Goal: Task Accomplishment & Management: Manage account settings

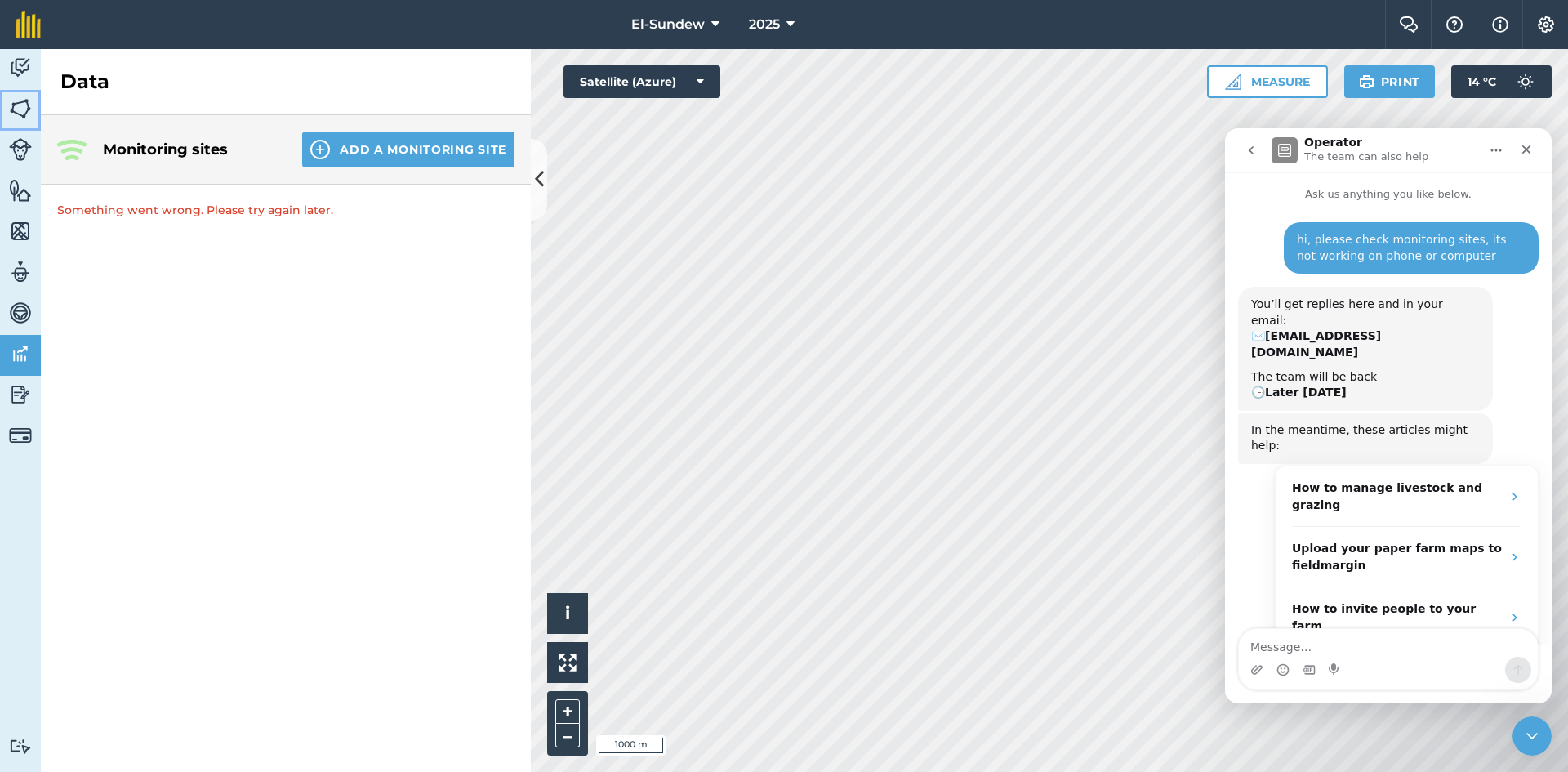
click at [27, 107] on img at bounding box center [20, 108] width 23 height 24
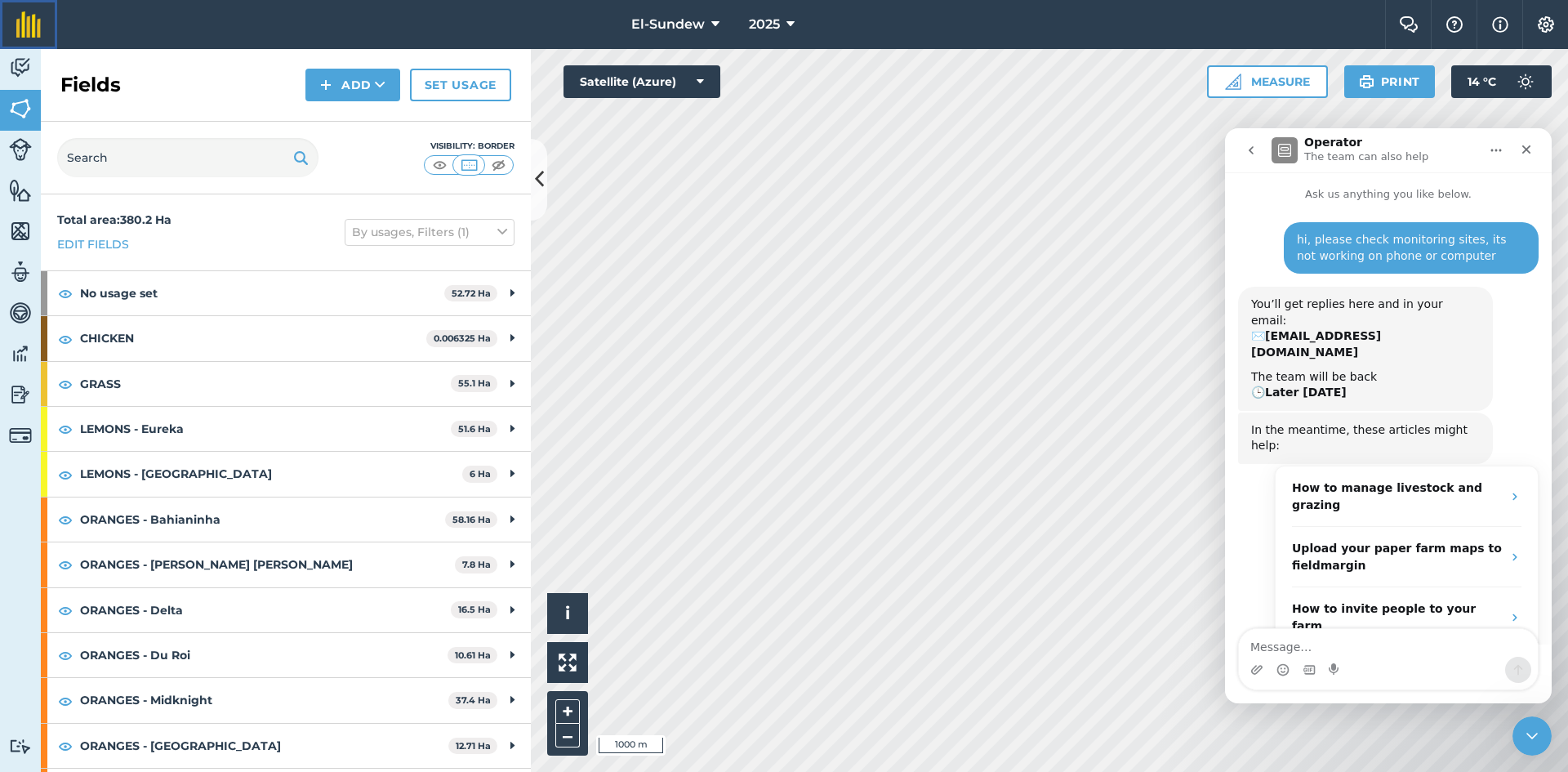
click at [24, 43] on link at bounding box center [28, 24] width 57 height 49
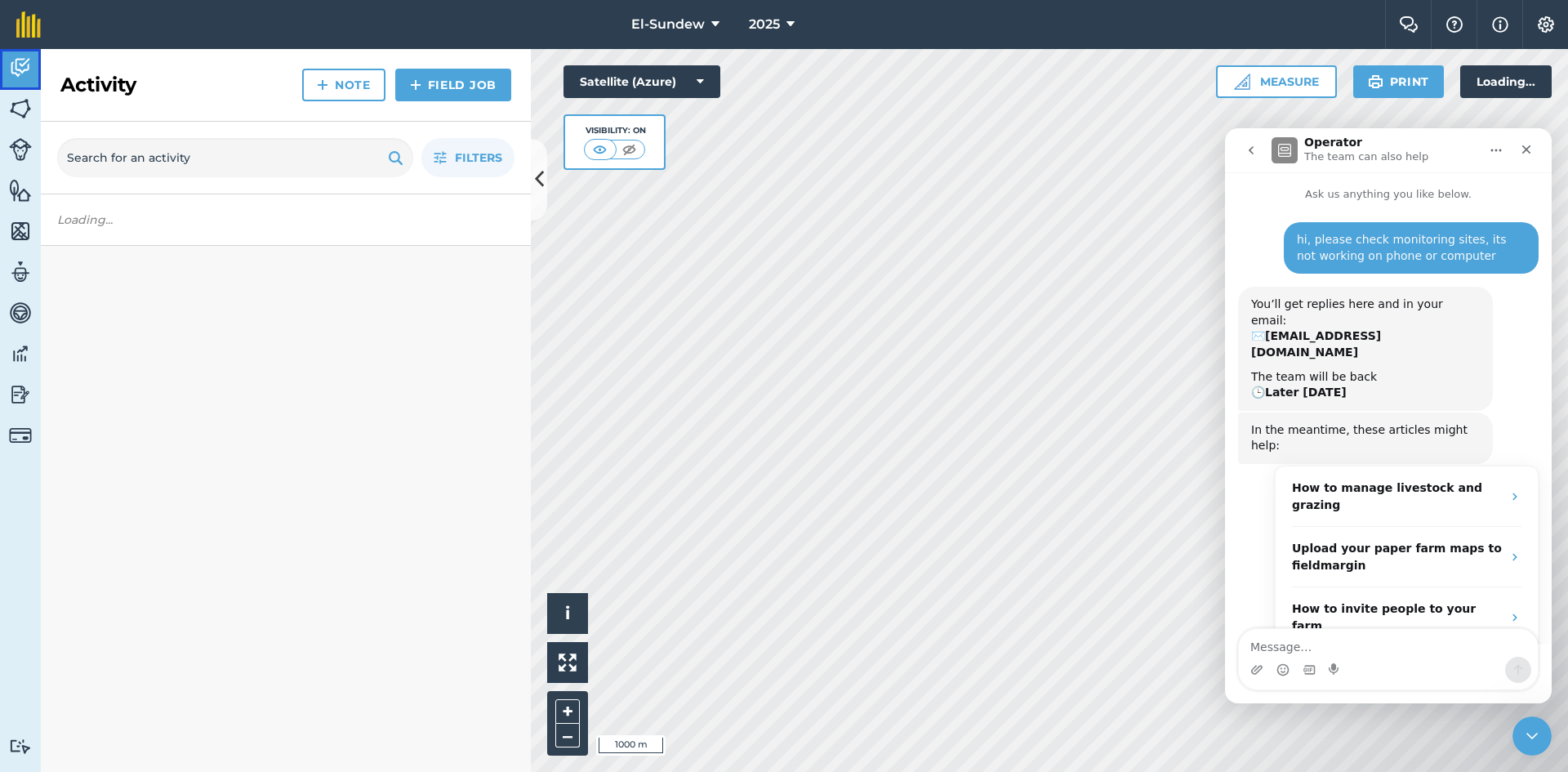
click at [24, 70] on img at bounding box center [20, 67] width 23 height 24
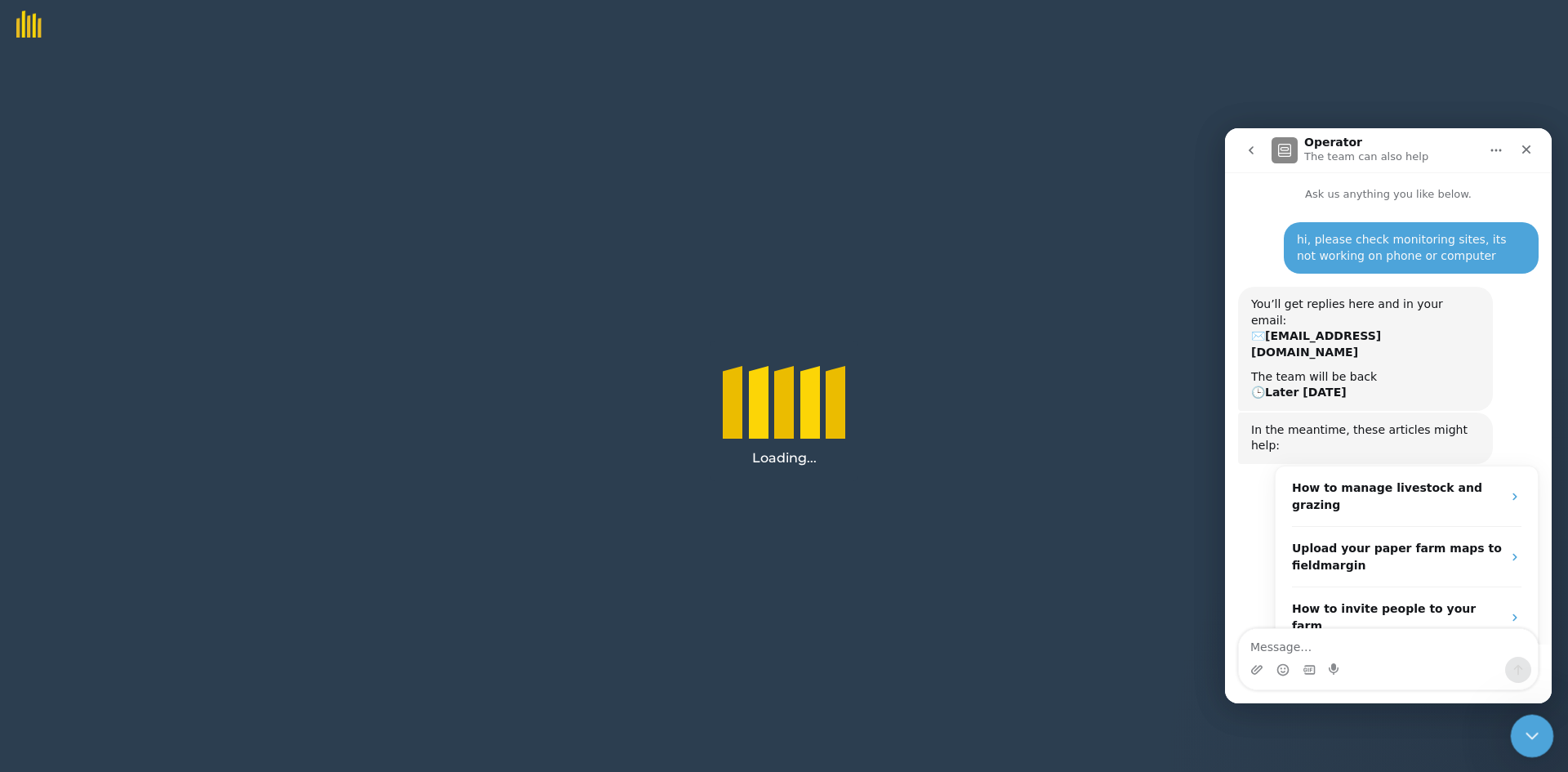
click at [1541, 744] on div "Close Intercom Messenger" at bounding box center [1529, 733] width 39 height 39
click at [1245, 151] on icon "go back" at bounding box center [1251, 150] width 13 height 13
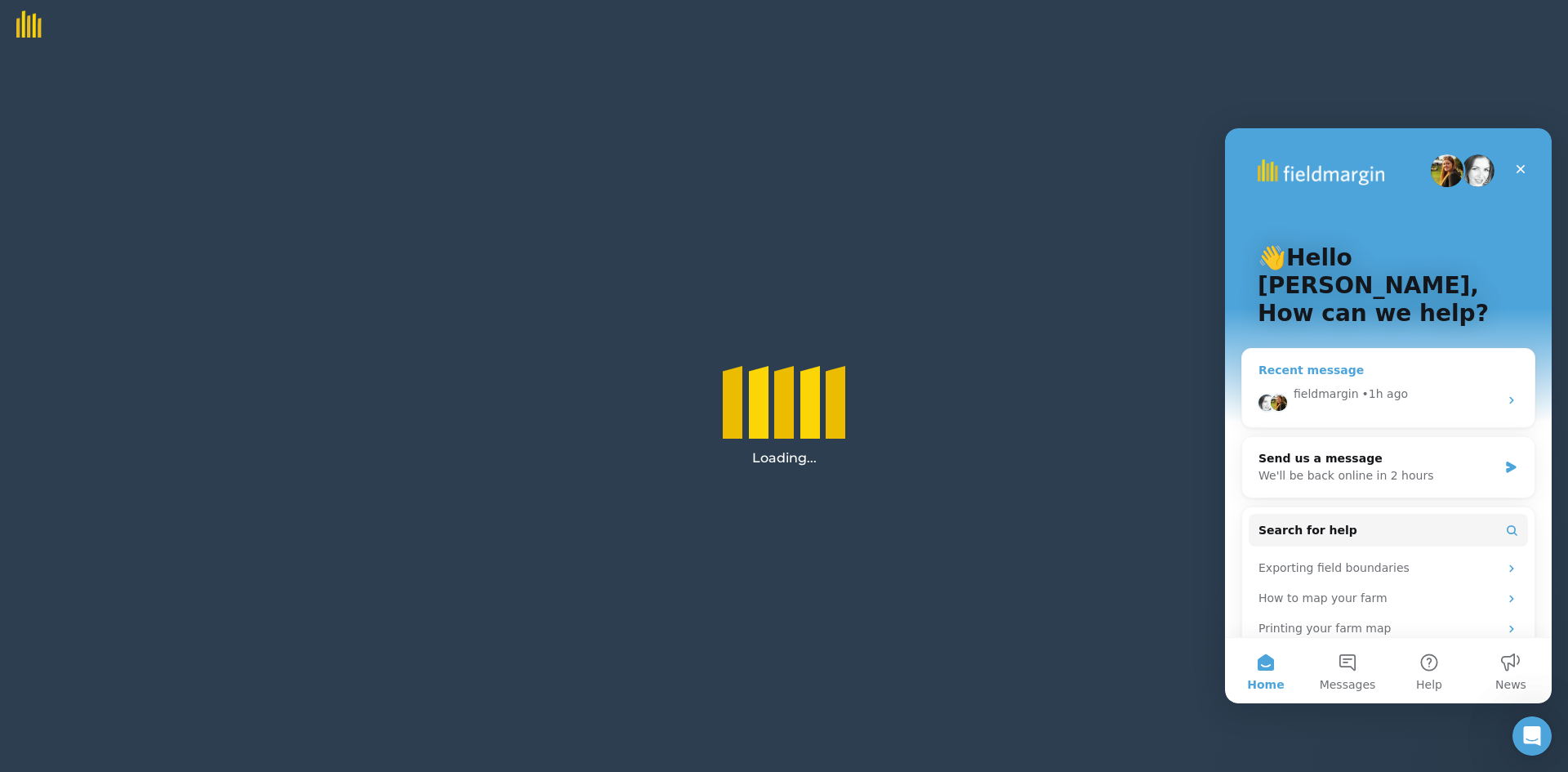
click at [1507, 393] on icon "Intercom messenger" at bounding box center [1511, 400] width 13 height 13
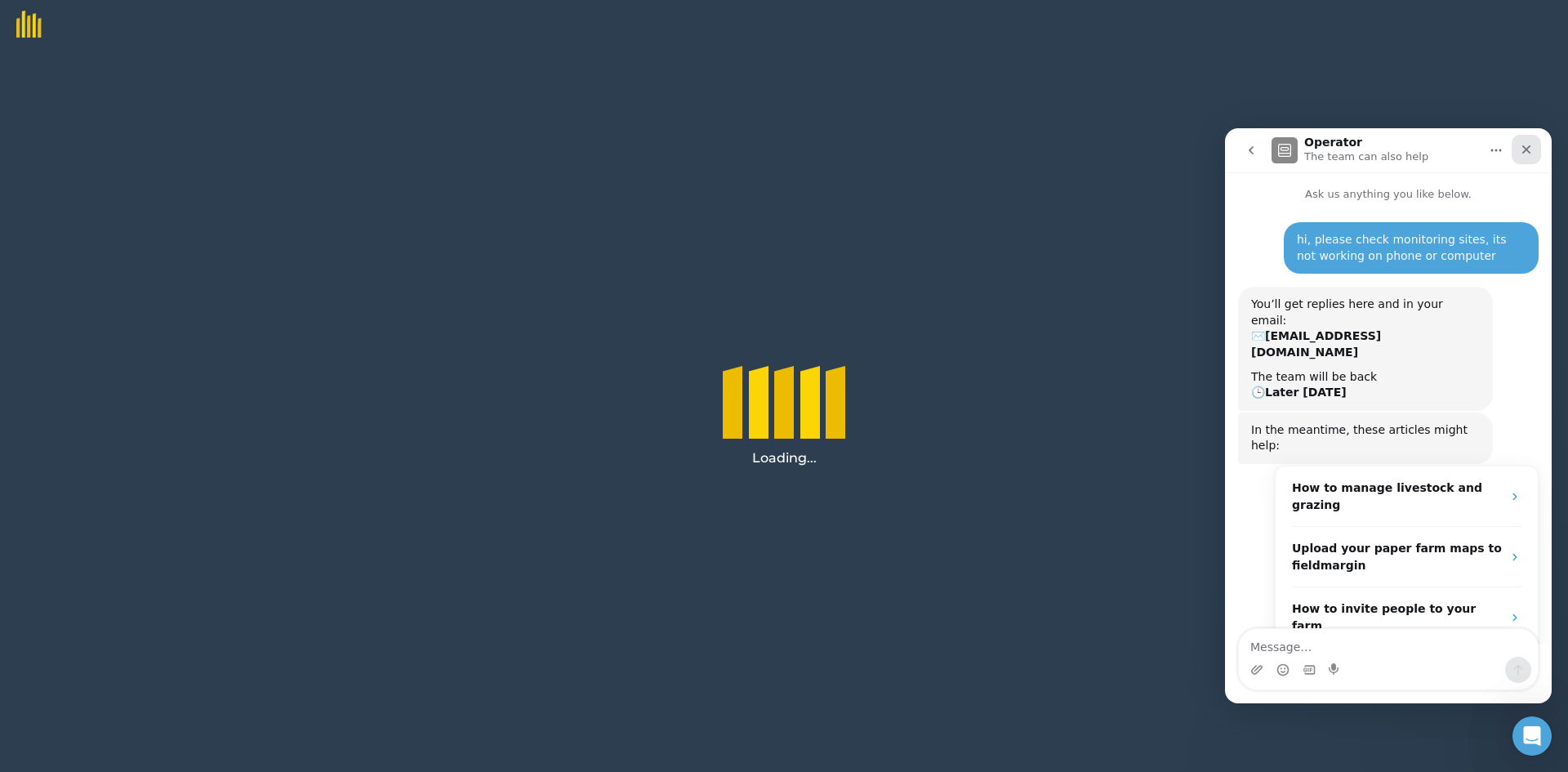
click at [1531, 151] on icon "Close" at bounding box center [1527, 150] width 13 height 13
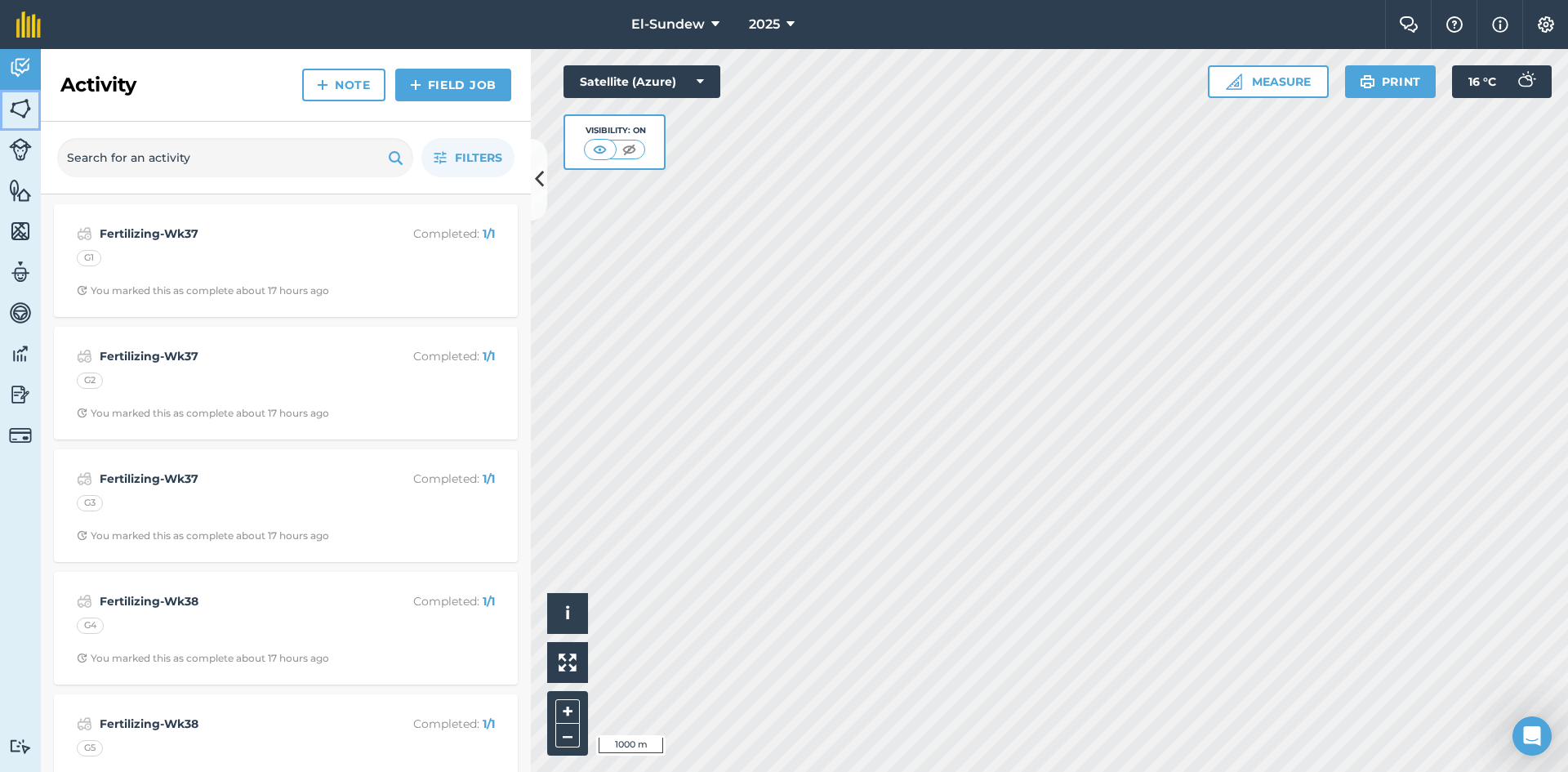
click at [27, 100] on img at bounding box center [20, 108] width 23 height 24
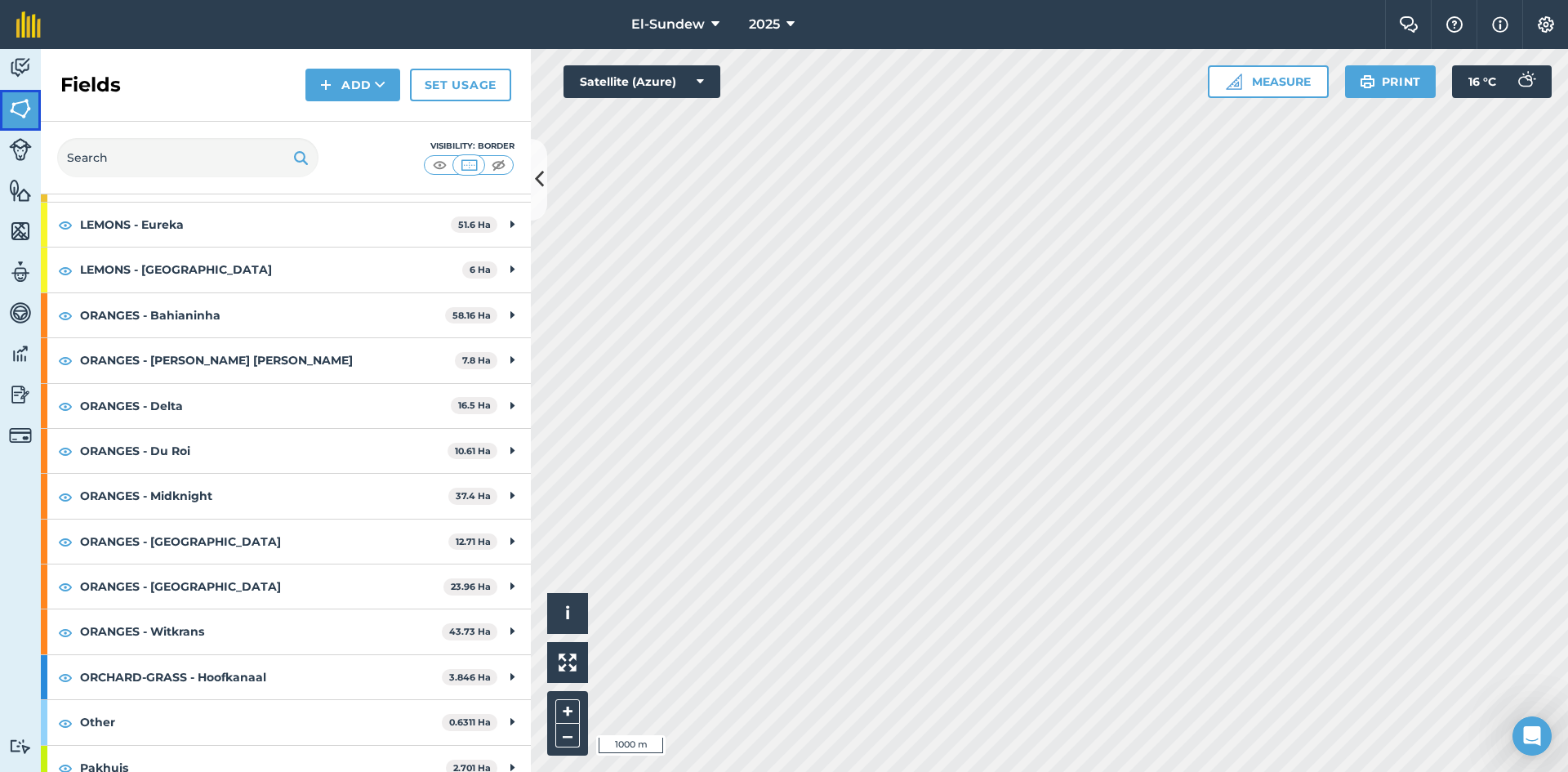
scroll to position [222, 0]
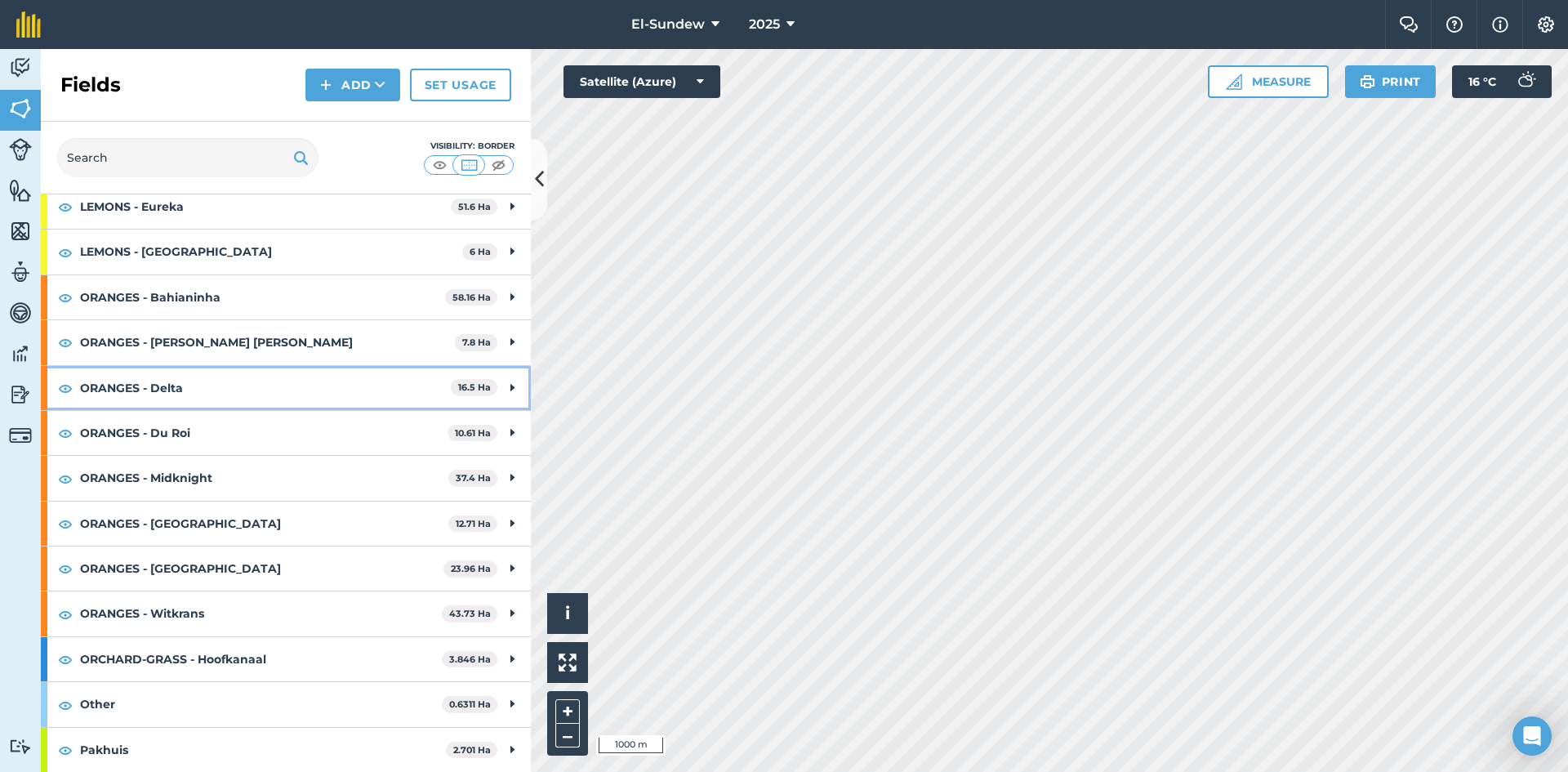
click at [218, 384] on strong "ORANGES - Delta" at bounding box center [265, 387] width 371 height 44
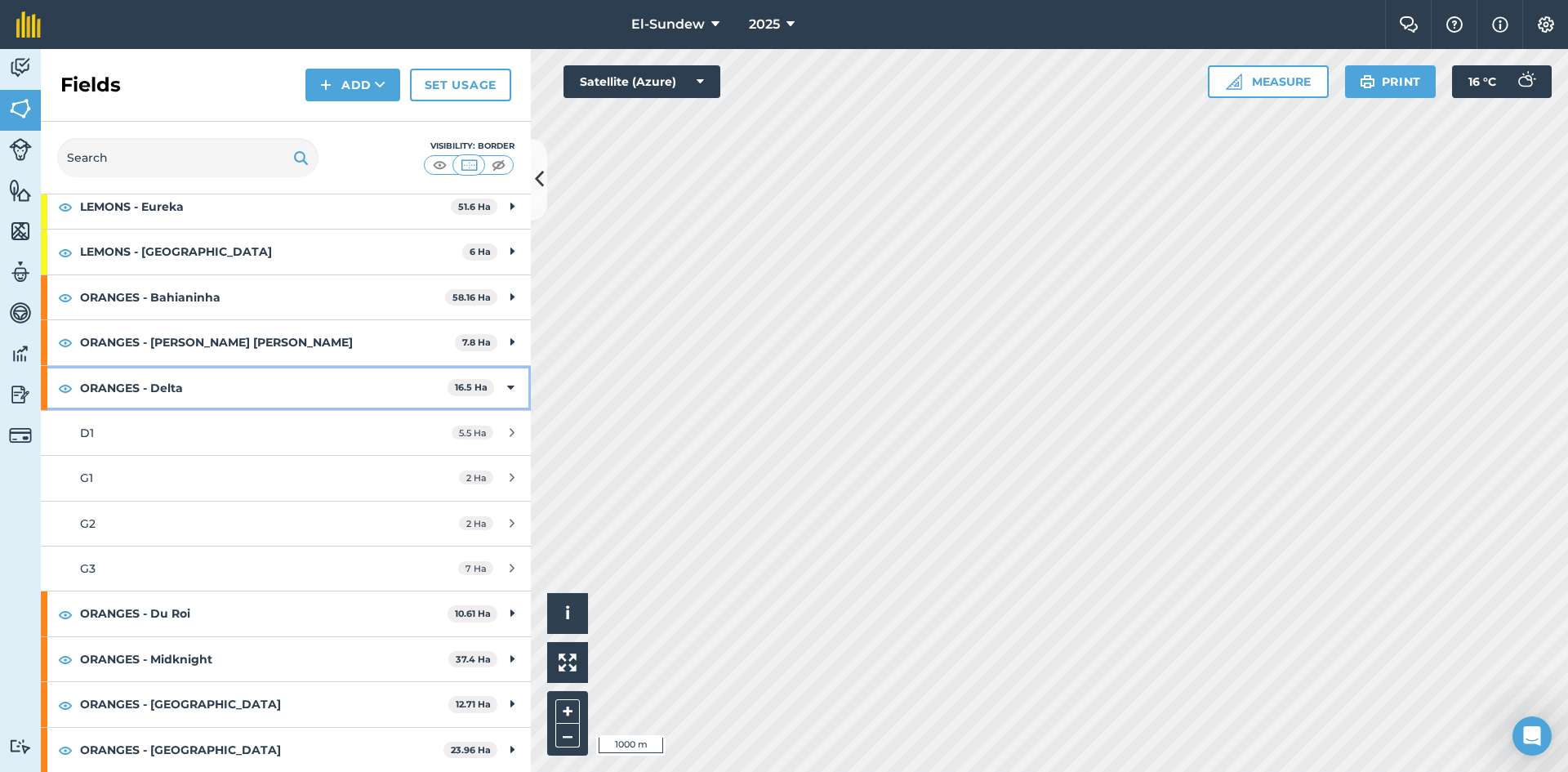
click at [144, 393] on strong "ORANGES - Delta" at bounding box center [263, 387] width 367 height 44
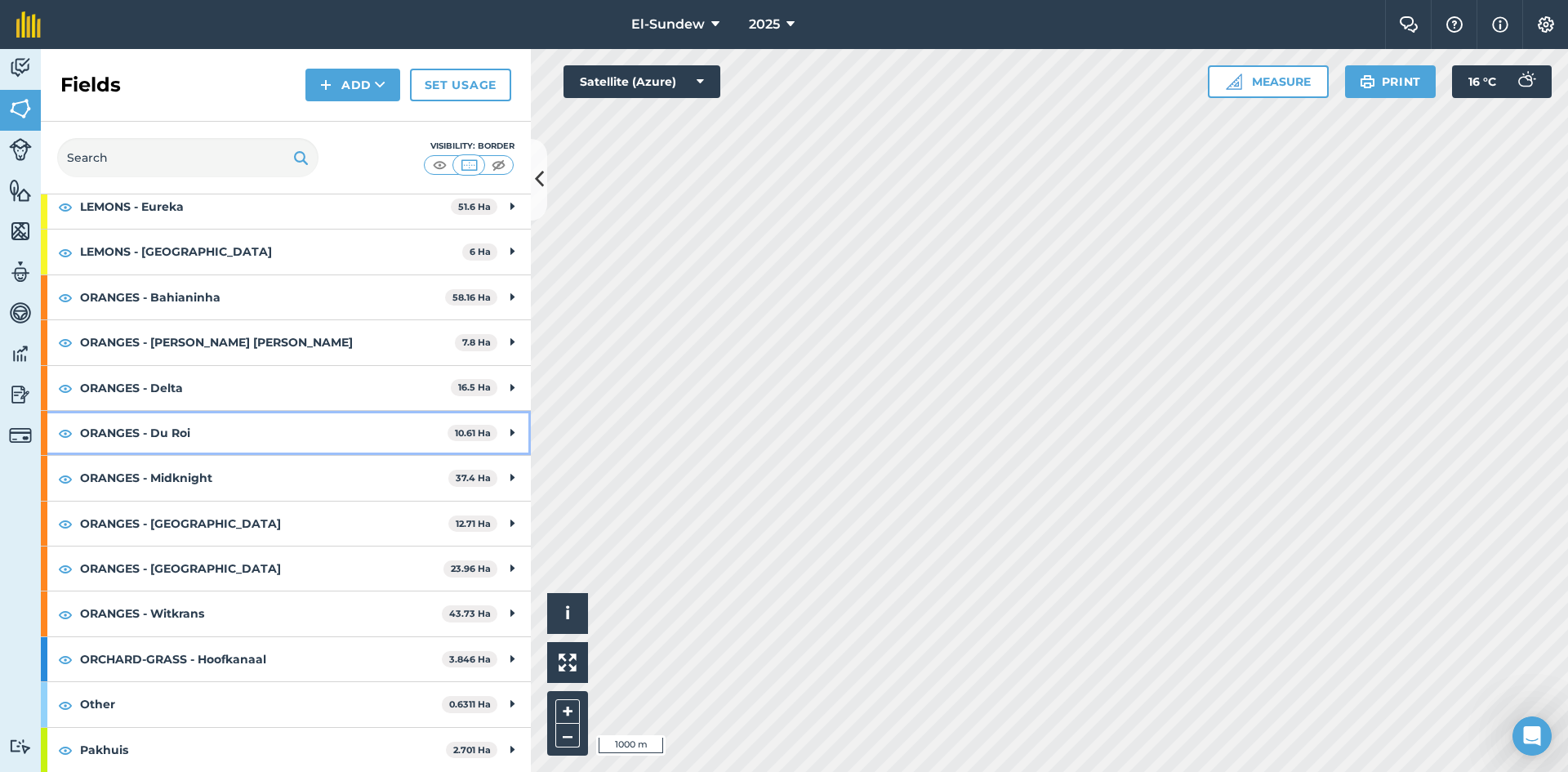
click at [155, 420] on strong "ORANGES - Du Roi" at bounding box center [263, 433] width 367 height 44
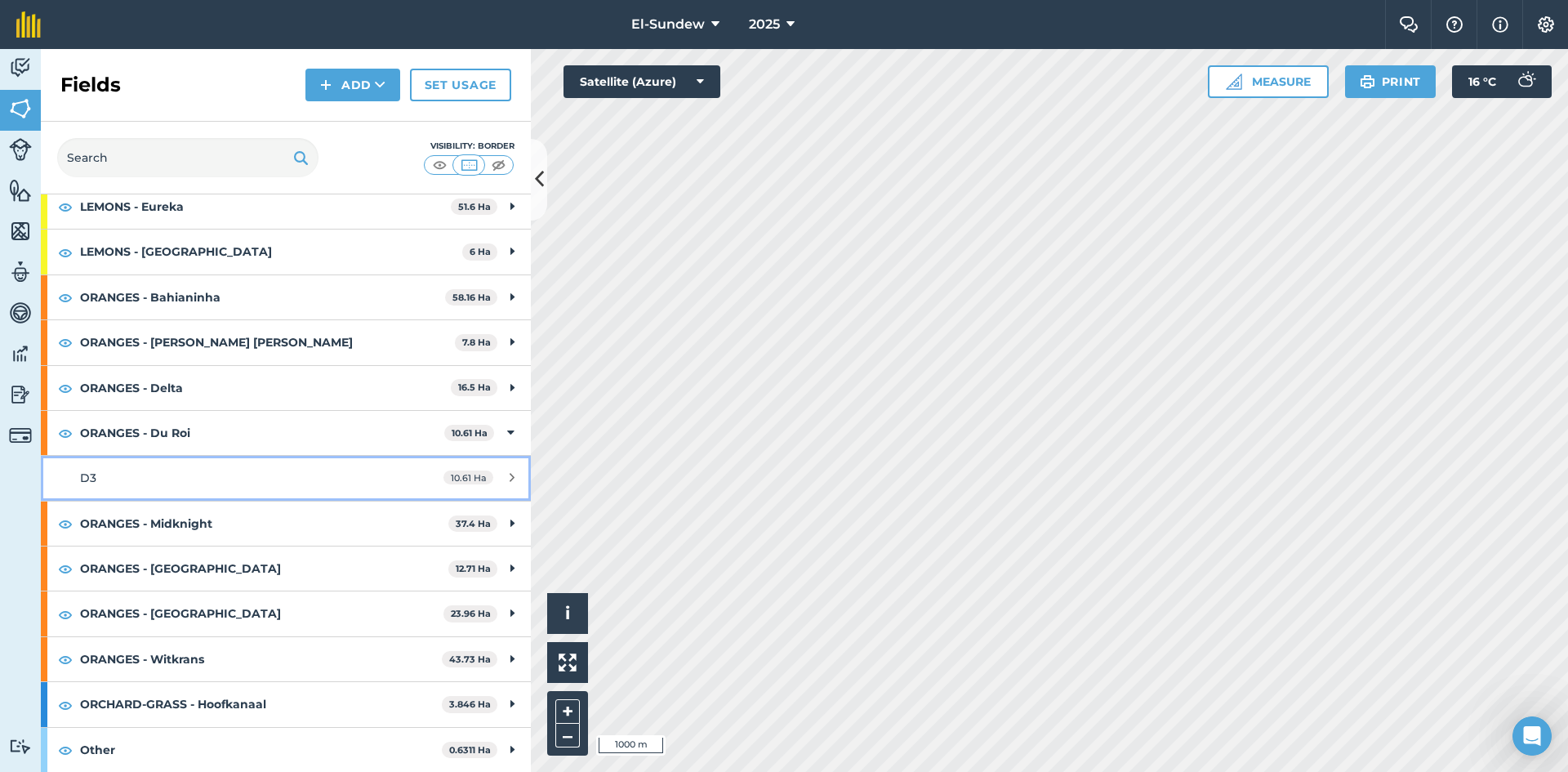
click at [157, 472] on div "D3" at bounding box center [233, 477] width 307 height 18
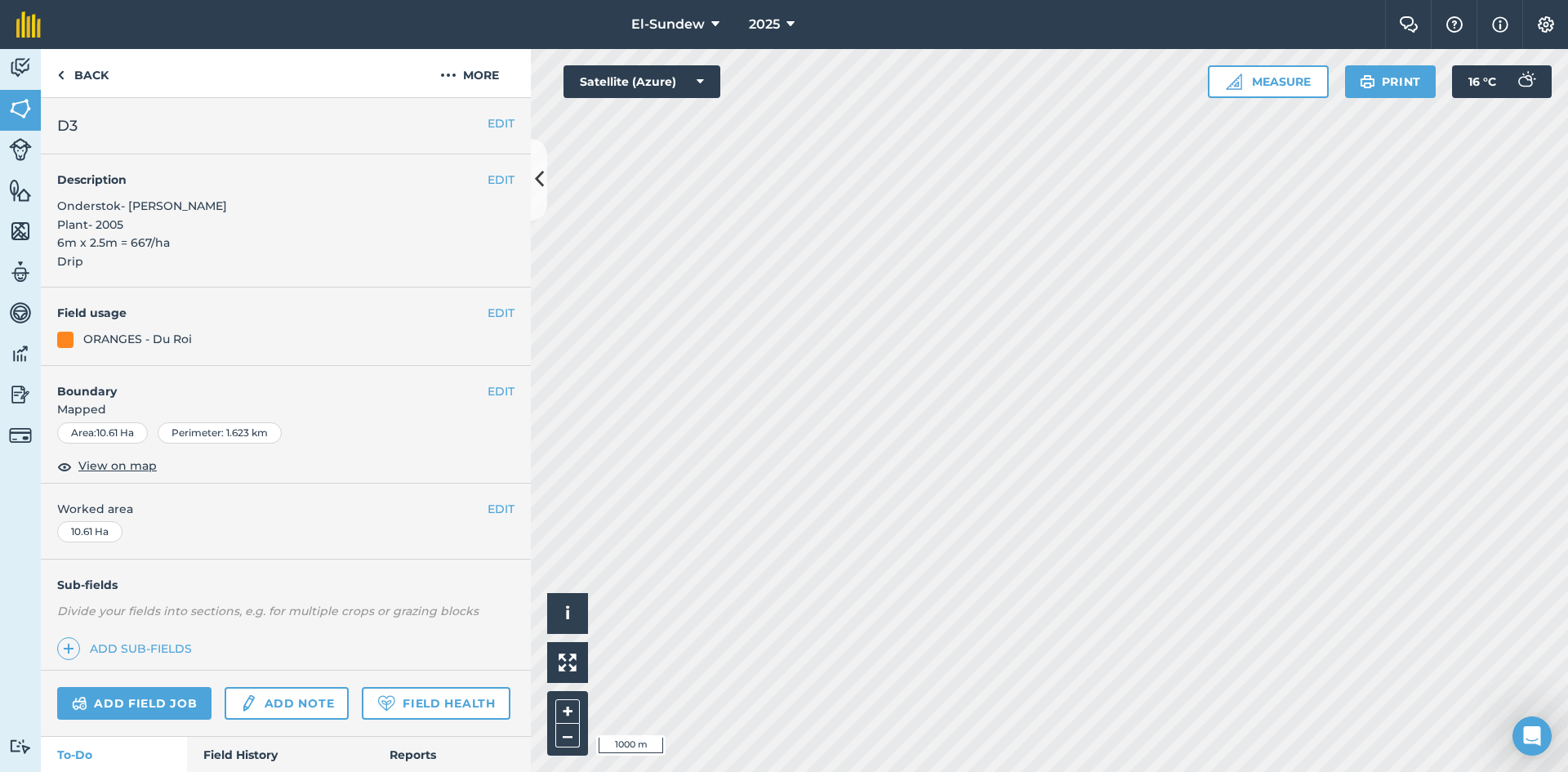
scroll to position [544, 0]
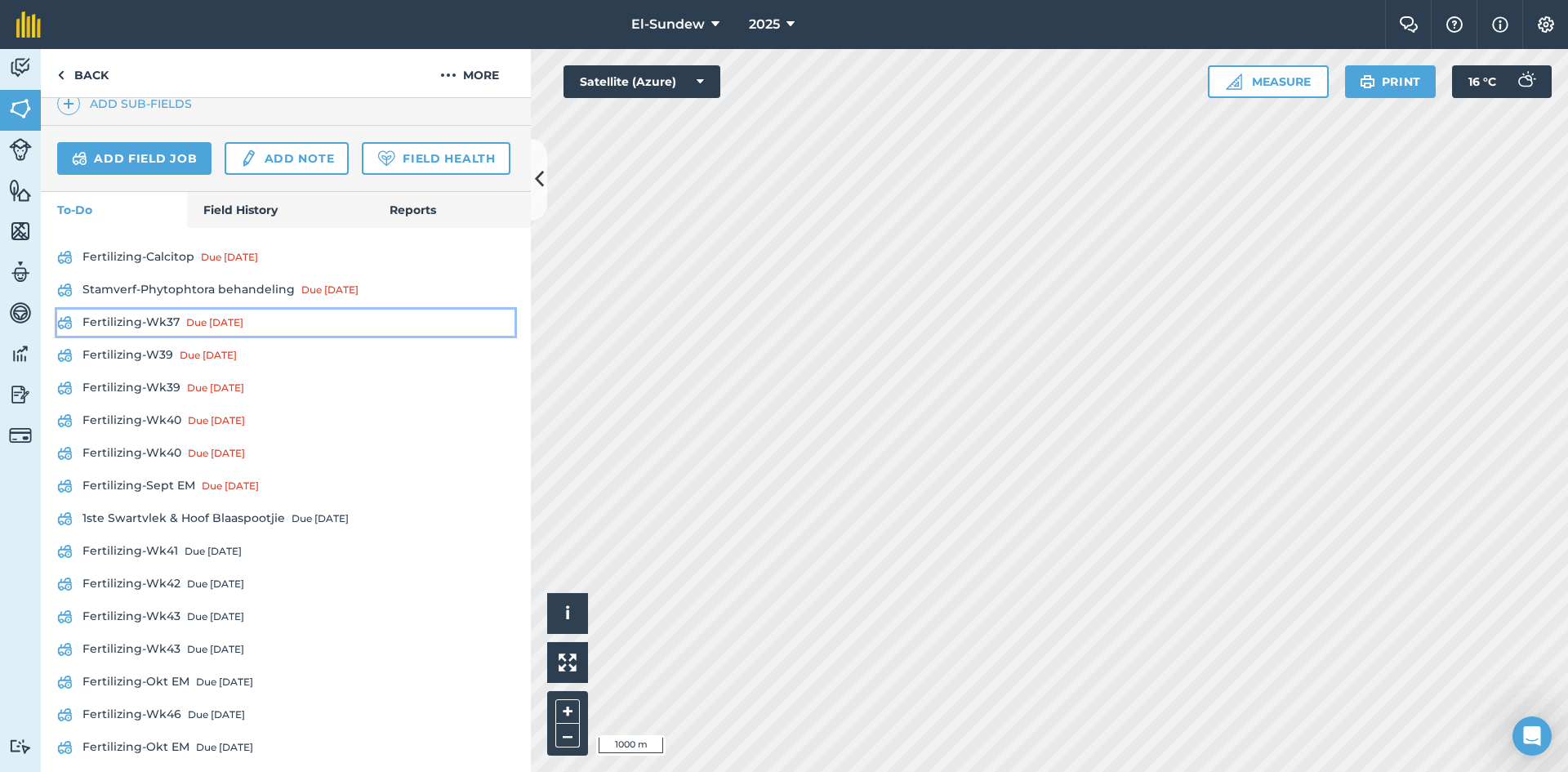
click at [142, 336] on link "Fertilizing-Wk37 Due [DATE]" at bounding box center [286, 322] width 458 height 26
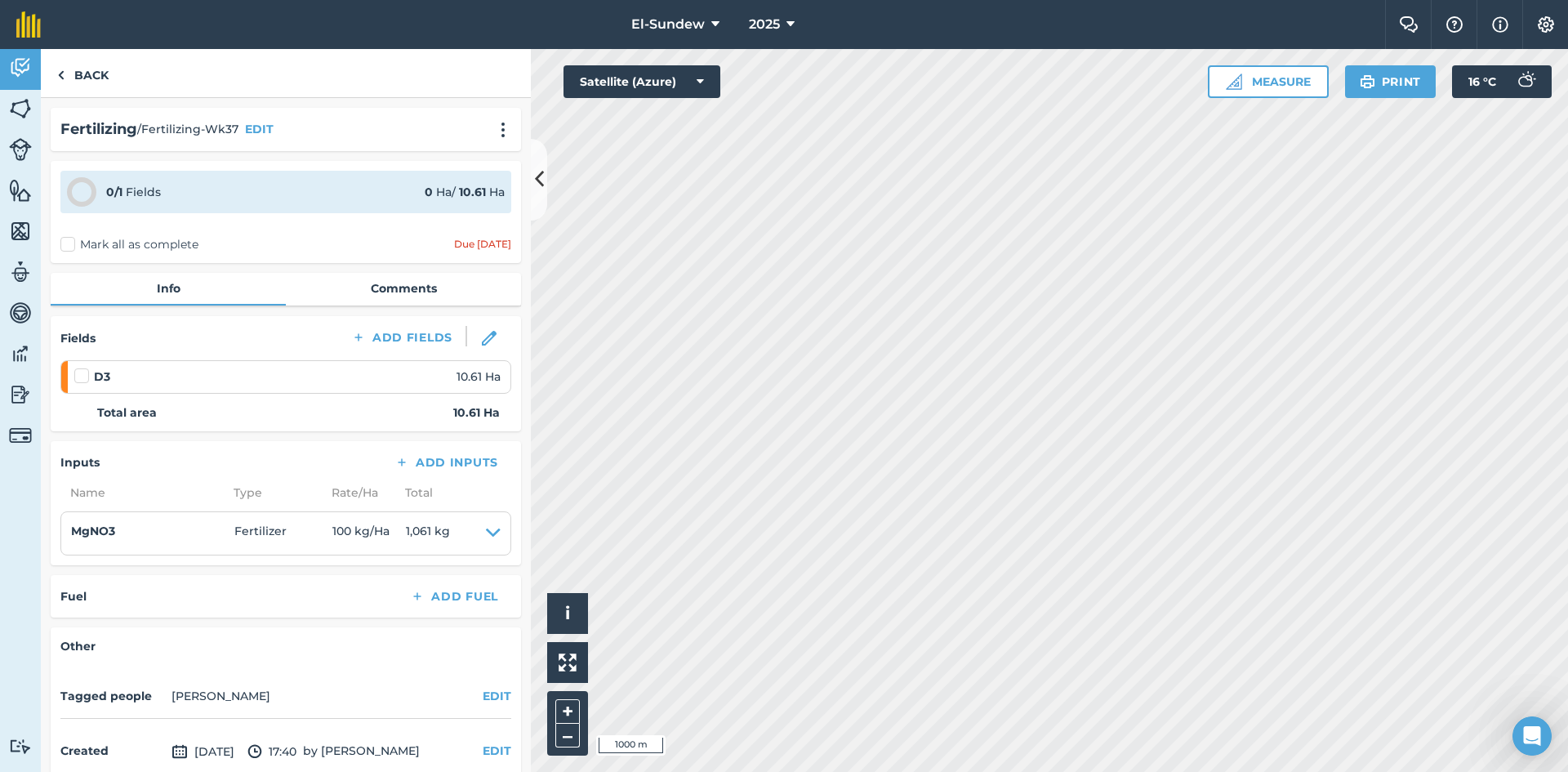
click at [86, 367] on label at bounding box center [84, 367] width 19 height 0
click at [85, 378] on input "checkbox" at bounding box center [79, 372] width 11 height 11
checkbox input "false"
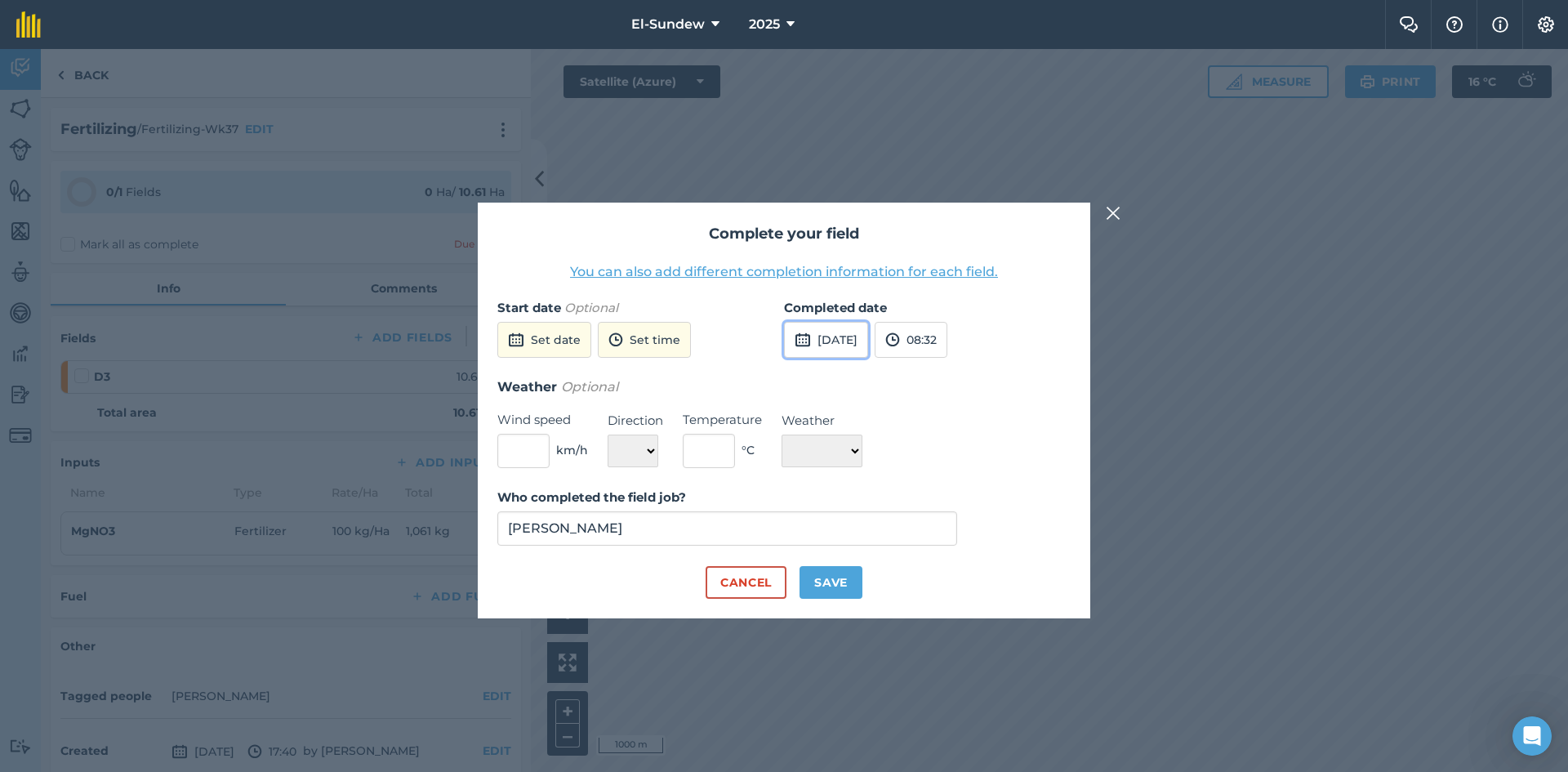
click at [853, 345] on button "[DATE]" at bounding box center [825, 339] width 84 height 36
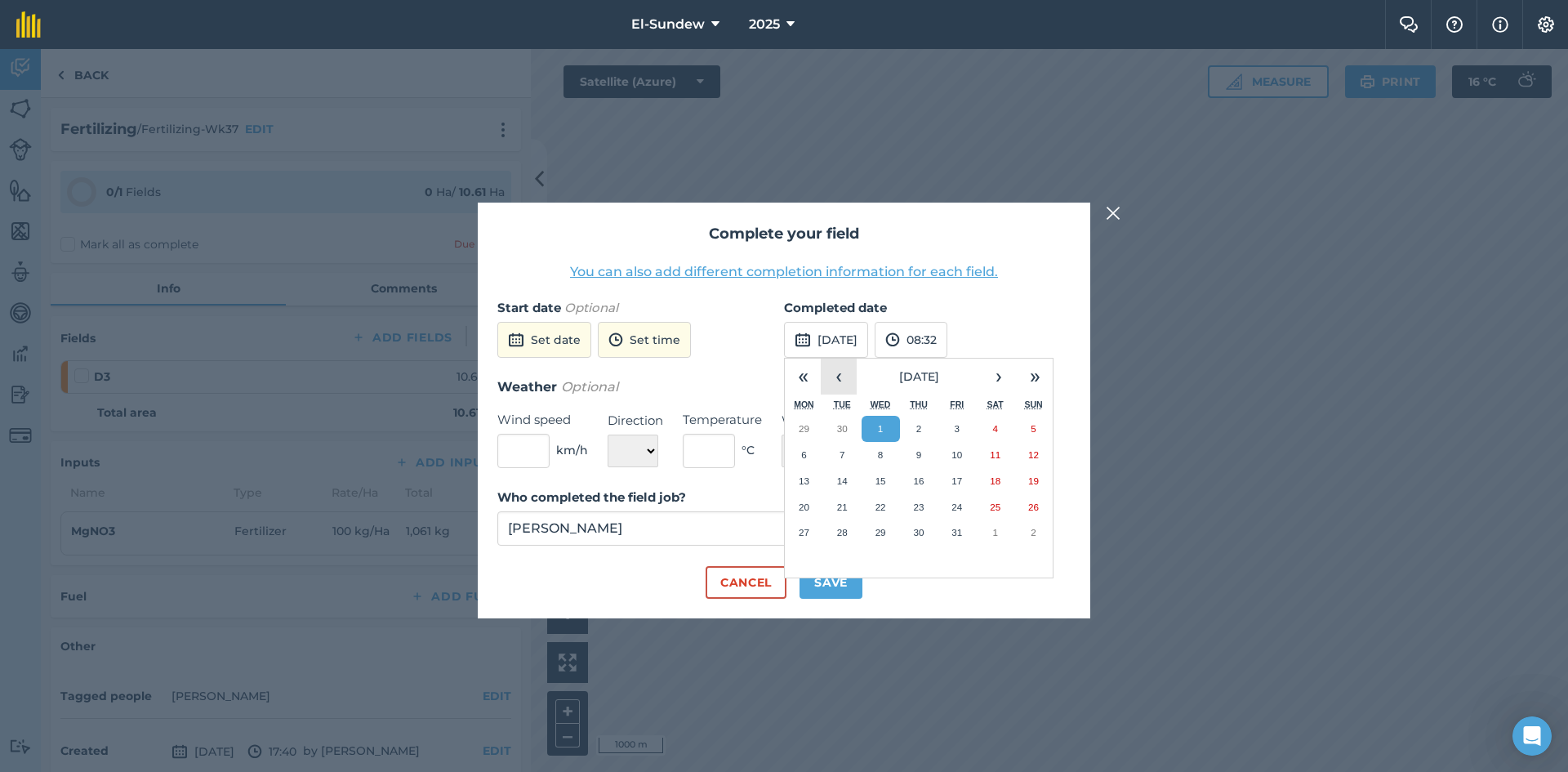
click at [831, 378] on button "‹" at bounding box center [838, 376] width 36 height 36
click at [961, 510] on abbr "26" at bounding box center [956, 506] width 11 height 11
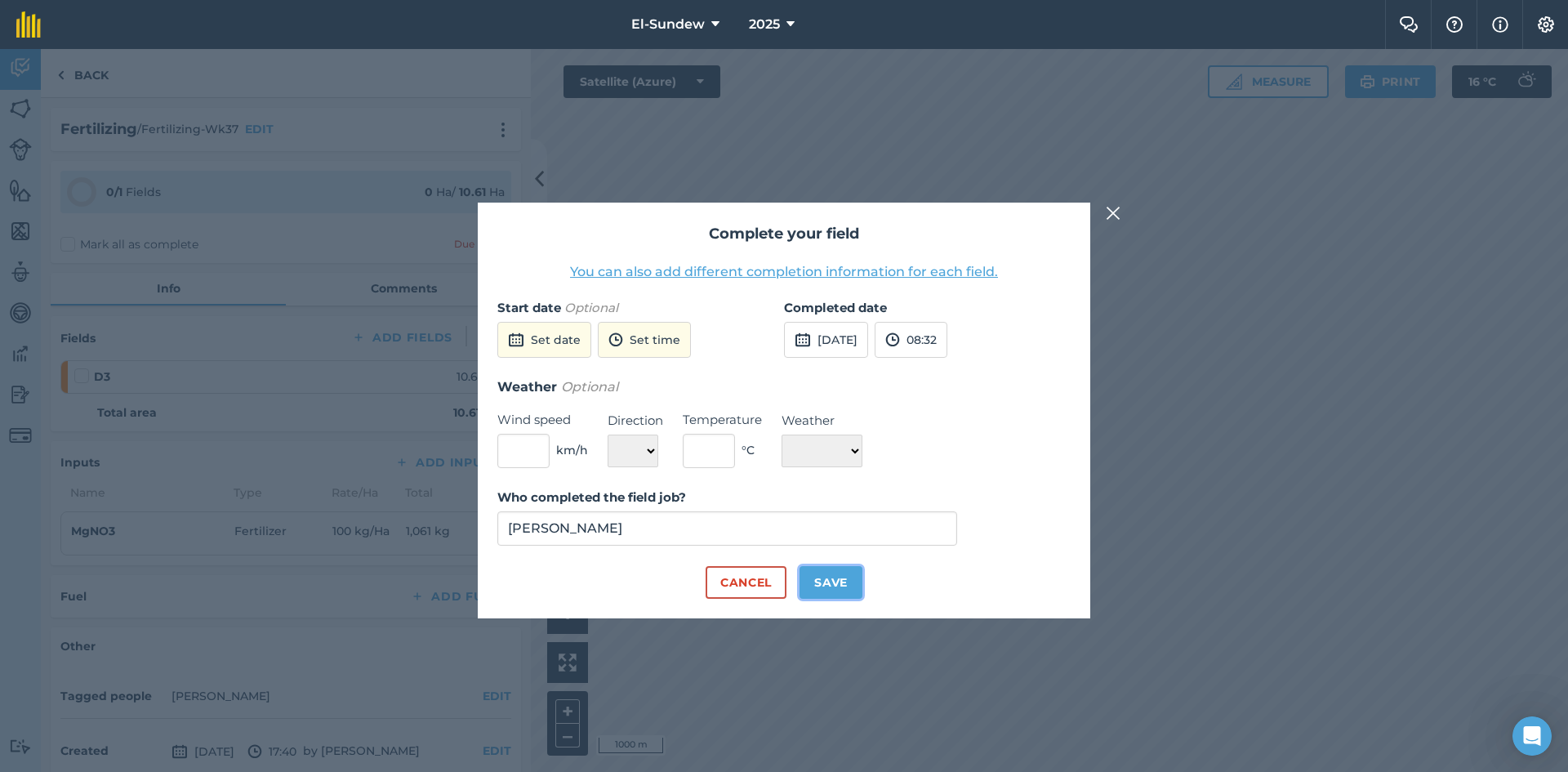
click at [842, 586] on button "Save" at bounding box center [830, 583] width 62 height 33
checkbox input "true"
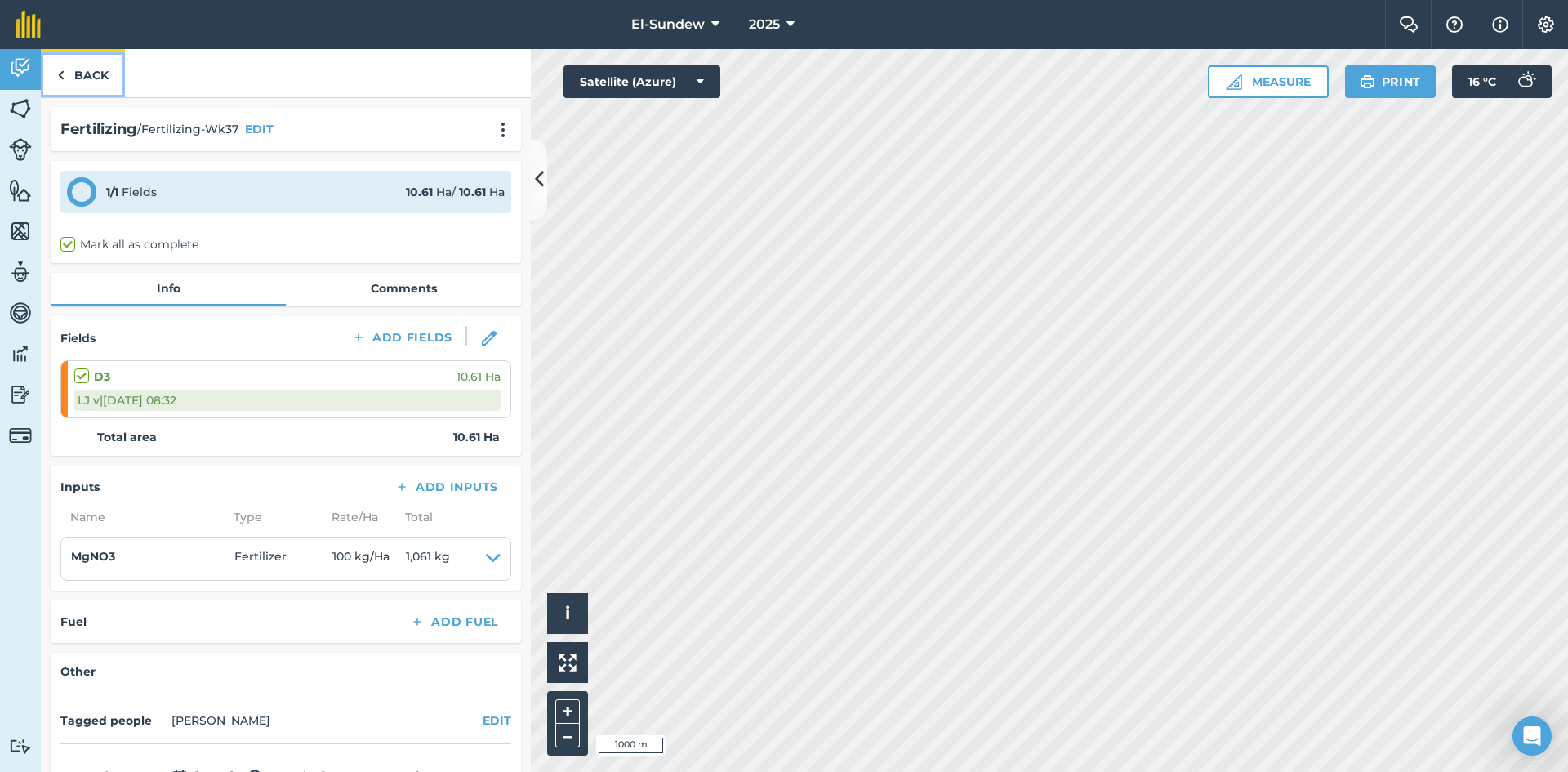
click at [98, 92] on link "Back" at bounding box center [82, 73] width 84 height 48
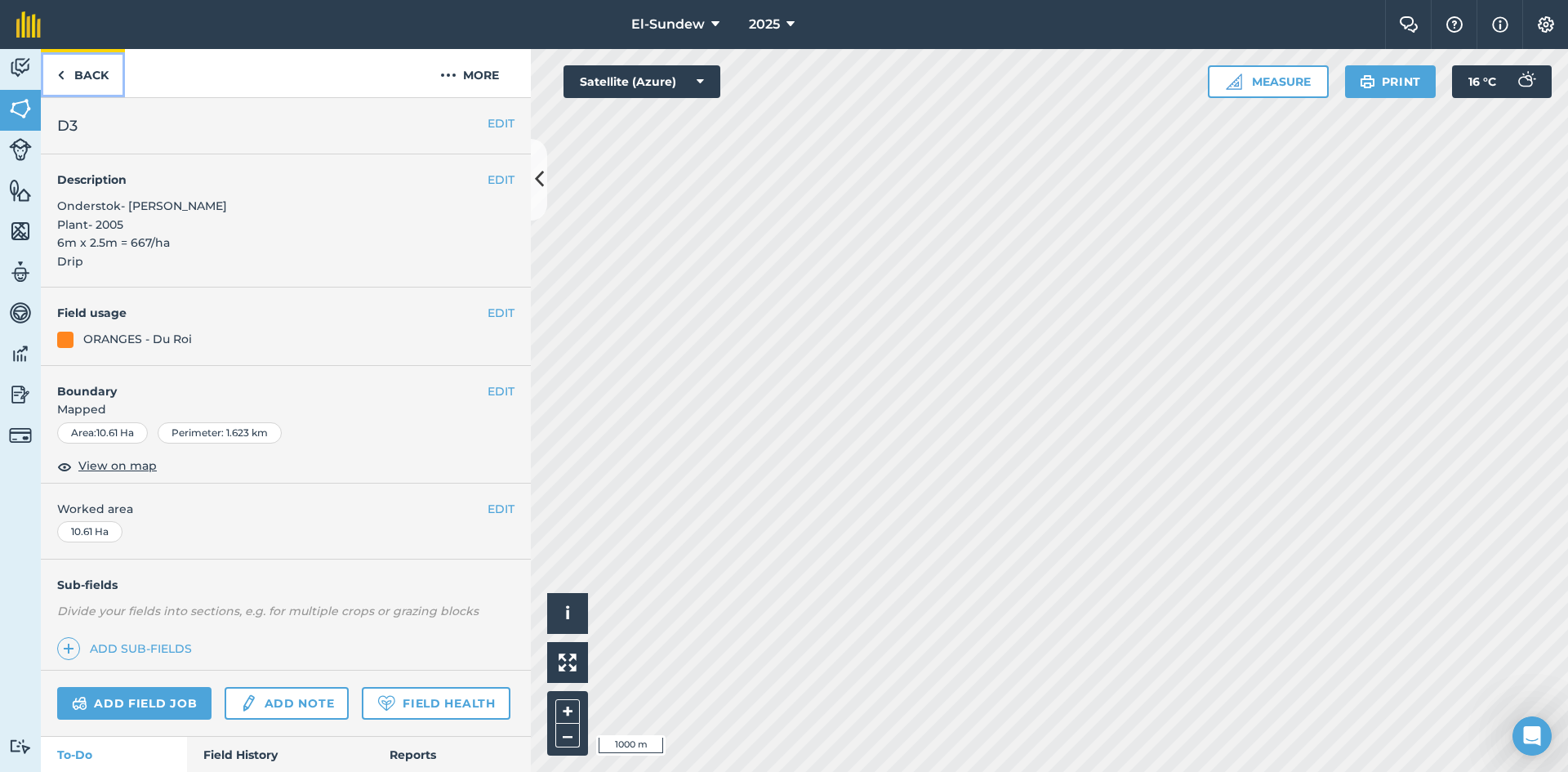
click at [98, 92] on link "Back" at bounding box center [82, 73] width 84 height 48
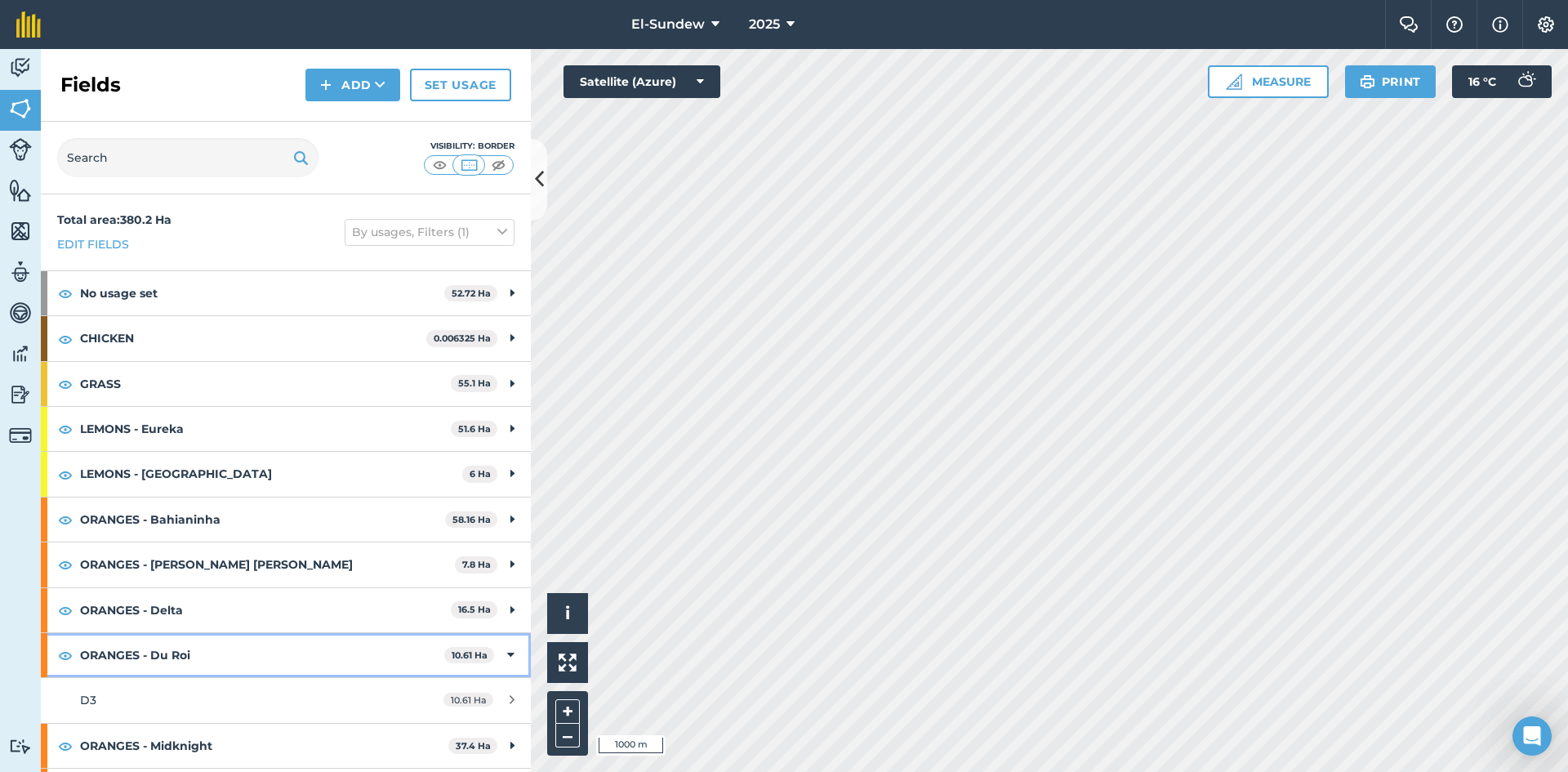
click at [309, 650] on strong "ORANGES - Du Roi" at bounding box center [261, 655] width 364 height 44
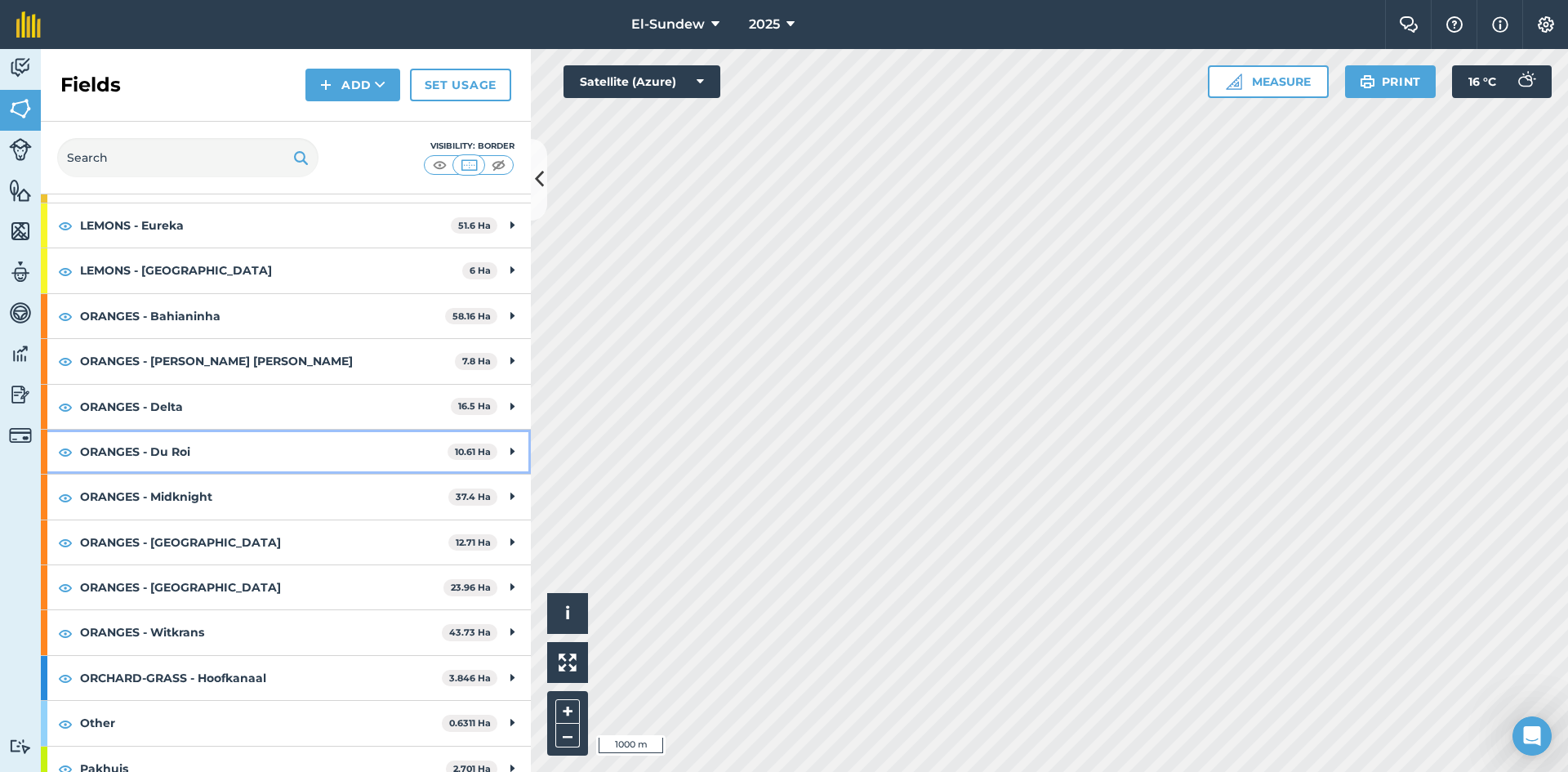
scroll to position [222, 0]
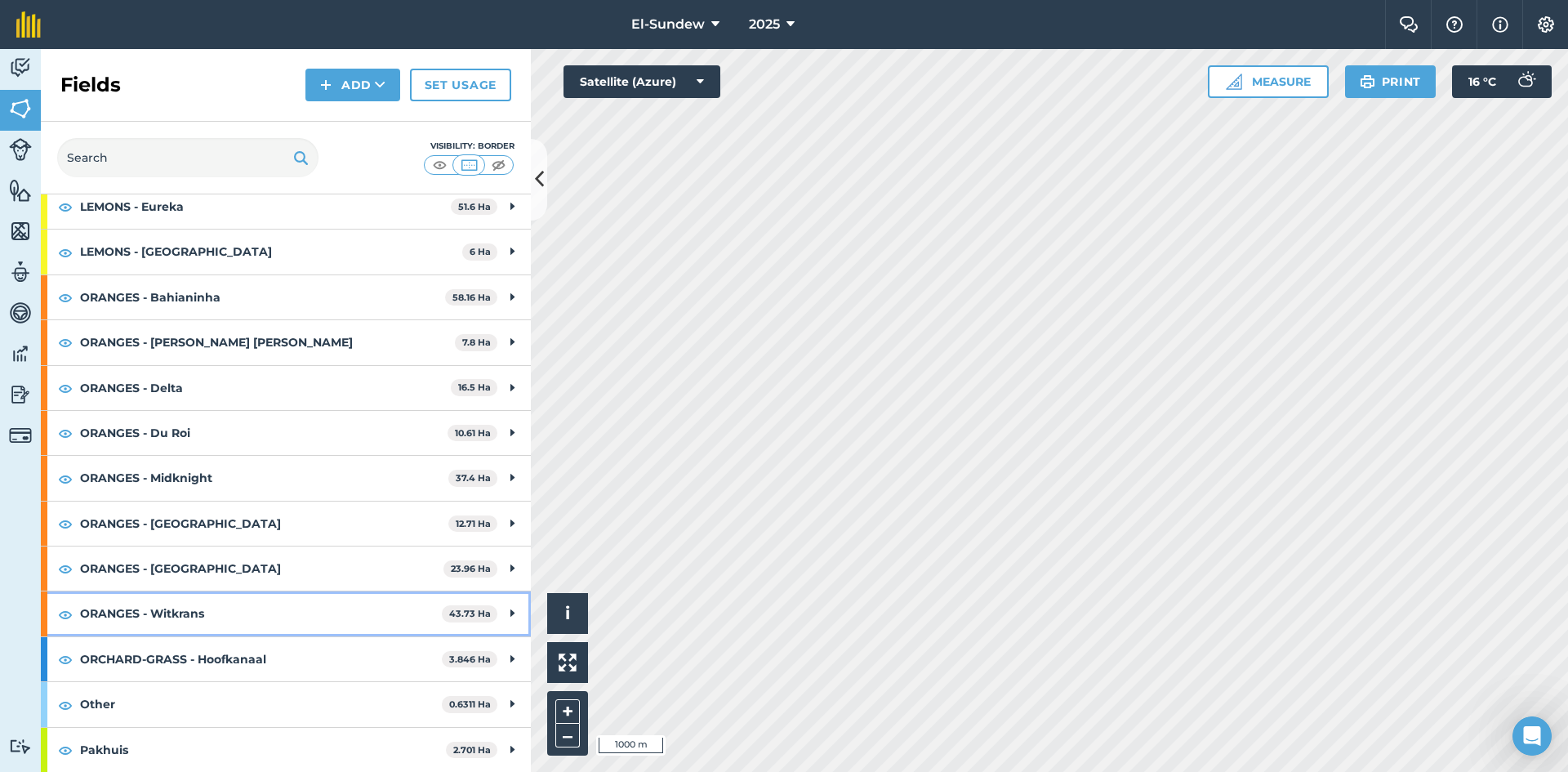
click at [277, 616] on strong "ORANGES - Witkrans" at bounding box center [261, 613] width 361 height 44
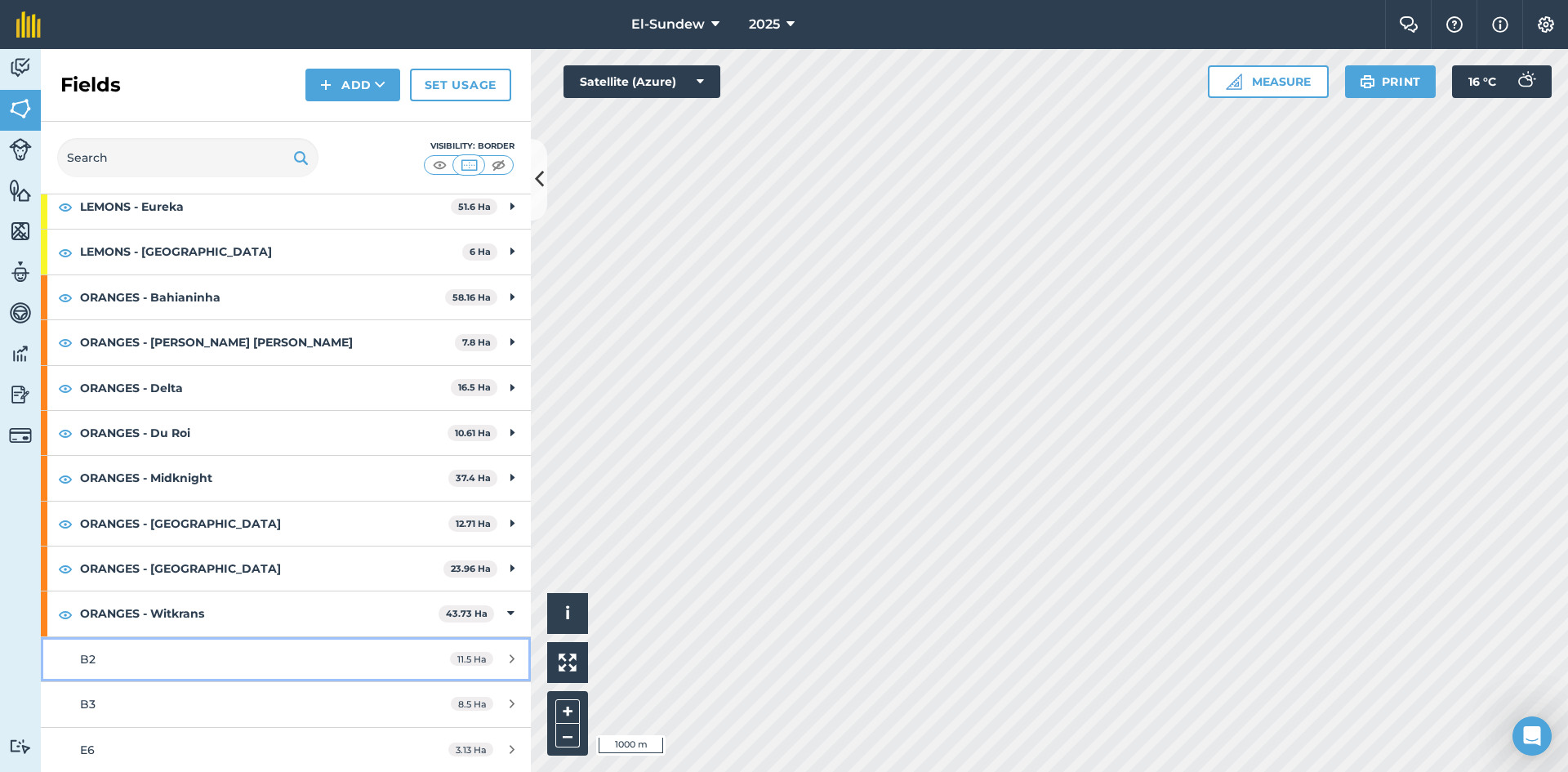
click at [213, 668] on div "B2" at bounding box center [233, 659] width 307 height 18
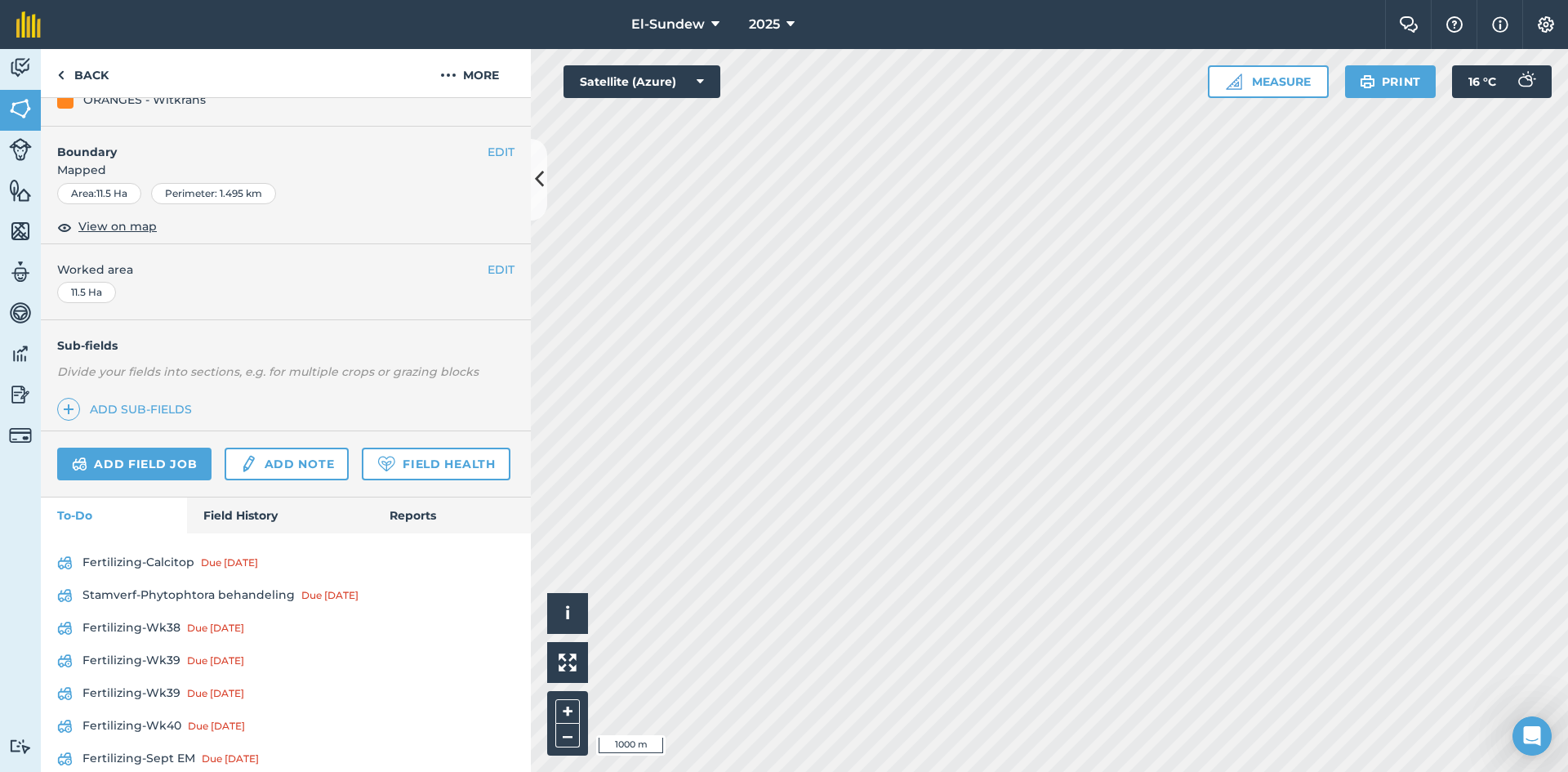
scroll to position [536, 0]
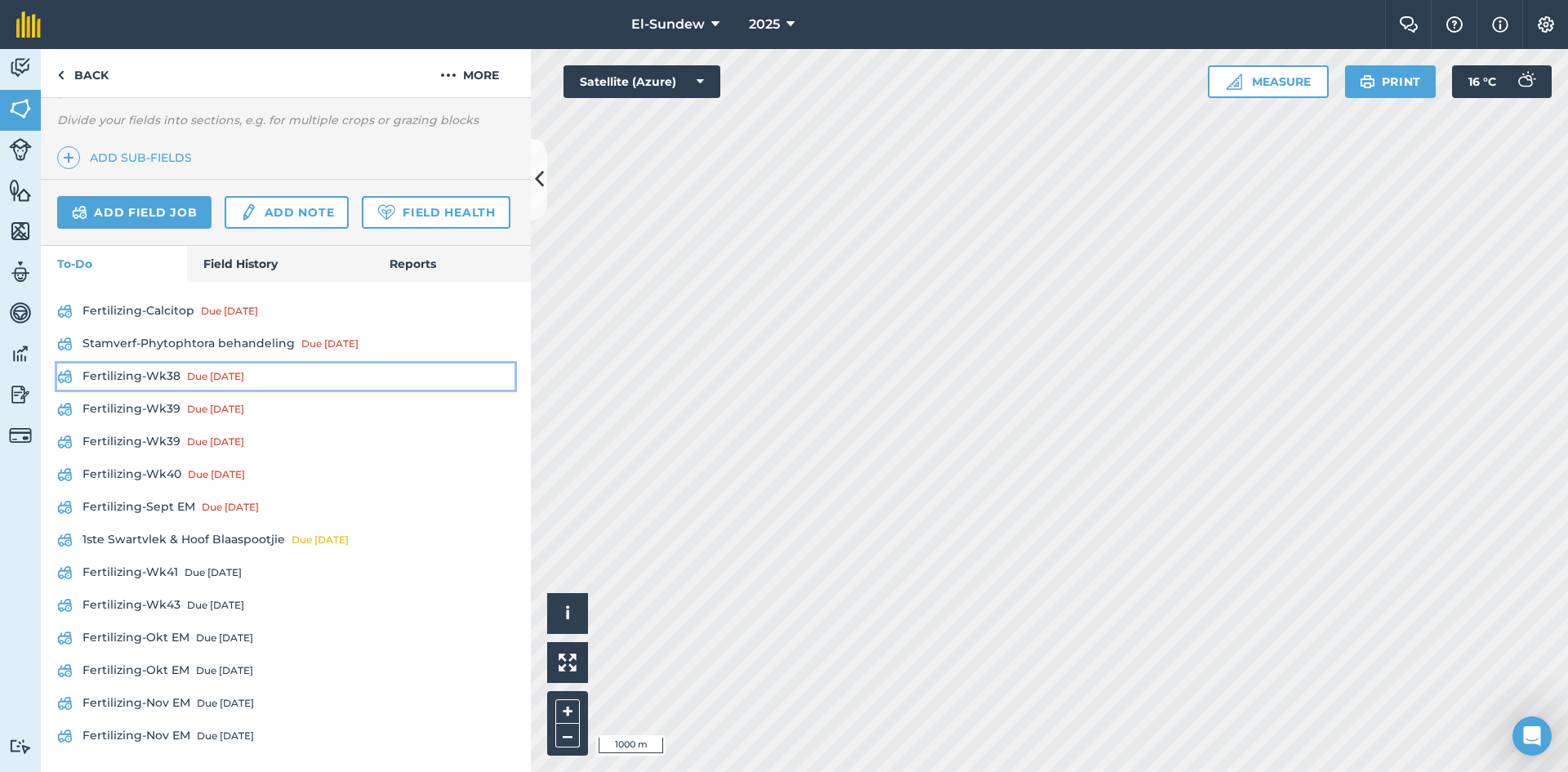
click at [155, 371] on link "Fertilizing-Wk38 Due [DATE]" at bounding box center [286, 376] width 458 height 26
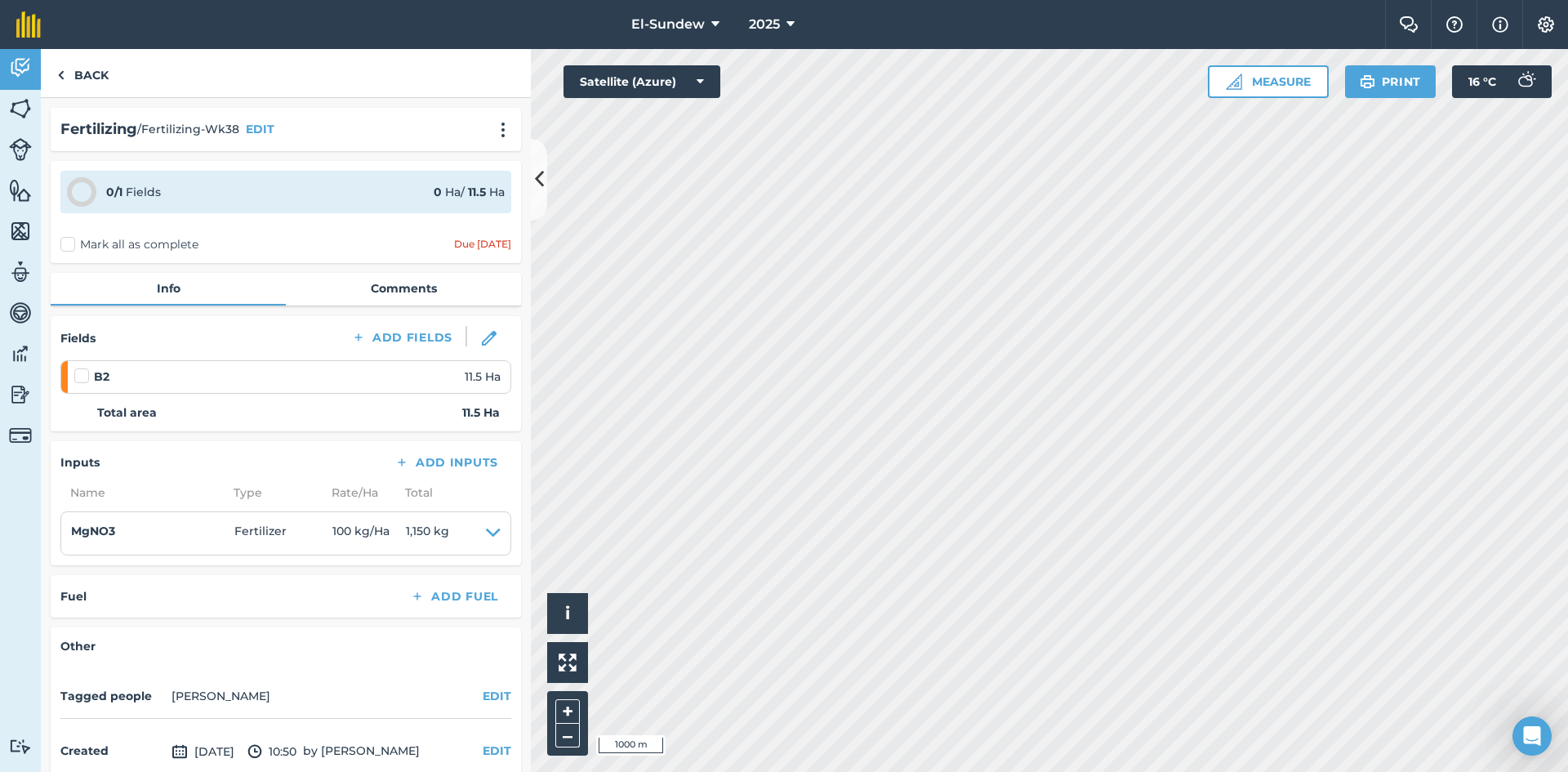
click at [82, 367] on label at bounding box center [84, 367] width 19 height 0
click at [82, 375] on input "checkbox" at bounding box center [79, 372] width 11 height 11
checkbox input "false"
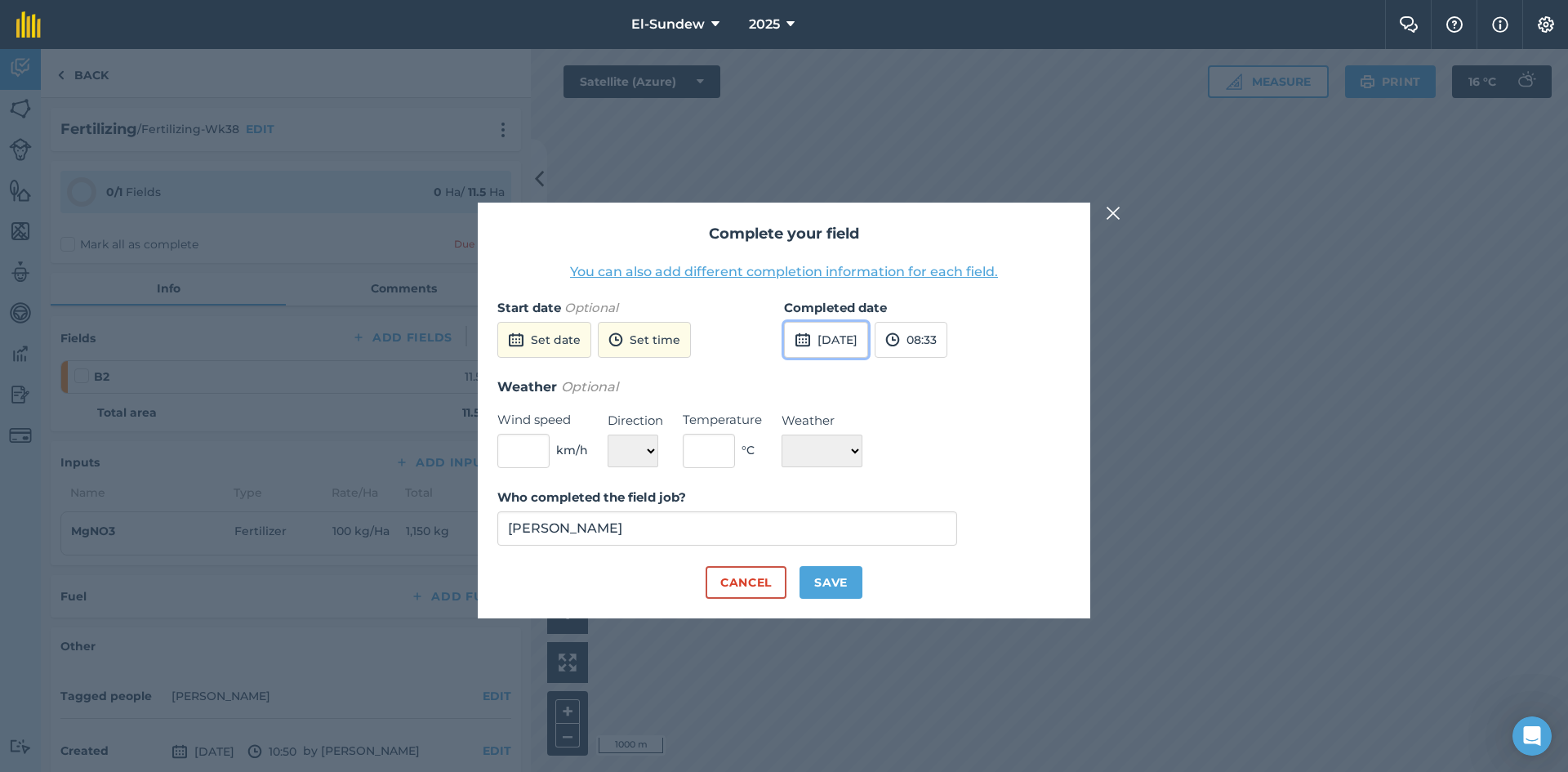
click at [848, 338] on button "[DATE]" at bounding box center [825, 339] width 84 height 36
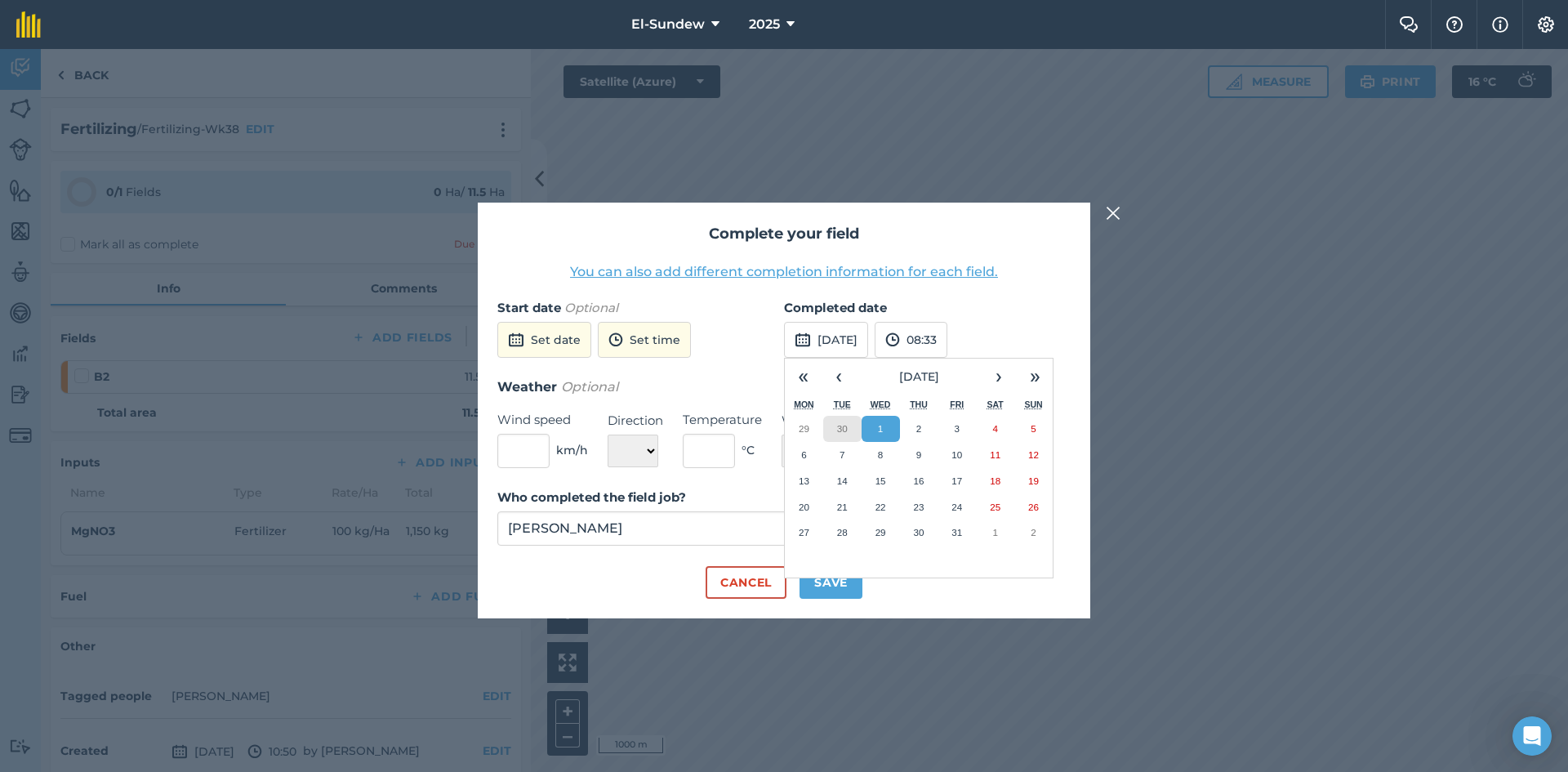
click at [837, 430] on abbr "30" at bounding box center [842, 428] width 11 height 11
click at [834, 587] on button "Save" at bounding box center [830, 583] width 62 height 33
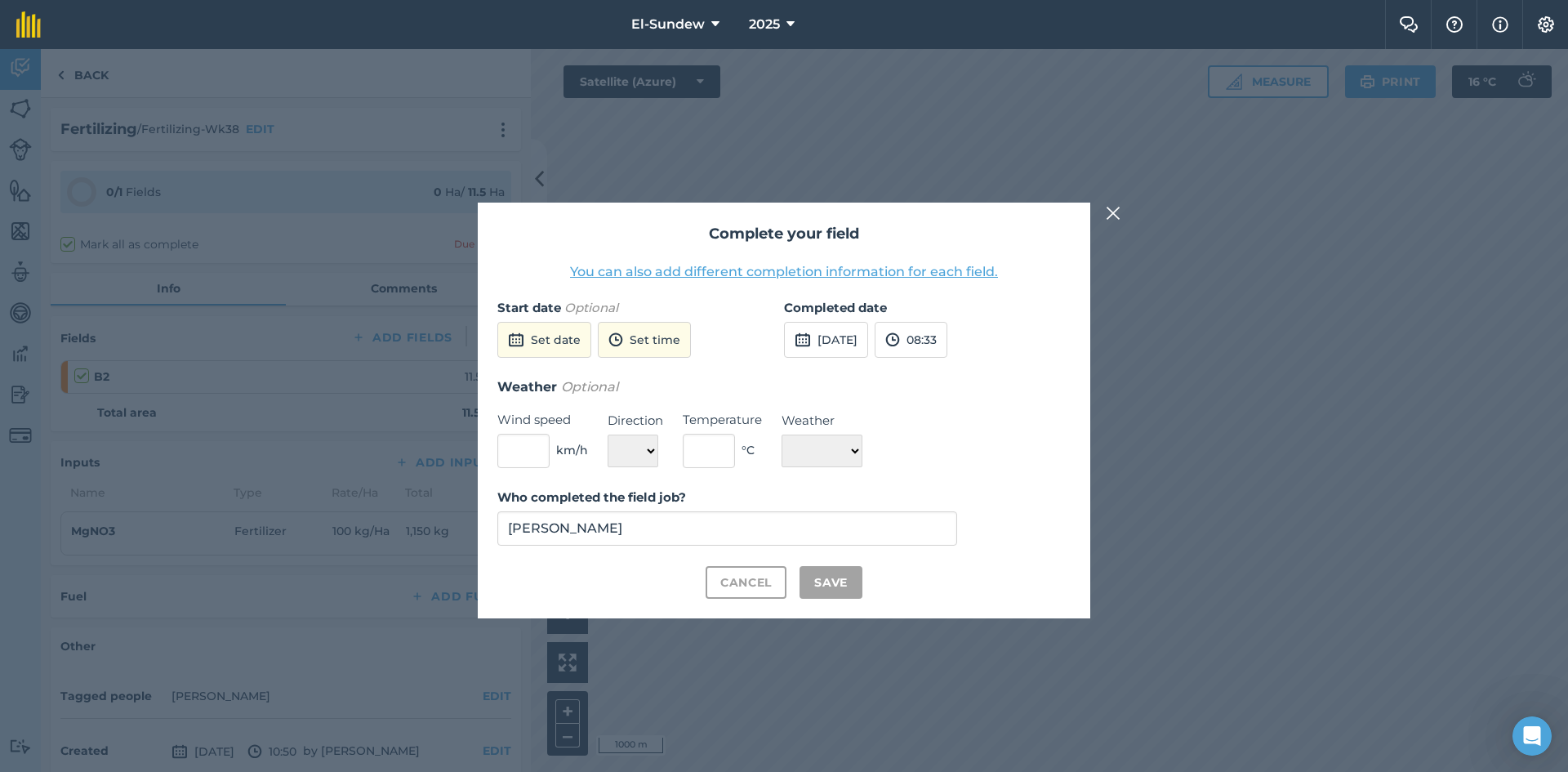
checkbox input "true"
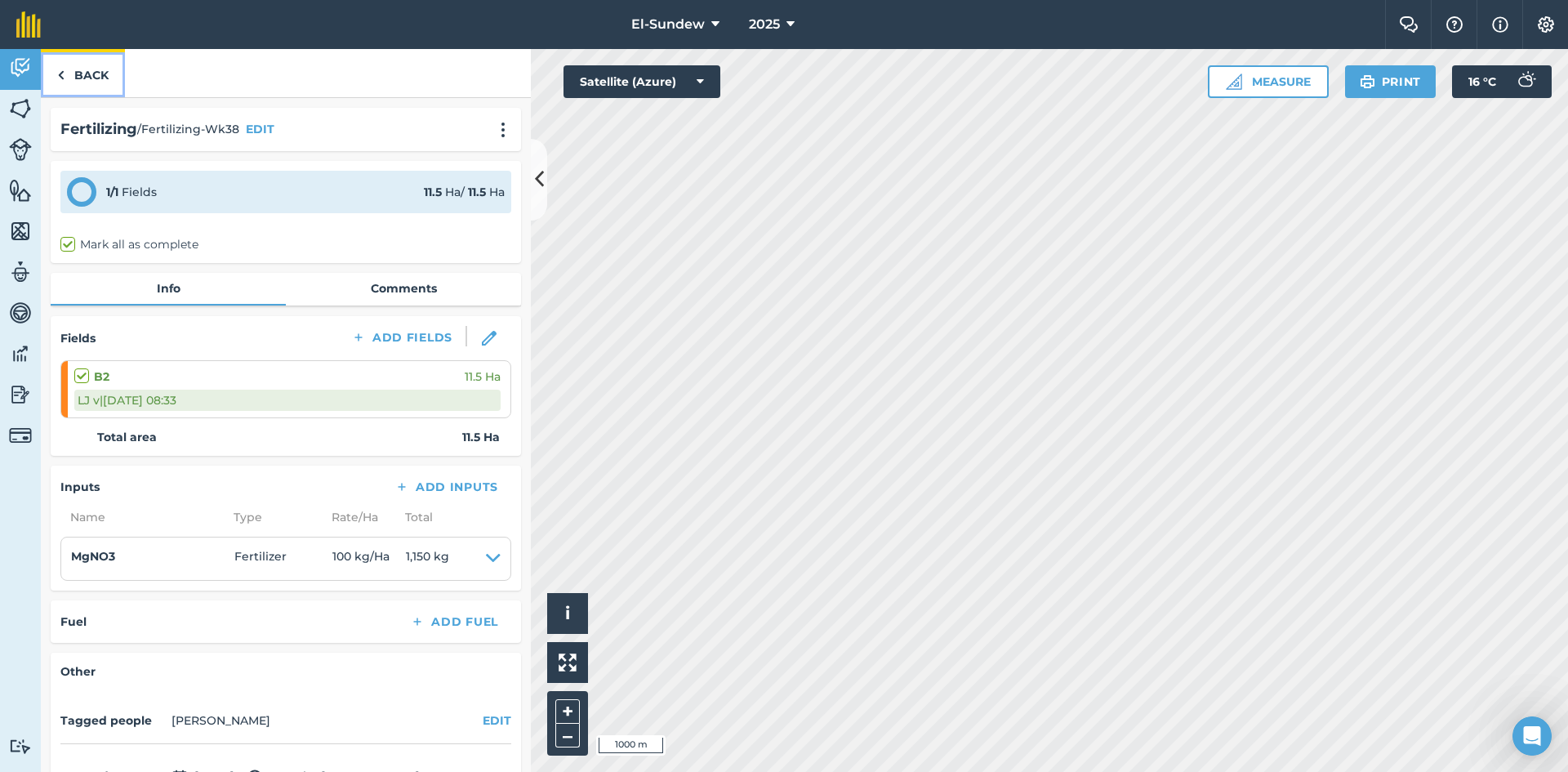
click at [84, 84] on link "Back" at bounding box center [82, 73] width 84 height 48
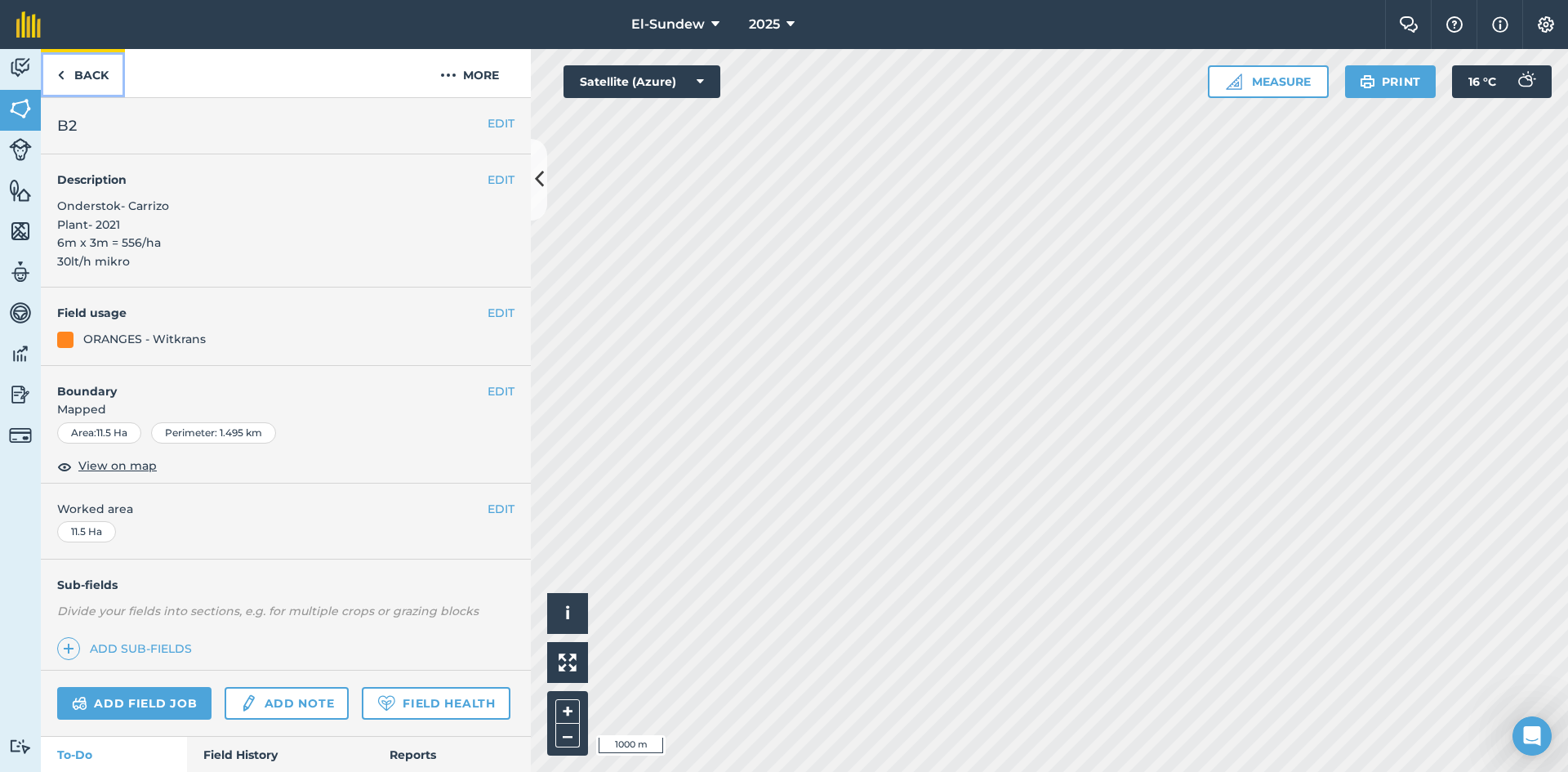
click at [84, 84] on link "Back" at bounding box center [82, 73] width 84 height 48
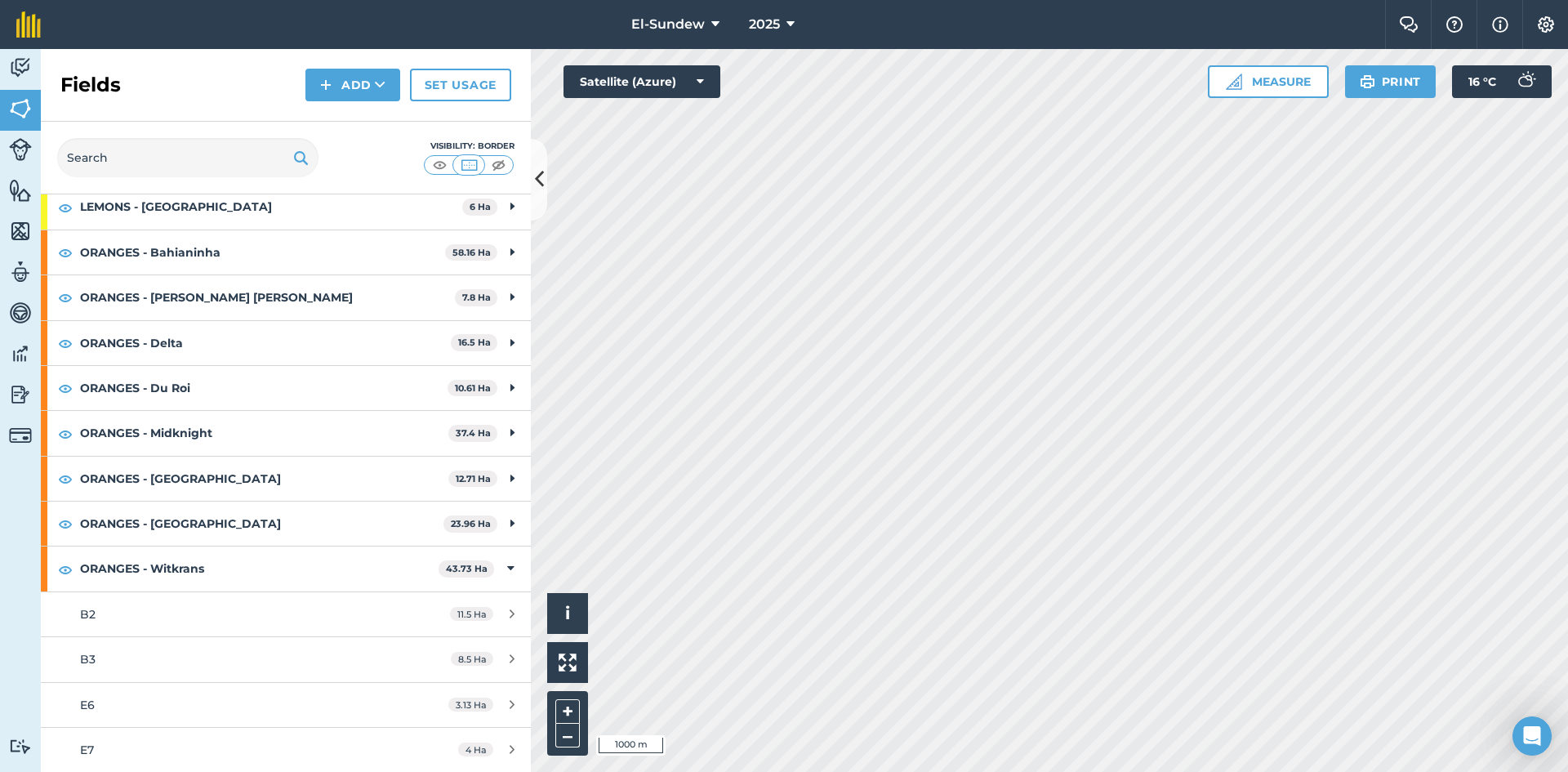
scroll to position [272, 0]
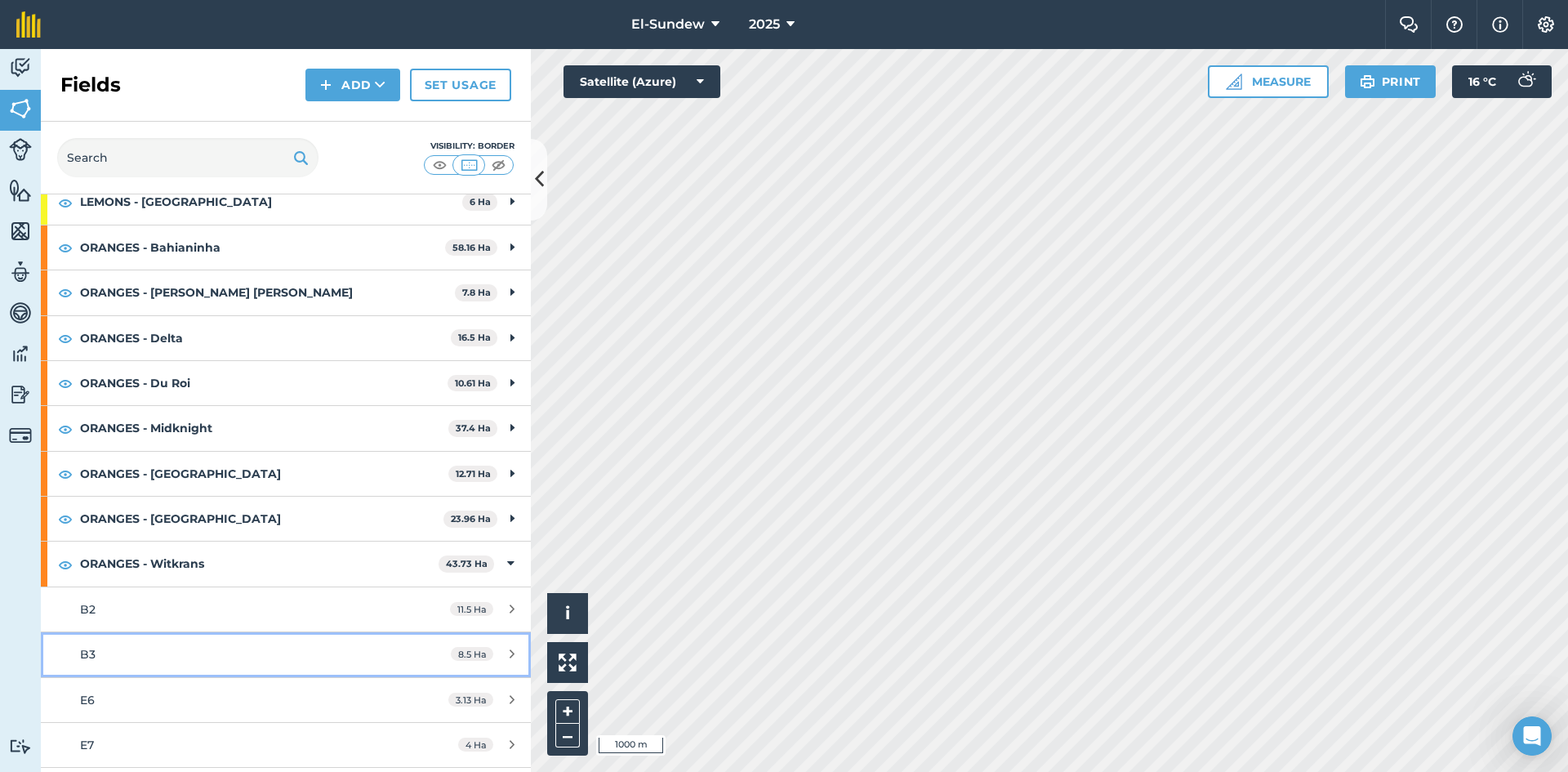
click at [149, 659] on div "B3" at bounding box center [233, 654] width 307 height 18
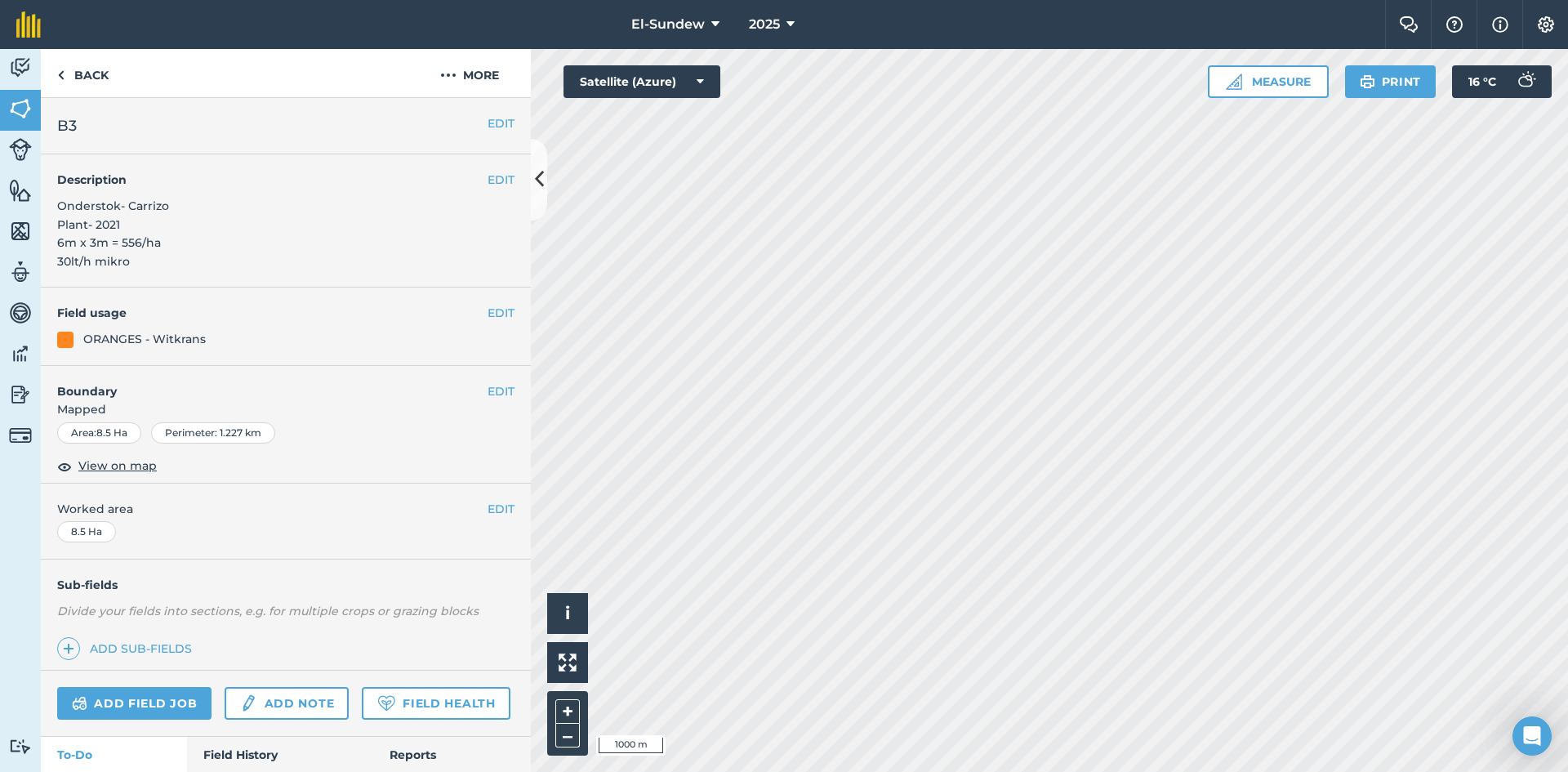
scroll to position [272, 0]
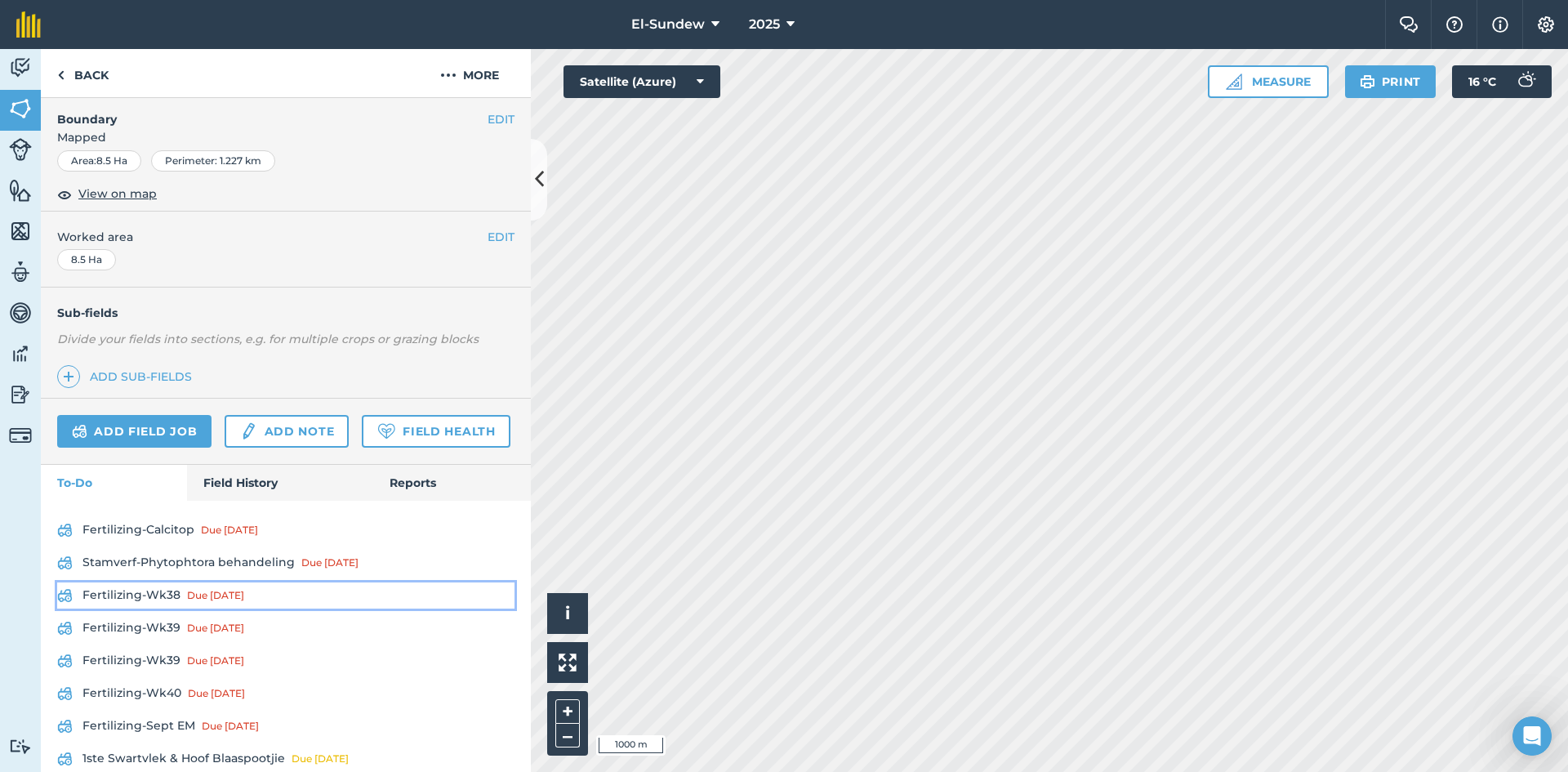
click at [158, 609] on link "Fertilizing-Wk38 Due [DATE]" at bounding box center [286, 595] width 458 height 26
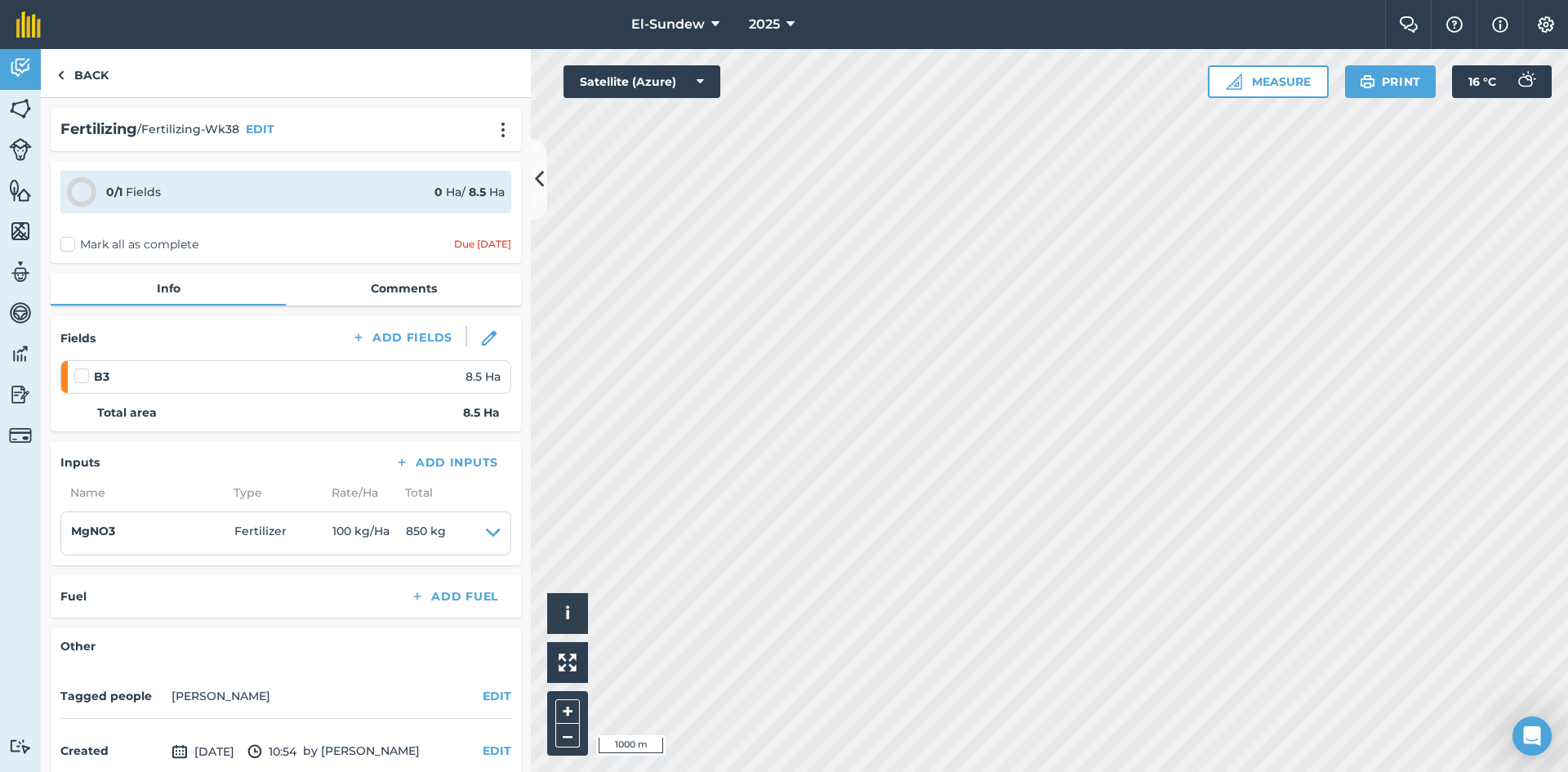
click at [81, 367] on label at bounding box center [84, 367] width 19 height 0
click at [81, 375] on input "checkbox" at bounding box center [79, 372] width 11 height 11
checkbox input "false"
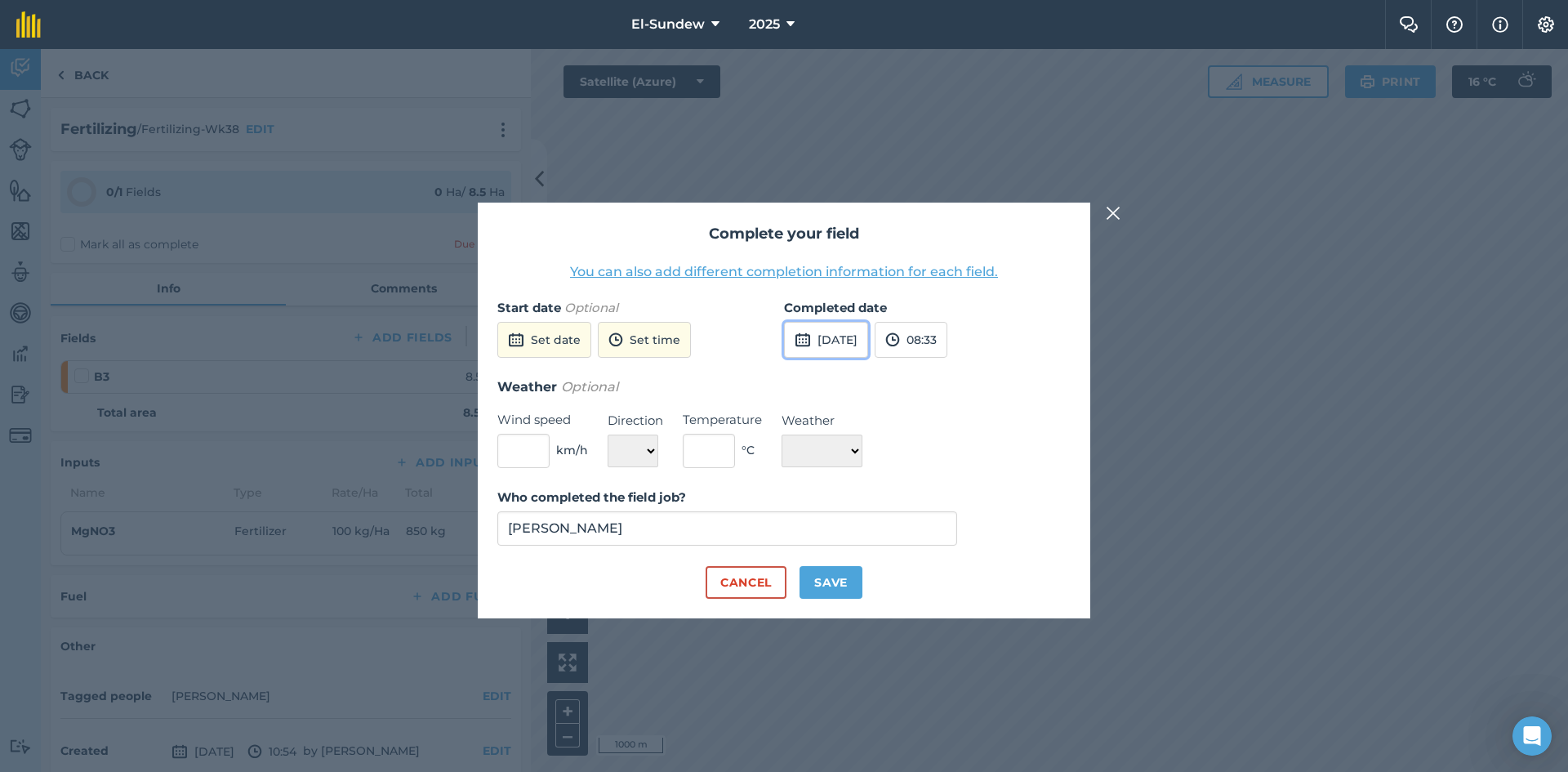
click at [835, 348] on button "[DATE]" at bounding box center [825, 339] width 84 height 36
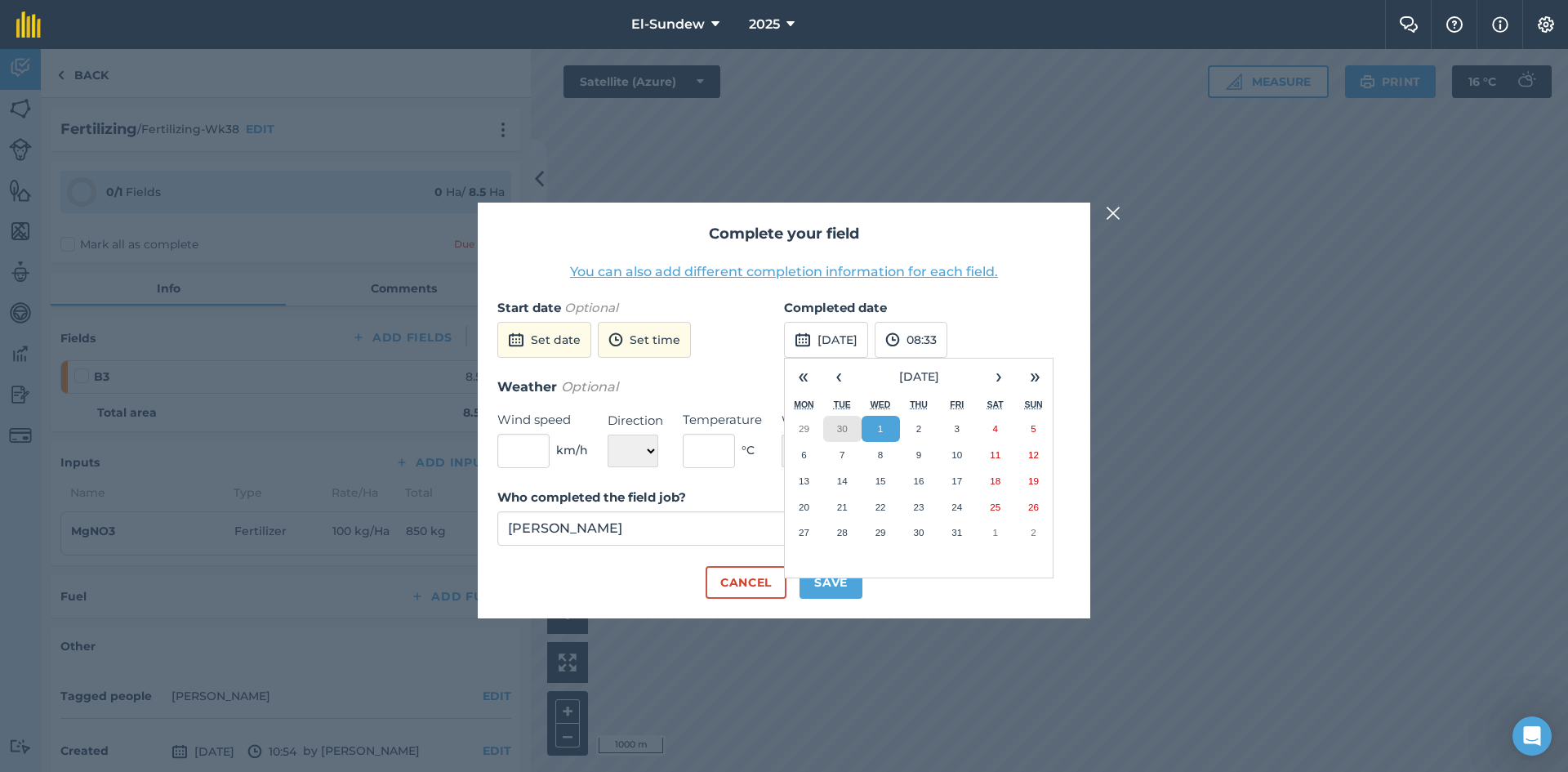
click at [841, 435] on button "30" at bounding box center [842, 428] width 38 height 26
click at [834, 583] on button "Save" at bounding box center [830, 583] width 62 height 33
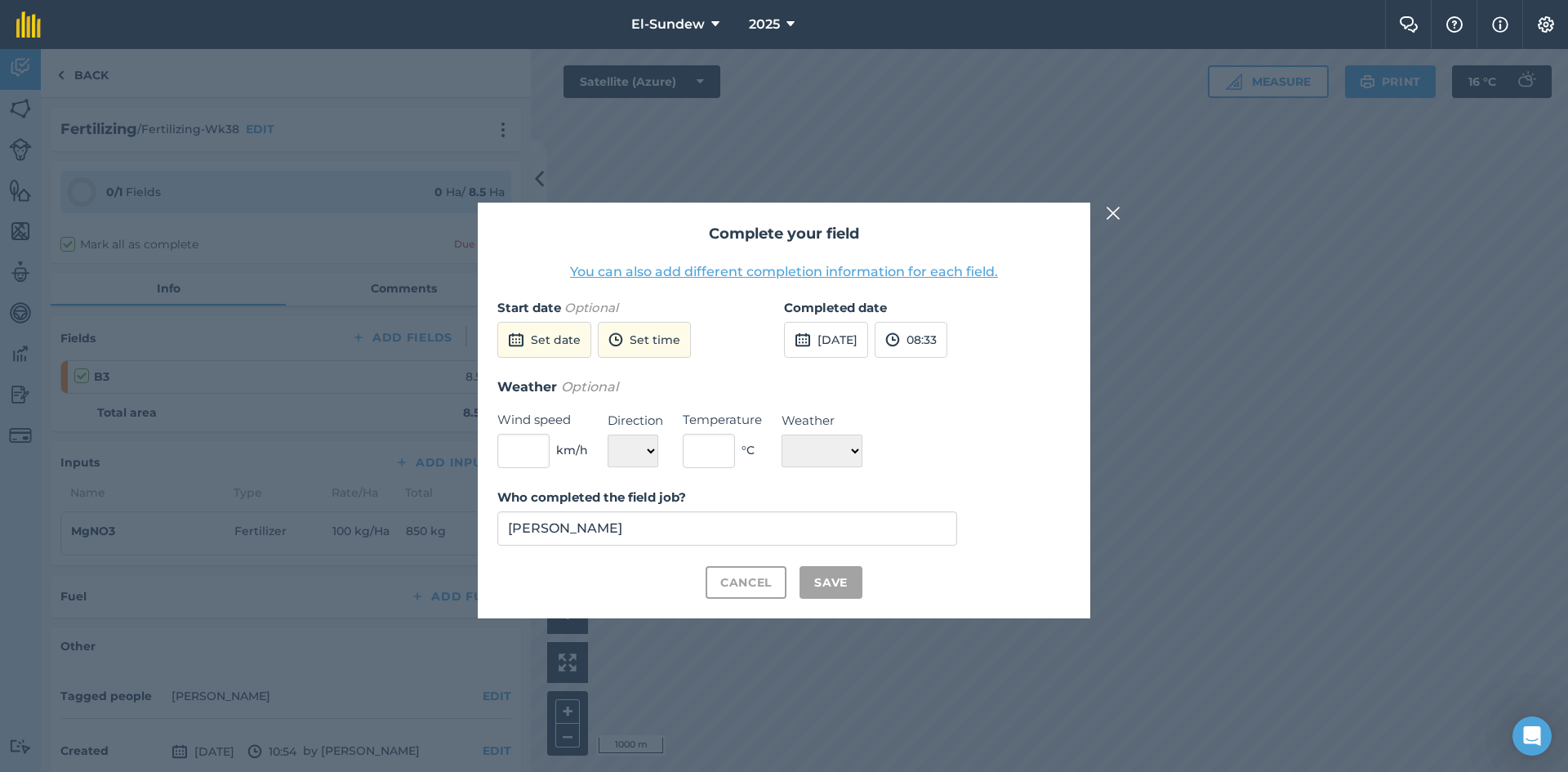
checkbox input "true"
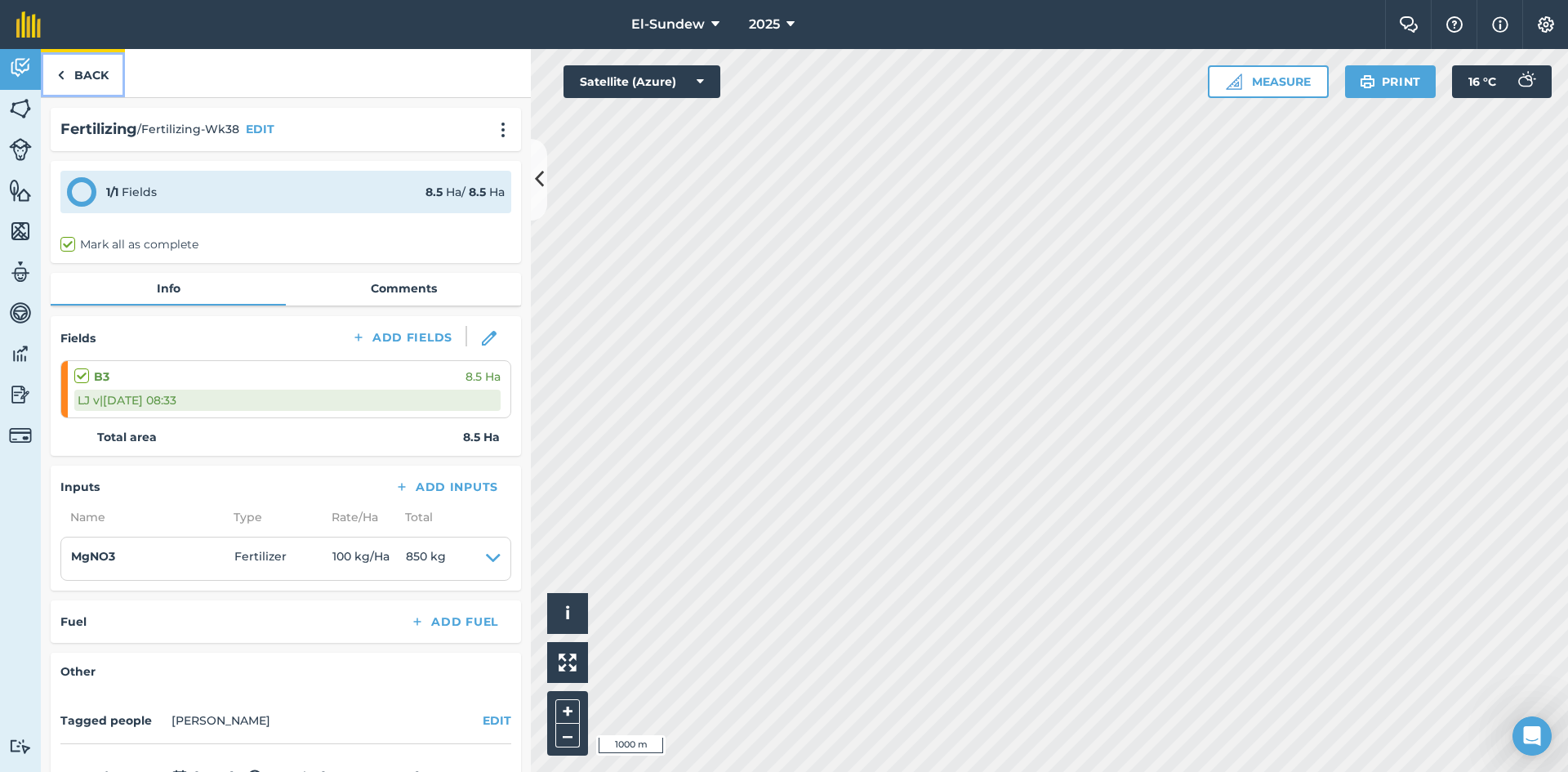
click at [109, 78] on link "Back" at bounding box center [82, 73] width 84 height 48
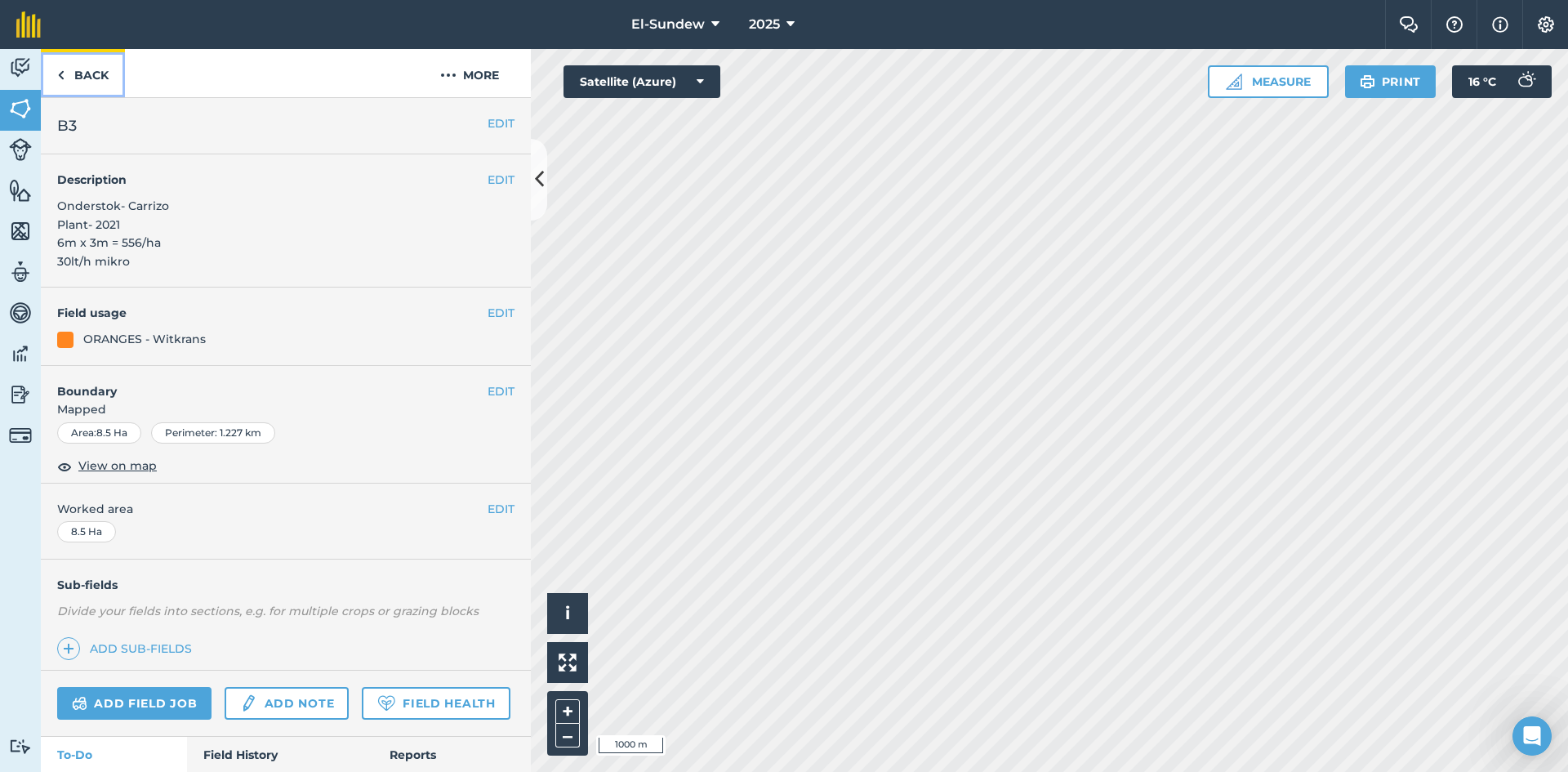
click at [109, 78] on link "Back" at bounding box center [82, 73] width 84 height 48
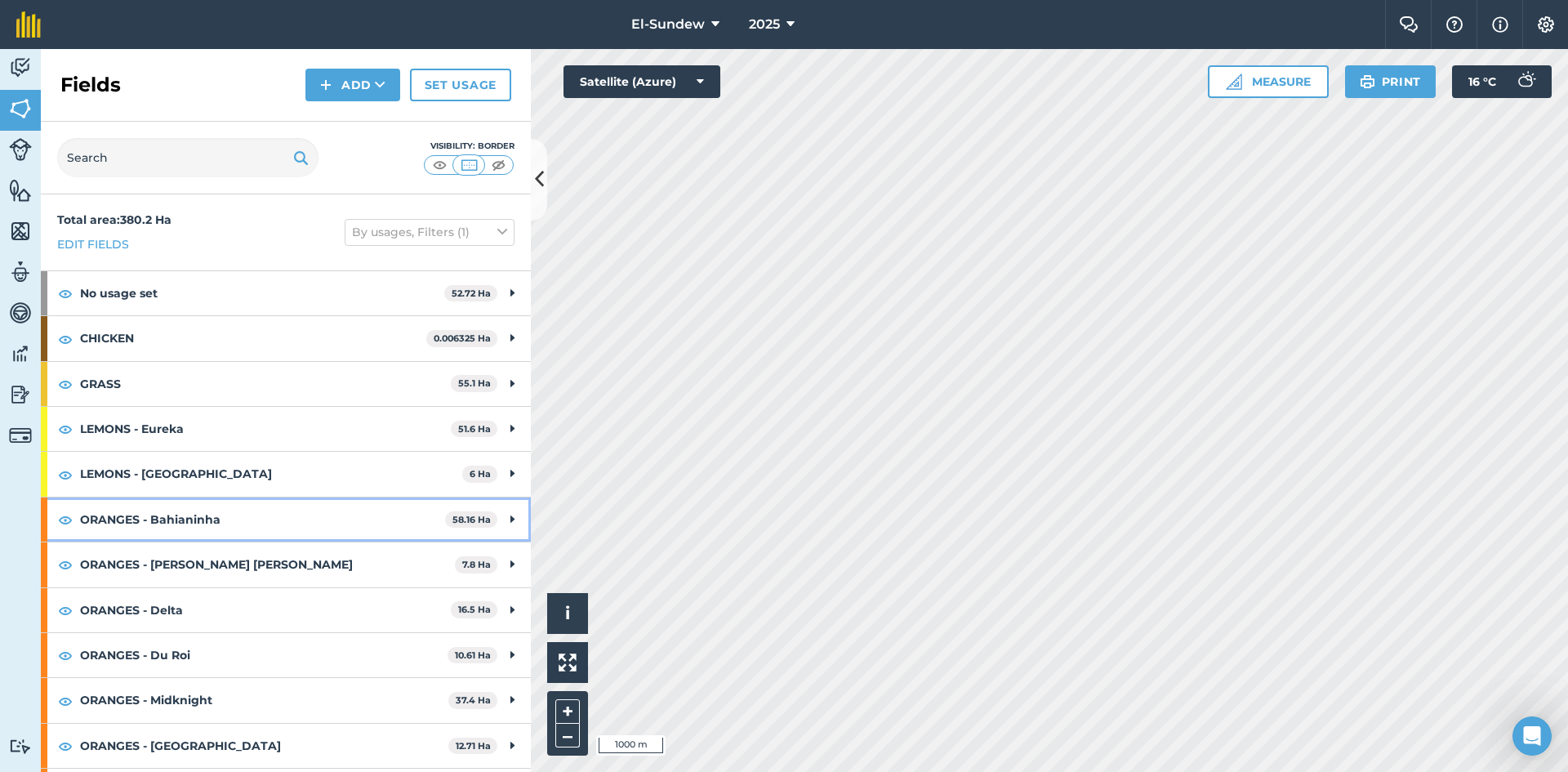
click at [212, 501] on strong "ORANGES - Bahianinha" at bounding box center [262, 519] width 365 height 44
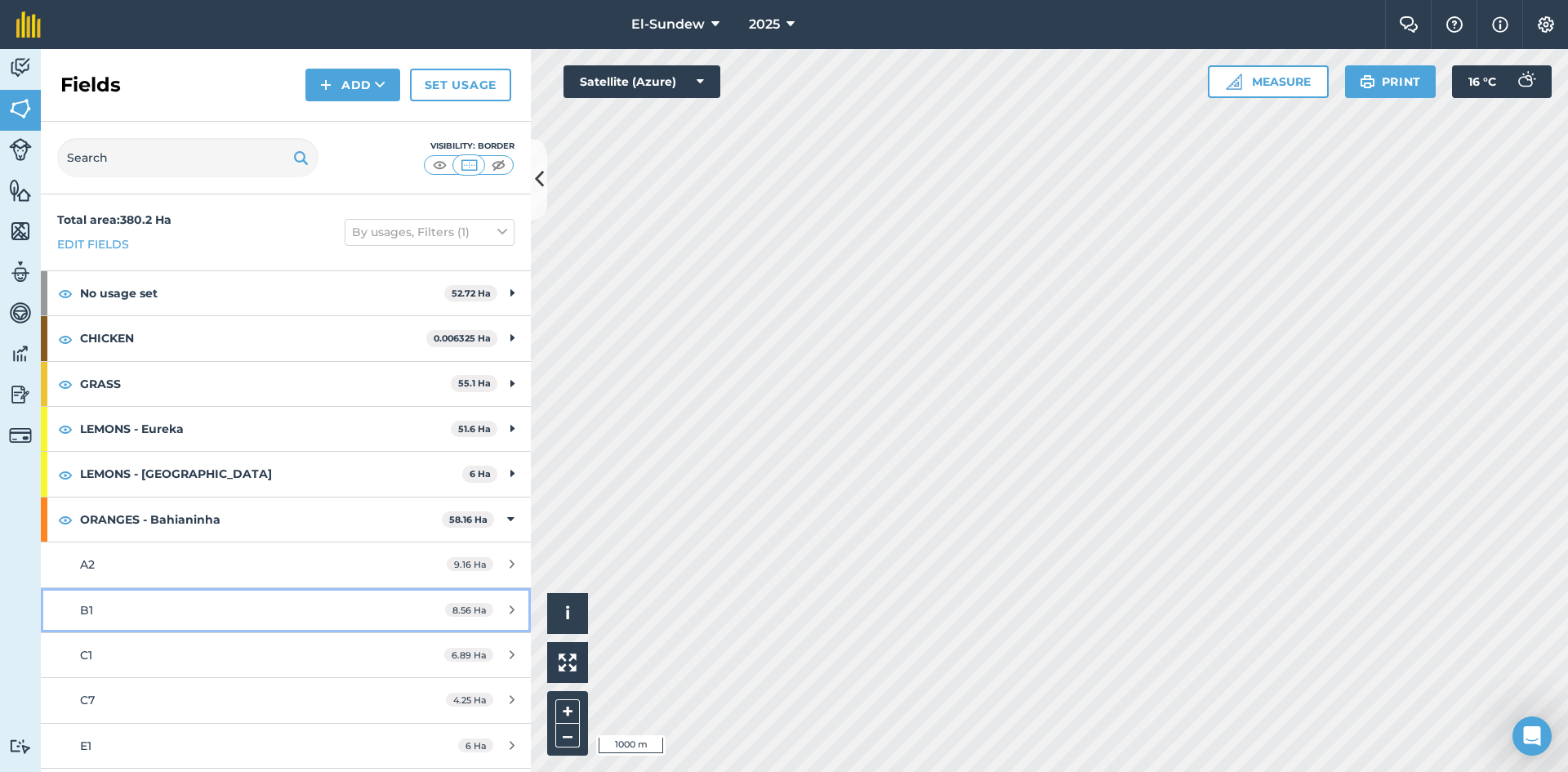
click at [187, 606] on div "B1" at bounding box center [233, 610] width 307 height 18
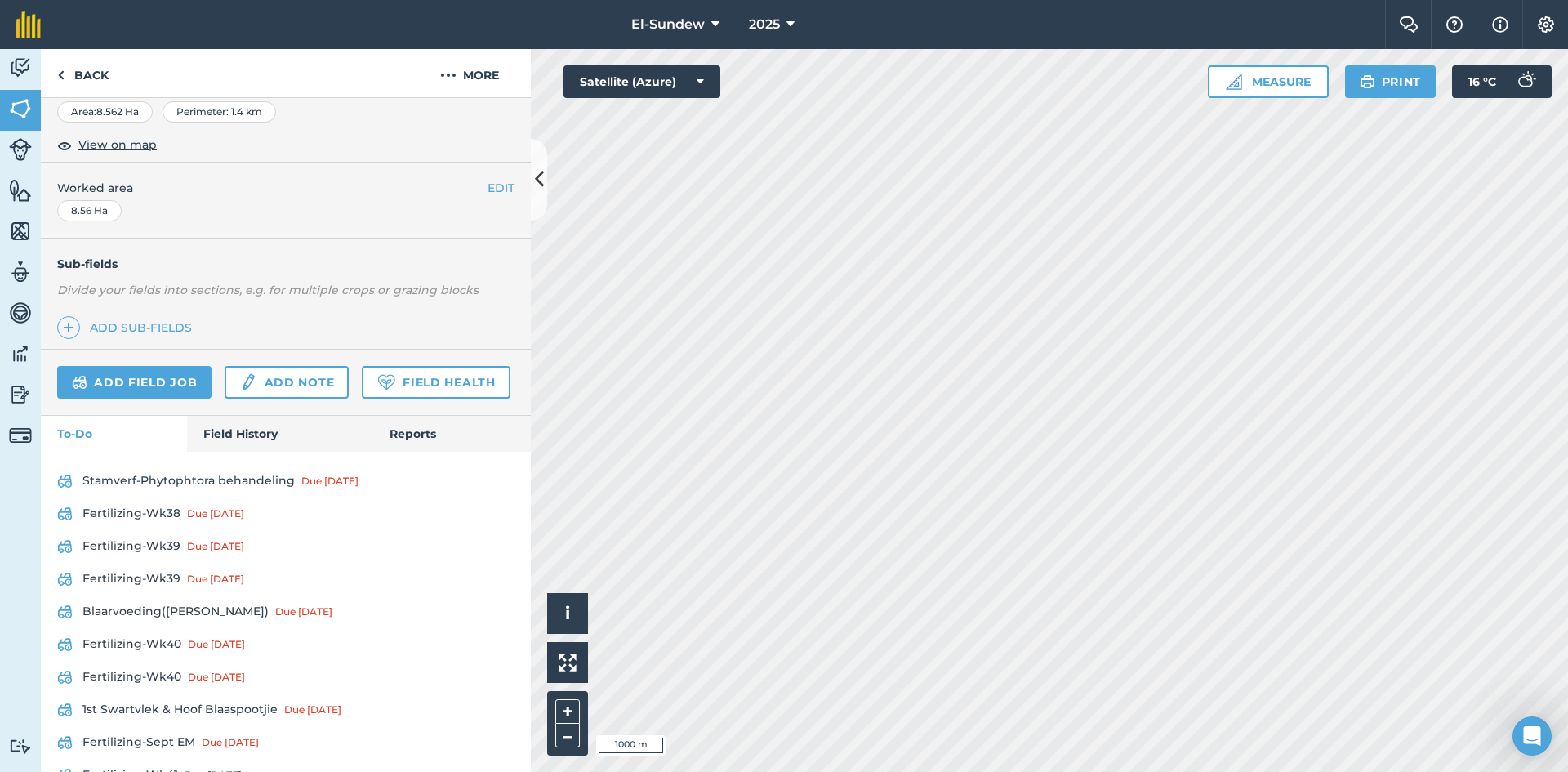
scroll to position [544, 0]
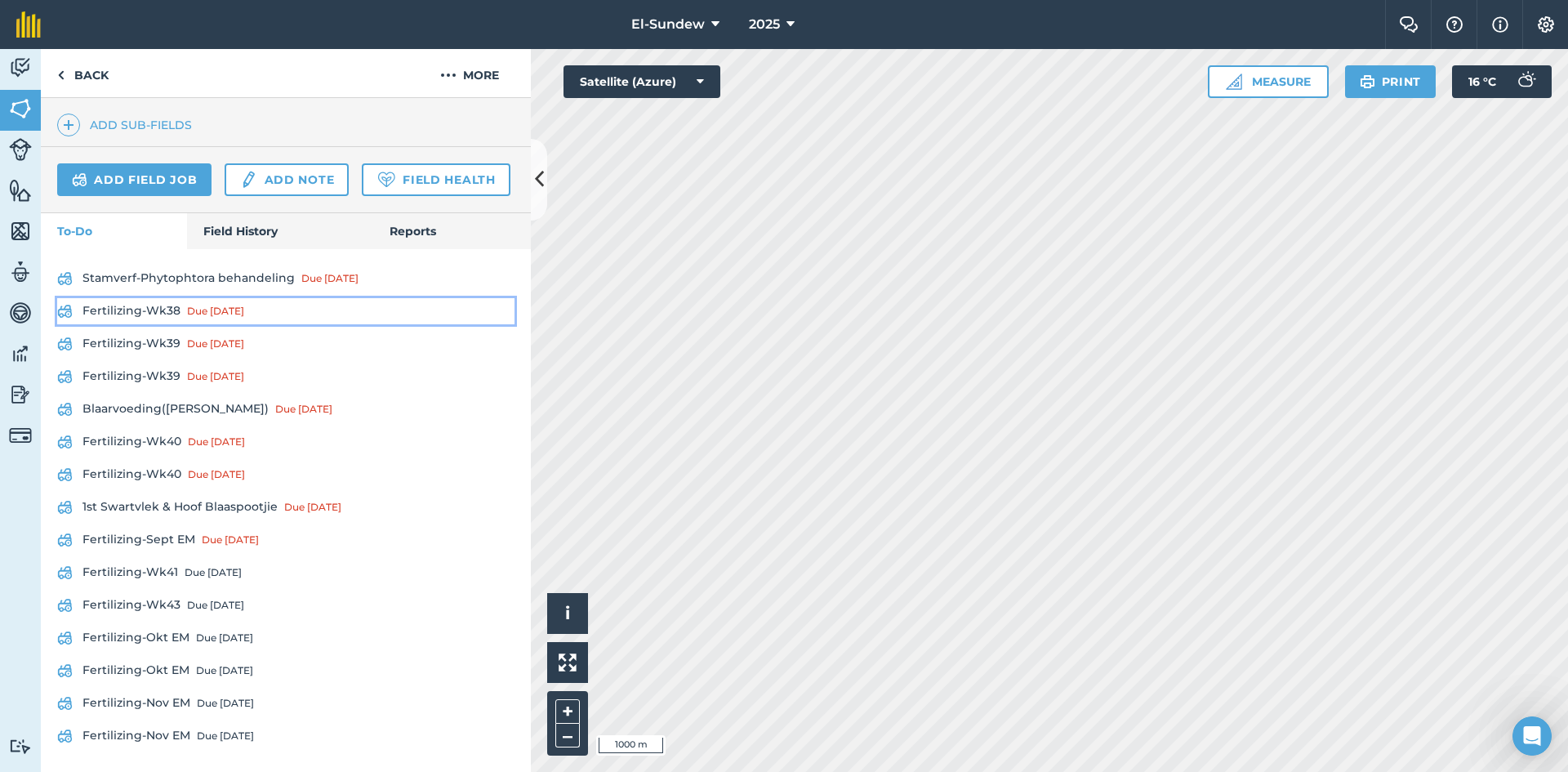
click at [158, 324] on link "Fertilizing-Wk38 Due [DATE]" at bounding box center [286, 311] width 458 height 26
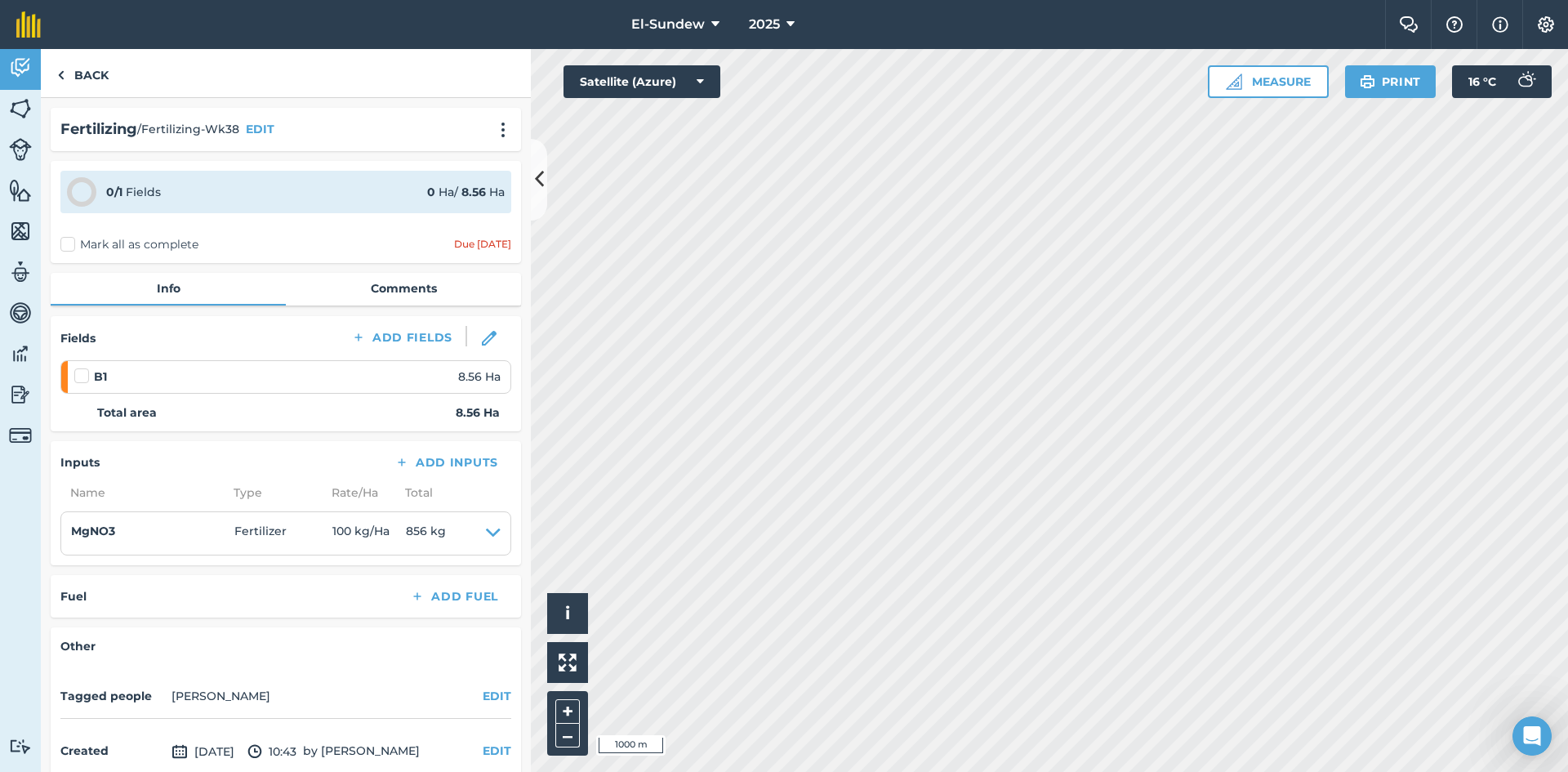
click at [79, 367] on label at bounding box center [84, 367] width 19 height 0
click at [79, 374] on input "checkbox" at bounding box center [79, 372] width 11 height 11
checkbox input "false"
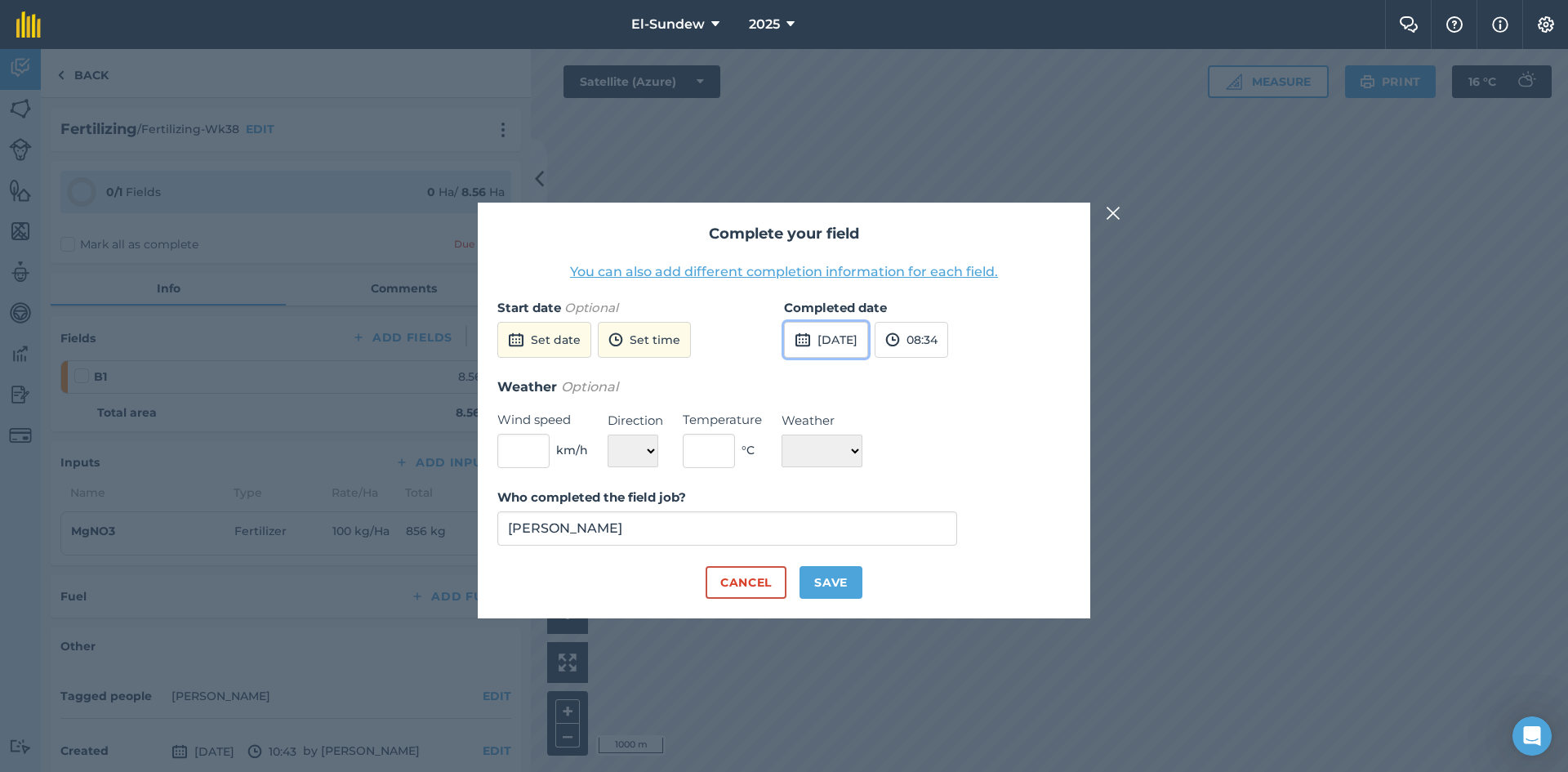
click at [799, 338] on img at bounding box center [802, 339] width 16 height 19
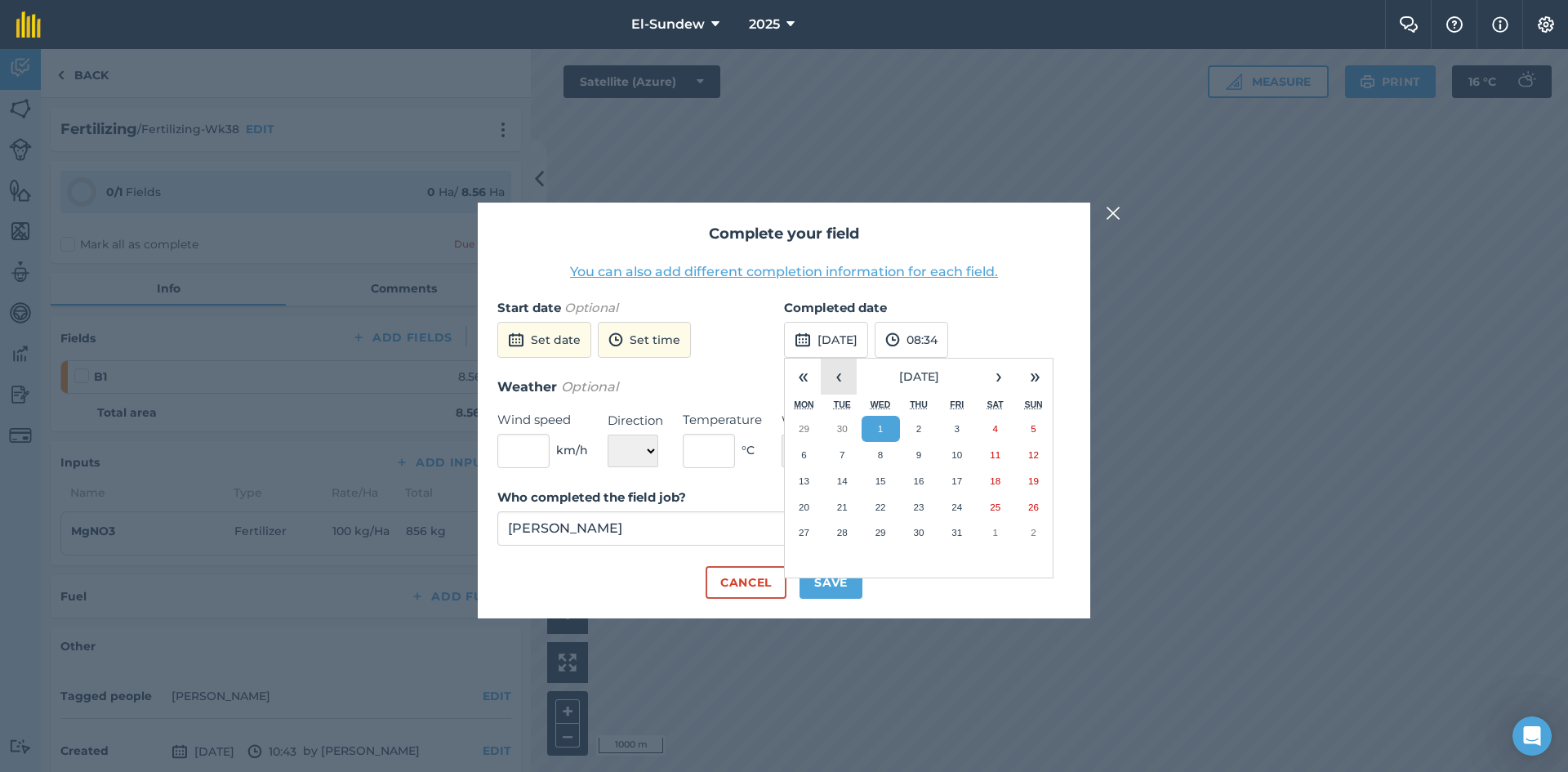
click at [830, 377] on button "‹" at bounding box center [838, 376] width 36 height 36
click at [919, 503] on abbr "25" at bounding box center [918, 506] width 11 height 11
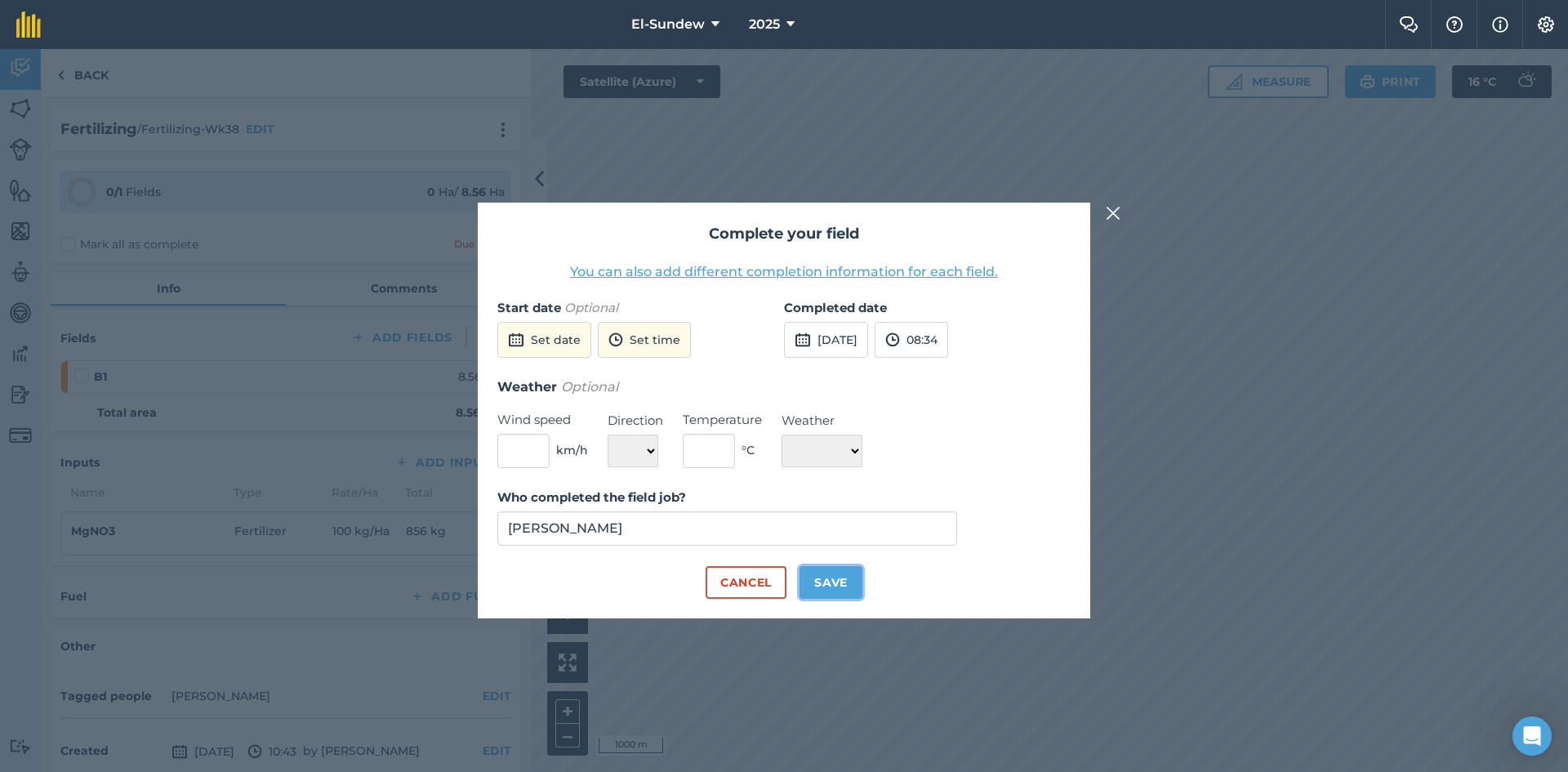
click at [842, 589] on button "Save" at bounding box center [830, 583] width 62 height 33
checkbox input "true"
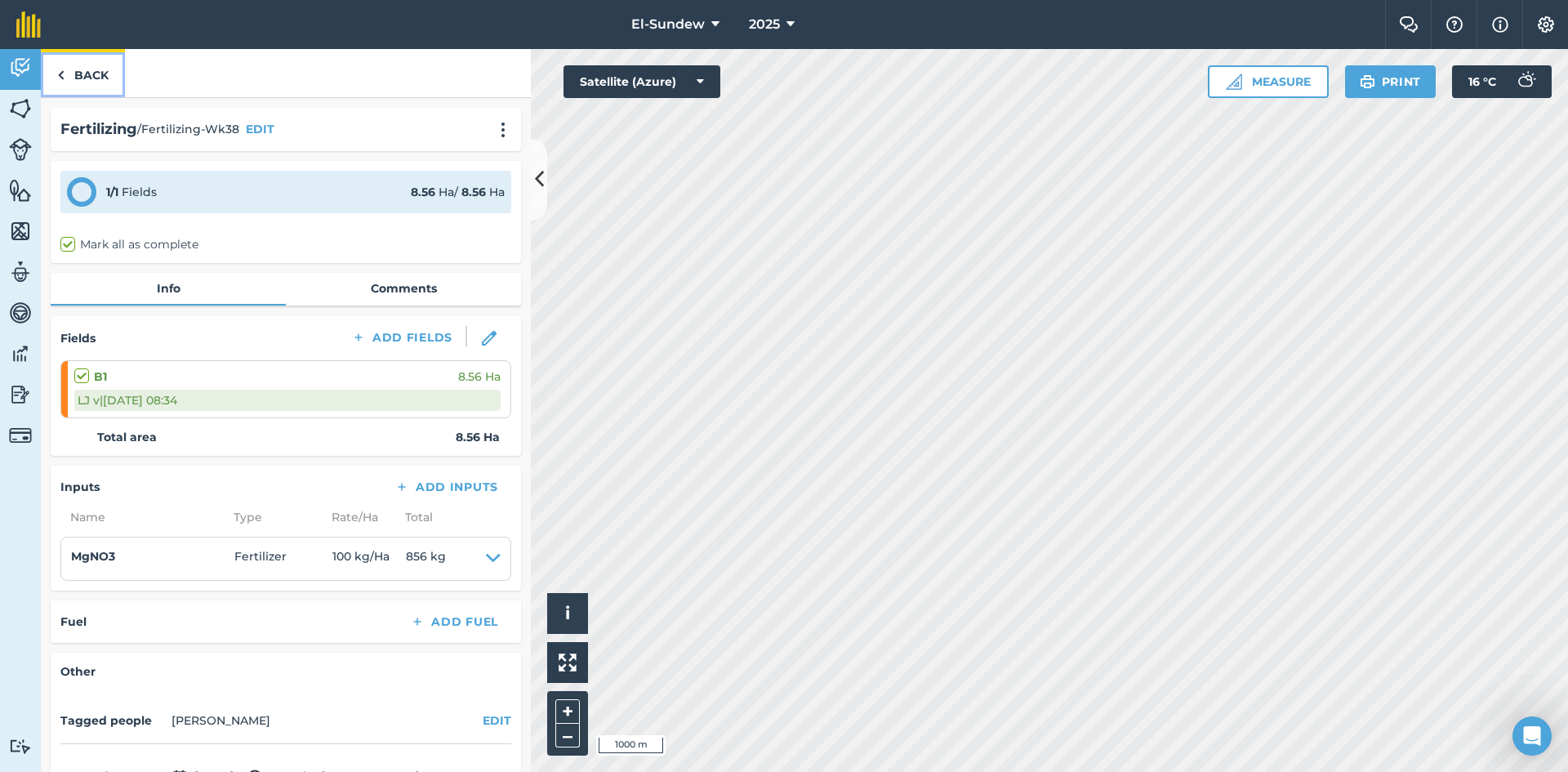
click at [78, 64] on link "Back" at bounding box center [82, 73] width 84 height 48
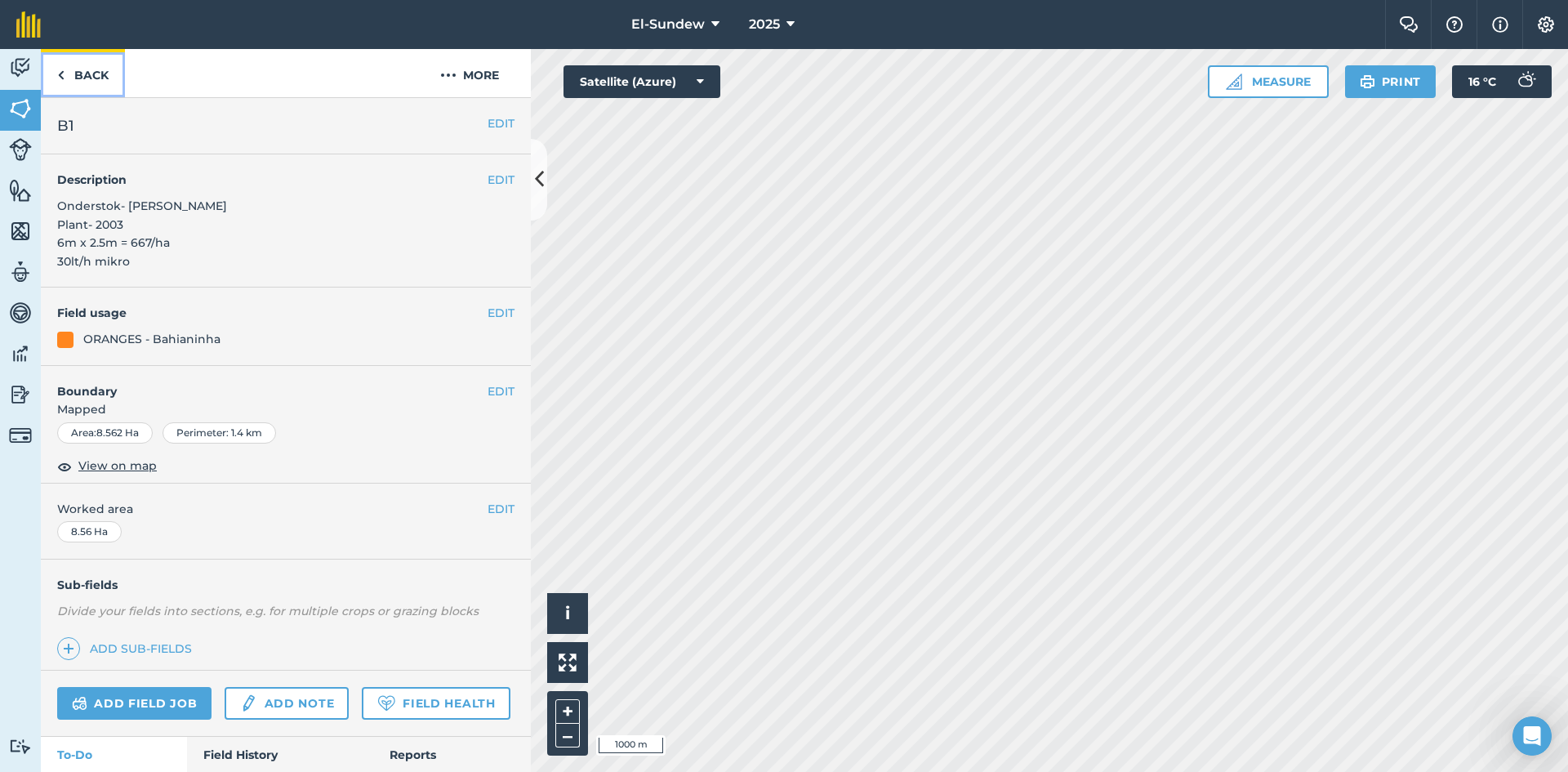
click at [100, 83] on link "Back" at bounding box center [82, 73] width 84 height 48
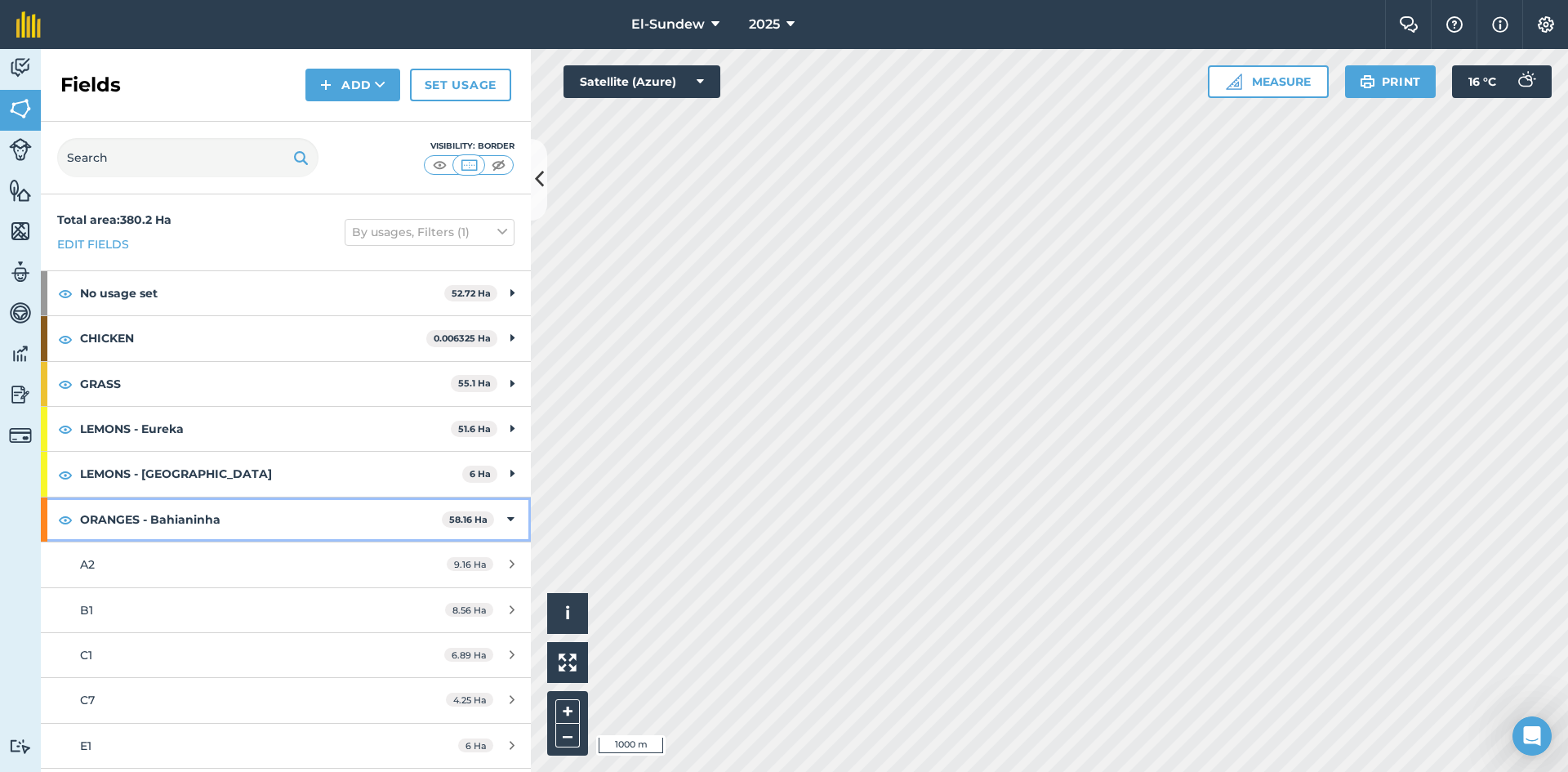
click at [176, 526] on strong "ORANGES - Bahianinha" at bounding box center [261, 519] width 361 height 44
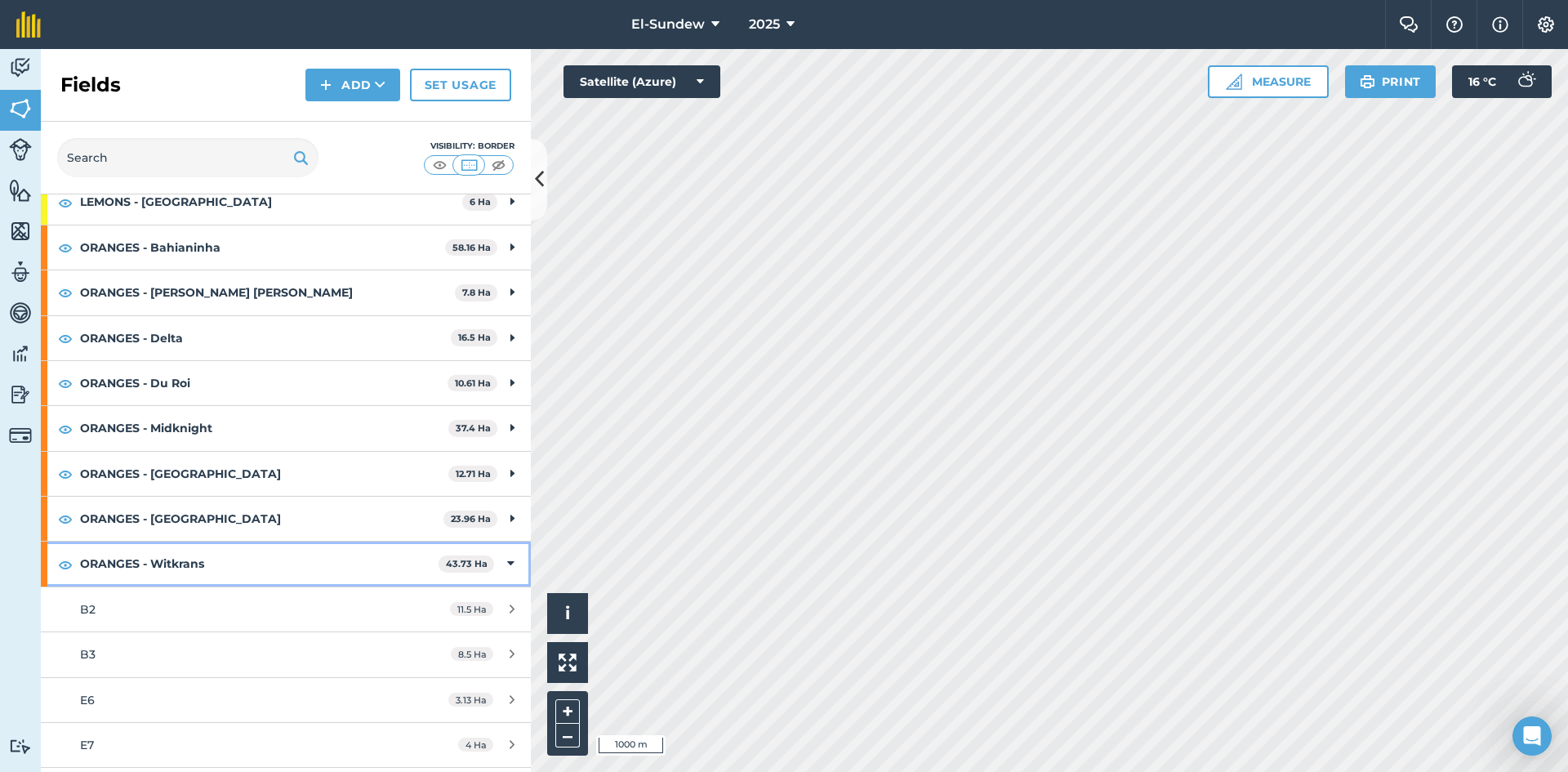
click at [199, 567] on strong "ORANGES - Witkrans" at bounding box center [259, 563] width 359 height 44
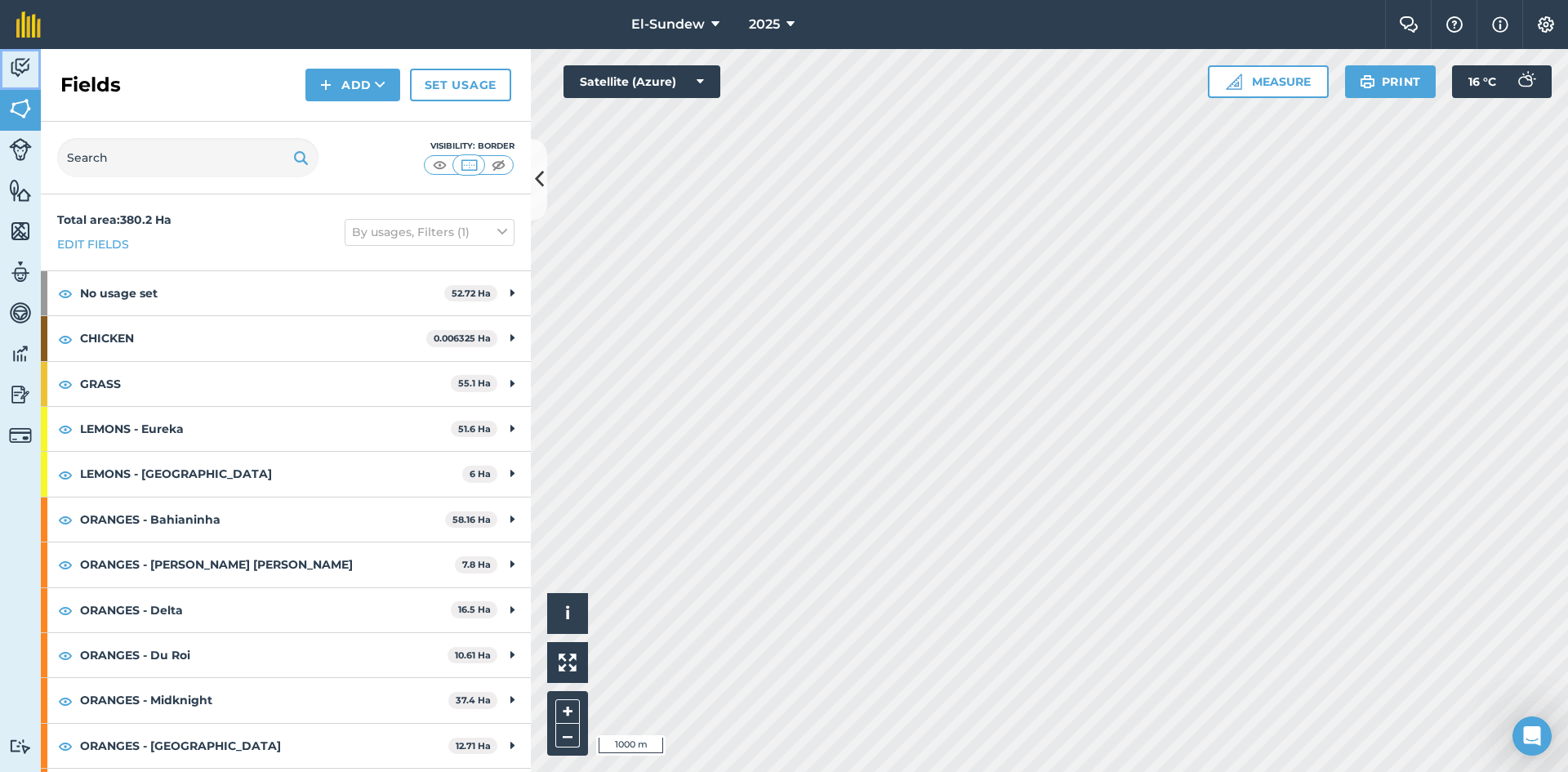
click at [24, 64] on img at bounding box center [20, 67] width 23 height 24
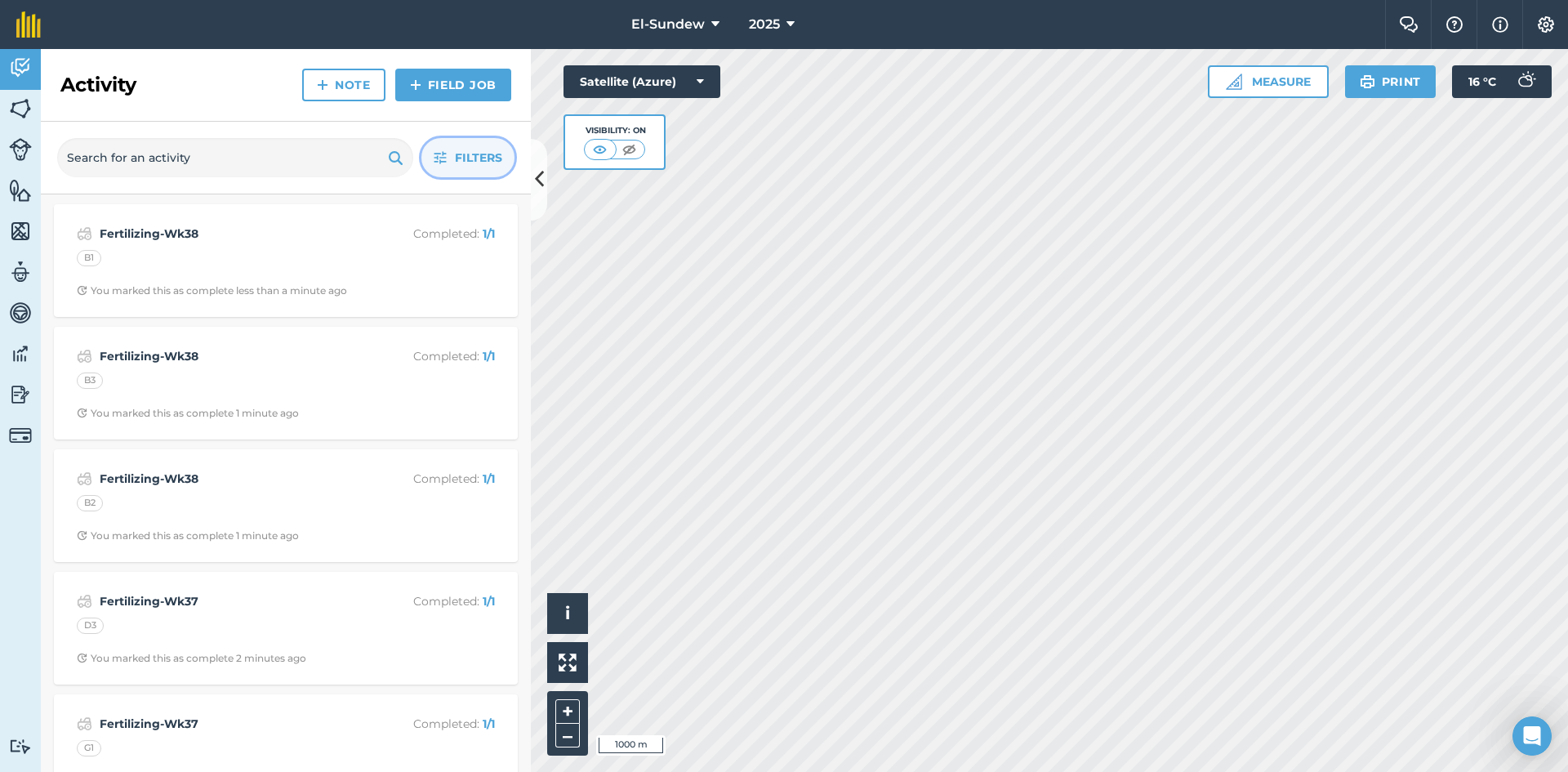
click at [431, 163] on button "Filters" at bounding box center [467, 158] width 93 height 39
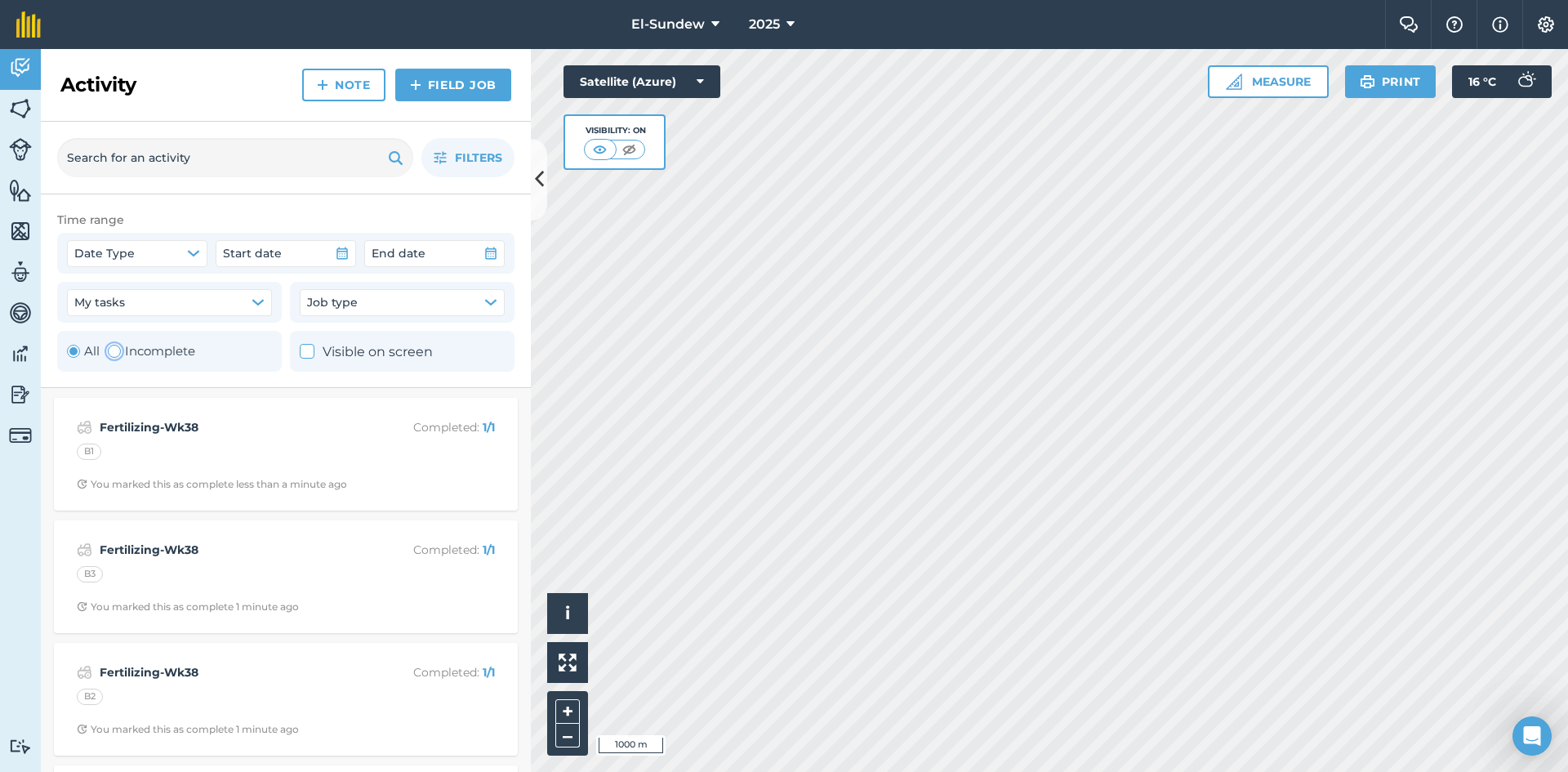
click at [146, 344] on label "Incomplete" at bounding box center [151, 351] width 87 height 19
radio input "false"
radio input "true"
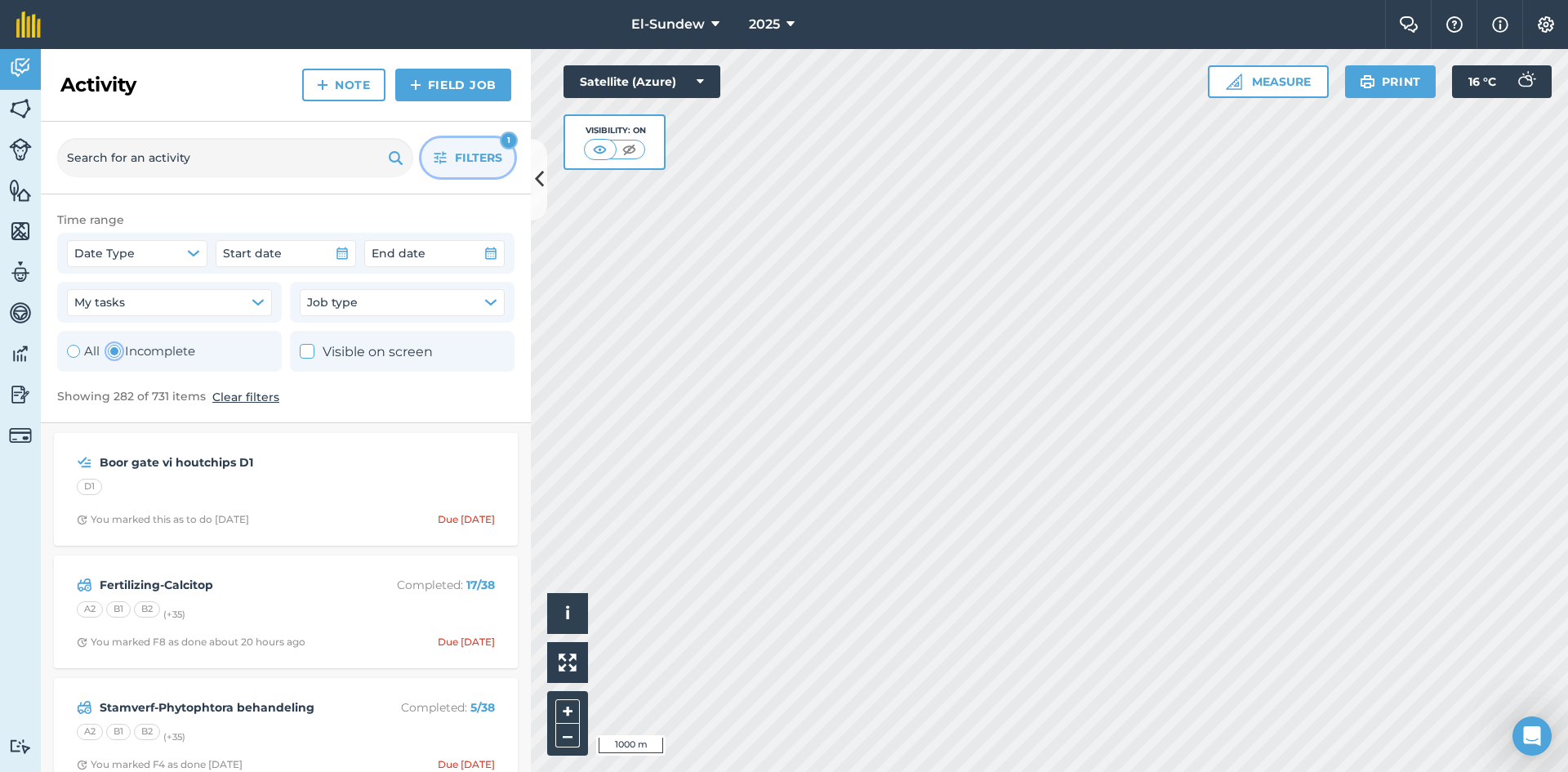
click at [445, 156] on icon "button" at bounding box center [440, 158] width 13 height 13
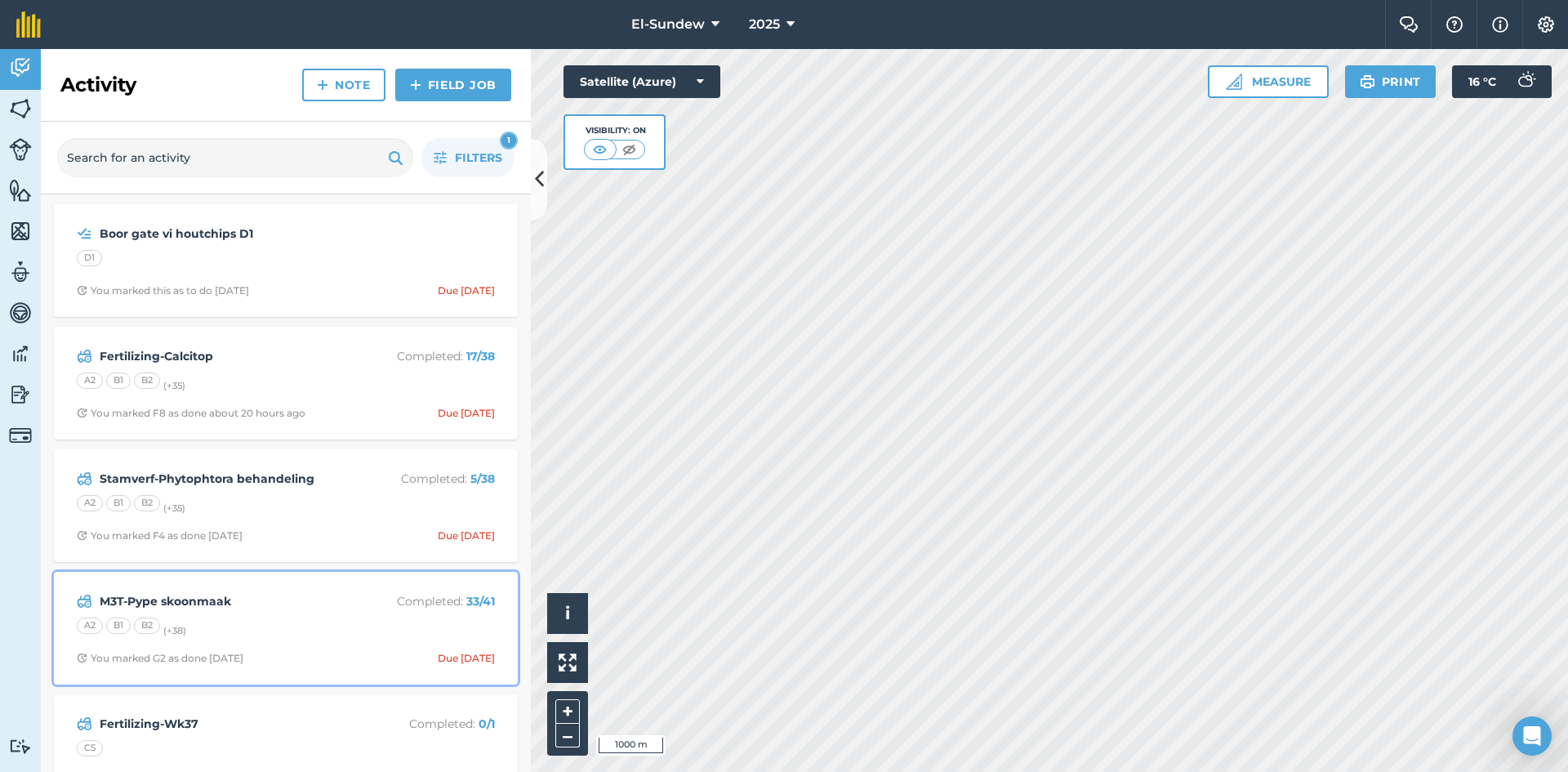
click at [293, 617] on div "A2 B1 B2 (+ 38 )" at bounding box center [286, 628] width 418 height 21
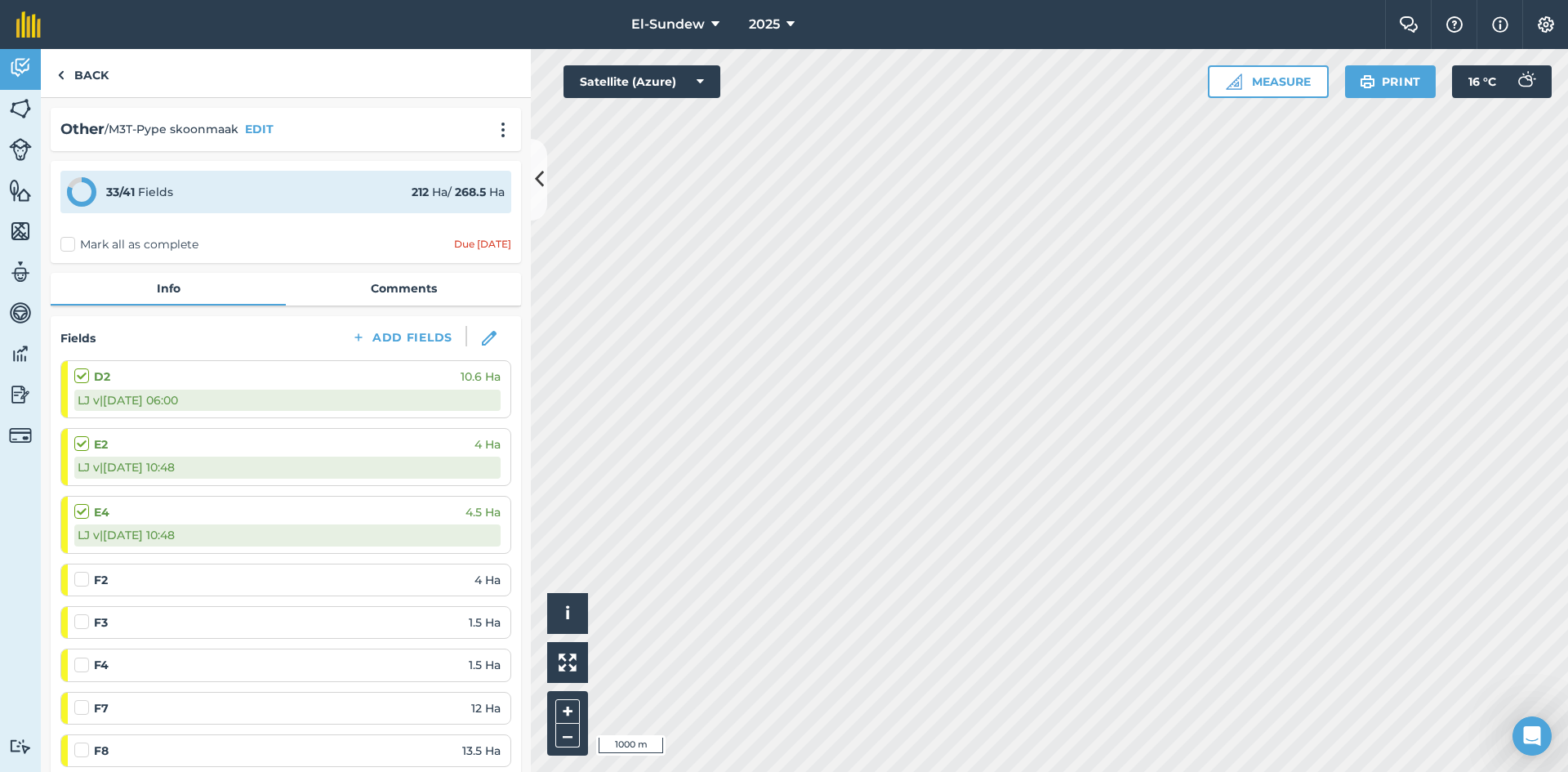
click at [68, 243] on label "Mark all as complete" at bounding box center [130, 244] width 138 height 17
click at [68, 243] on input "Mark all as complete" at bounding box center [65, 240] width 11 height 11
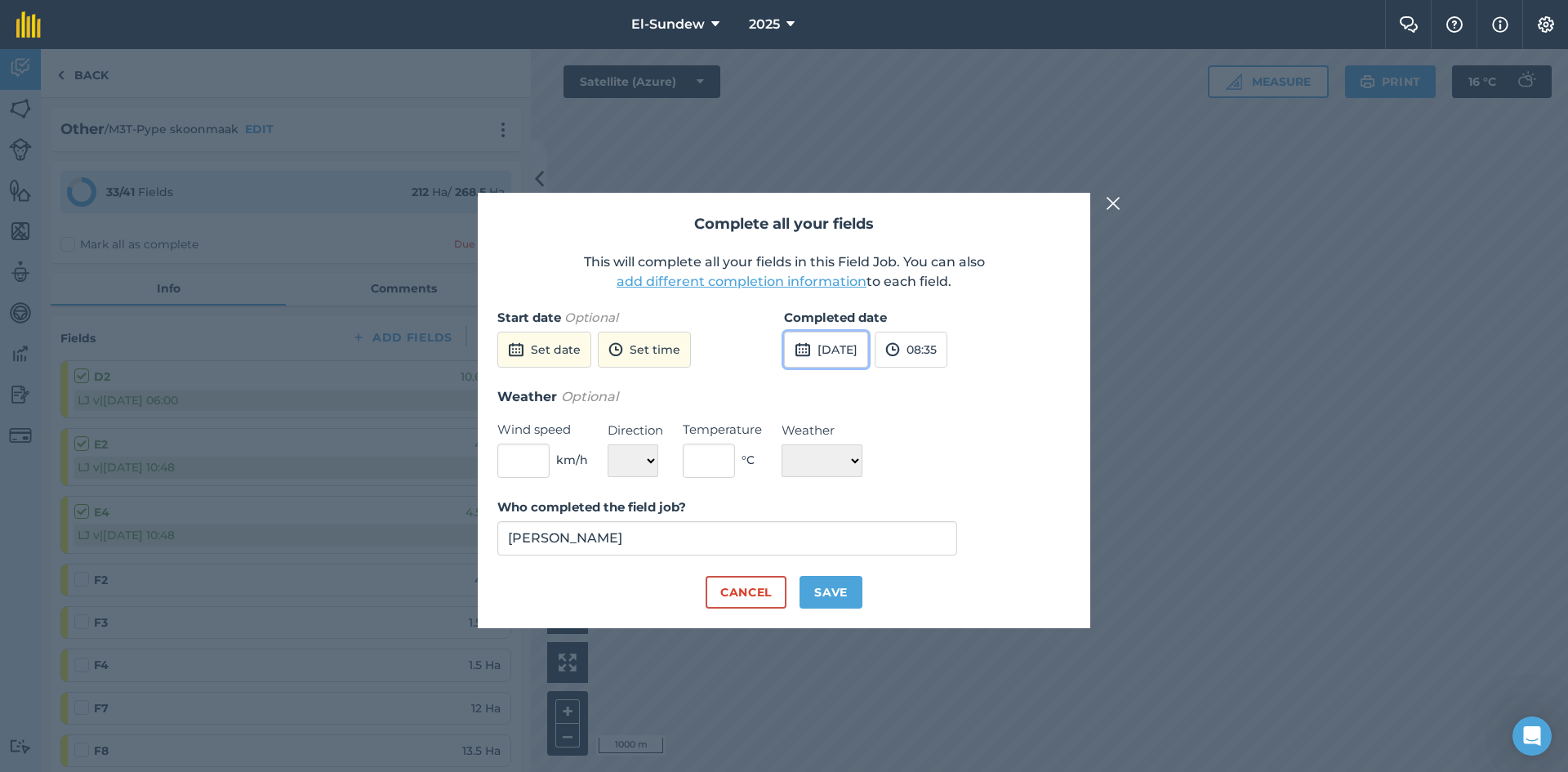
click at [860, 349] on button "[DATE]" at bounding box center [825, 349] width 84 height 36
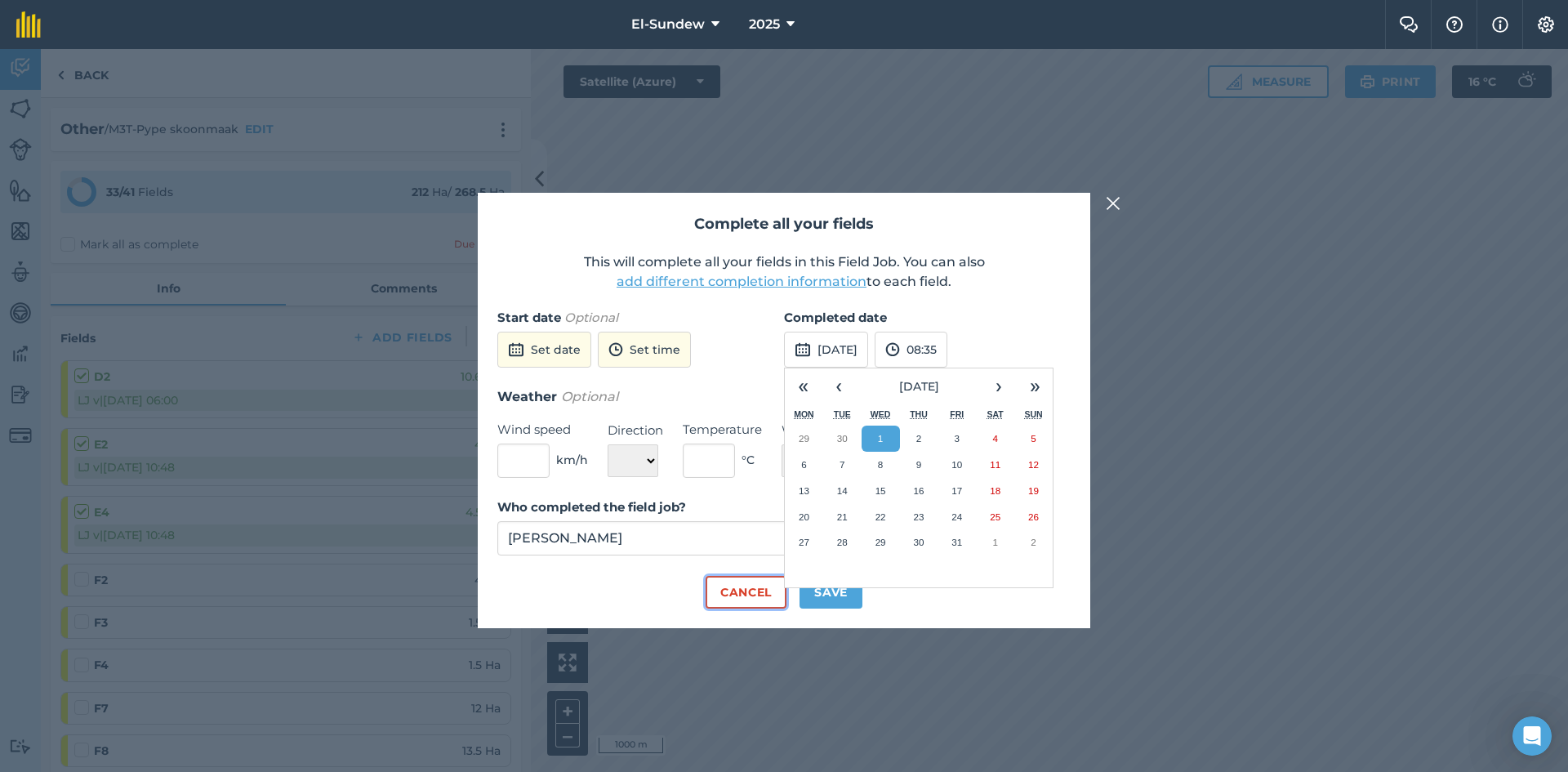
click at [731, 600] on button "Cancel" at bounding box center [746, 592] width 81 height 33
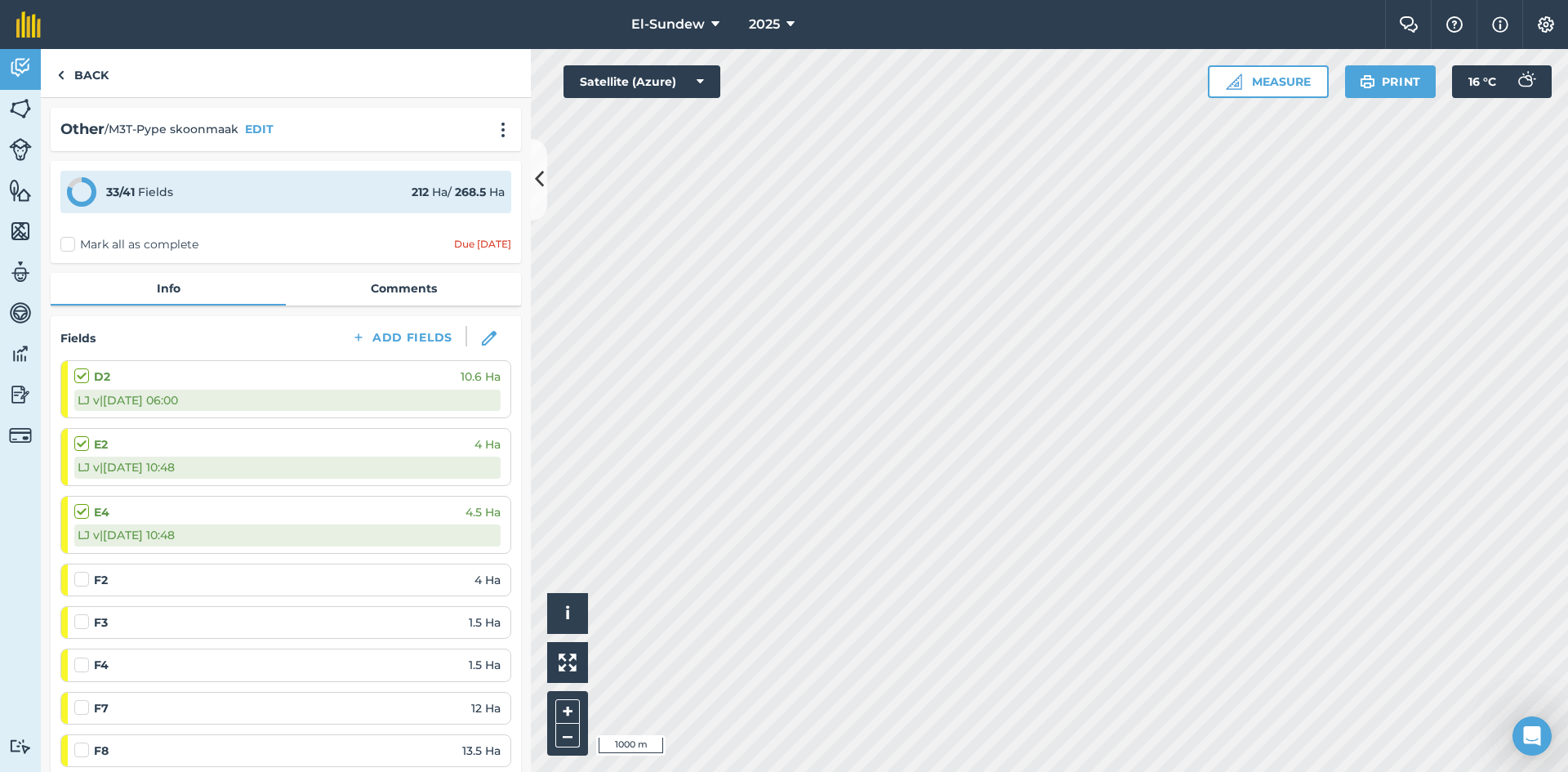
click at [68, 241] on label "Mark all as complete" at bounding box center [130, 244] width 138 height 17
click at [68, 241] on input "Mark all as complete" at bounding box center [65, 240] width 11 height 11
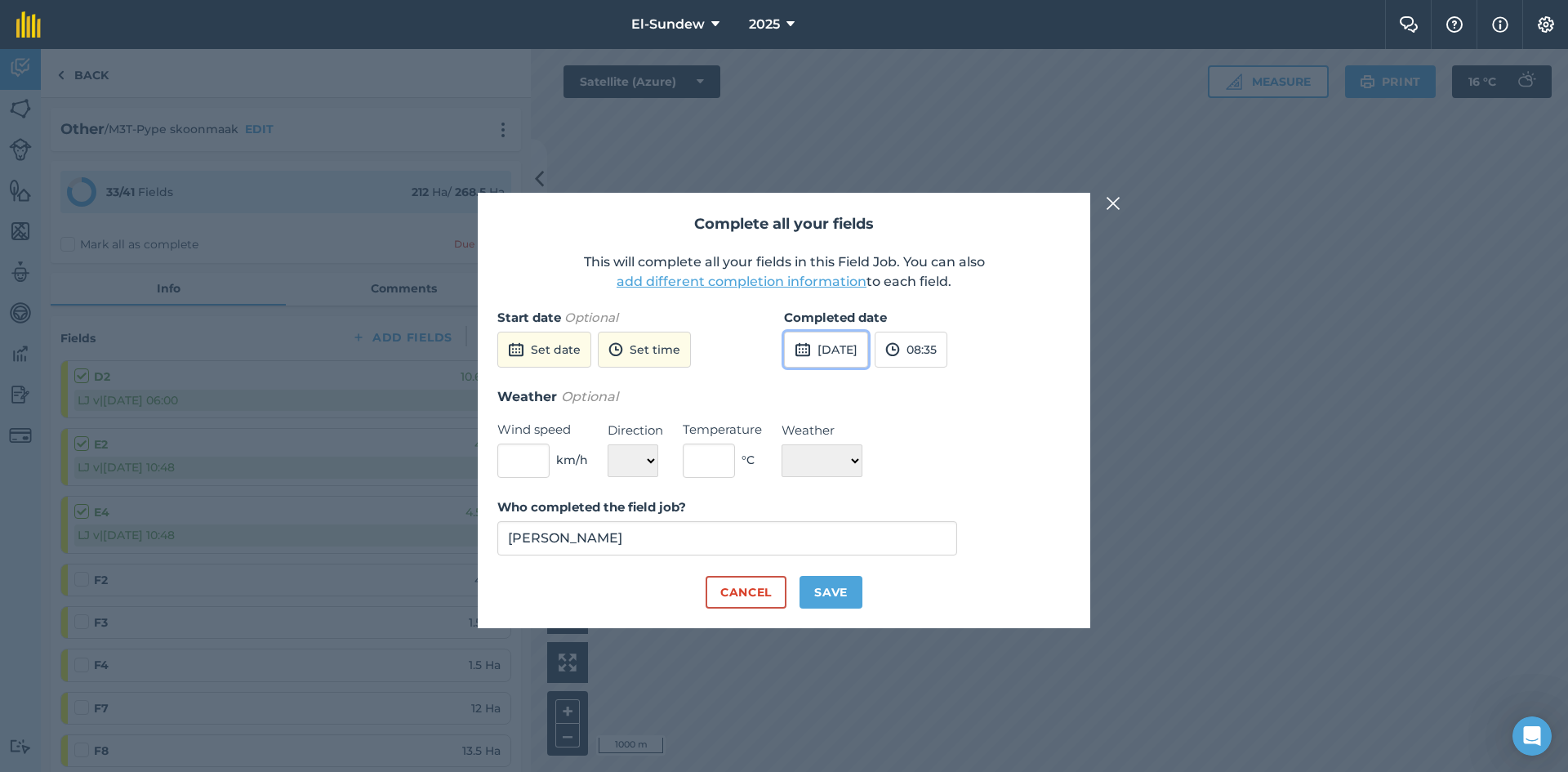
click at [826, 351] on button "[DATE]" at bounding box center [825, 349] width 84 height 36
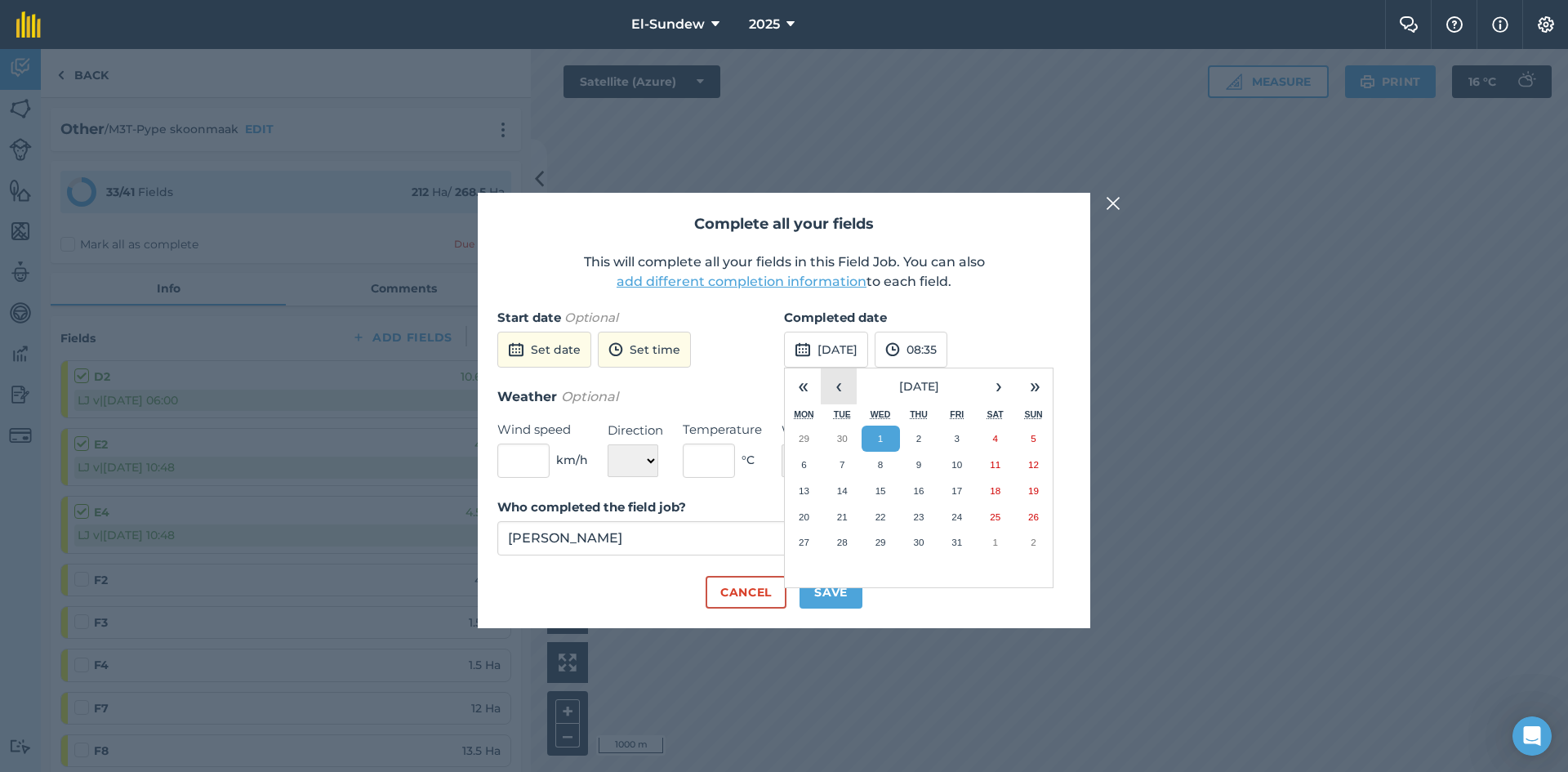
click at [836, 385] on button "‹" at bounding box center [838, 386] width 36 height 36
click at [891, 522] on button "24" at bounding box center [881, 516] width 38 height 26
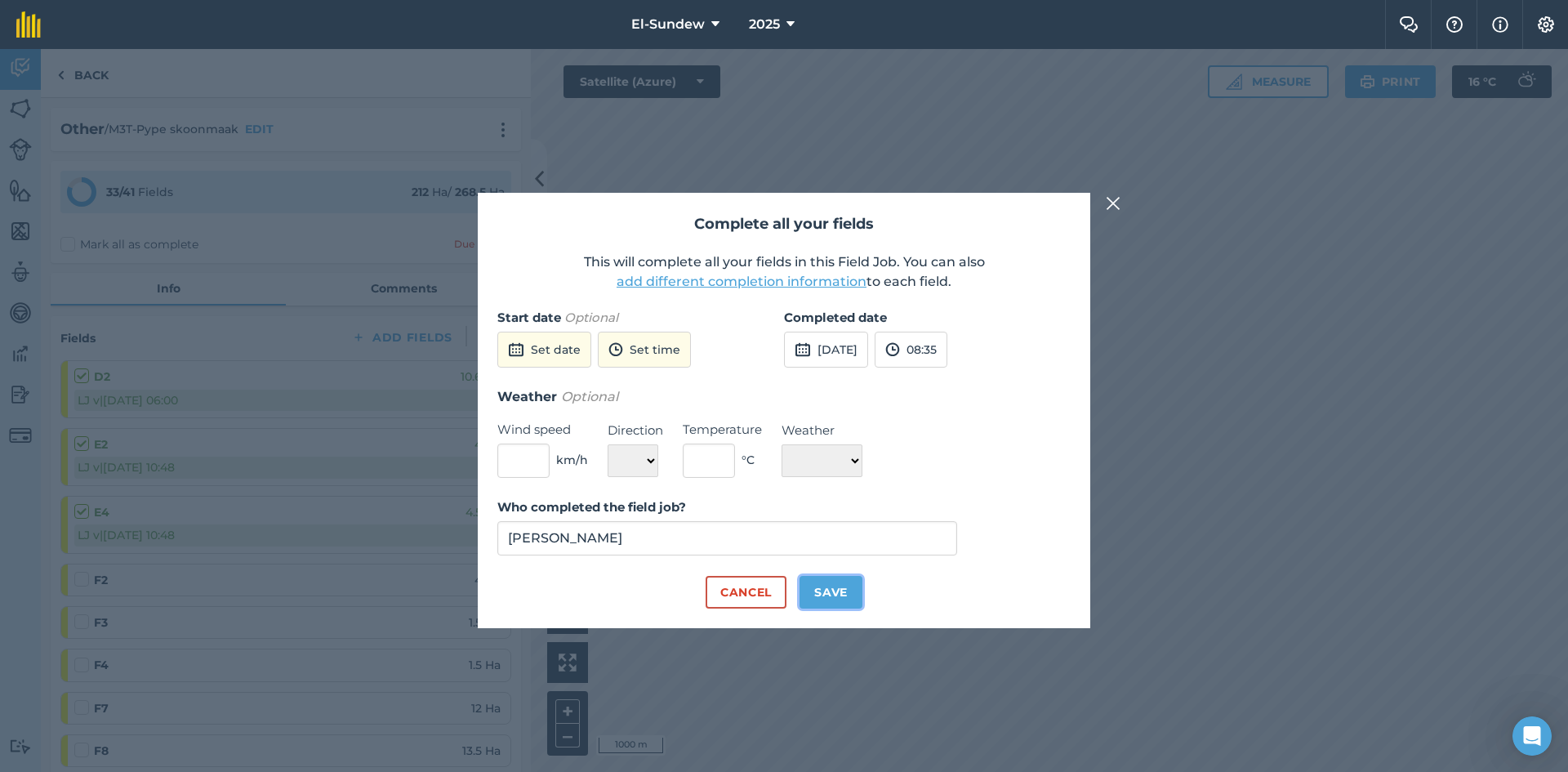
click at [837, 591] on button "Save" at bounding box center [830, 592] width 62 height 33
checkbox input "true"
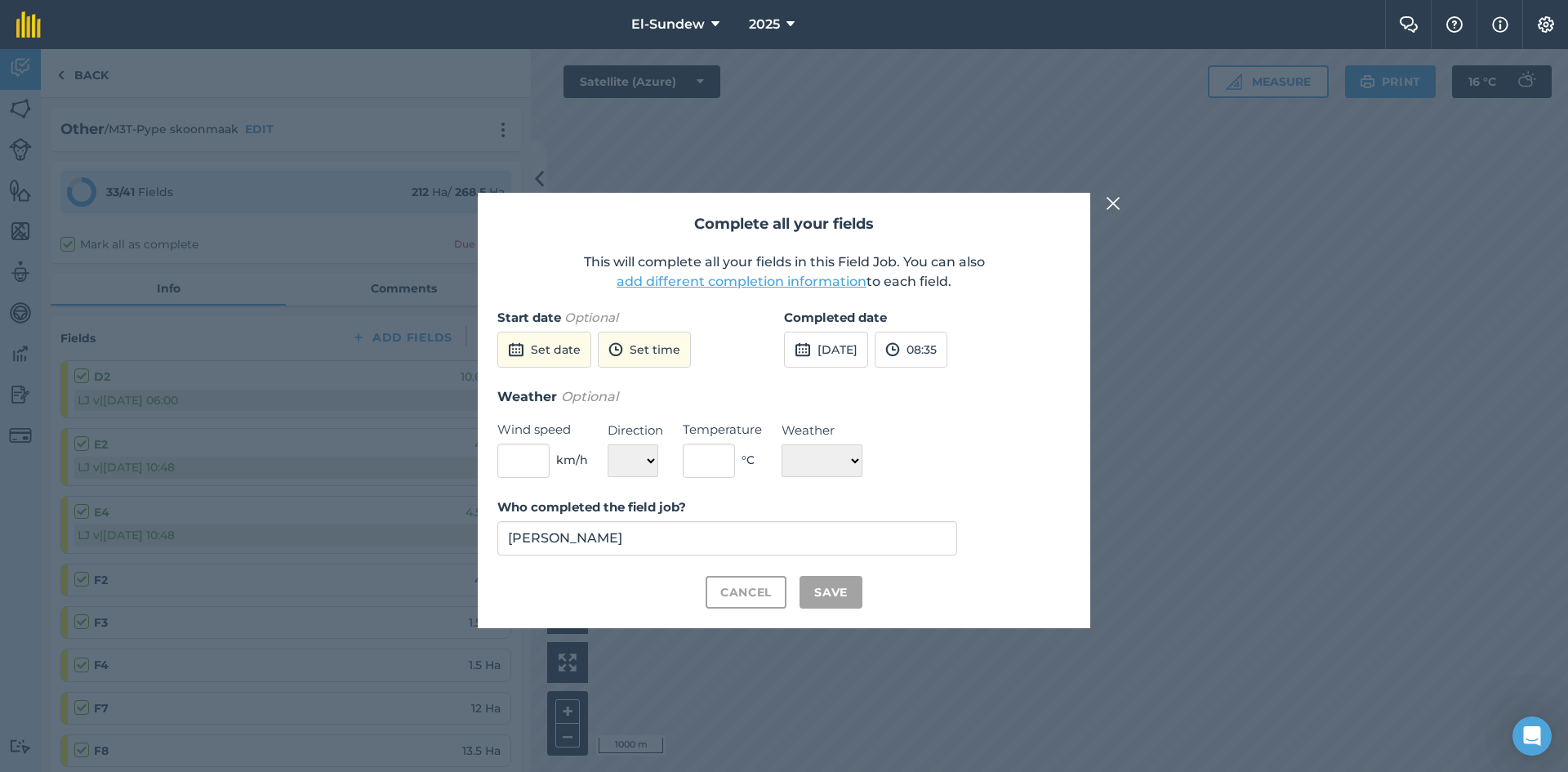
checkbox input "true"
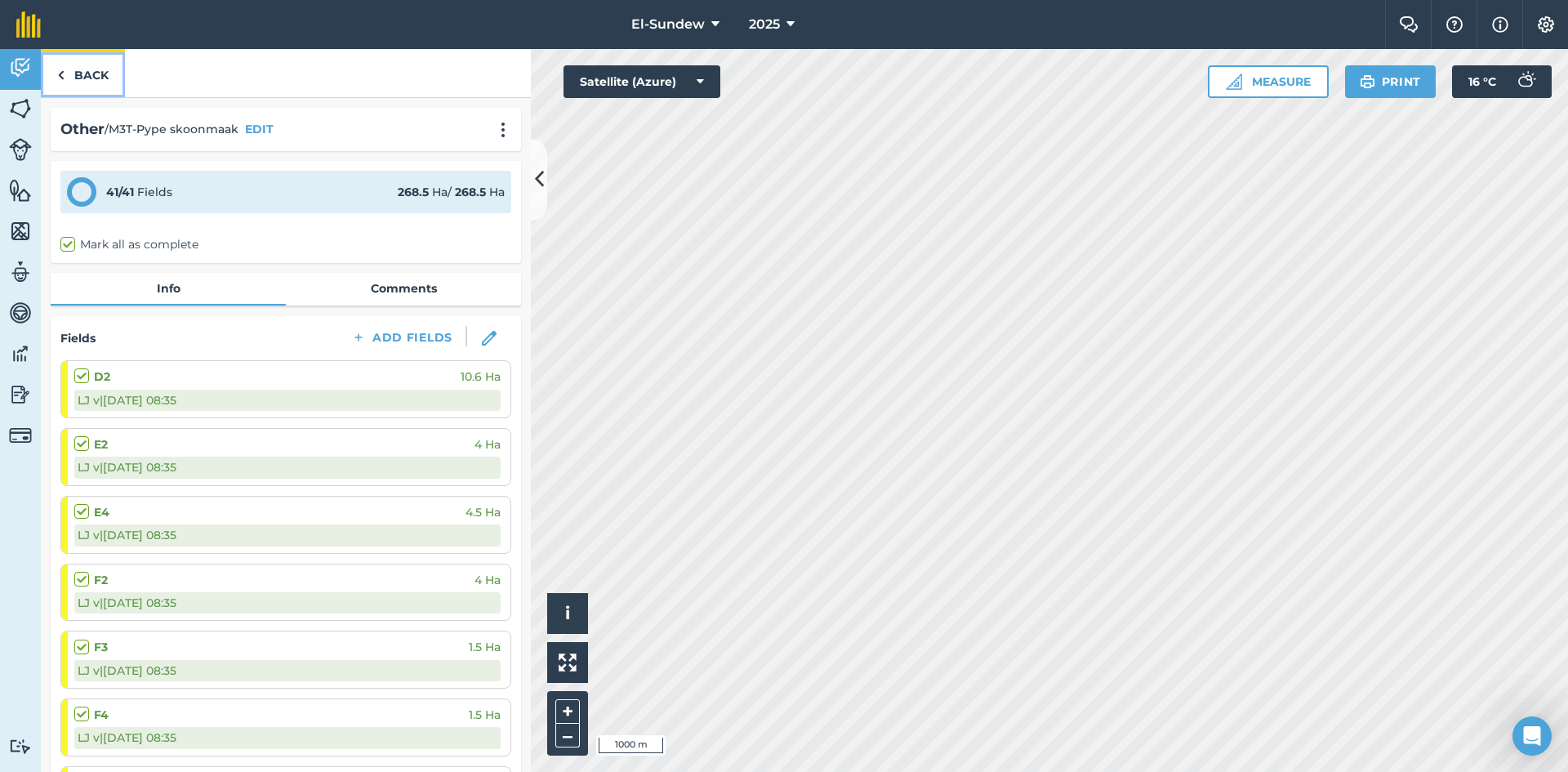
click at [78, 72] on link "Back" at bounding box center [82, 73] width 84 height 48
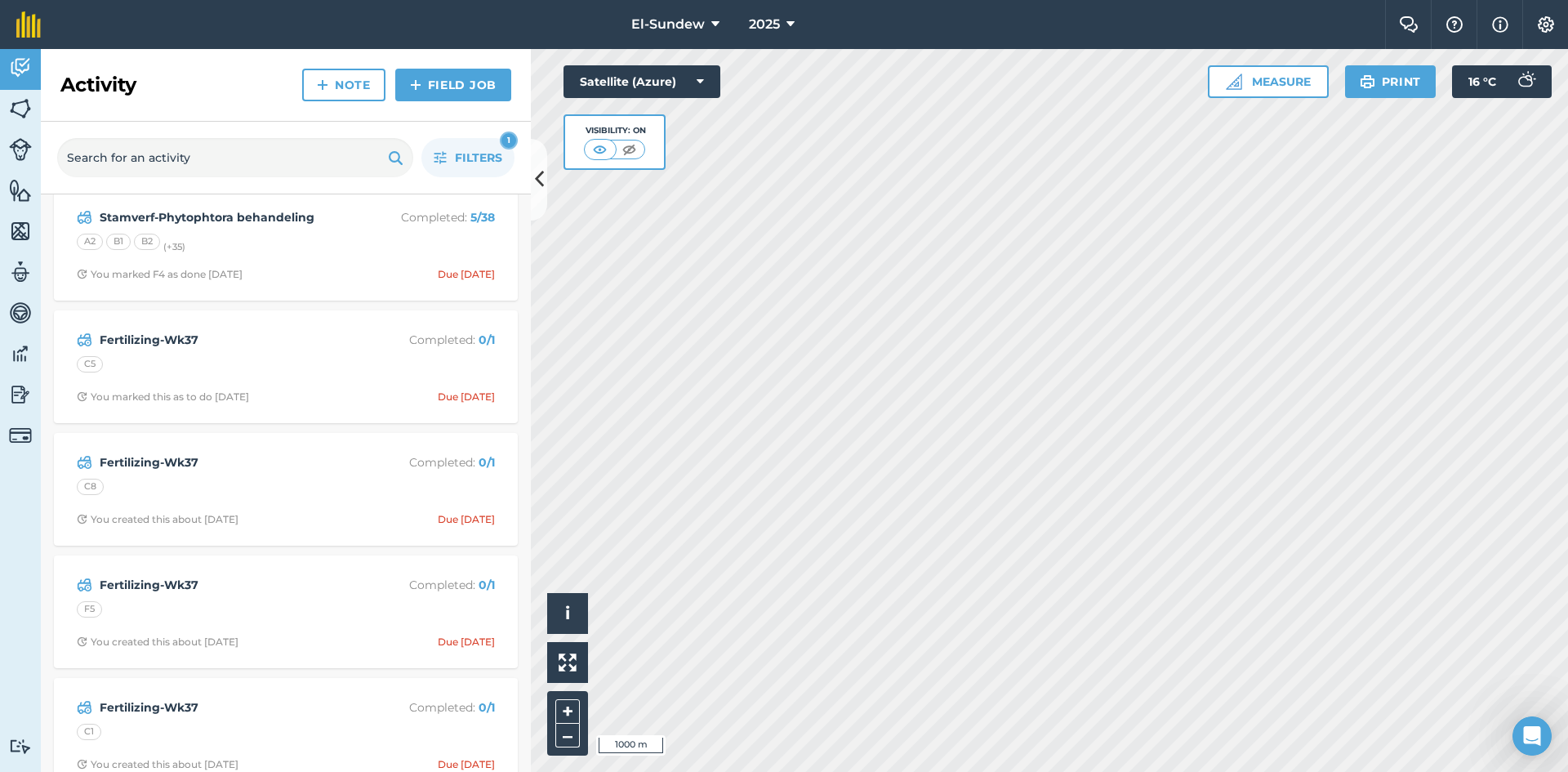
scroll to position [272, 0]
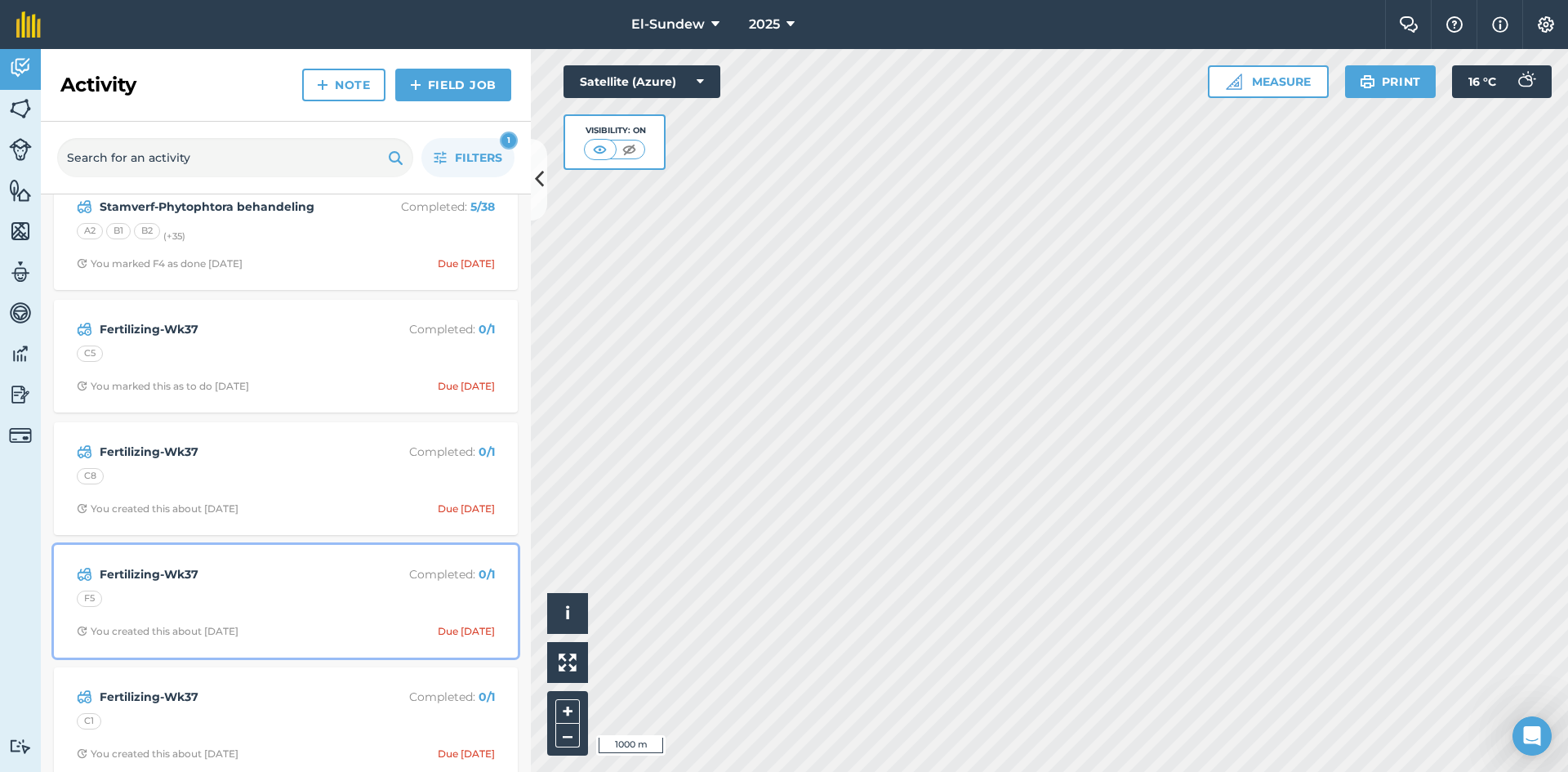
click at [229, 583] on strong "Fertilizing-Wk37" at bounding box center [229, 574] width 259 height 18
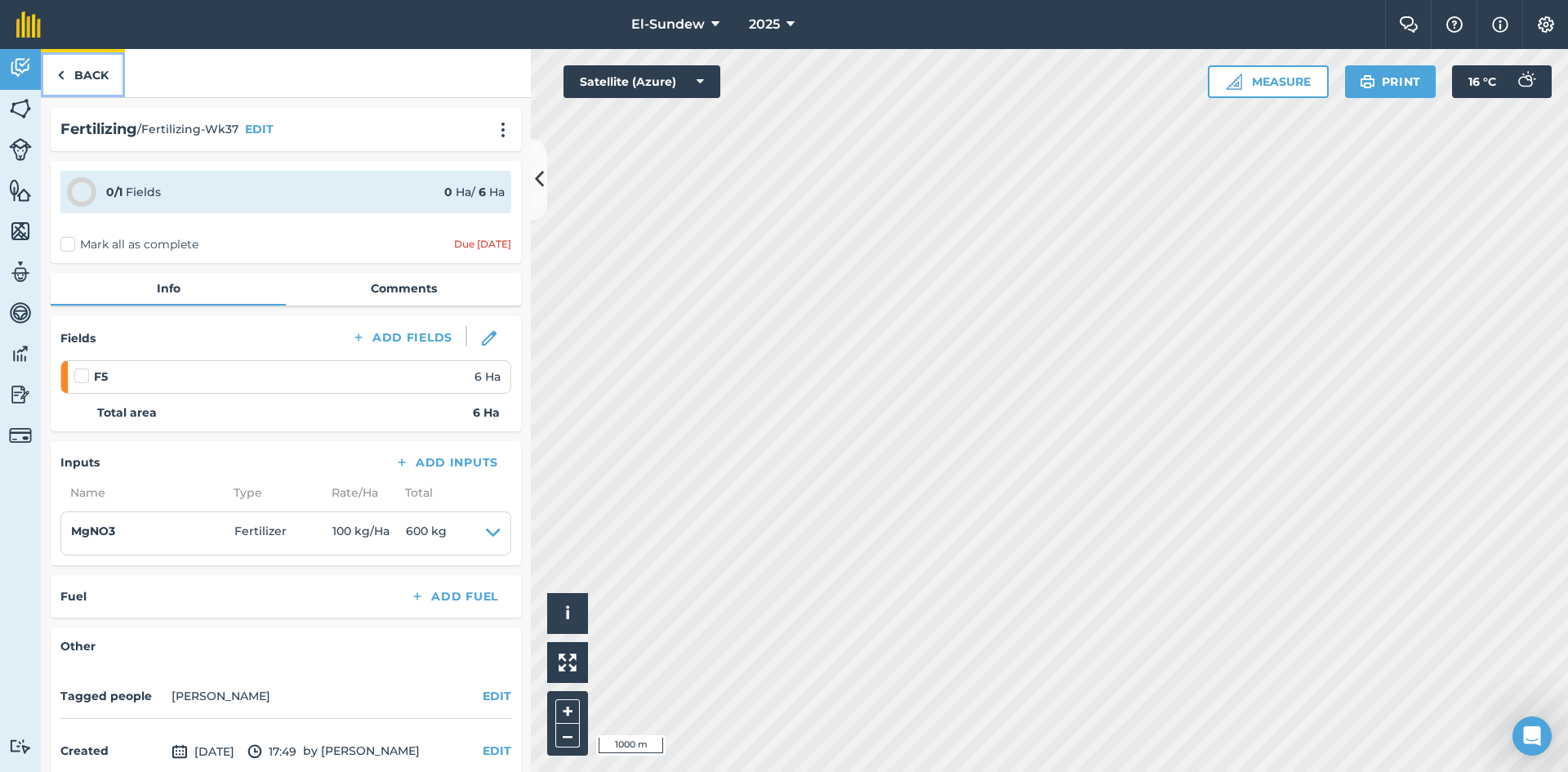
click at [106, 77] on link "Back" at bounding box center [82, 73] width 84 height 48
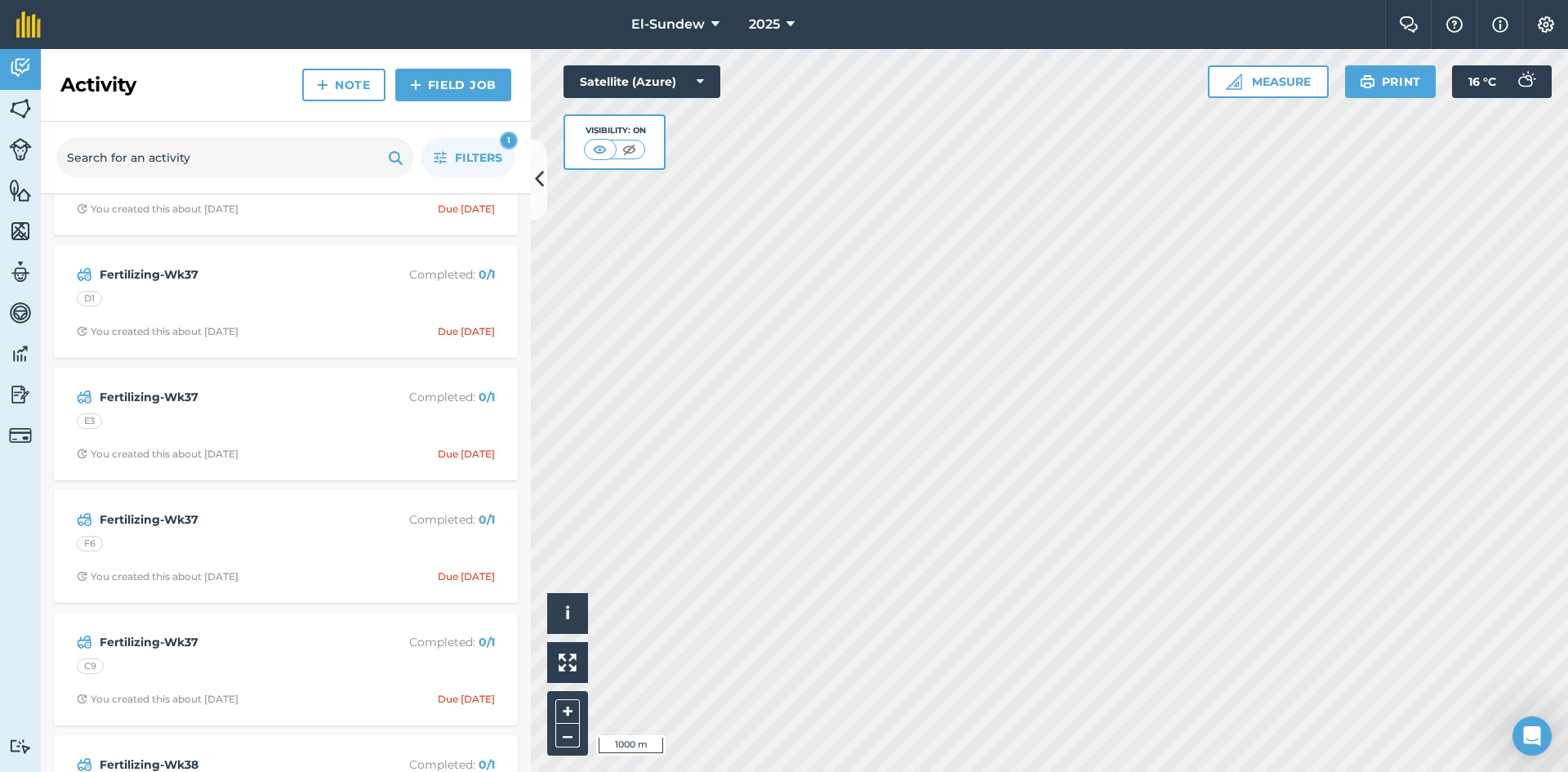
scroll to position [1088, 0]
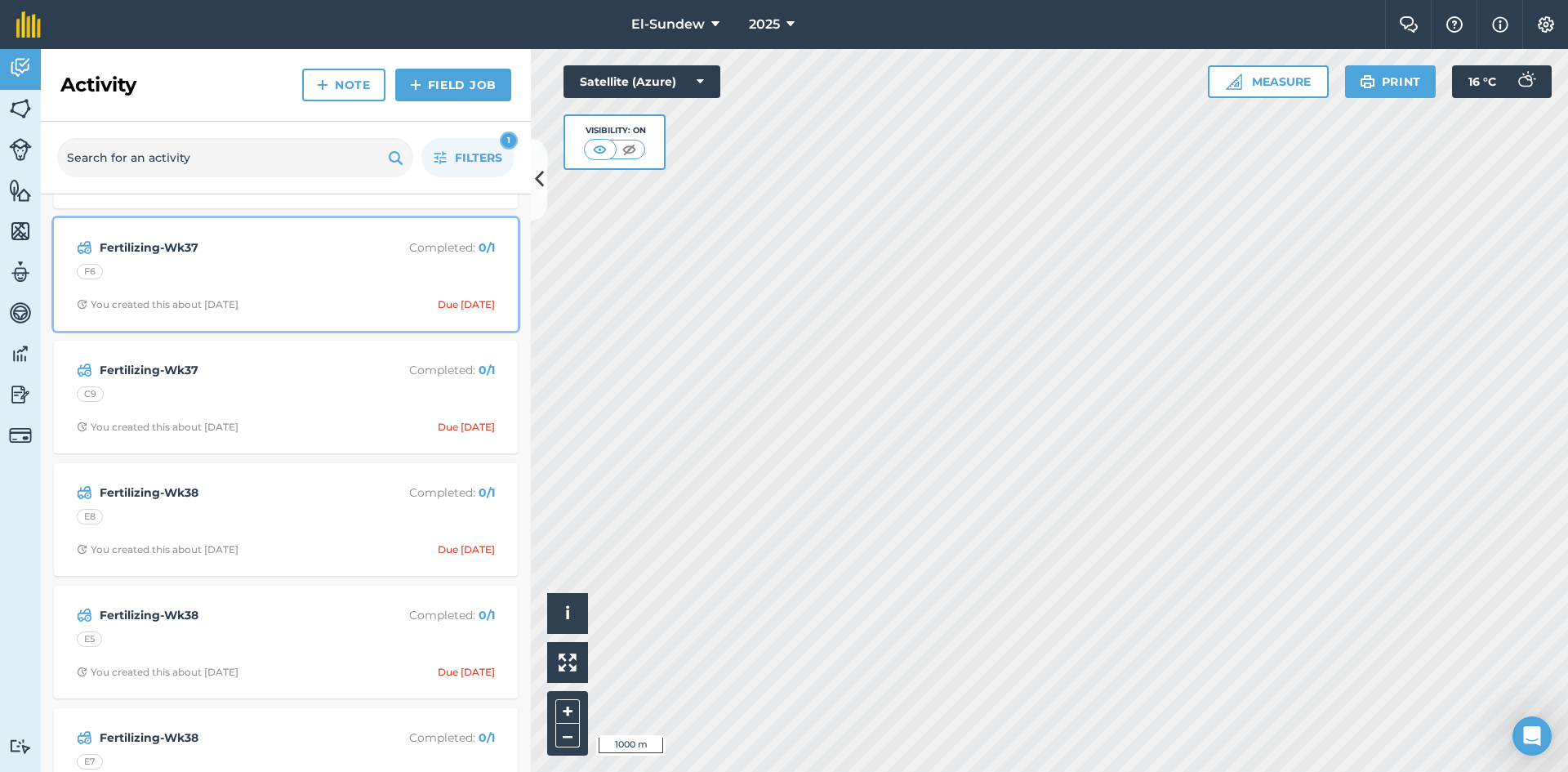
click at [273, 255] on strong "Fertilizing-Wk37" at bounding box center [229, 247] width 259 height 18
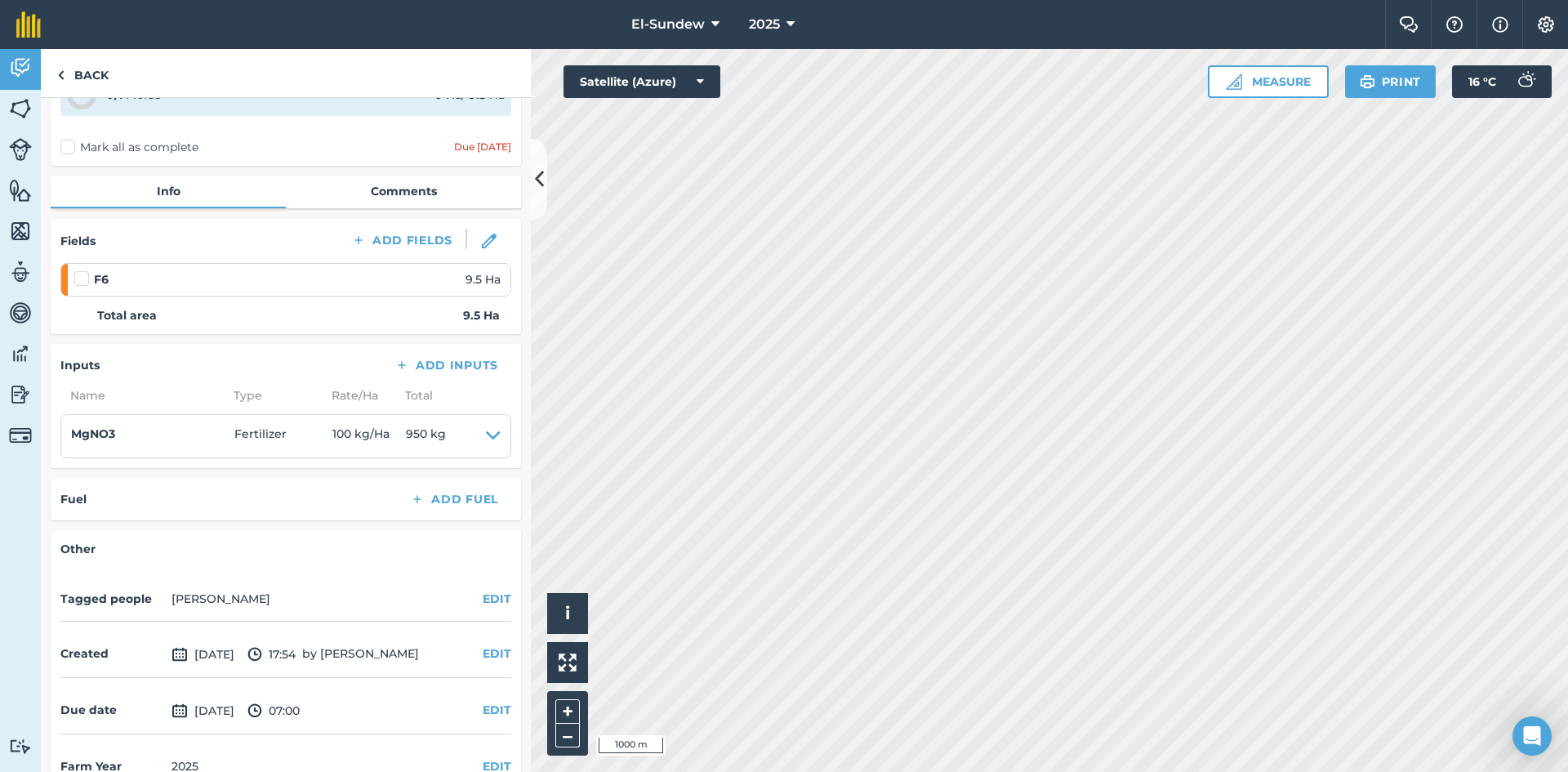
scroll to position [134, 0]
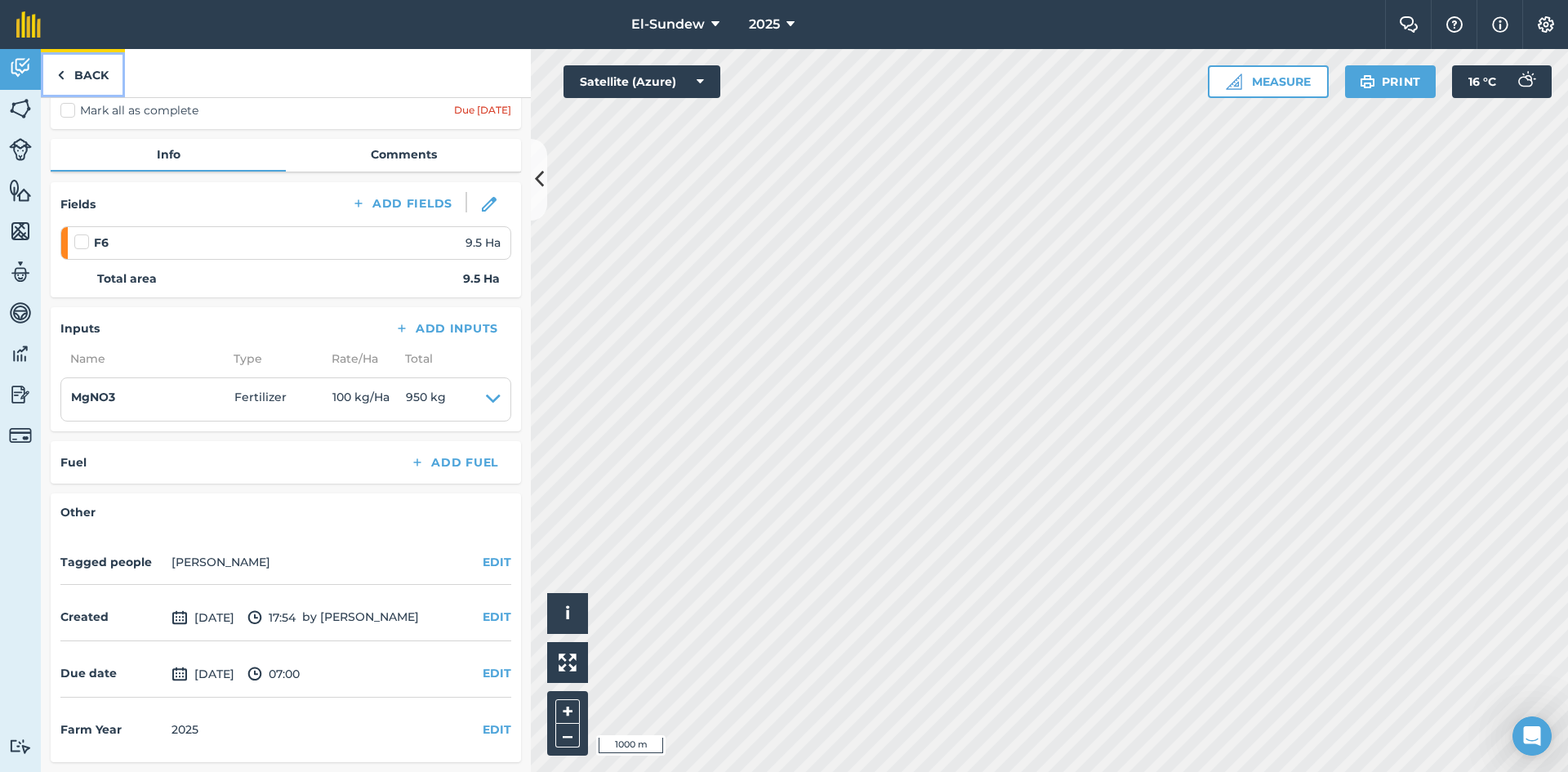
click at [109, 62] on link "Back" at bounding box center [82, 73] width 84 height 48
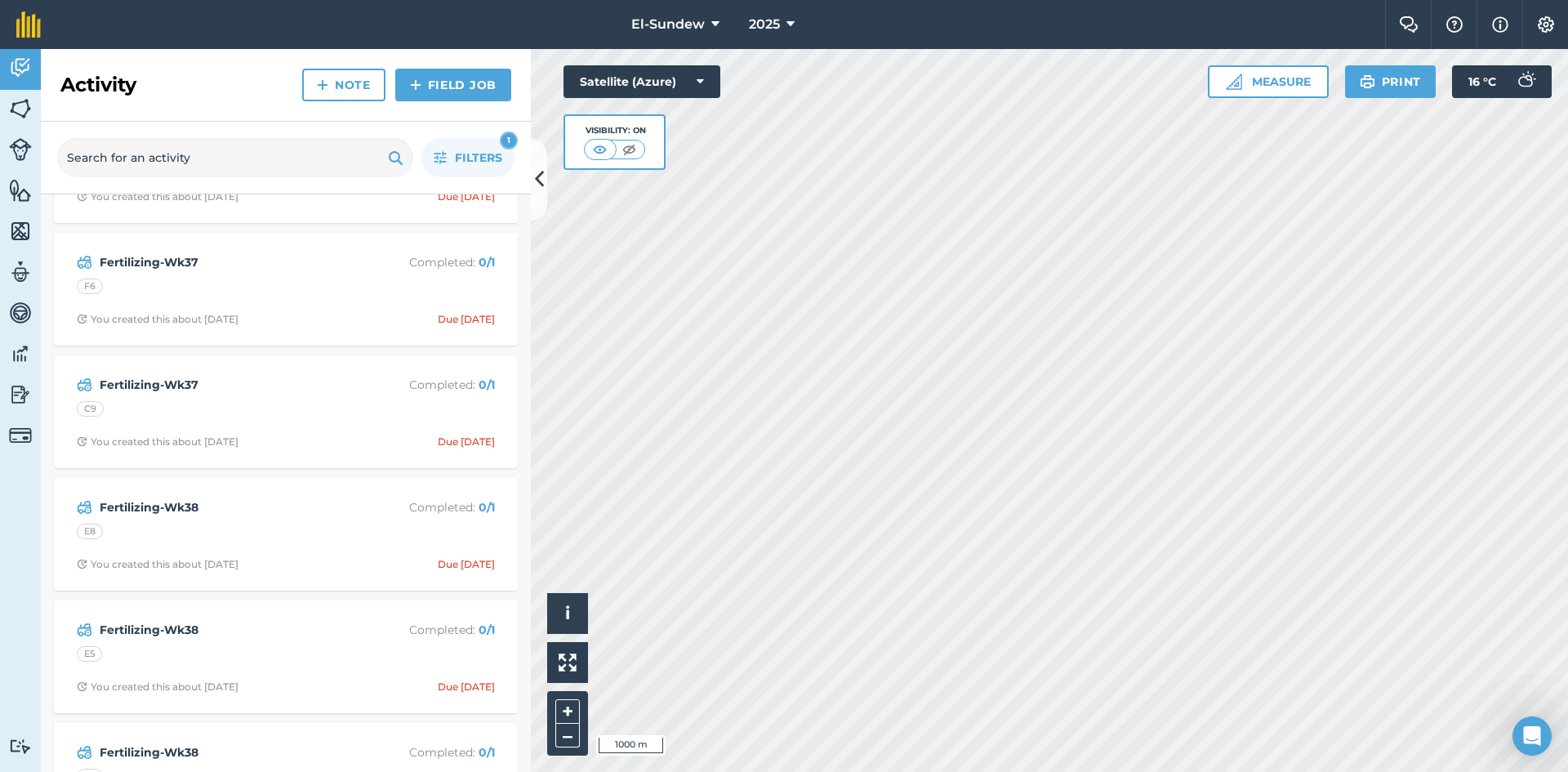
scroll to position [1088, 0]
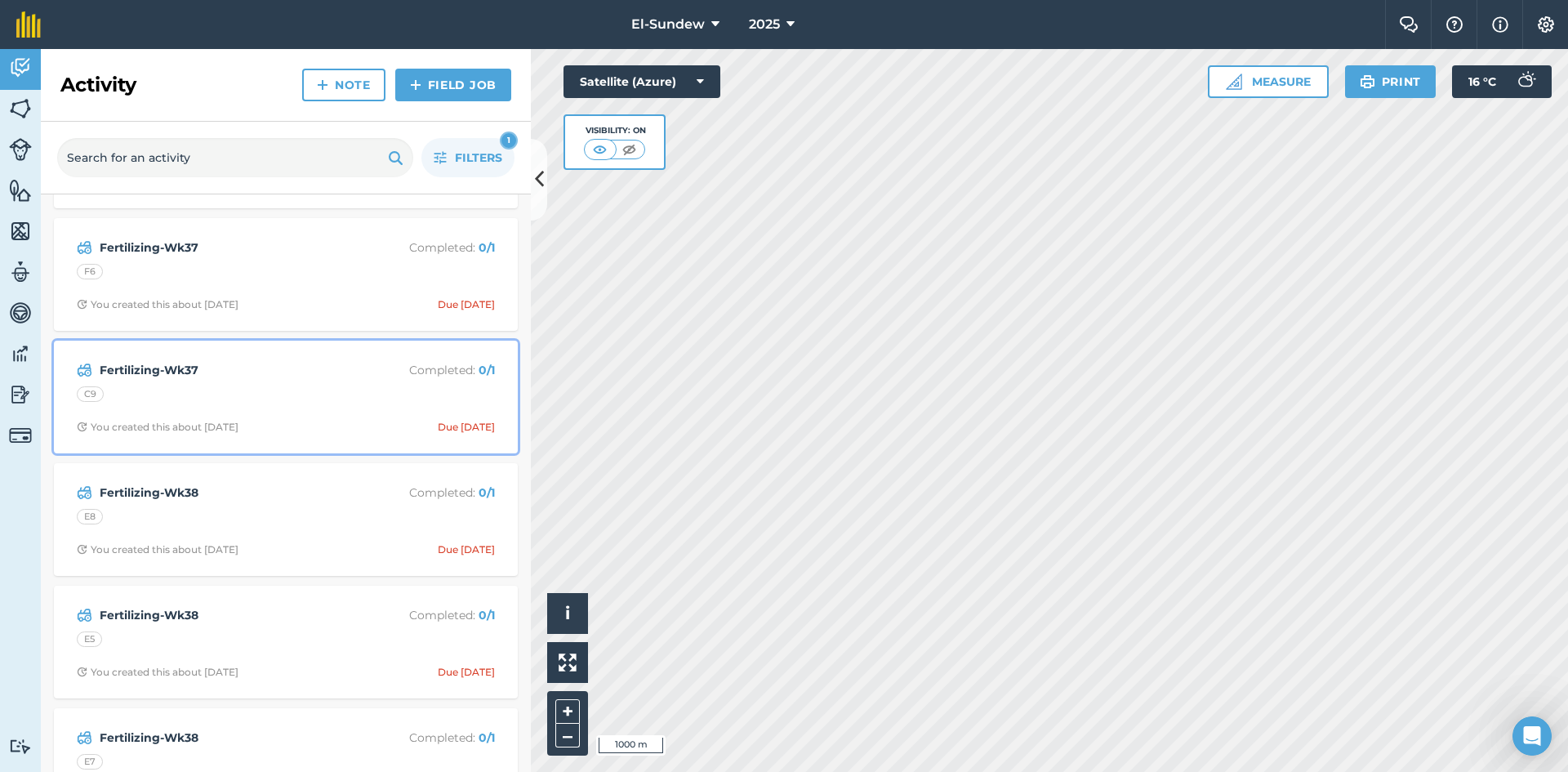
click at [315, 386] on div "C9" at bounding box center [286, 397] width 418 height 21
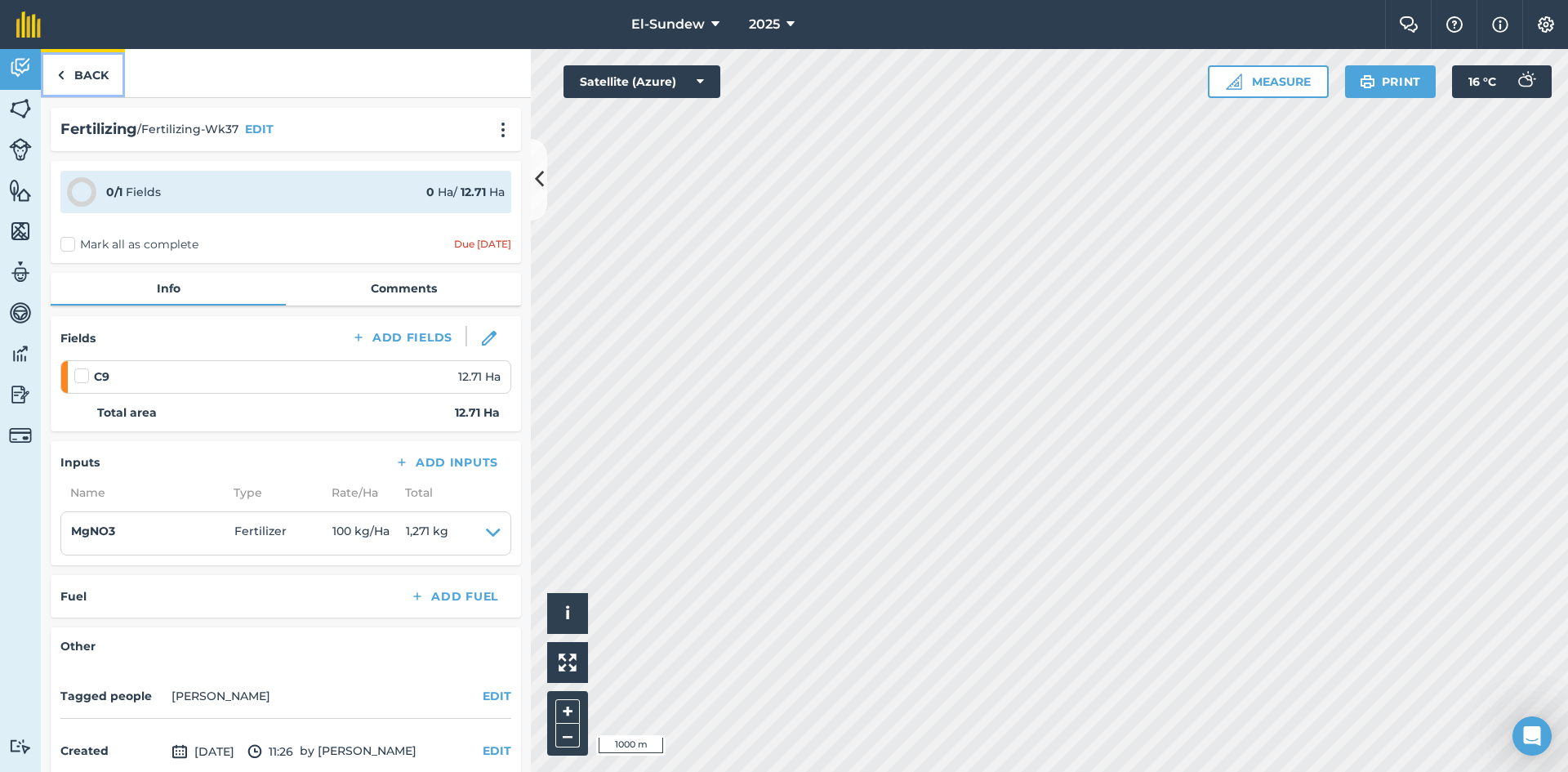
click at [90, 76] on link "Back" at bounding box center [82, 73] width 84 height 48
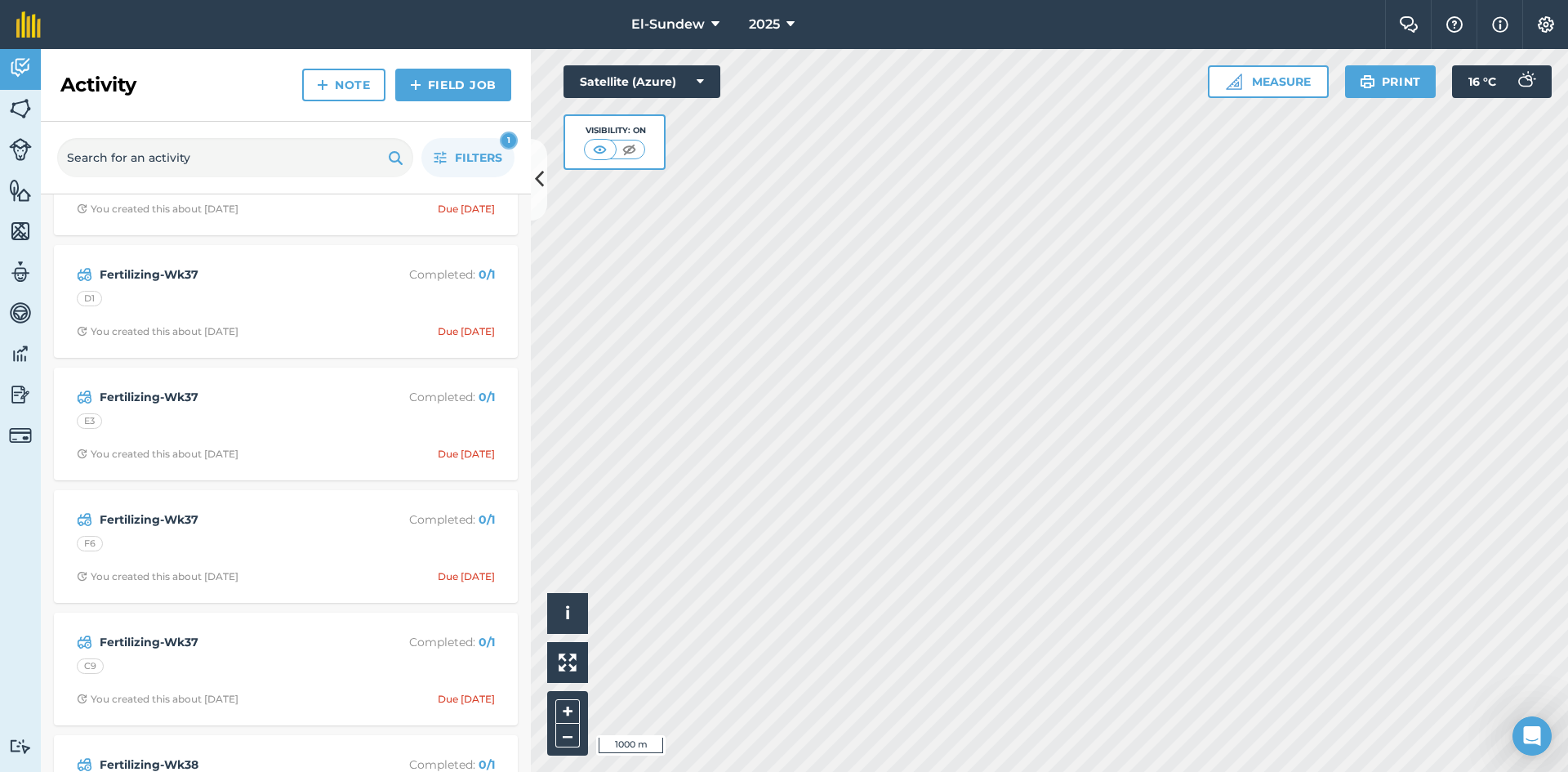
scroll to position [1088, 0]
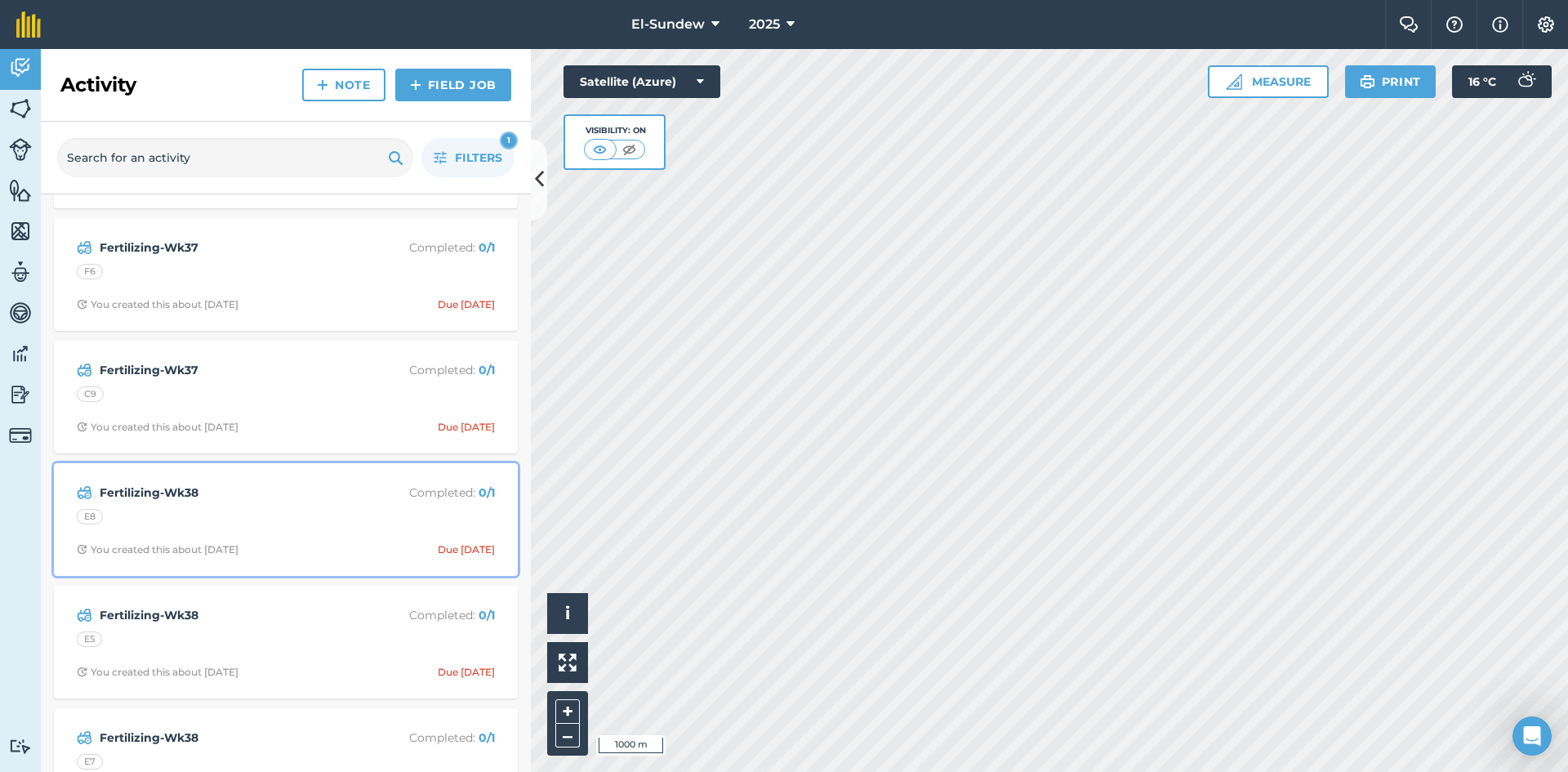
click at [268, 522] on div "E8" at bounding box center [286, 519] width 418 height 21
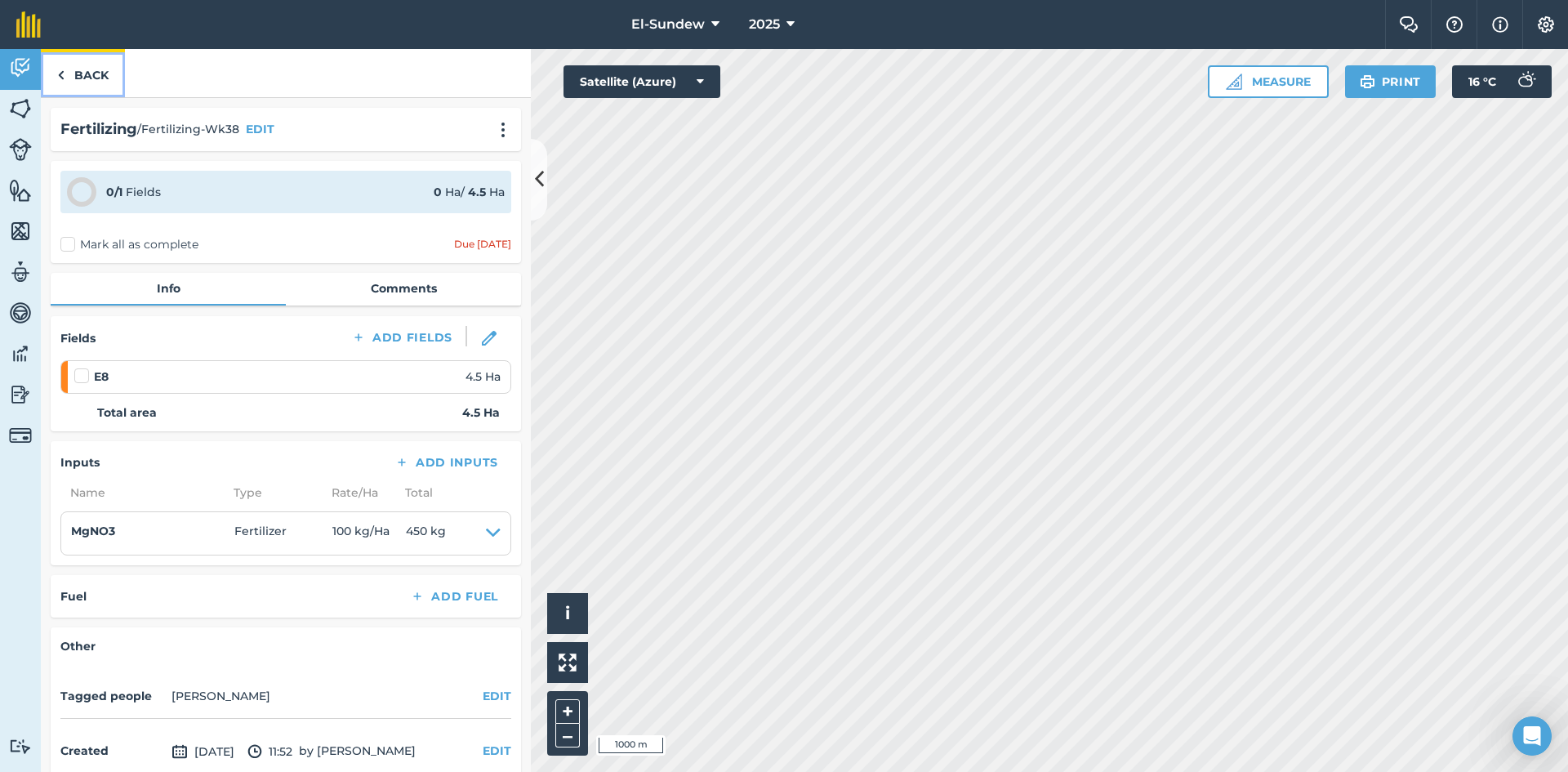
click at [108, 86] on link "Back" at bounding box center [82, 73] width 84 height 48
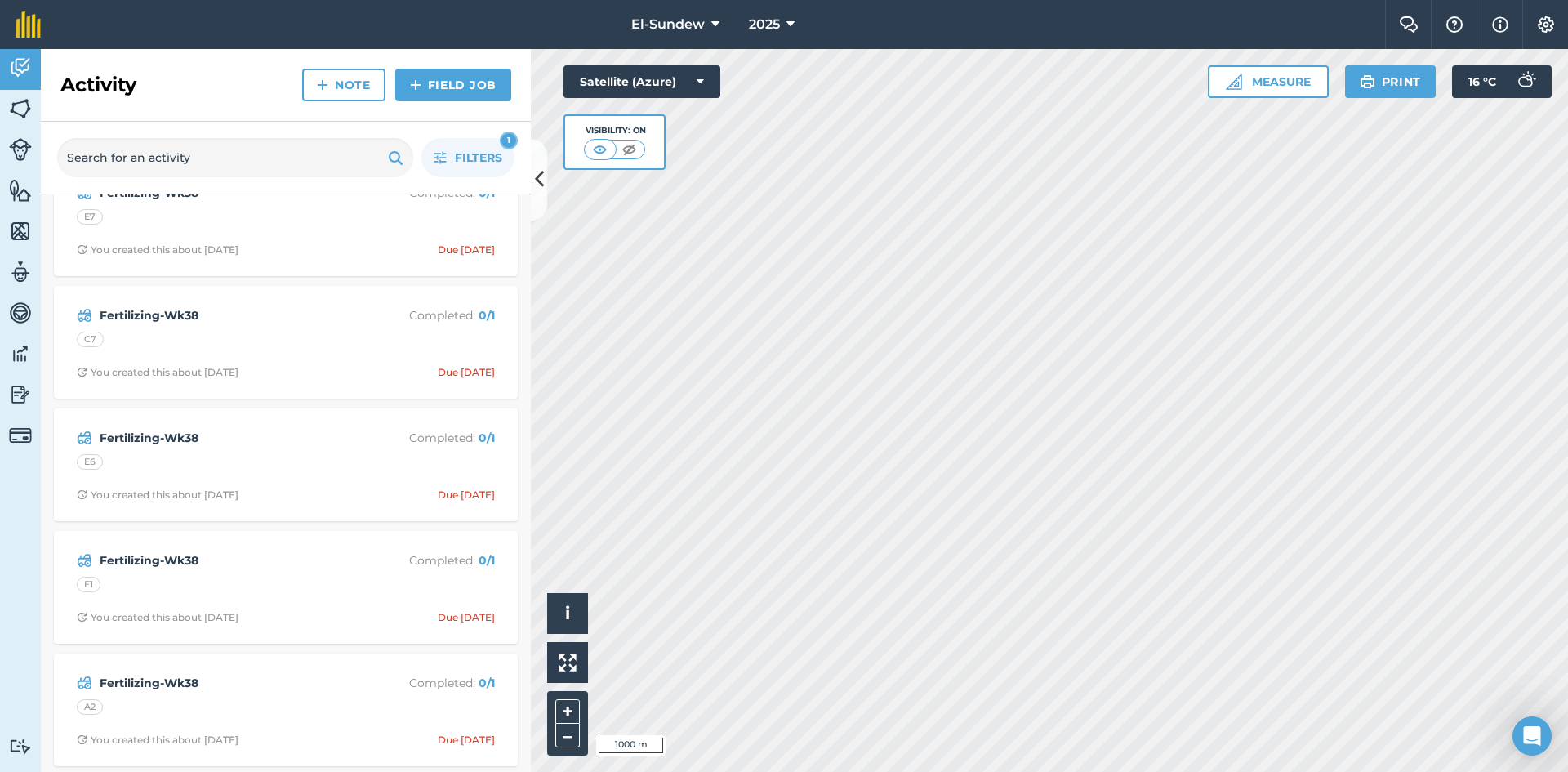
scroll to position [1905, 0]
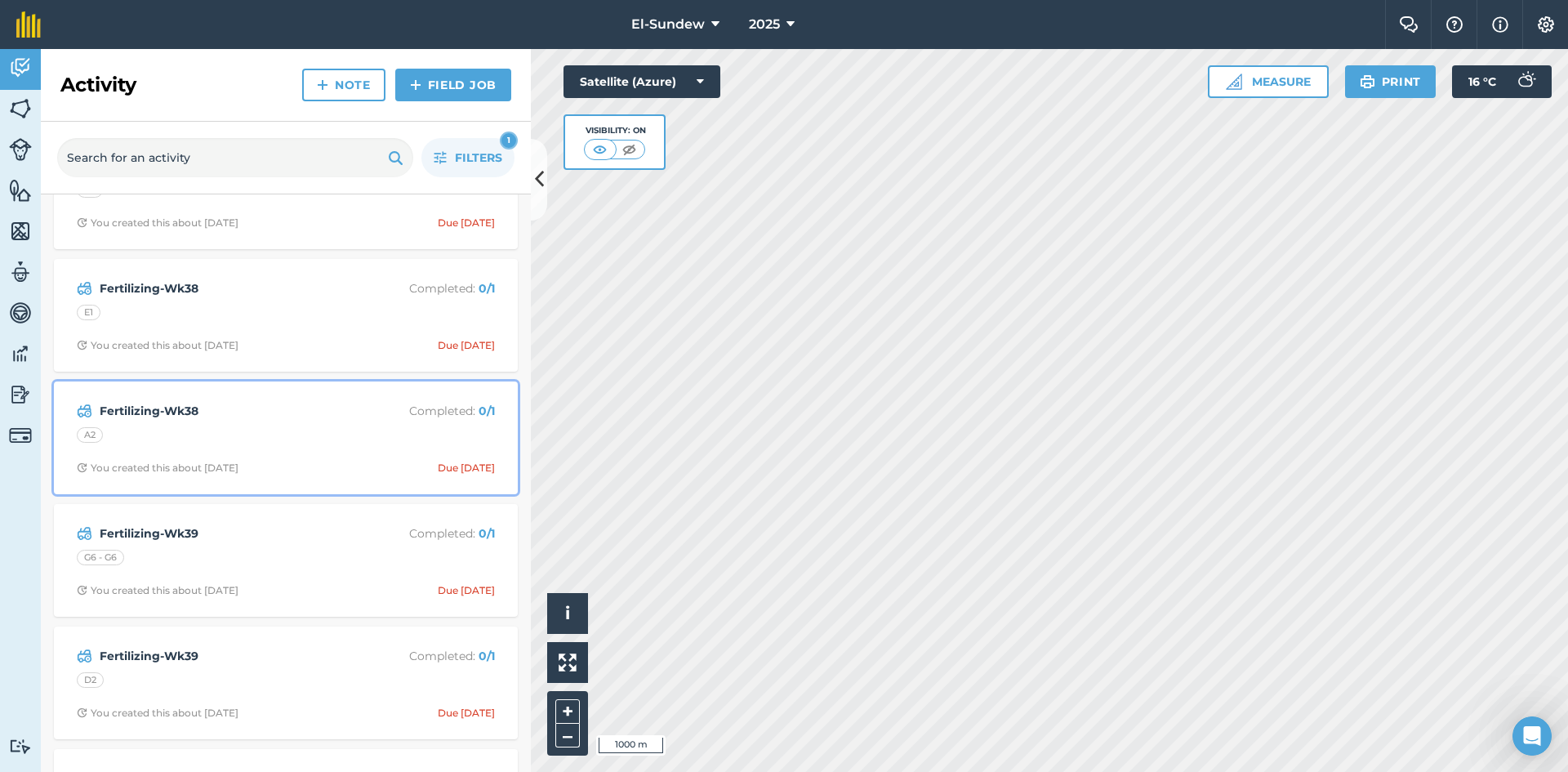
click at [232, 449] on div "Fertilizing-Wk38 Completed : 0 / 1 A2 You created this about [DATE] Due [DATE]" at bounding box center [286, 437] width 444 height 93
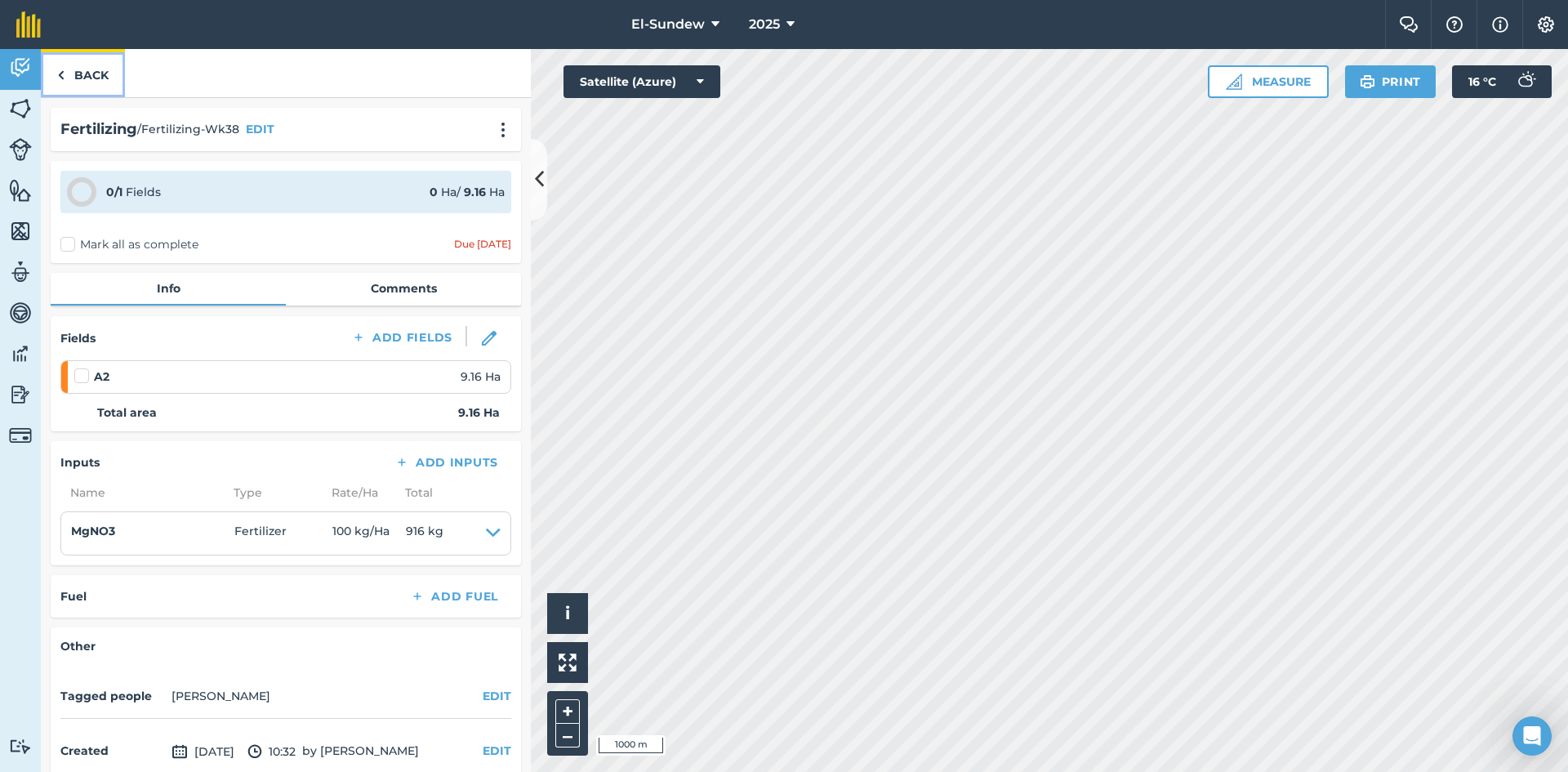
click at [95, 87] on link "Back" at bounding box center [82, 73] width 84 height 48
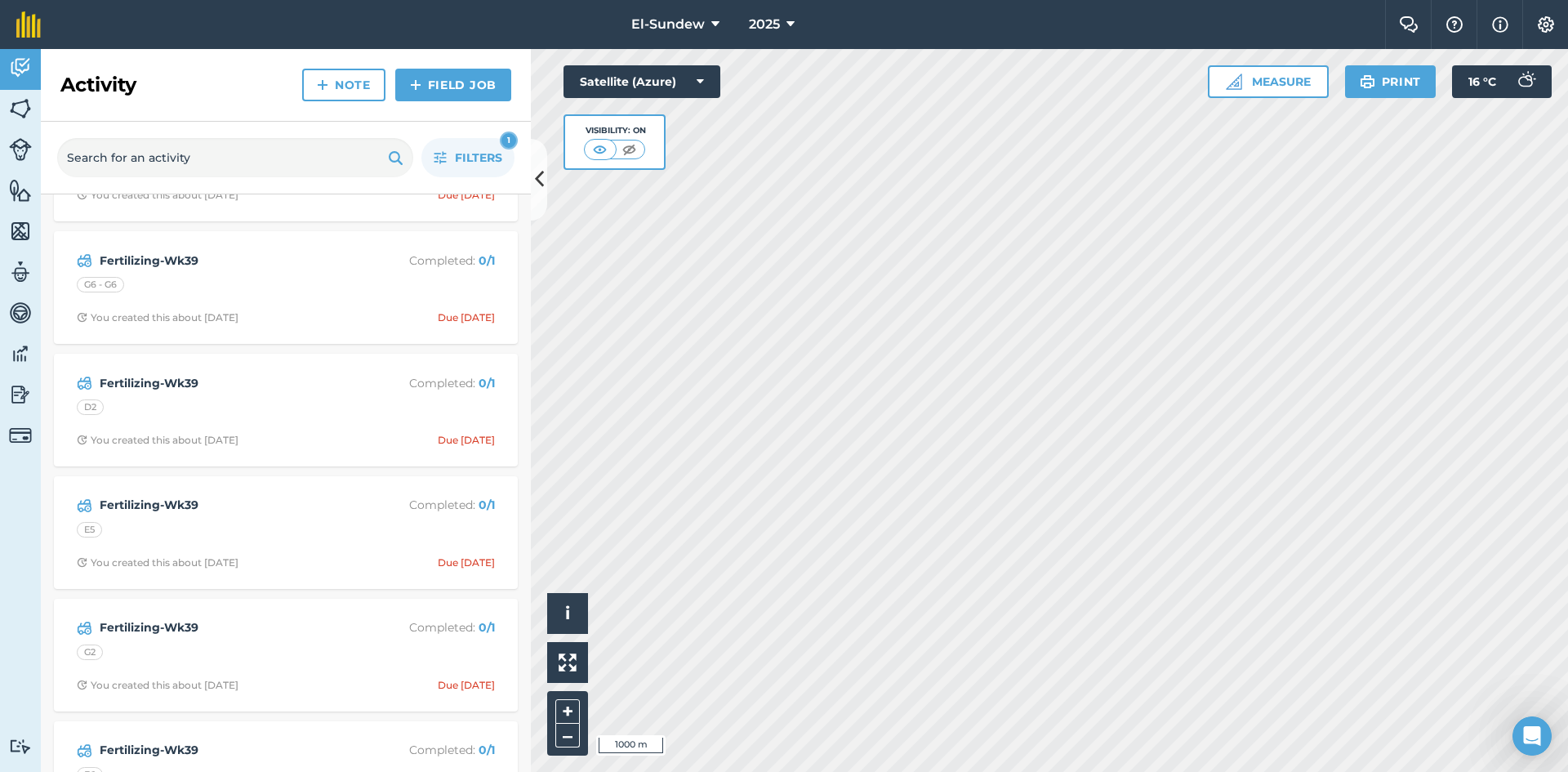
scroll to position [1905, 0]
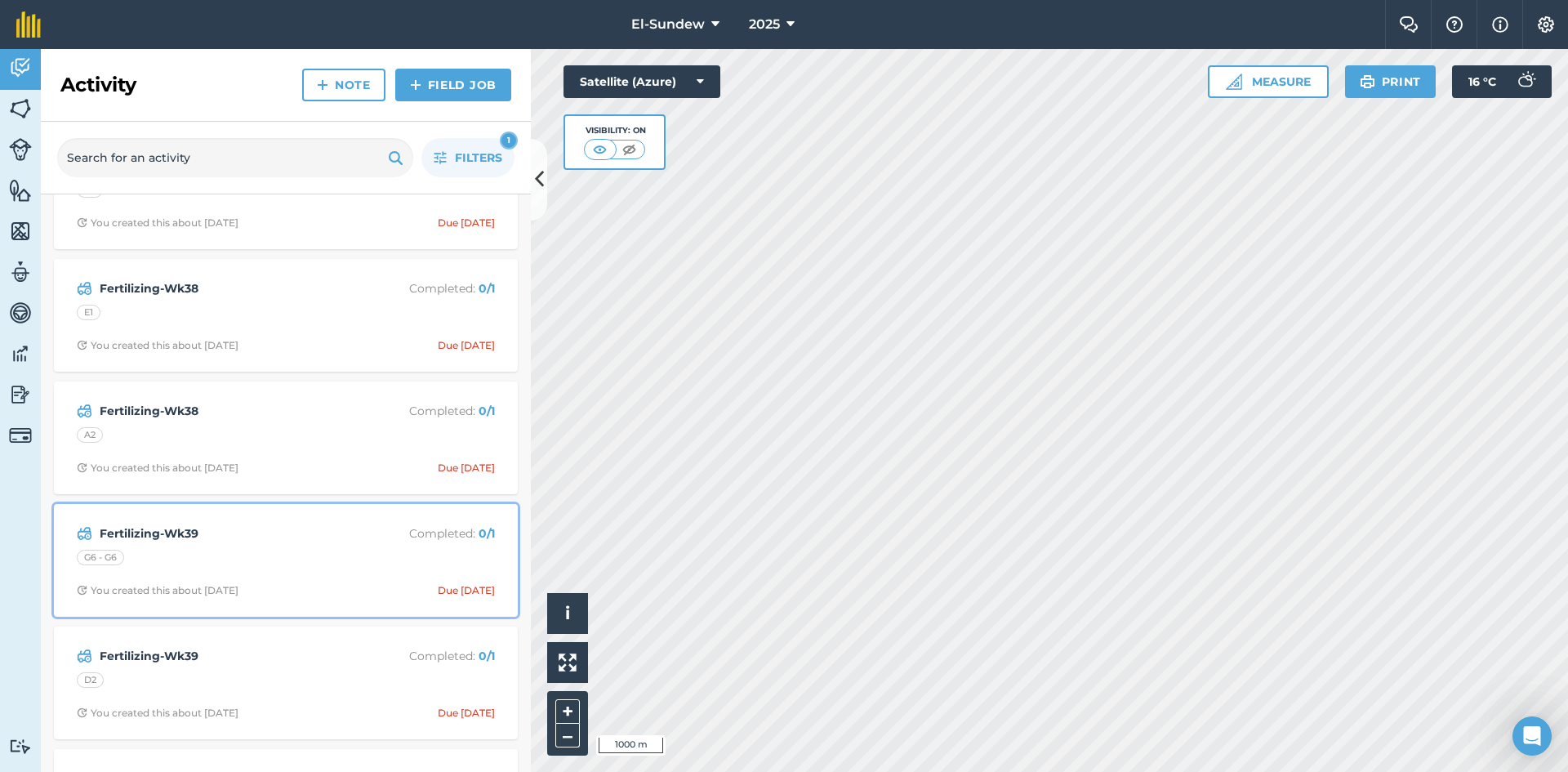
click at [254, 560] on div "G6 - G6" at bounding box center [286, 560] width 418 height 21
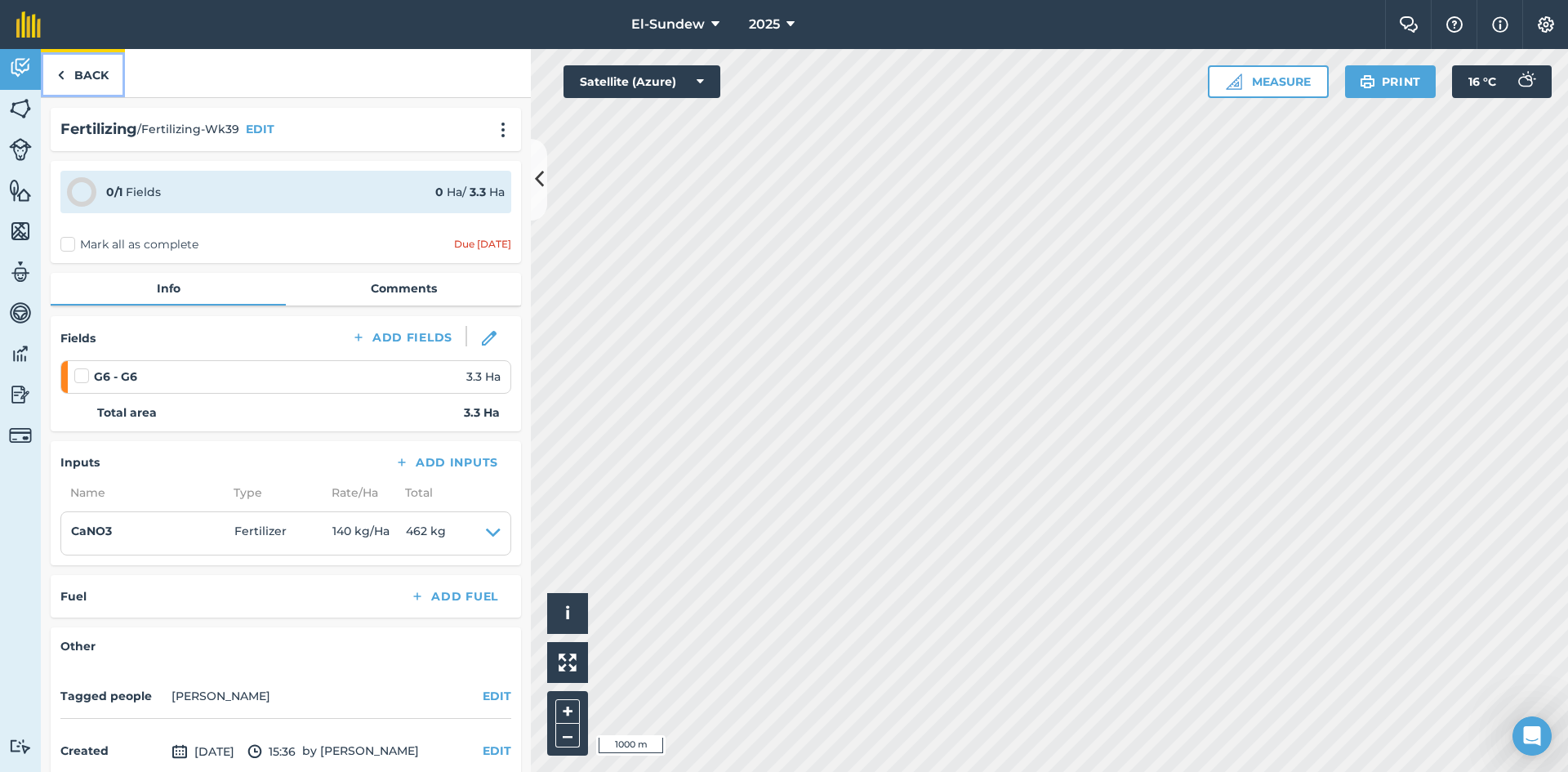
click at [87, 68] on link "Back" at bounding box center [82, 73] width 84 height 48
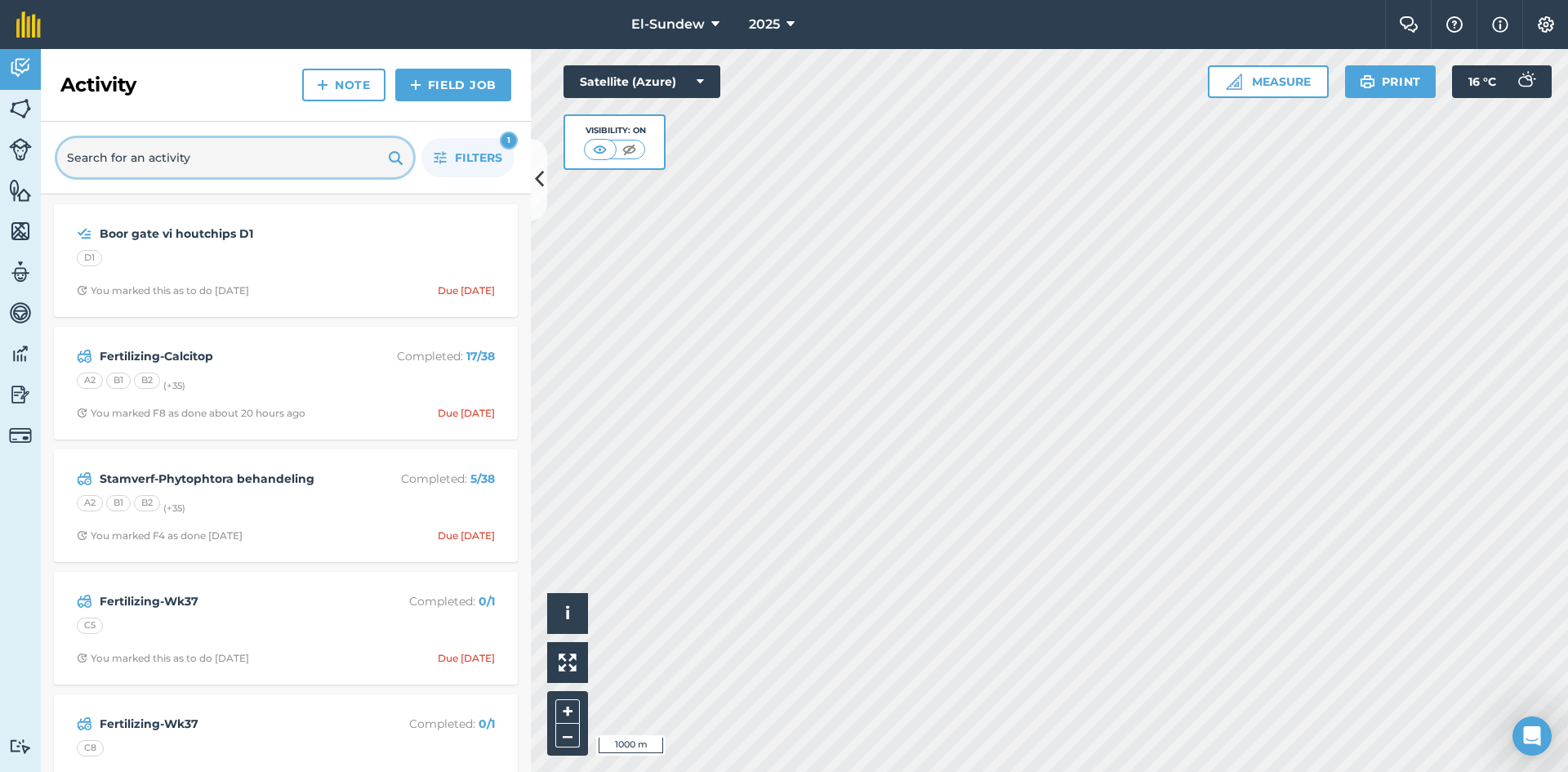
click at [262, 156] on input "text" at bounding box center [235, 158] width 356 height 39
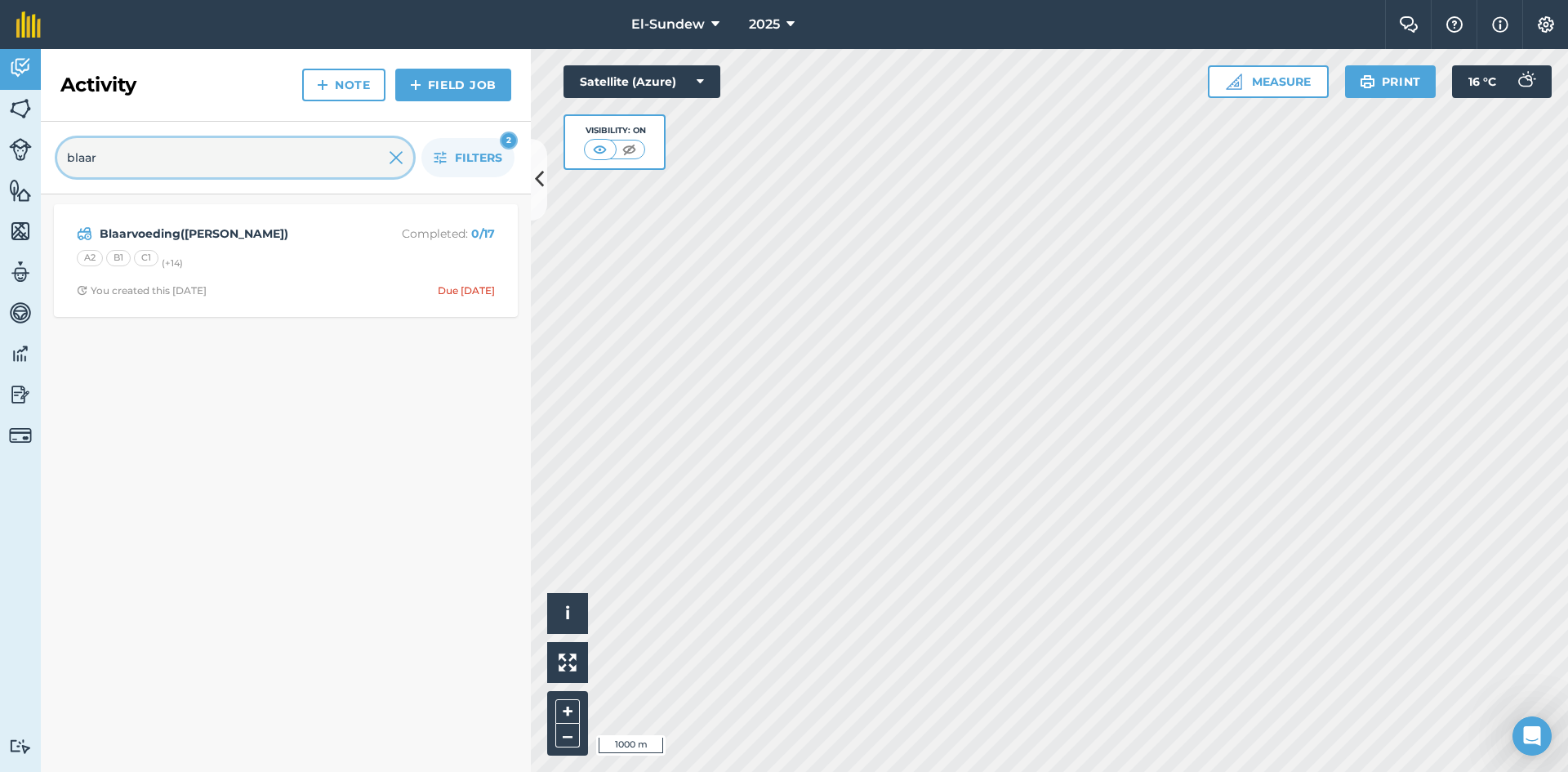
type input "blaar"
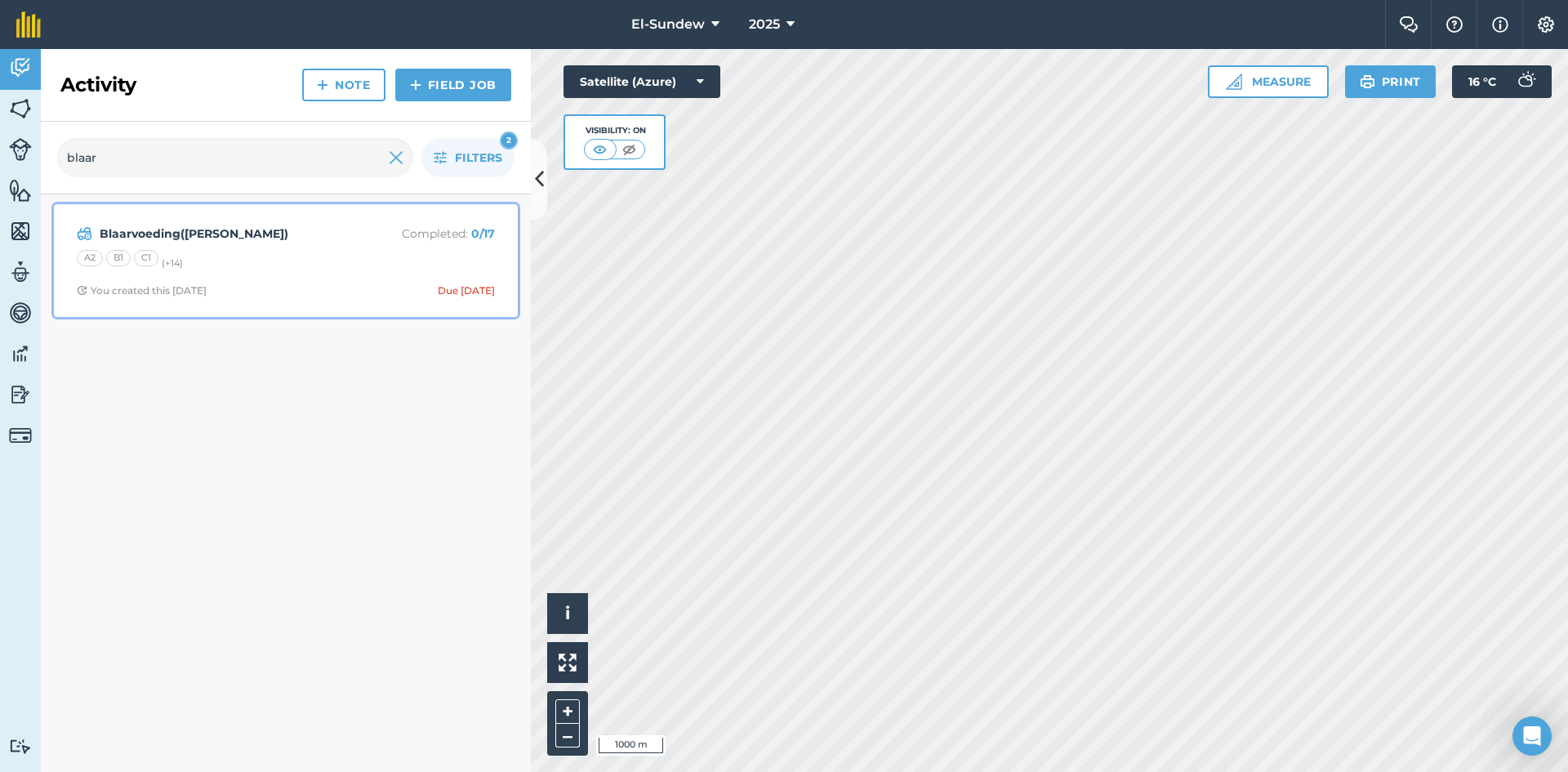
click at [262, 274] on div "Blaarvoeding([PERSON_NAME]) Completed : 0 / 17 A2 B1 C1 (+ 14 ) You created thi…" at bounding box center [286, 261] width 444 height 93
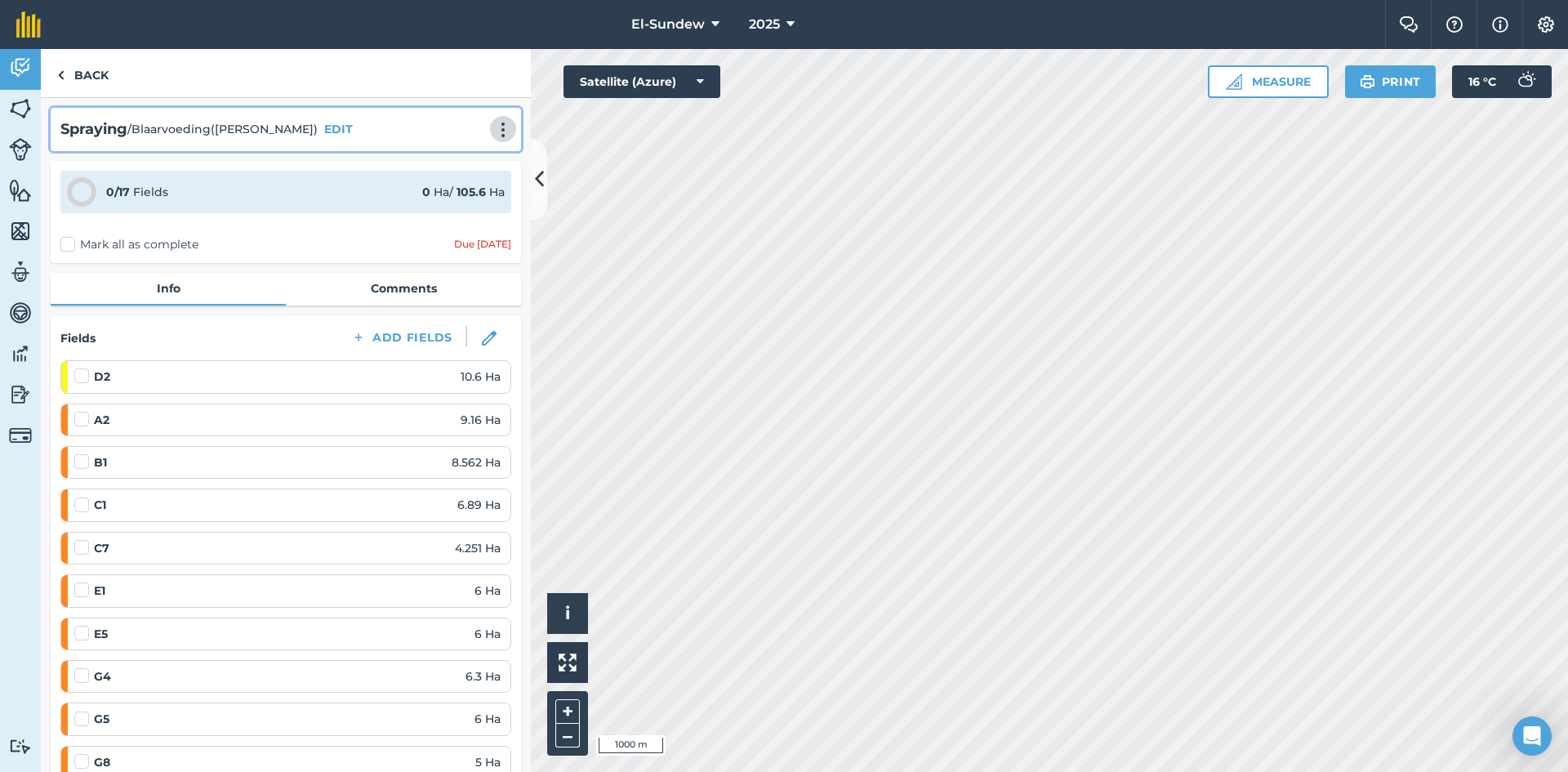
click at [493, 122] on img at bounding box center [503, 130] width 19 height 16
click at [451, 167] on link "Print" at bounding box center [468, 165] width 105 height 33
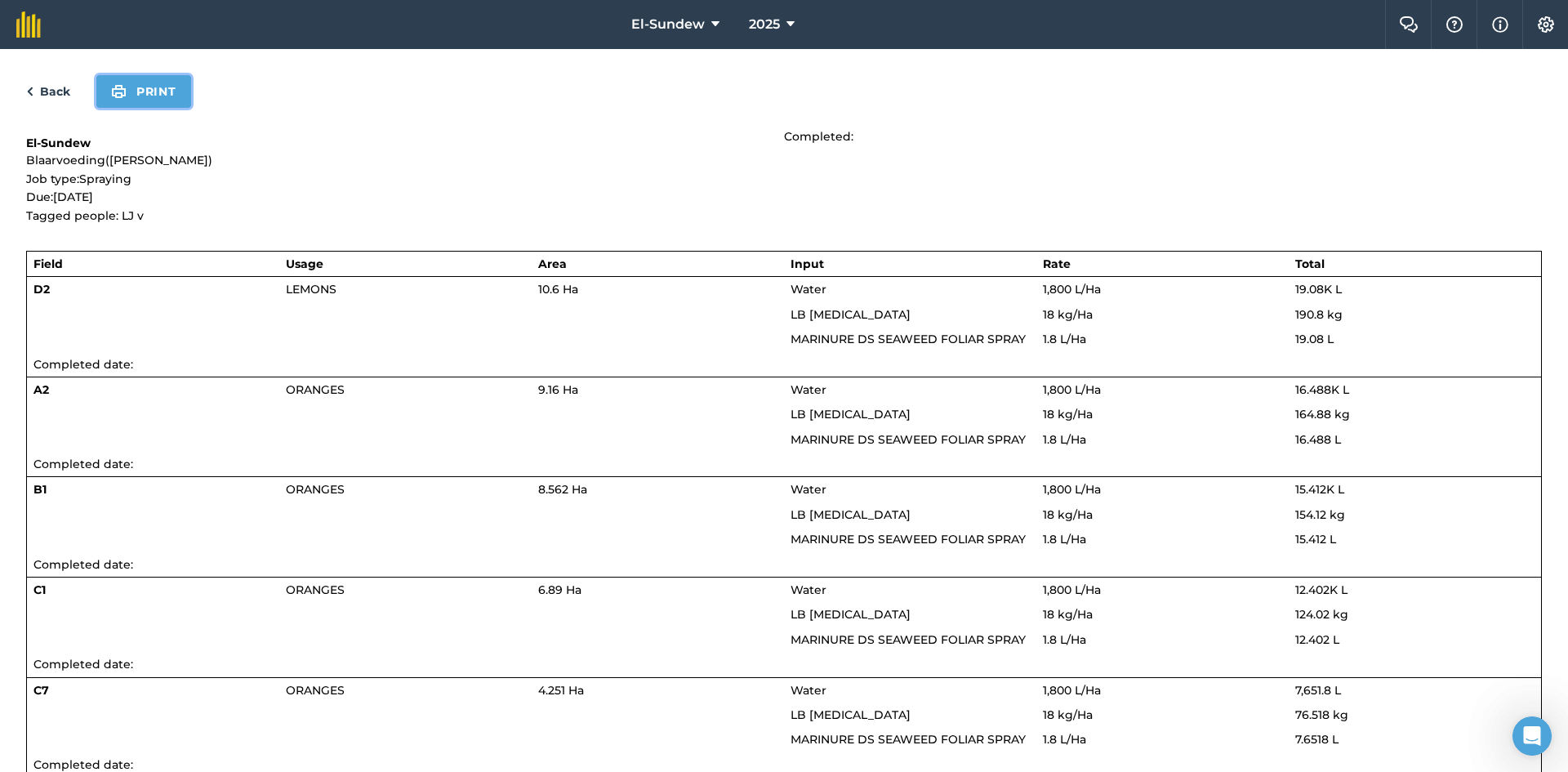
click at [132, 90] on button "Print" at bounding box center [143, 91] width 95 height 33
click at [48, 94] on link "Back" at bounding box center [48, 91] width 44 height 19
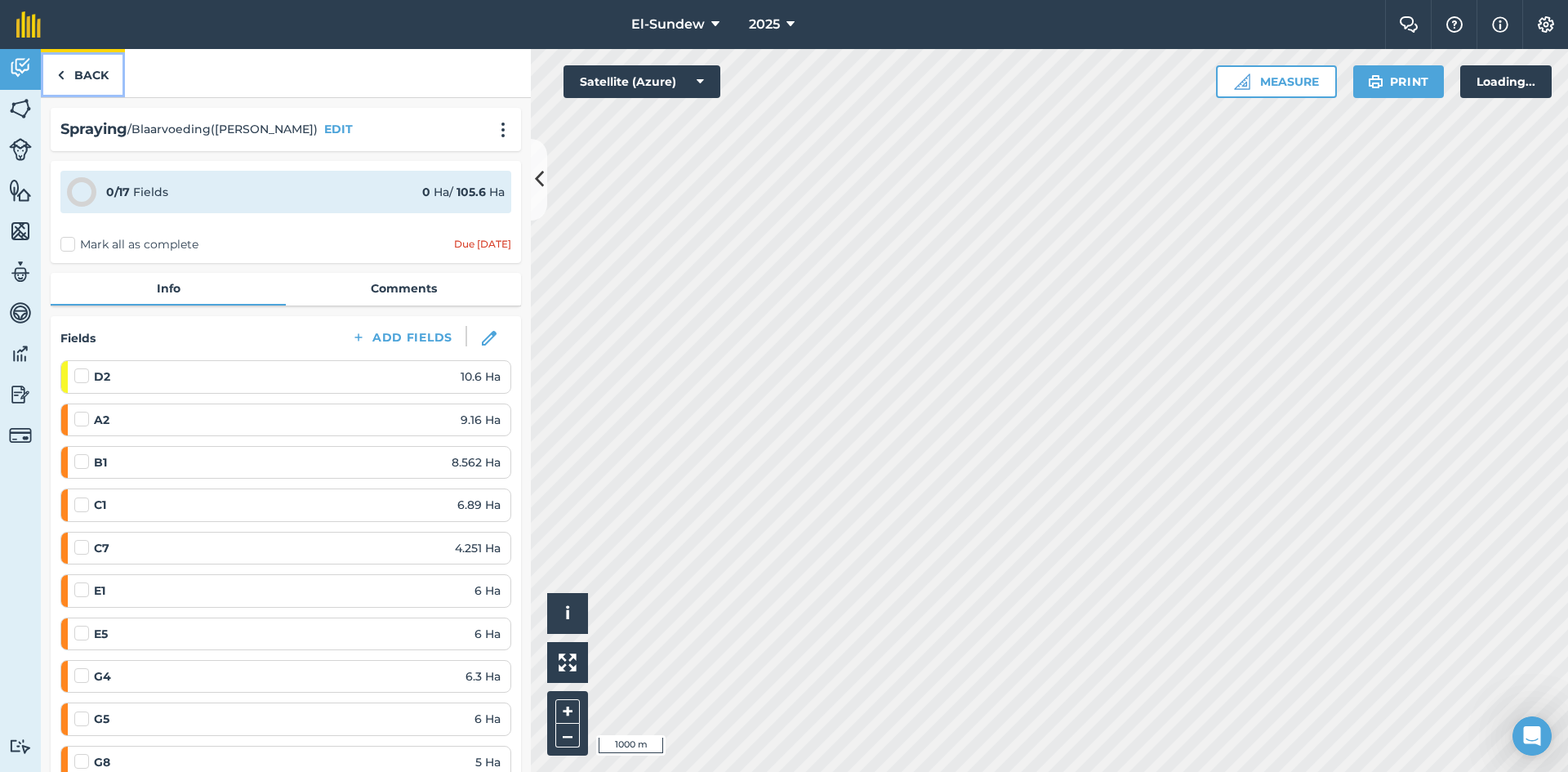
click at [75, 85] on link "Back" at bounding box center [82, 73] width 84 height 48
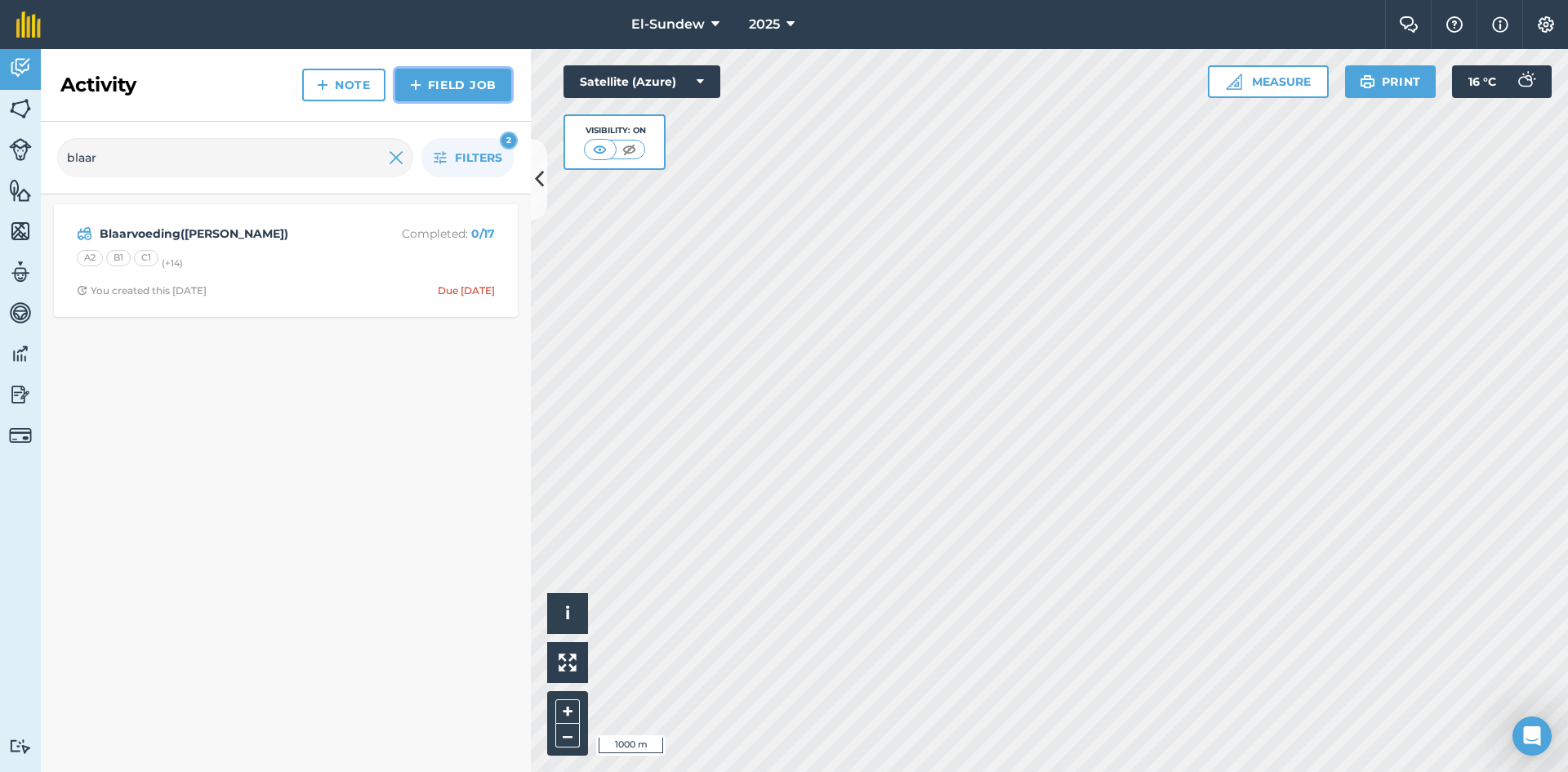
click at [429, 86] on link "Field Job" at bounding box center [453, 85] width 116 height 33
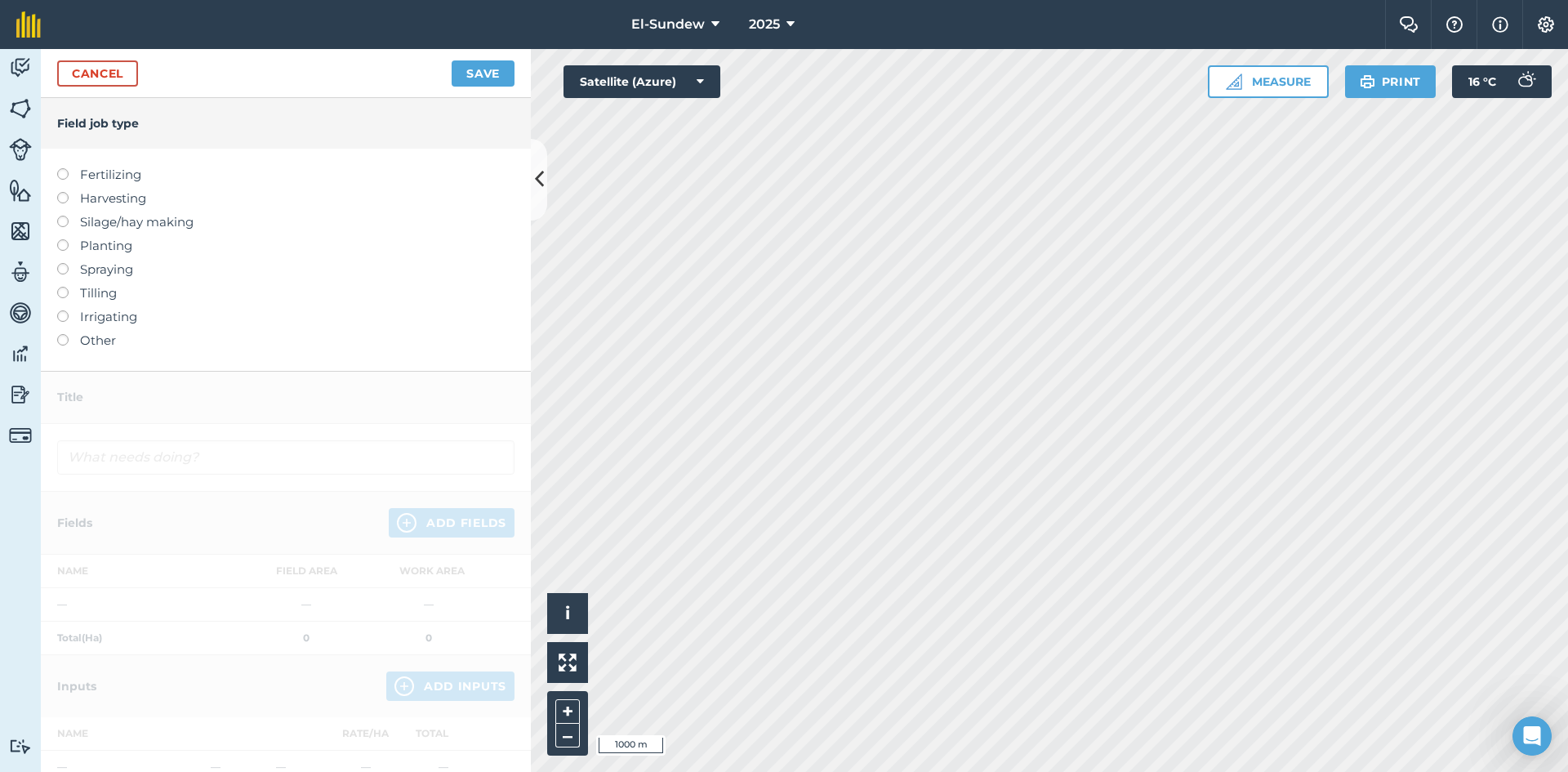
click at [131, 273] on label "Spraying" at bounding box center [286, 269] width 458 height 19
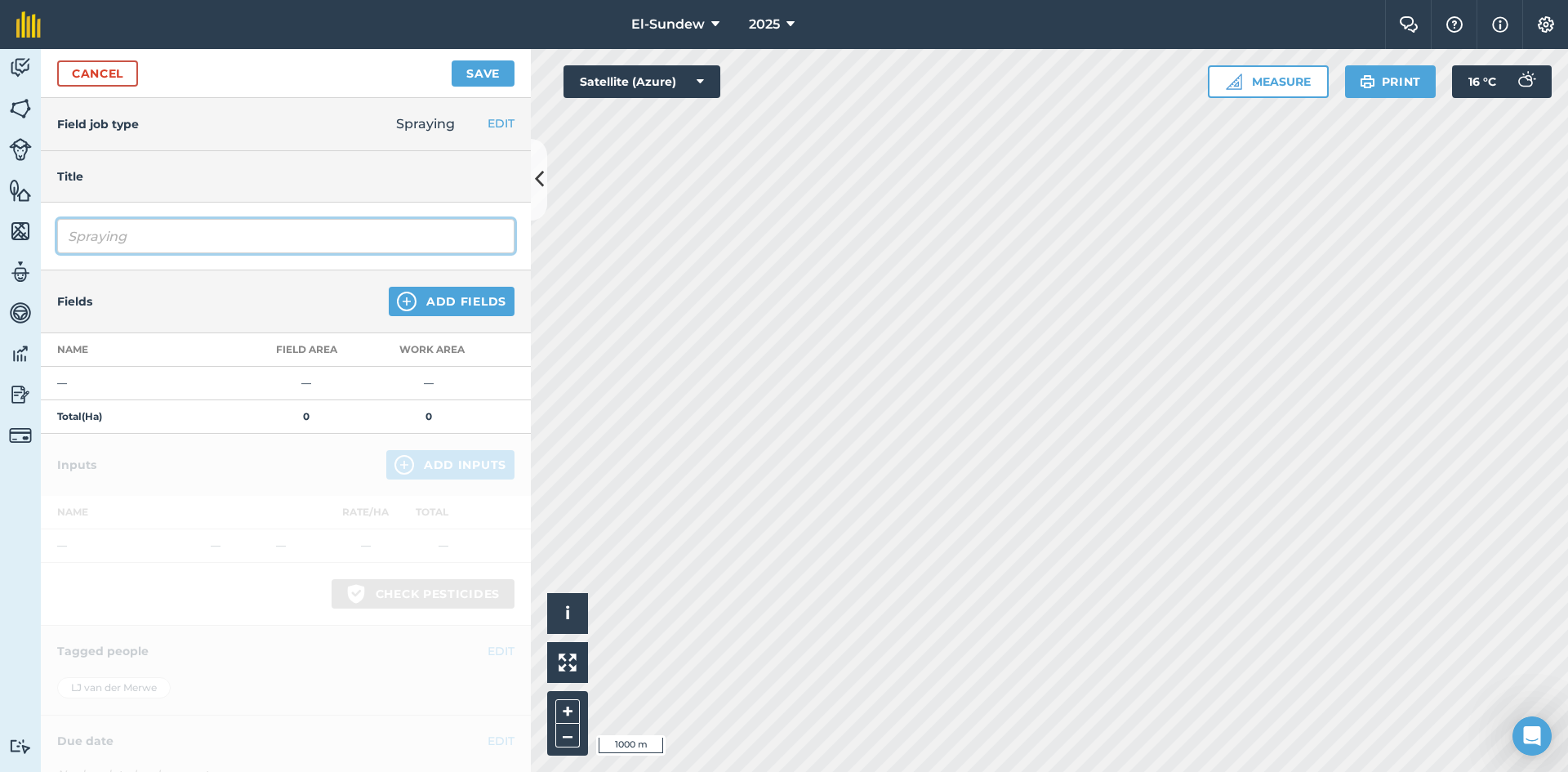
click at [157, 225] on input "Spraying" at bounding box center [286, 237] width 458 height 35
type input "Blaarvoeding([PERSON_NAME])"
click at [401, 304] on img at bounding box center [407, 301] width 19 height 19
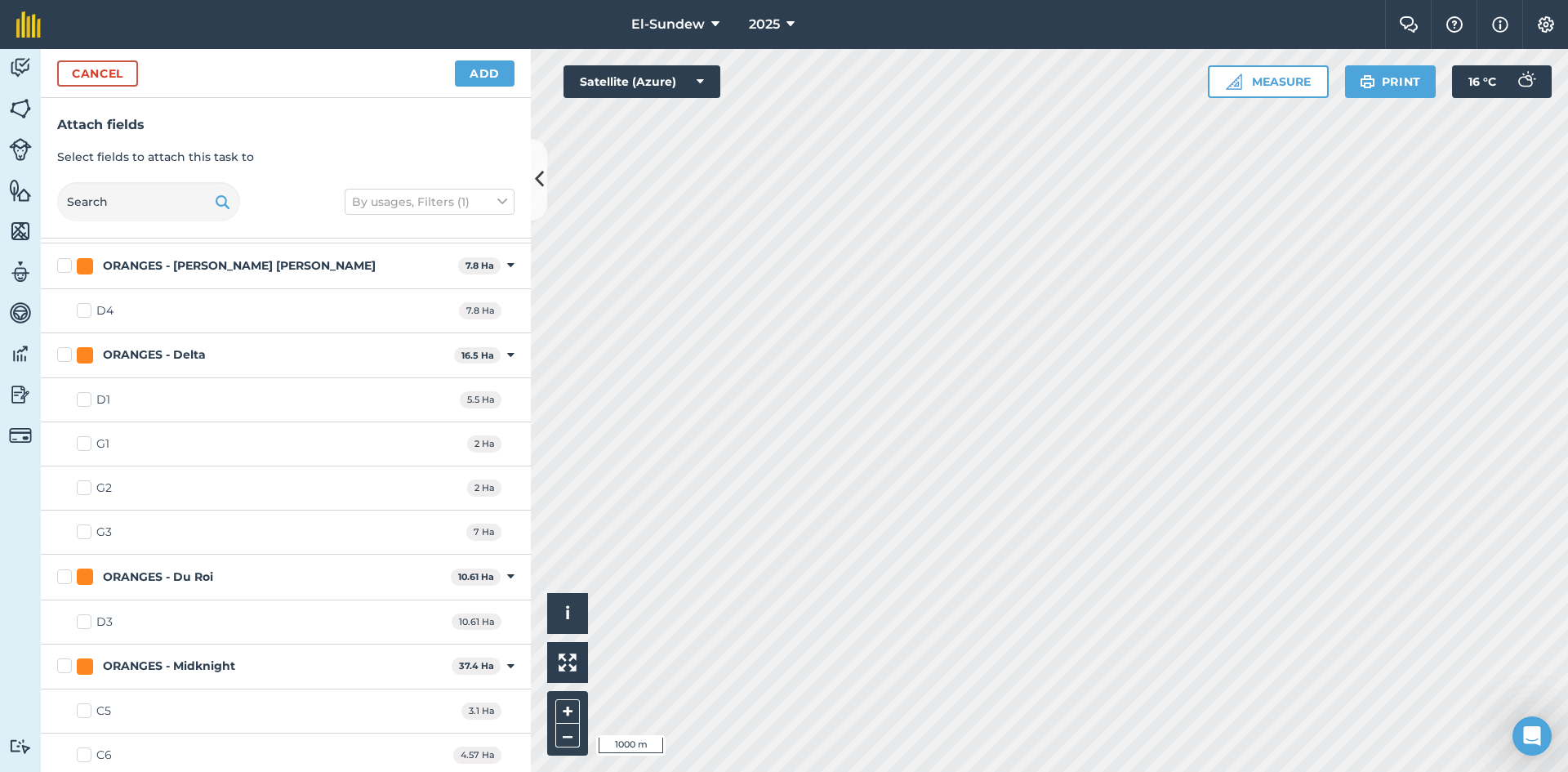
scroll to position [1905, 0]
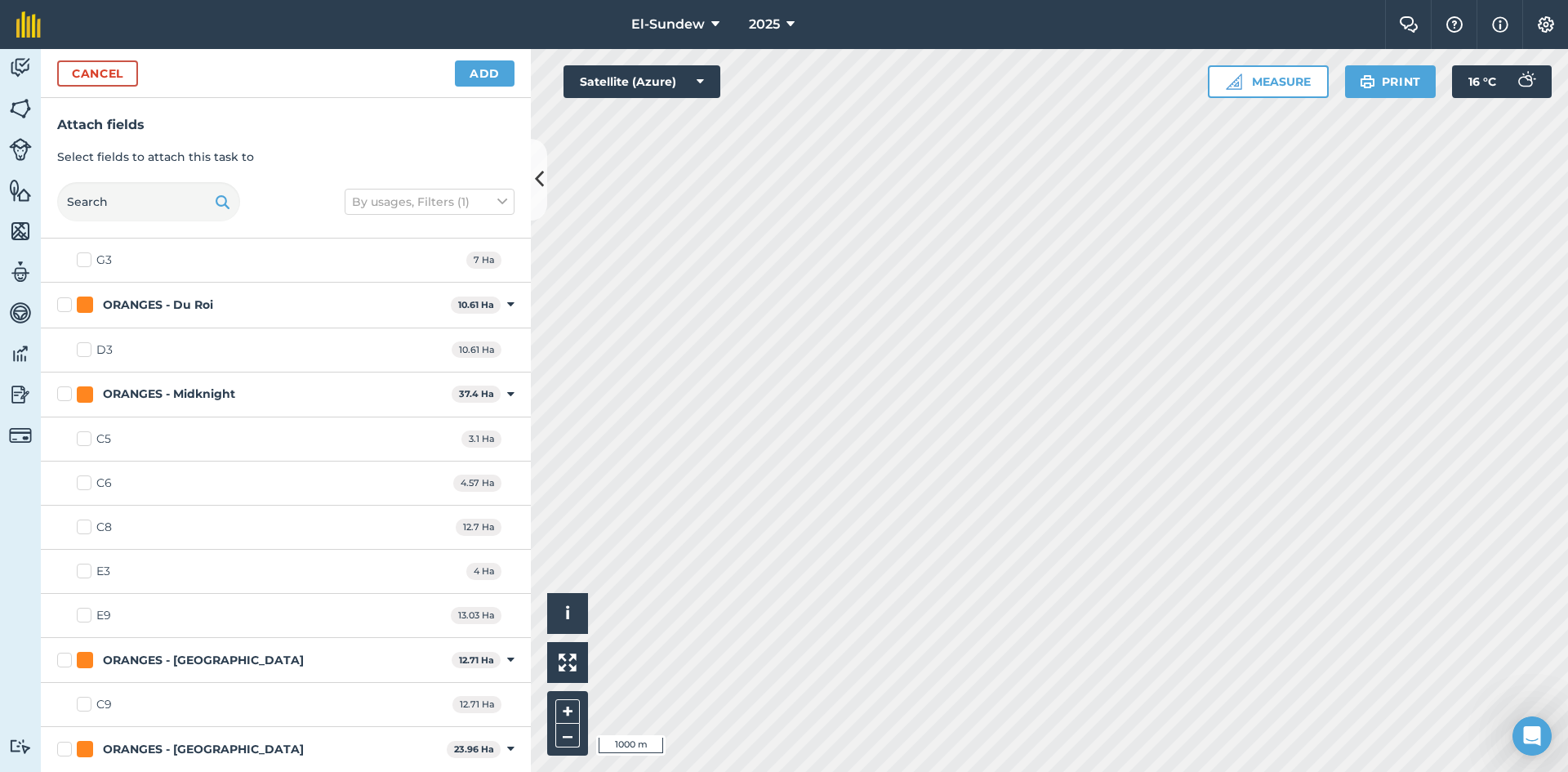
click at [81, 436] on label "C5" at bounding box center [94, 439] width 35 height 17
click at [81, 436] on input "C5" at bounding box center [82, 436] width 11 height 11
checkbox input "true"
click at [92, 478] on label "C6" at bounding box center [94, 483] width 36 height 17
click at [87, 478] on input "C6" at bounding box center [82, 479] width 11 height 11
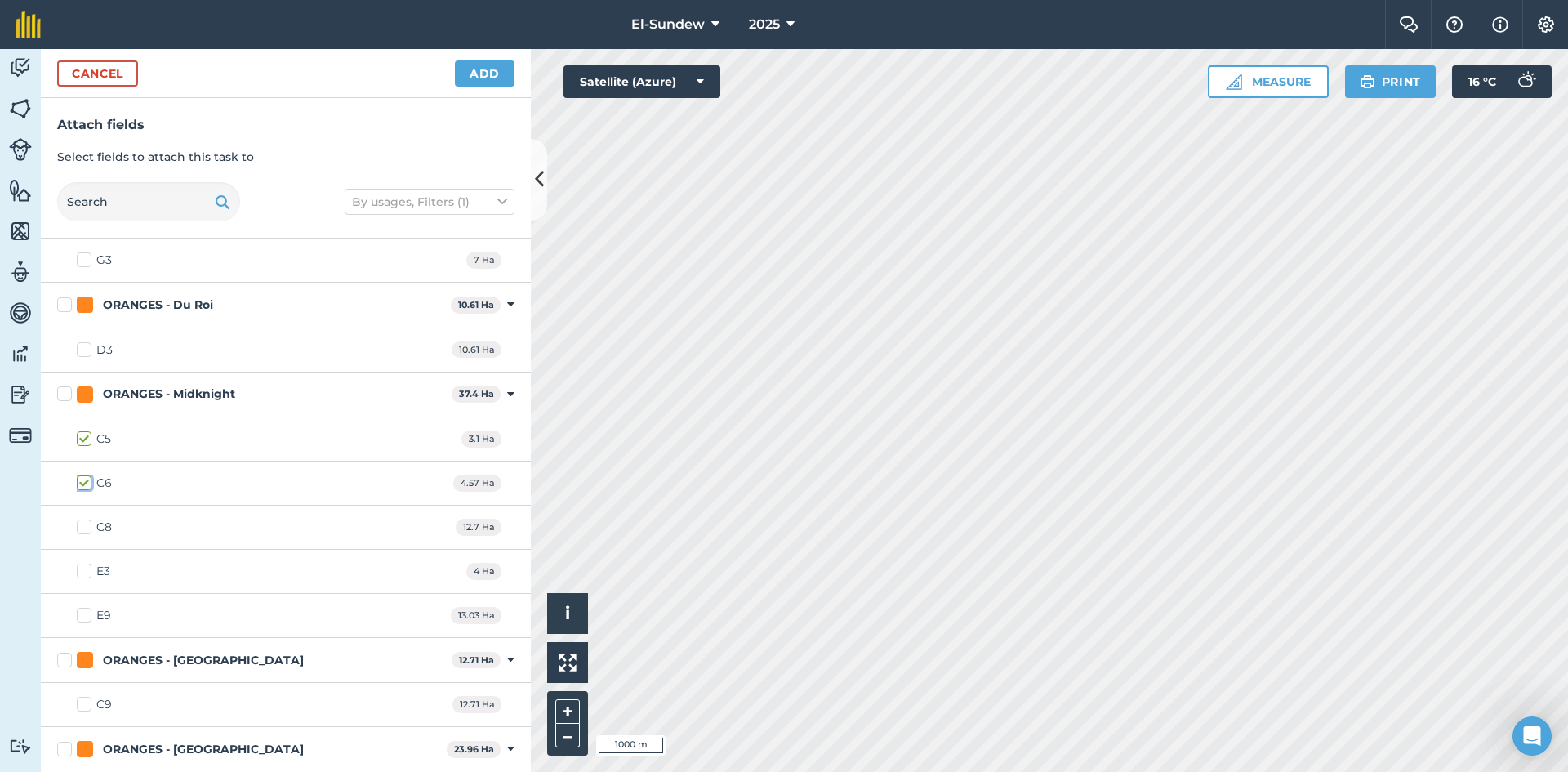
checkbox input "true"
click at [84, 522] on label "C8" at bounding box center [94, 527] width 36 height 17
click at [84, 522] on input "C8" at bounding box center [82, 523] width 11 height 11
checkbox input "true"
click at [83, 574] on label "E3" at bounding box center [93, 571] width 34 height 17
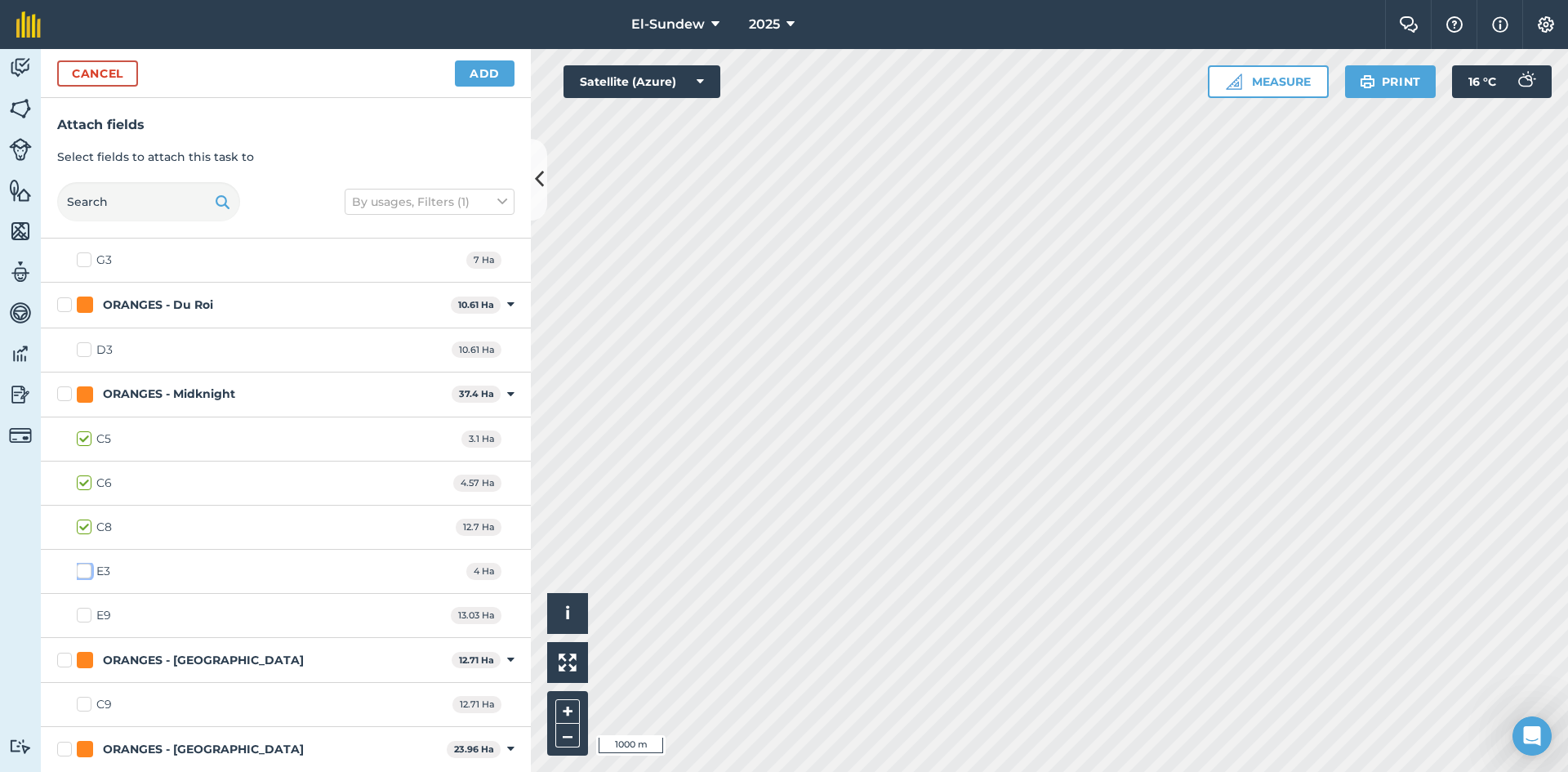
click at [83, 573] on input "E3" at bounding box center [82, 567] width 11 height 11
checkbox input "true"
click at [485, 69] on button "Add" at bounding box center [485, 73] width 60 height 26
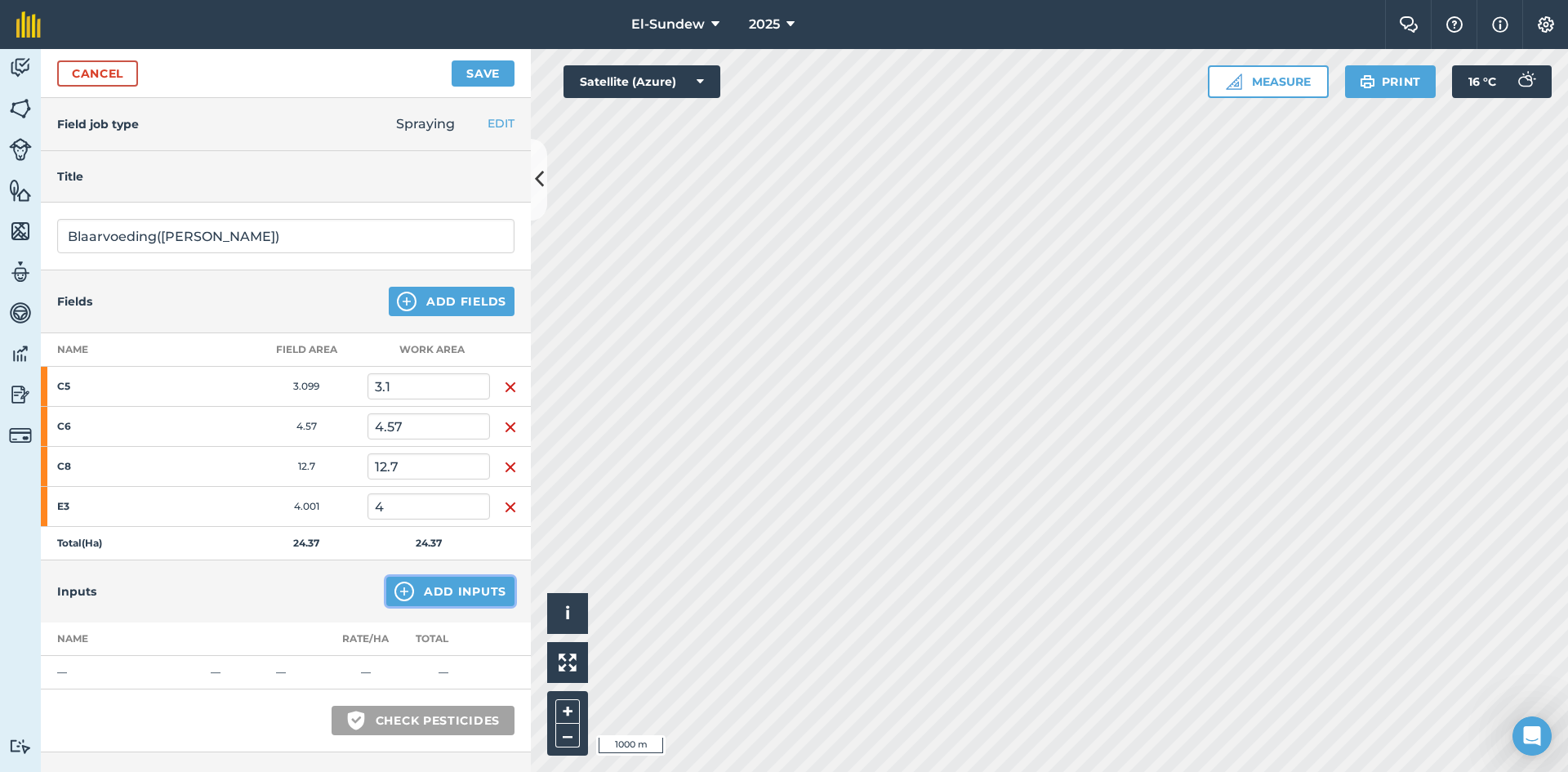
click at [403, 587] on img at bounding box center [404, 591] width 19 height 19
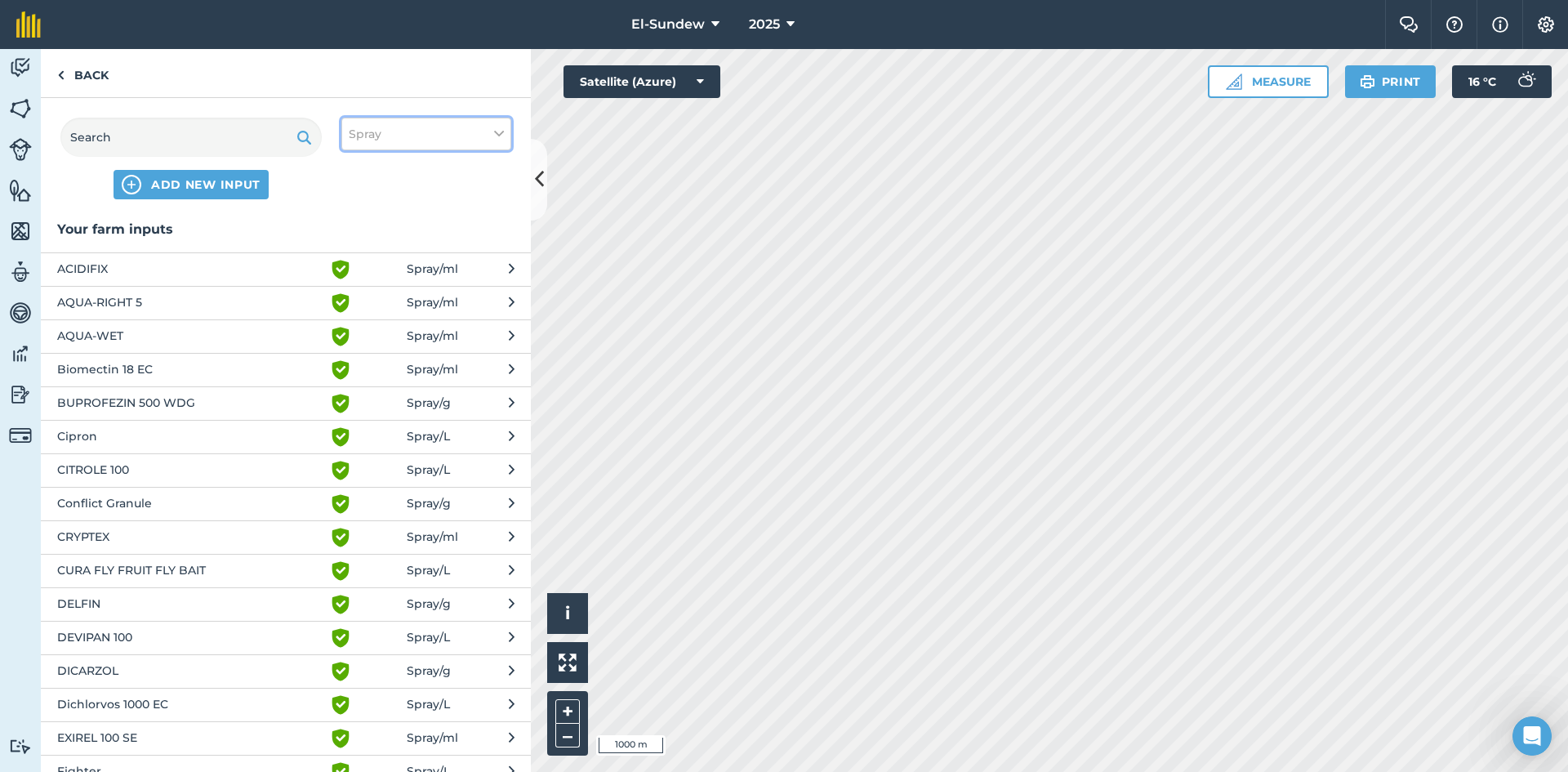
click at [485, 127] on button "Spray" at bounding box center [426, 134] width 170 height 33
click at [372, 188] on label "Fertilizer" at bounding box center [426, 197] width 155 height 17
click at [360, 188] on input "Fertilizer" at bounding box center [354, 193] width 11 height 11
checkbox input "true"
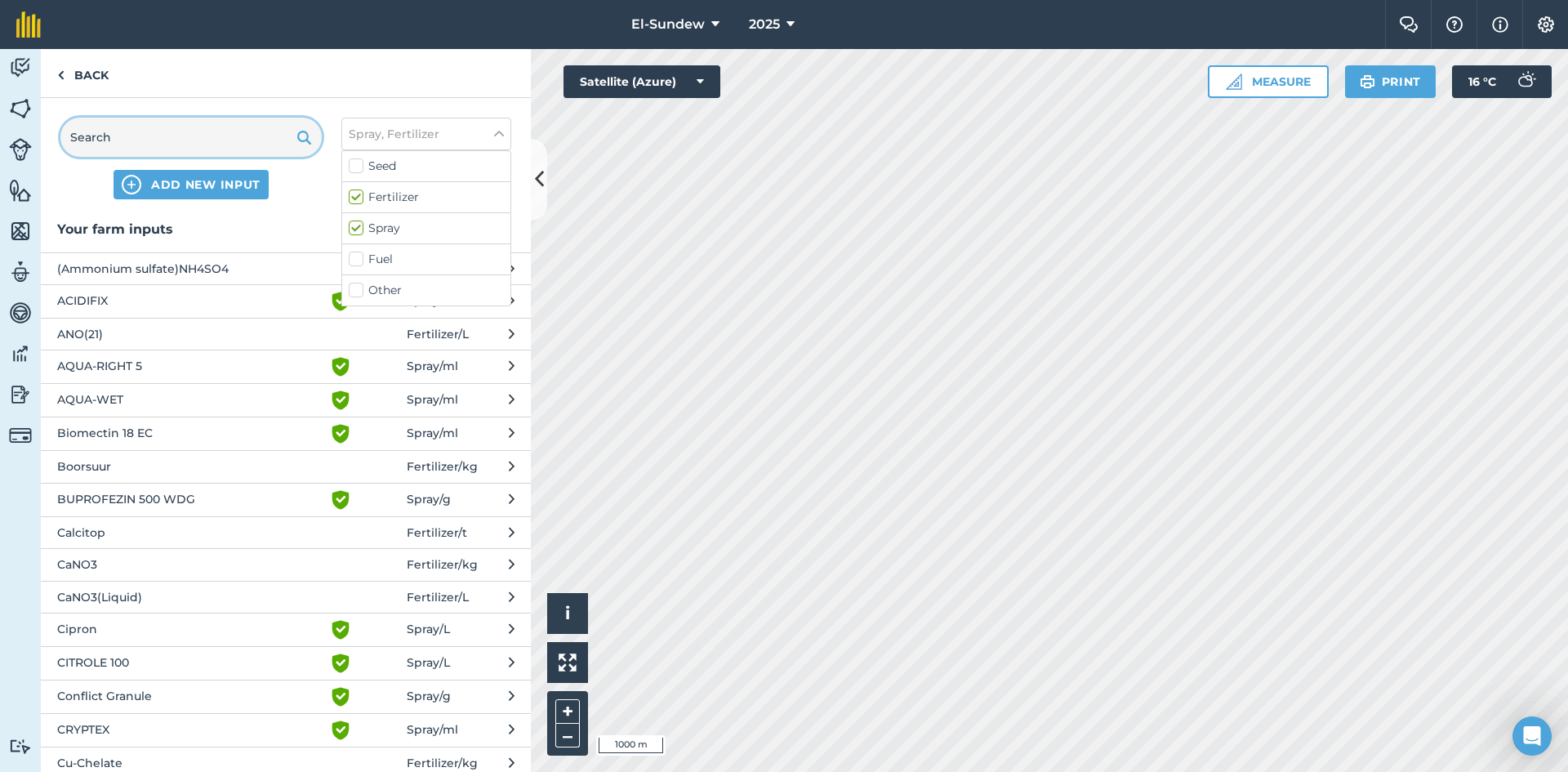
click at [206, 138] on input "text" at bounding box center [191, 137] width 261 height 39
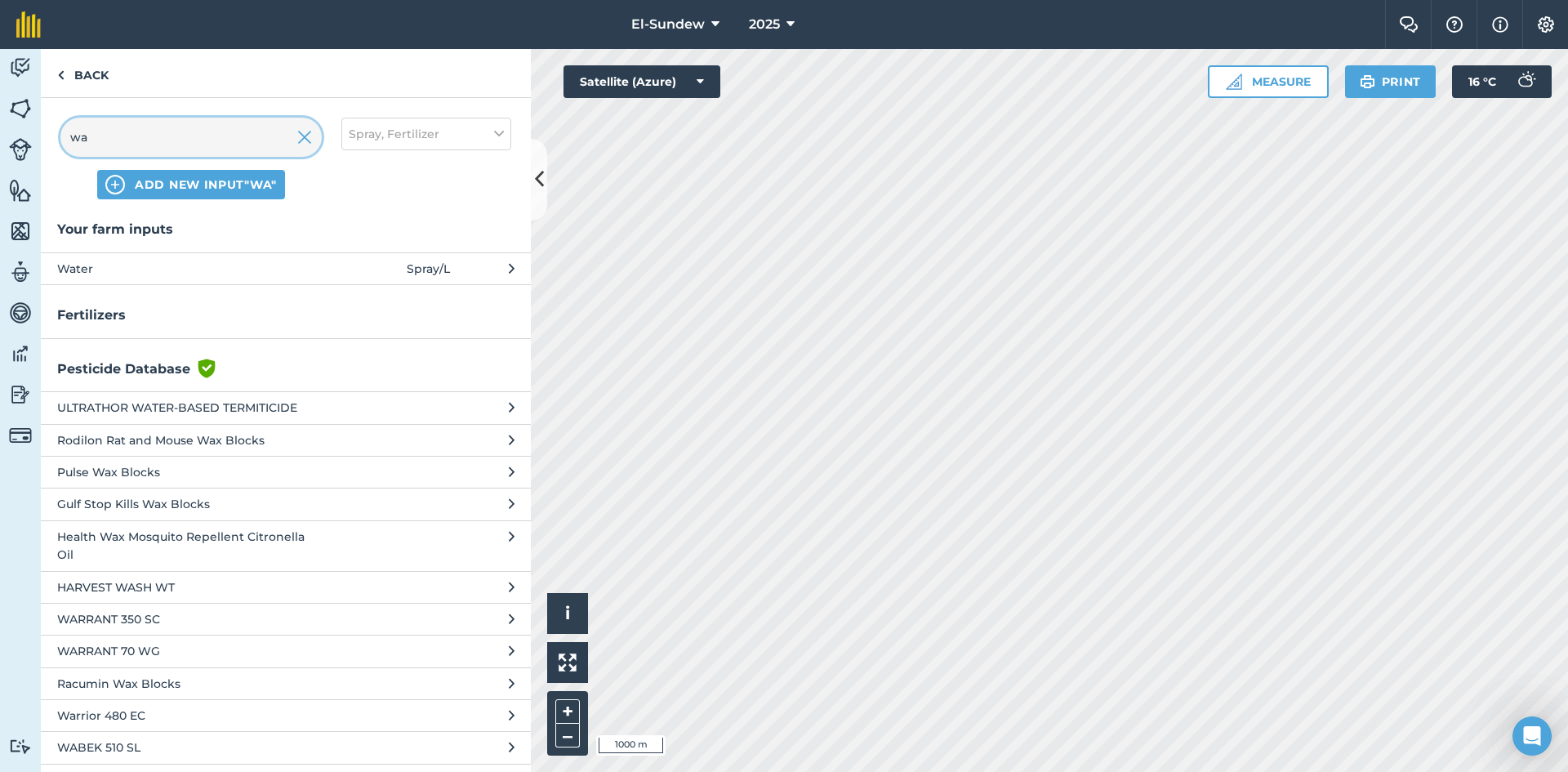
type input "wa"
click at [235, 281] on button "Water Spray / L" at bounding box center [286, 267] width 490 height 32
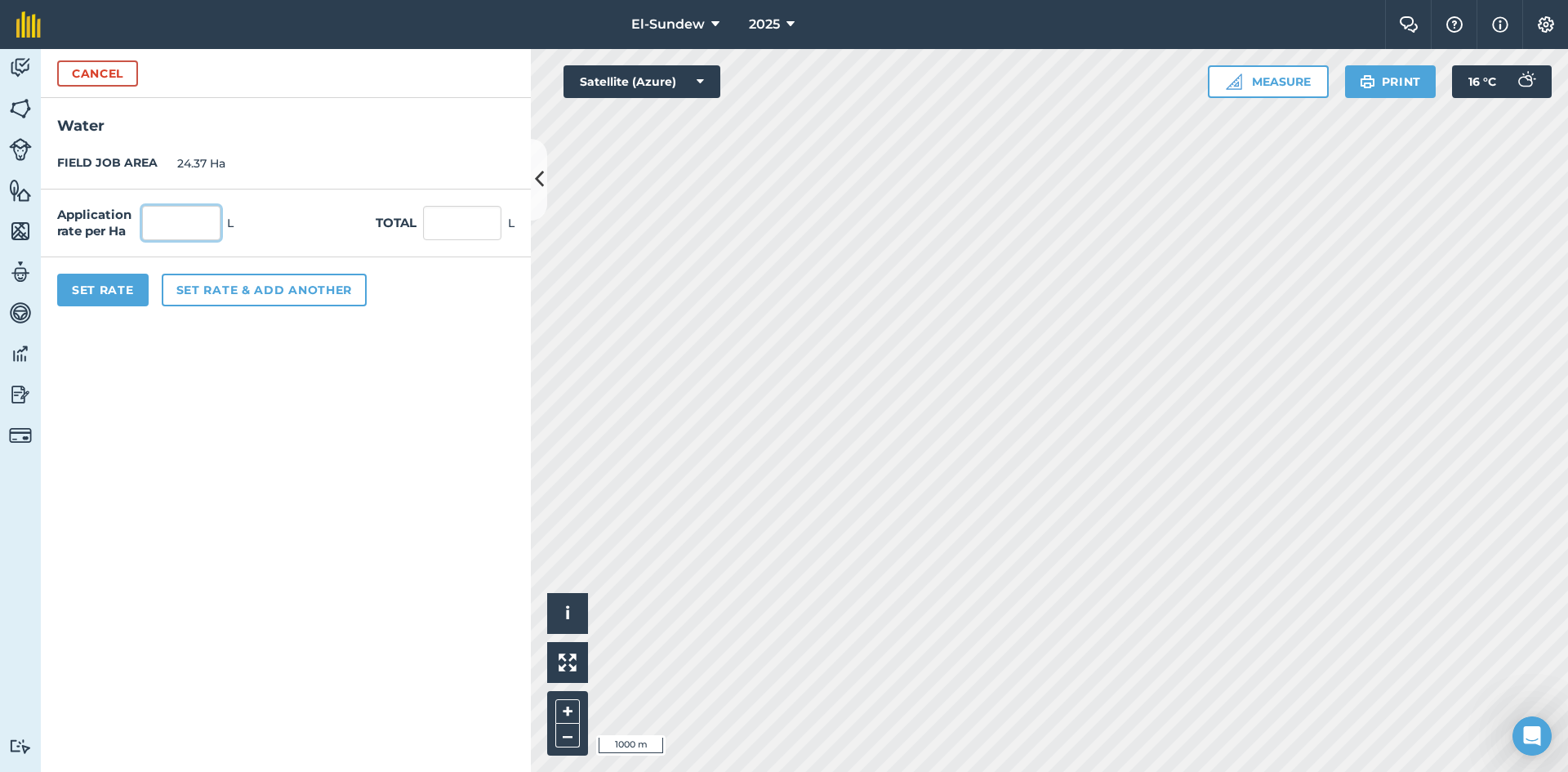
click at [199, 227] on input "text" at bounding box center [182, 223] width 79 height 35
type input "1,800"
type input "43,866"
click at [212, 281] on button "Set rate & add another" at bounding box center [263, 290] width 205 height 33
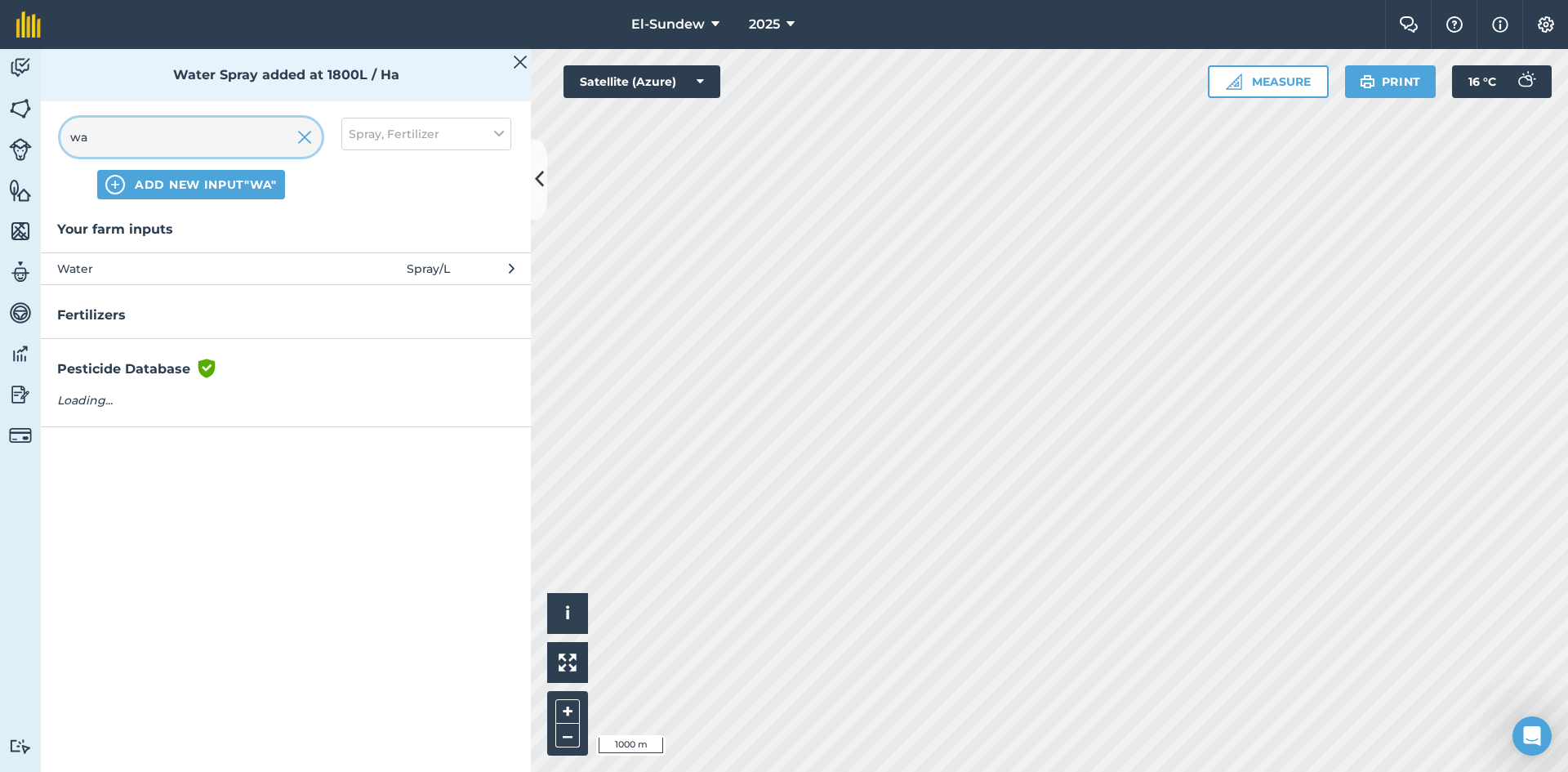
click at [159, 134] on input "wa" at bounding box center [191, 137] width 261 height 39
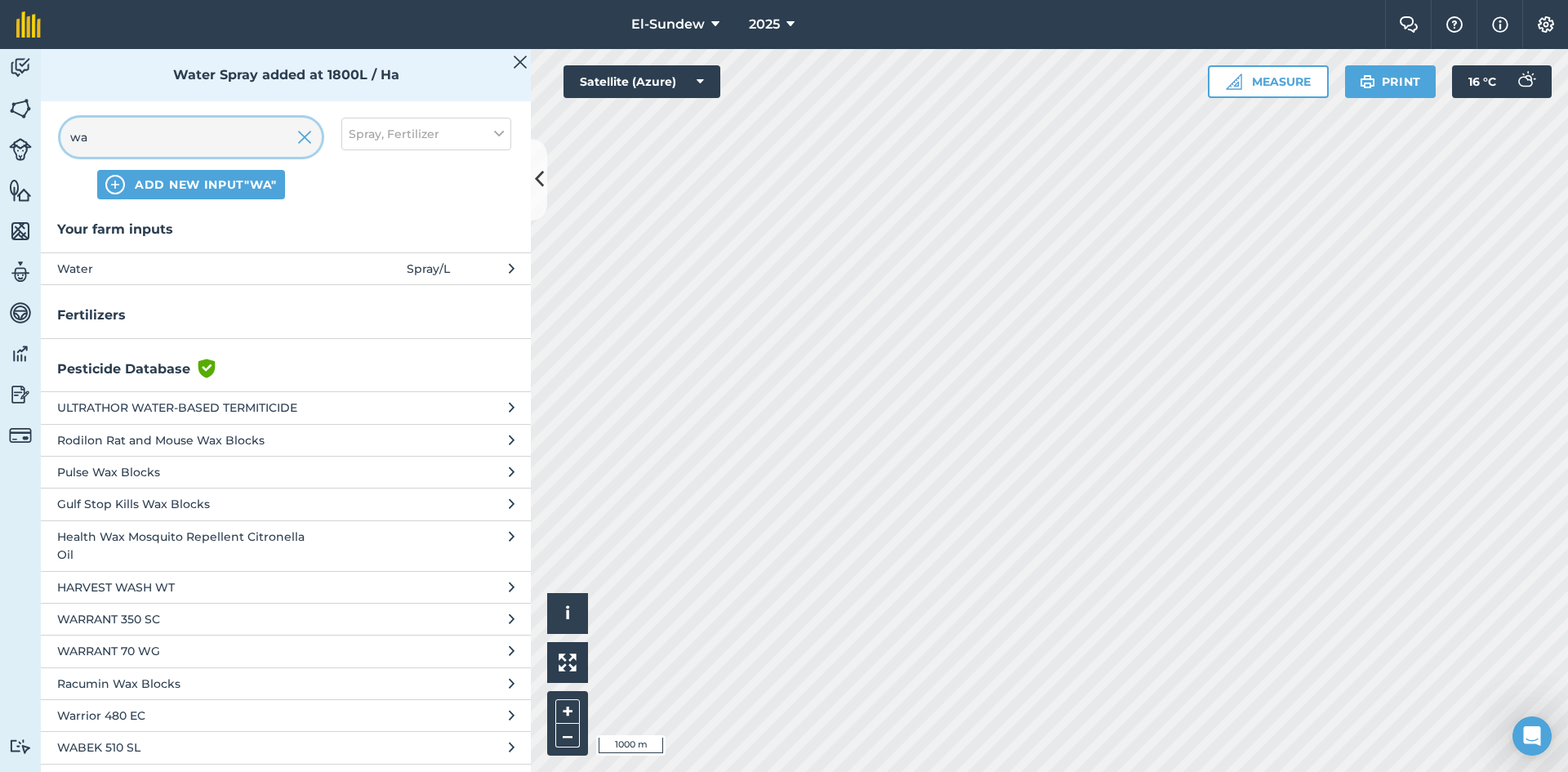
click at [159, 134] on input "wa" at bounding box center [191, 137] width 261 height 39
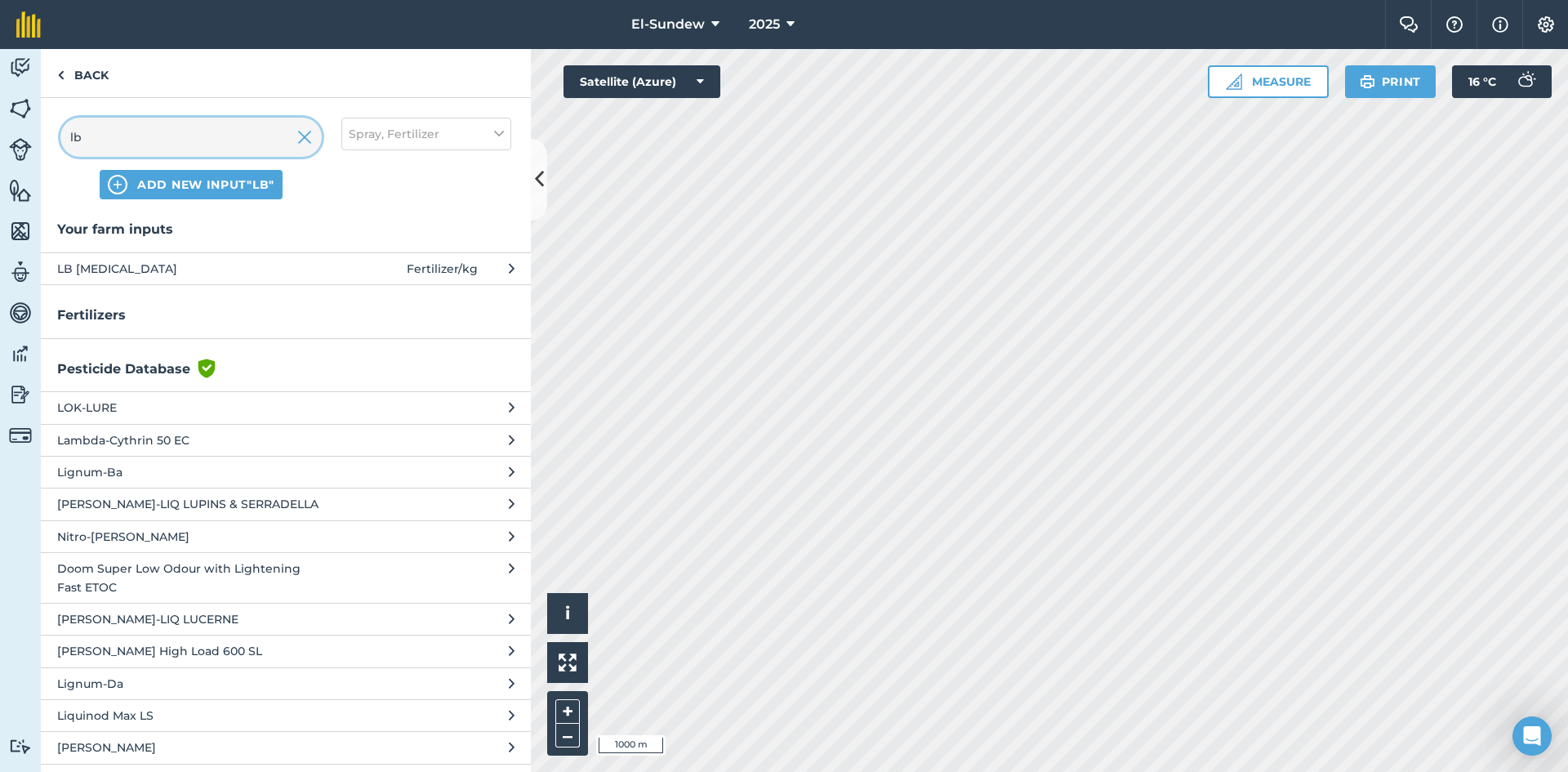
type input "lb"
click at [173, 273] on span "LB [MEDICAL_DATA]" at bounding box center [190, 268] width 267 height 18
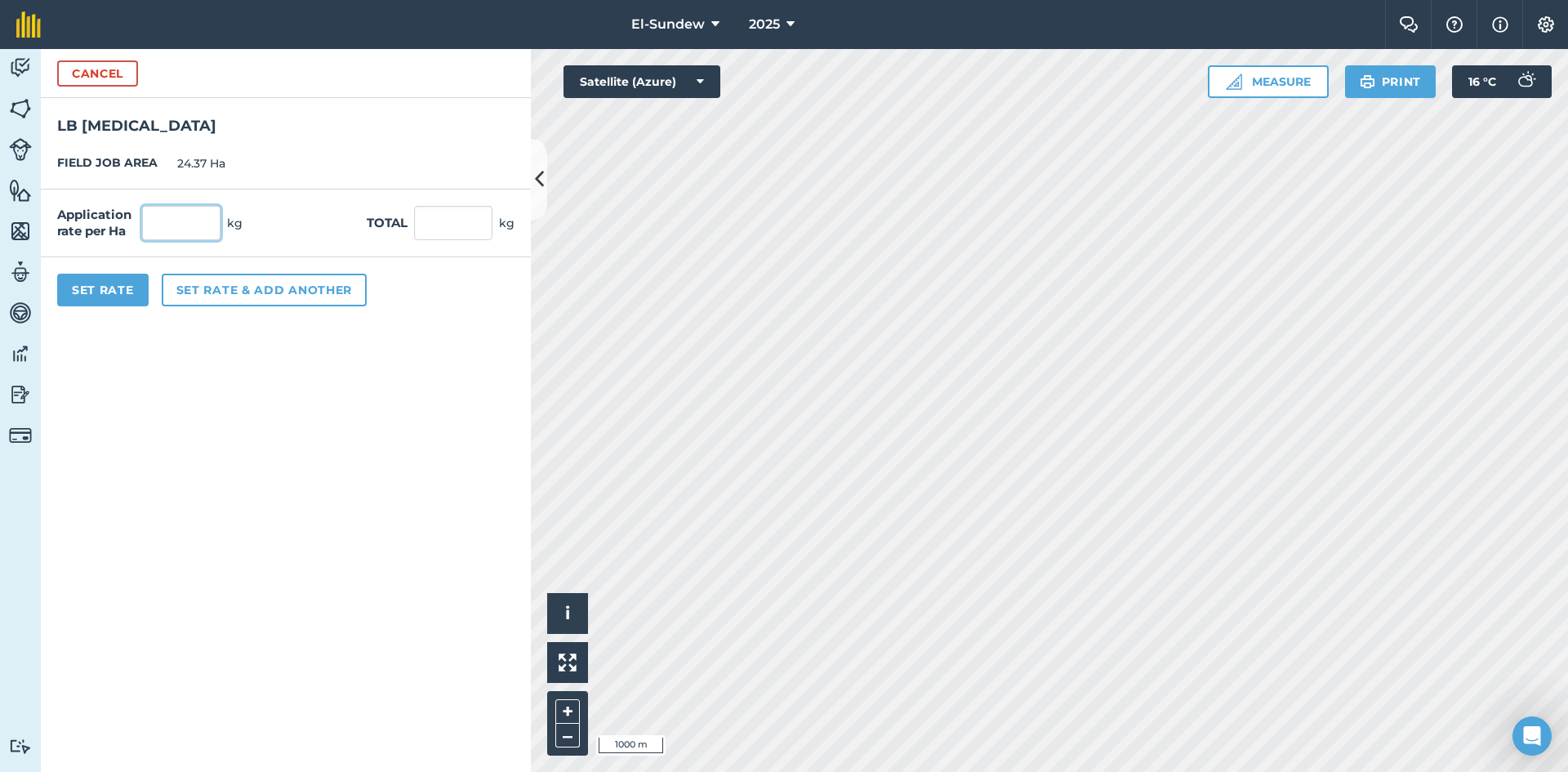
click at [184, 214] on input "text" at bounding box center [182, 223] width 79 height 35
type input "18"
type input "438.66"
click at [205, 283] on button "Set rate & add another" at bounding box center [263, 290] width 205 height 33
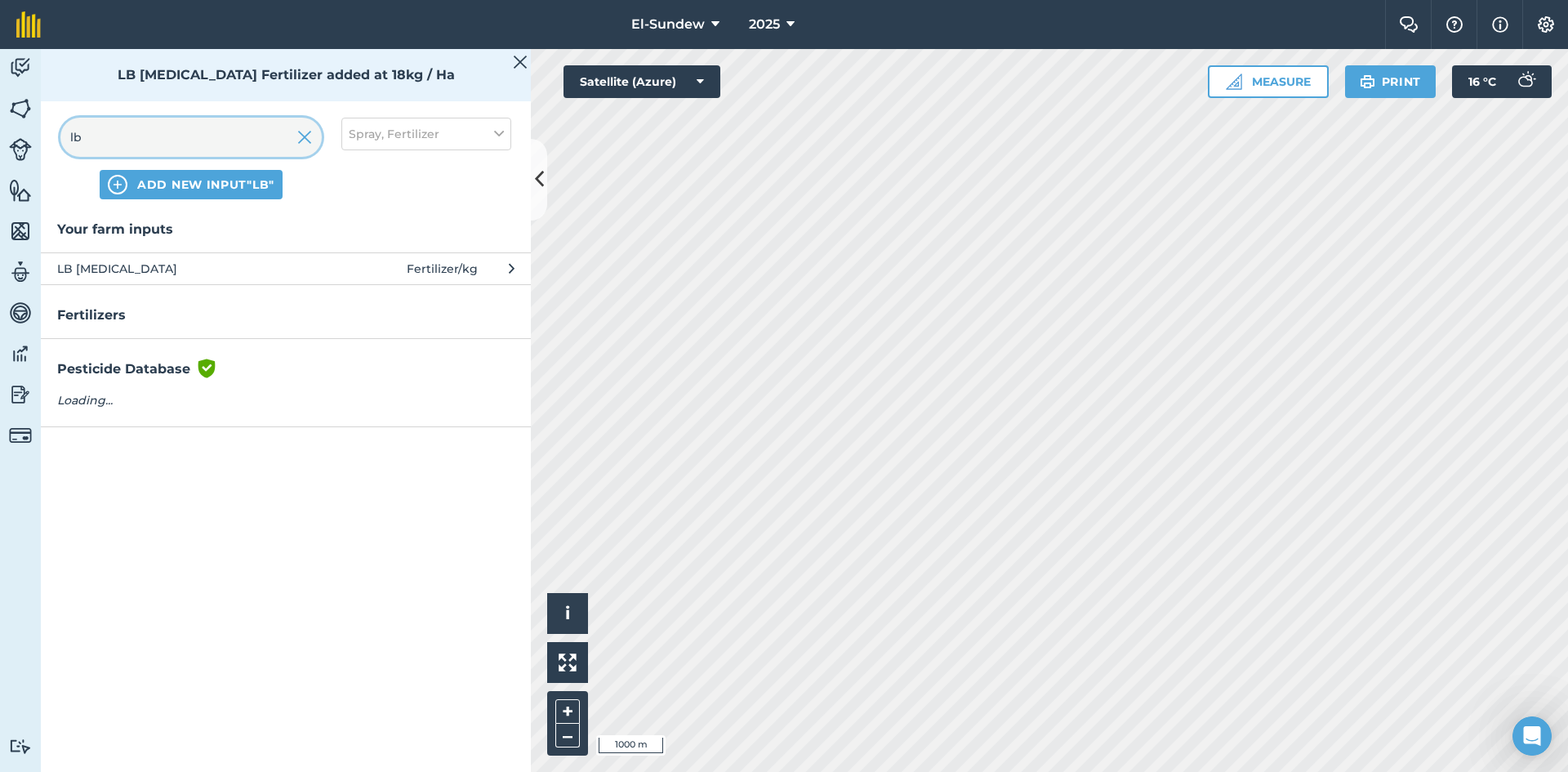
click at [217, 126] on input "lb" at bounding box center [191, 137] width 261 height 39
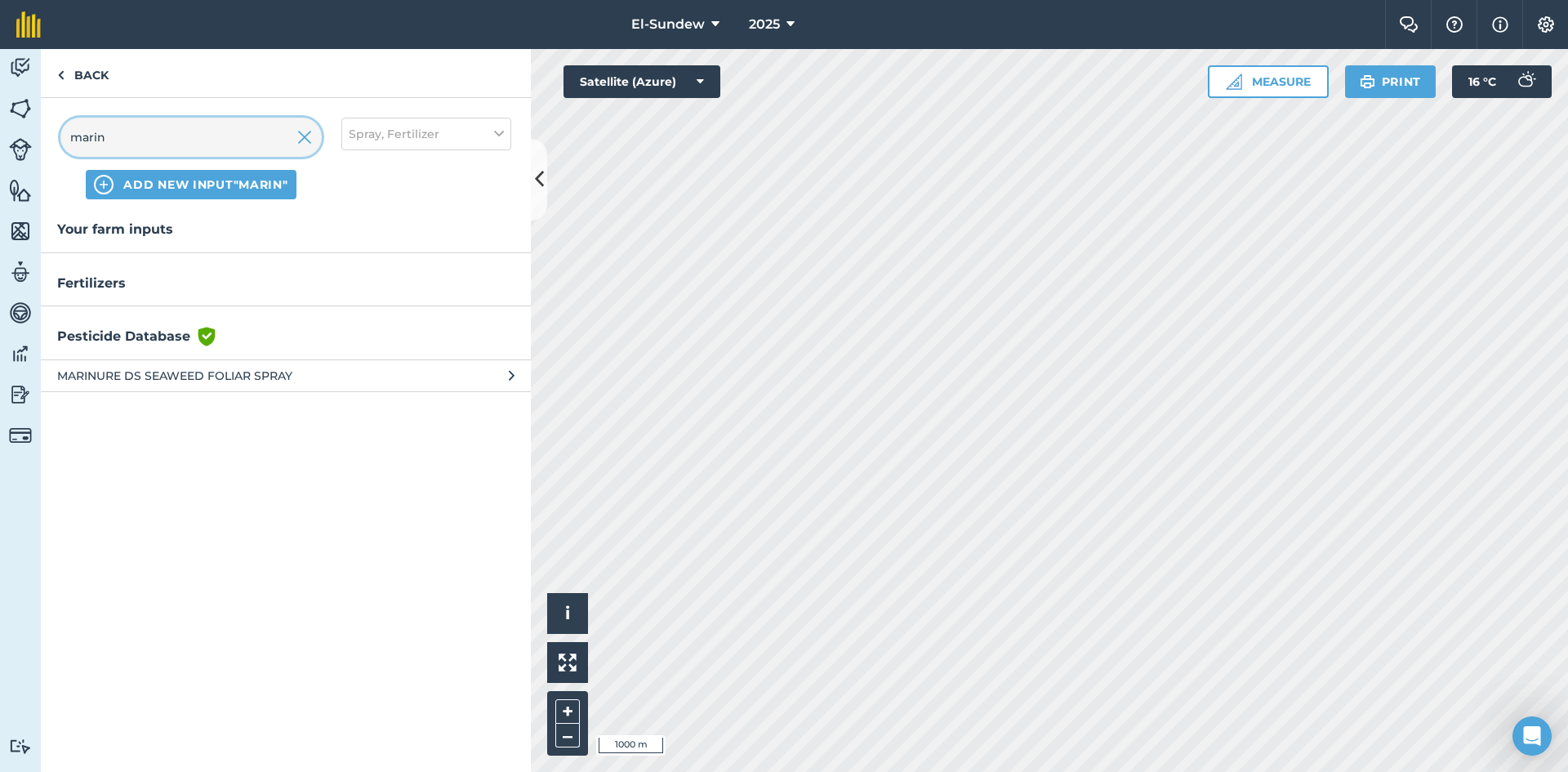
type input "marin"
click at [278, 371] on span "MARINURE DS SEAWEED FOLIAR SPRAY" at bounding box center [190, 375] width 267 height 18
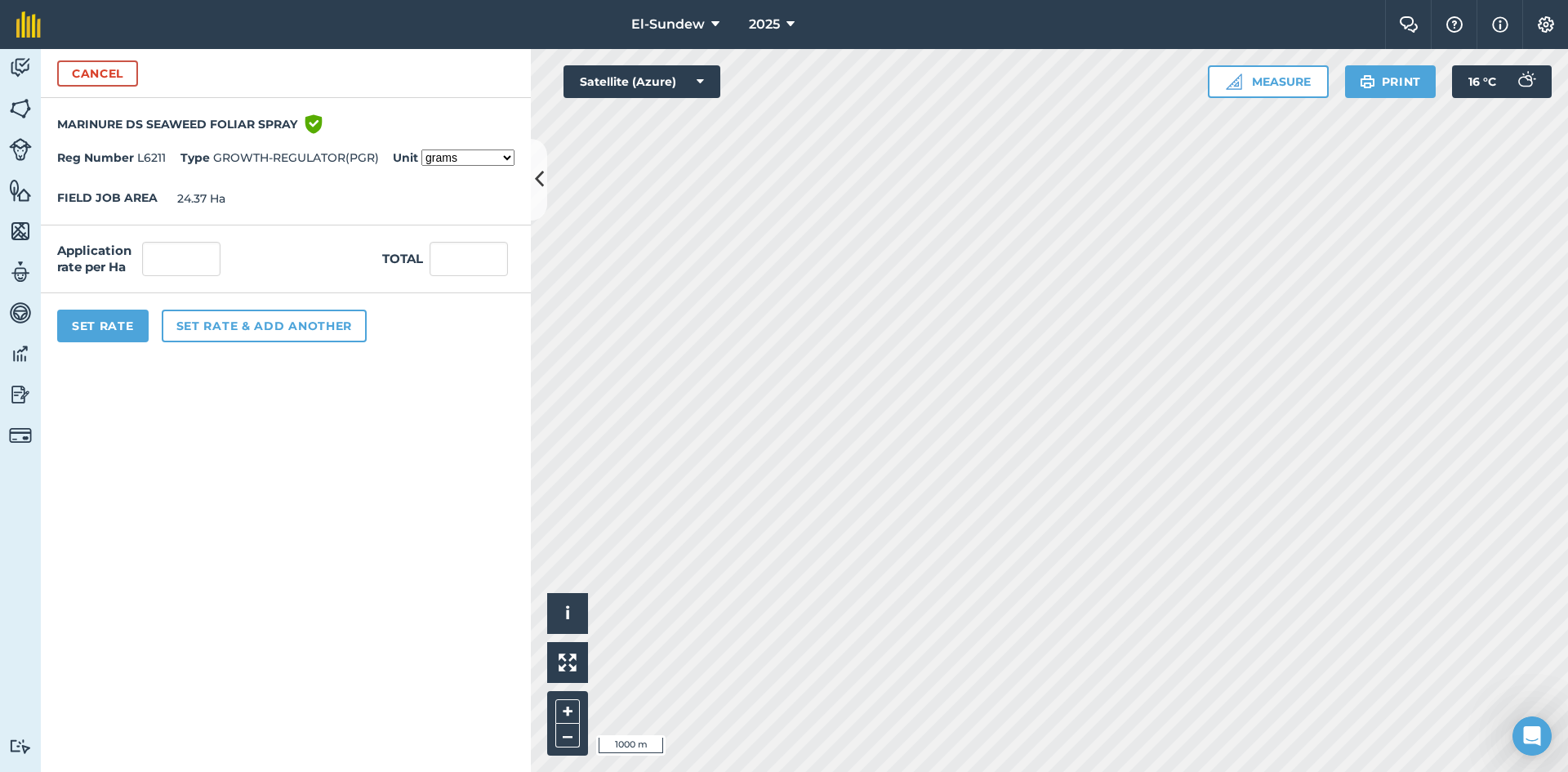
click at [507, 157] on select "grams kilograms metric tonnes millilitres litres ounces pounds US tons fluid ou…" at bounding box center [467, 157] width 93 height 16
select select "LITRES"
click at [421, 149] on select "grams kilograms metric tonnes millilitres litres ounces pounds US tons fluid ou…" at bounding box center [467, 157] width 93 height 16
click at [201, 255] on input "text" at bounding box center [182, 259] width 79 height 35
type input "1.8"
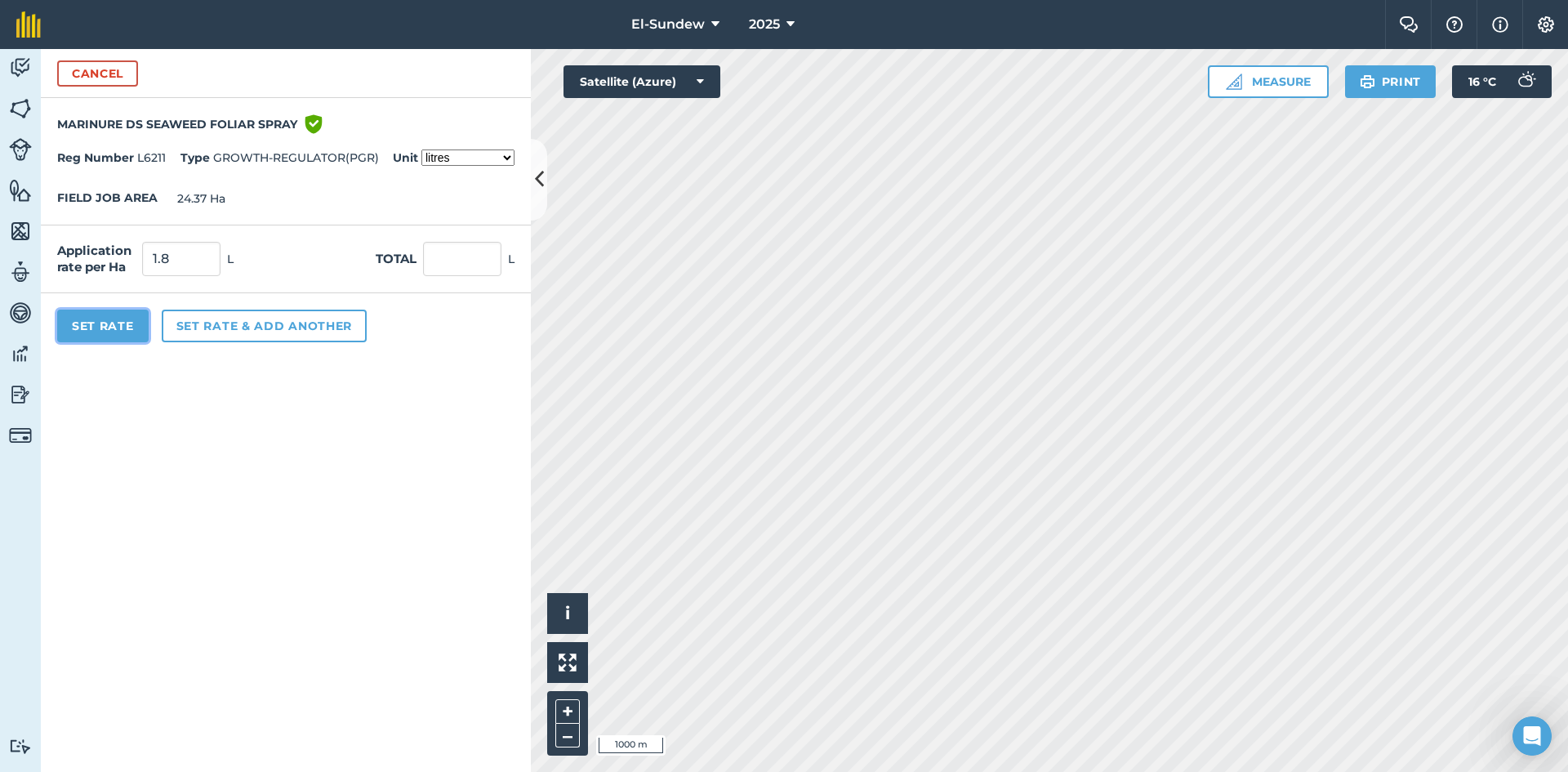
type input "43.866"
click at [112, 319] on button "Set Rate" at bounding box center [102, 326] width 91 height 33
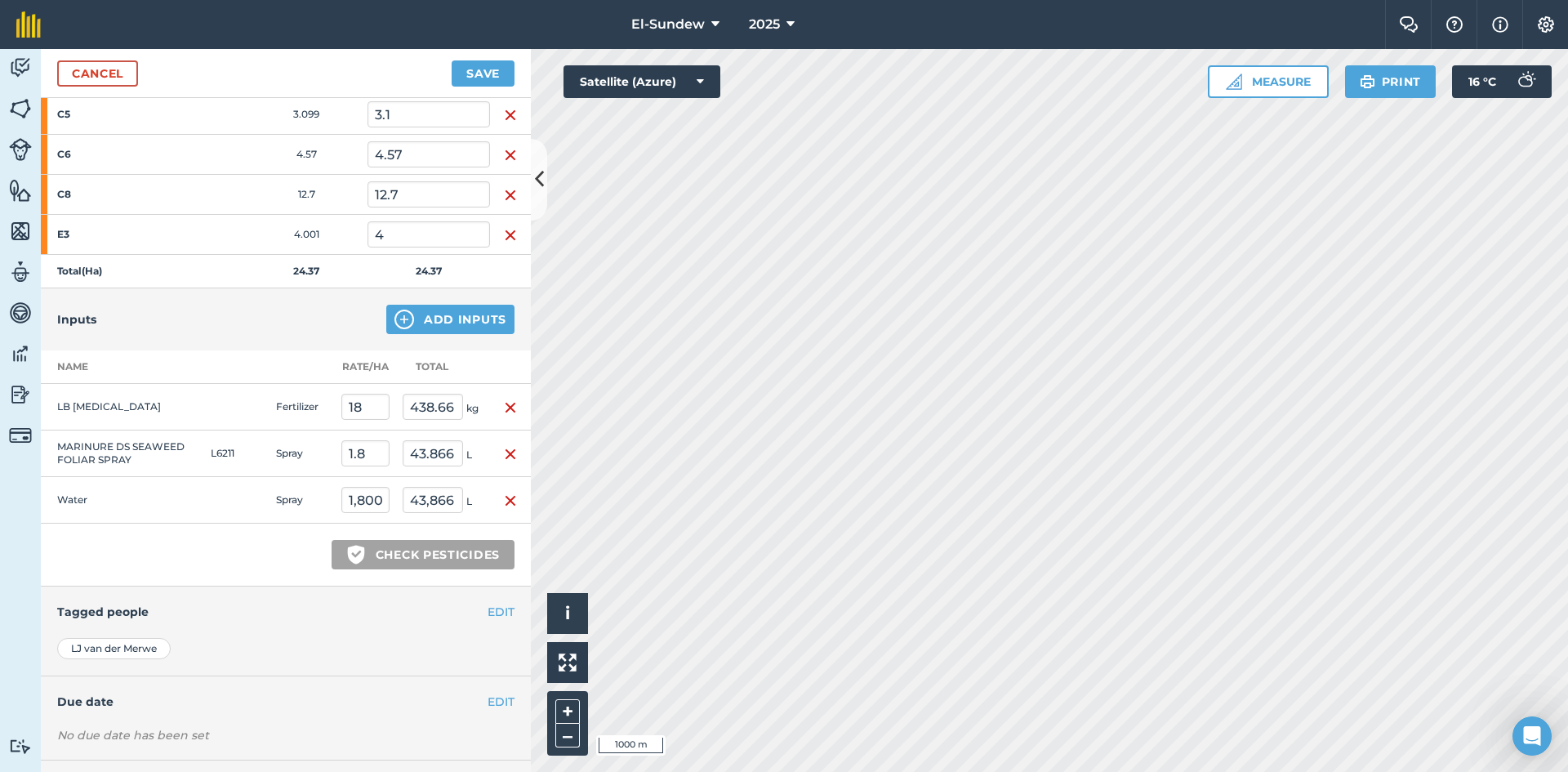
scroll to position [347, 0]
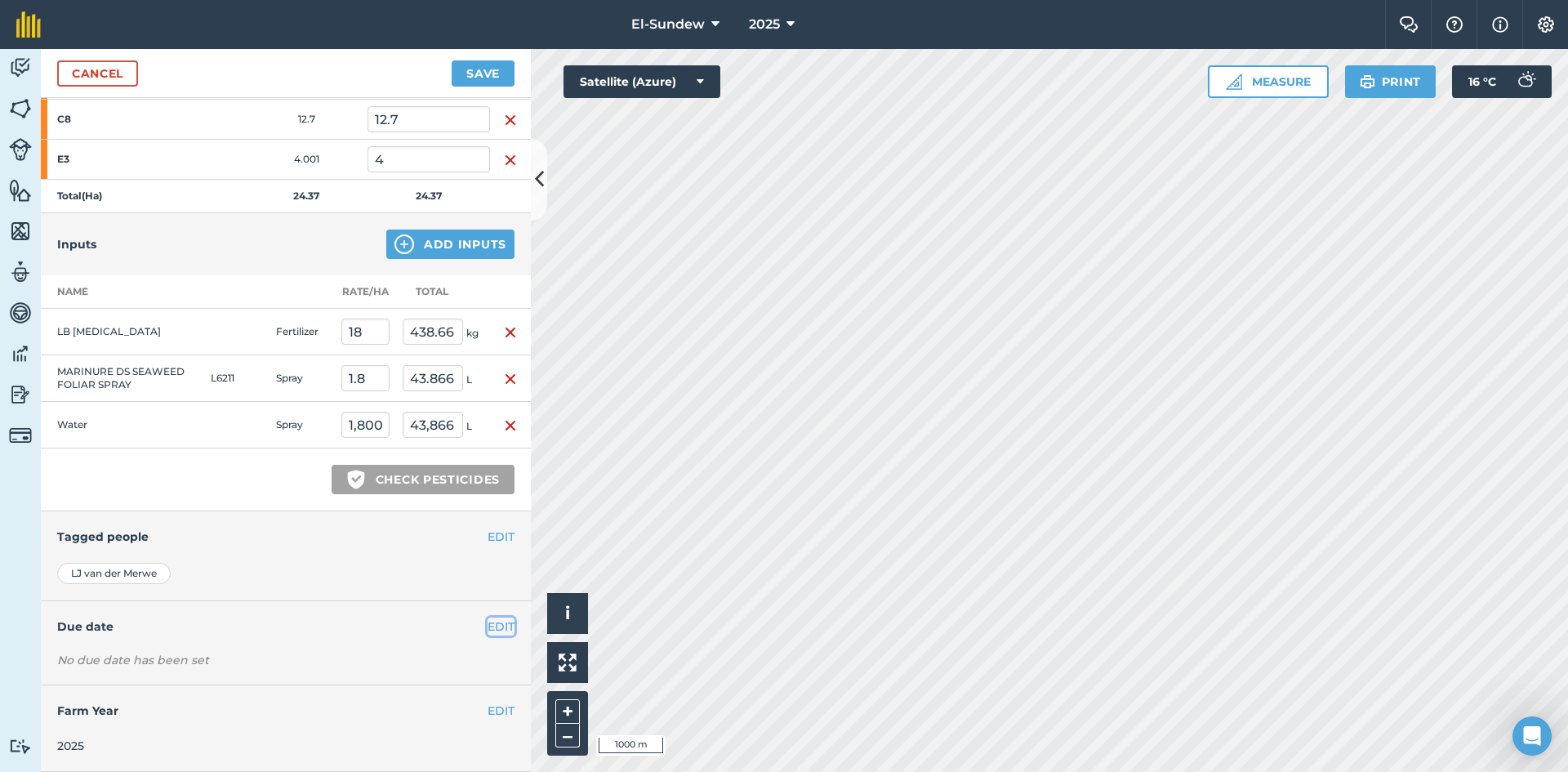
click at [487, 624] on button "EDIT" at bounding box center [501, 626] width 27 height 18
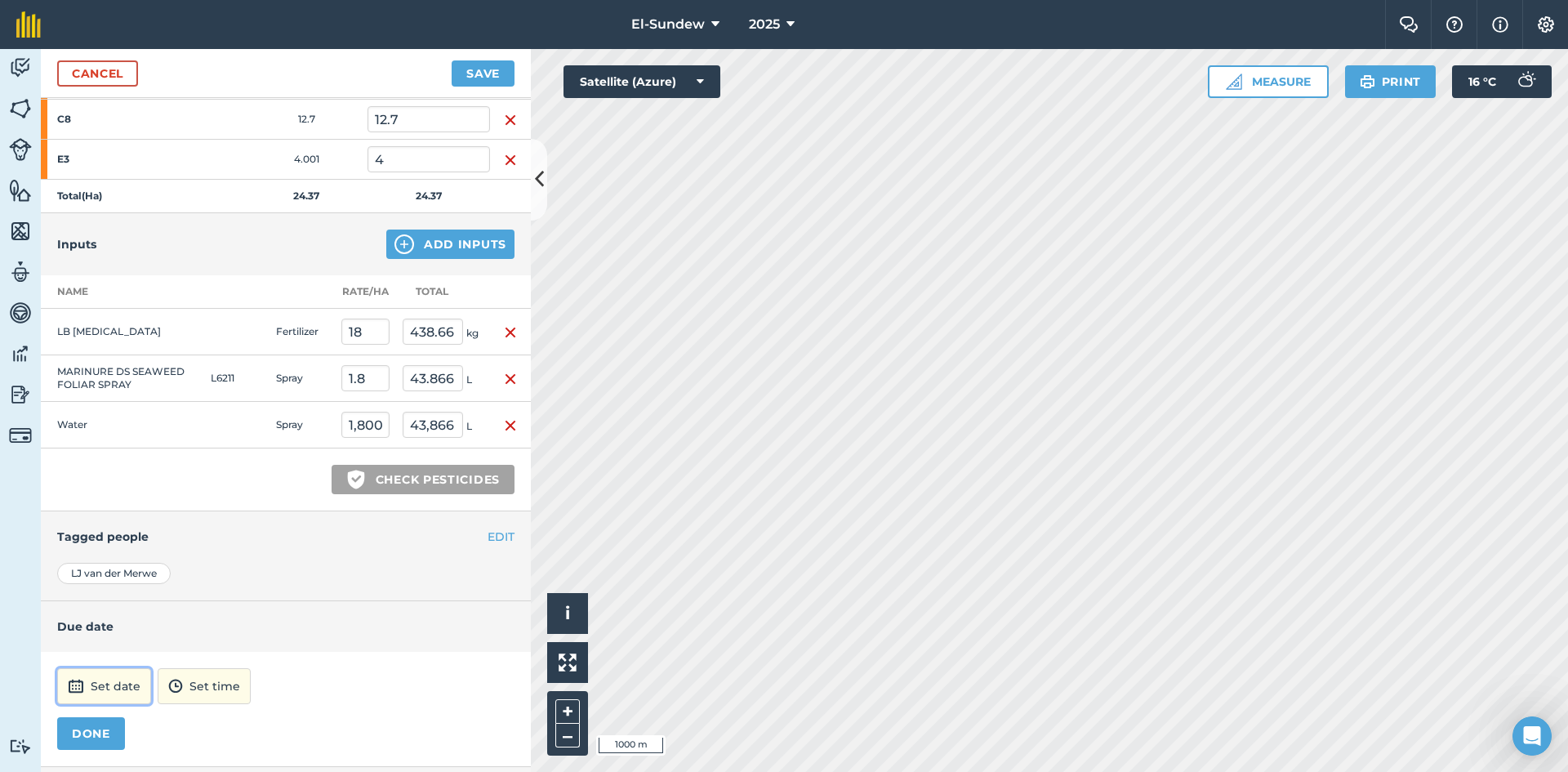
click at [113, 683] on button "Set date" at bounding box center [104, 685] width 94 height 36
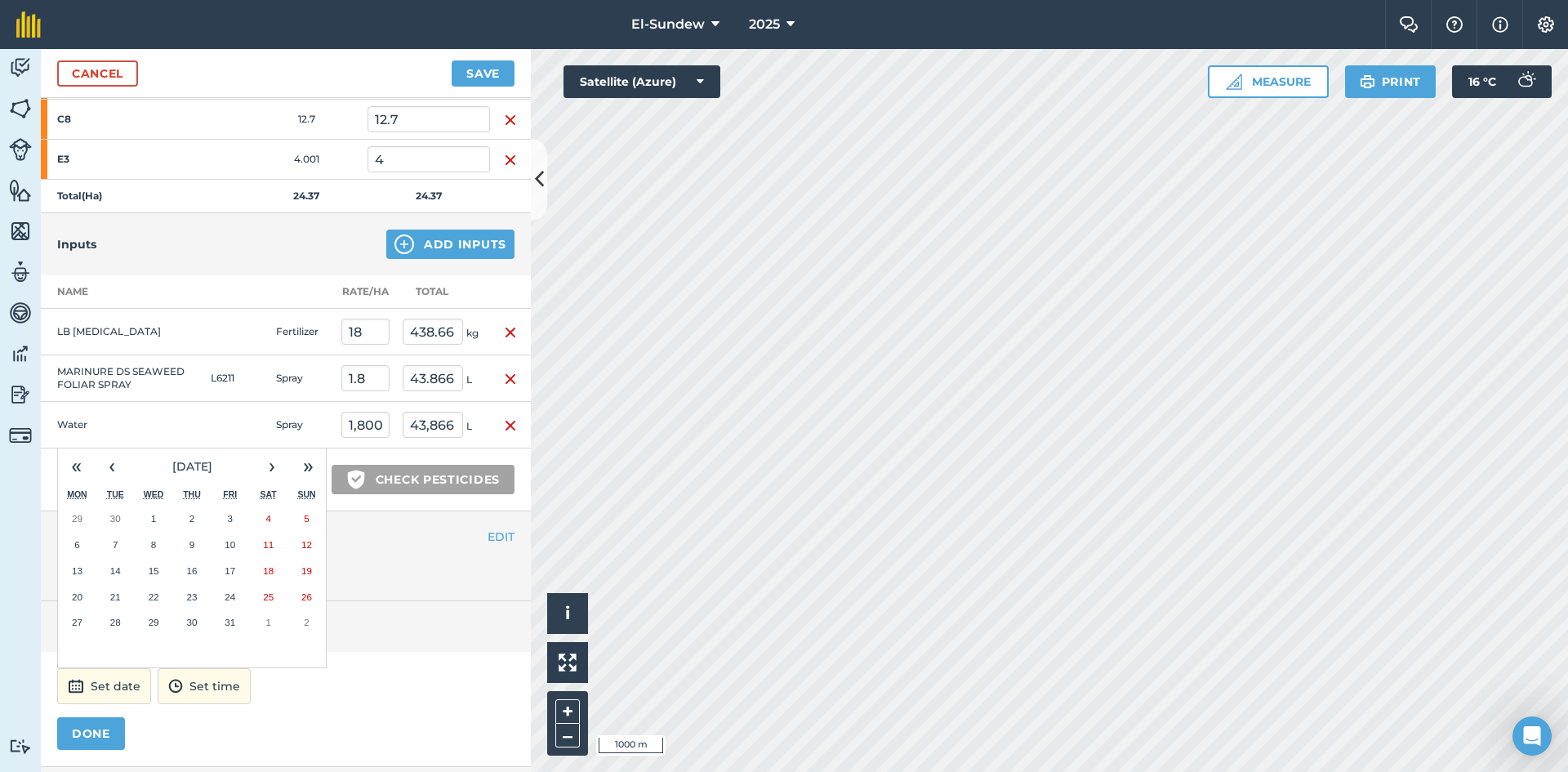
click at [148, 515] on button "1" at bounding box center [154, 518] width 38 height 26
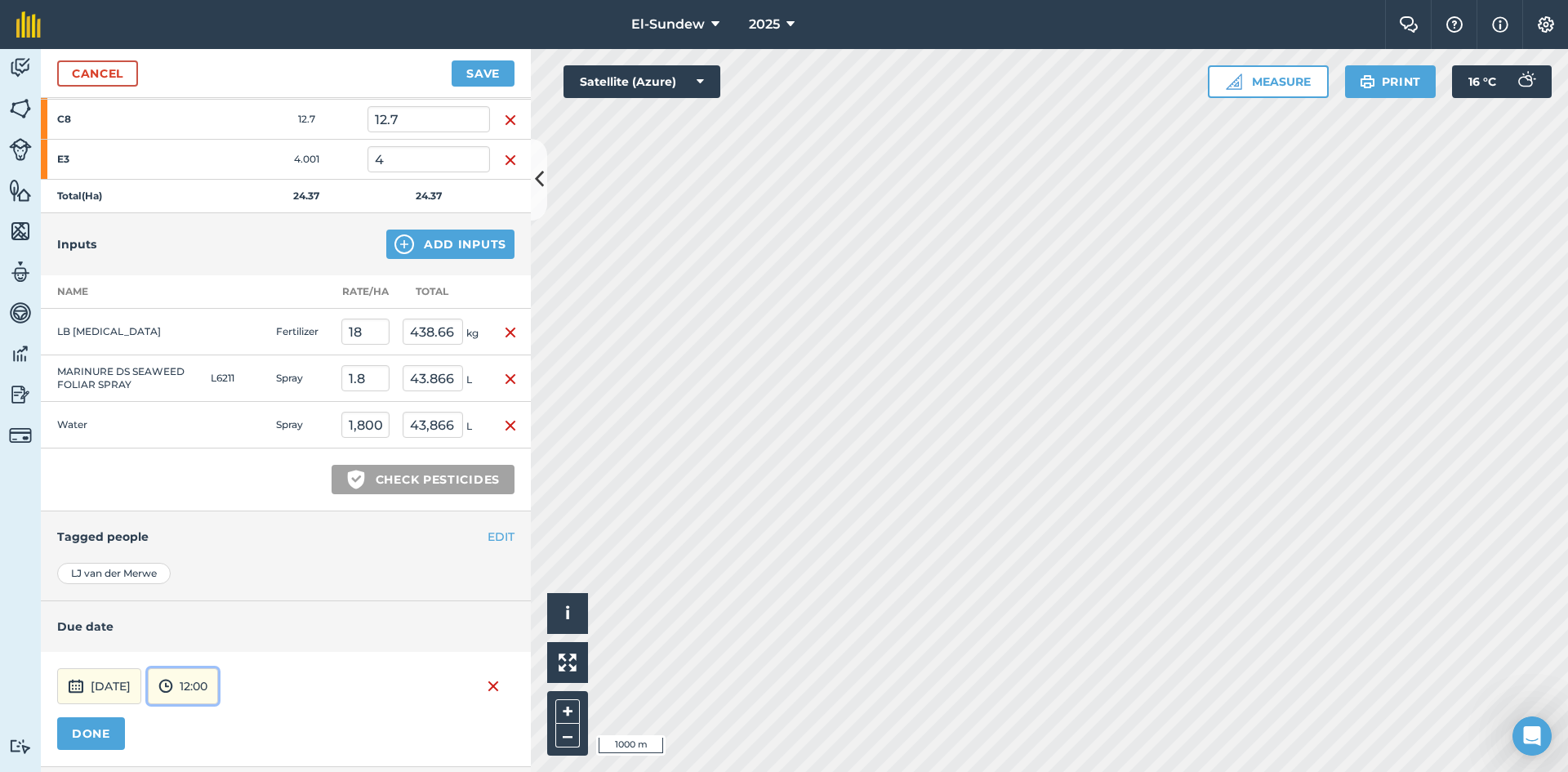
click at [206, 677] on button "12:00" at bounding box center [183, 685] width 70 height 36
click at [209, 642] on button "08:00" at bounding box center [187, 653] width 77 height 26
click at [82, 730] on button "DONE" at bounding box center [90, 734] width 67 height 33
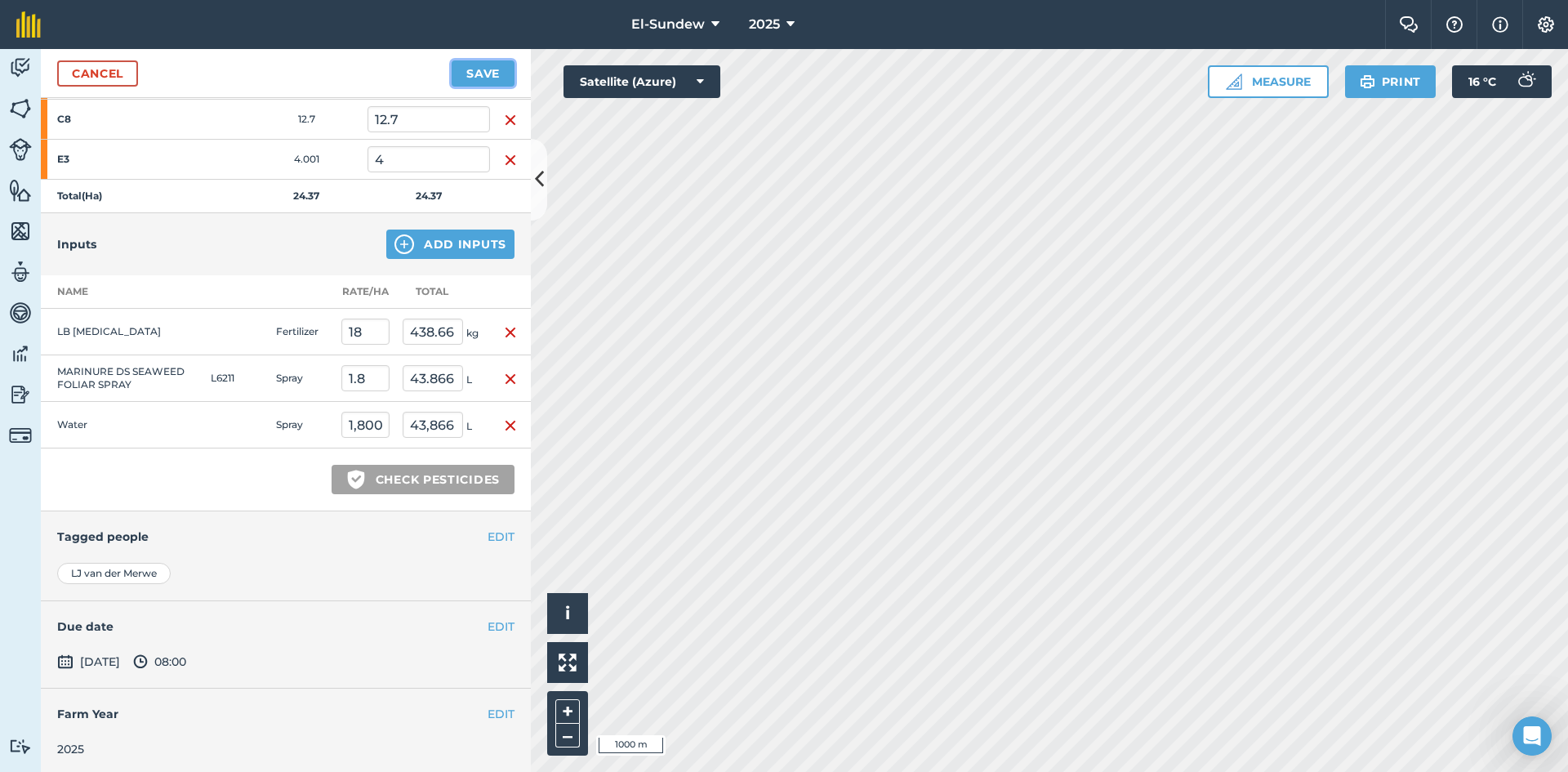
click at [480, 64] on button "Save" at bounding box center [483, 73] width 62 height 26
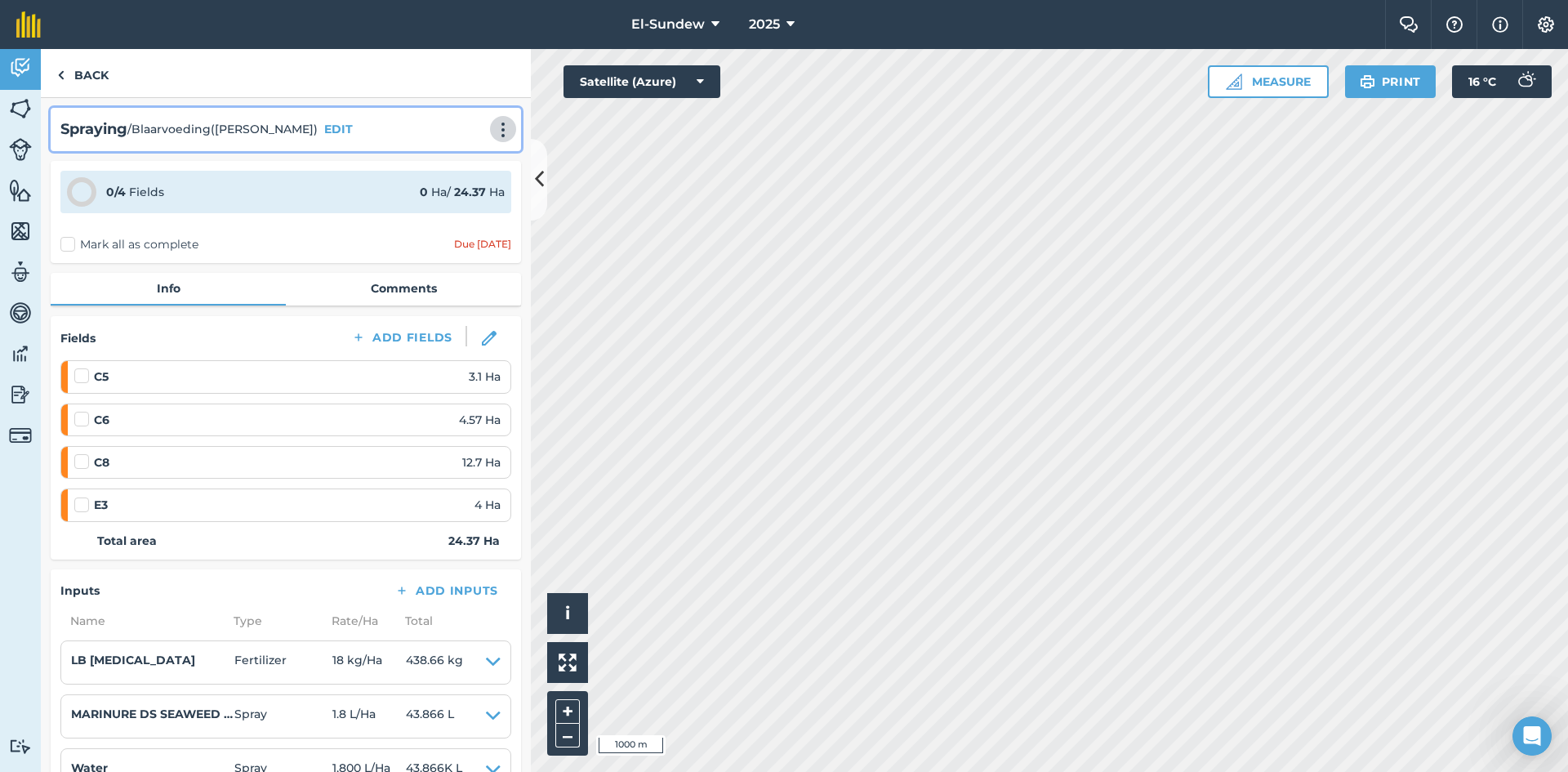
click at [493, 122] on img at bounding box center [503, 130] width 19 height 16
click at [473, 167] on link "Print" at bounding box center [468, 165] width 105 height 33
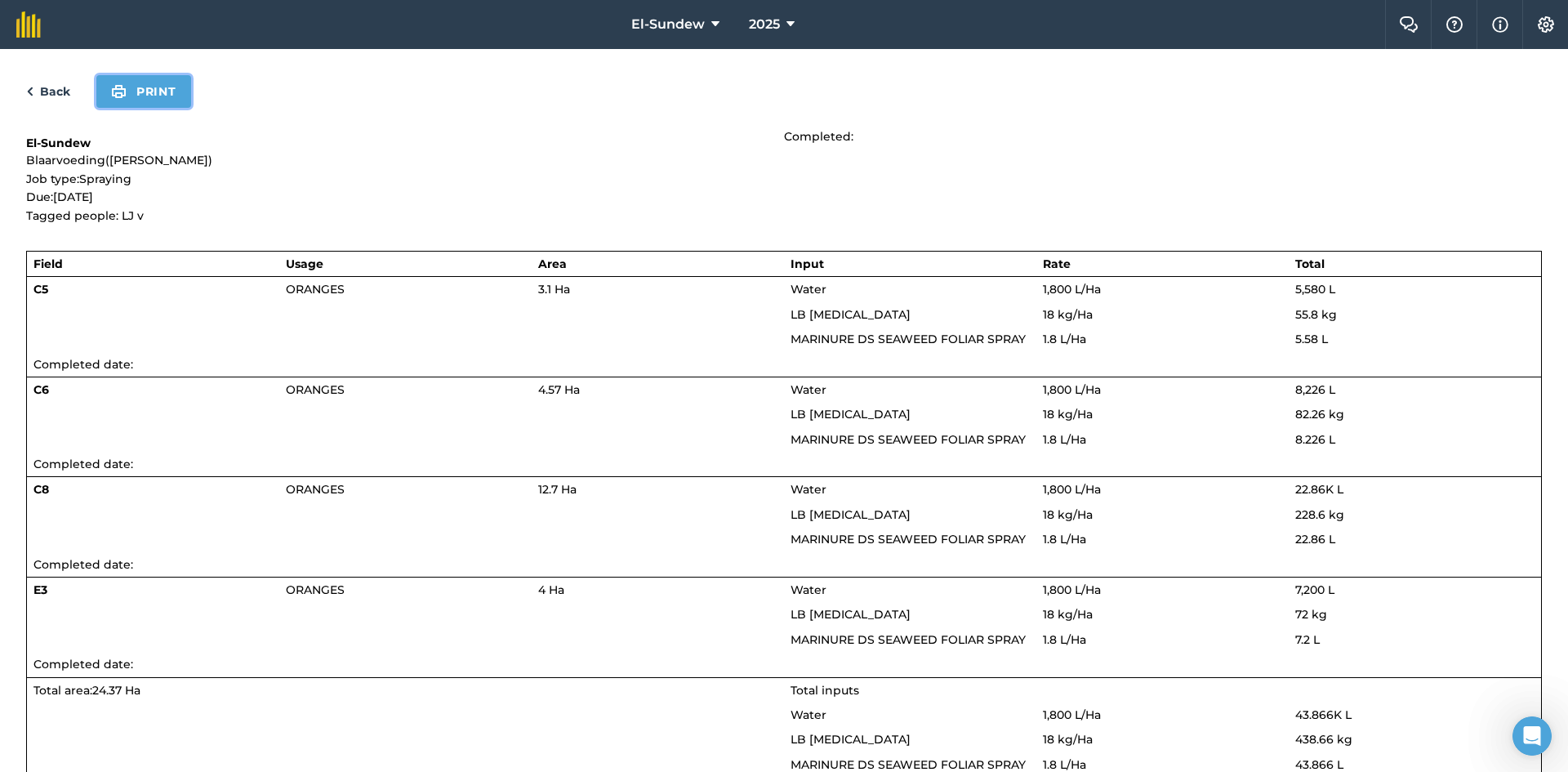
click at [143, 93] on button "Print" at bounding box center [143, 91] width 95 height 33
click at [57, 93] on link "Back" at bounding box center [48, 91] width 44 height 19
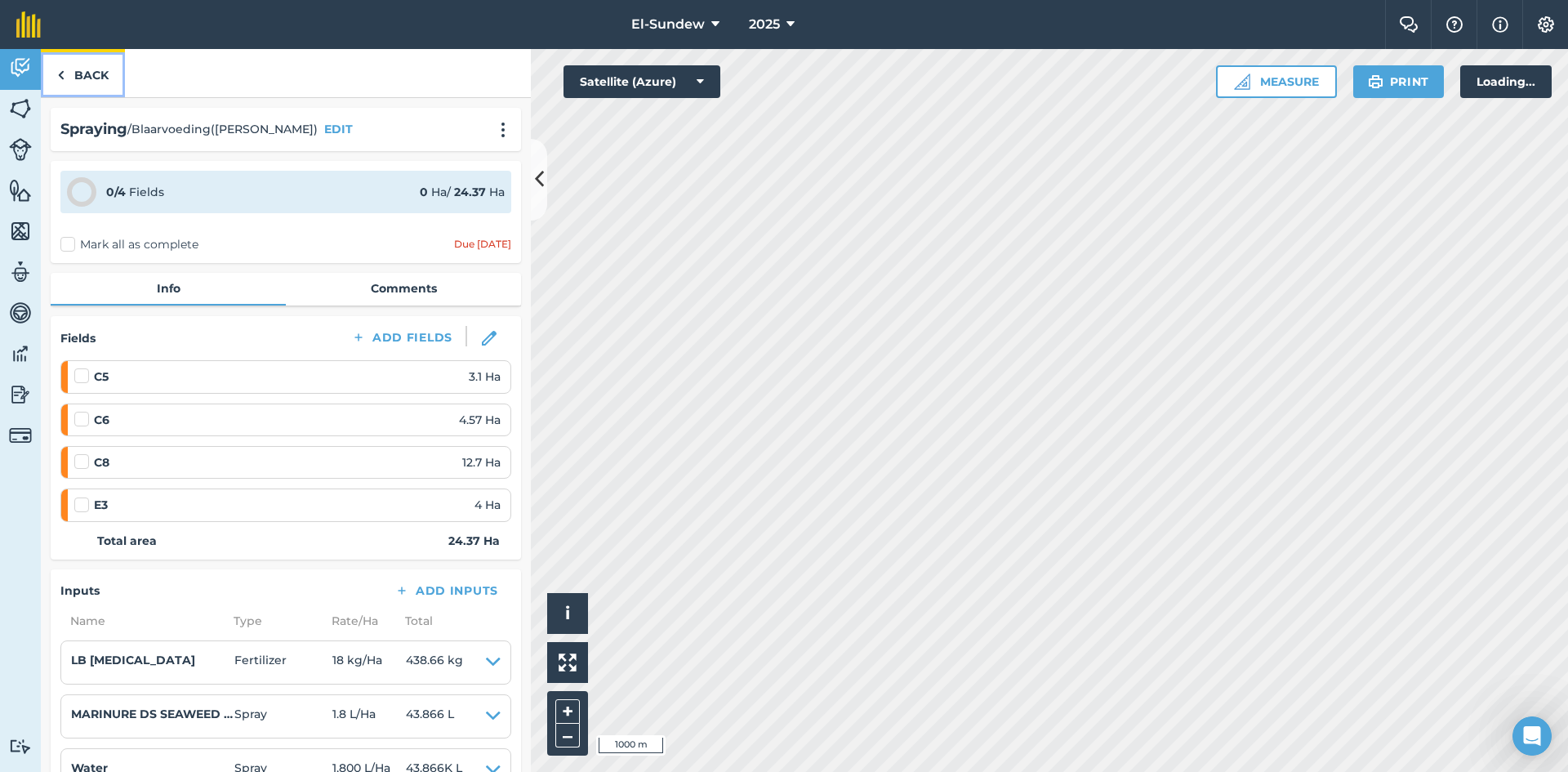
click at [90, 79] on link "Back" at bounding box center [82, 73] width 84 height 48
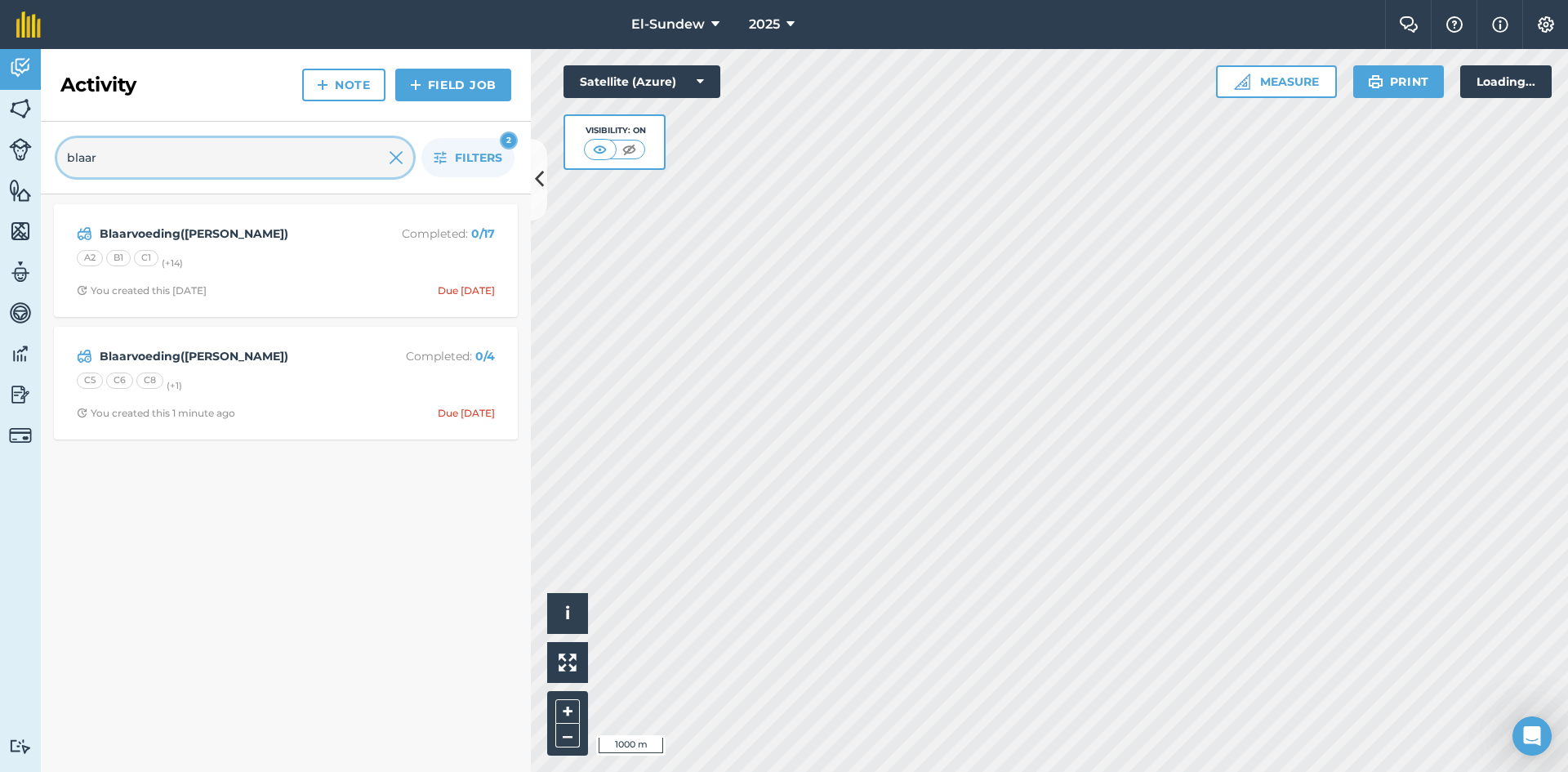
click at [275, 155] on input "blaar" at bounding box center [235, 158] width 356 height 39
type input "1ste"
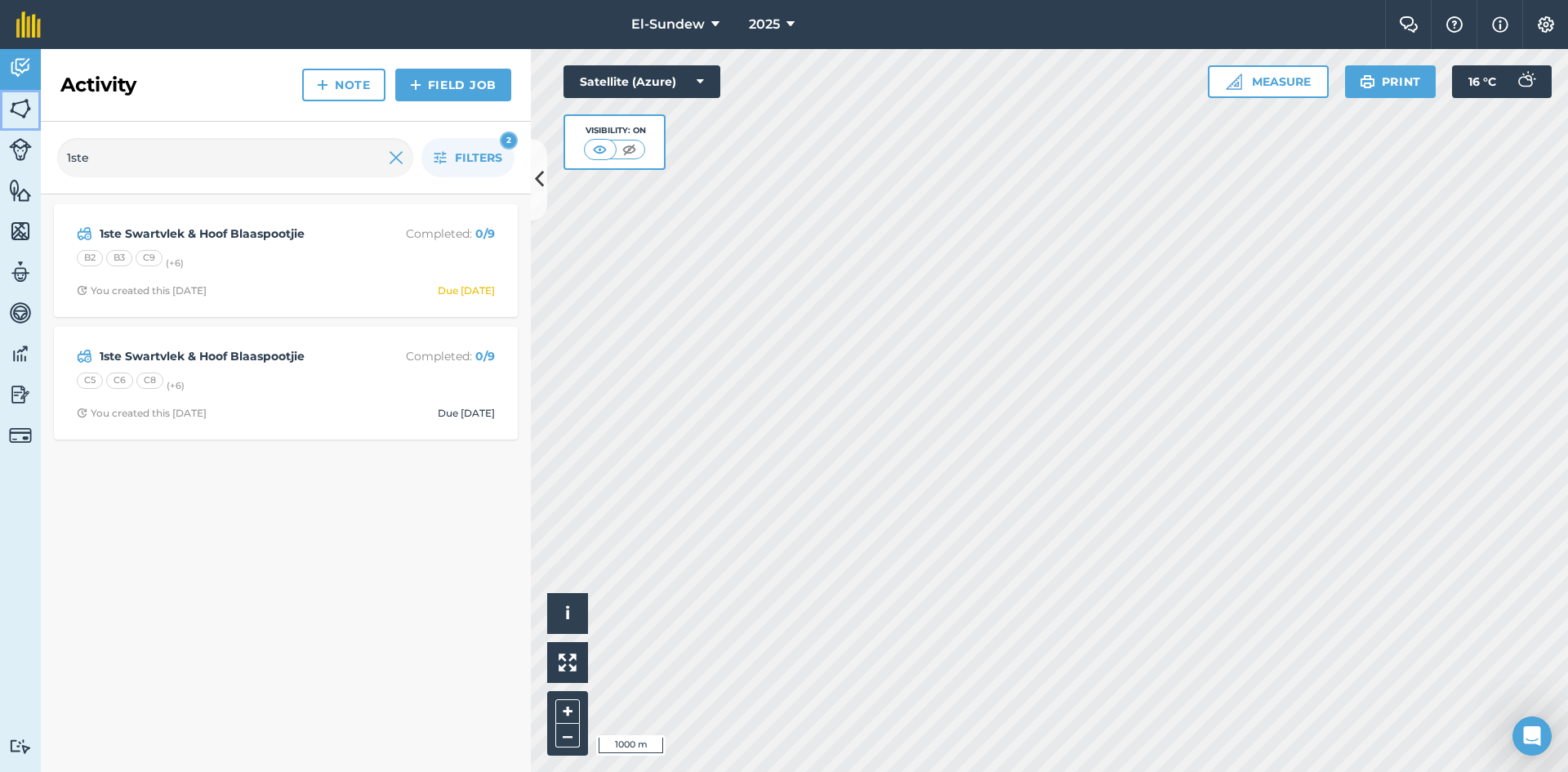
click at [20, 99] on img at bounding box center [20, 108] width 23 height 24
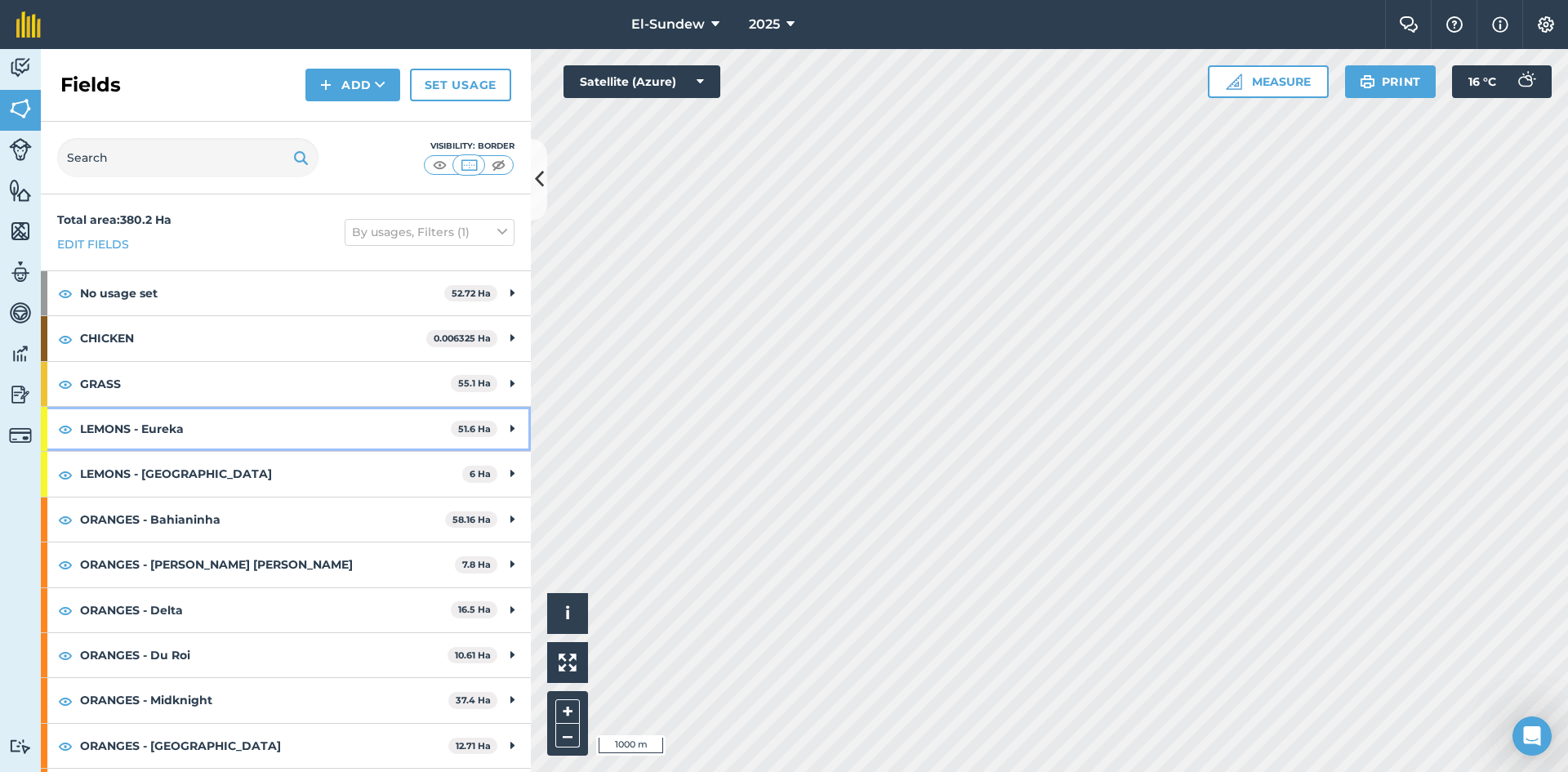
click at [253, 429] on strong "LEMONS - Eureka" at bounding box center [265, 429] width 371 height 44
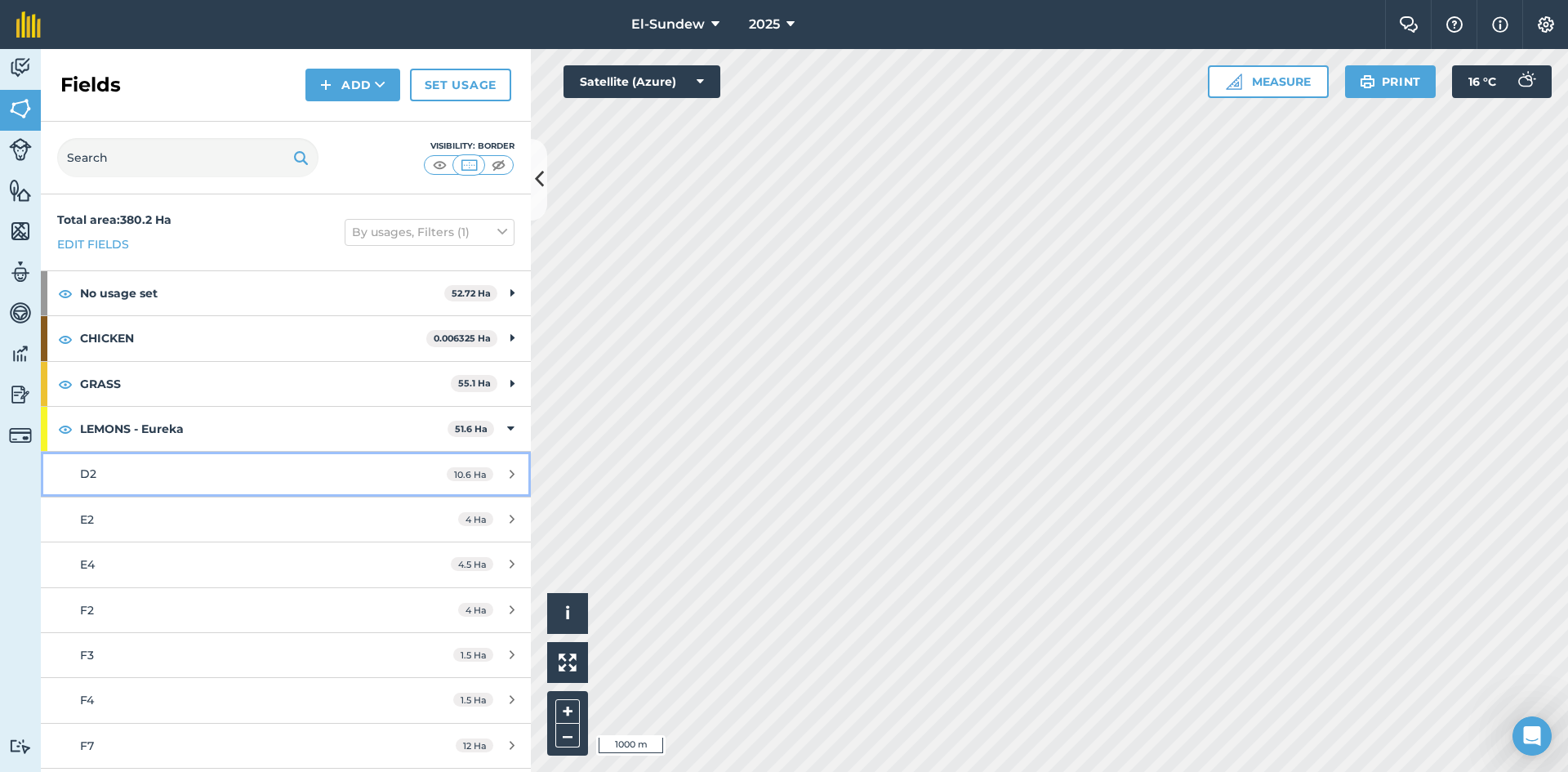
click at [163, 482] on div "D2" at bounding box center [233, 473] width 307 height 18
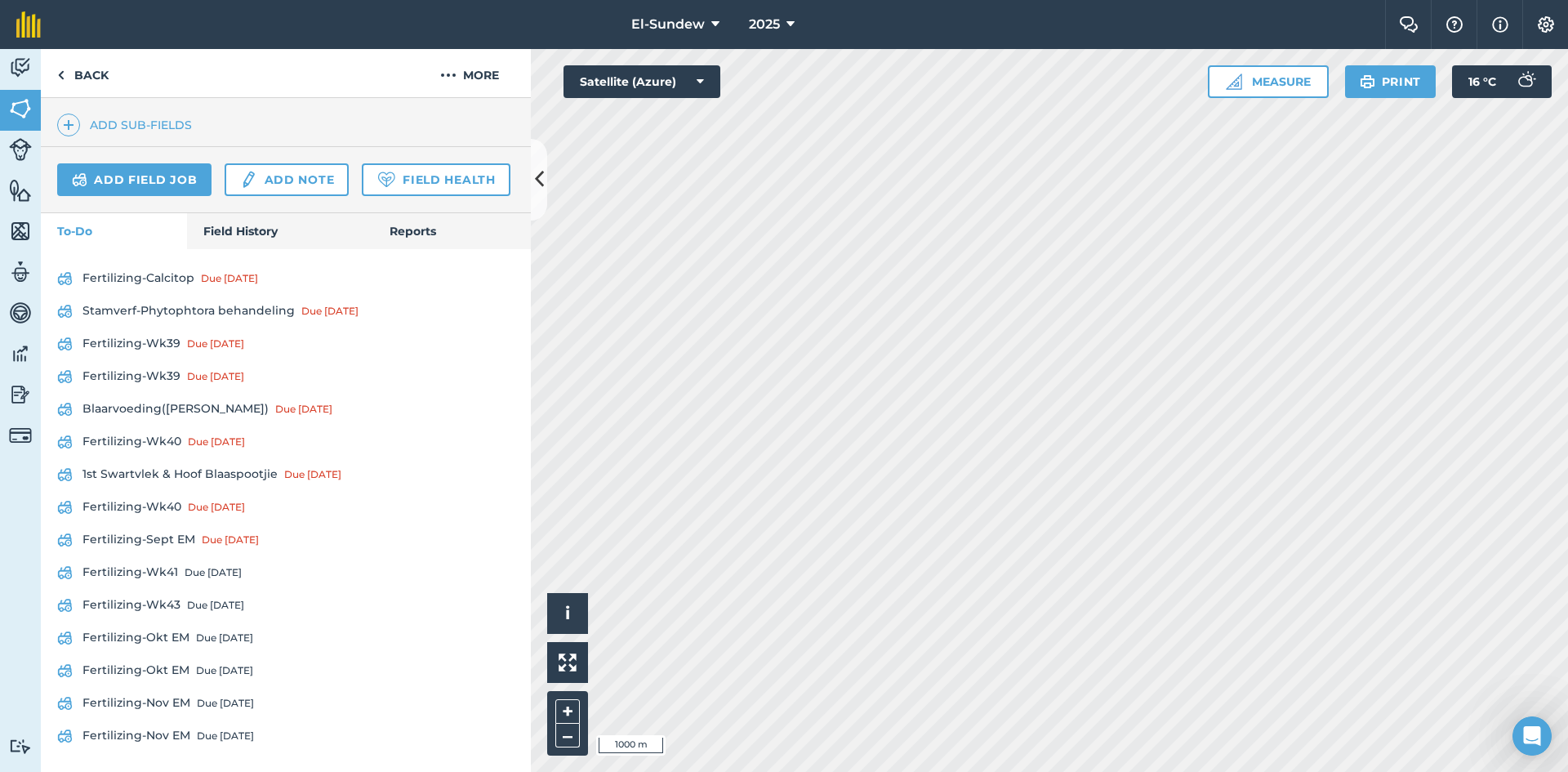
scroll to position [569, 0]
click at [171, 476] on link "1st Swartvlek & Hoof Blaaspootjie Due [DATE]" at bounding box center [286, 474] width 458 height 26
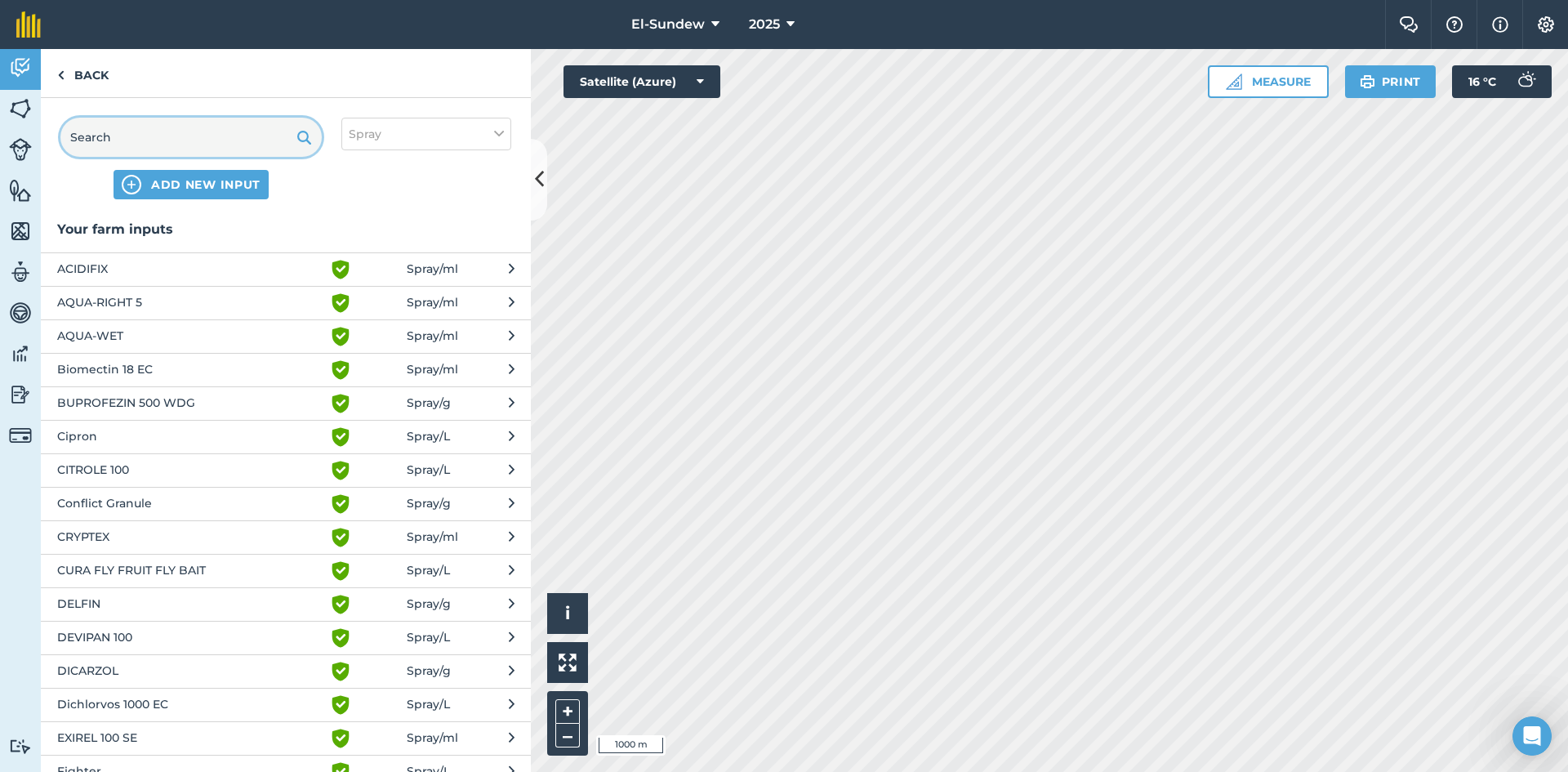
click at [227, 129] on input "text" at bounding box center [191, 137] width 261 height 39
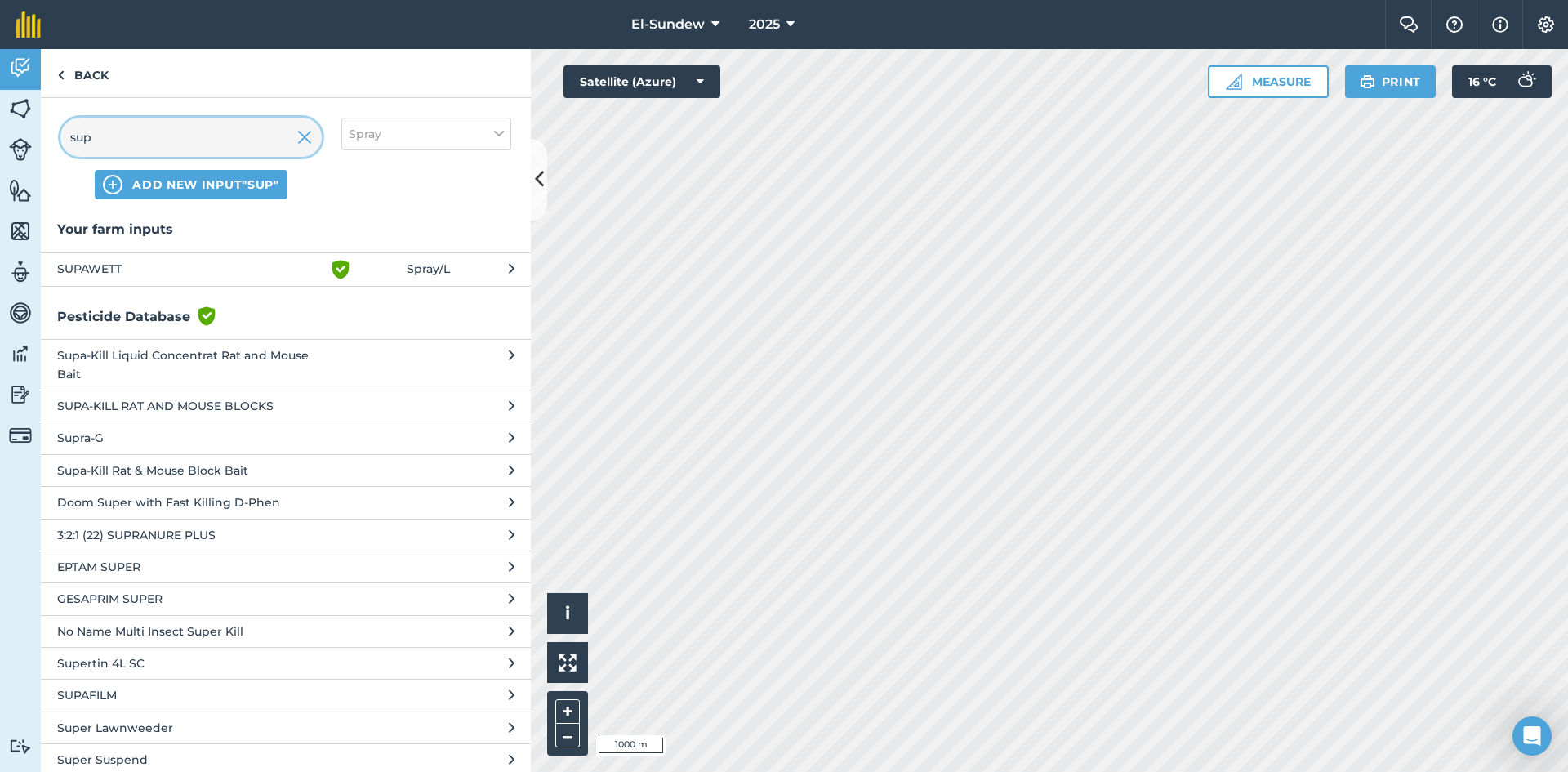
type input "sup"
click at [251, 285] on button "SUPAWETT Green shield with white tick Spray / L" at bounding box center [286, 268] width 490 height 34
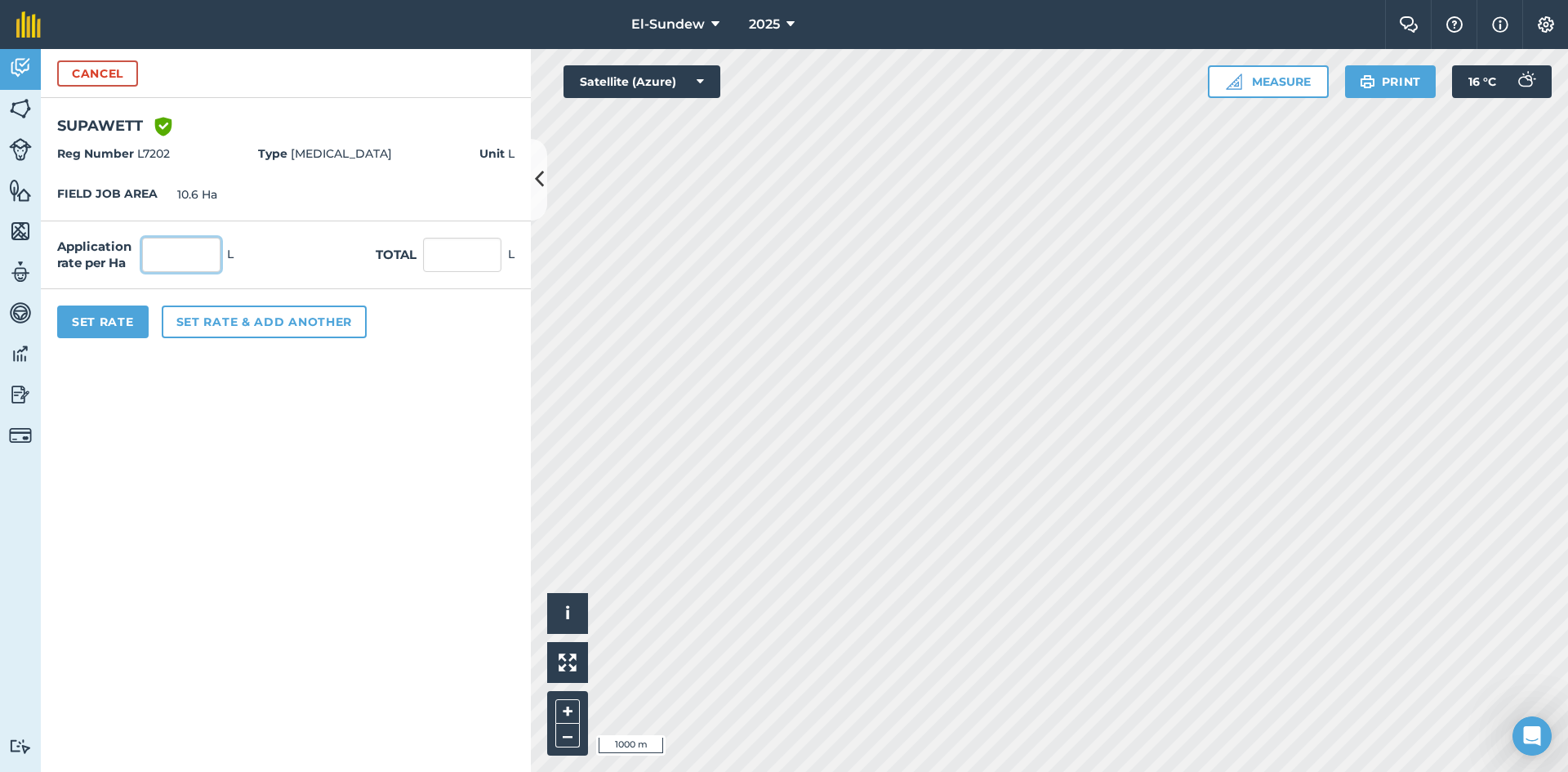
click at [201, 261] on input "text" at bounding box center [182, 255] width 79 height 35
type input "0.24"
type input "2.544"
click at [224, 332] on button "Set rate & add another" at bounding box center [263, 322] width 205 height 33
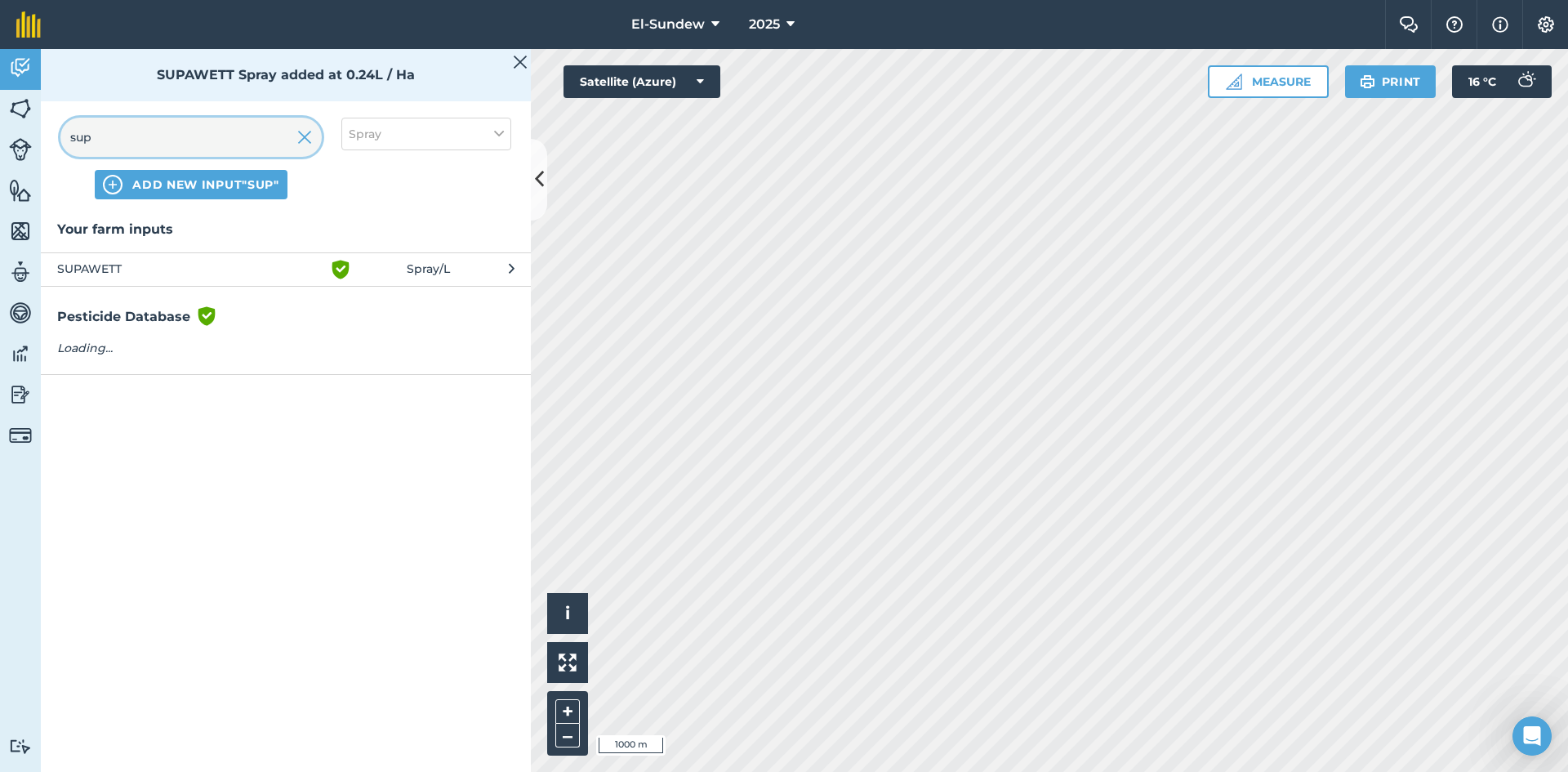
click at [214, 137] on input "sup" at bounding box center [191, 137] width 261 height 39
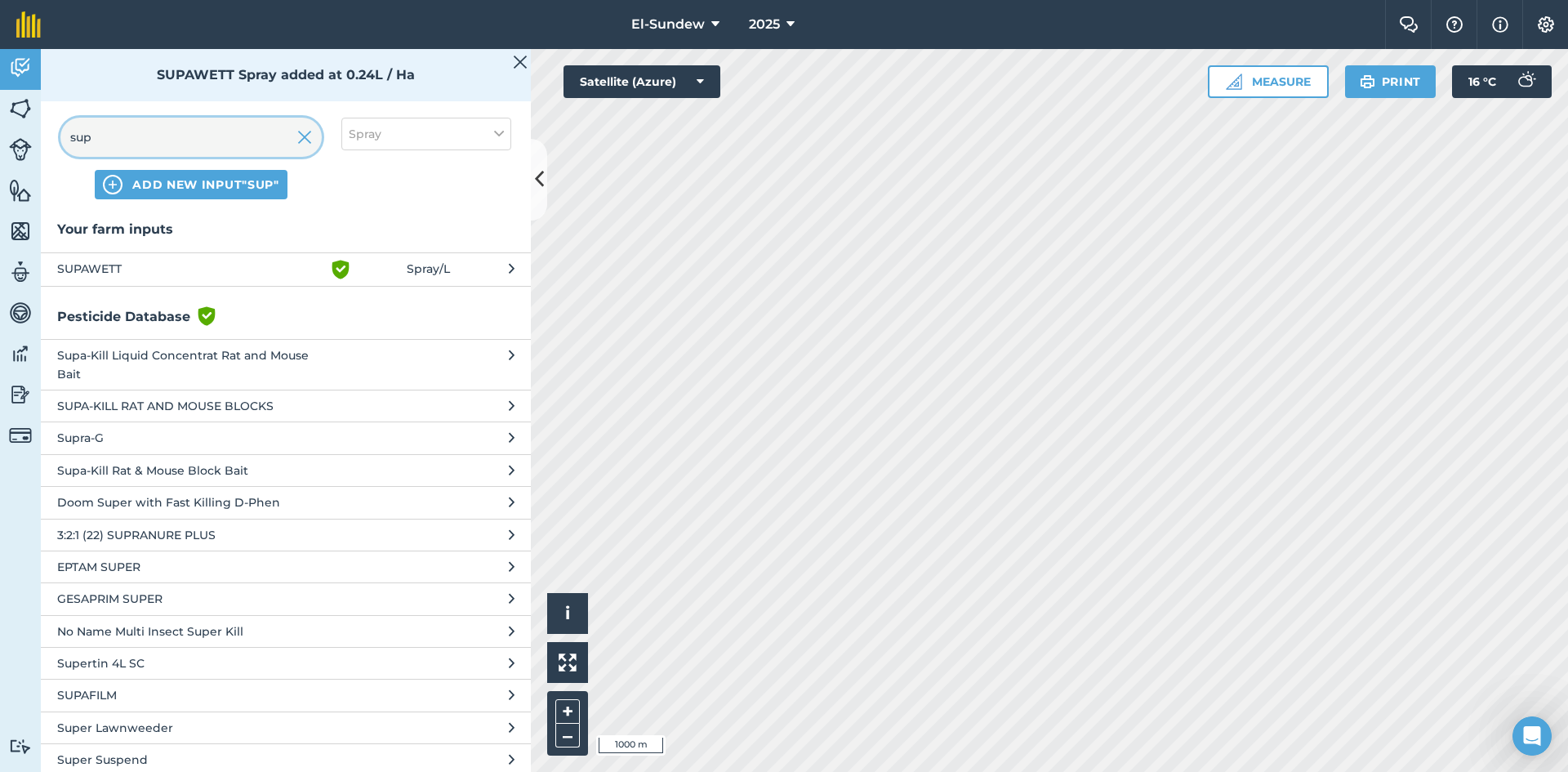
click at [214, 137] on input "sup" at bounding box center [191, 137] width 261 height 39
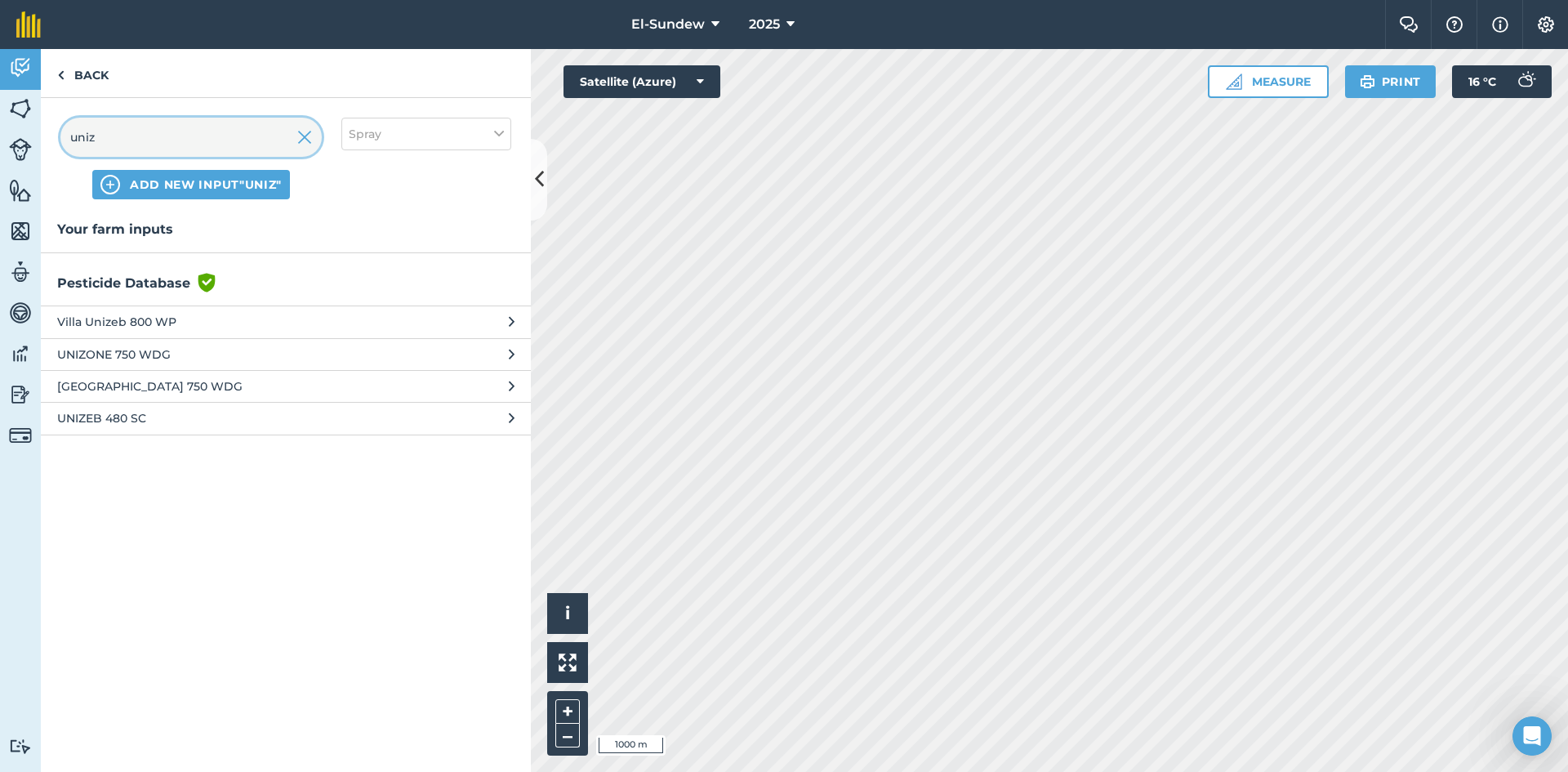
type input "uniz"
click at [249, 387] on span "[GEOGRAPHIC_DATA] 750 WDG" at bounding box center [190, 386] width 267 height 18
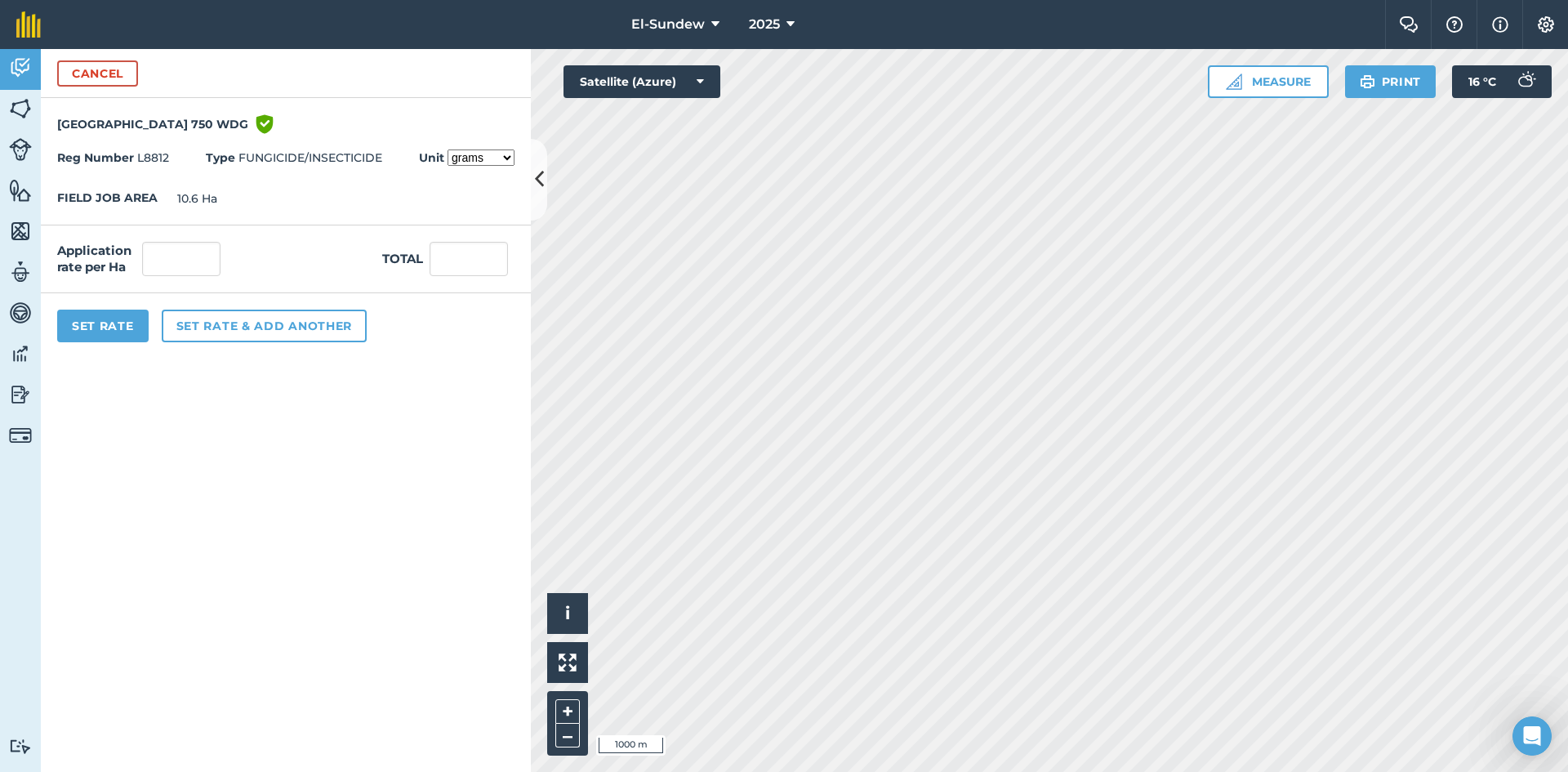
click at [509, 156] on select "grams kilograms" at bounding box center [481, 157] width 67 height 16
select select "KILOGRAMS"
click at [447, 149] on select "grams kilograms" at bounding box center [481, 157] width 67 height 16
click at [203, 261] on input "text" at bounding box center [182, 259] width 79 height 35
type input "9.5"
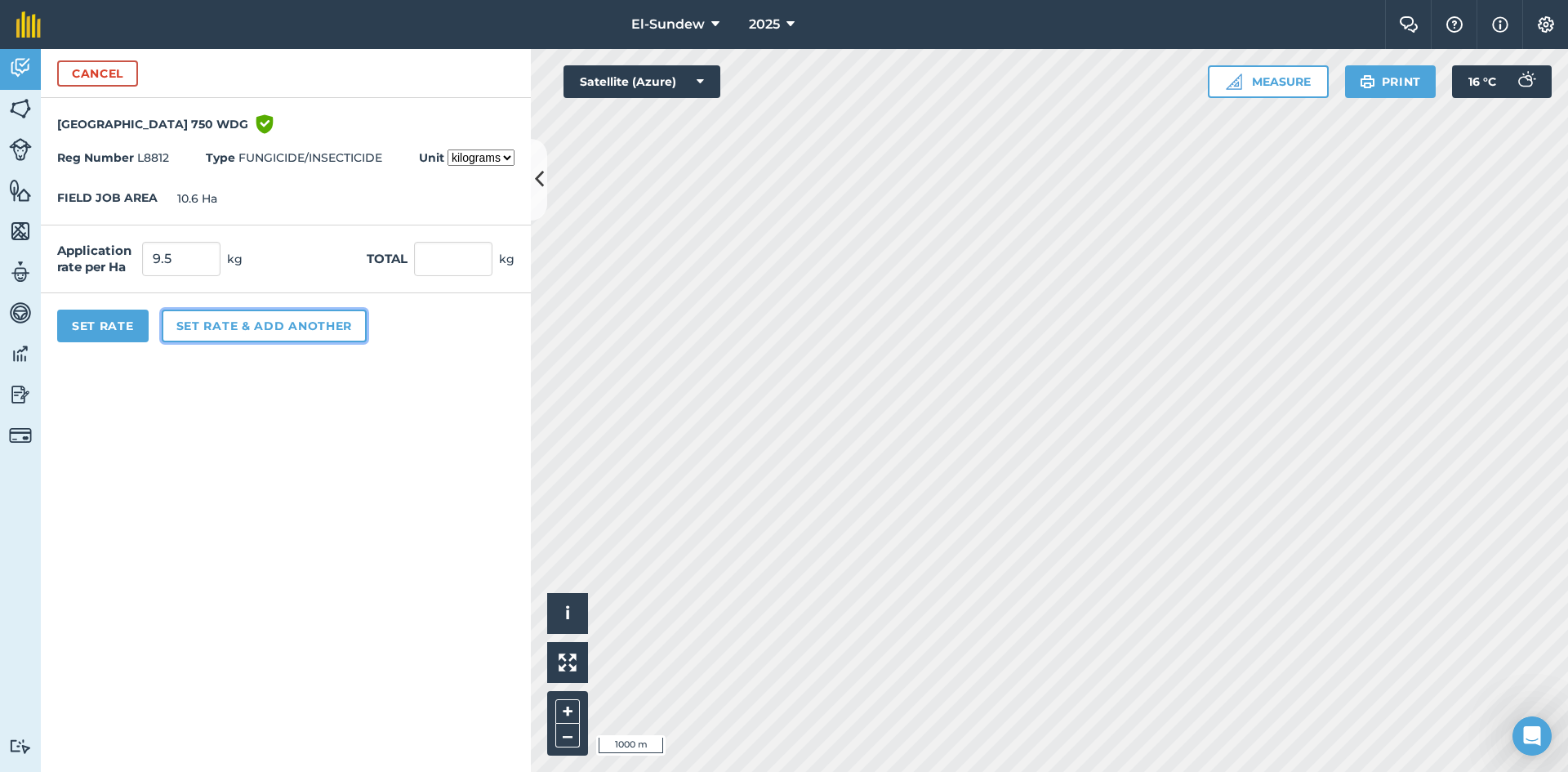
type input "100.7"
click at [259, 317] on button "Set rate & add another" at bounding box center [263, 326] width 205 height 33
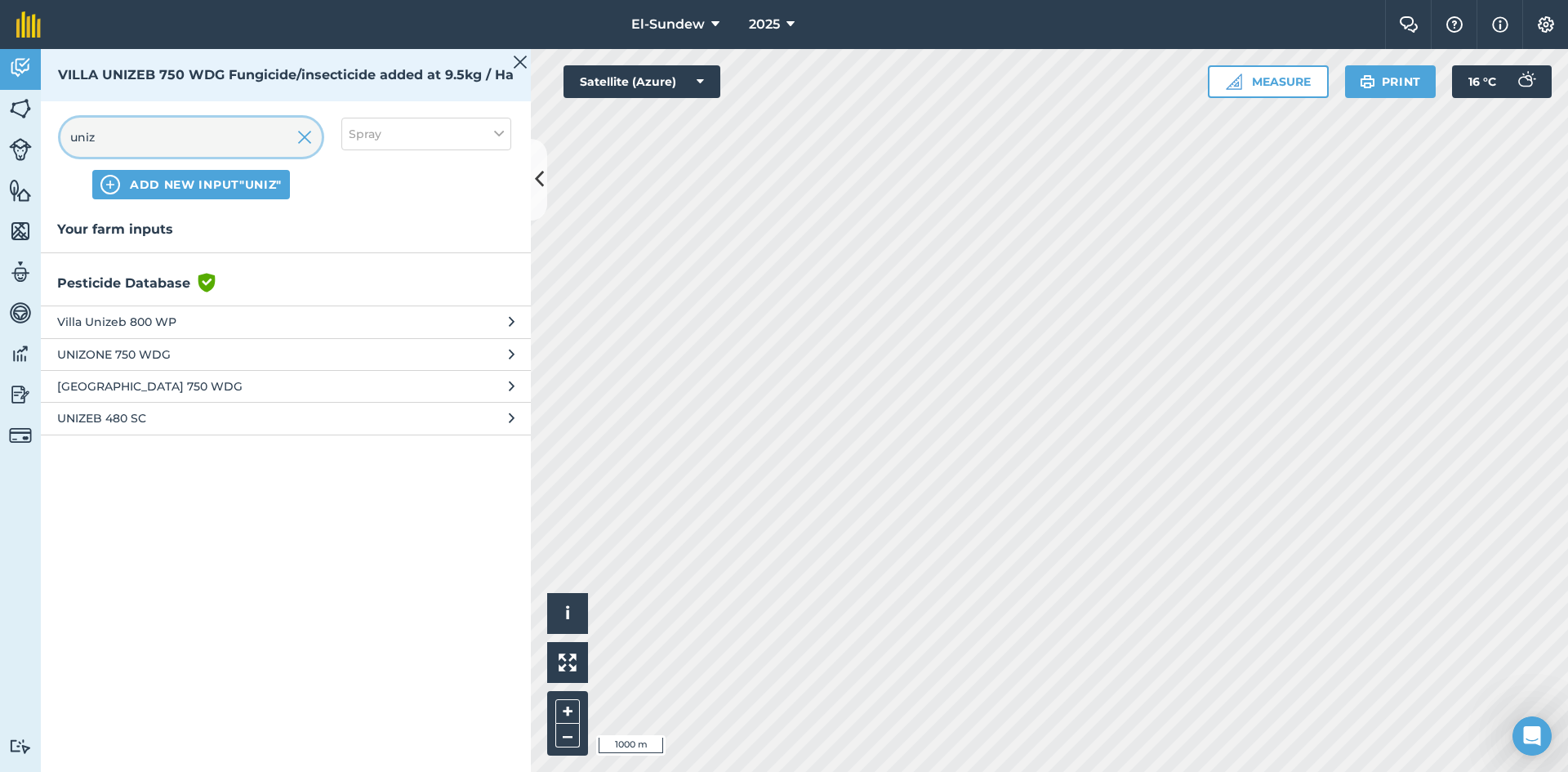
click at [206, 139] on input "uniz" at bounding box center [191, 137] width 261 height 39
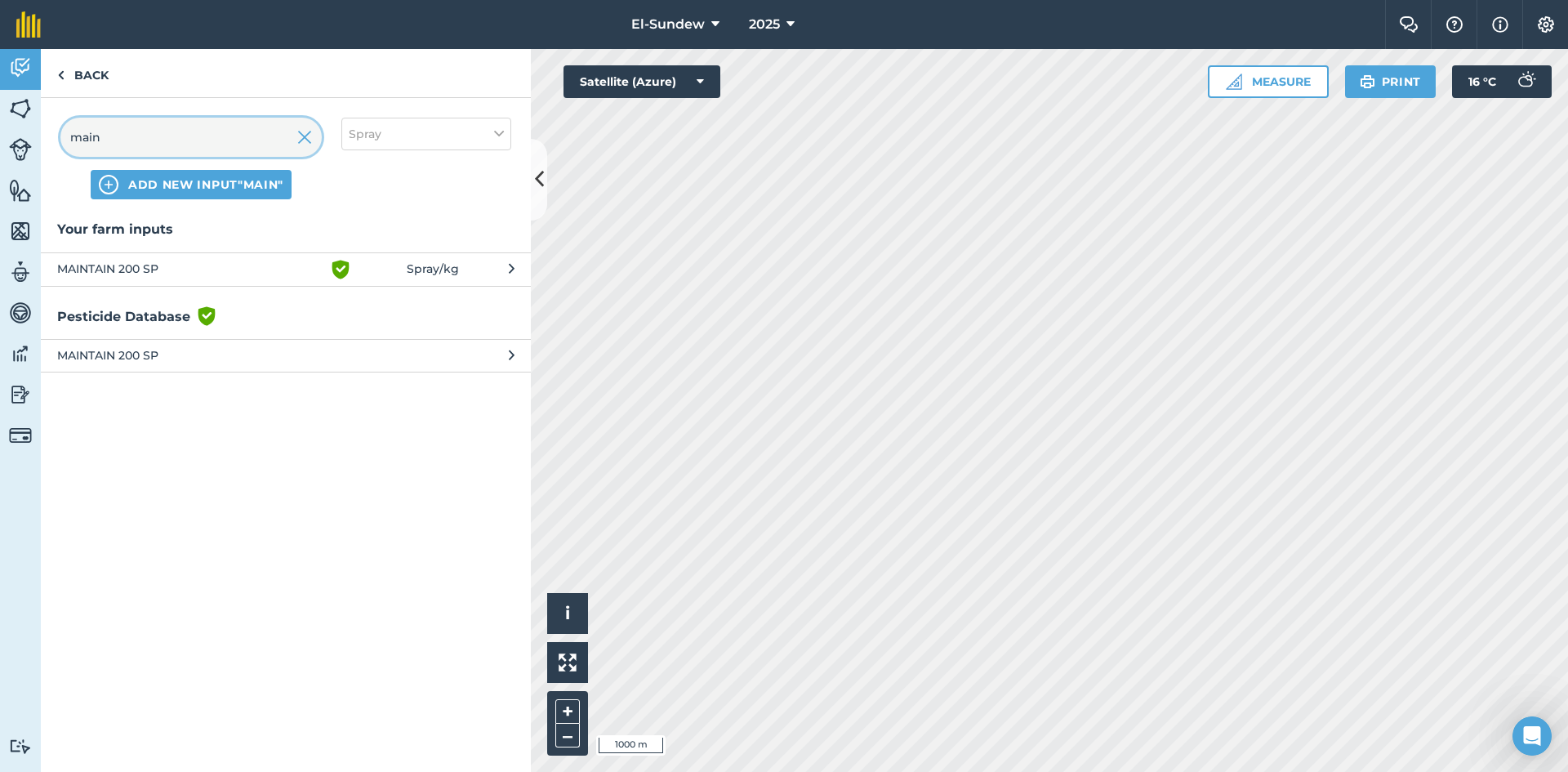
type input "main"
click at [246, 274] on span "MAINTAIN 200 SP" at bounding box center [190, 269] width 267 height 19
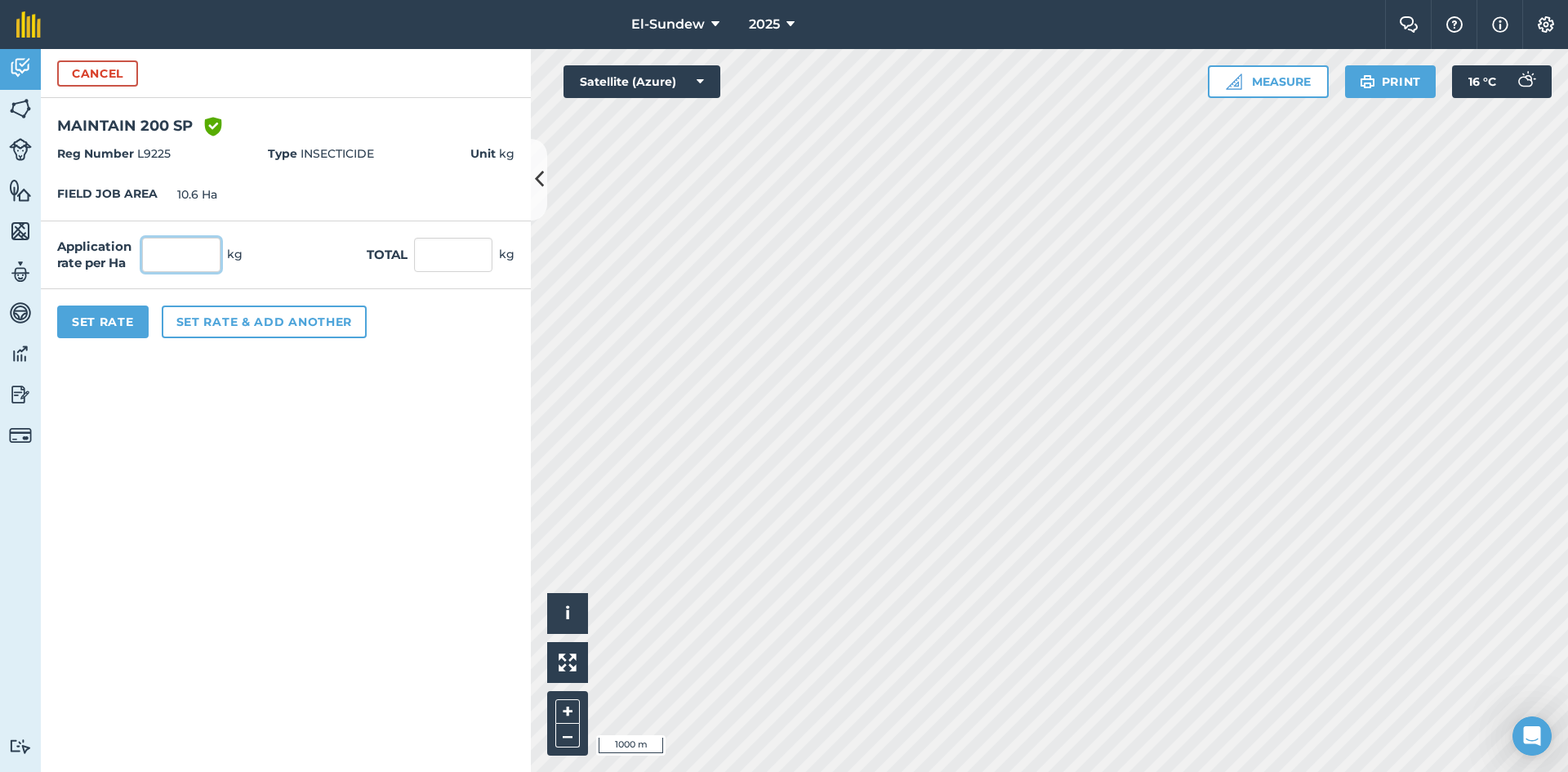
click at [210, 252] on input "text" at bounding box center [182, 255] width 79 height 35
type input "1.9"
type input "20.14"
click at [107, 311] on button "Set Rate" at bounding box center [102, 322] width 91 height 33
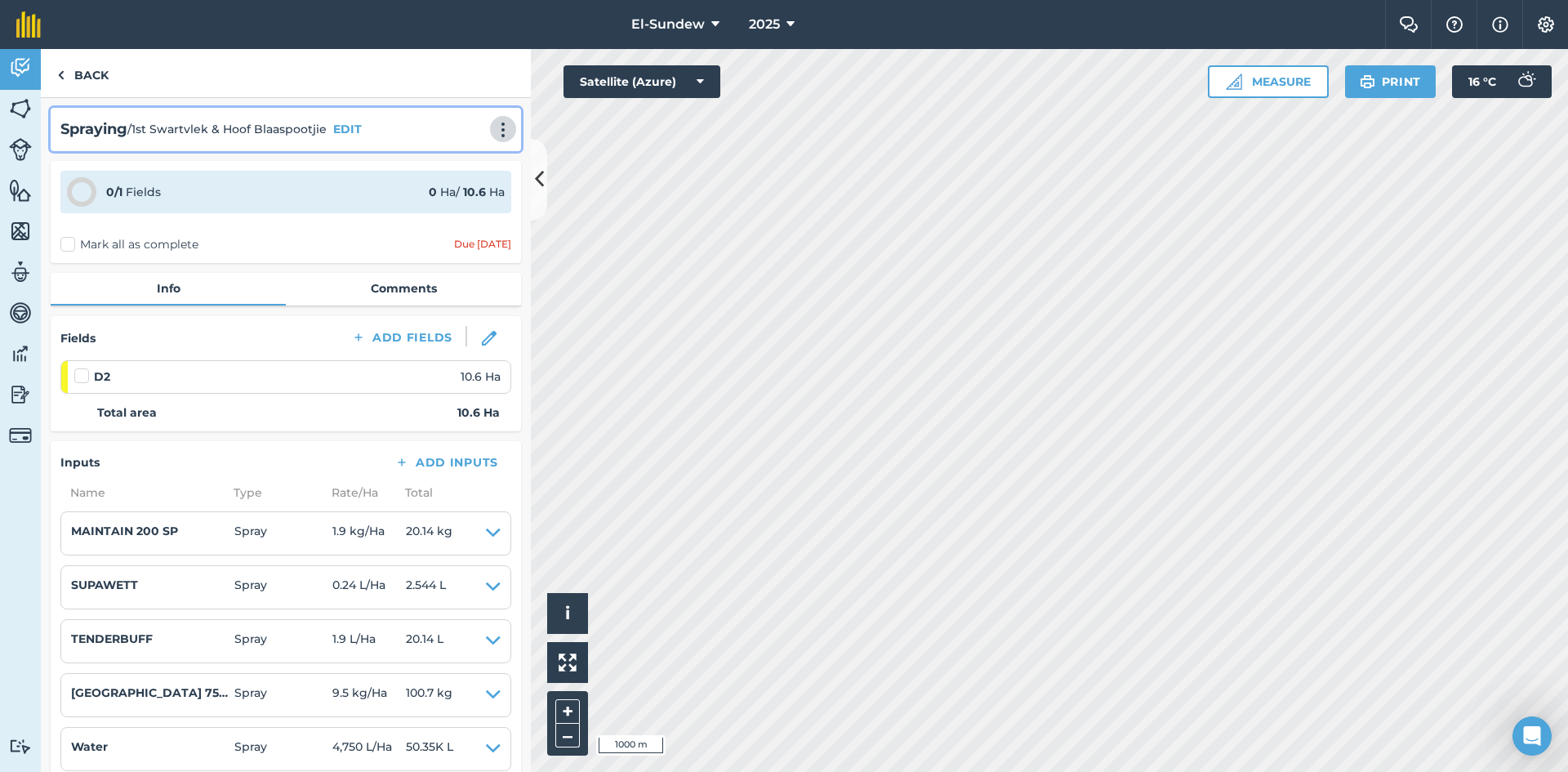
click at [493, 123] on img at bounding box center [503, 130] width 19 height 16
click at [434, 160] on link "Print" at bounding box center [468, 165] width 105 height 33
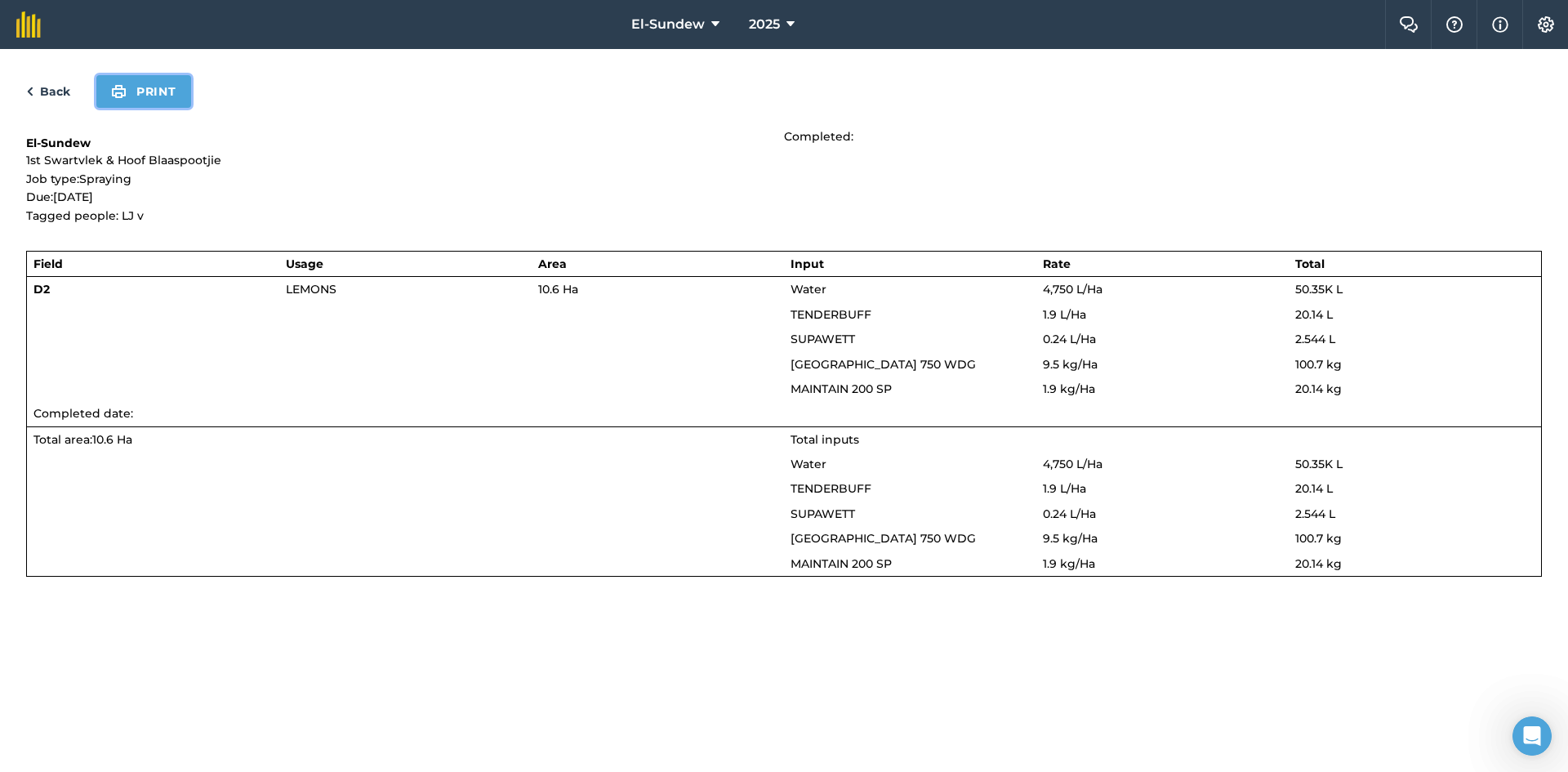
click at [149, 107] on button "Print" at bounding box center [143, 91] width 95 height 33
click at [60, 91] on link "Back" at bounding box center [48, 91] width 44 height 19
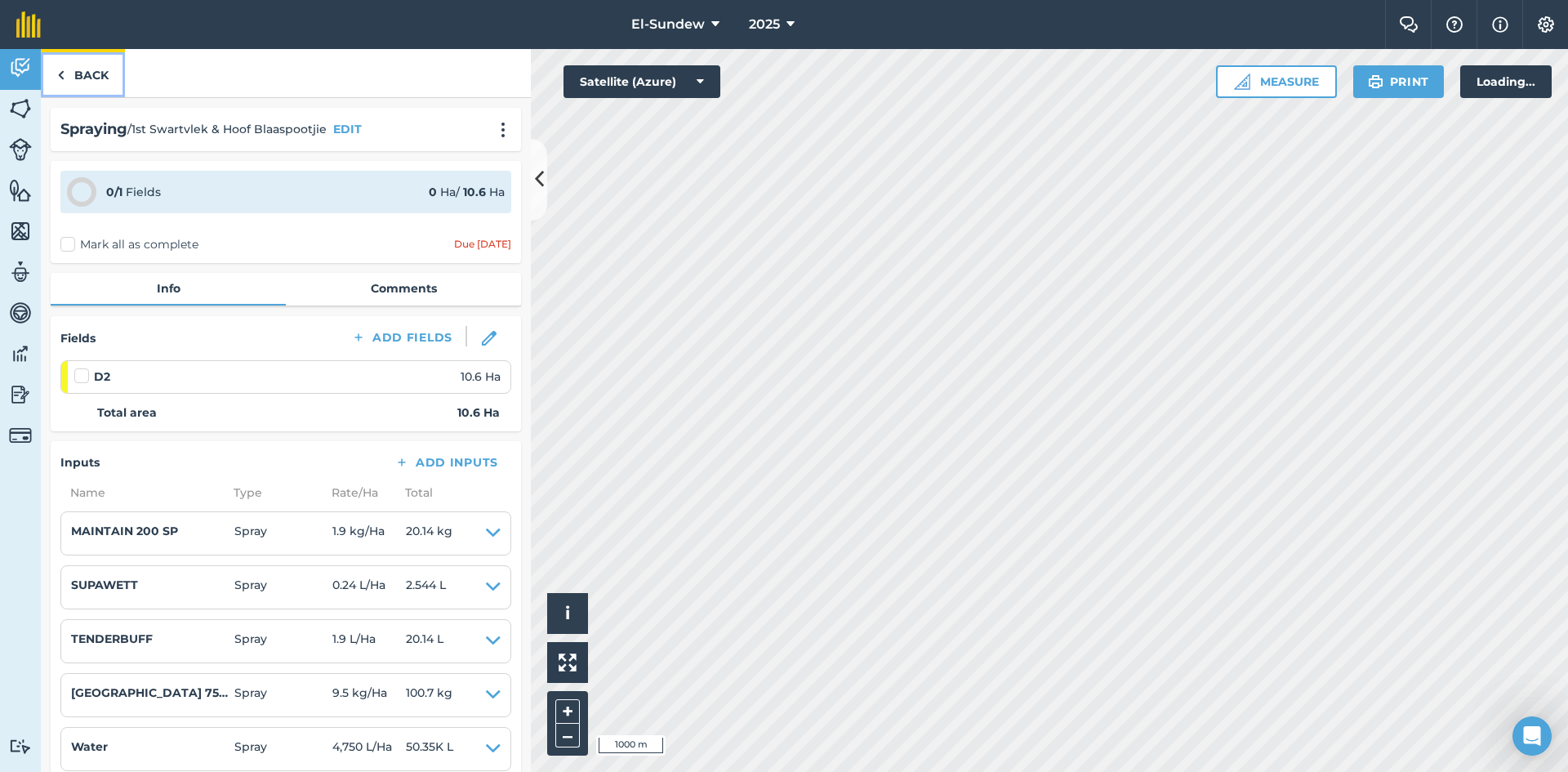
click at [88, 67] on link "Back" at bounding box center [82, 73] width 84 height 48
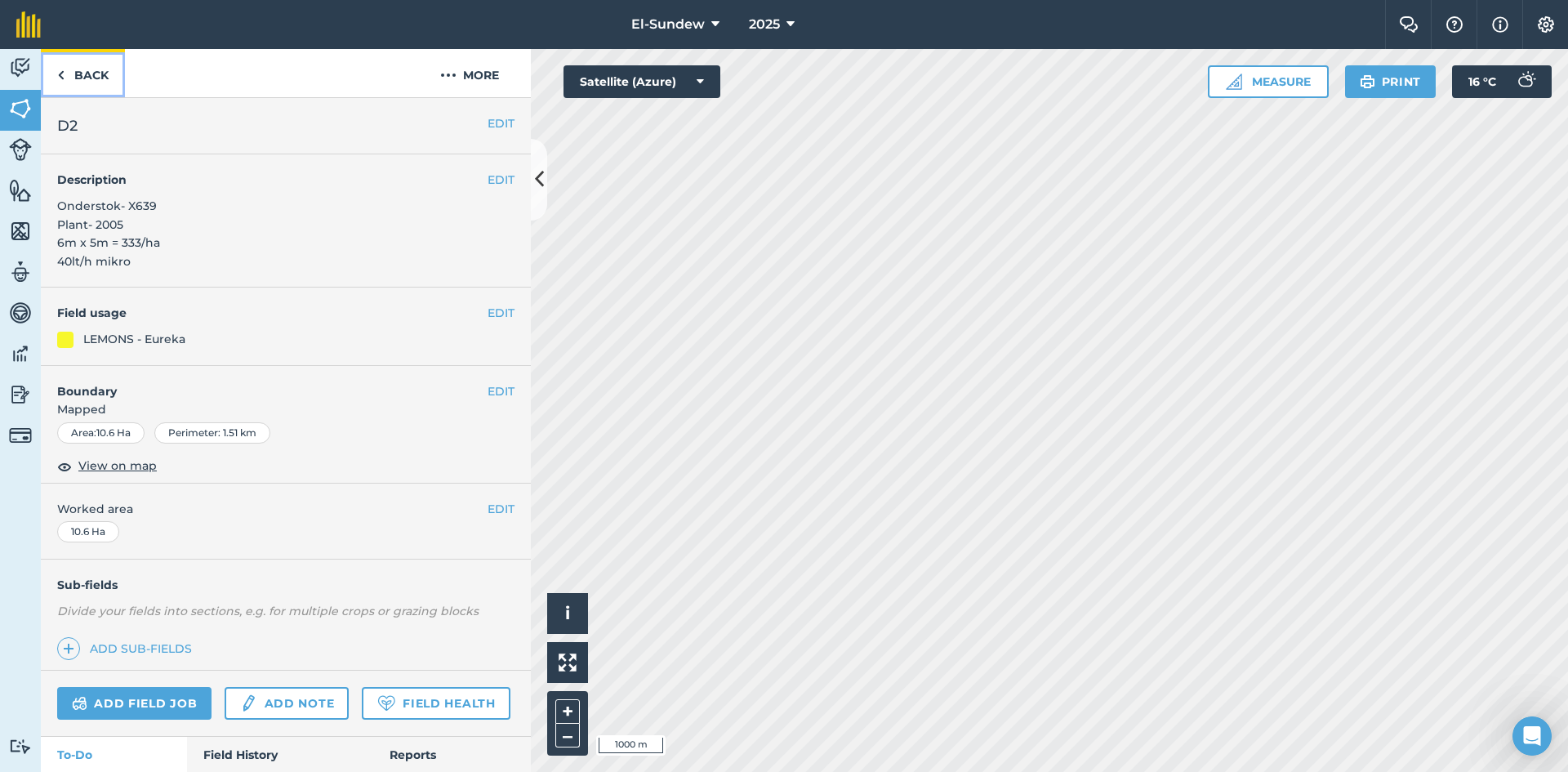
click at [88, 67] on link "Back" at bounding box center [82, 73] width 84 height 48
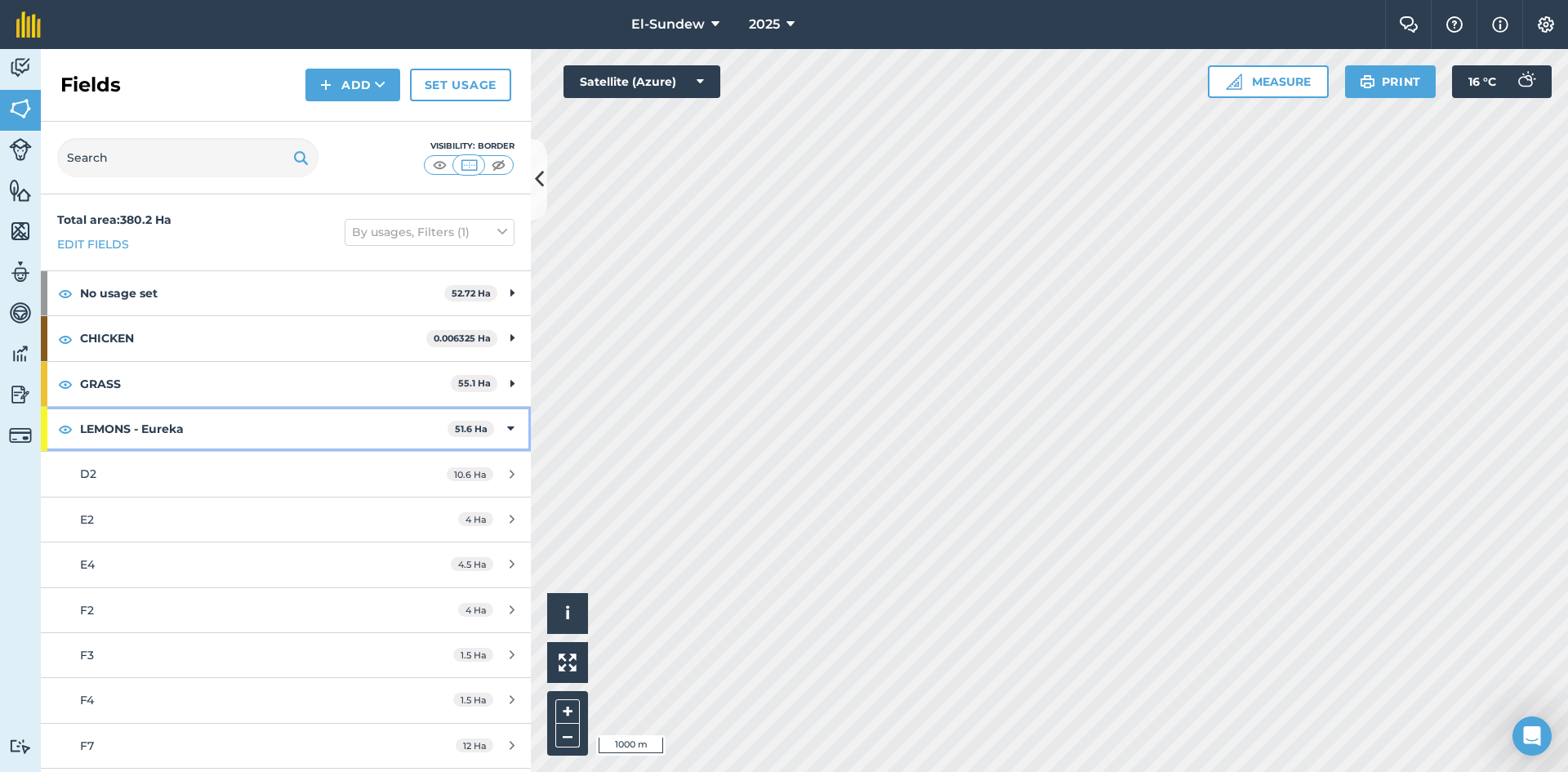
click at [280, 430] on strong "LEMONS - Eureka" at bounding box center [263, 429] width 367 height 44
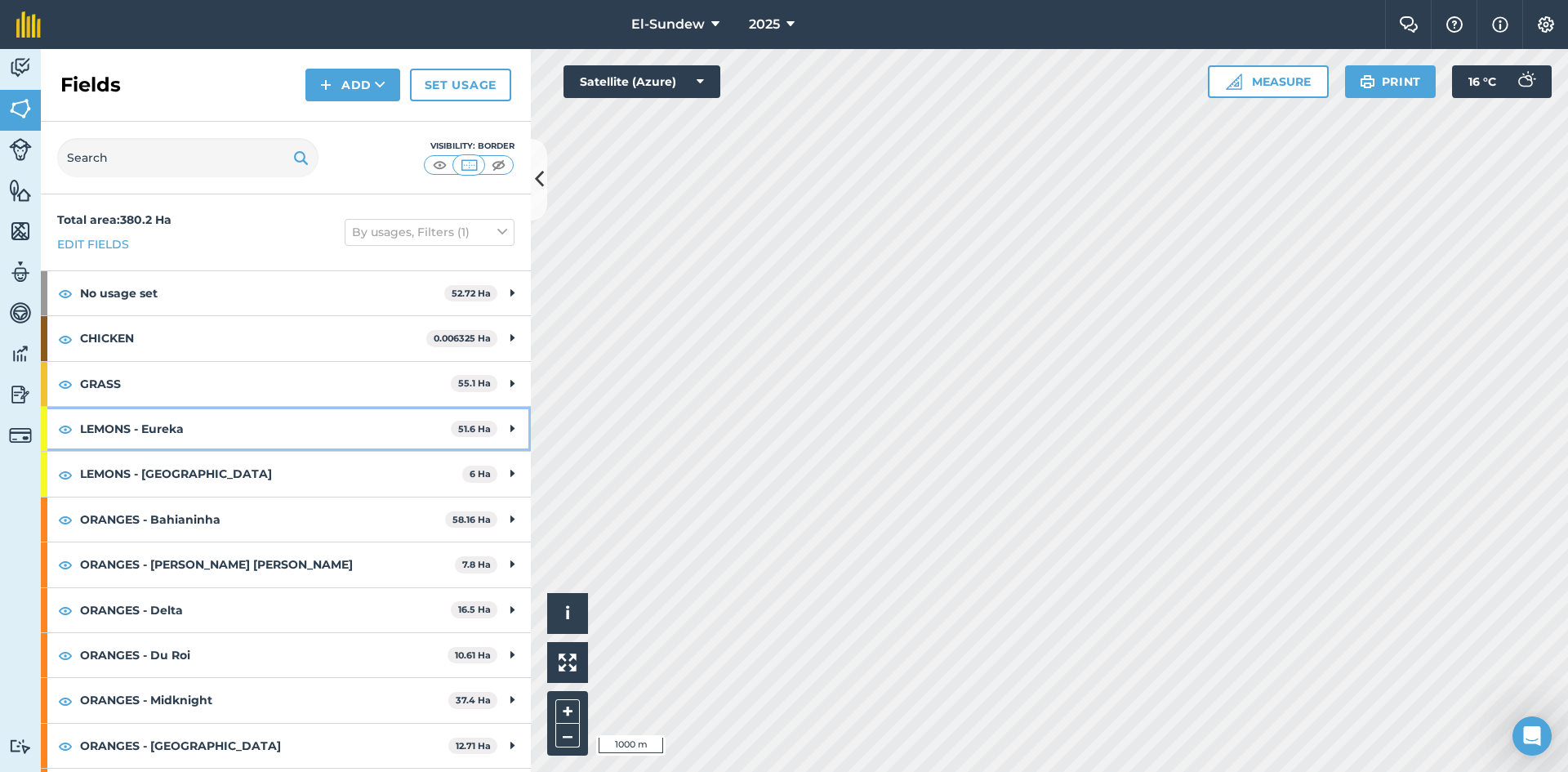
click at [496, 425] on div "LEMONS - Eureka 51.6 Ha" at bounding box center [286, 429] width 490 height 44
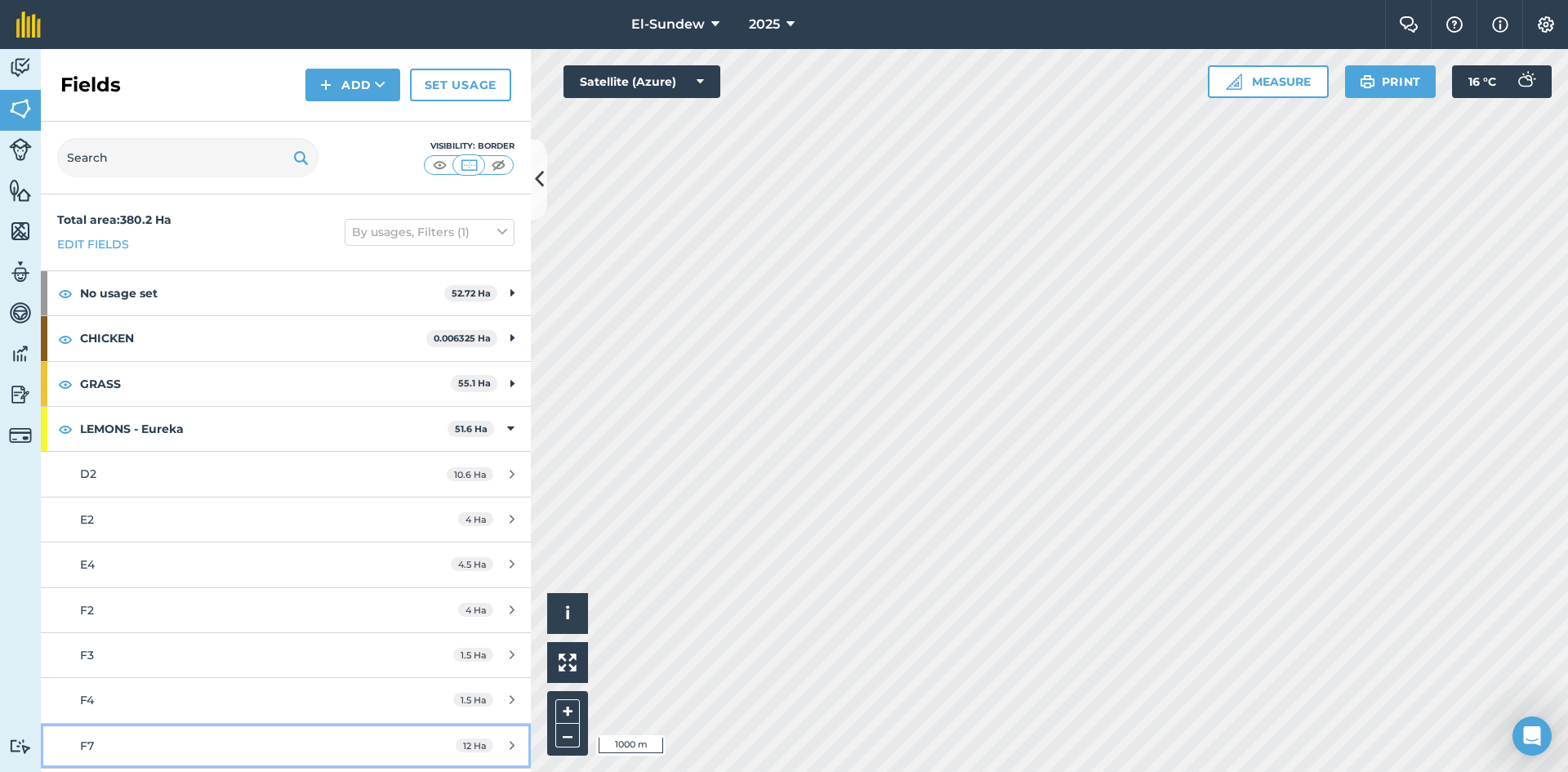
click at [246, 736] on div "F7" at bounding box center [233, 745] width 307 height 18
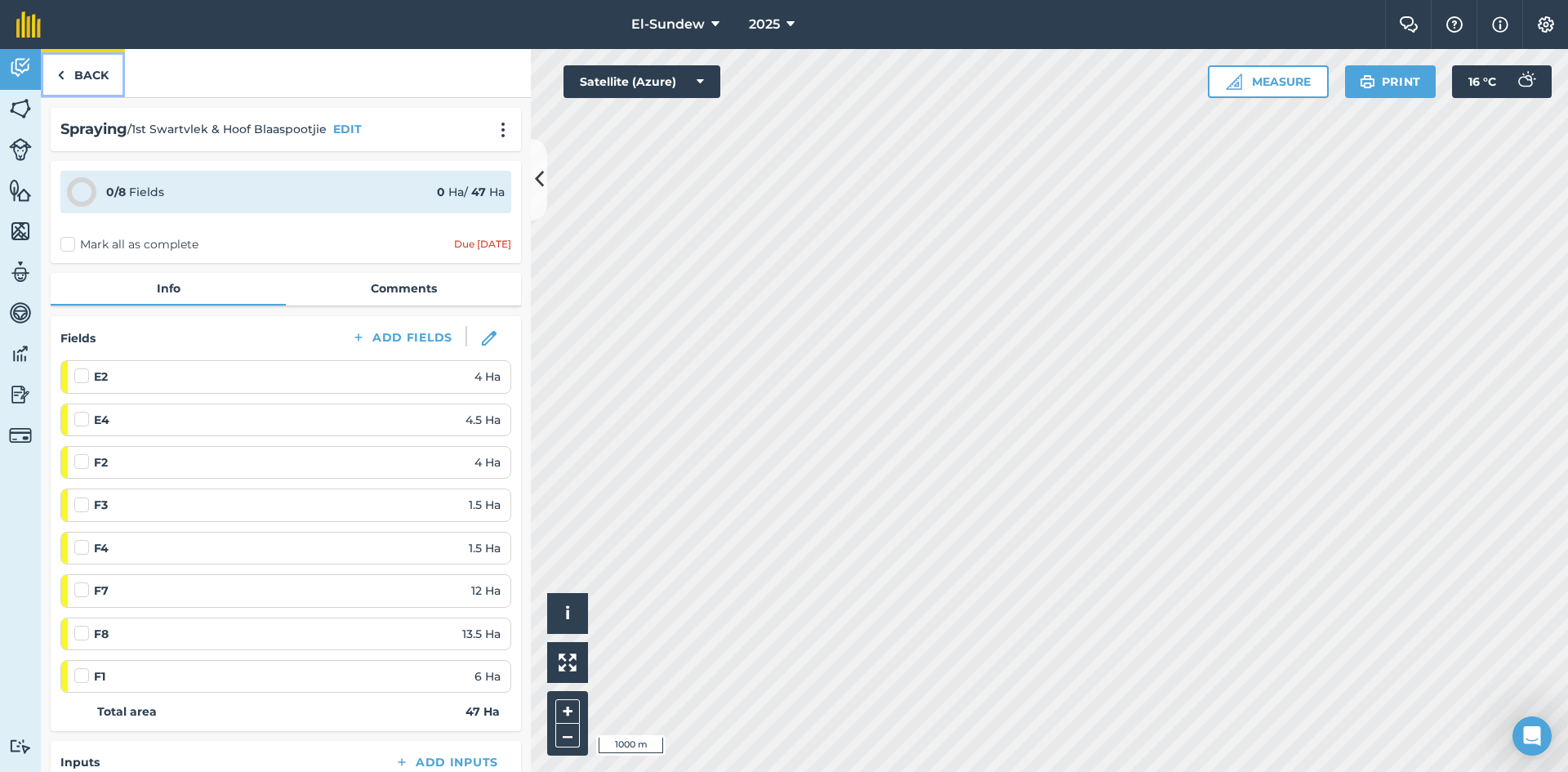
click at [104, 80] on link "Back" at bounding box center [82, 73] width 84 height 48
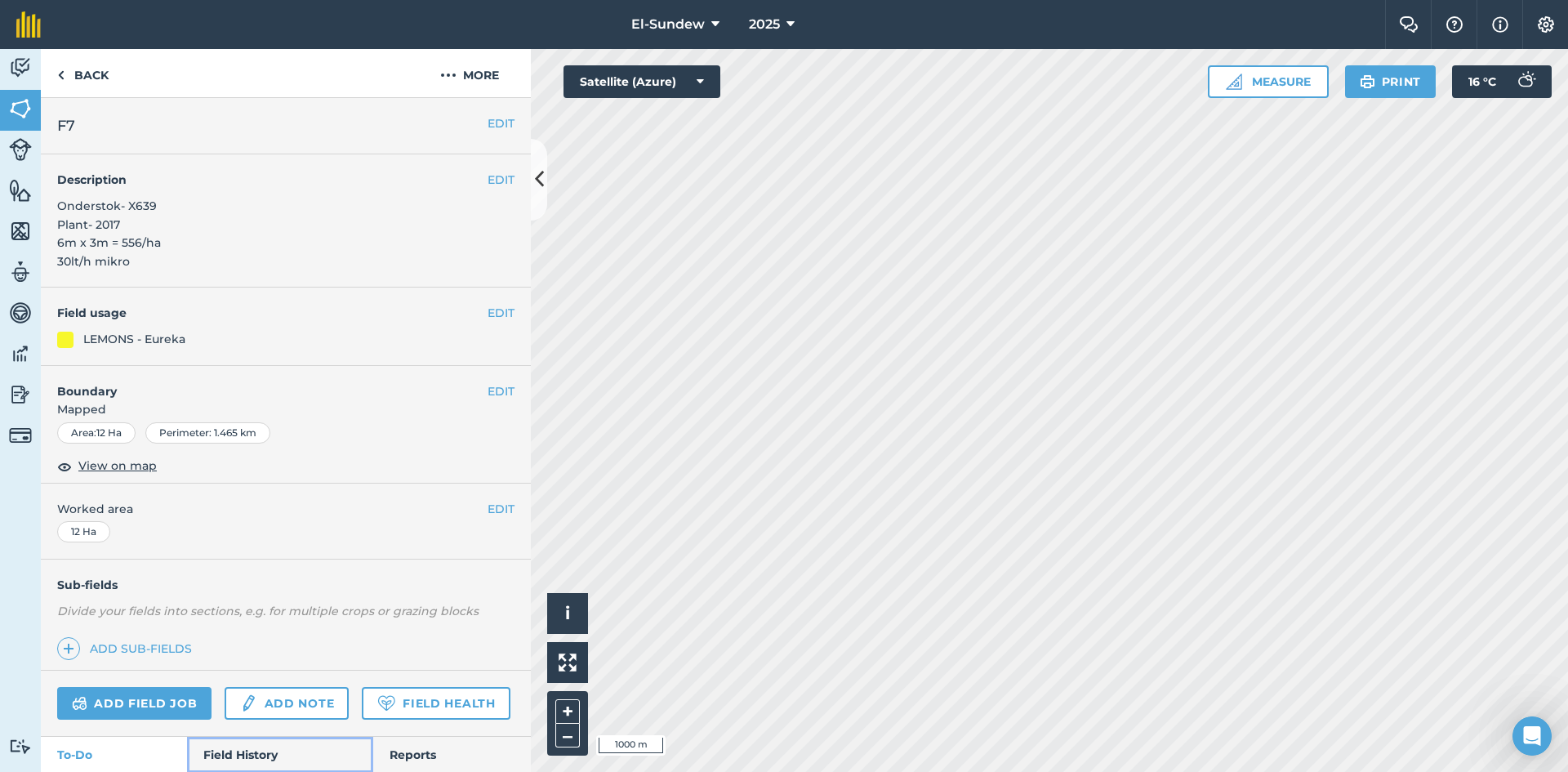
click at [258, 736] on link "Field History" at bounding box center [279, 754] width 186 height 36
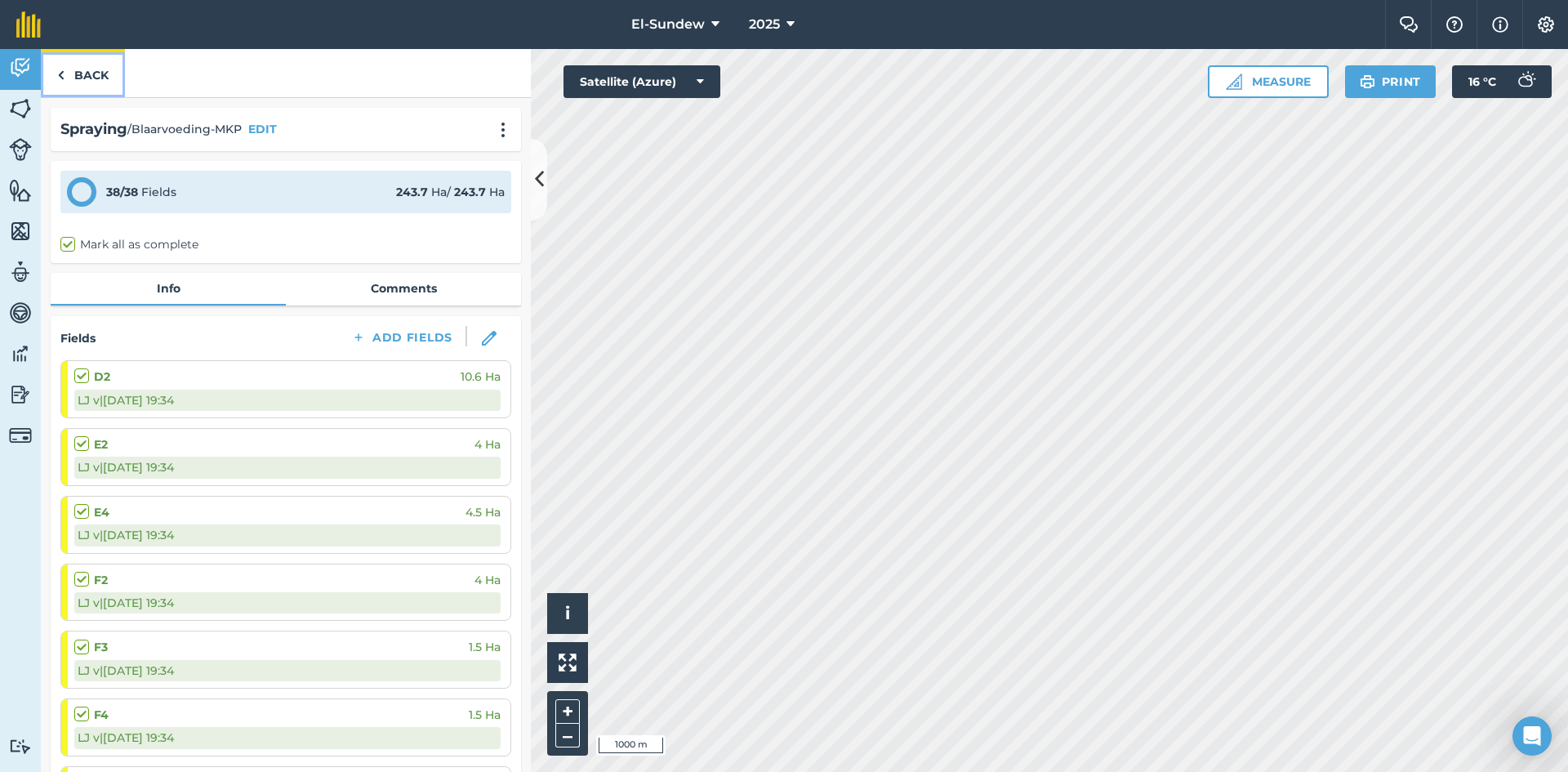
click at [92, 79] on link "Back" at bounding box center [82, 73] width 84 height 48
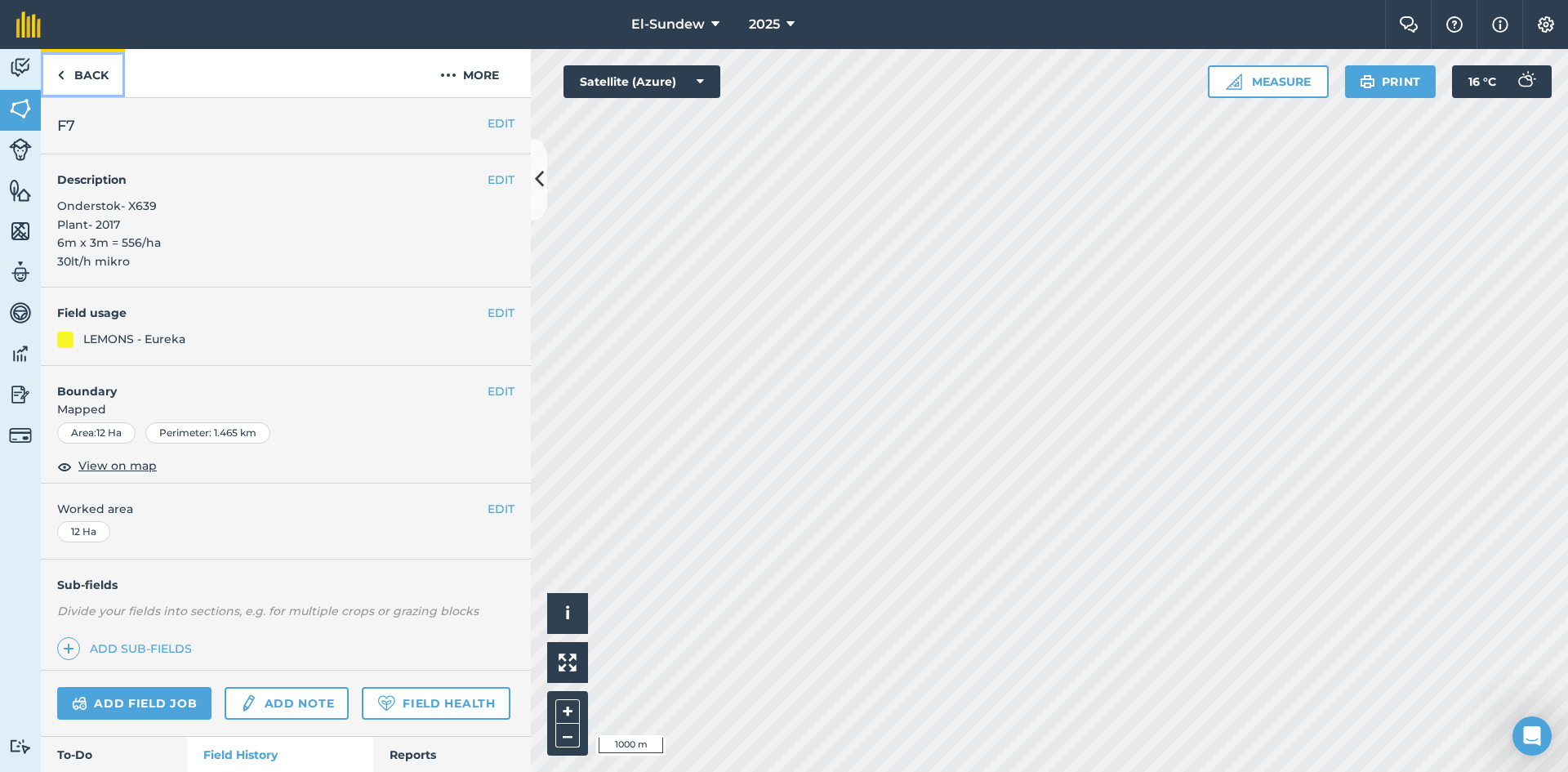
click at [88, 62] on link "Back" at bounding box center [82, 73] width 84 height 48
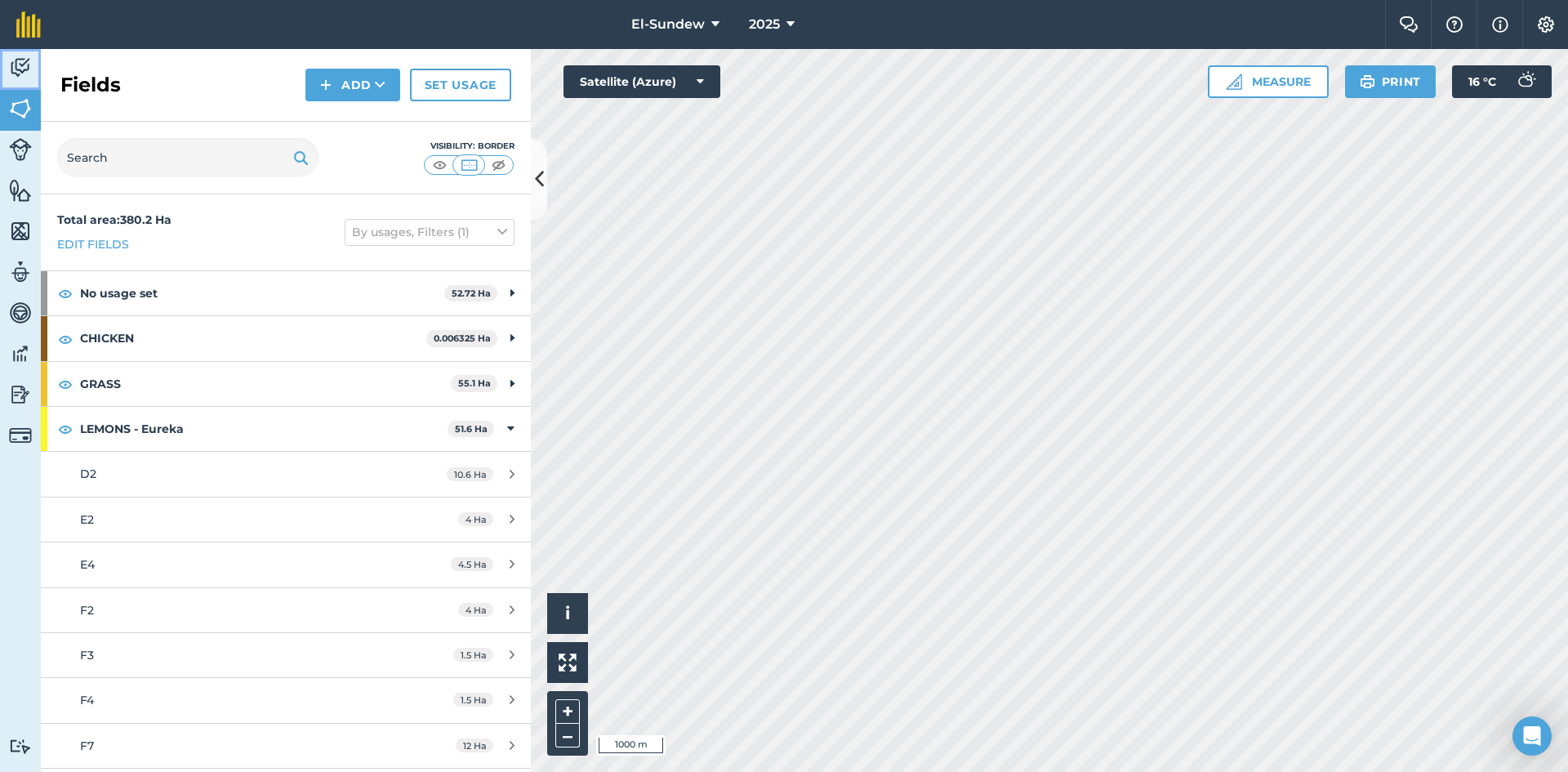
click at [19, 70] on img at bounding box center [20, 67] width 23 height 24
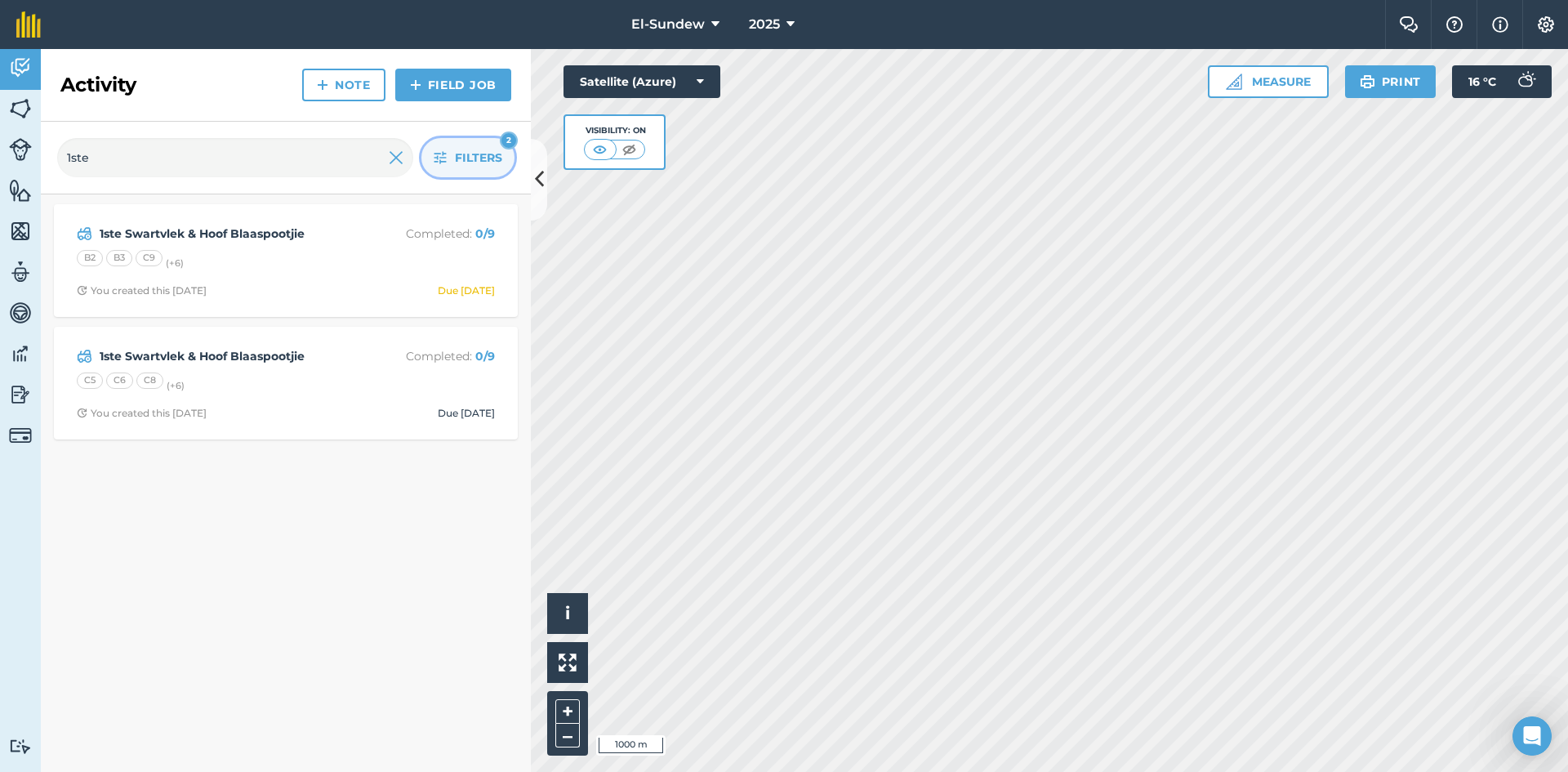
click at [441, 146] on button "Filters 2" at bounding box center [467, 158] width 93 height 39
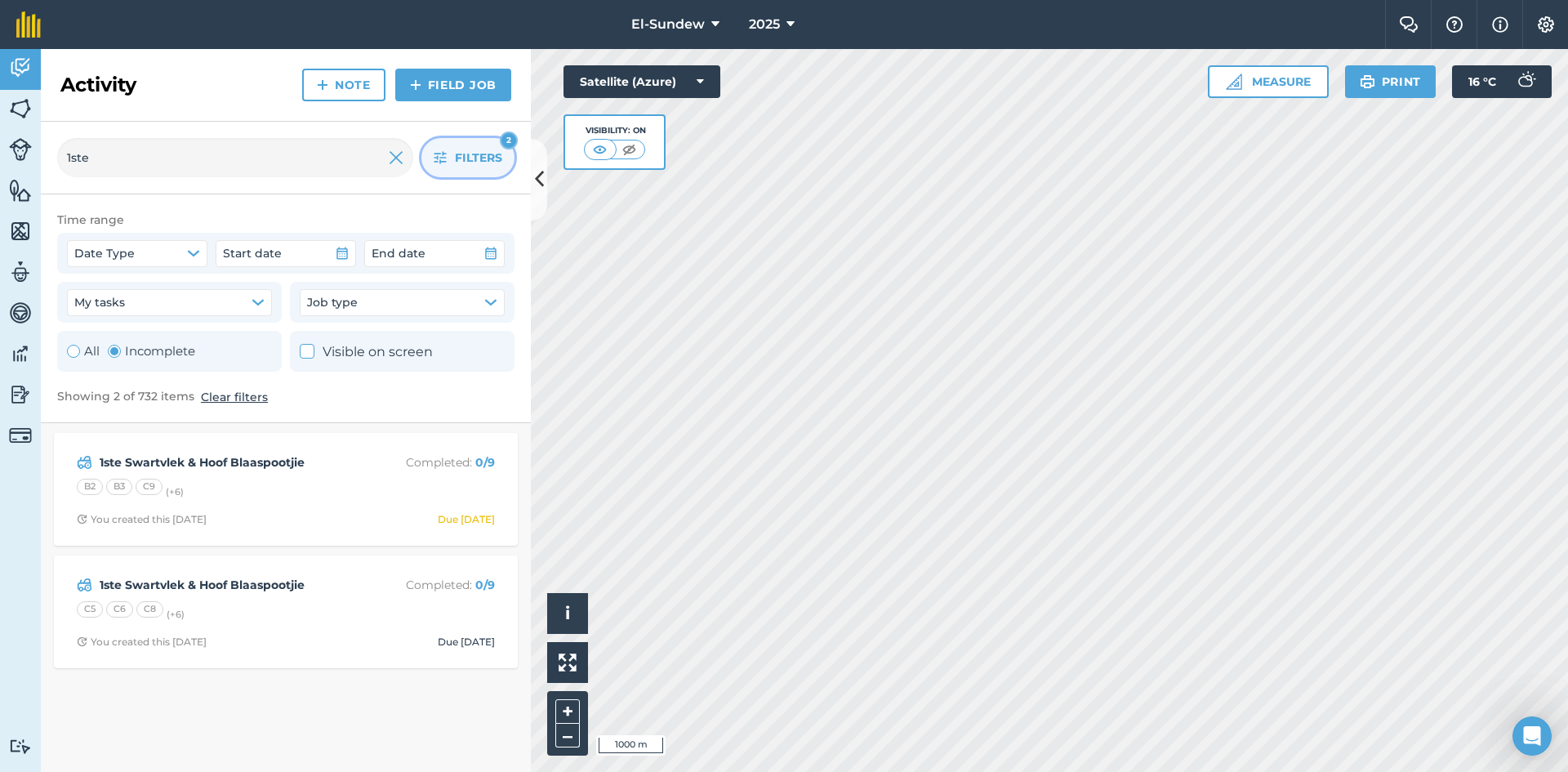
click at [441, 146] on button "Filters 2" at bounding box center [467, 158] width 93 height 39
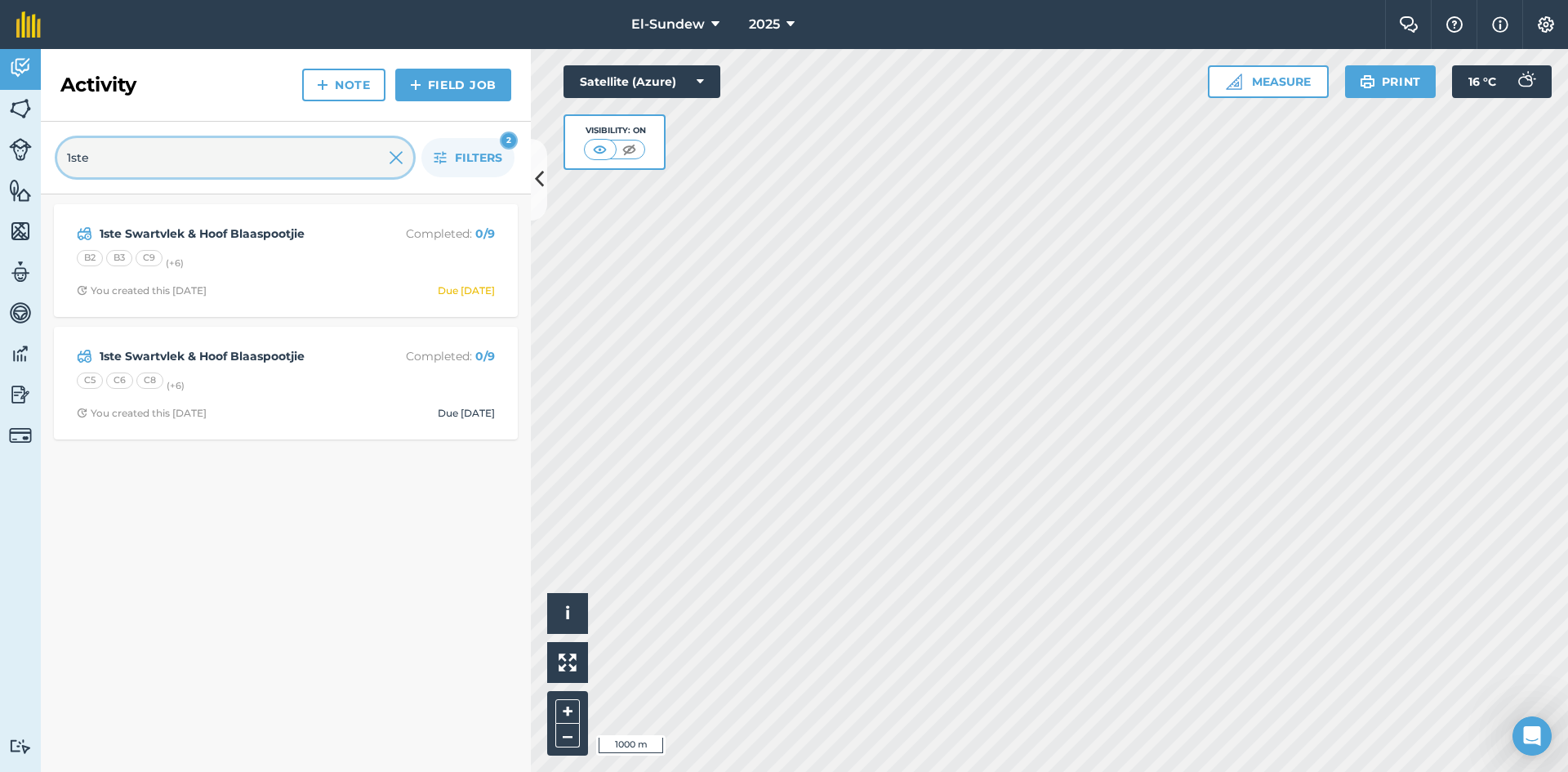
click at [295, 151] on input "1ste" at bounding box center [235, 158] width 356 height 39
type input "bolwu"
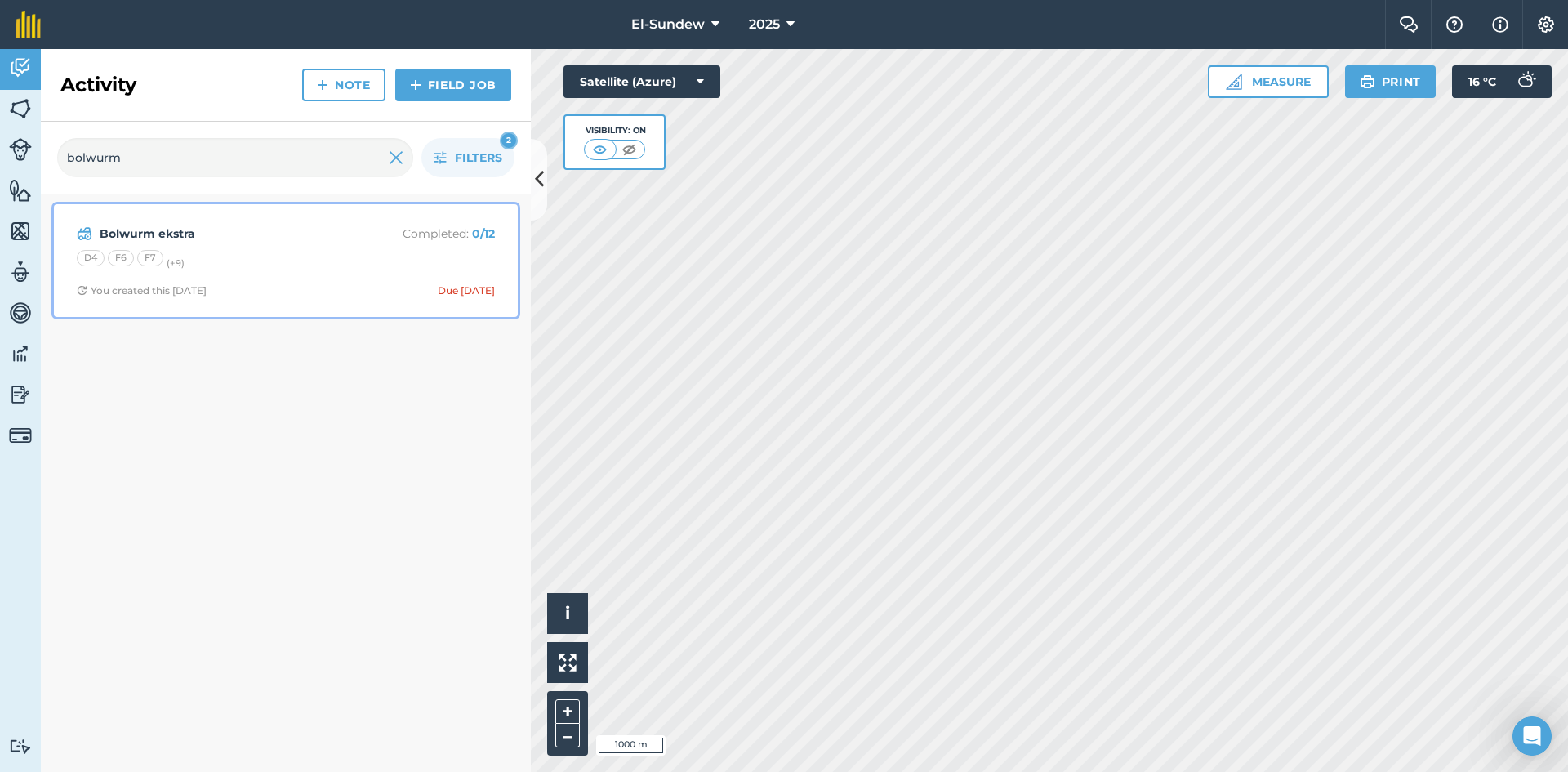
click at [286, 243] on div "Bolwurm ekstra Completed : 0 / 12 D4 F6 F7 (+ 9 ) You created this [DATE] Due […" at bounding box center [286, 261] width 444 height 93
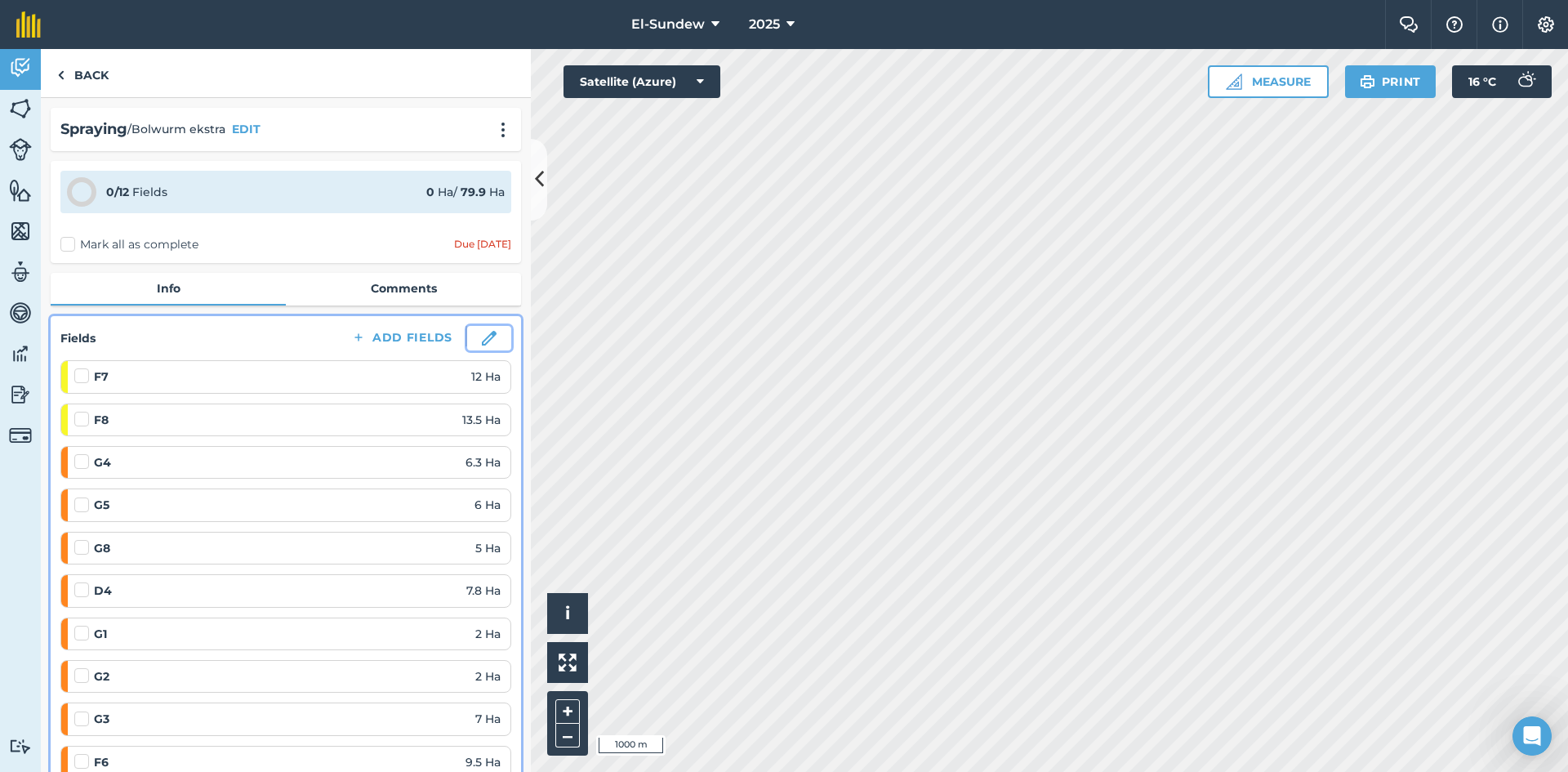
click at [487, 336] on button at bounding box center [489, 337] width 44 height 24
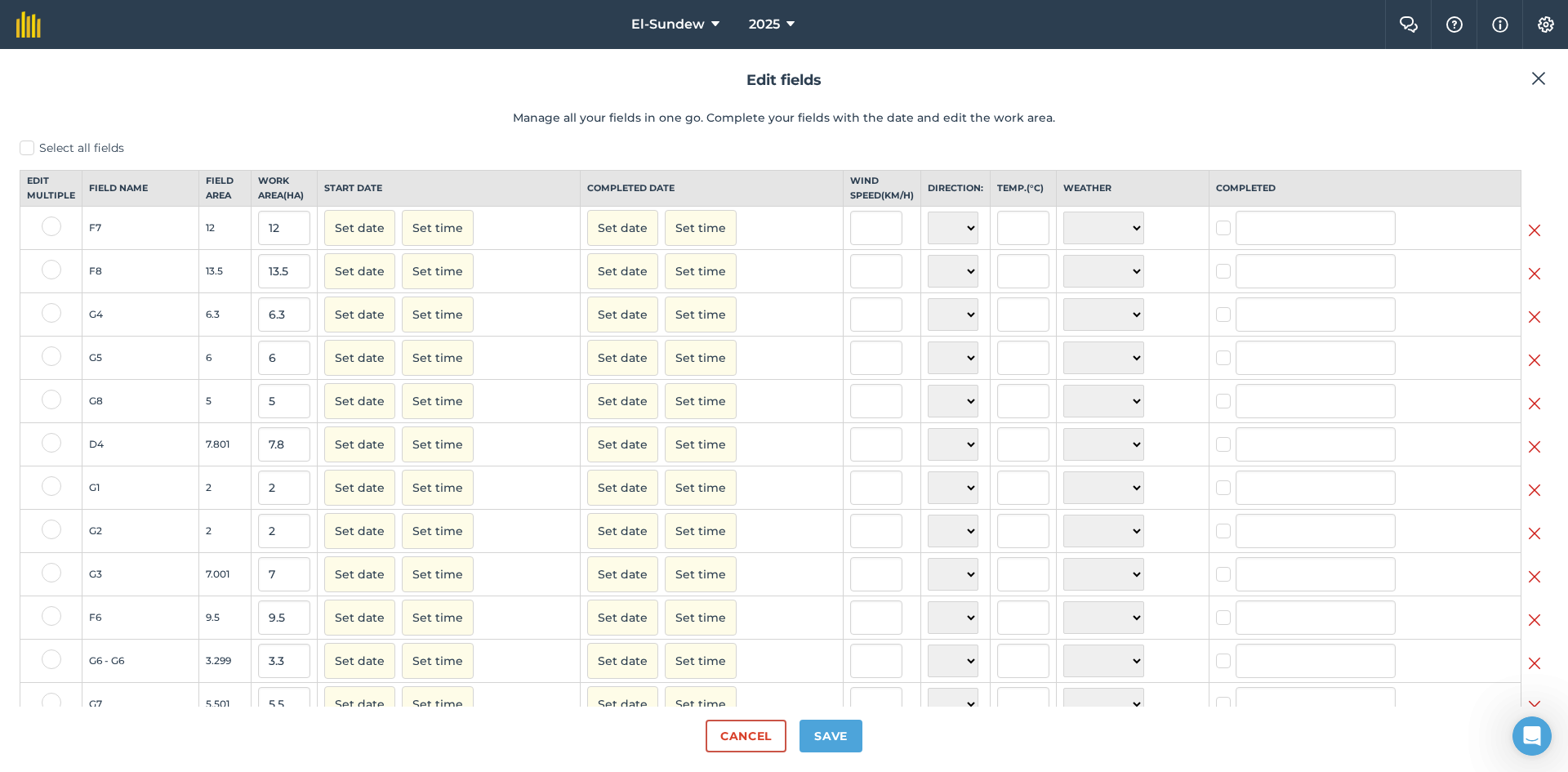
click at [52, 236] on label at bounding box center [51, 226] width 19 height 19
click at [52, 227] on input "checkbox" at bounding box center [46, 221] width 11 height 11
checkbox input "true"
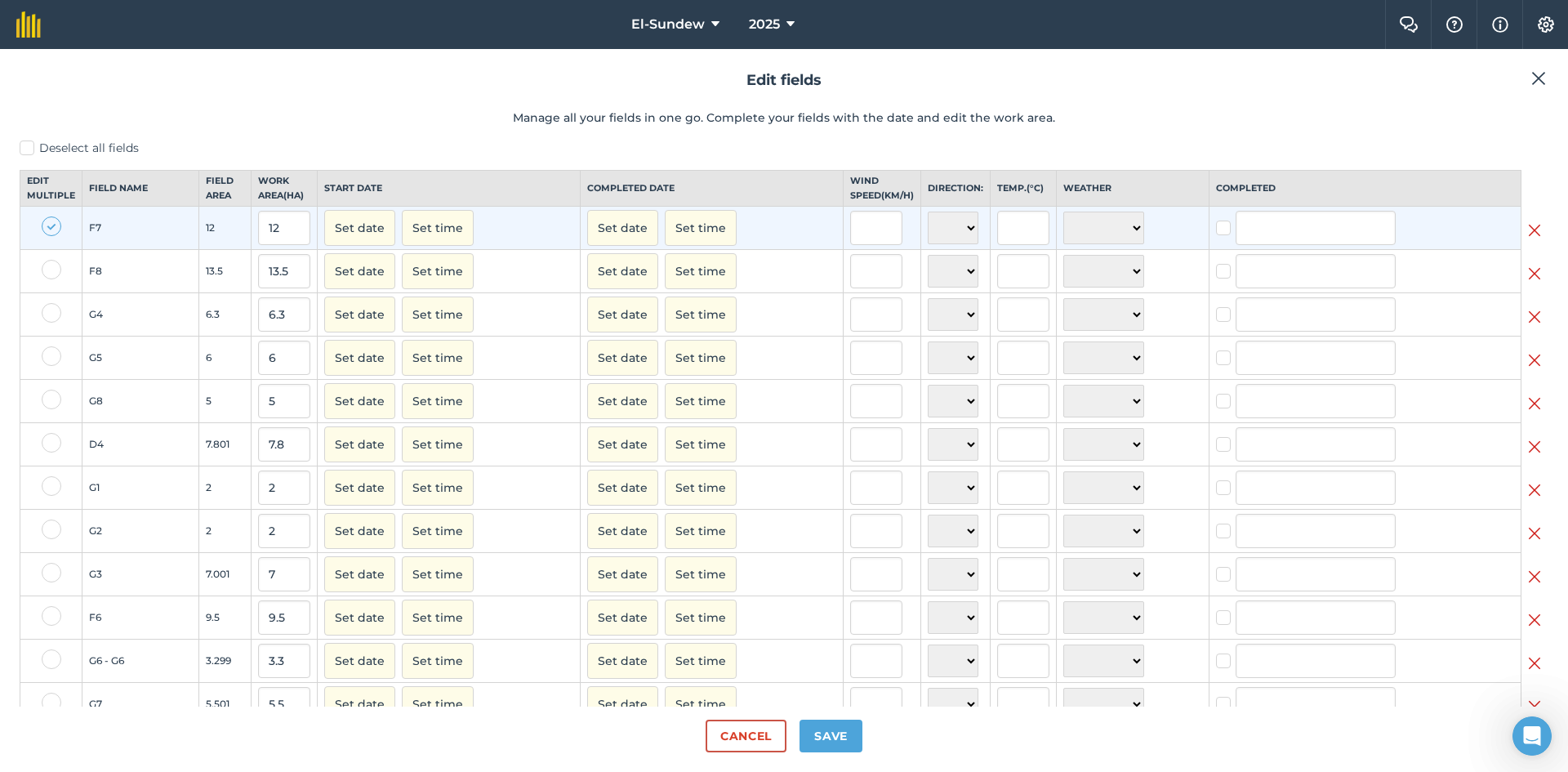
click at [49, 279] on label at bounding box center [51, 269] width 19 height 19
click at [49, 270] on input "checkbox" at bounding box center [46, 264] width 11 height 11
checkbox input "true"
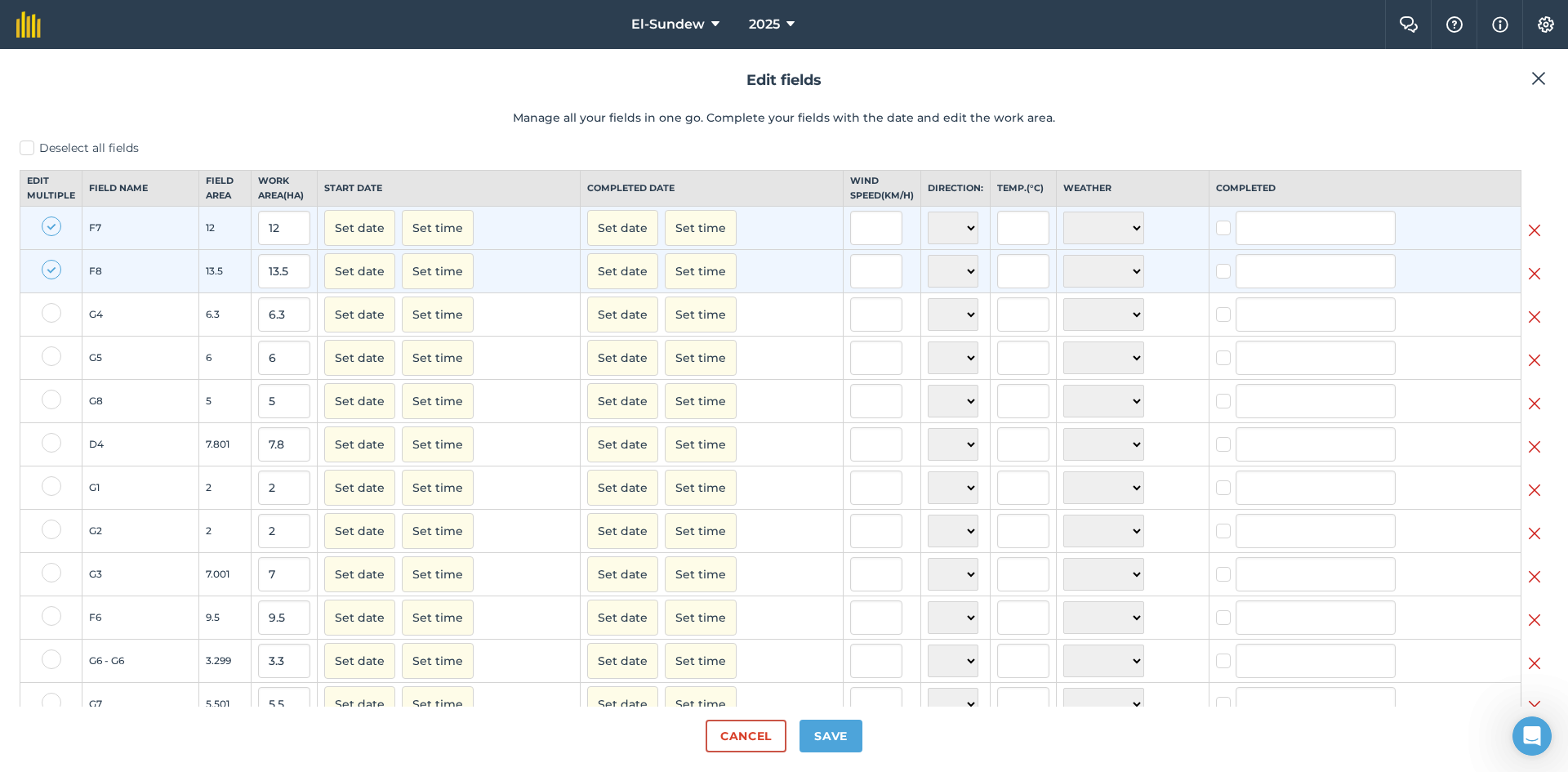
click at [52, 321] on label at bounding box center [51, 312] width 19 height 19
click at [52, 313] on input "checkbox" at bounding box center [46, 308] width 11 height 11
checkbox input "true"
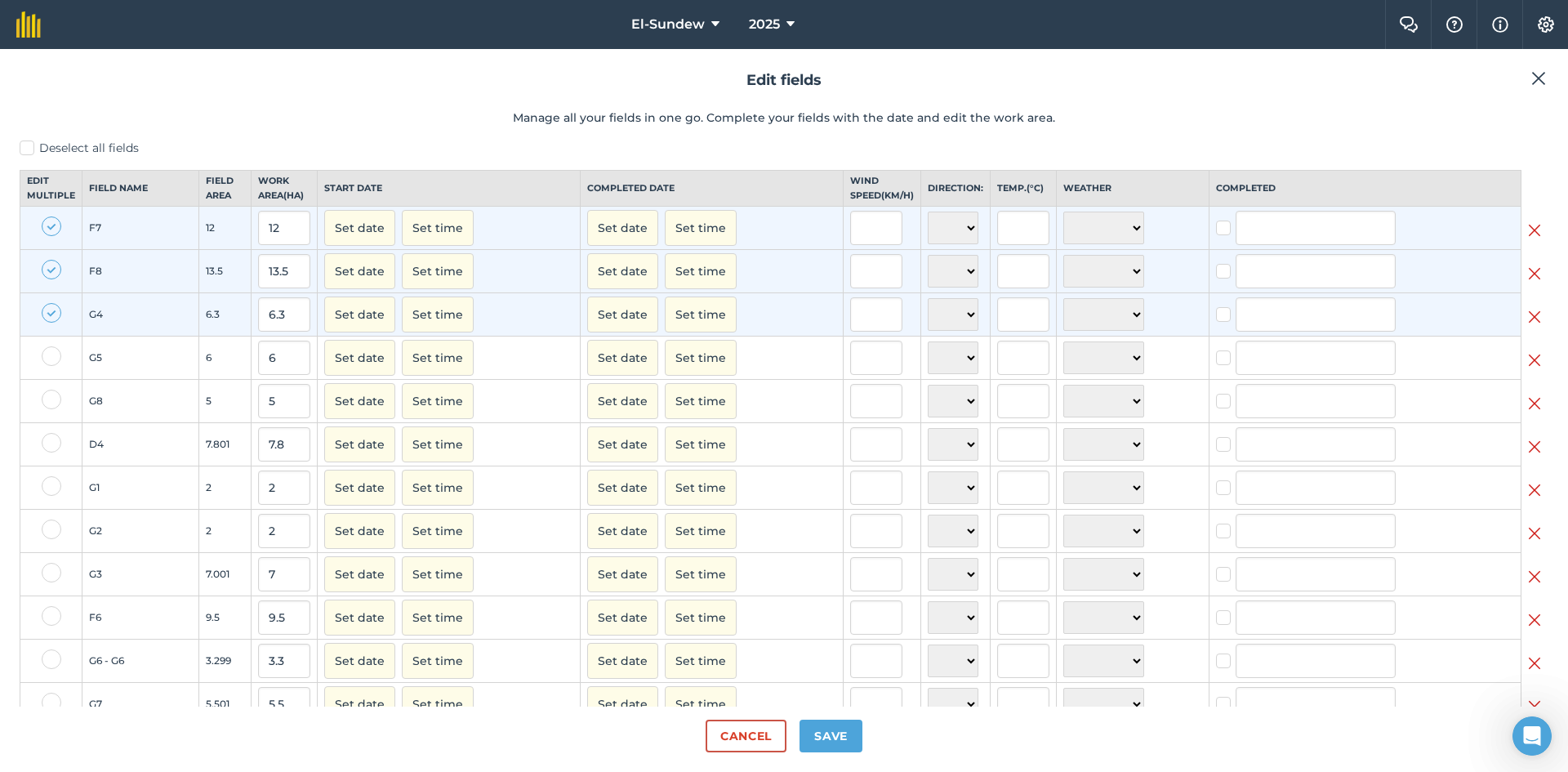
click at [52, 365] on label at bounding box center [51, 356] width 19 height 19
click at [52, 357] on input "checkbox" at bounding box center [46, 351] width 11 height 11
checkbox input "true"
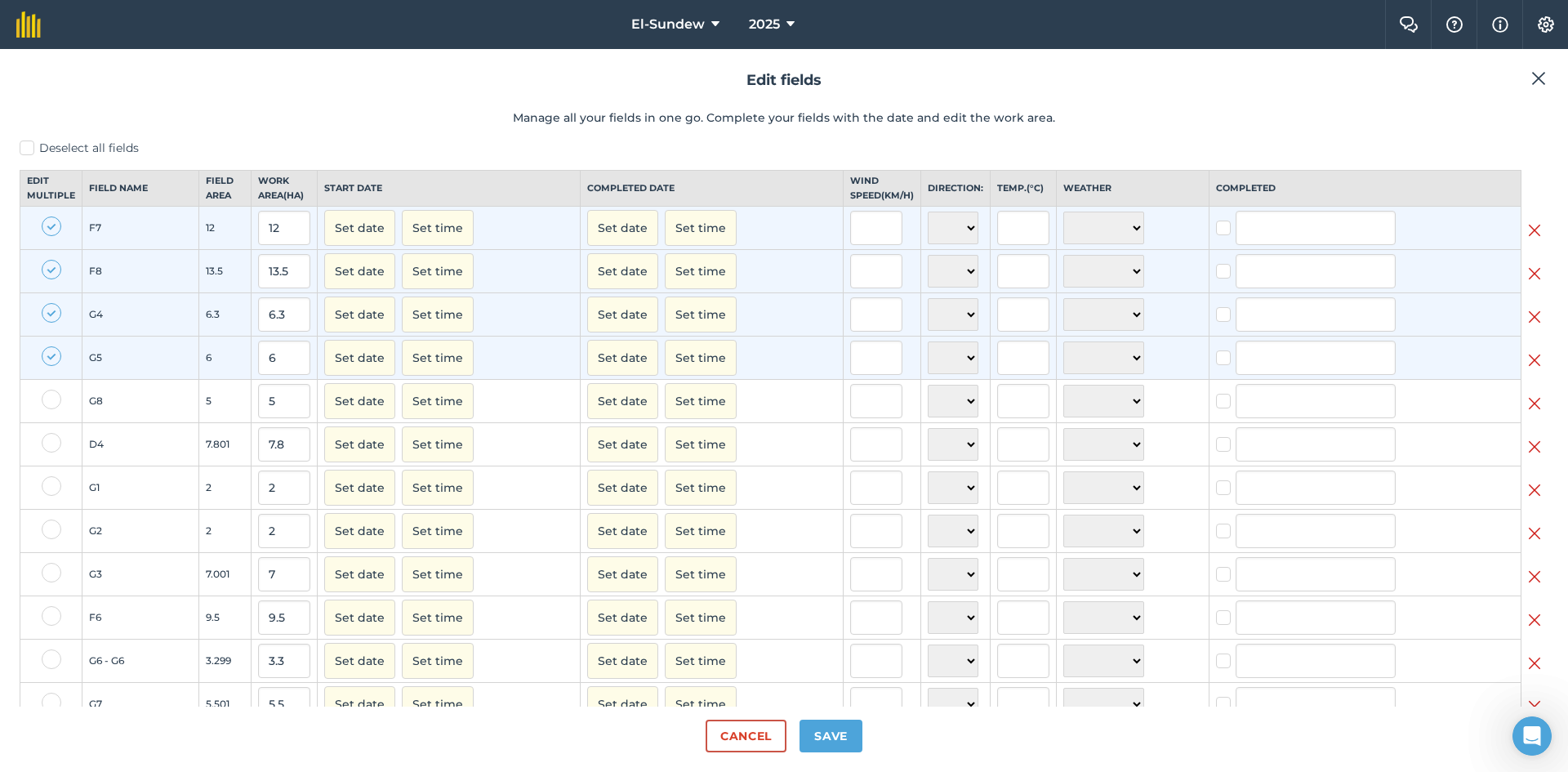
click at [46, 409] on label at bounding box center [51, 399] width 19 height 19
click at [46, 400] on input "checkbox" at bounding box center [46, 394] width 11 height 11
checkbox input "true"
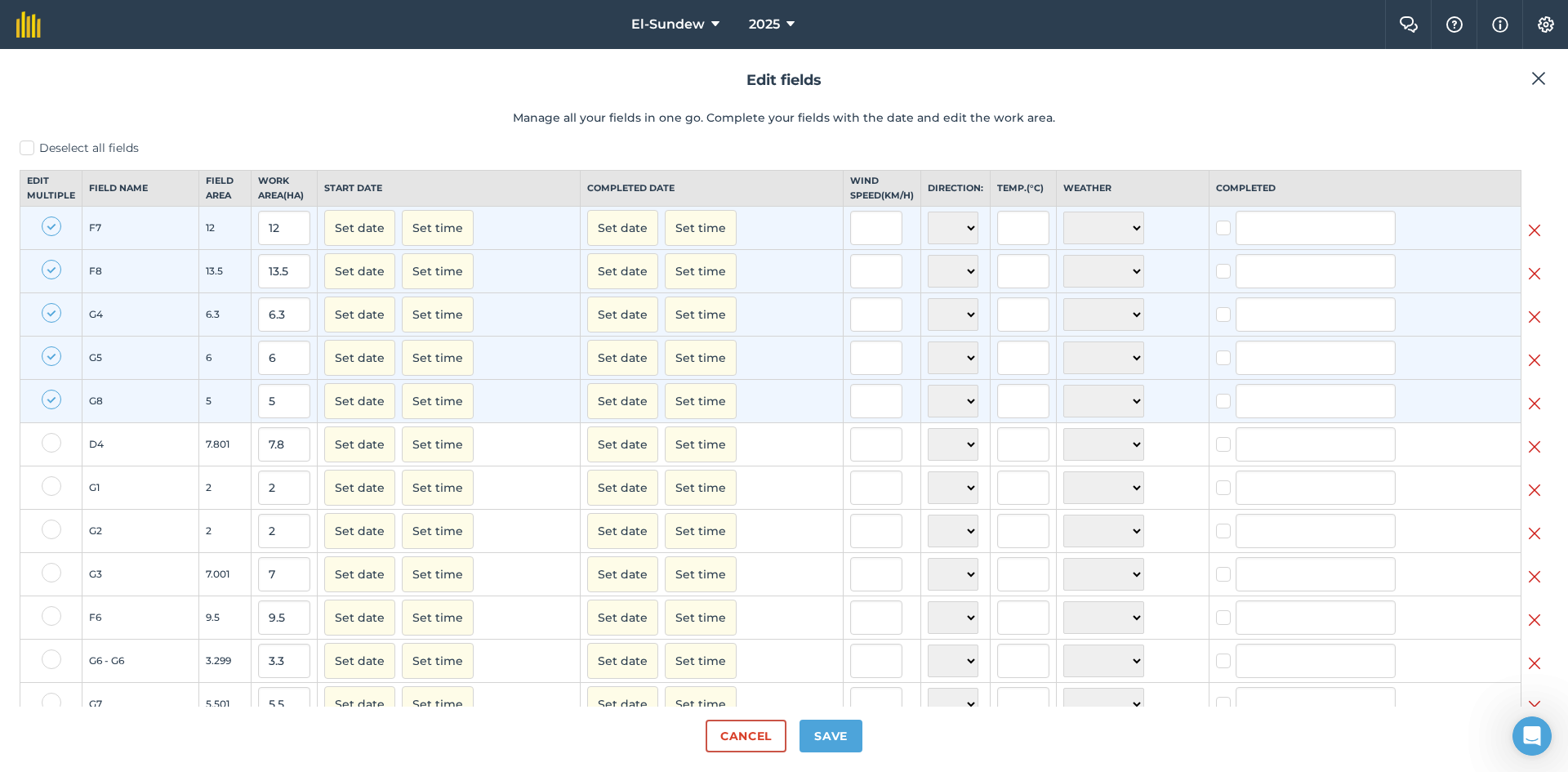
click at [43, 495] on label at bounding box center [51, 486] width 19 height 19
click at [43, 486] on input "checkbox" at bounding box center [46, 481] width 11 height 11
checkbox input "true"
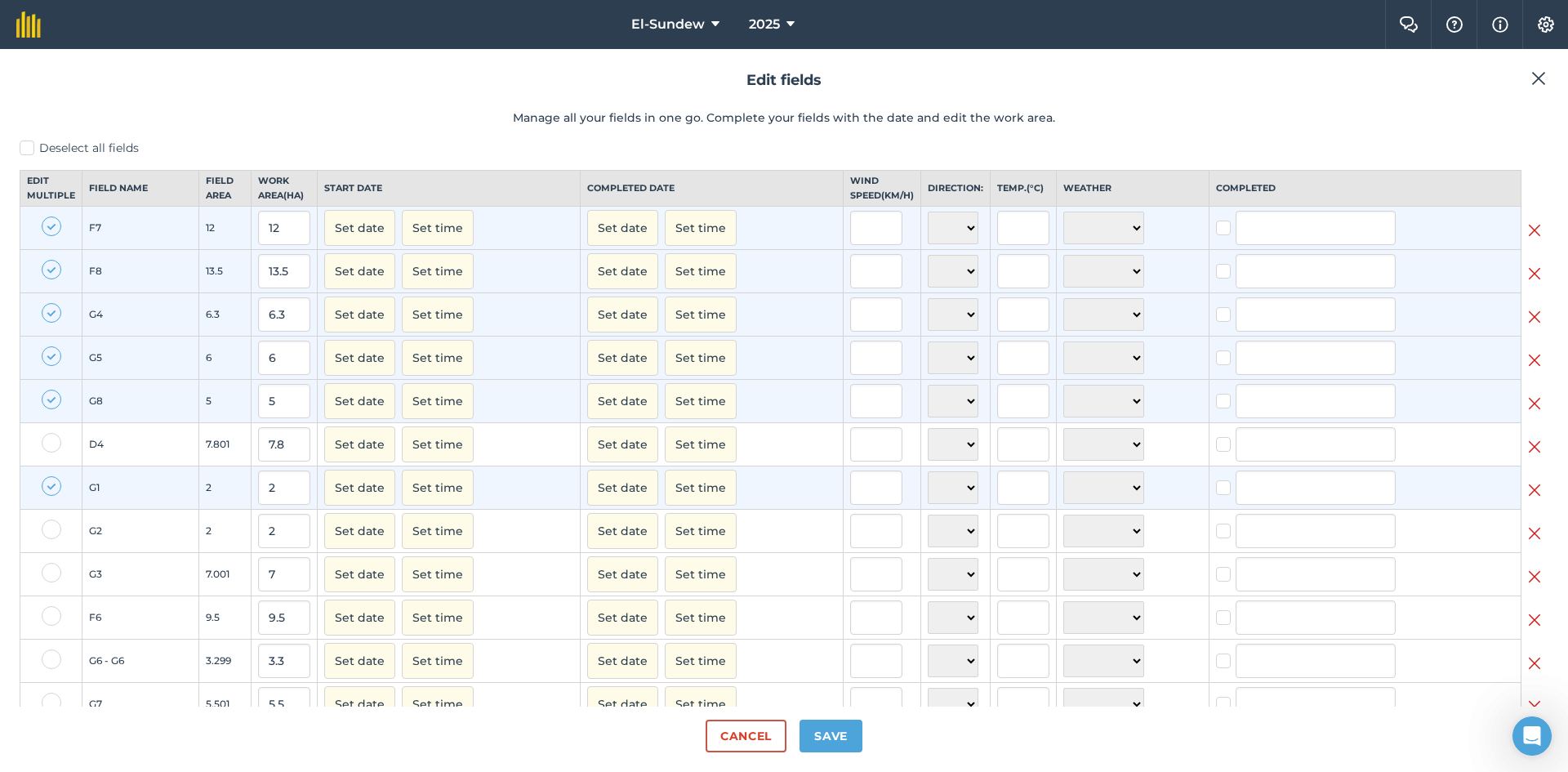
click at [47, 539] on label at bounding box center [51, 529] width 19 height 19
click at [47, 530] on input "checkbox" at bounding box center [46, 524] width 11 height 11
checkbox input "true"
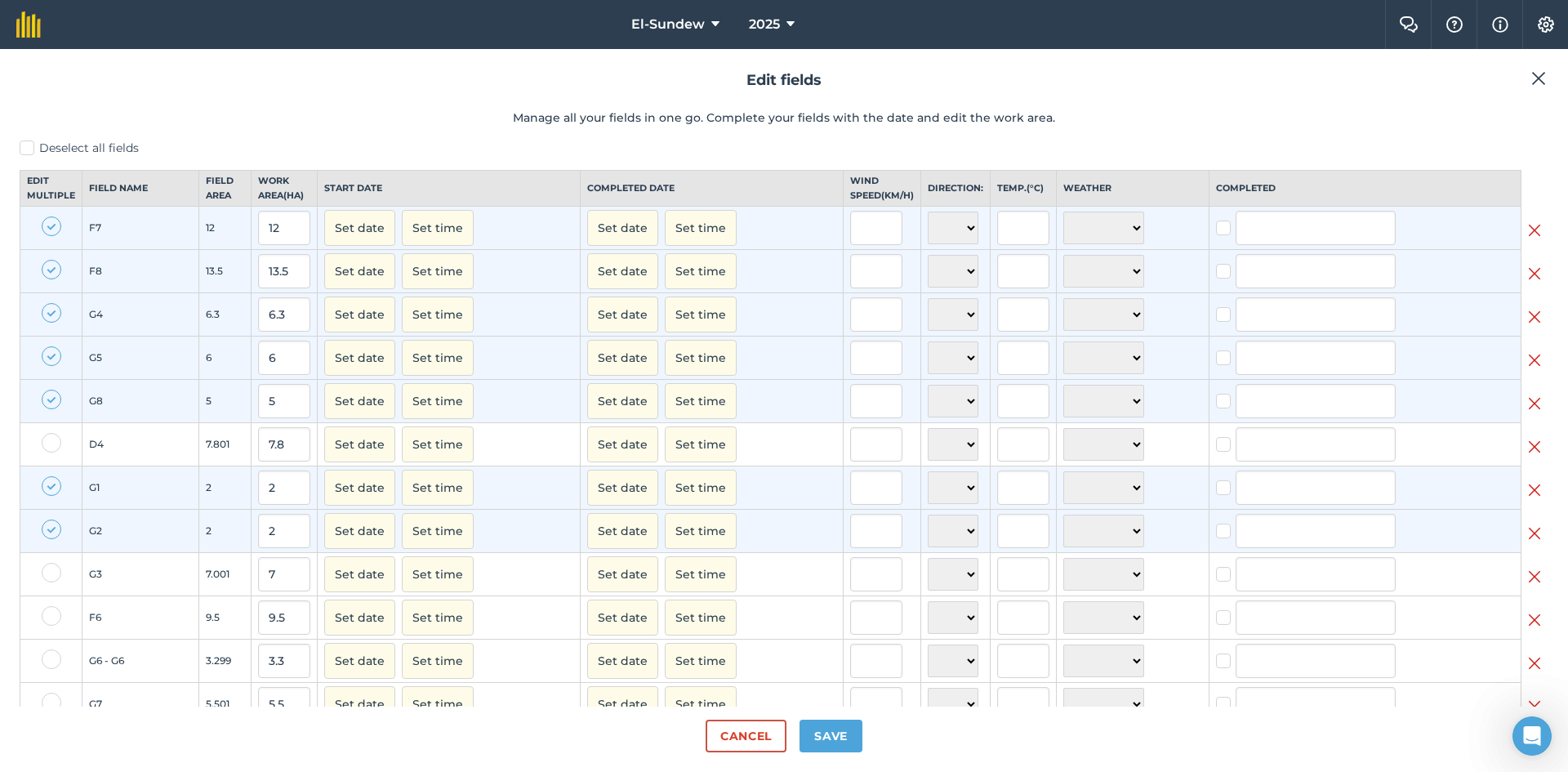
click at [55, 583] on label at bounding box center [51, 572] width 19 height 19
click at [52, 573] on input "checkbox" at bounding box center [46, 567] width 11 height 11
checkbox input "true"
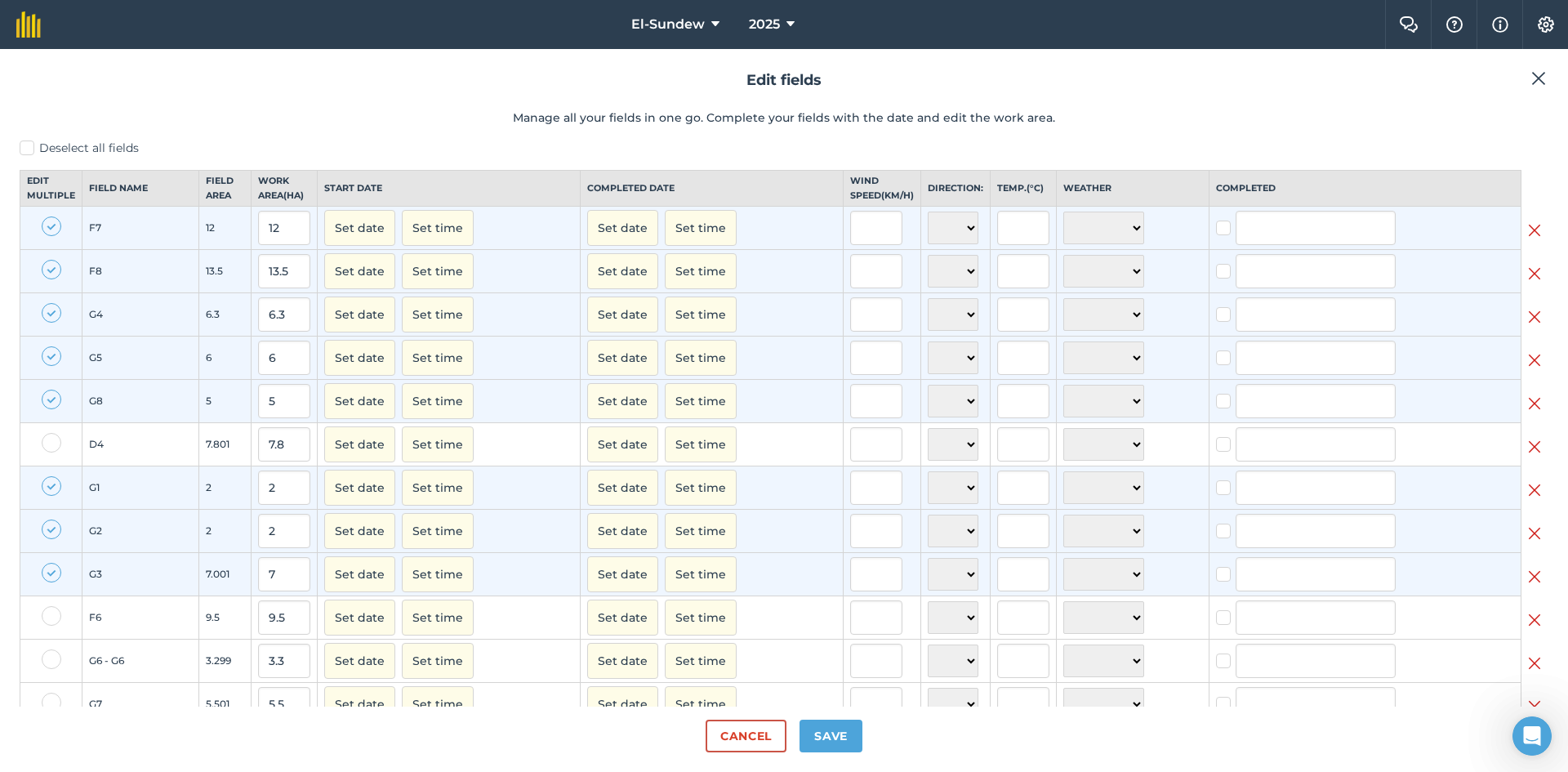
click at [46, 665] on label at bounding box center [51, 659] width 19 height 19
click at [46, 660] on input "checkbox" at bounding box center [46, 654] width 11 height 11
checkbox input "true"
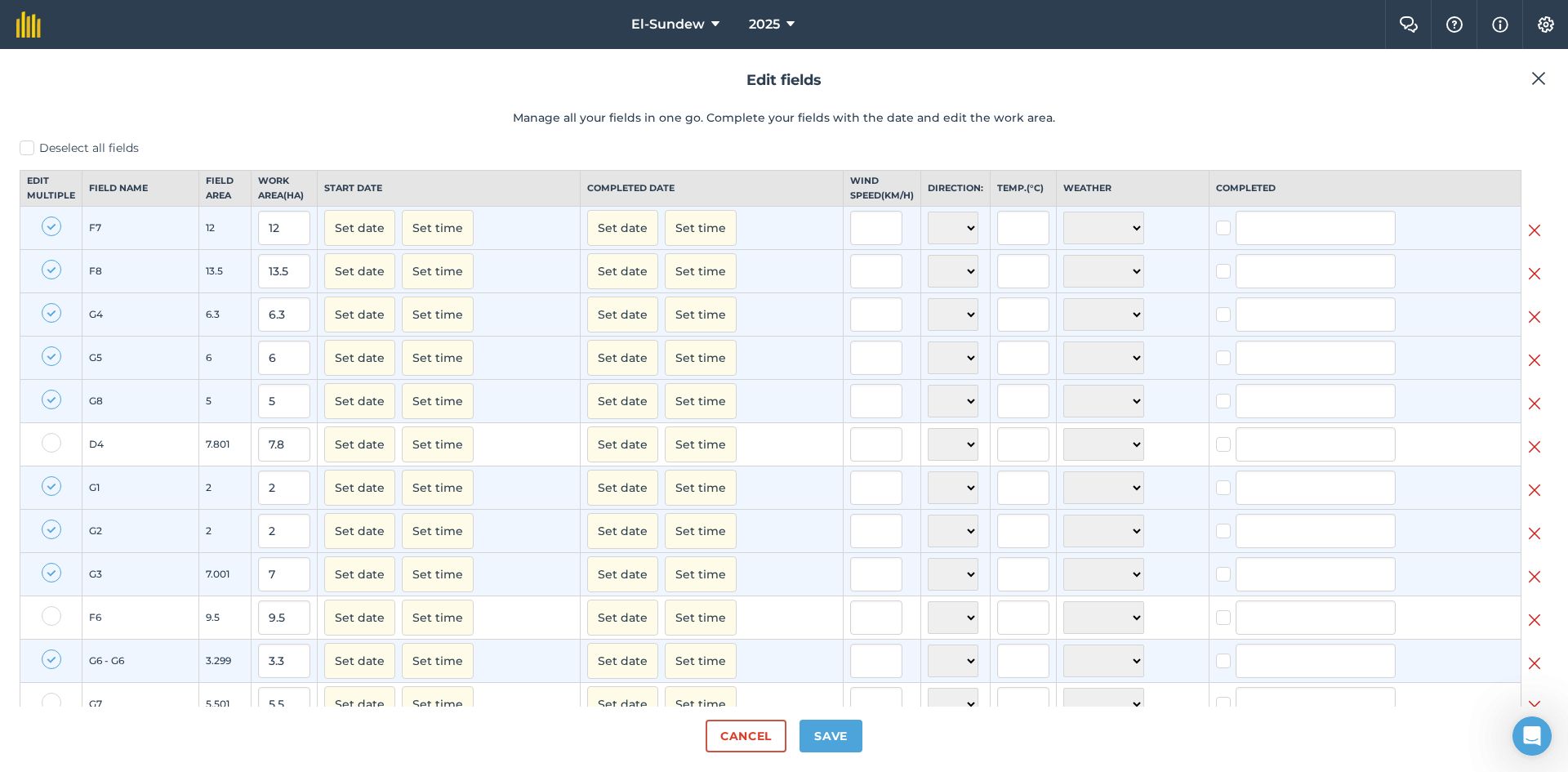
click at [52, 692] on label at bounding box center [51, 702] width 19 height 19
click at [52, 692] on input "checkbox" at bounding box center [46, 697] width 11 height 11
checkbox input "true"
click at [591, 685] on button "Set date" at bounding box center [623, 703] width 71 height 36
click at [632, 723] on button "‹" at bounding box center [641, 740] width 36 height 36
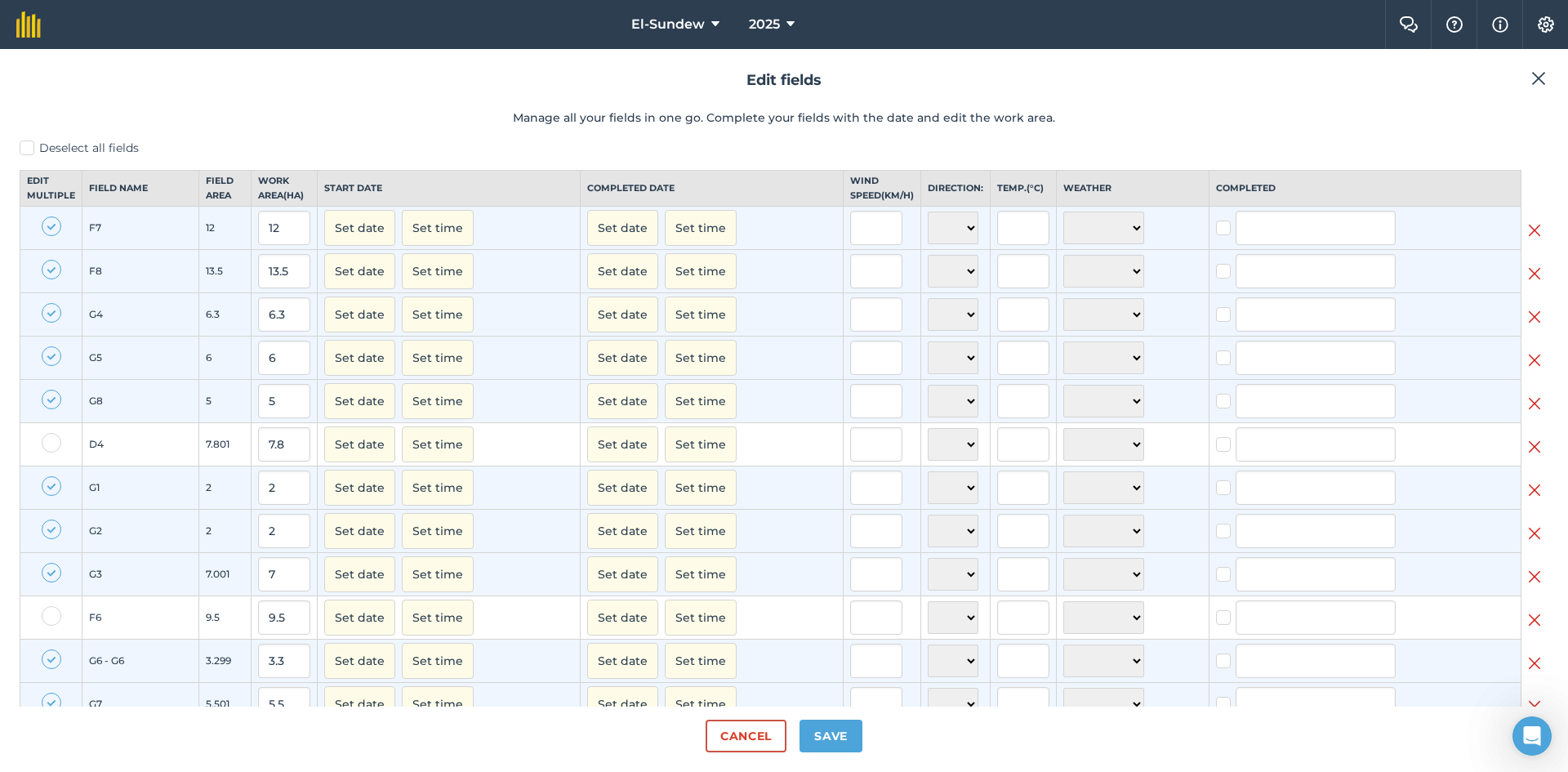
checkbox input "true"
type input "[PERSON_NAME]"
checkbox input "true"
type input "[PERSON_NAME]"
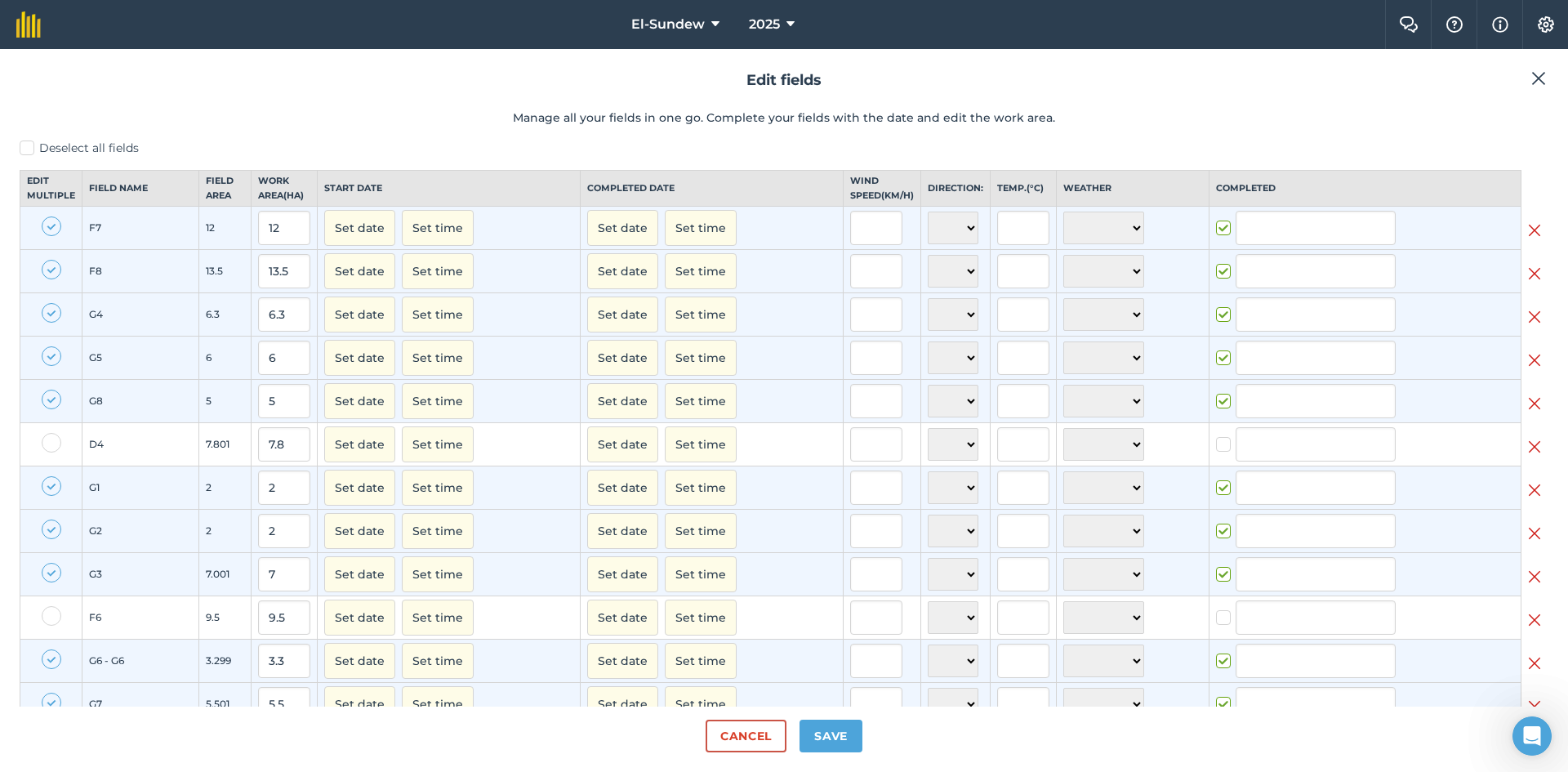
checkbox input "true"
type input "[PERSON_NAME]"
checkbox input "true"
type input "[PERSON_NAME]"
checkbox input "true"
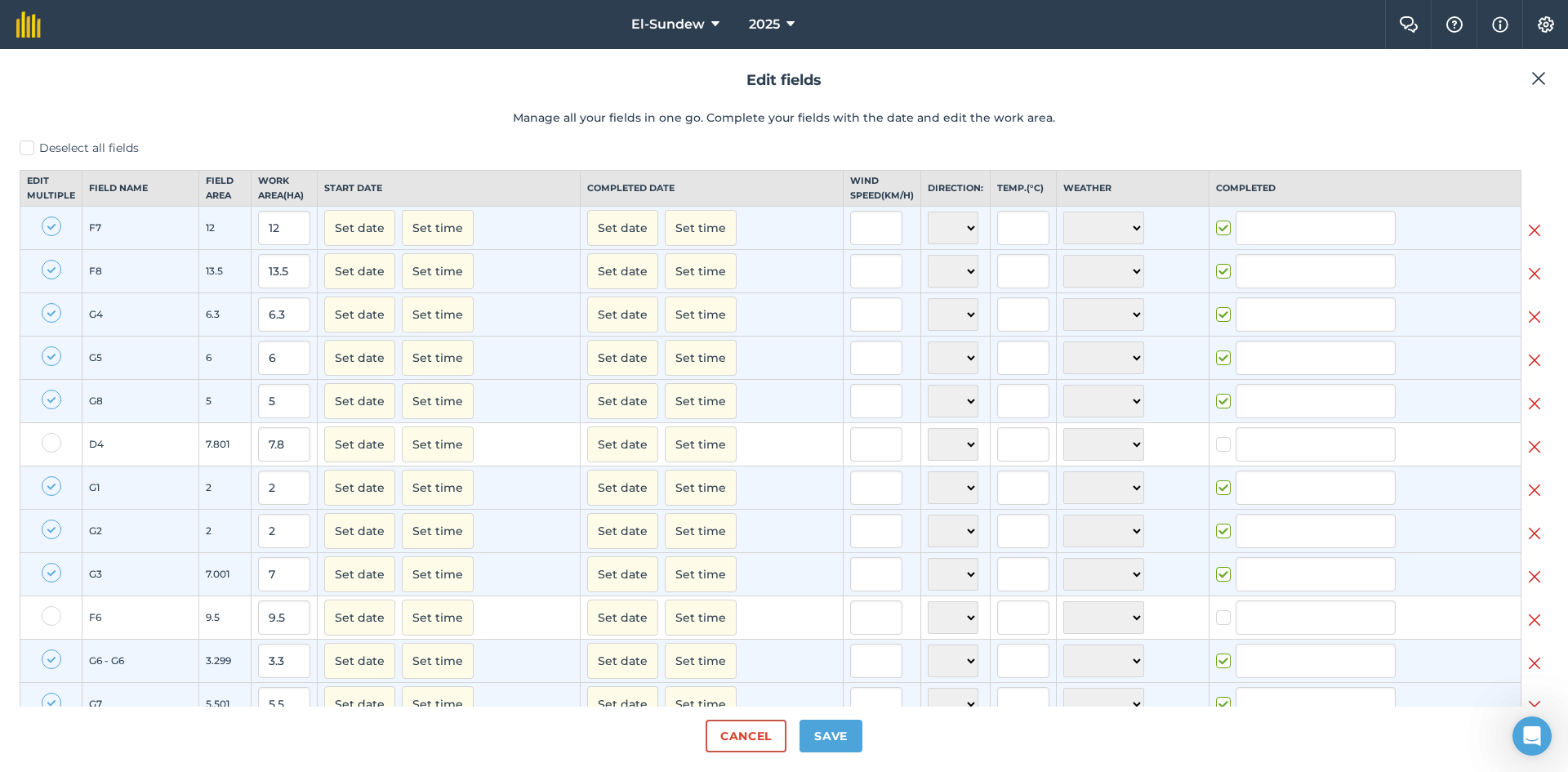
type input "[PERSON_NAME]"
checkbox input "true"
type input "[PERSON_NAME]"
checkbox input "true"
type input "[PERSON_NAME]"
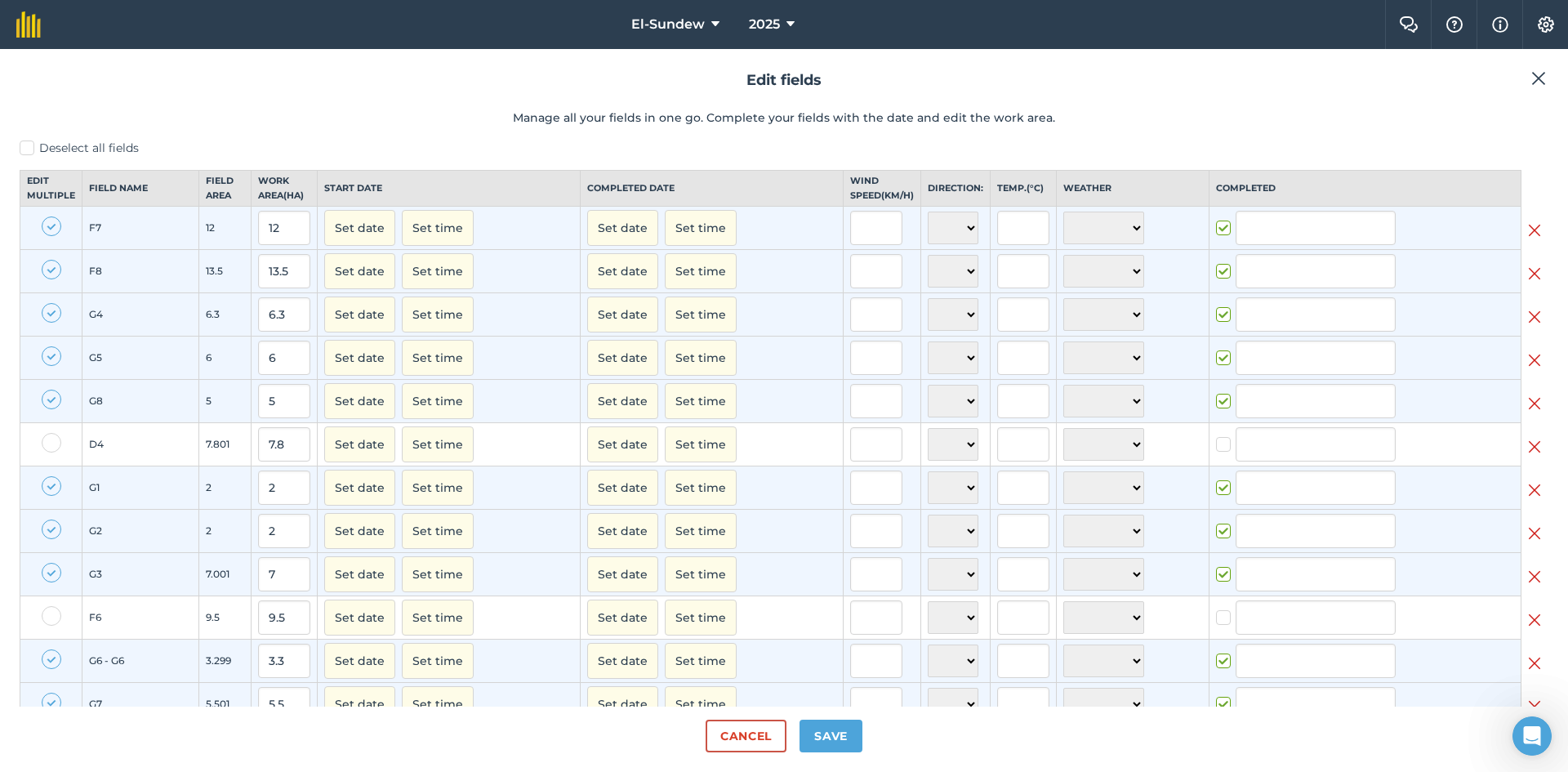
checkbox input "true"
type input "[PERSON_NAME]"
checkbox input "true"
type input "[PERSON_NAME]"
checkbox input "true"
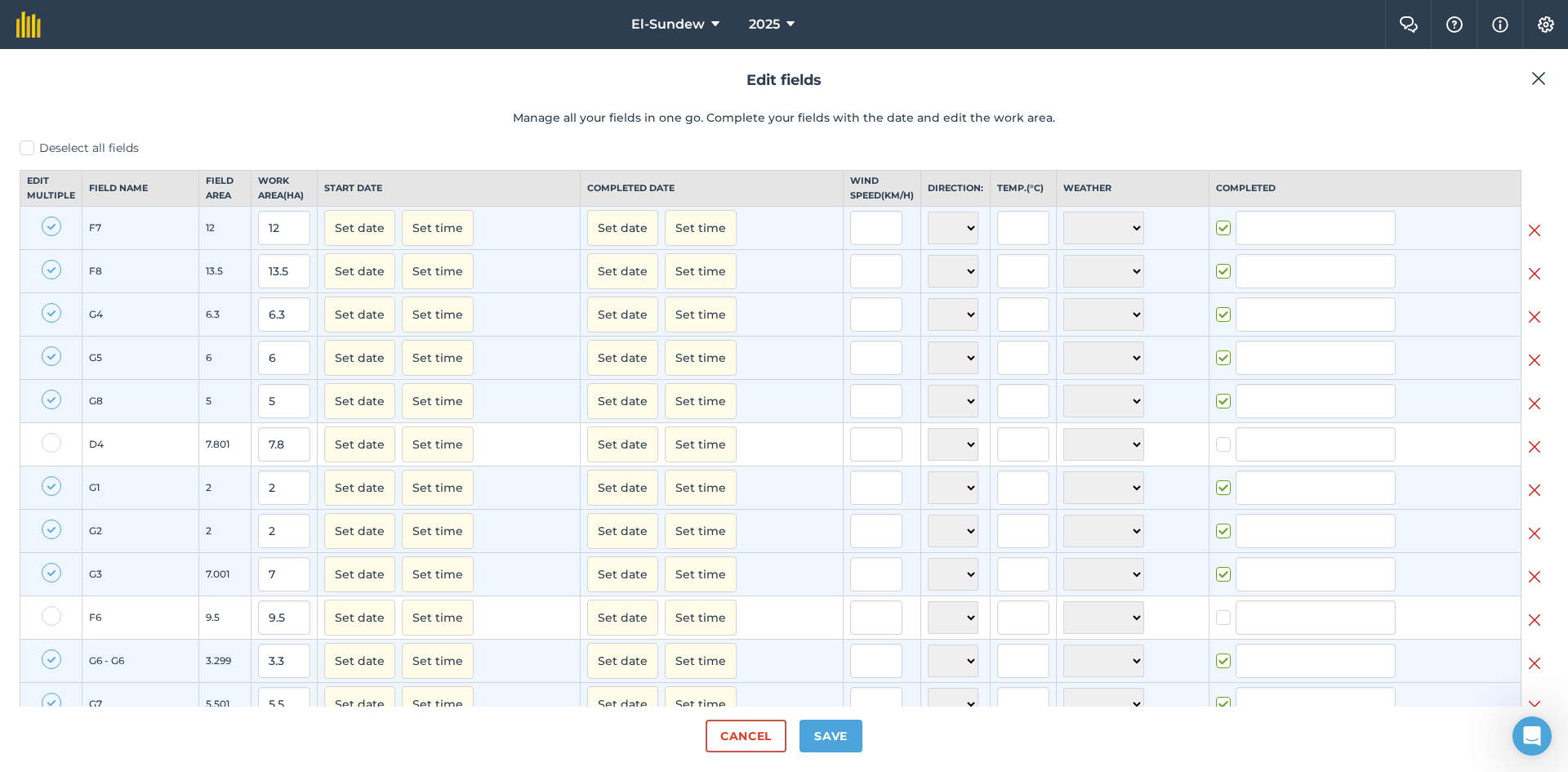
type input "[PERSON_NAME]"
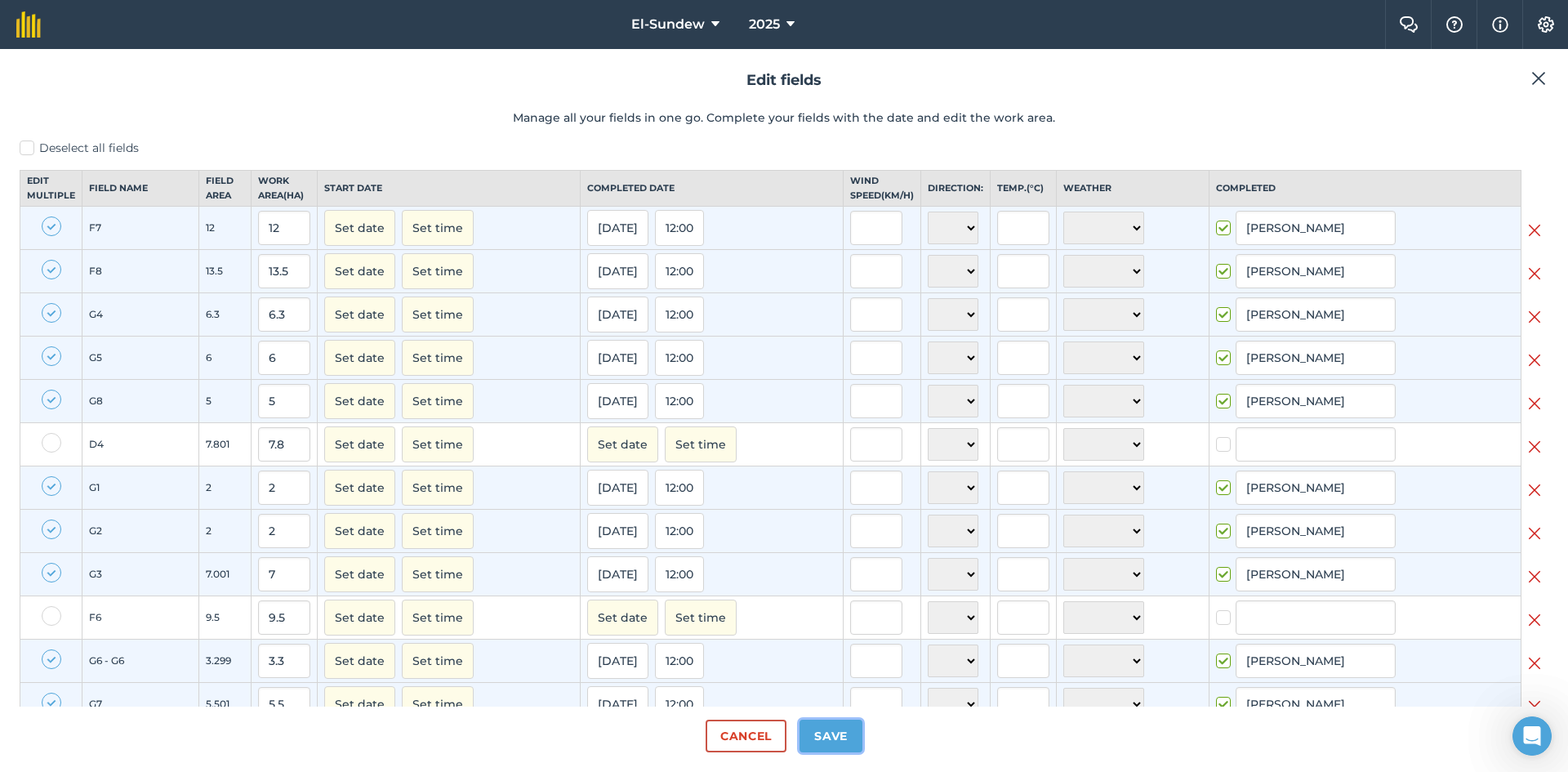
click at [843, 737] on button "Save" at bounding box center [830, 735] width 62 height 33
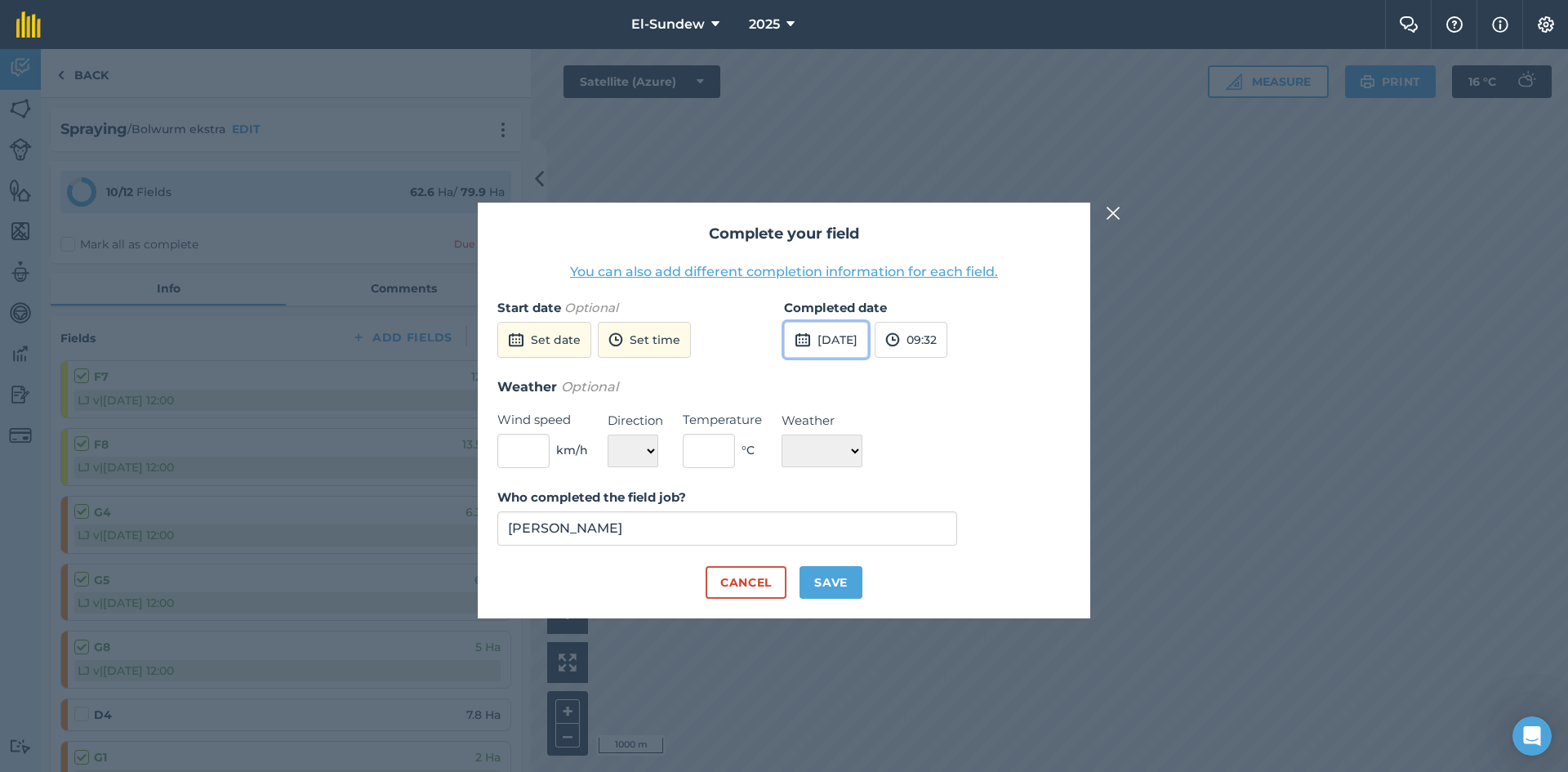
click at [833, 325] on button "[DATE]" at bounding box center [825, 339] width 84 height 36
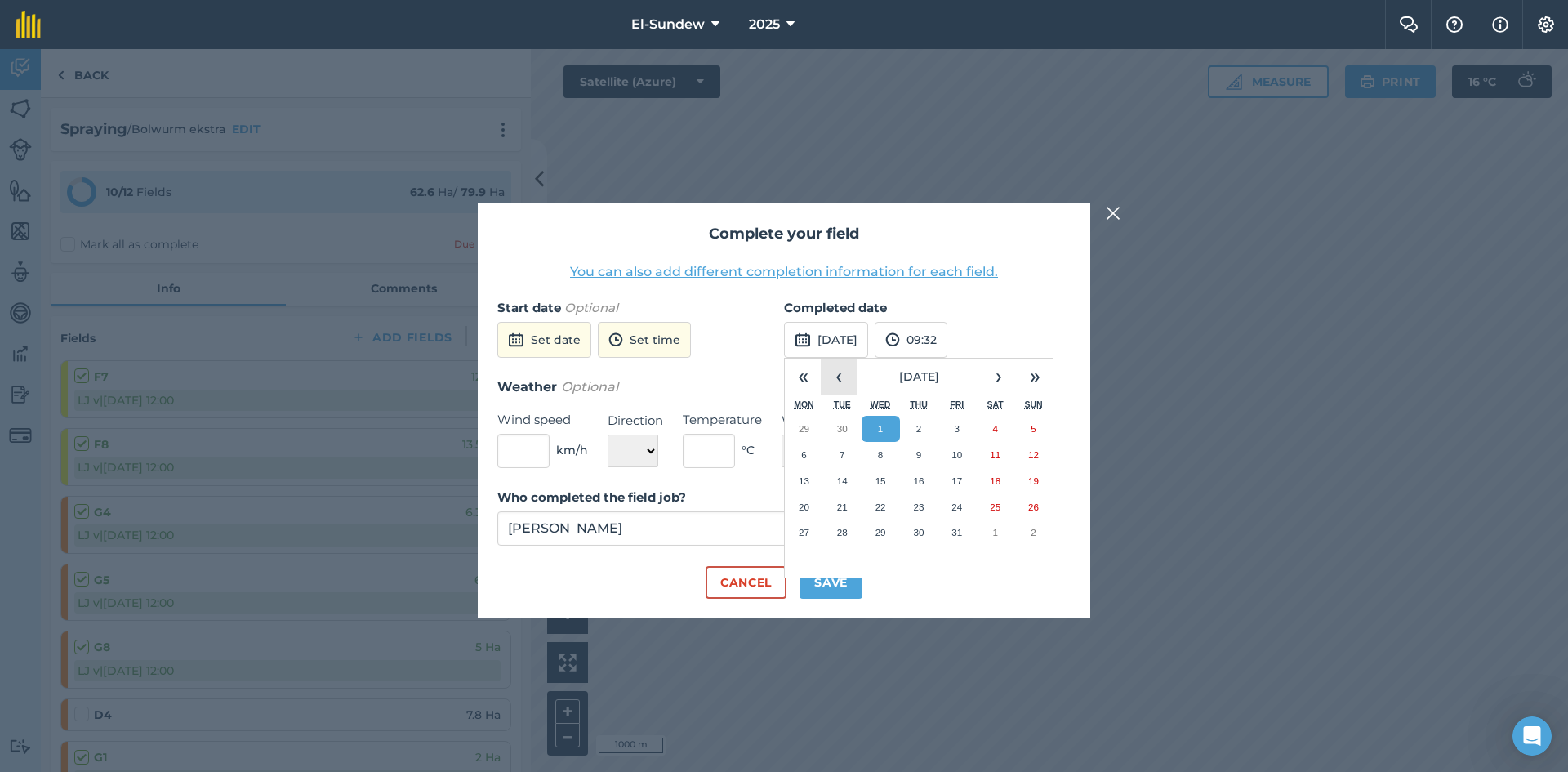
click at [843, 386] on button "‹" at bounding box center [838, 376] width 36 height 36
click at [967, 498] on button "26" at bounding box center [957, 507] width 38 height 26
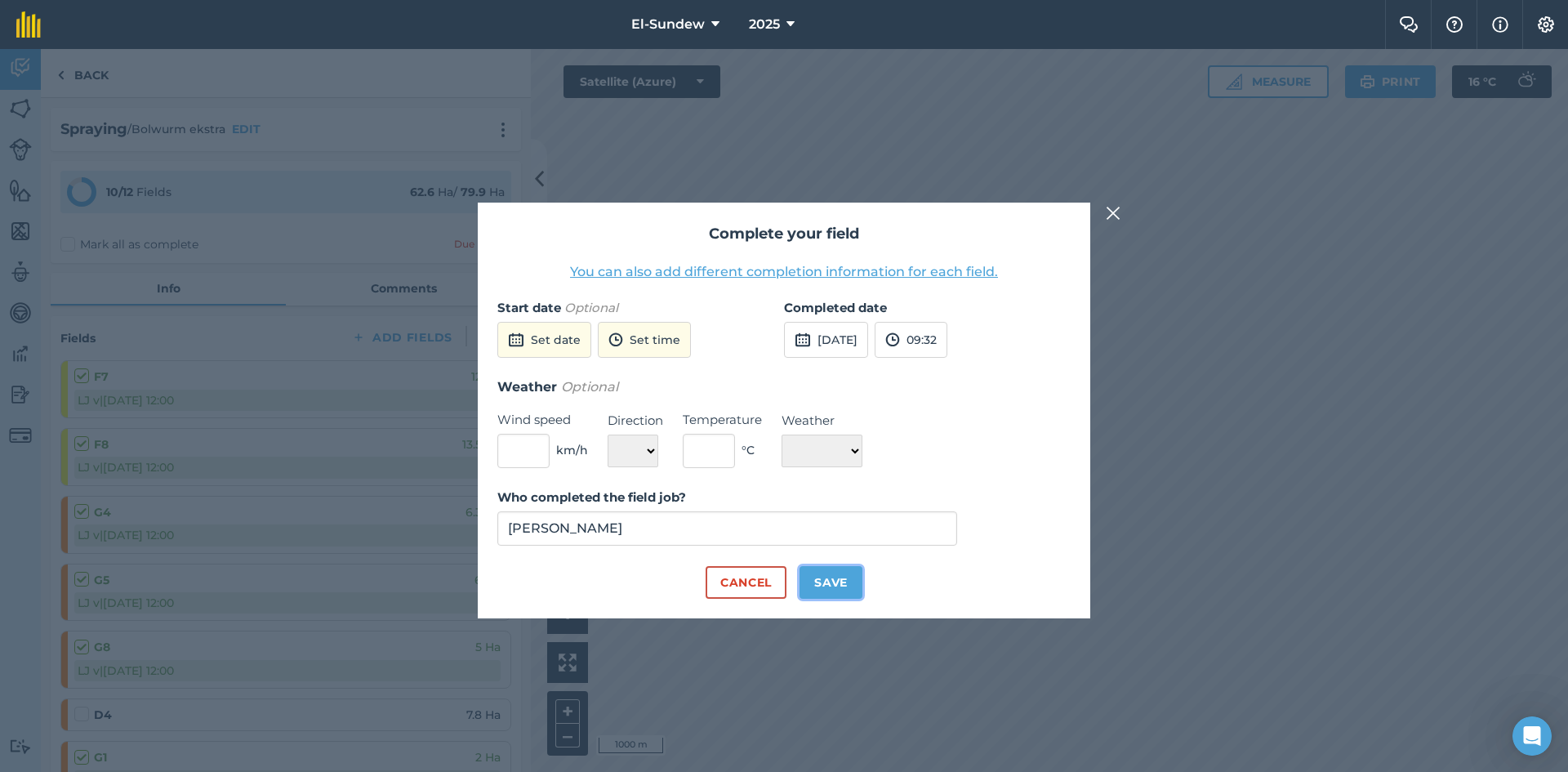
click at [824, 582] on button "Save" at bounding box center [830, 583] width 62 height 33
checkbox input "true"
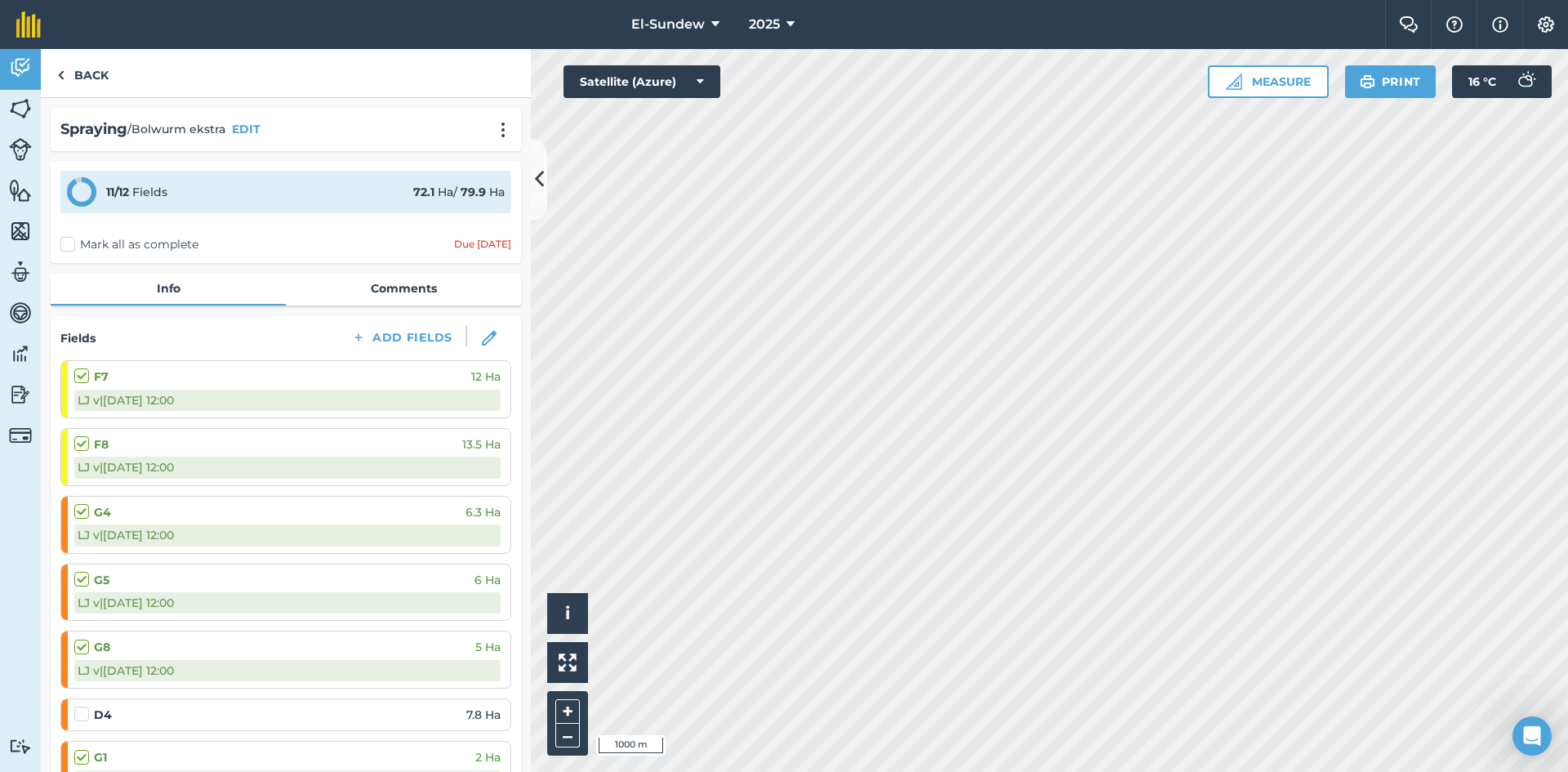
click at [85, 706] on label at bounding box center [84, 706] width 19 height 0
click at [85, 706] on input "checkbox" at bounding box center [79, 710] width 11 height 11
checkbox input "false"
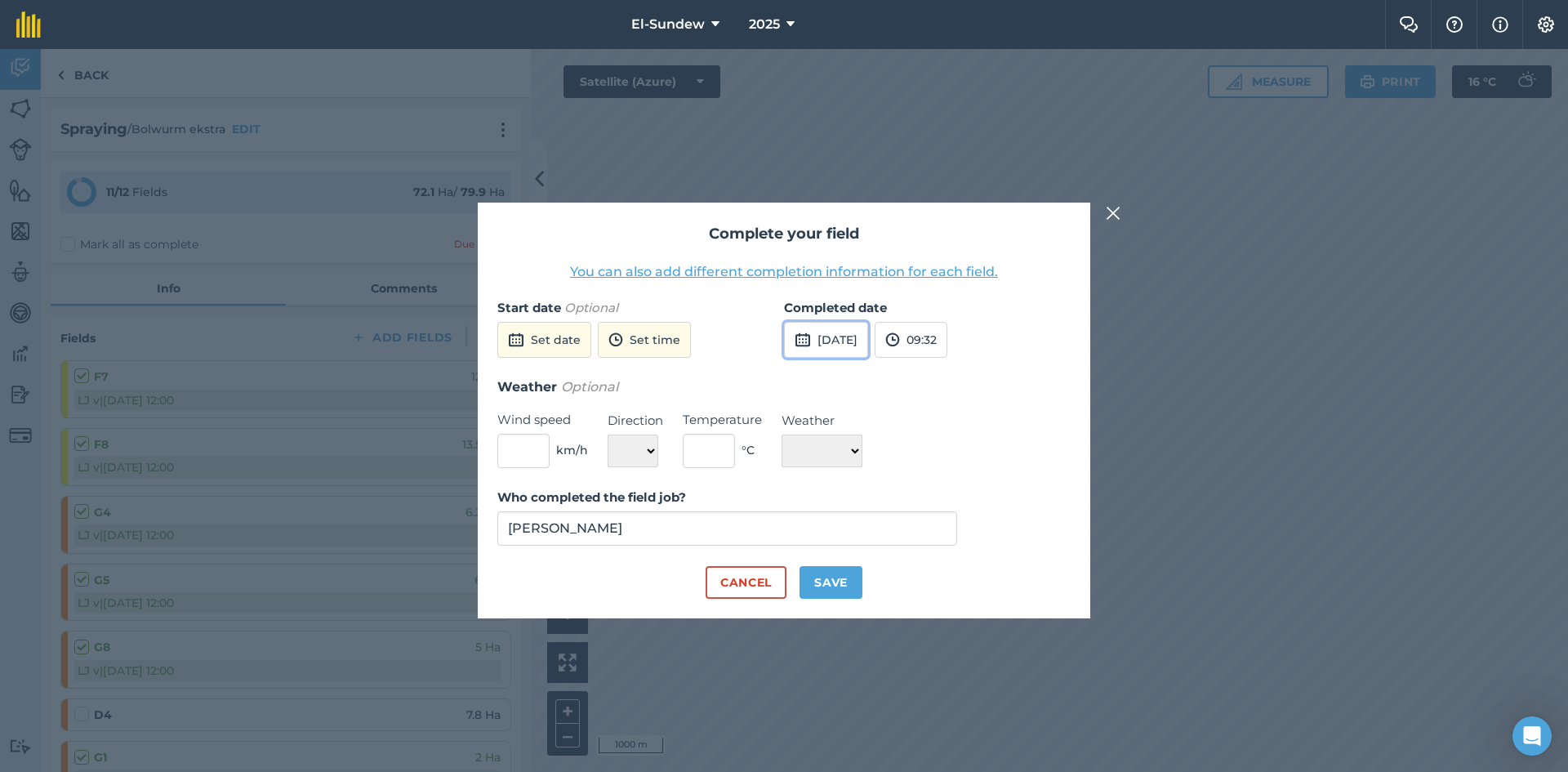
click at [832, 338] on button "[DATE]" at bounding box center [825, 339] width 84 height 36
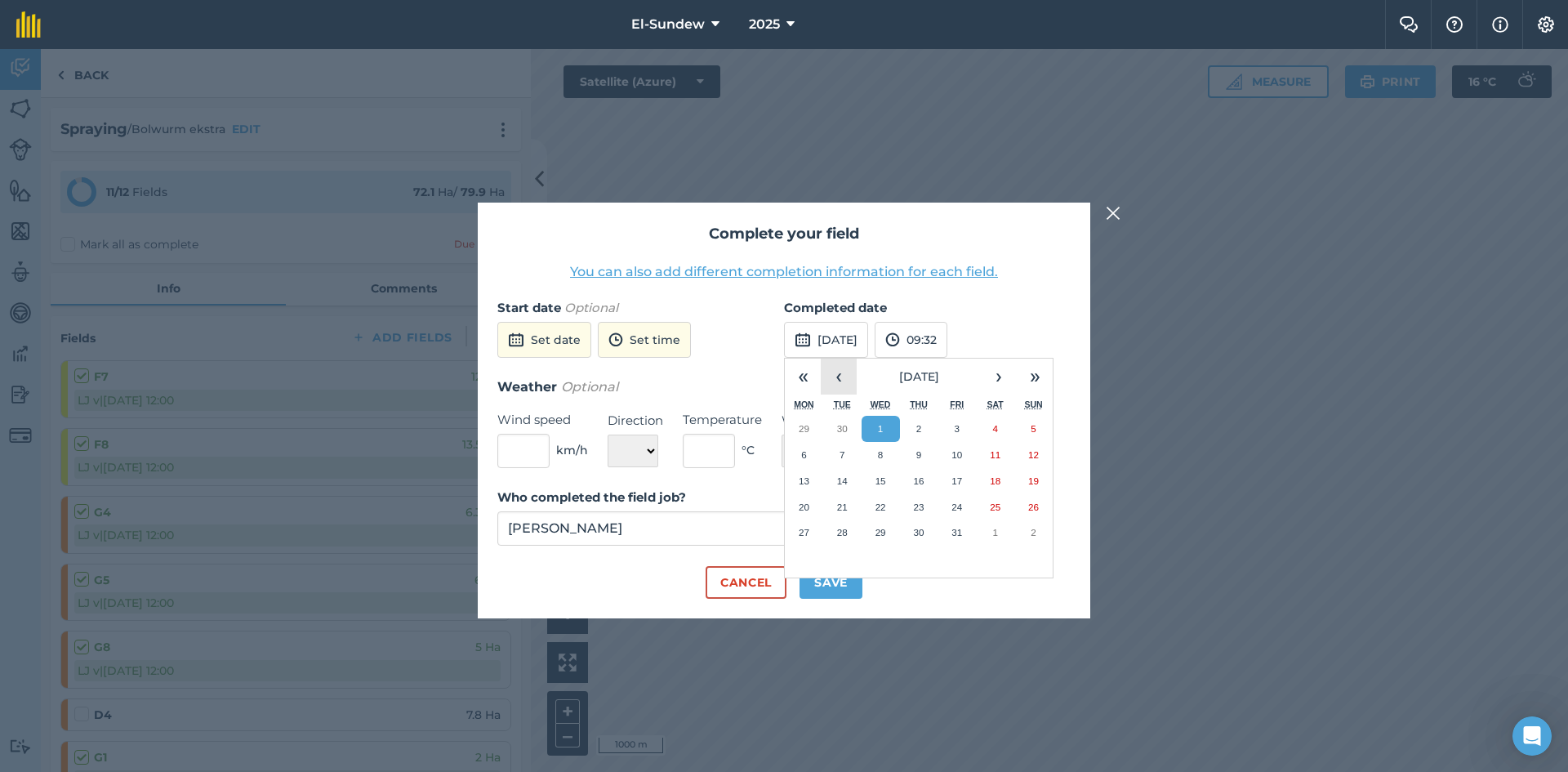
click at [842, 384] on button "‹" at bounding box center [838, 376] width 36 height 36
click at [960, 503] on abbr "26" at bounding box center [956, 506] width 11 height 11
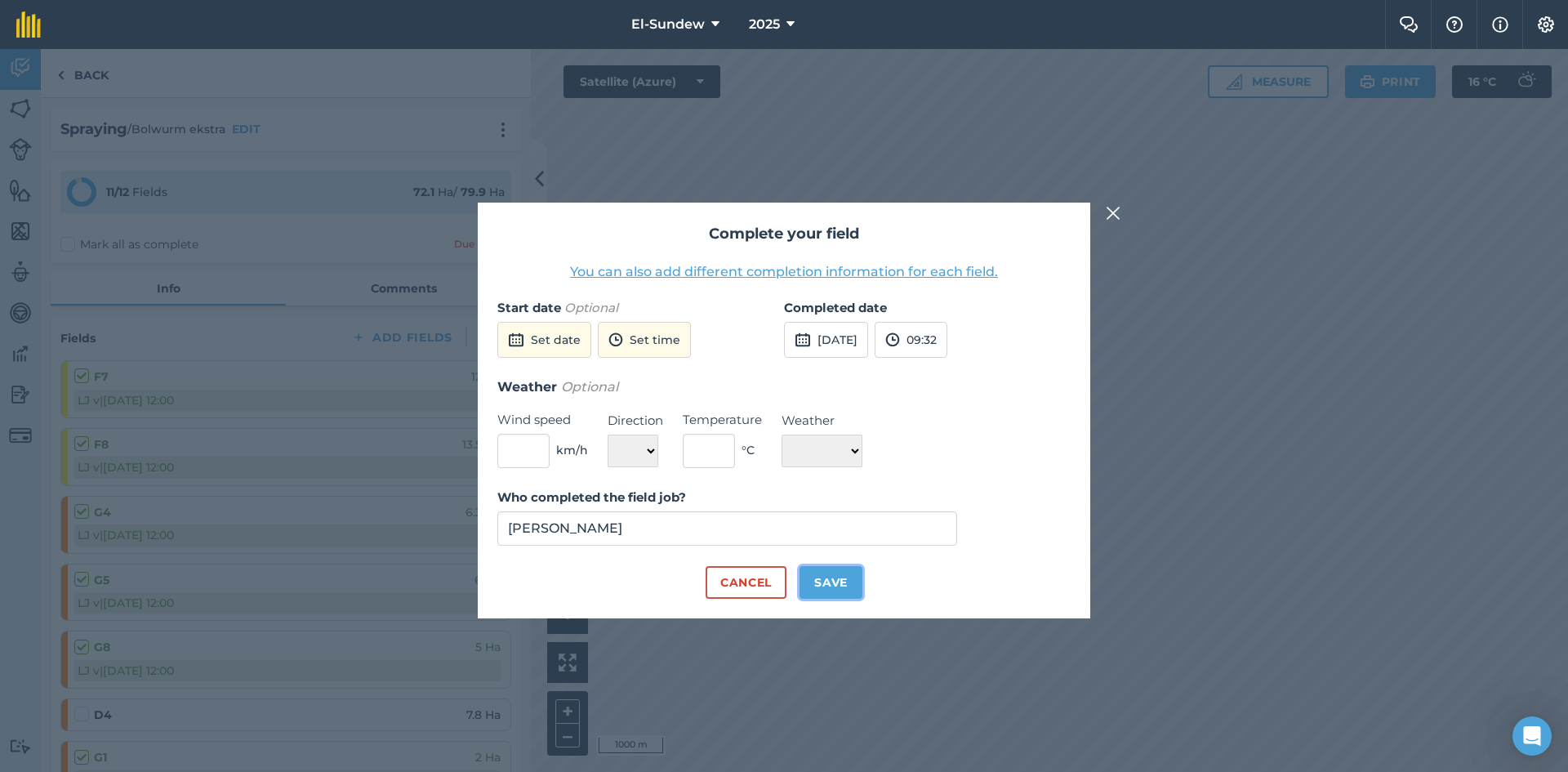
click at [837, 573] on button "Save" at bounding box center [830, 583] width 62 height 33
checkbox input "true"
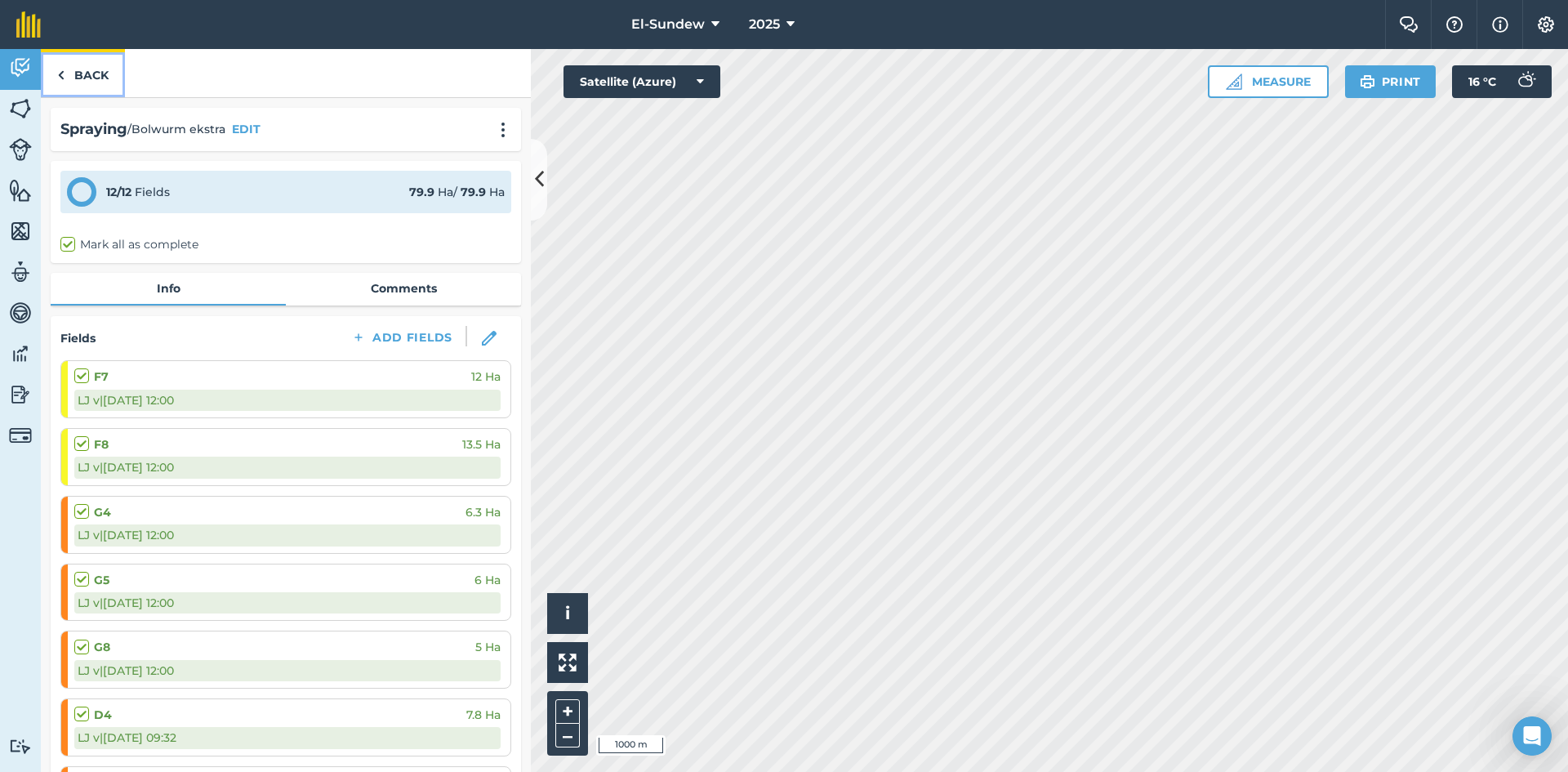
click at [88, 76] on link "Back" at bounding box center [82, 73] width 84 height 48
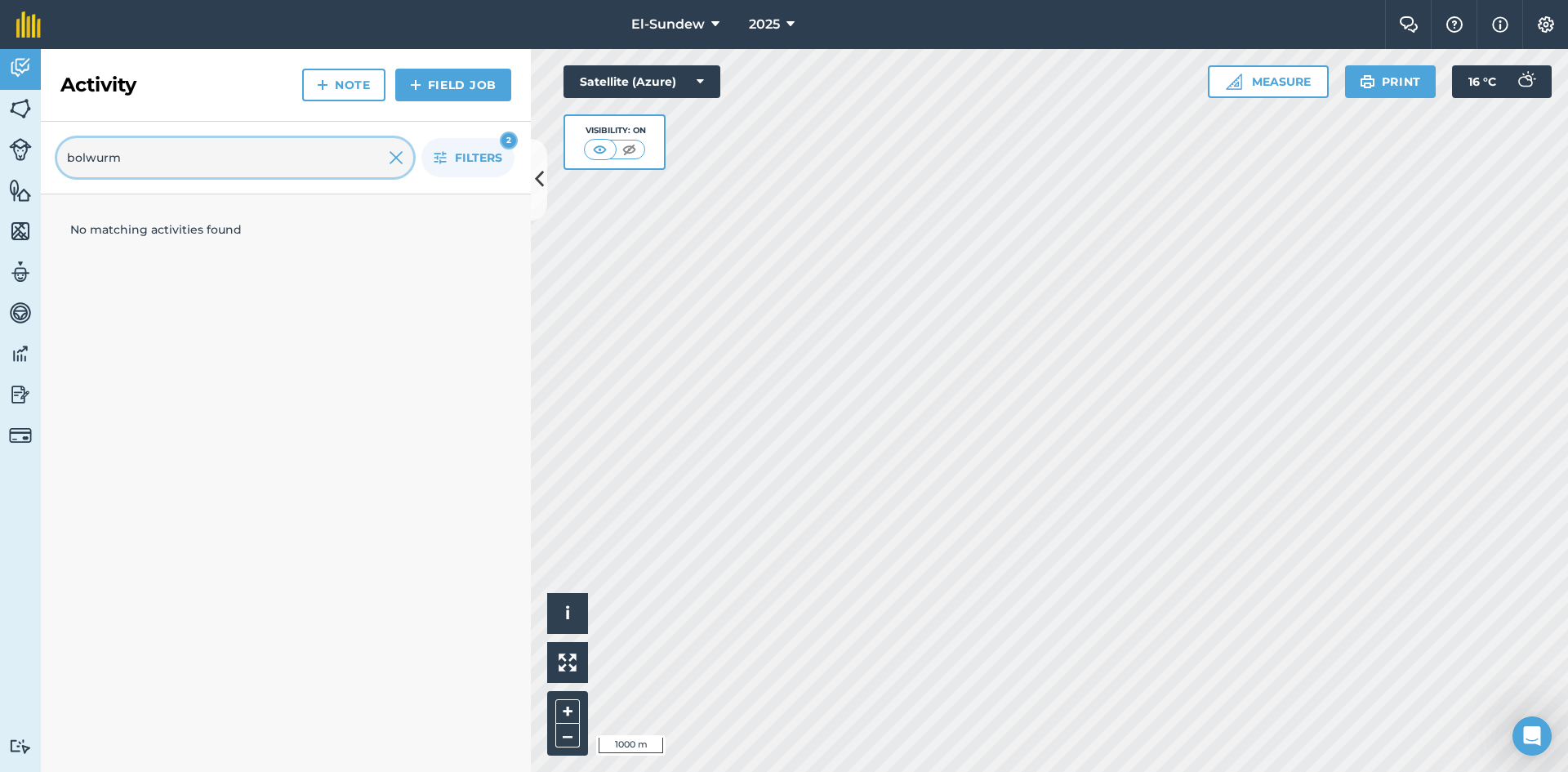
click at [168, 153] on input "bolwurm" at bounding box center [235, 158] width 356 height 39
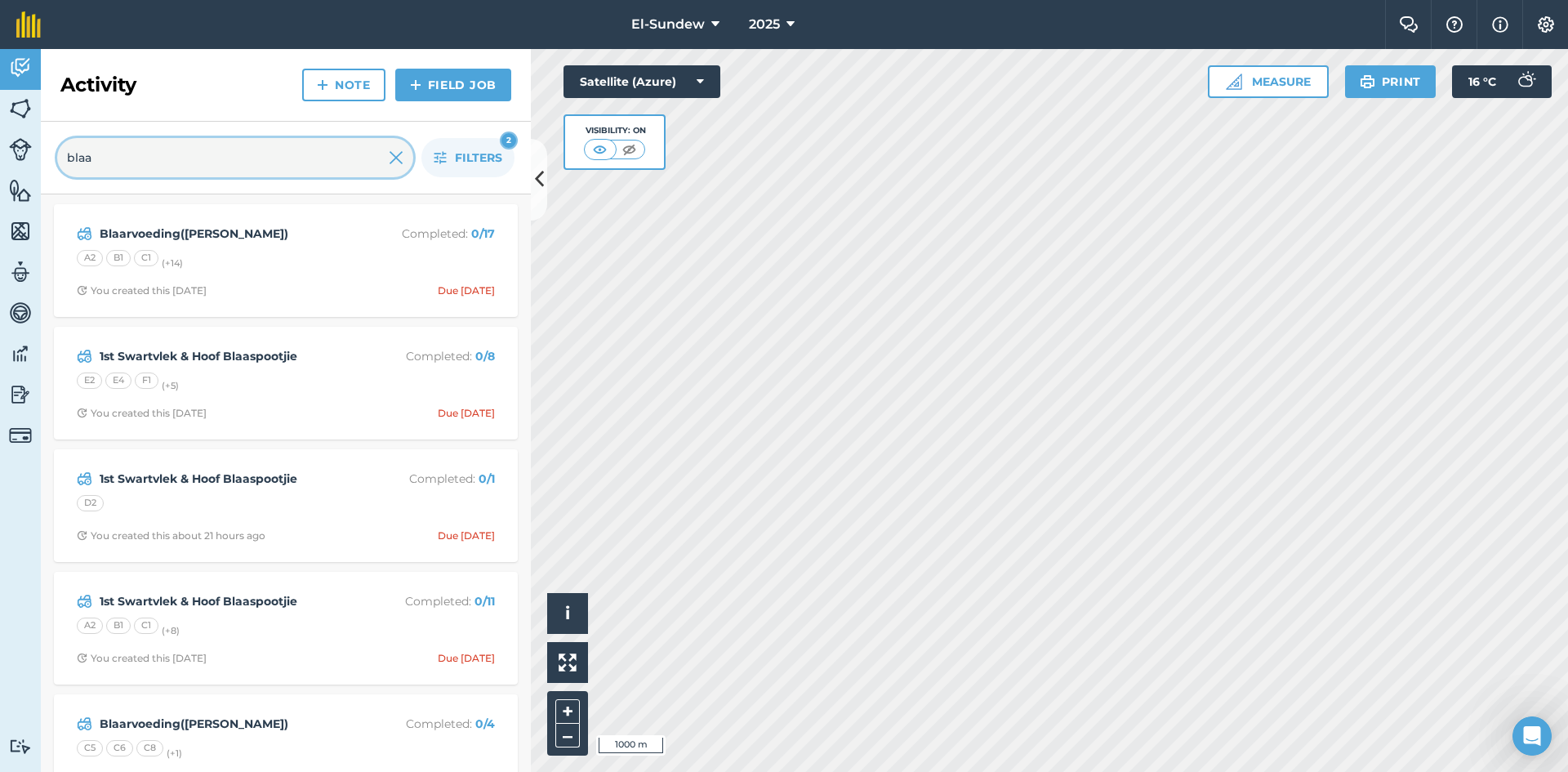
type input "blaar"
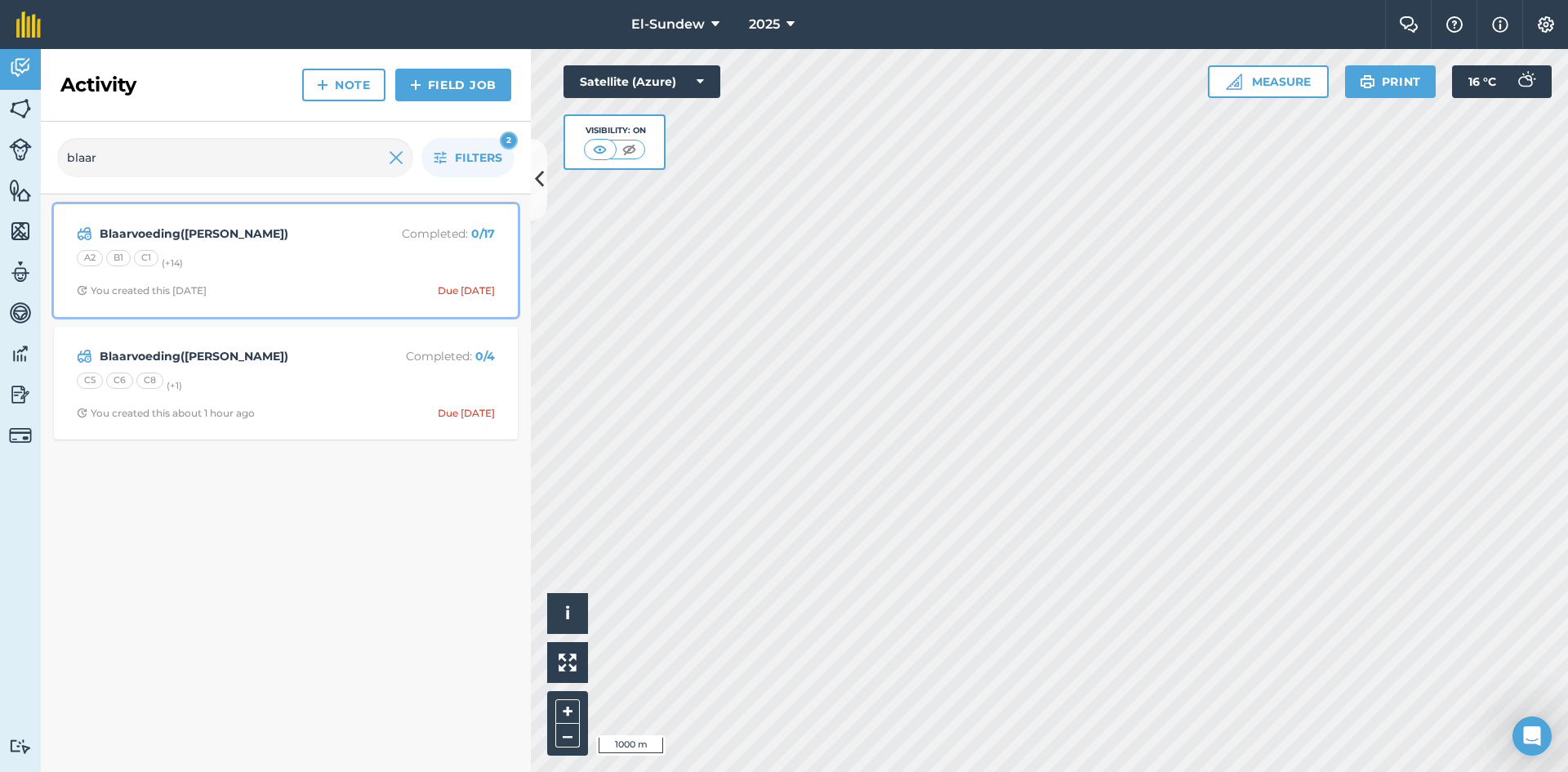
click at [287, 272] on div "Blaarvoeding([PERSON_NAME]) Completed : 0 / 17 A2 B1 C1 (+ 14 ) You created thi…" at bounding box center [286, 261] width 444 height 93
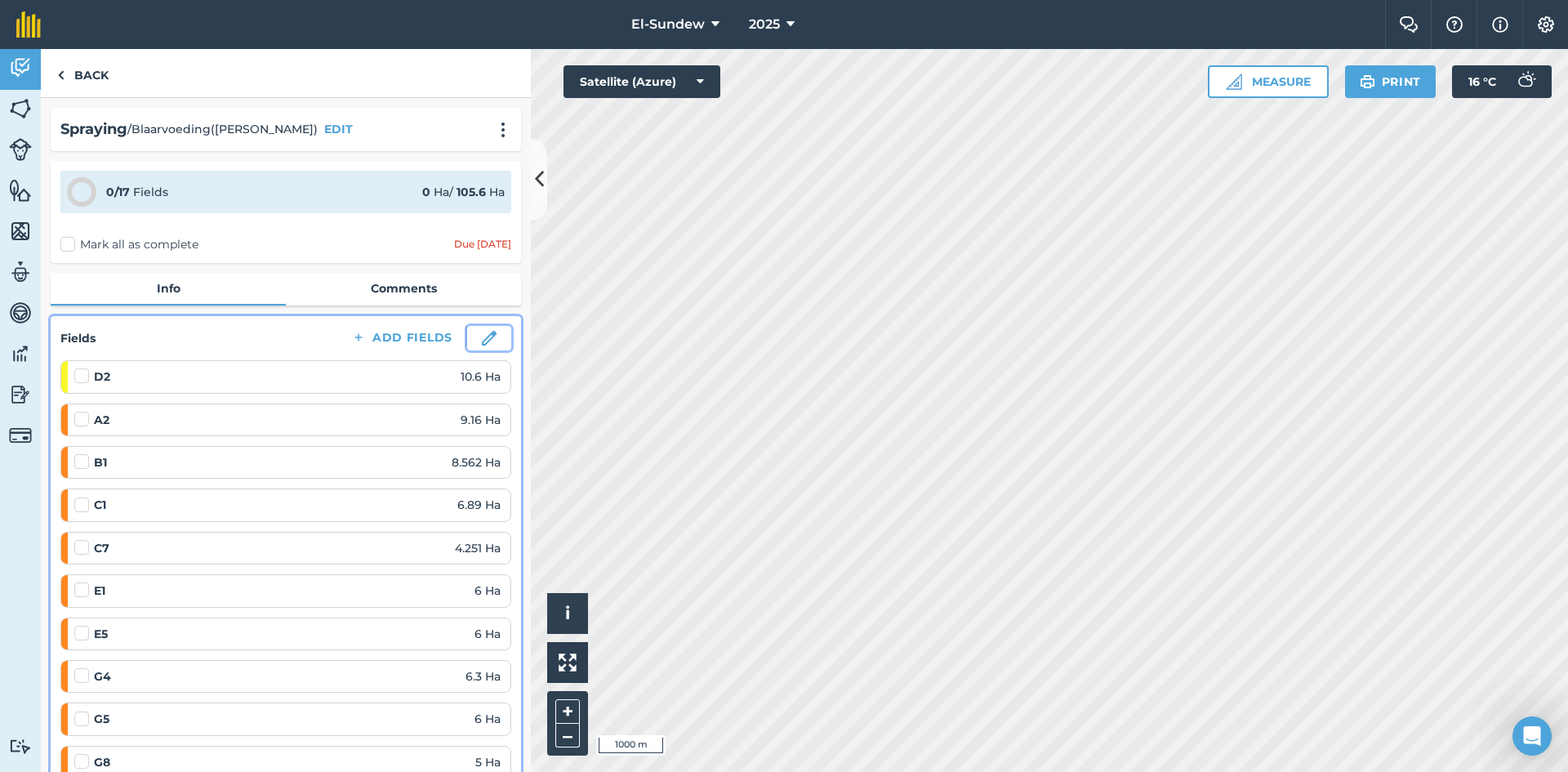
click at [482, 338] on img at bounding box center [488, 337] width 14 height 14
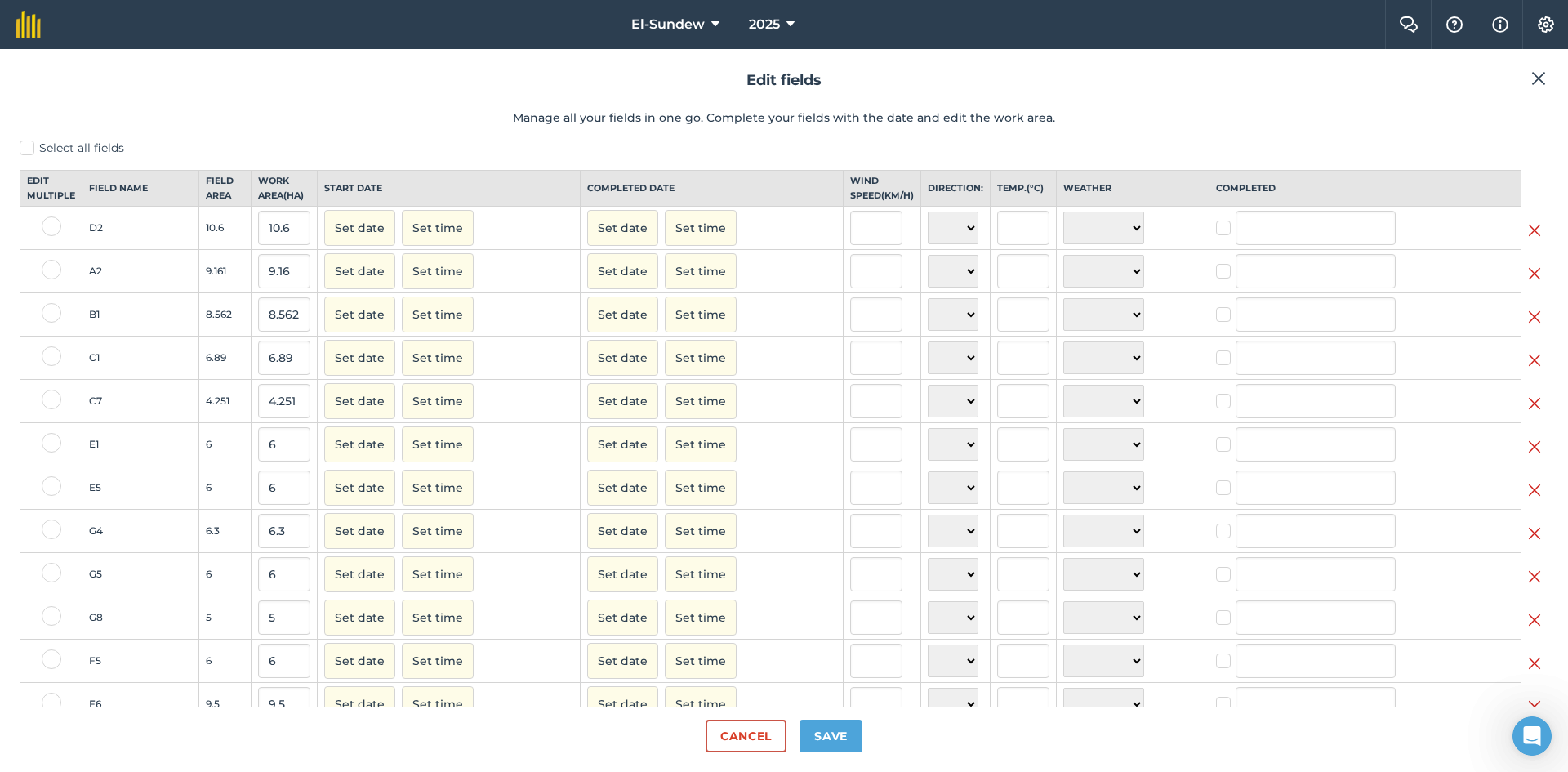
click at [46, 279] on label at bounding box center [51, 269] width 19 height 19
click at [46, 270] on input "checkbox" at bounding box center [46, 264] width 11 height 11
checkbox input "true"
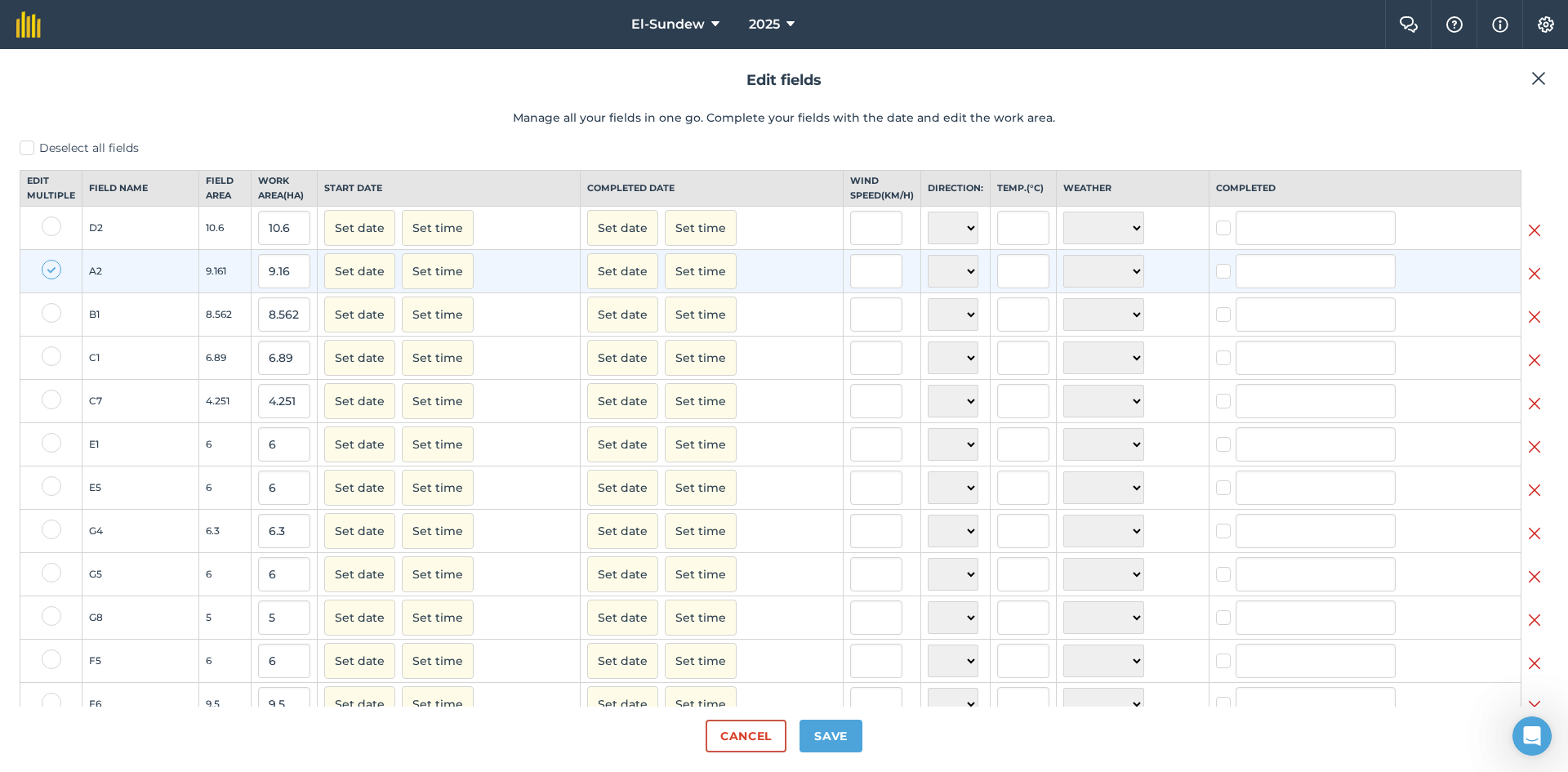
click at [52, 322] on label at bounding box center [51, 312] width 19 height 19
click at [52, 313] on input "checkbox" at bounding box center [46, 308] width 11 height 11
checkbox input "true"
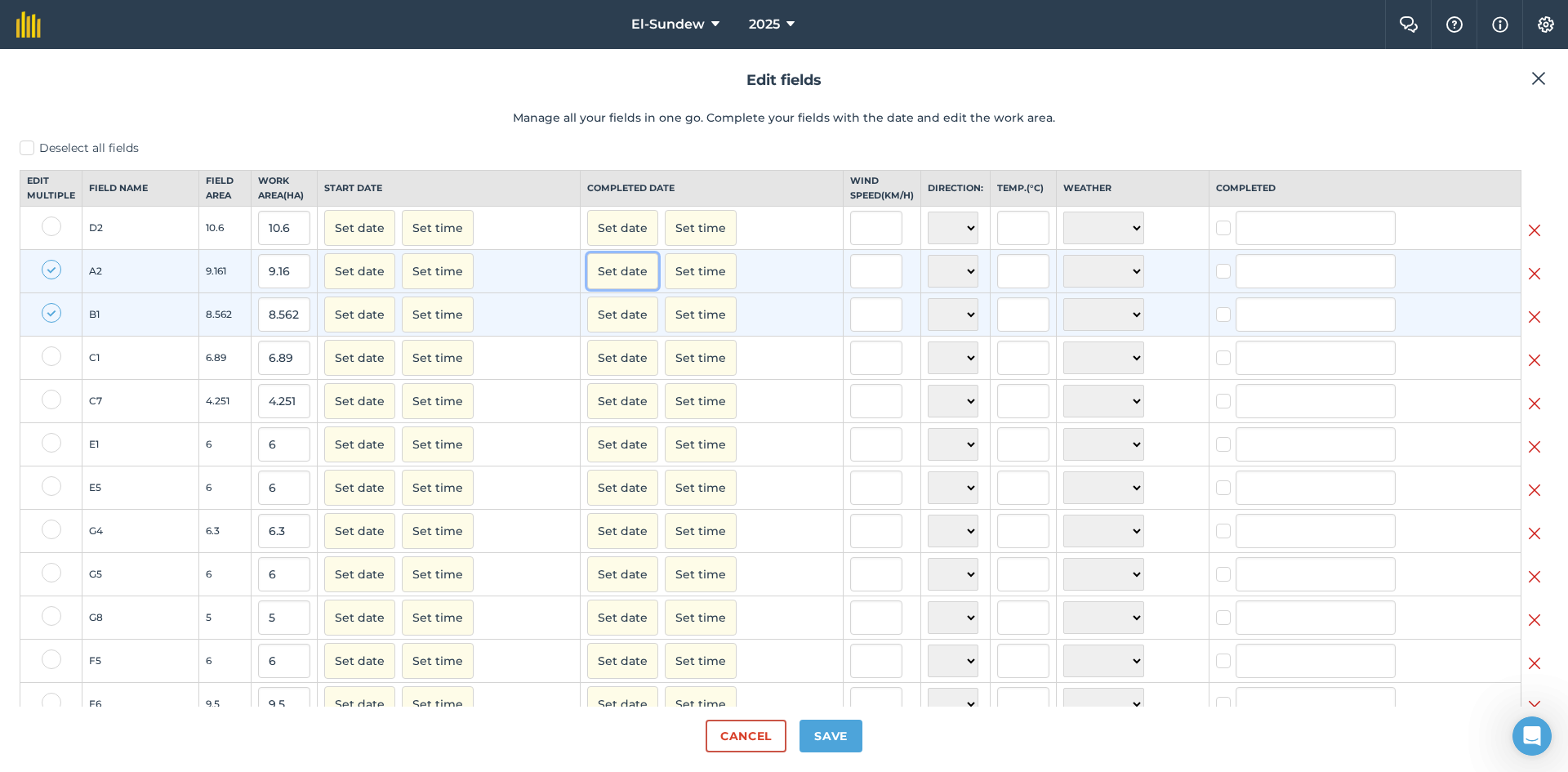
click at [610, 287] on button "Set date" at bounding box center [623, 270] width 71 height 36
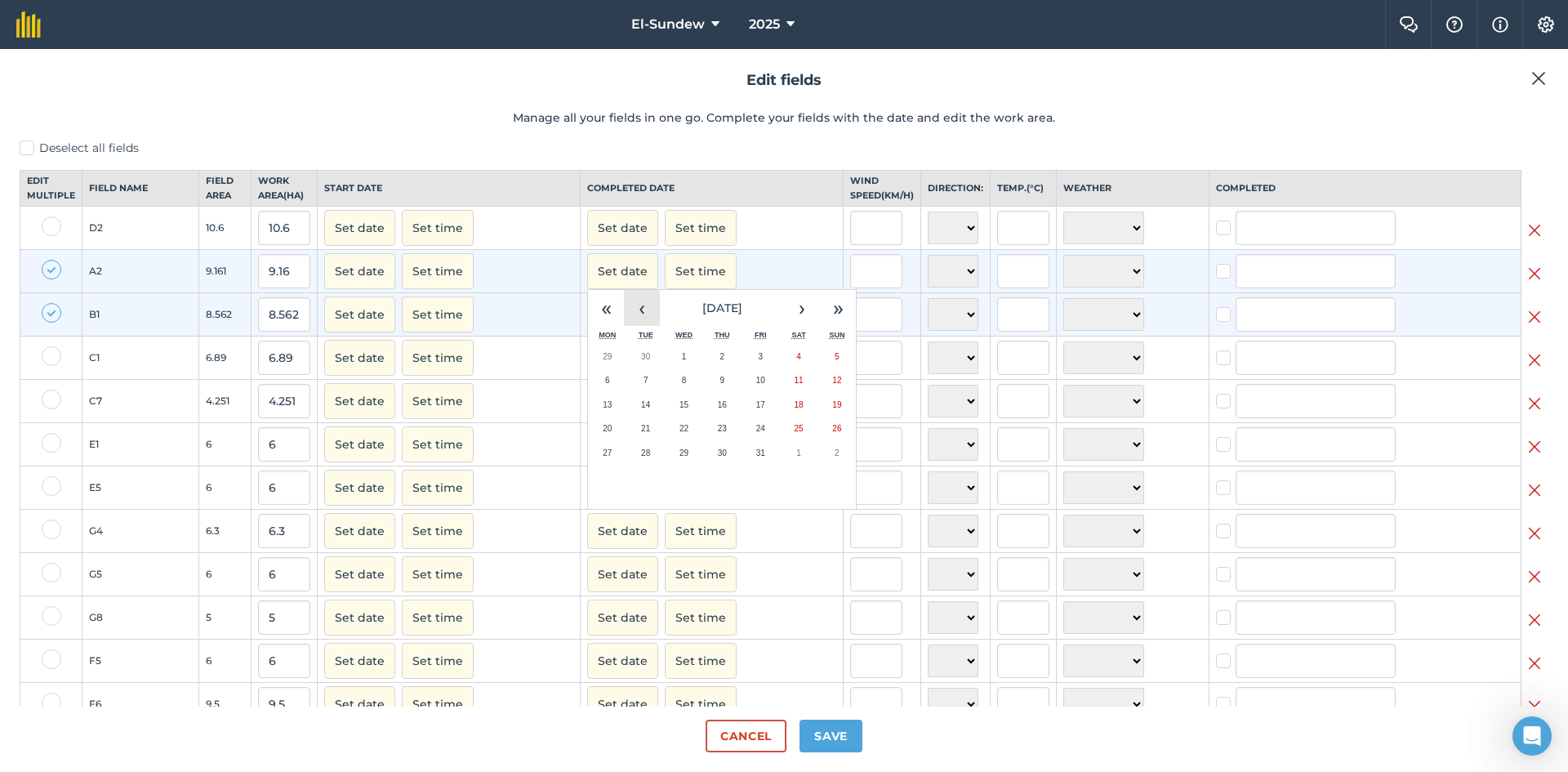
click at [635, 326] on button "‹" at bounding box center [641, 307] width 36 height 36
click at [745, 441] on button "26" at bounding box center [760, 428] width 38 height 24
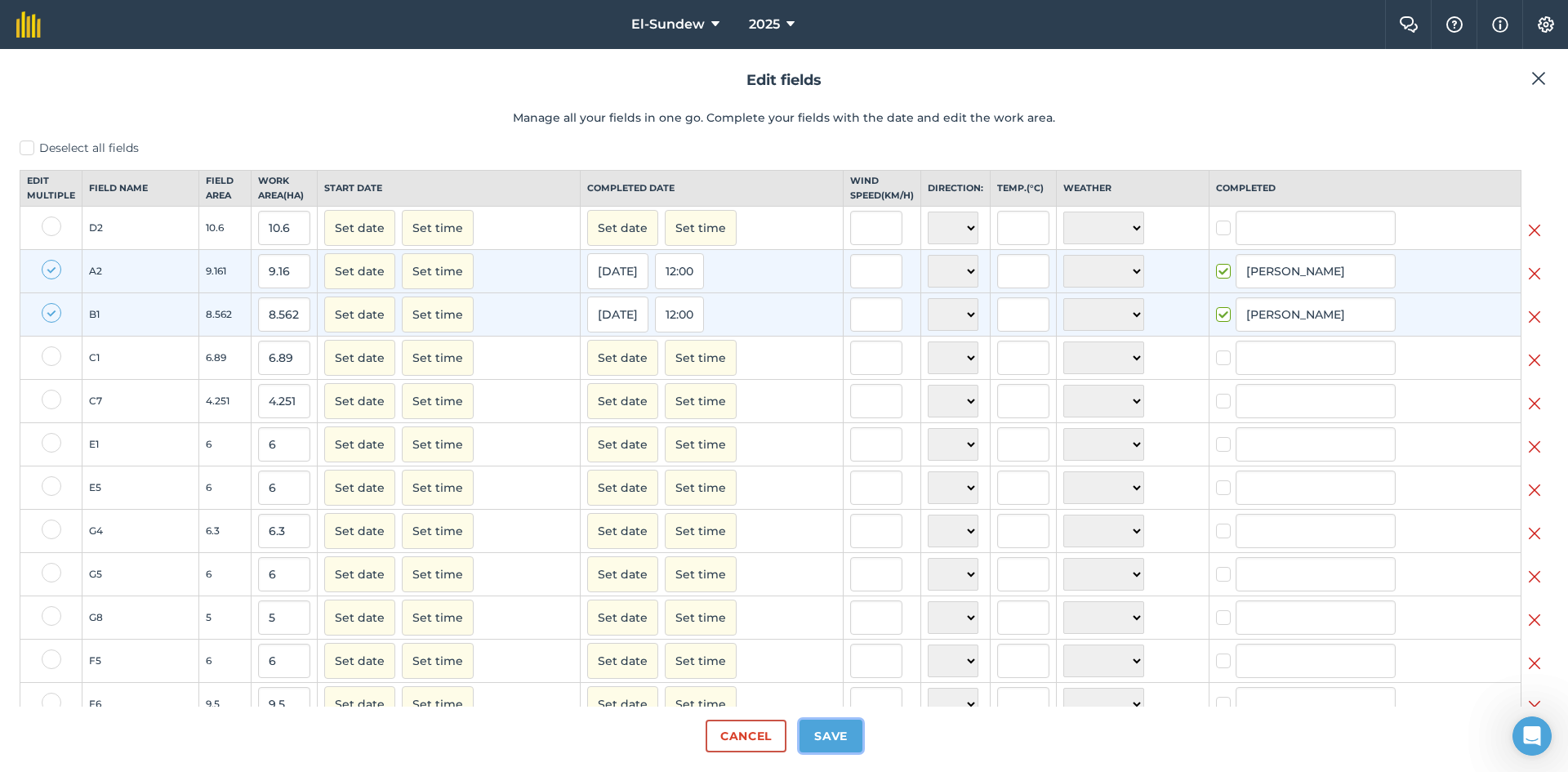
click at [826, 733] on button "Save" at bounding box center [830, 735] width 62 height 33
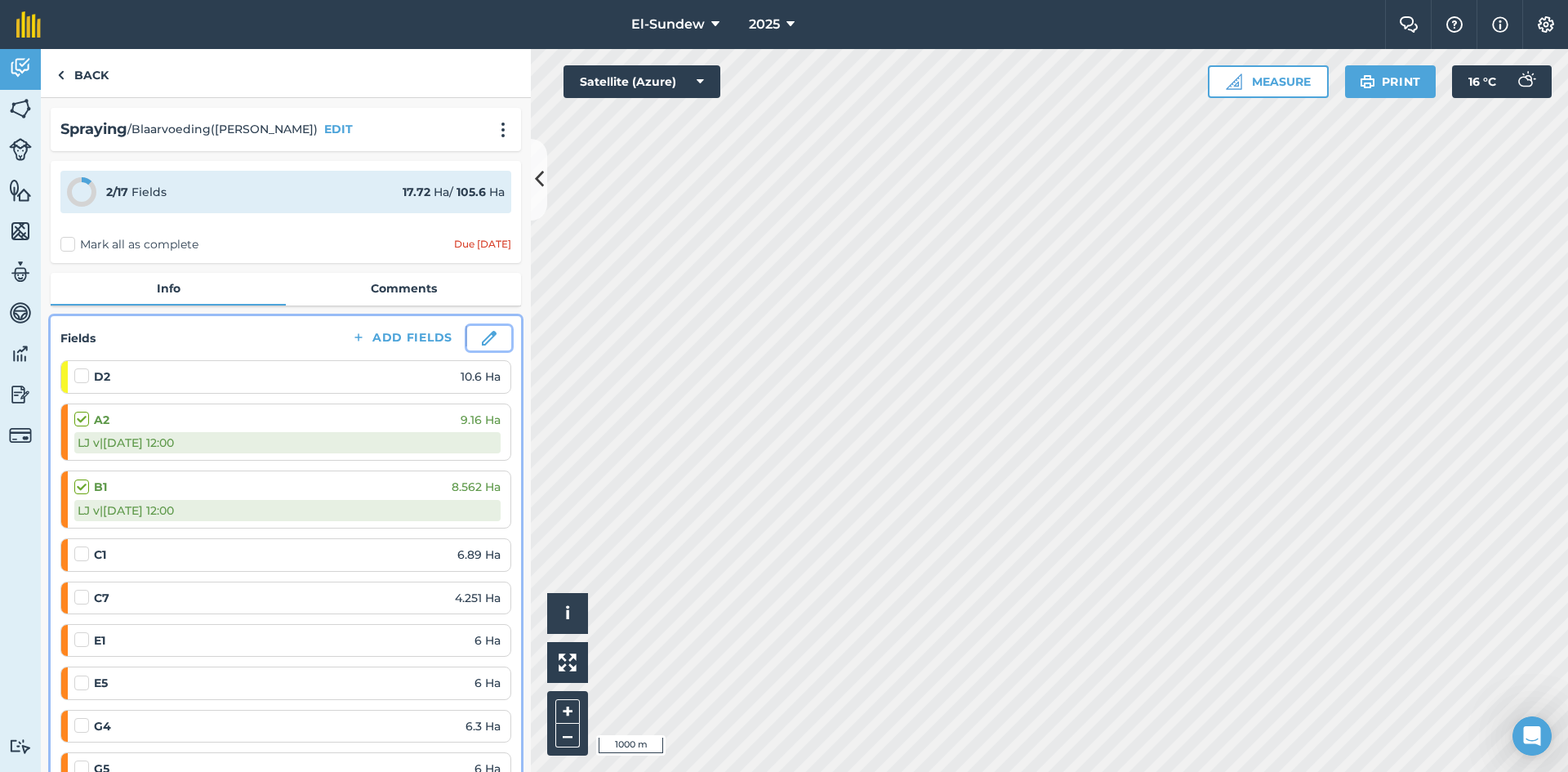
click at [482, 336] on img at bounding box center [488, 337] width 14 height 14
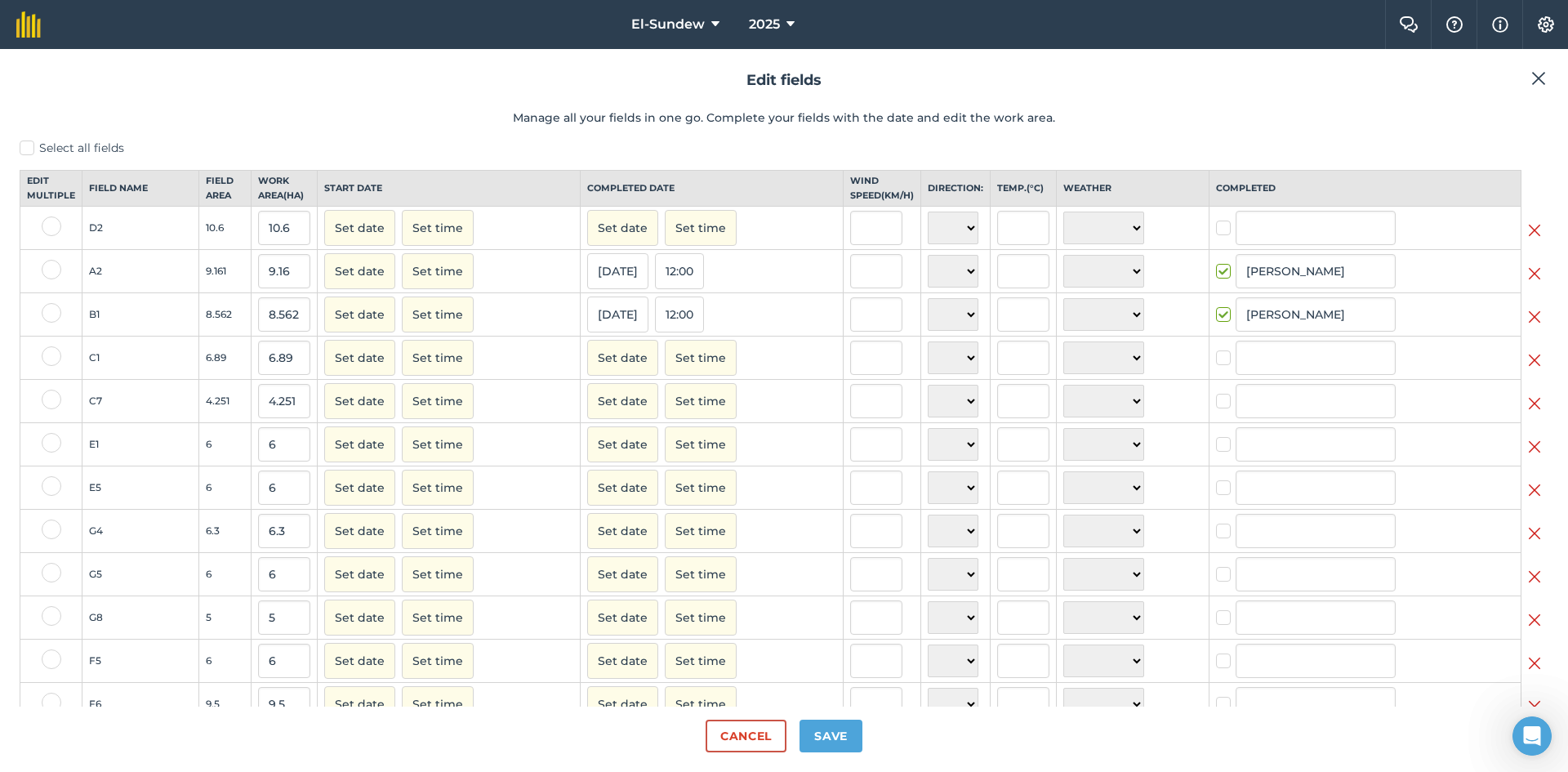
click at [51, 365] on label at bounding box center [51, 356] width 19 height 19
click at [51, 357] on input "checkbox" at bounding box center [46, 351] width 11 height 11
checkbox input "true"
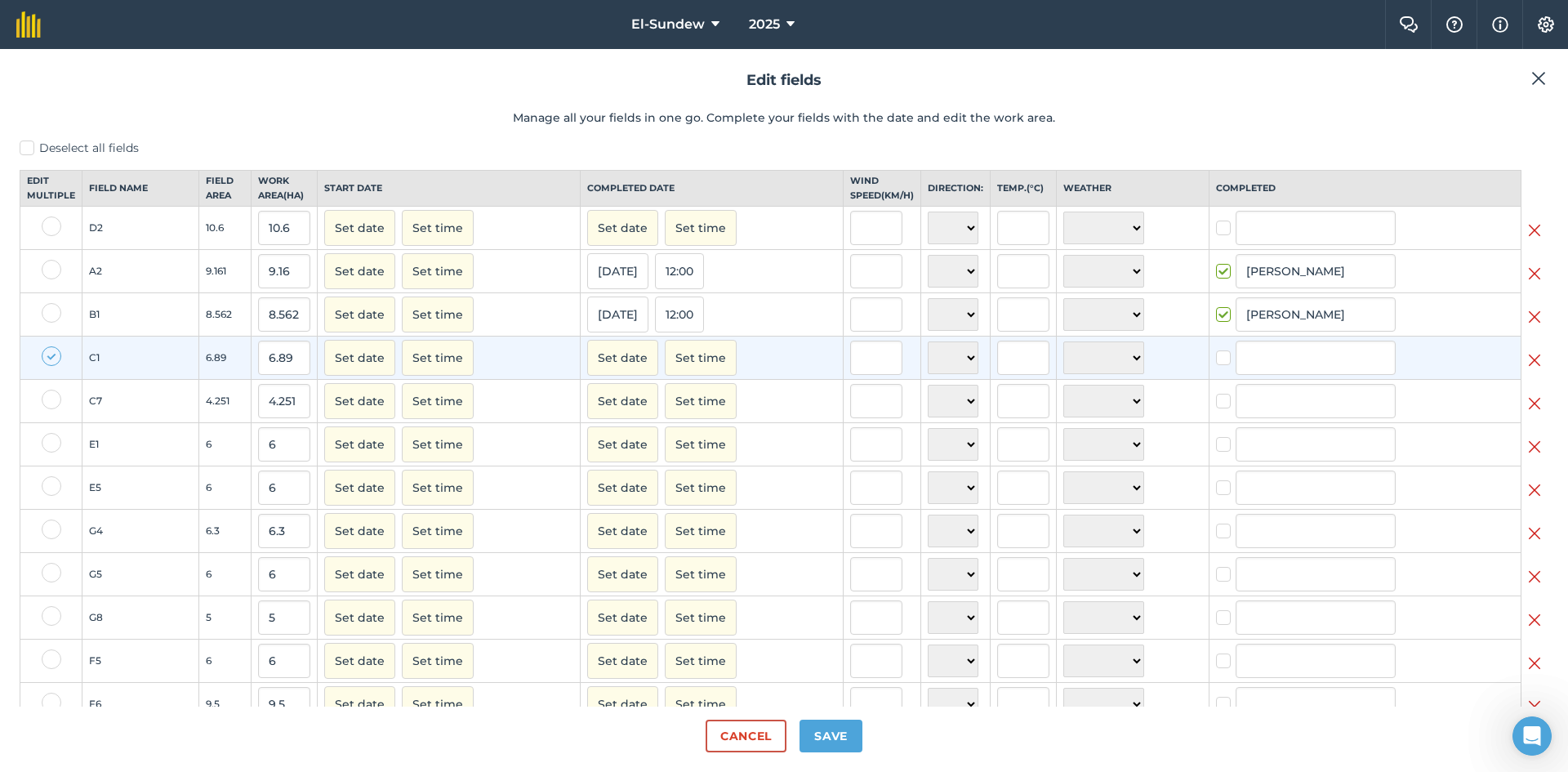
click at [55, 409] on label at bounding box center [51, 399] width 19 height 19
click at [52, 400] on input "checkbox" at bounding box center [46, 394] width 11 height 11
checkbox input "true"
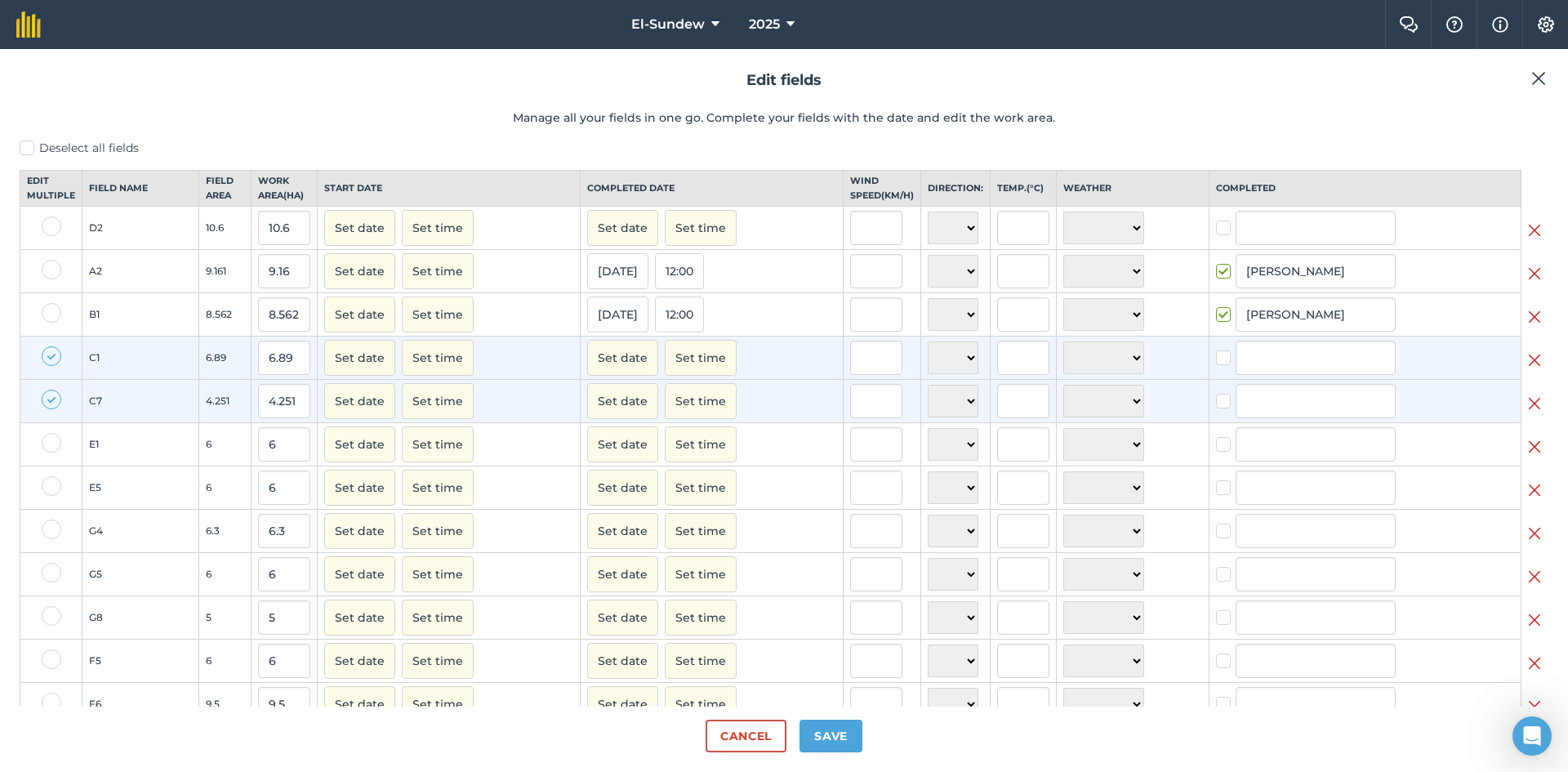
click at [56, 453] on label at bounding box center [51, 442] width 19 height 19
click at [52, 443] on input "checkbox" at bounding box center [46, 437] width 11 height 11
checkbox input "true"
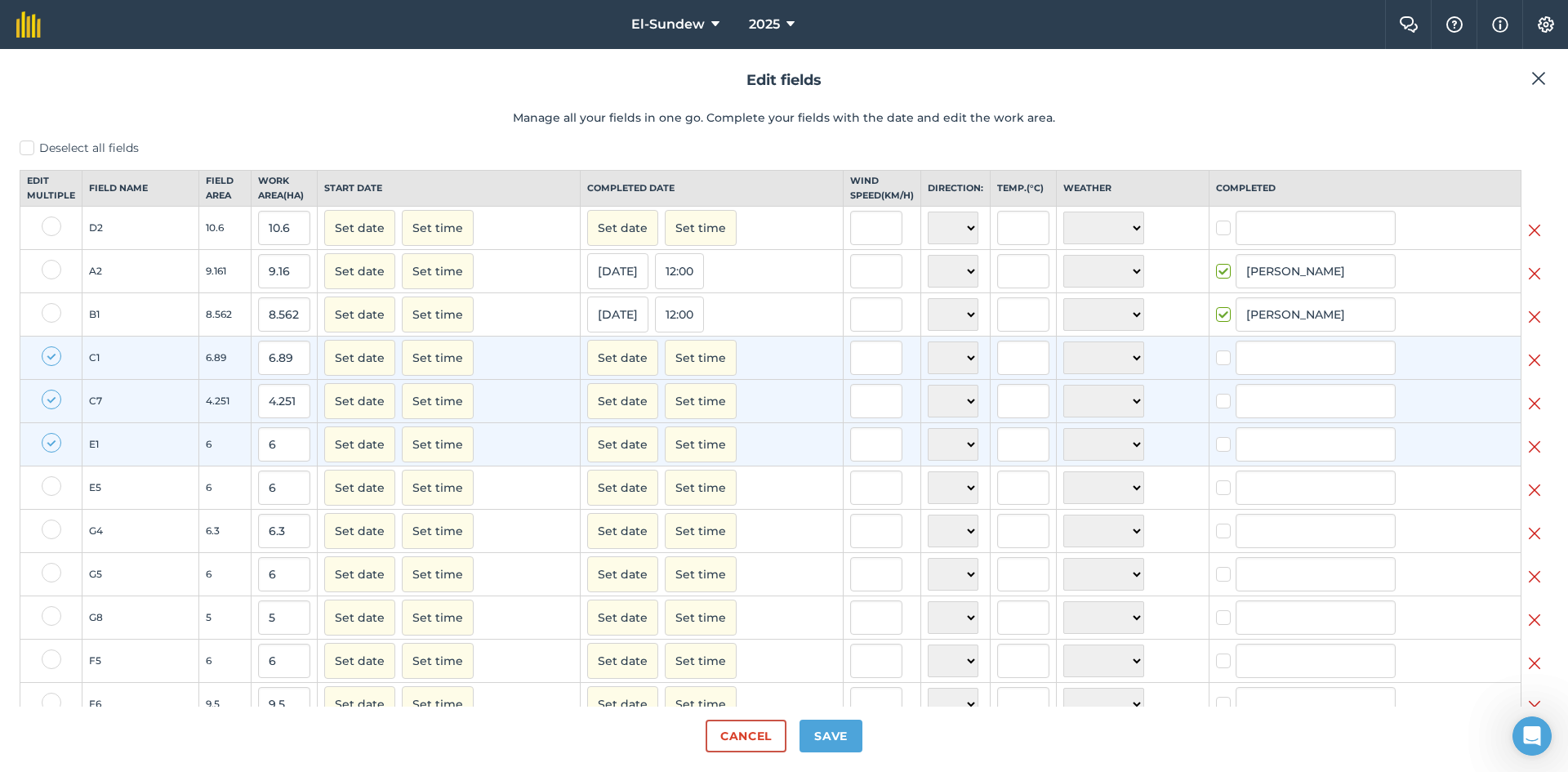
click at [55, 496] on label at bounding box center [51, 486] width 19 height 19
click at [52, 486] on input "checkbox" at bounding box center [46, 481] width 11 height 11
checkbox input "true"
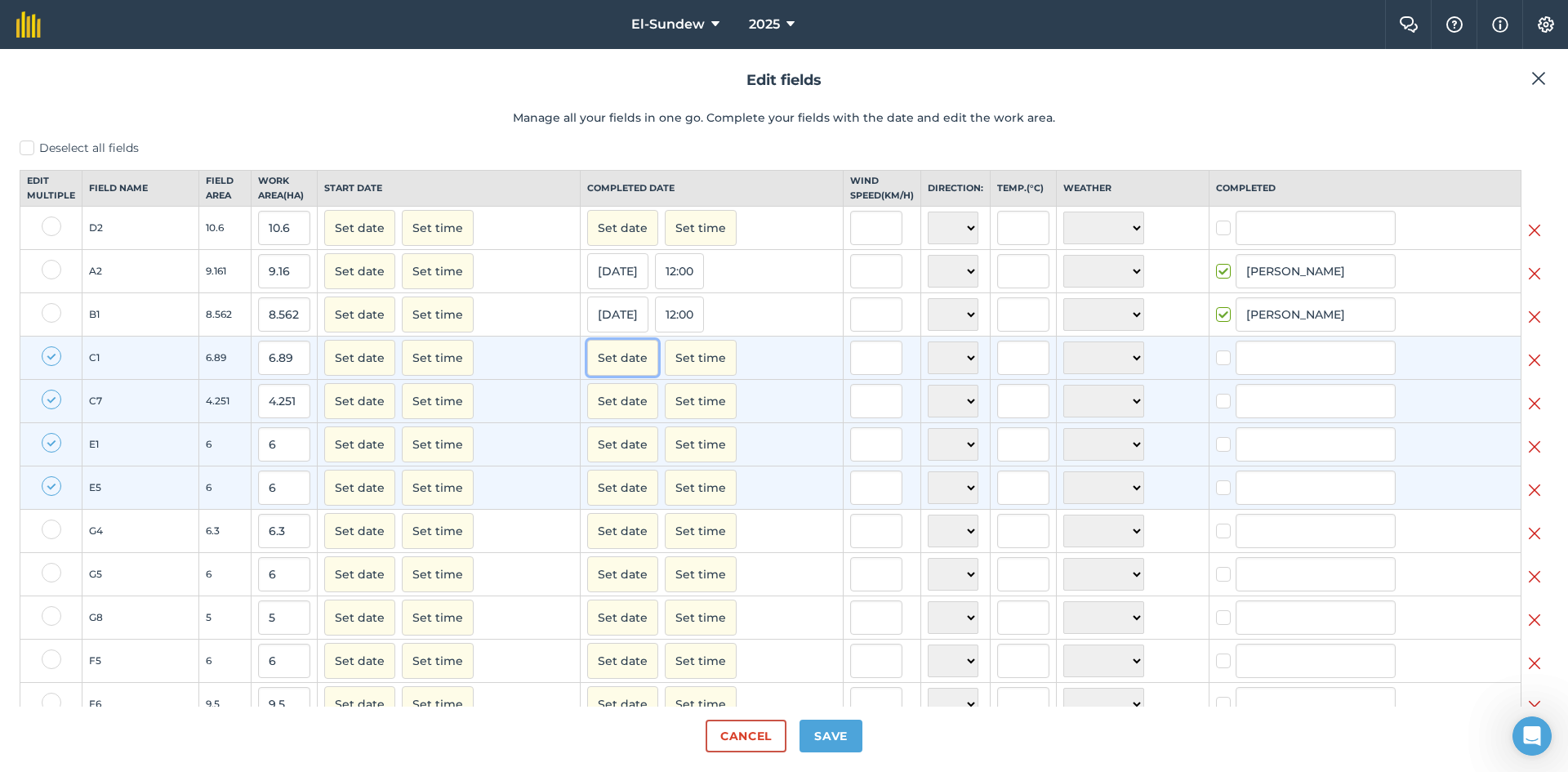
click at [610, 370] on button "Set date" at bounding box center [623, 357] width 71 height 36
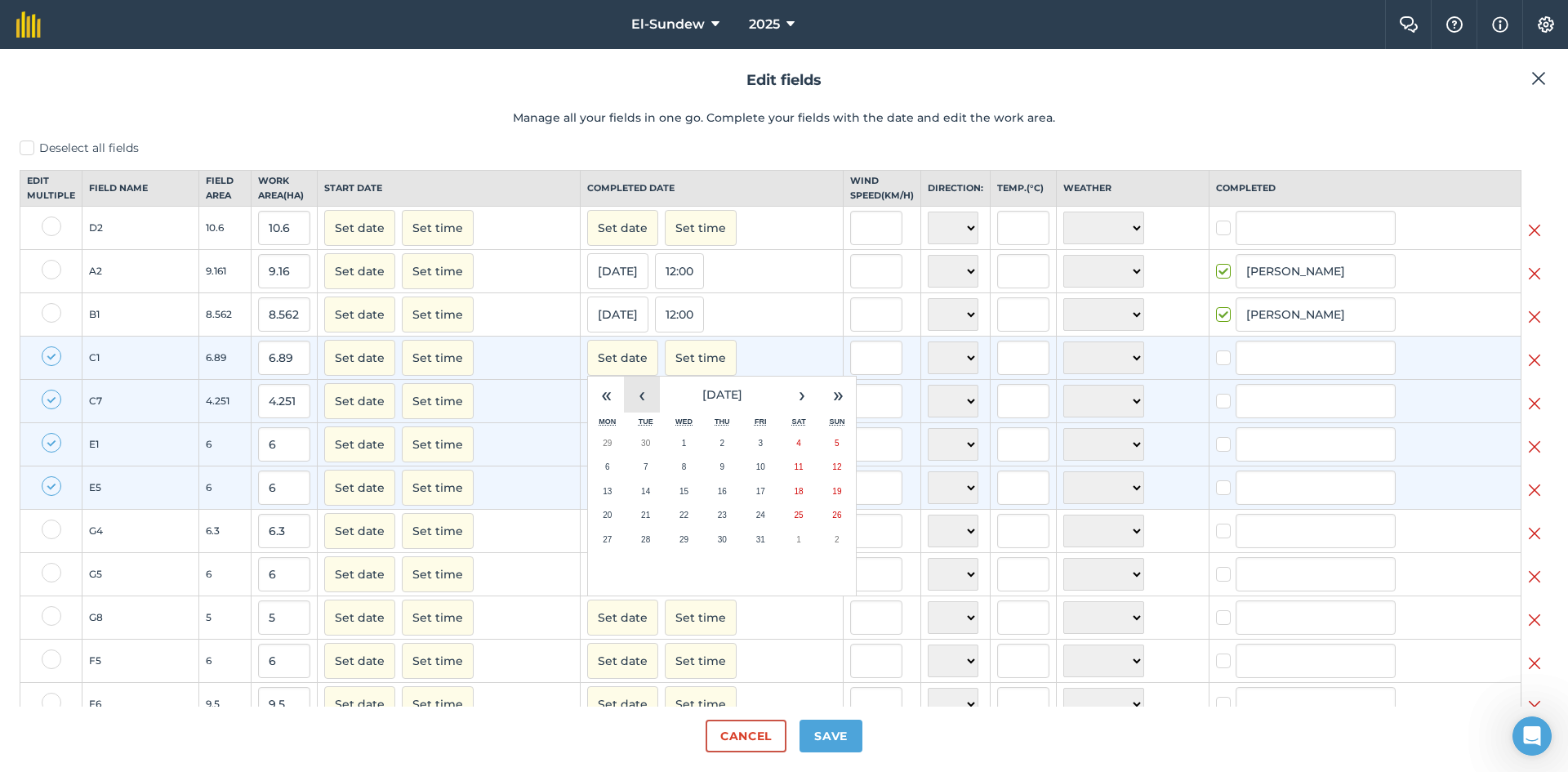
click at [626, 412] on button "‹" at bounding box center [641, 394] width 36 height 36
click at [794, 519] on abbr "27" at bounding box center [798, 514] width 9 height 9
checkbox input "true"
type input "[PERSON_NAME]"
checkbox input "true"
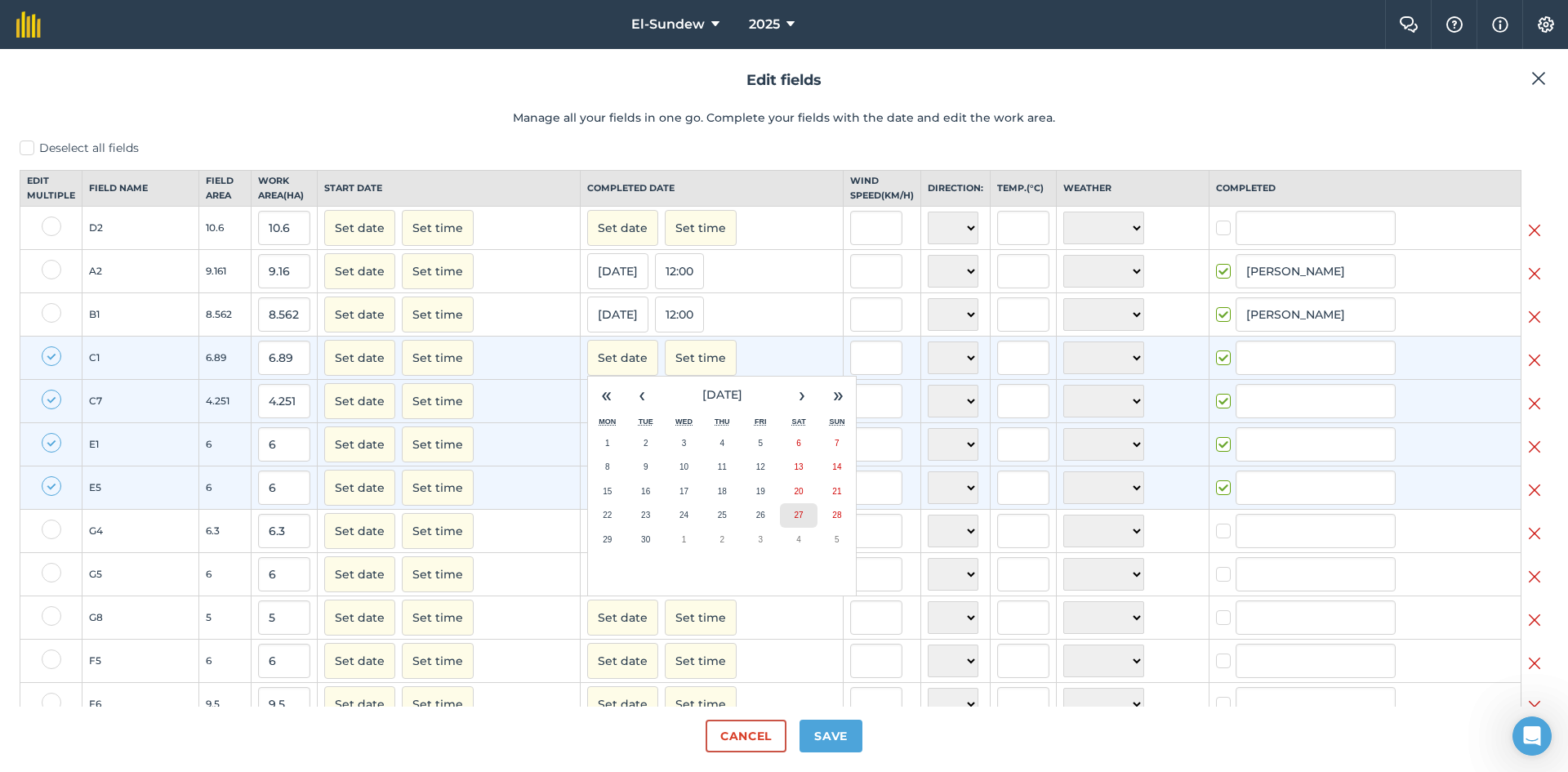
type input "[PERSON_NAME]"
checkbox input "true"
type input "[PERSON_NAME]"
checkbox input "true"
type input "[PERSON_NAME]"
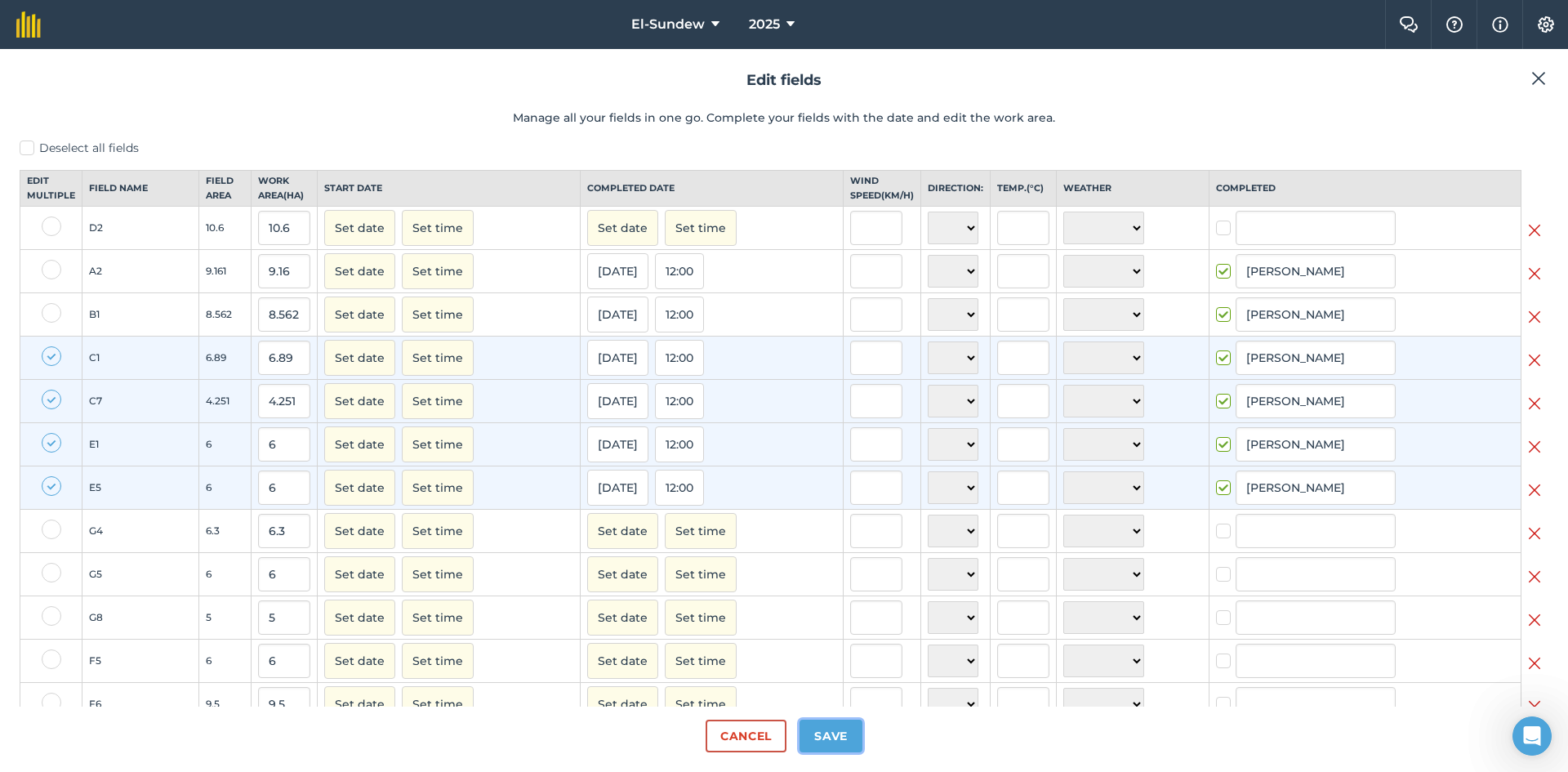
click at [820, 742] on button "Save" at bounding box center [830, 735] width 62 height 33
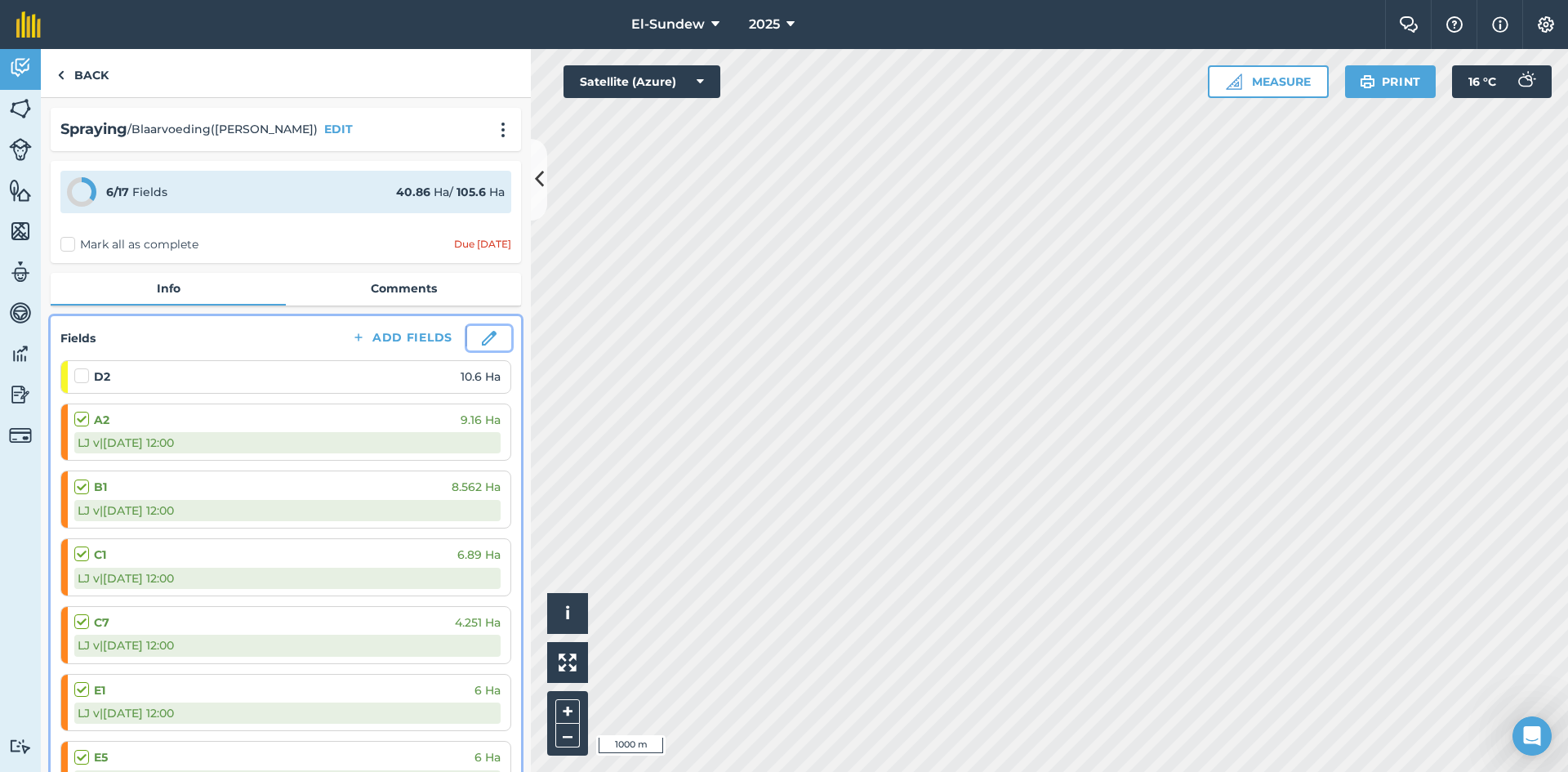
click at [482, 336] on img at bounding box center [488, 337] width 14 height 14
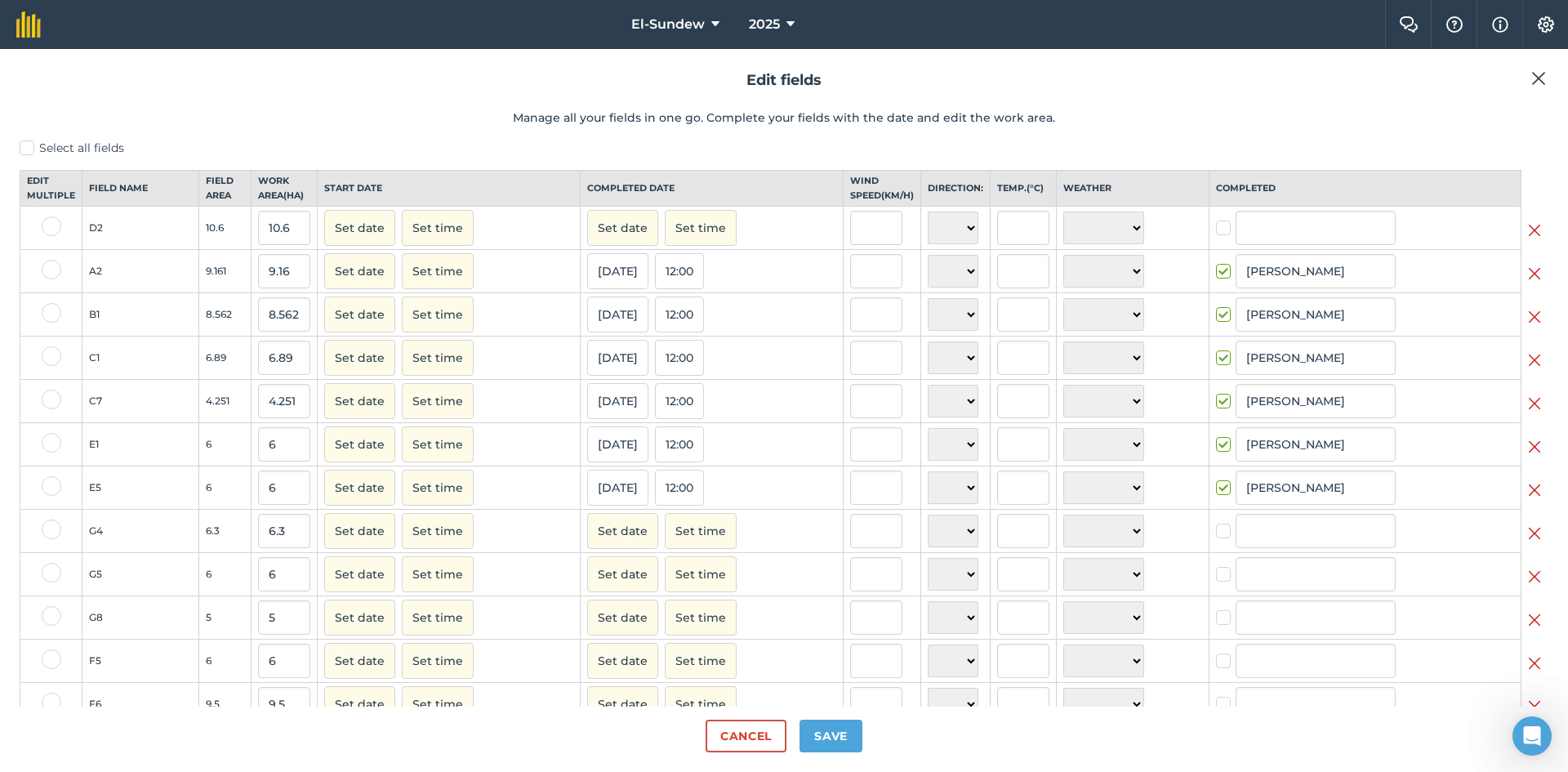
click at [44, 649] on label at bounding box center [51, 659] width 19 height 19
click at [44, 649] on input "checkbox" at bounding box center [46, 654] width 11 height 11
checkbox input "true"
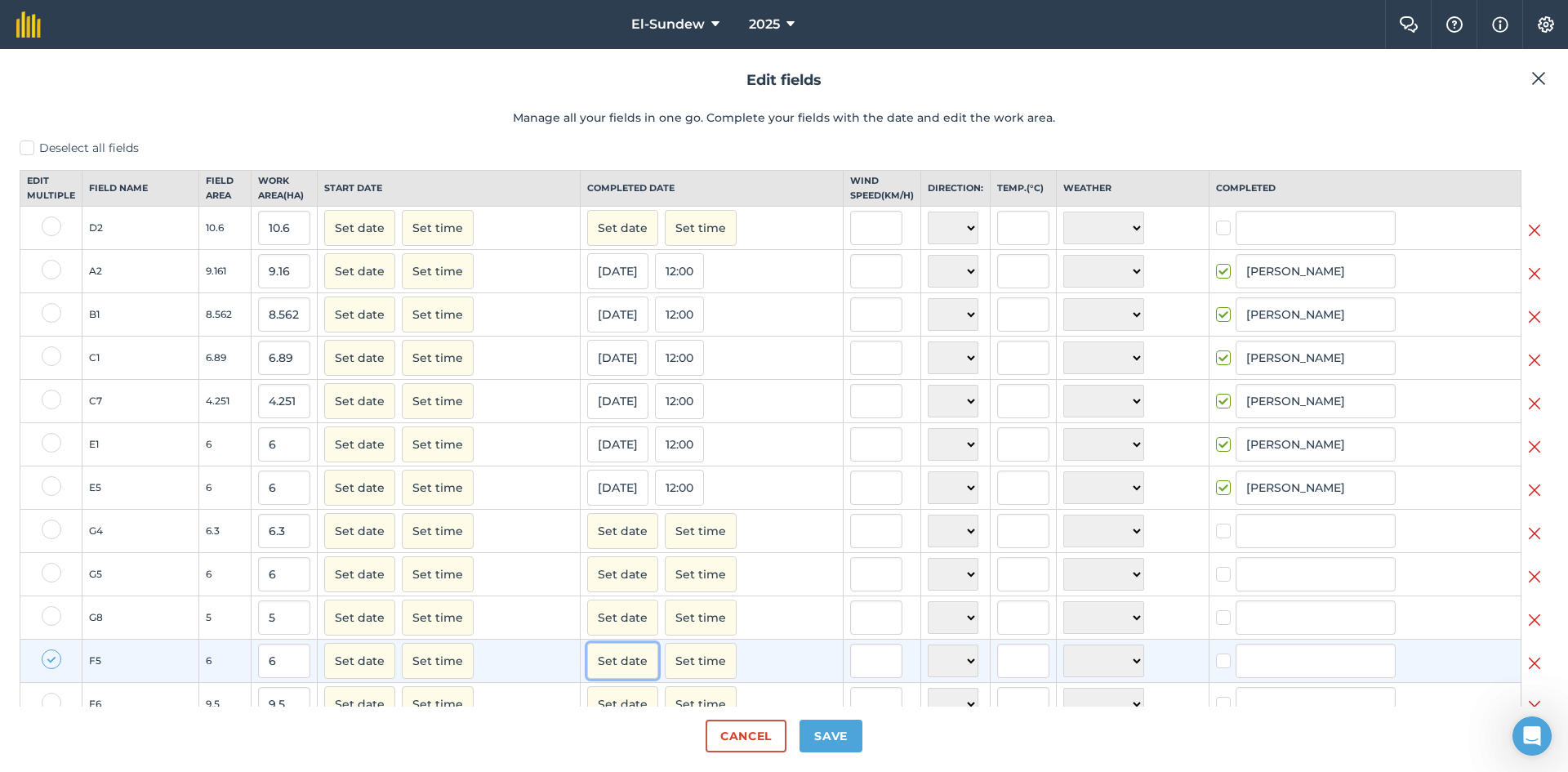
click at [617, 642] on button "Set date" at bounding box center [623, 660] width 71 height 36
click at [641, 680] on button "‹" at bounding box center [641, 697] width 36 height 36
checkbox input "true"
type input "[PERSON_NAME]"
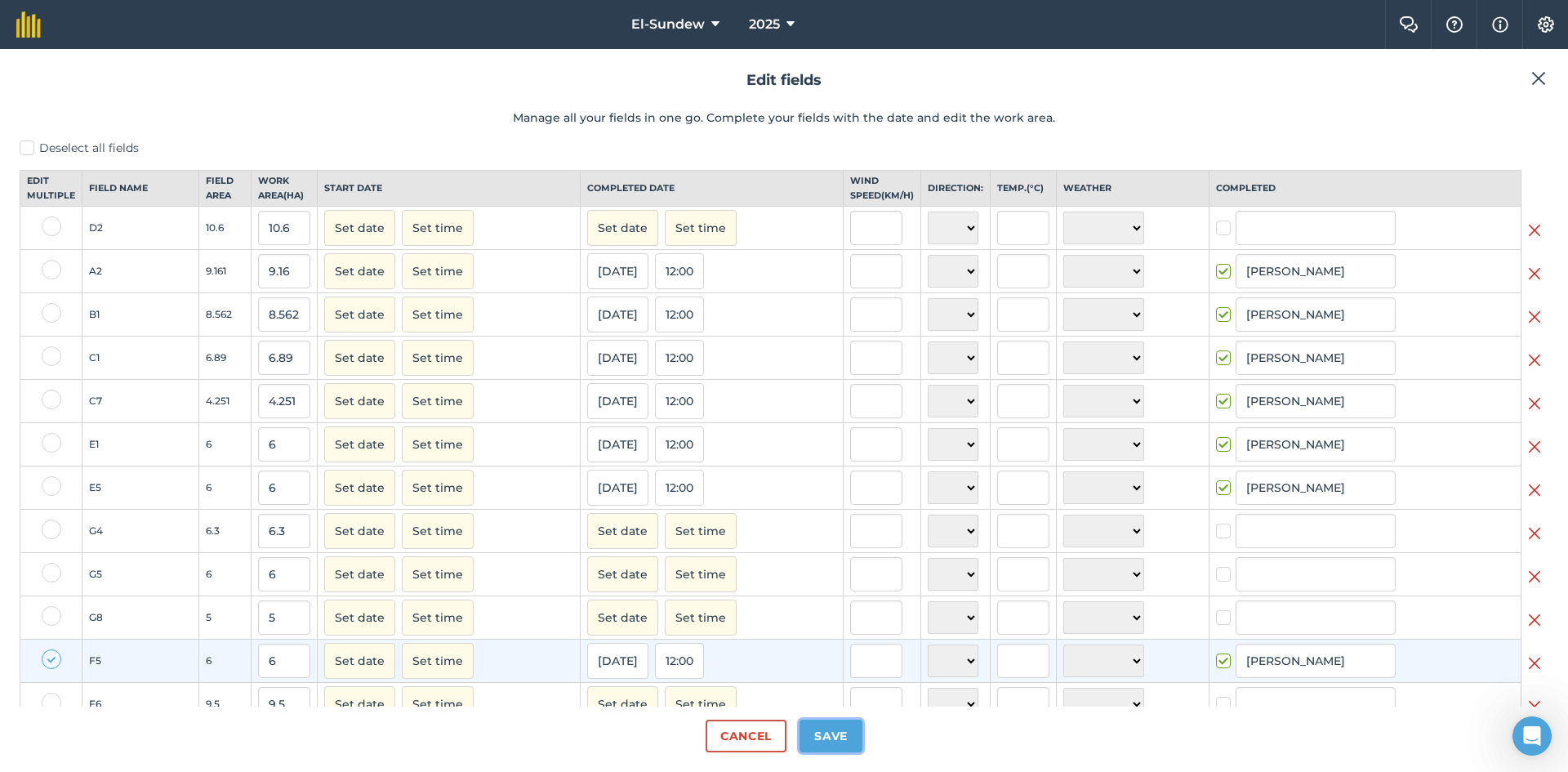
click at [826, 735] on button "Save" at bounding box center [830, 735] width 62 height 33
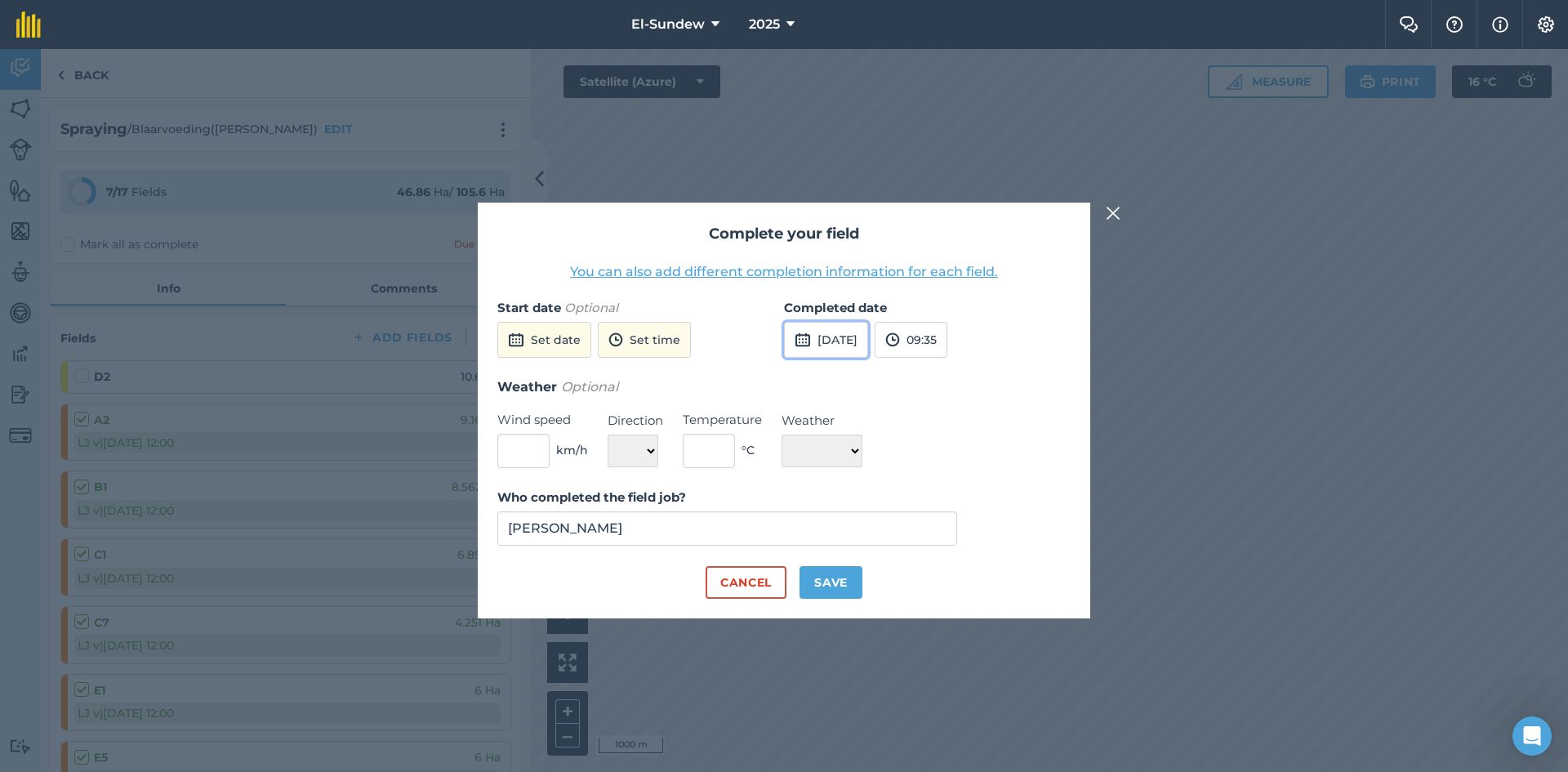
click at [843, 352] on button "[DATE]" at bounding box center [825, 339] width 84 height 36
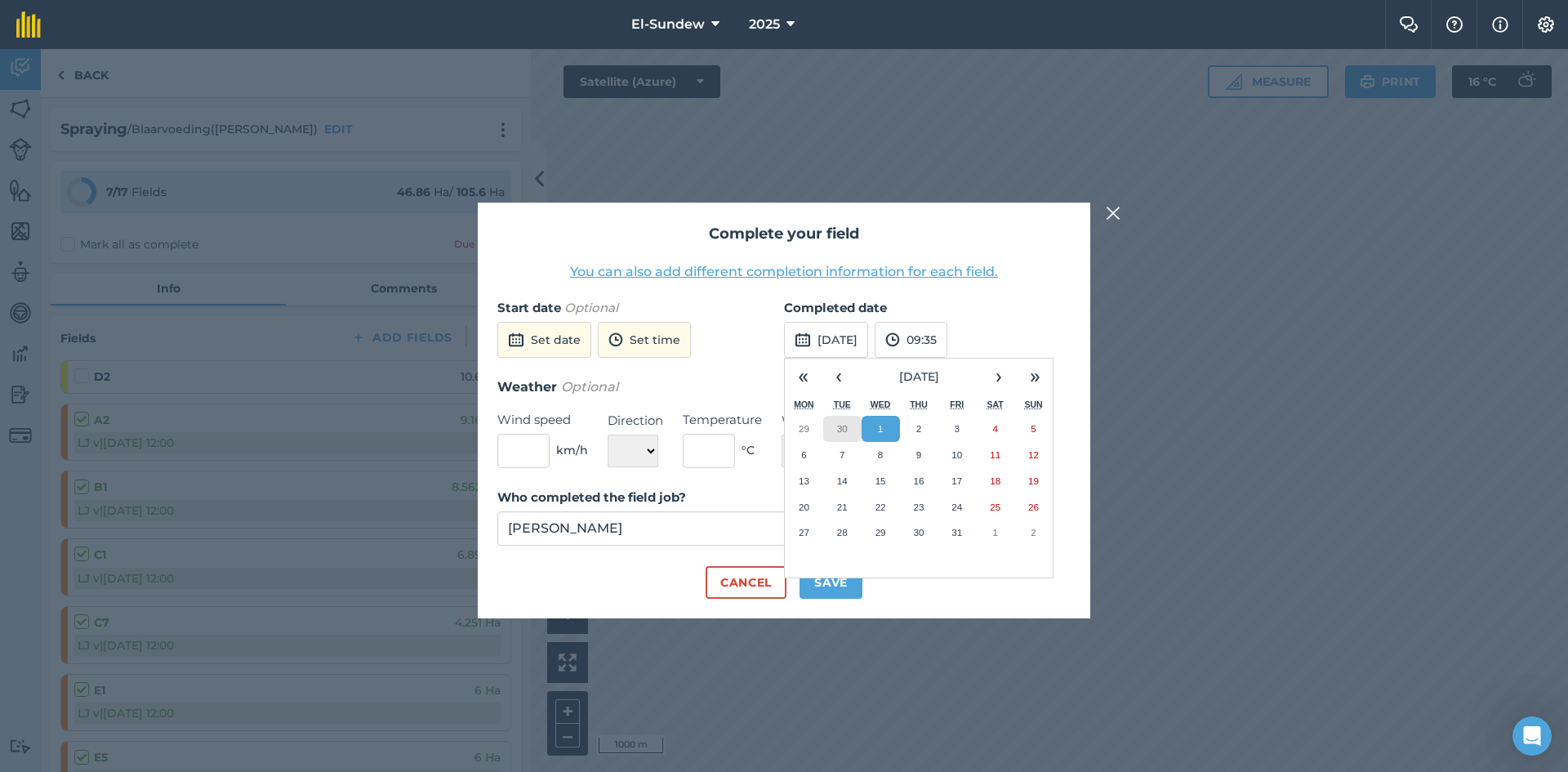
click at [840, 430] on abbr "30" at bounding box center [842, 428] width 11 height 11
click at [835, 580] on button "Save" at bounding box center [830, 583] width 62 height 33
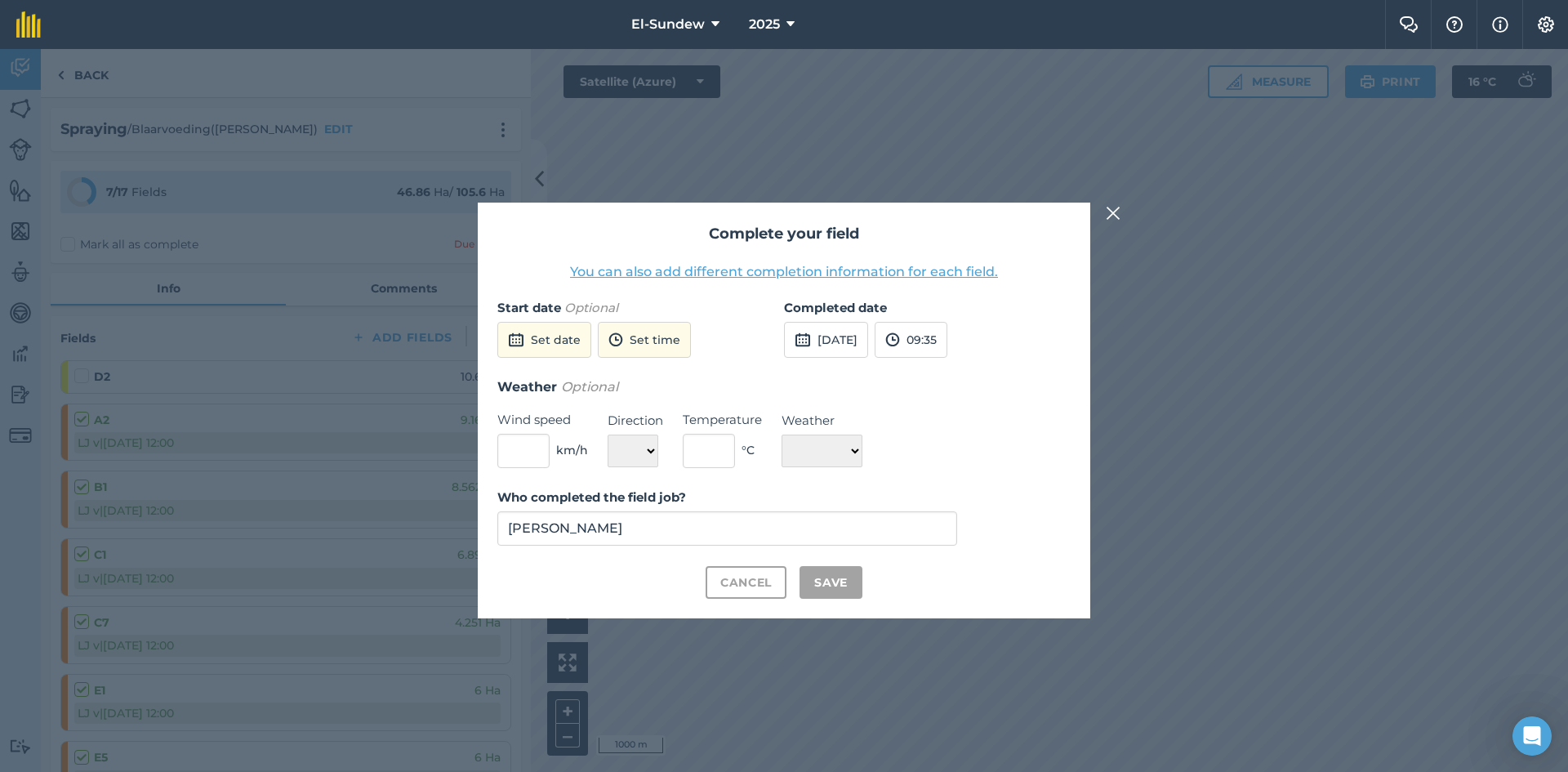
checkbox input "true"
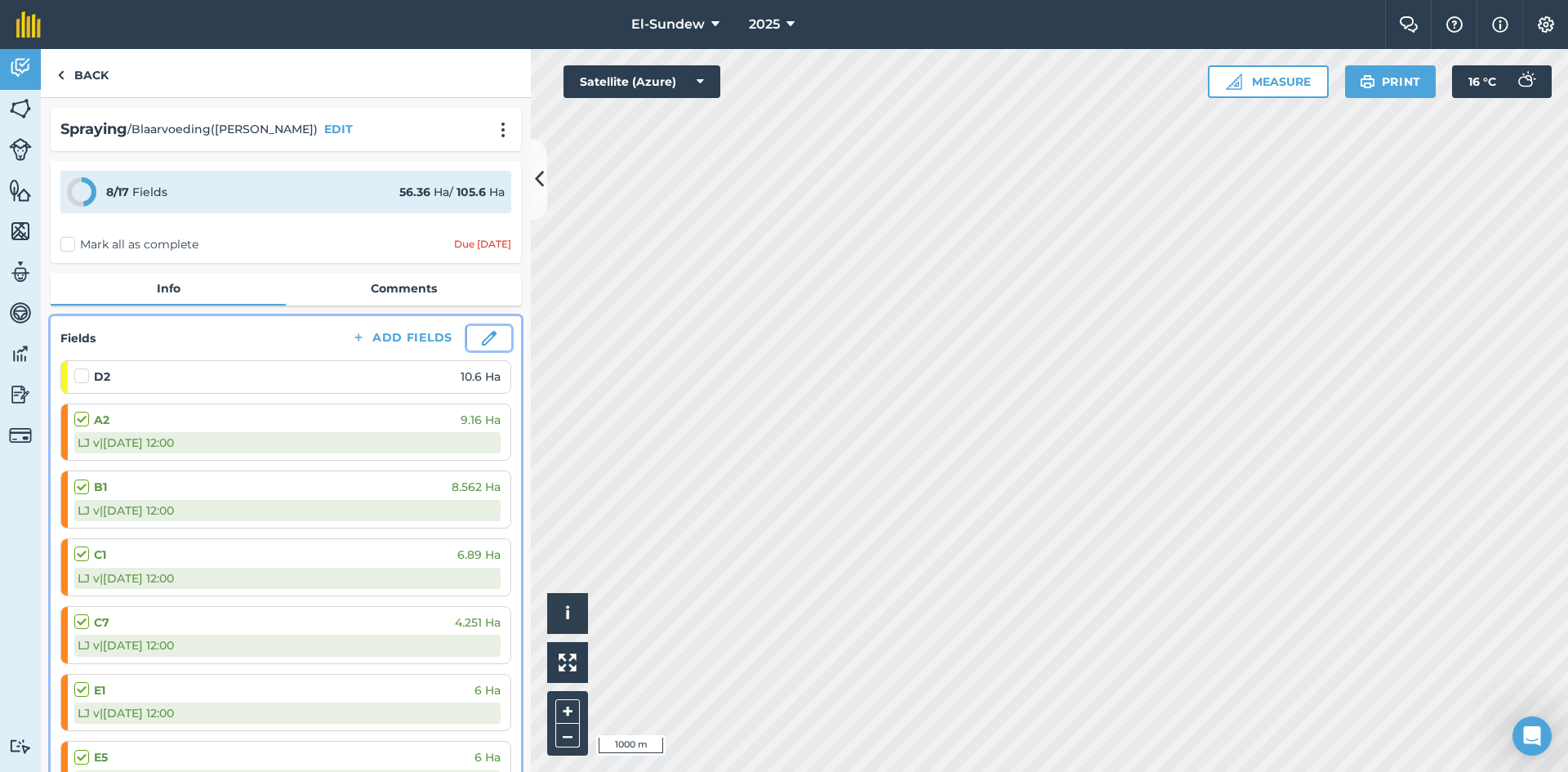
click at [486, 336] on button at bounding box center [489, 337] width 44 height 24
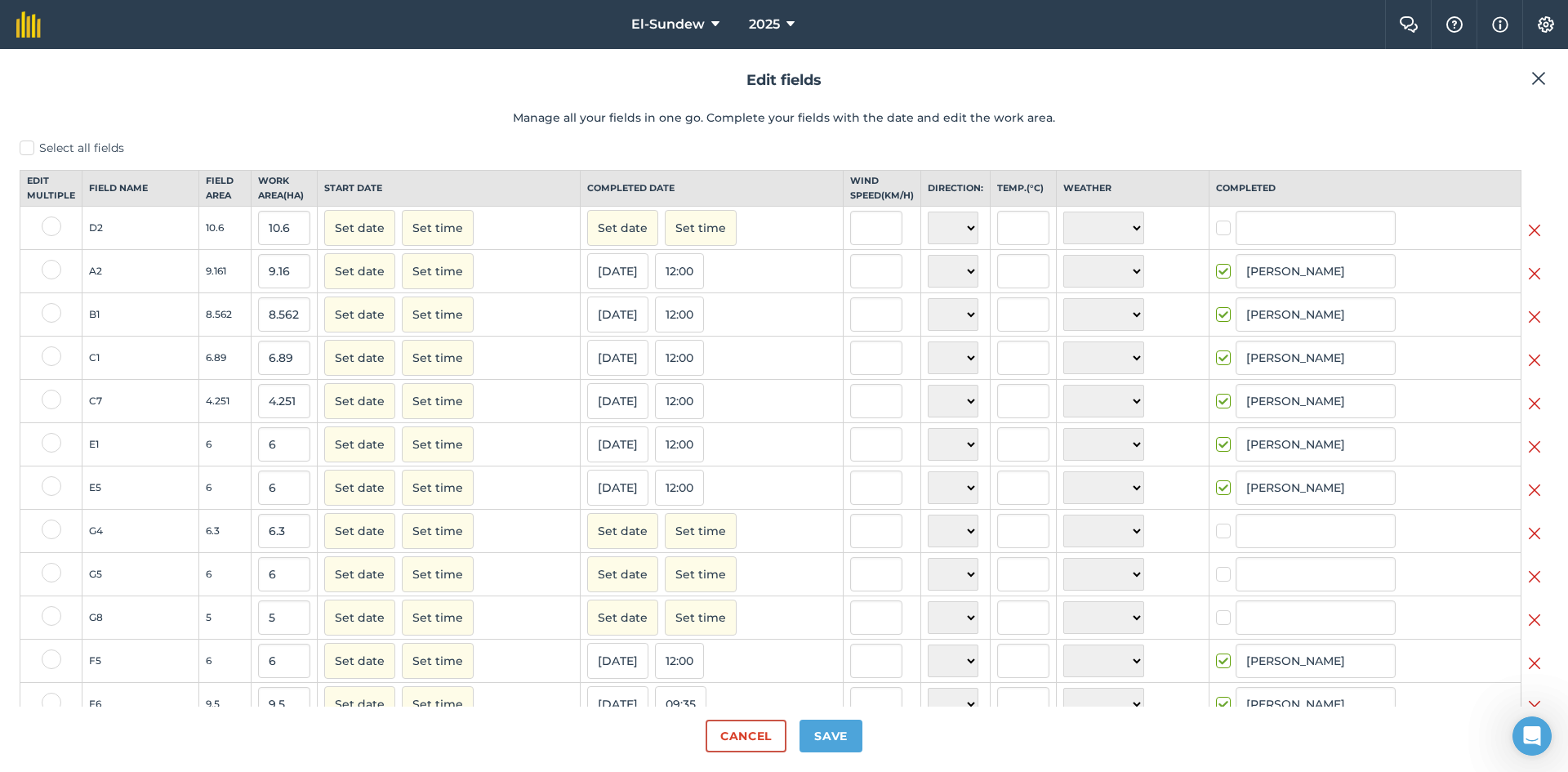
click at [51, 735] on label at bounding box center [51, 745] width 19 height 19
click at [51, 735] on input "checkbox" at bounding box center [46, 740] width 11 height 11
checkbox input "true"
click at [50, 771] on input "checkbox" at bounding box center [46, 784] width 11 height 11
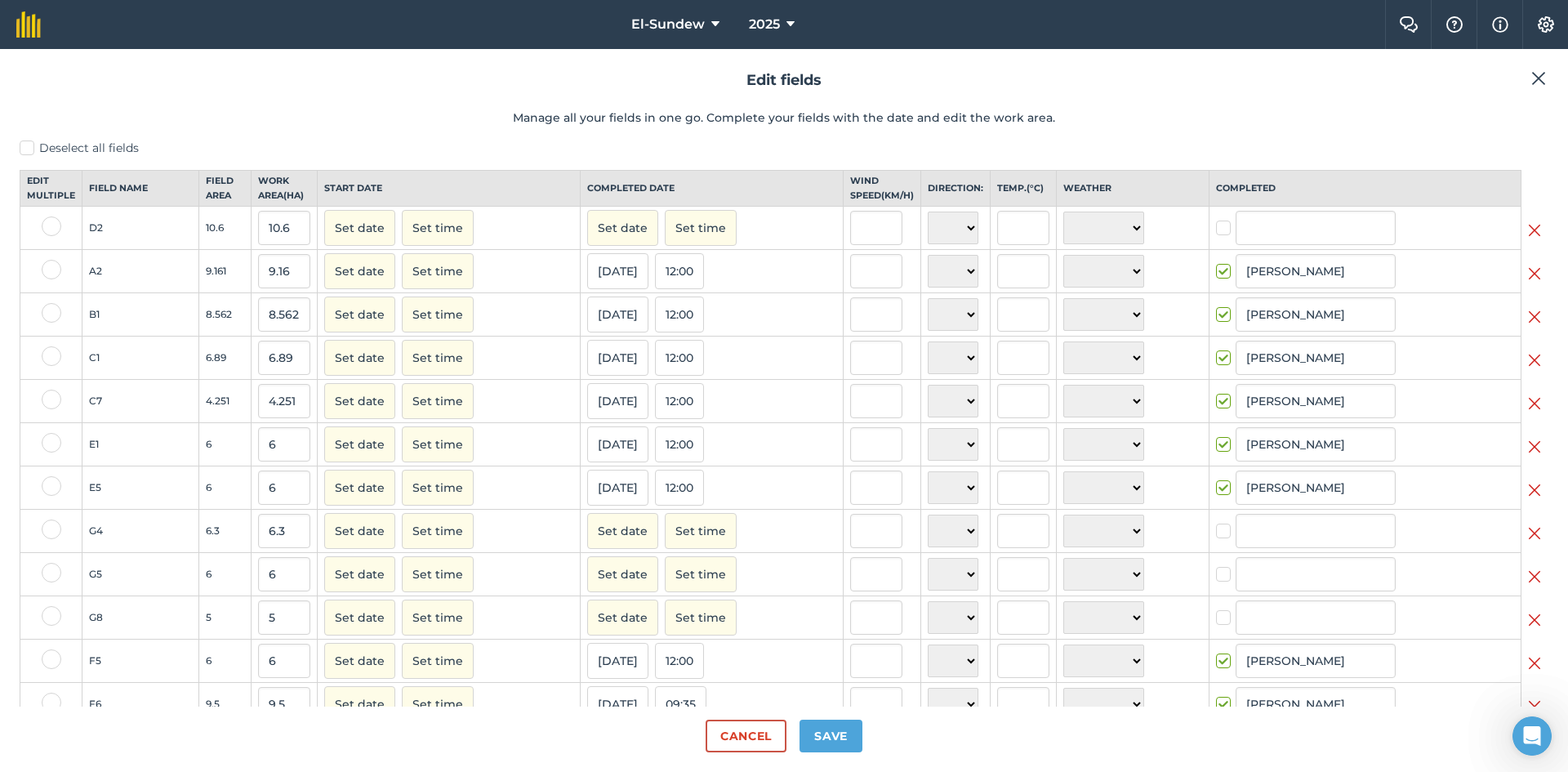
checkbox input "true"
click at [616, 729] on button "Set date" at bounding box center [623, 746] width 71 height 36
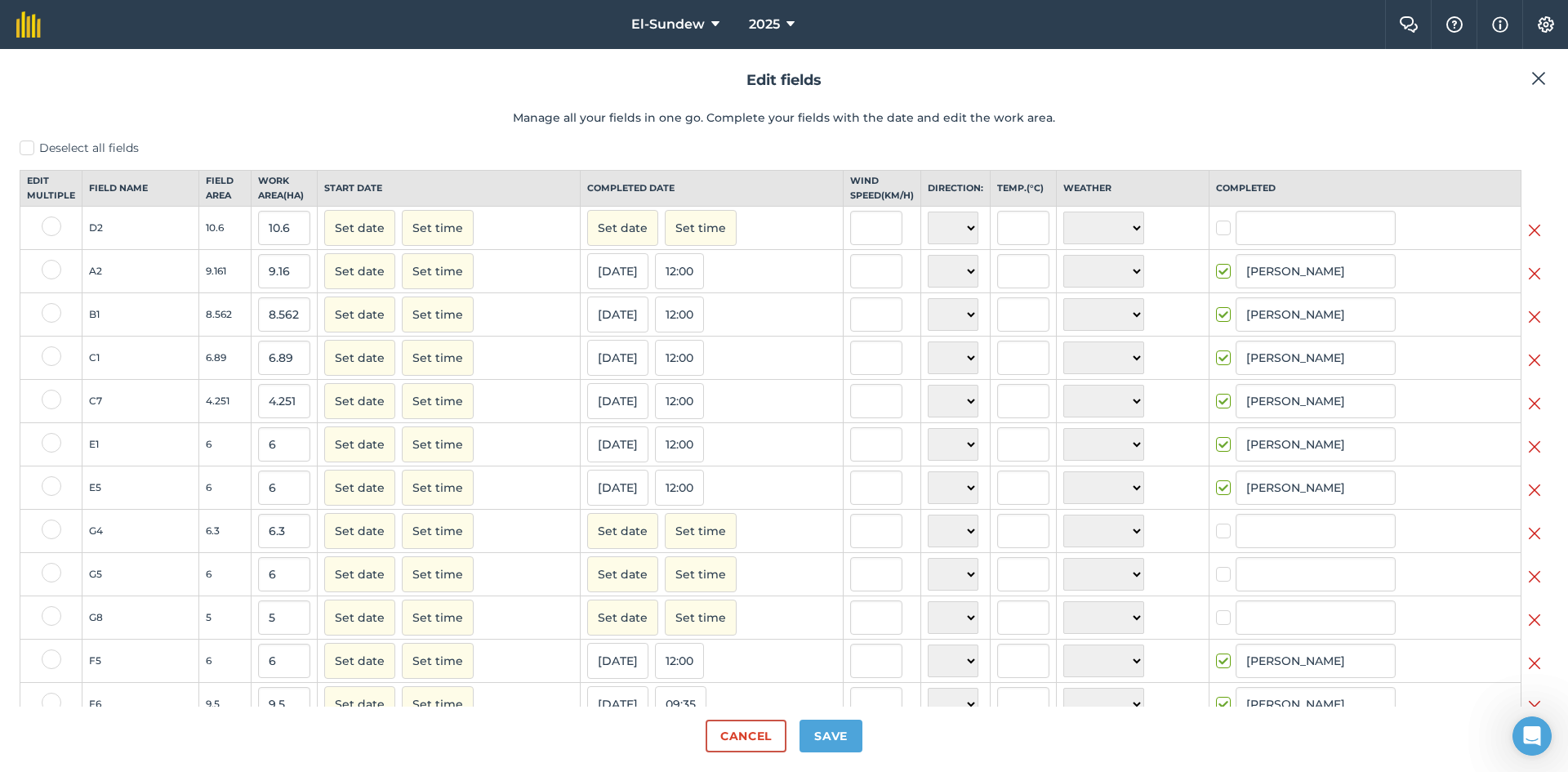
checkbox input "true"
type input "[PERSON_NAME]"
checkbox input "true"
type input "[PERSON_NAME]"
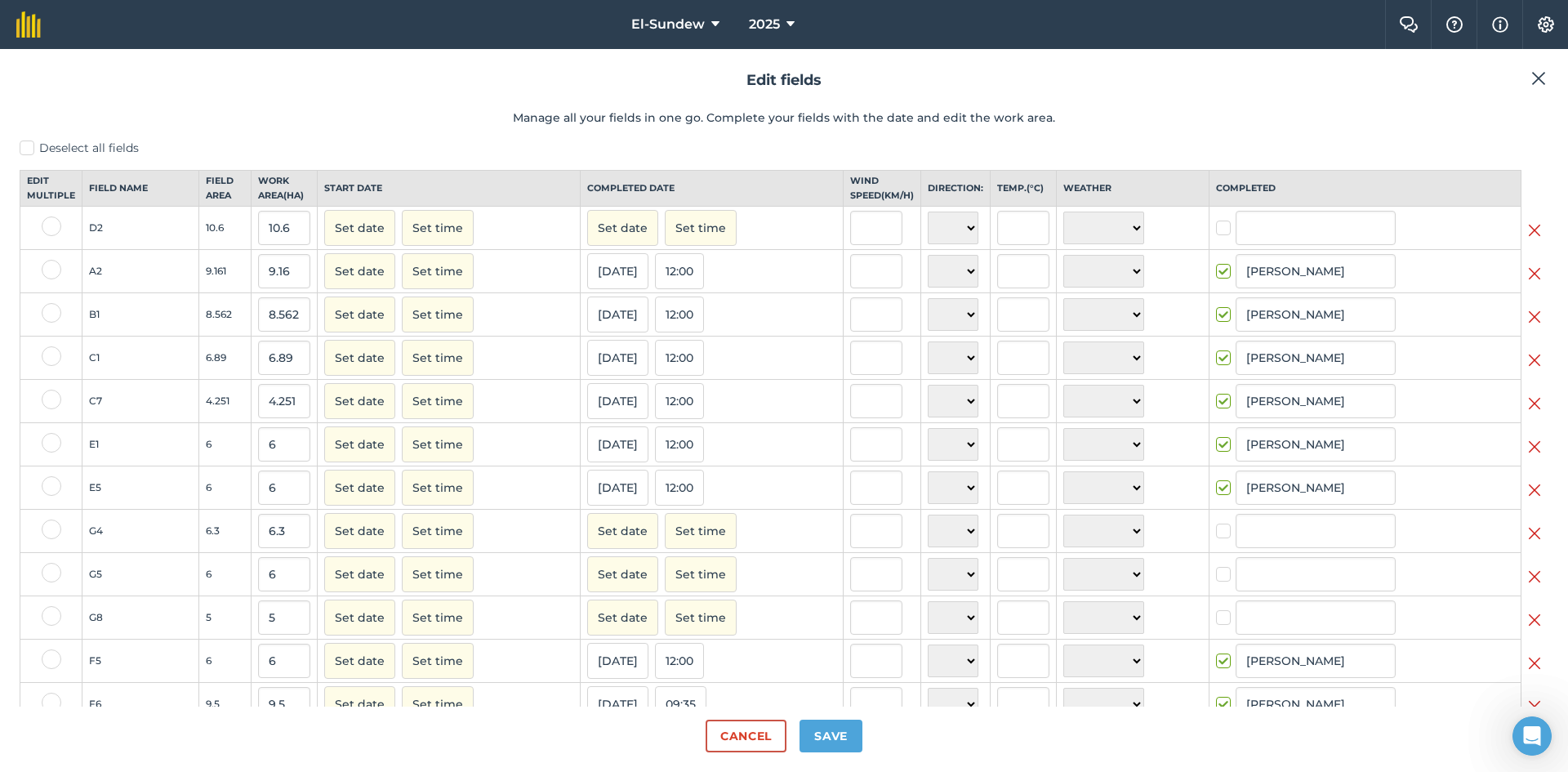
checkbox input "true"
type input "[PERSON_NAME]"
click at [842, 738] on button "Save" at bounding box center [830, 735] width 62 height 33
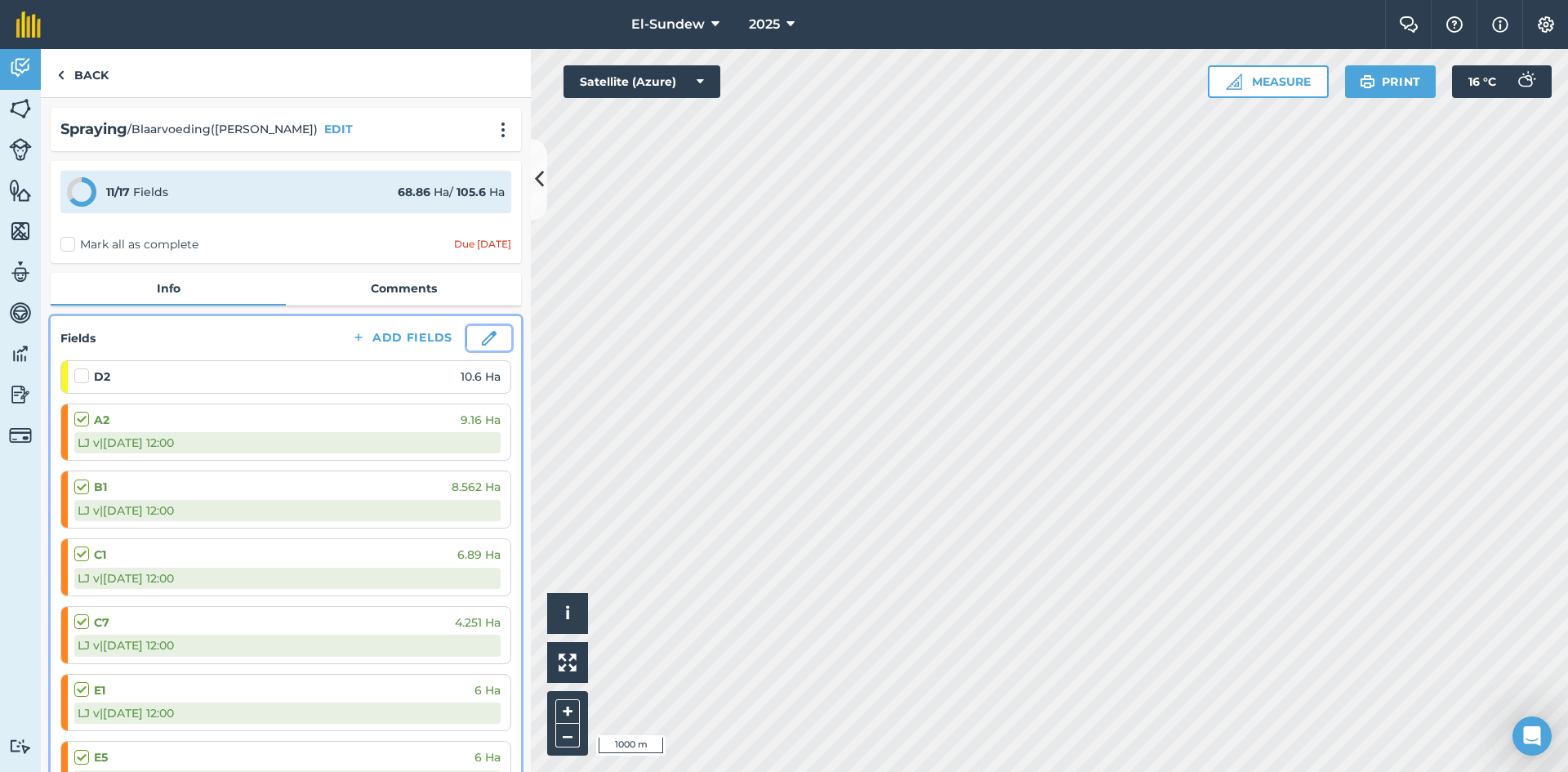
click at [479, 346] on button at bounding box center [489, 337] width 44 height 24
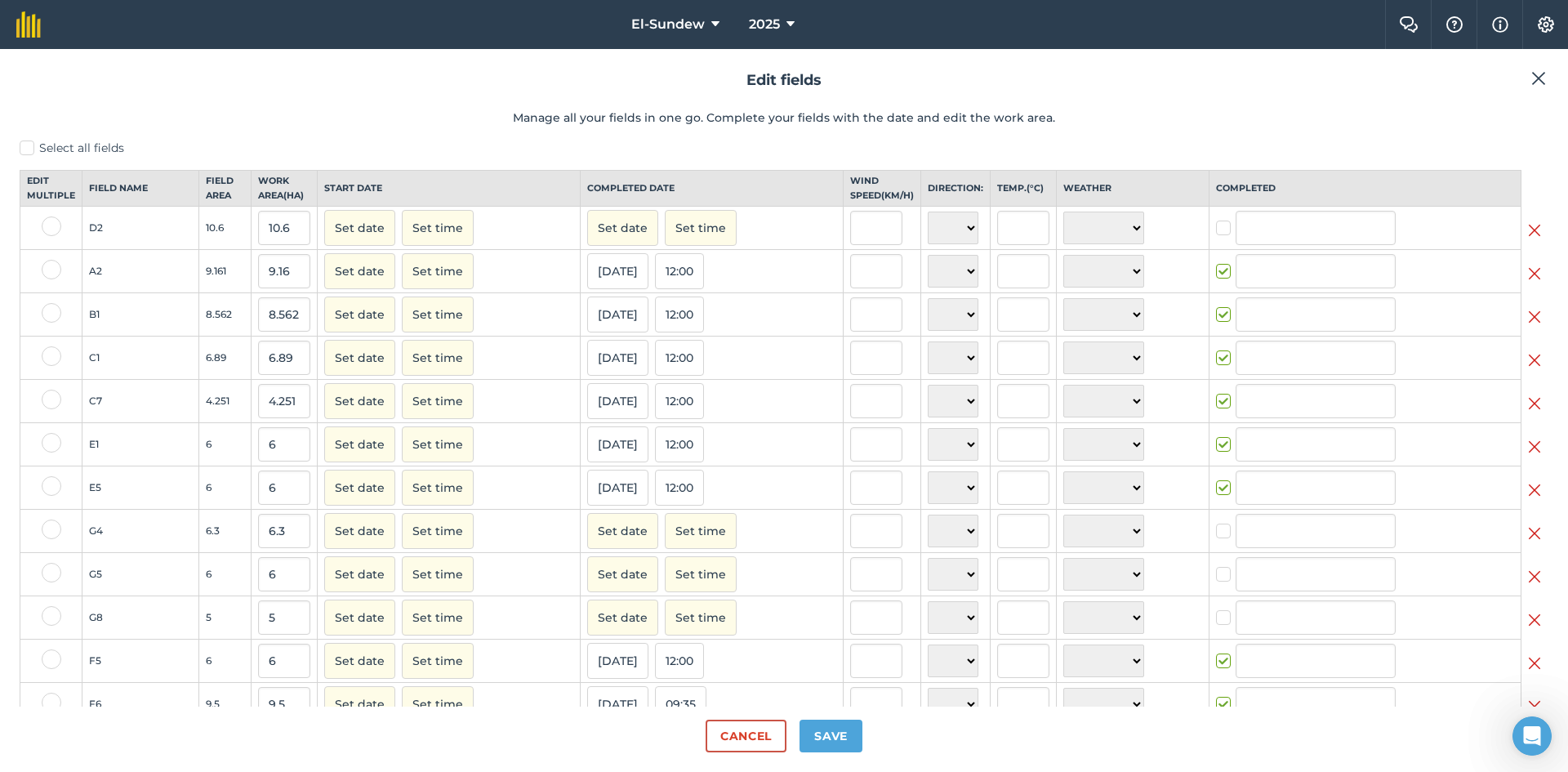
type input "[PERSON_NAME]"
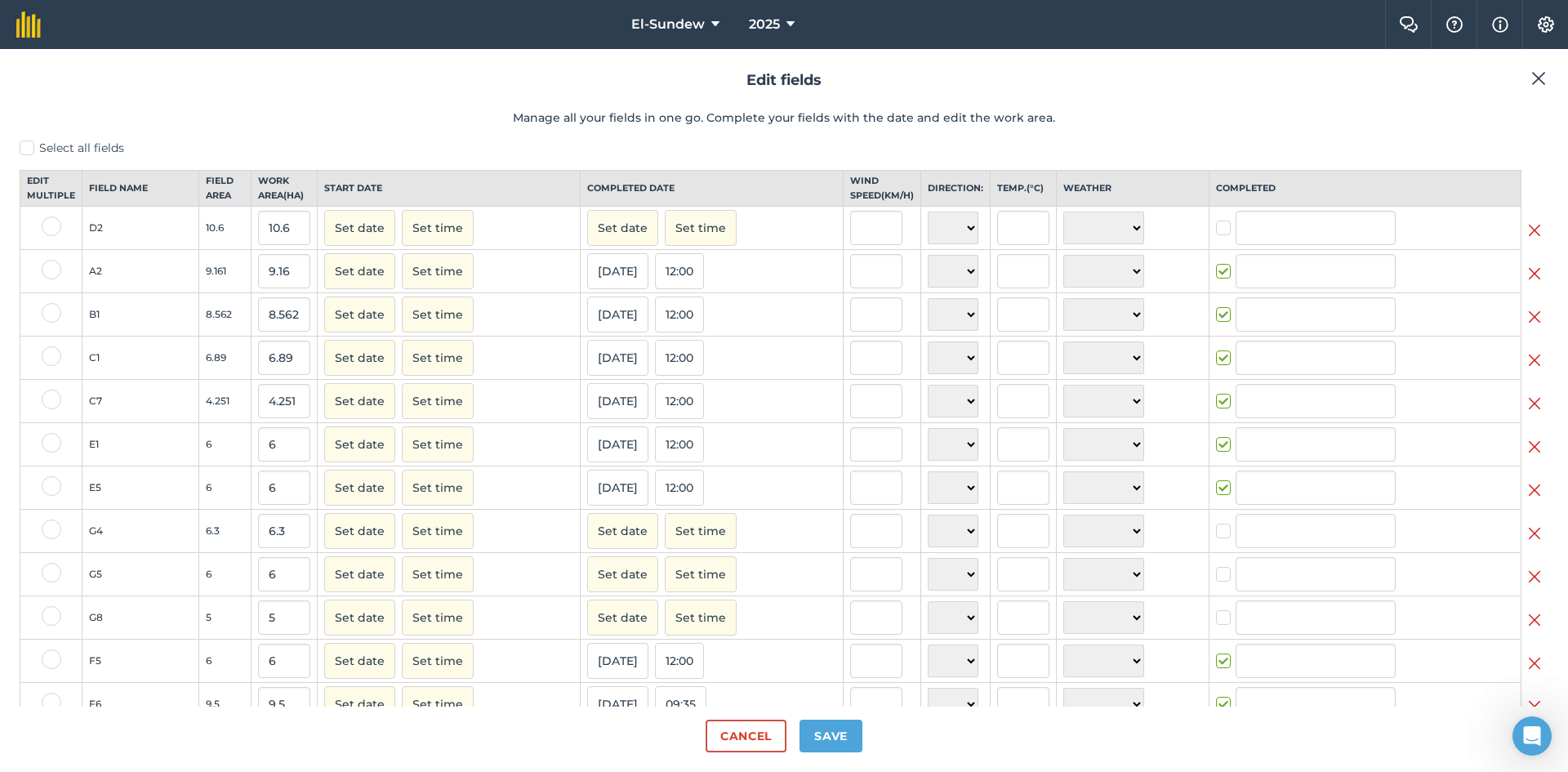
type input "[PERSON_NAME]"
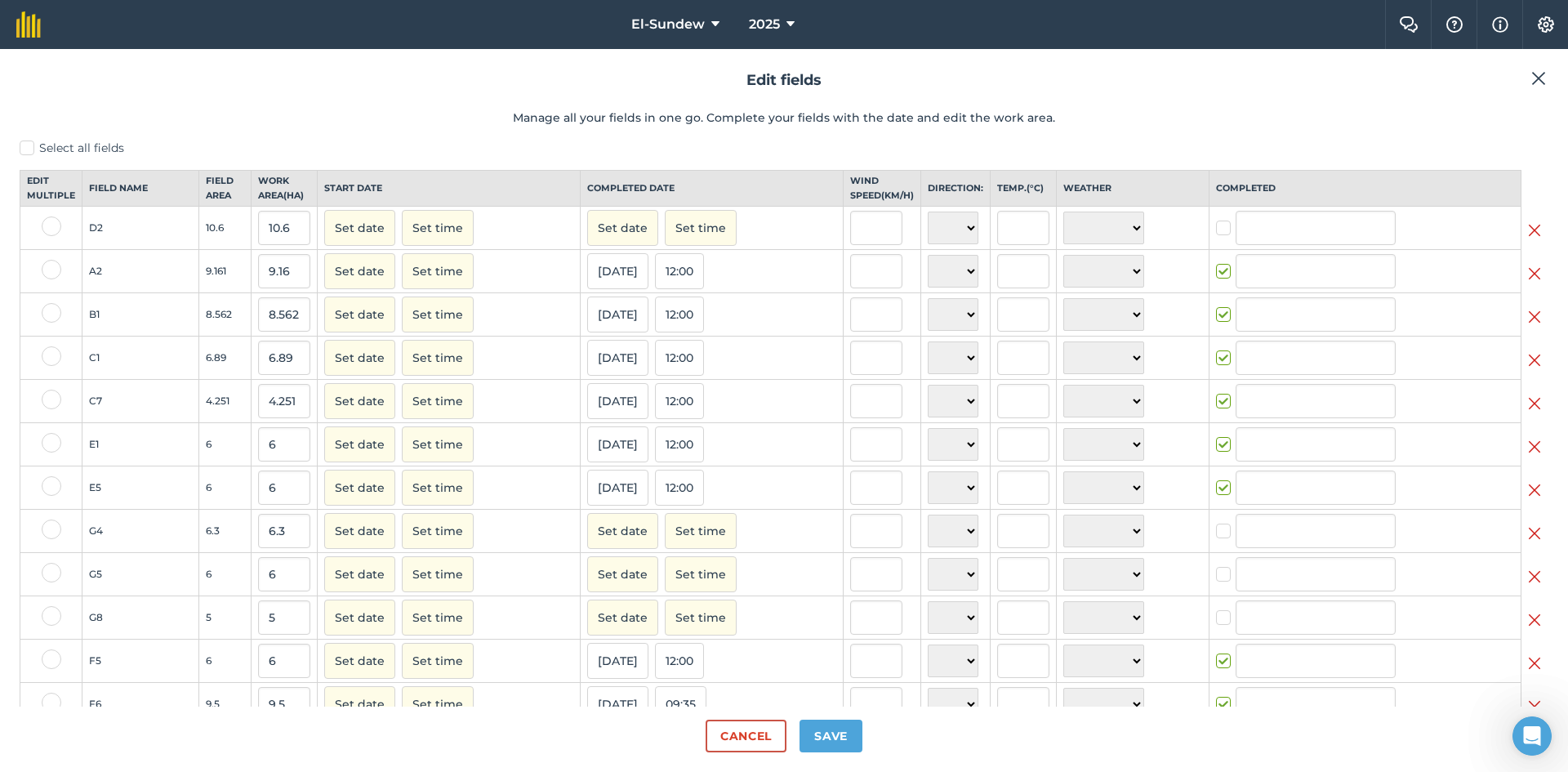
type input "[PERSON_NAME]"
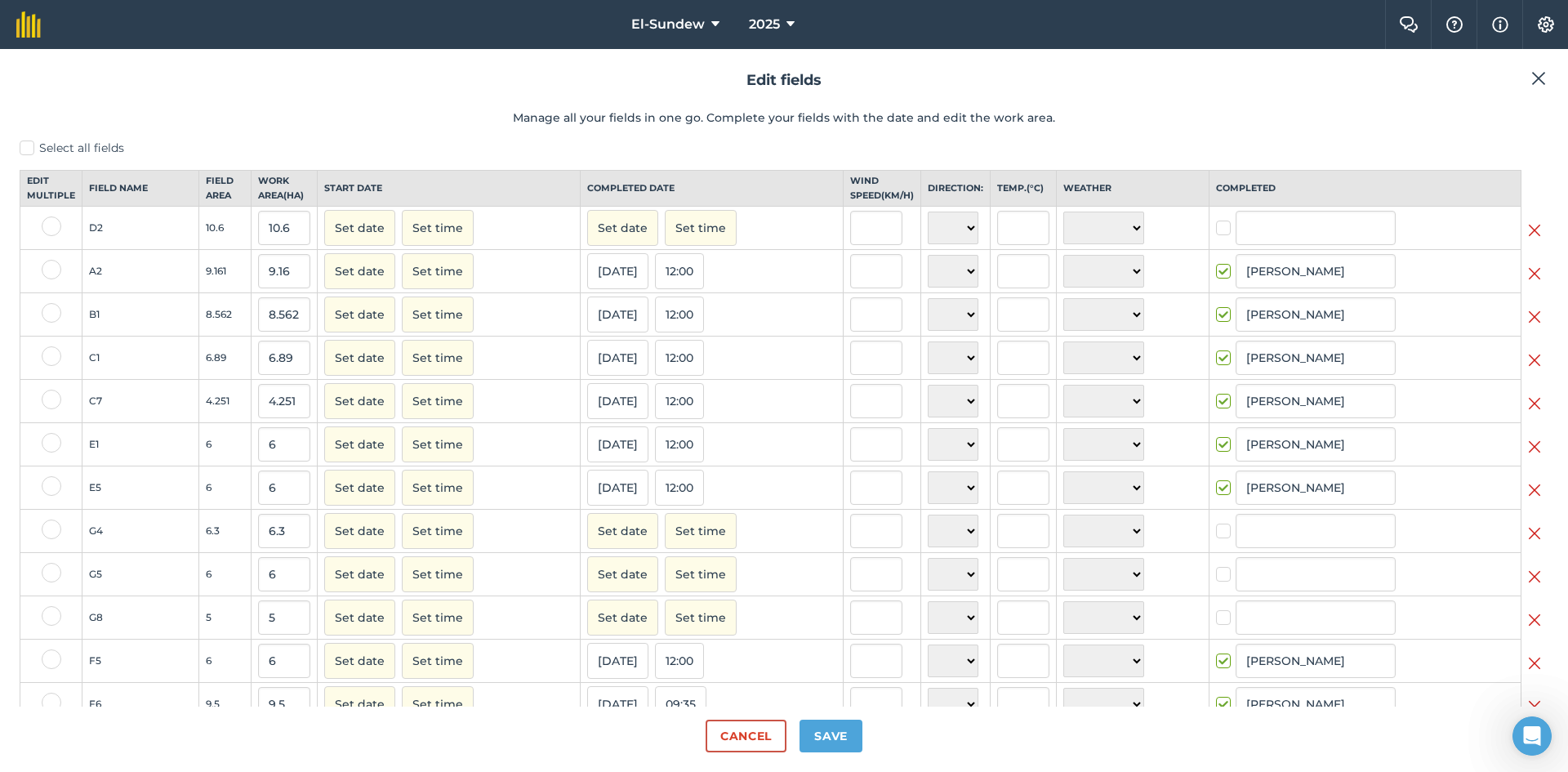
click at [55, 539] on label at bounding box center [51, 529] width 19 height 19
click at [52, 530] on input "checkbox" at bounding box center [46, 524] width 11 height 11
checkbox input "true"
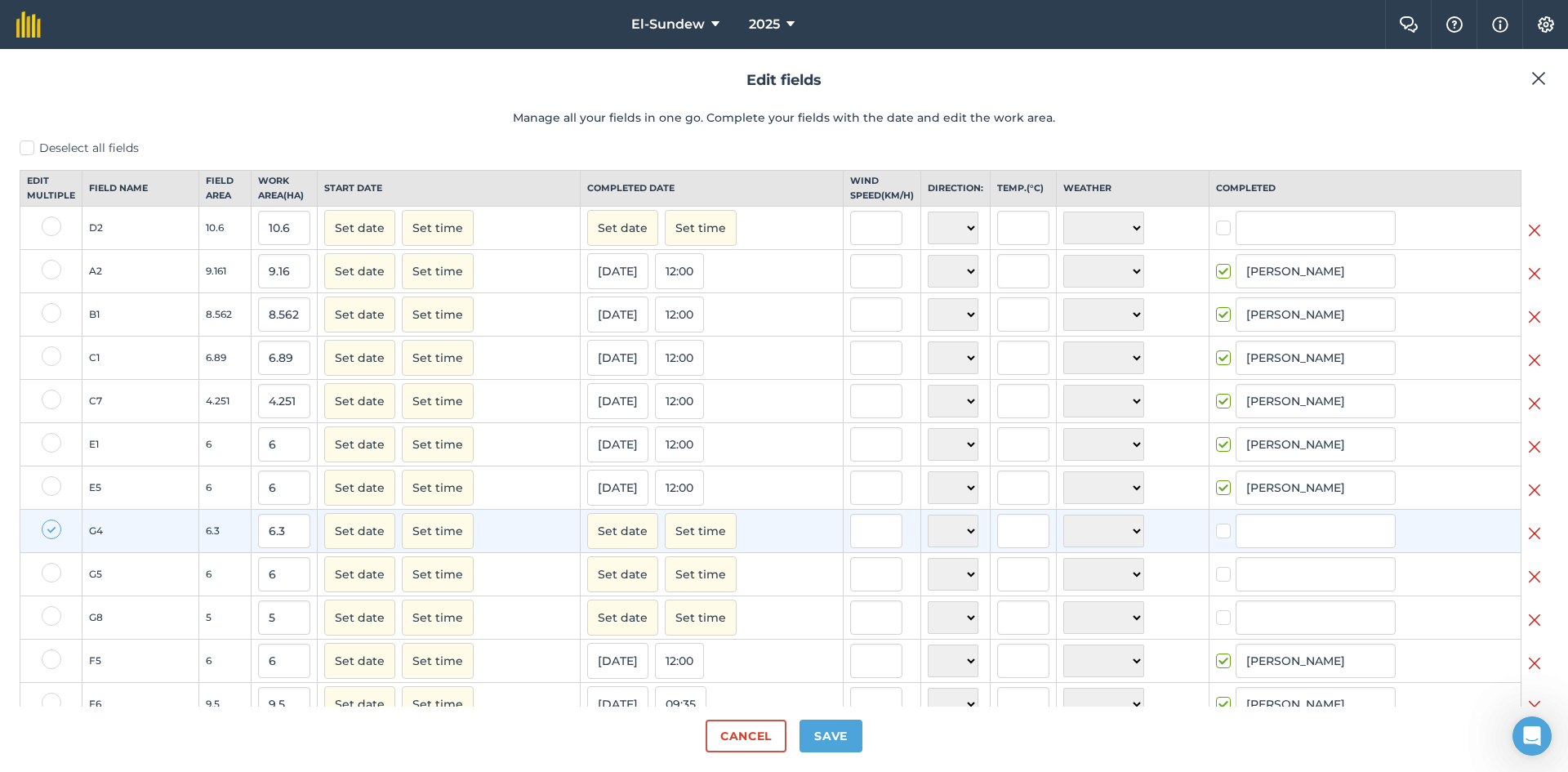
click at [49, 583] on label at bounding box center [51, 572] width 19 height 19
click at [49, 573] on input "checkbox" at bounding box center [46, 567] width 11 height 11
checkbox input "true"
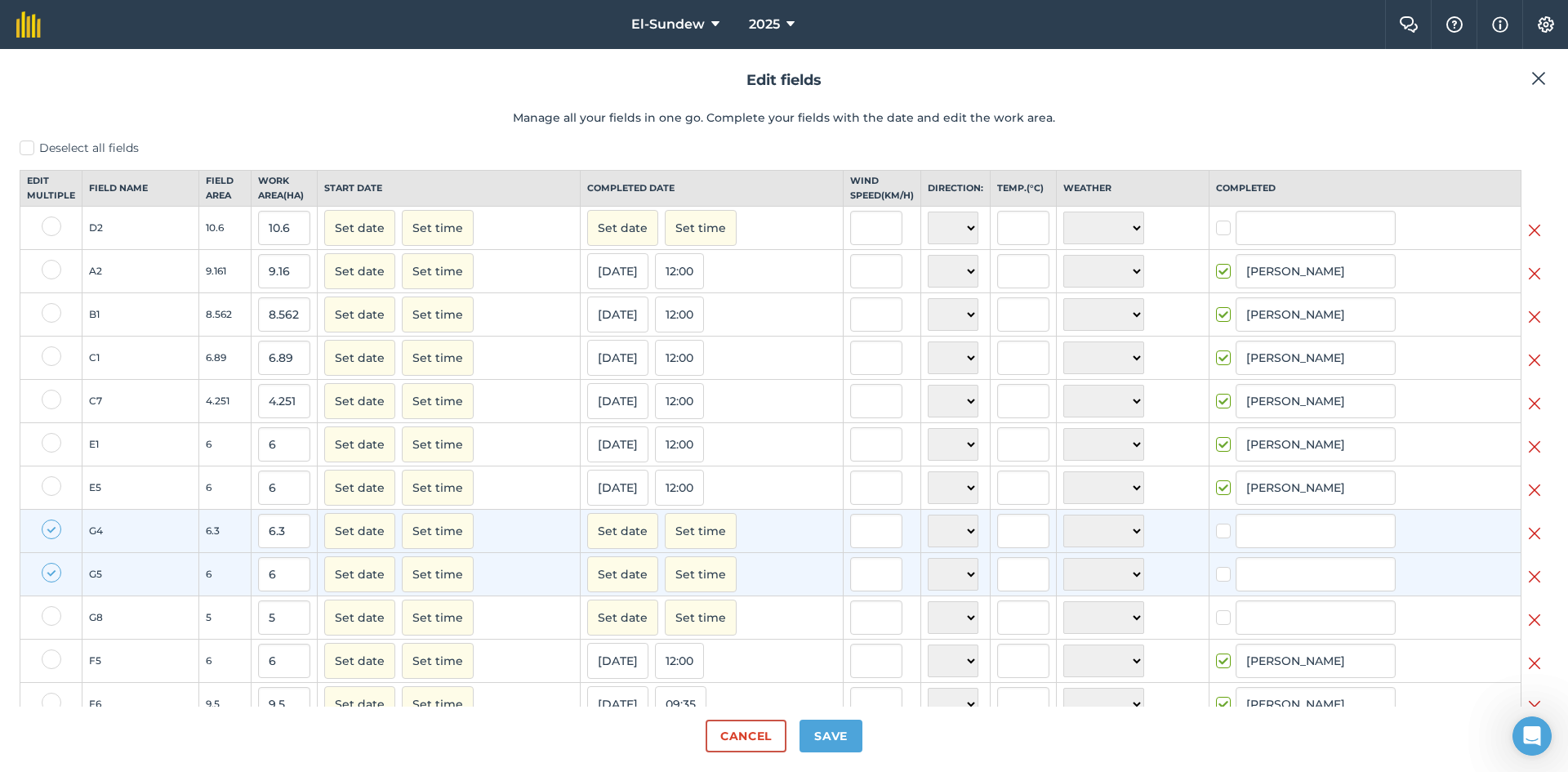
click at [46, 626] on label at bounding box center [51, 615] width 19 height 19
click at [46, 616] on input "checkbox" at bounding box center [46, 610] width 11 height 11
checkbox input "true"
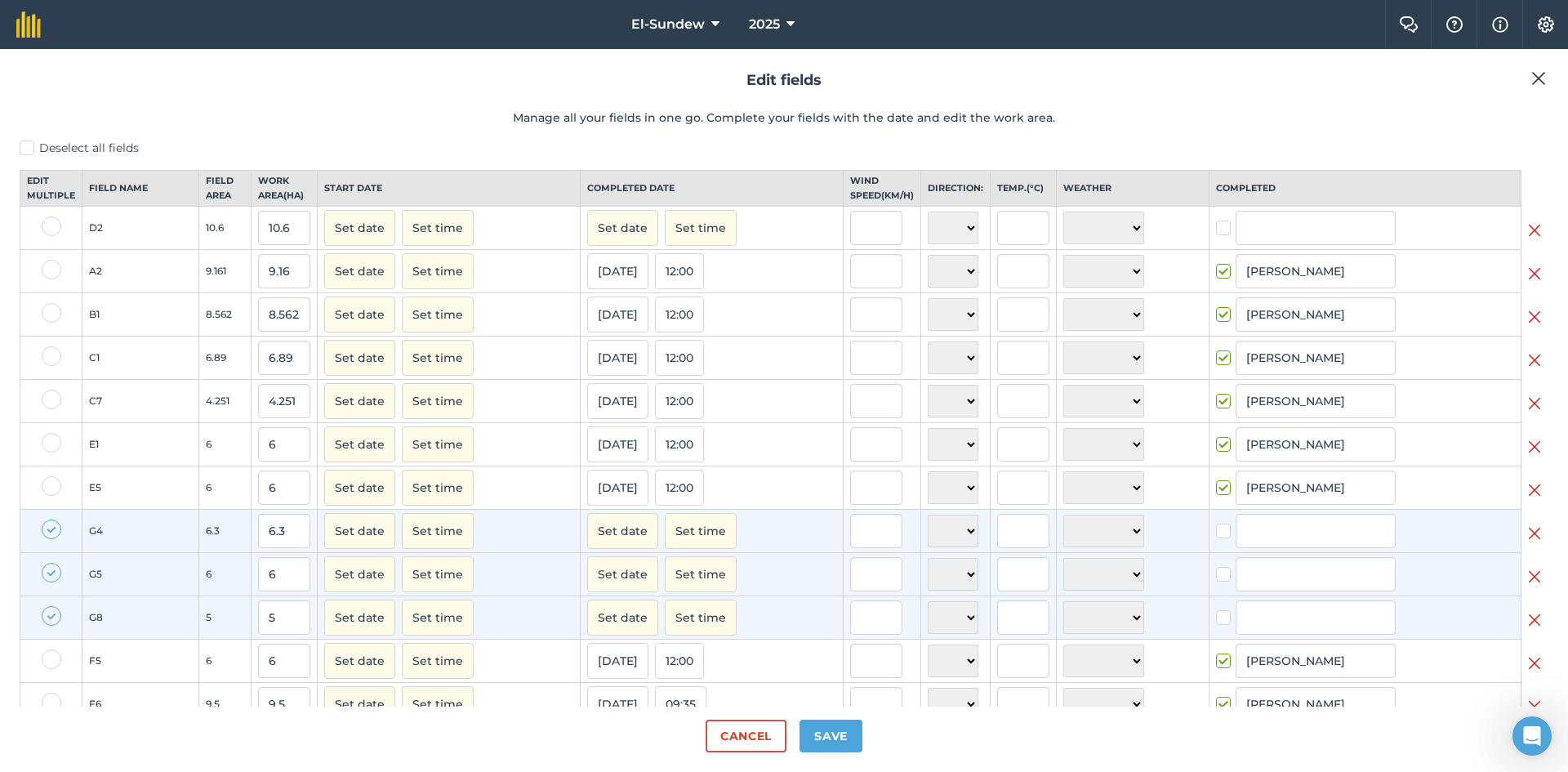
checkbox input "true"
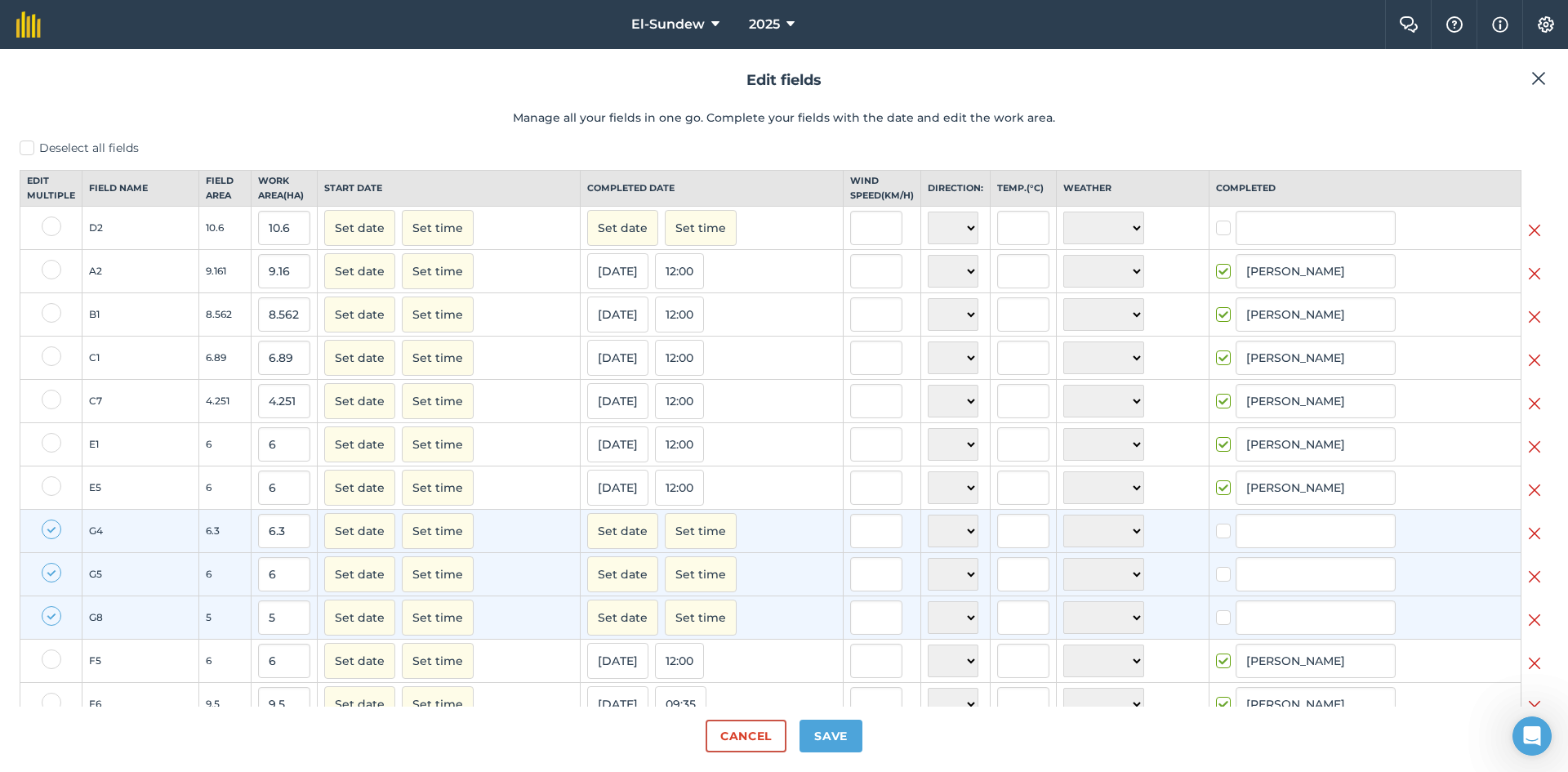
checkbox input "true"
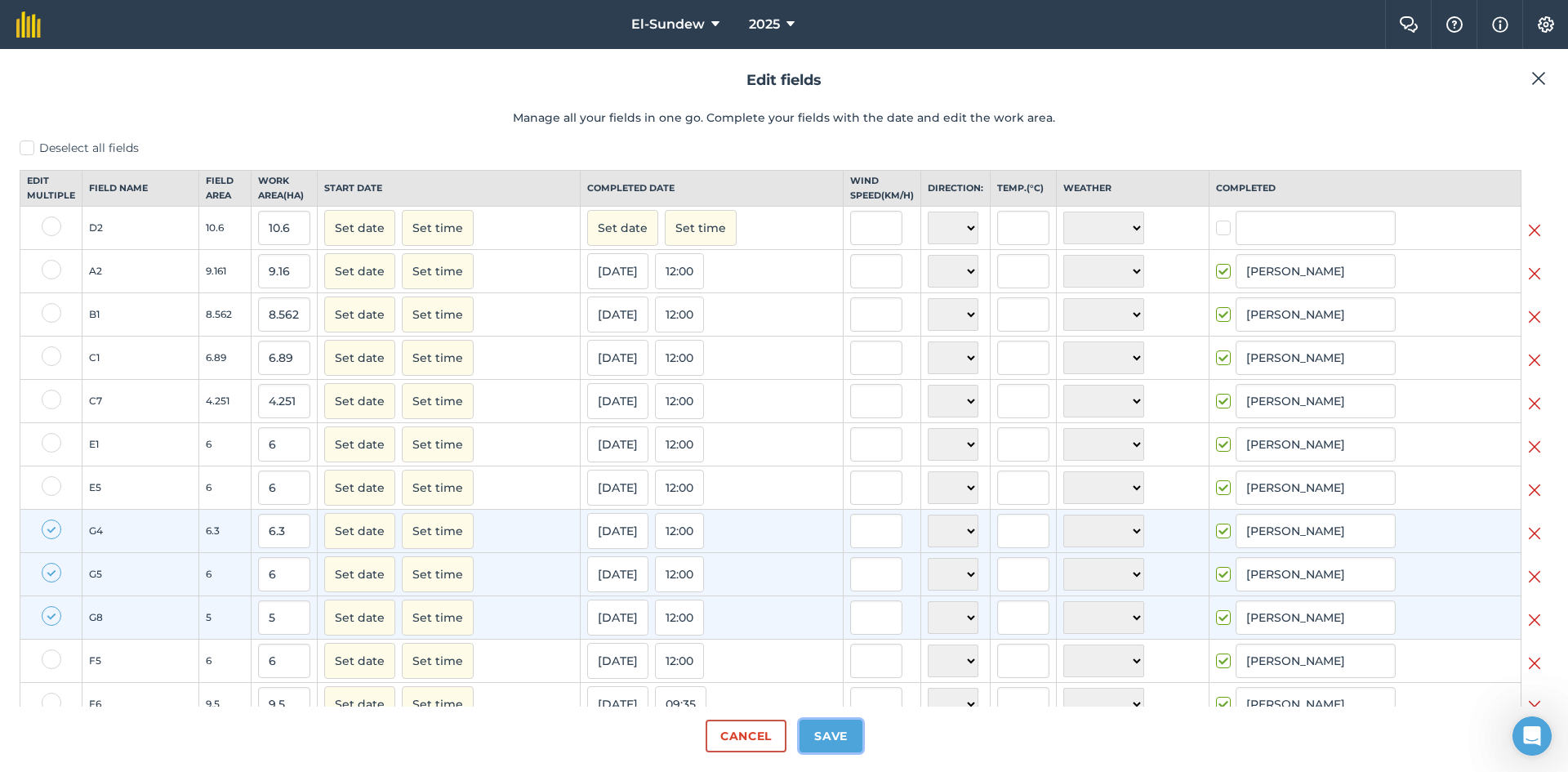
click at [829, 736] on button "Save" at bounding box center [830, 735] width 62 height 33
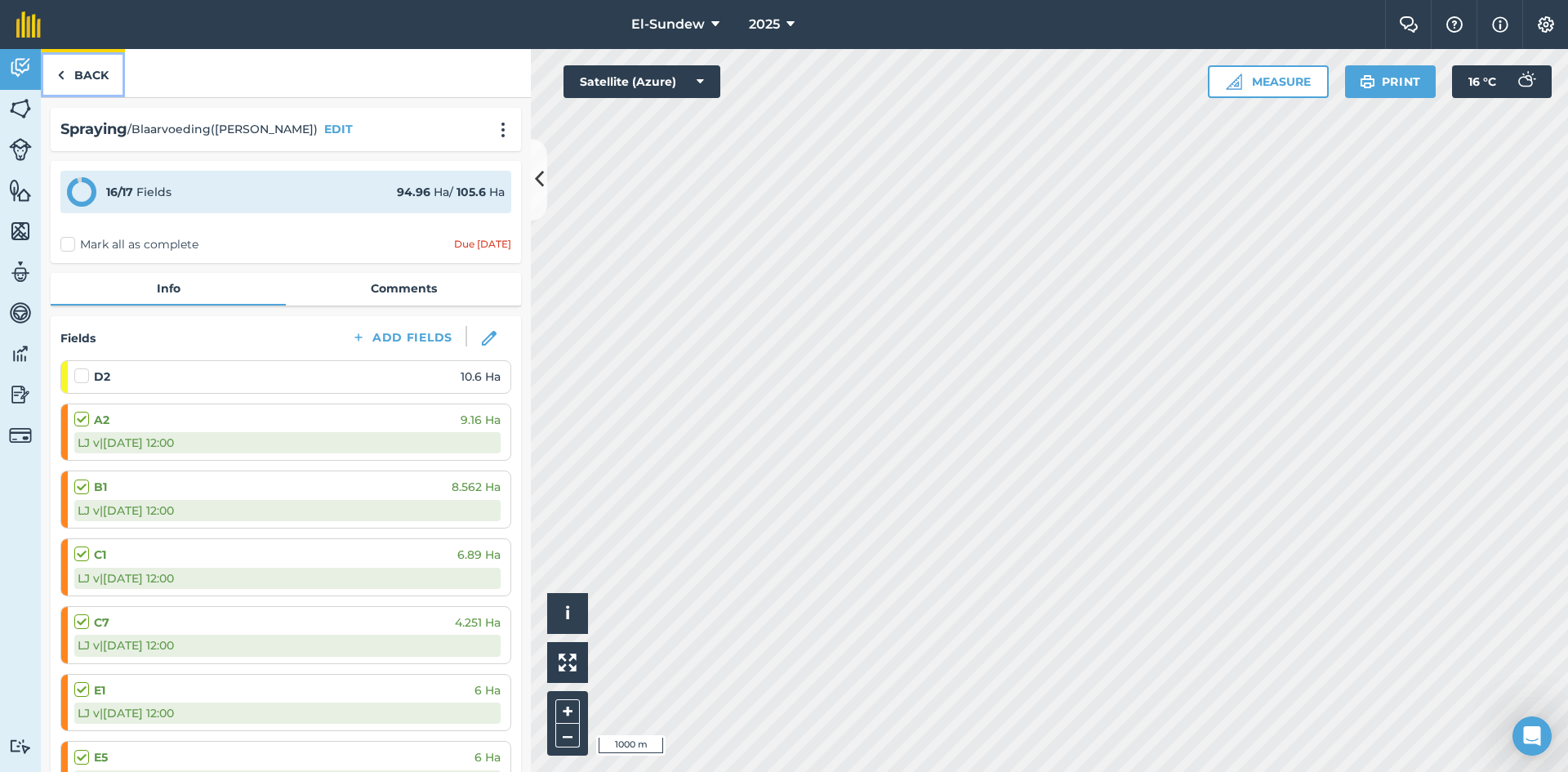
click at [84, 80] on link "Back" at bounding box center [82, 73] width 84 height 48
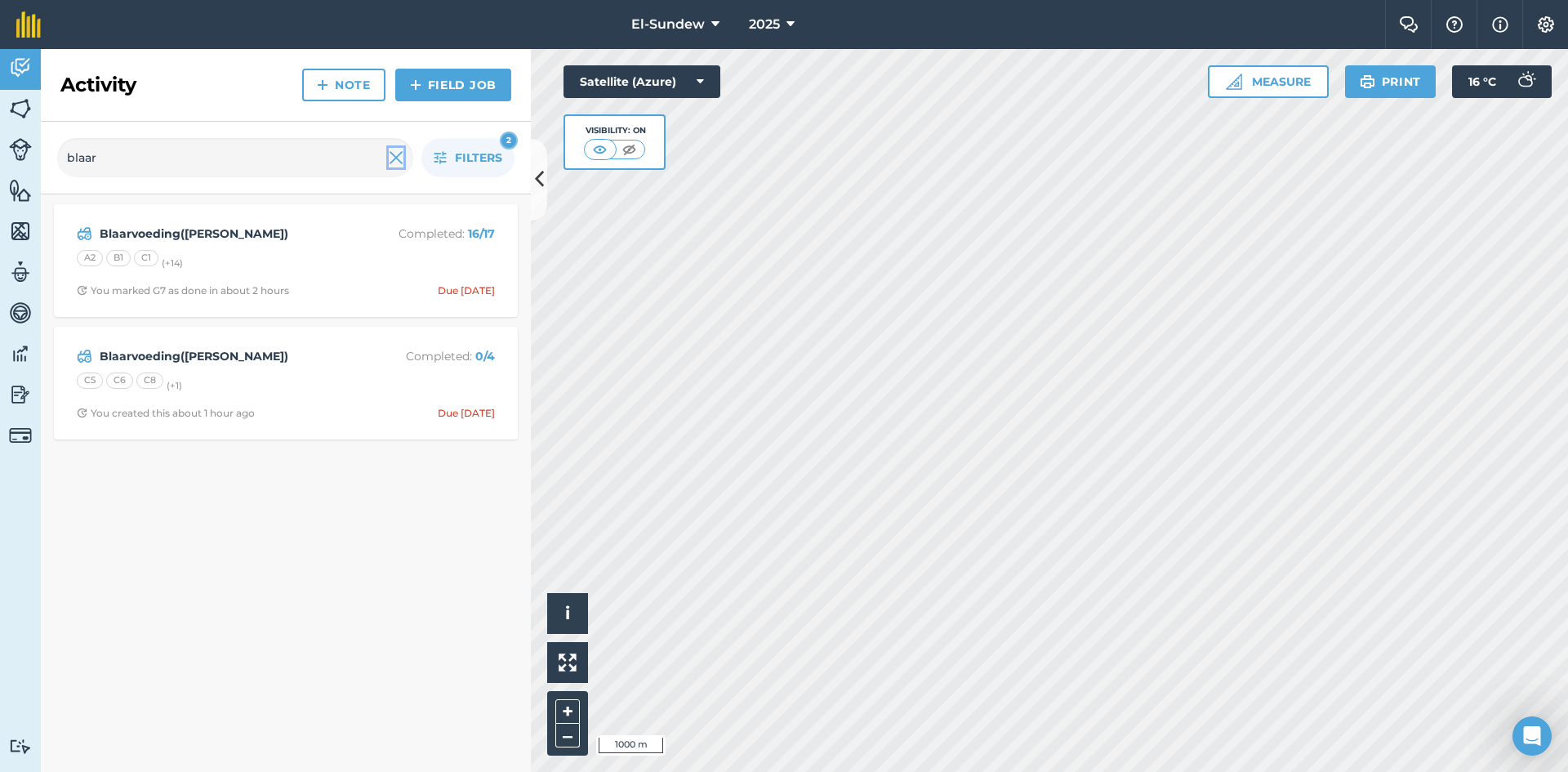
click at [393, 155] on img at bounding box center [395, 158] width 14 height 19
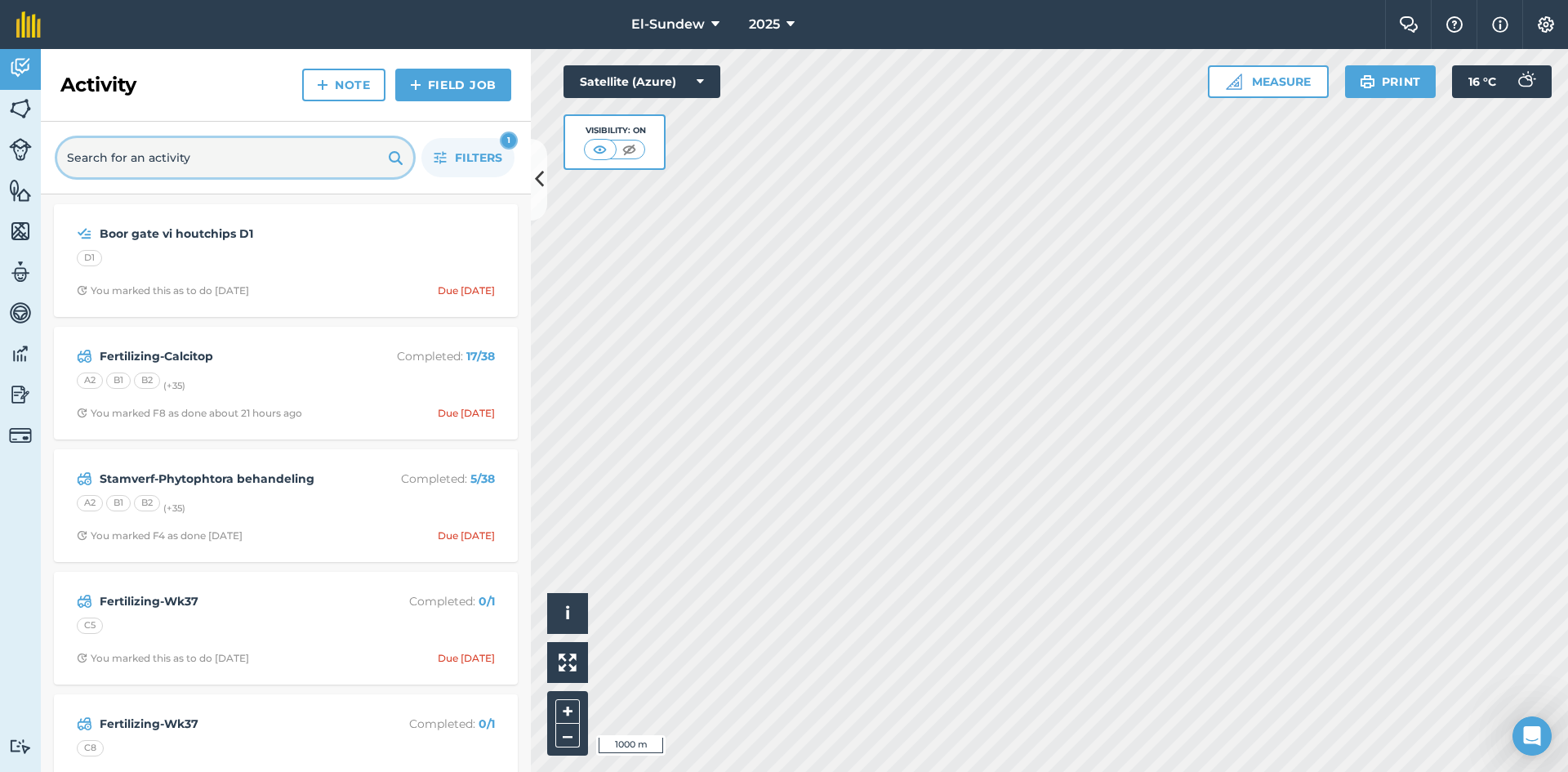
click at [230, 155] on input "text" at bounding box center [235, 158] width 356 height 39
type input "1ste"
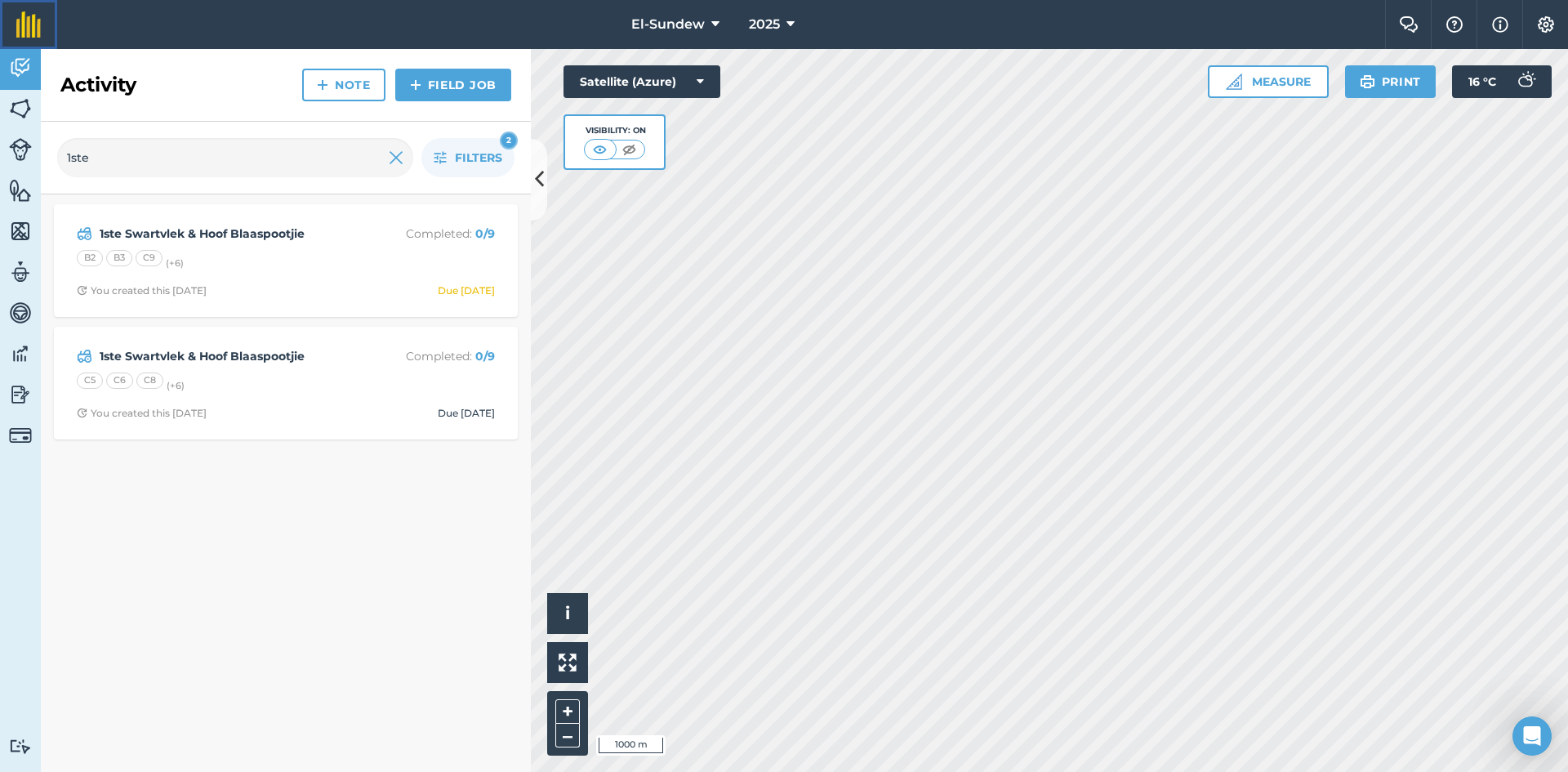
click at [30, 22] on img at bounding box center [28, 24] width 24 height 26
click at [28, 105] on img at bounding box center [20, 108] width 23 height 24
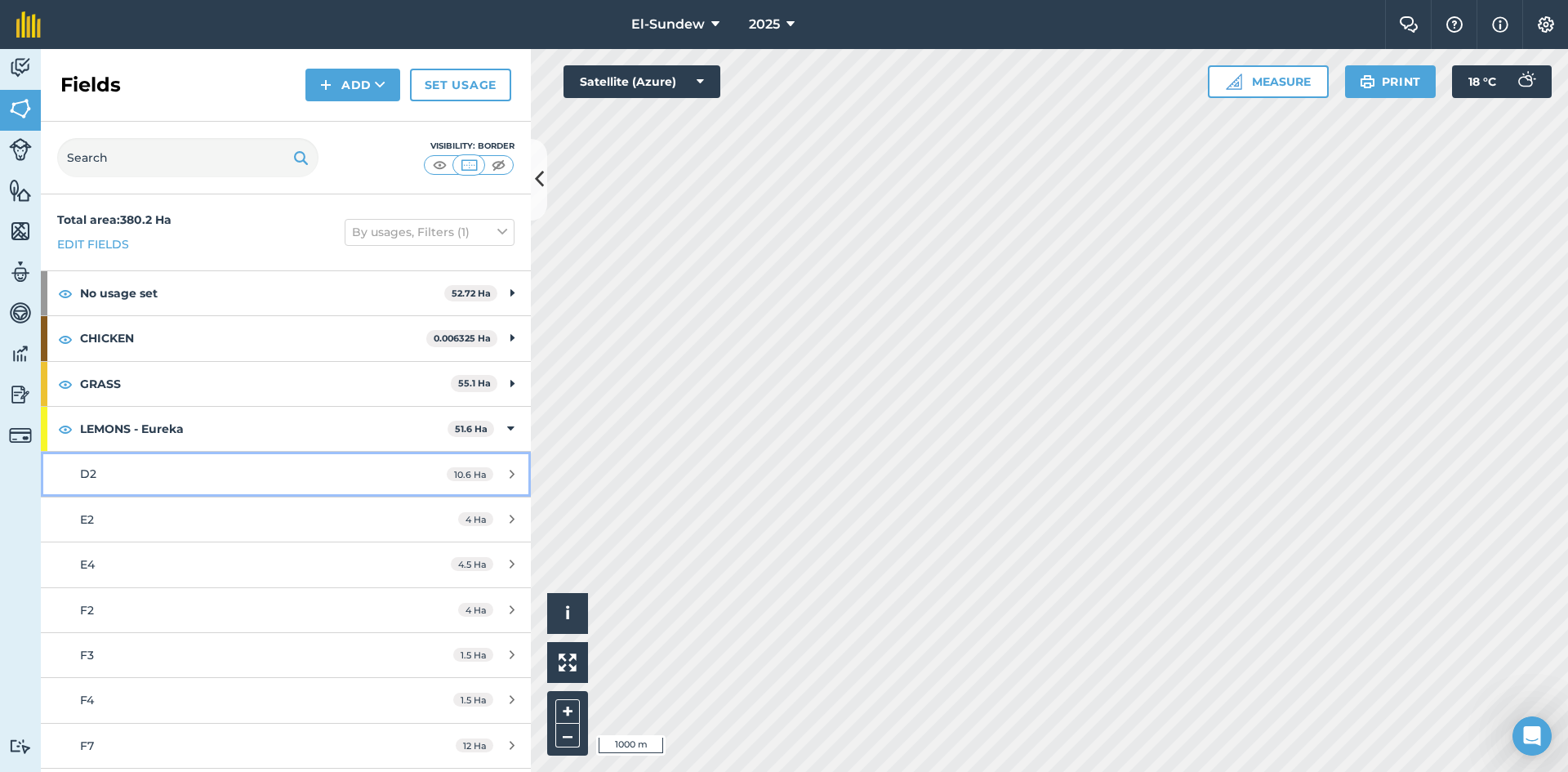
click at [158, 468] on div "D2" at bounding box center [233, 473] width 307 height 18
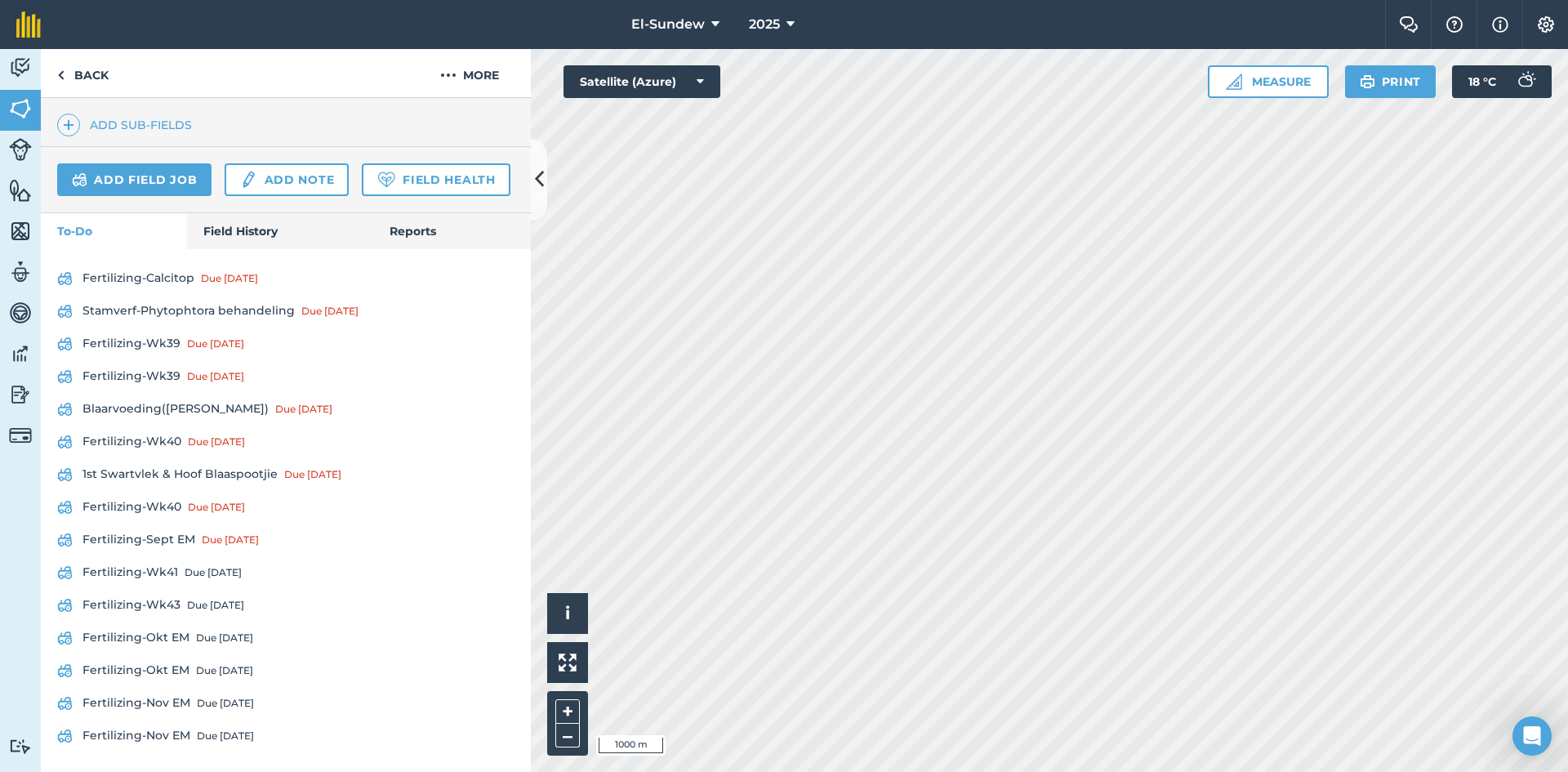
scroll to position [569, 0]
click at [230, 469] on link "1st Swartvlek & Hoof Blaaspootjie Due [DATE]" at bounding box center [286, 474] width 458 height 26
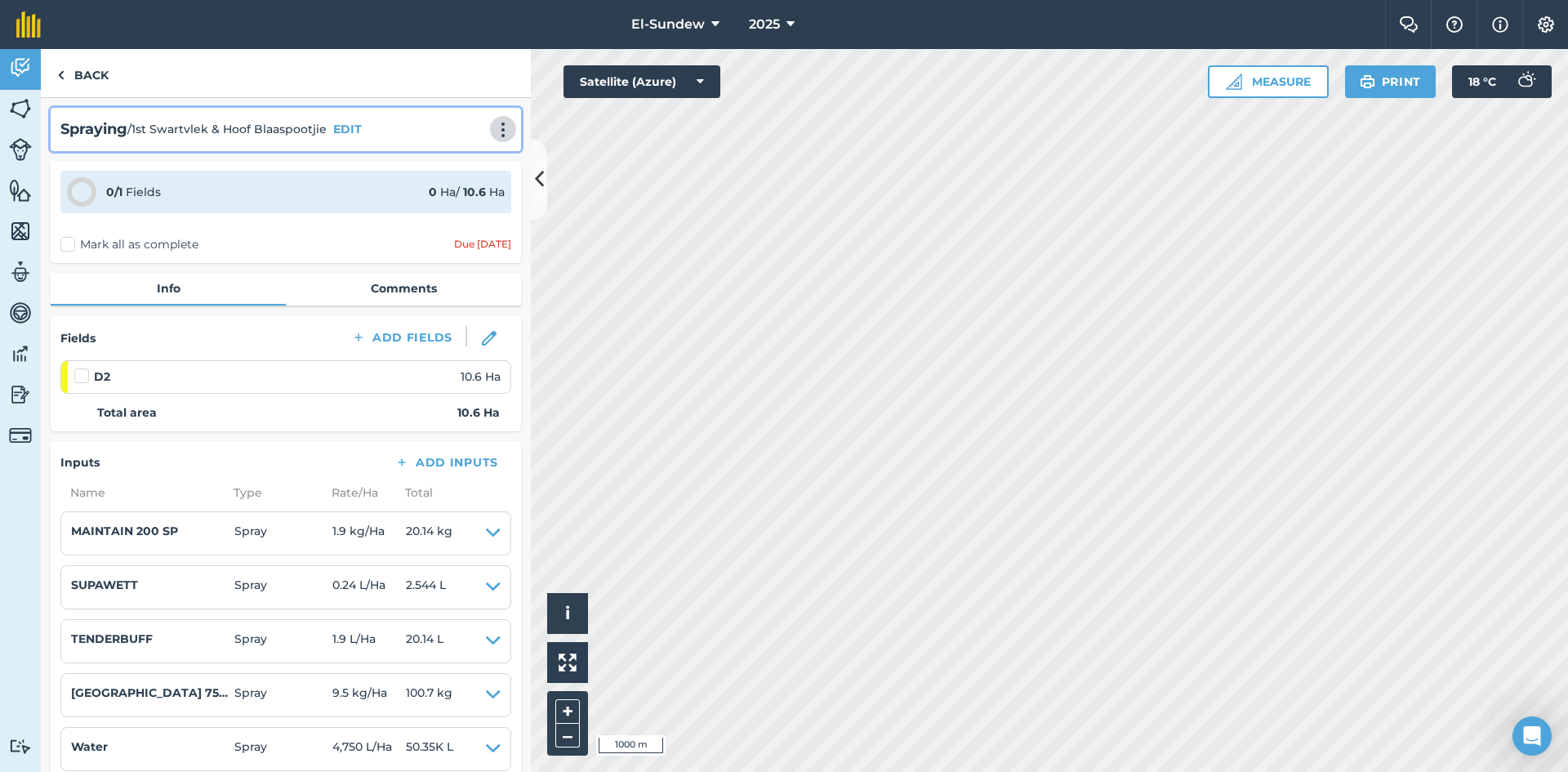
click at [493, 127] on img at bounding box center [503, 130] width 19 height 16
click at [353, 127] on button "EDIT" at bounding box center [348, 129] width 29 height 18
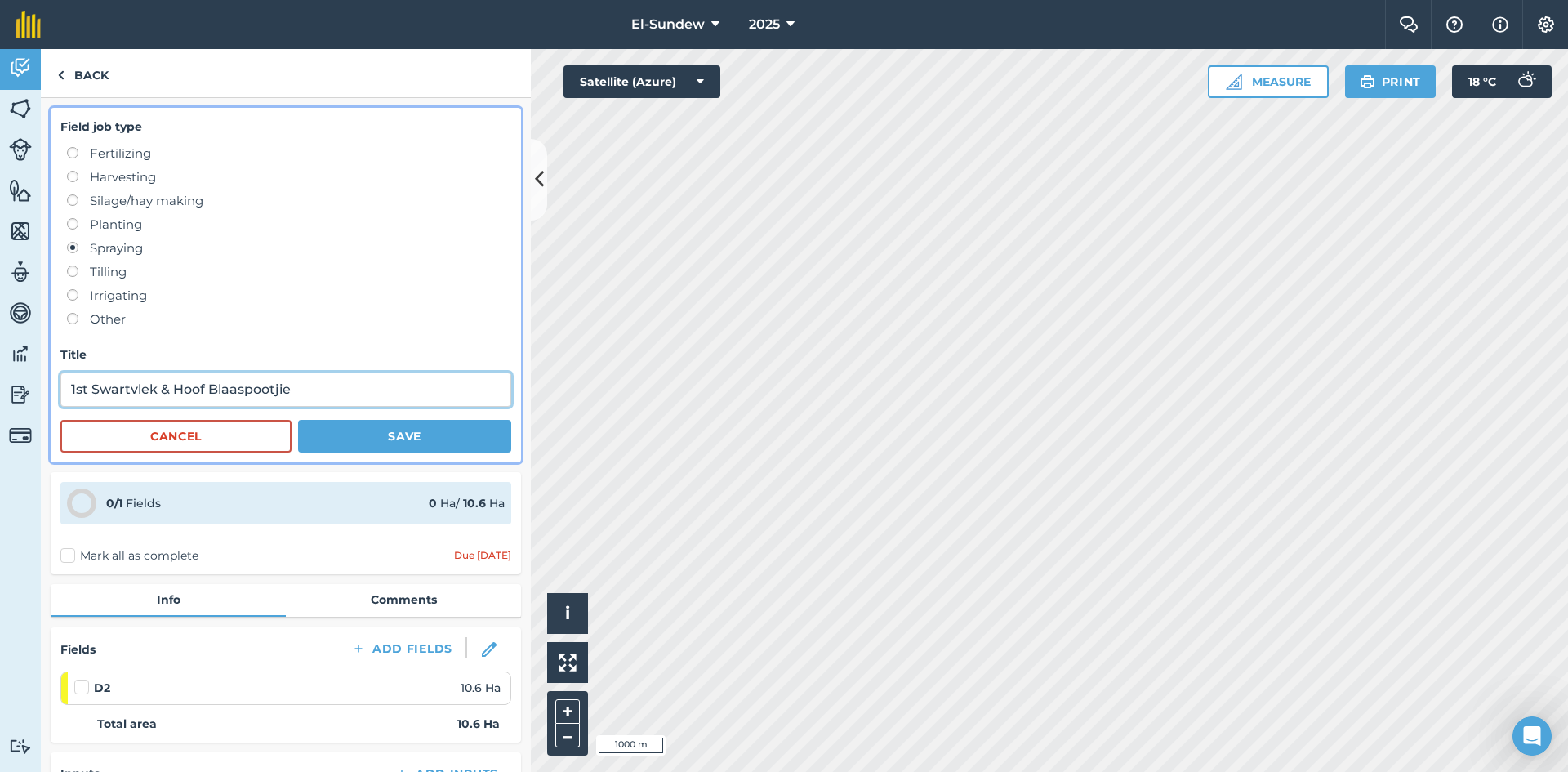
click at [72, 389] on input "1st Swartvlek & Hoof Blaaspootjie" at bounding box center [286, 389] width 451 height 35
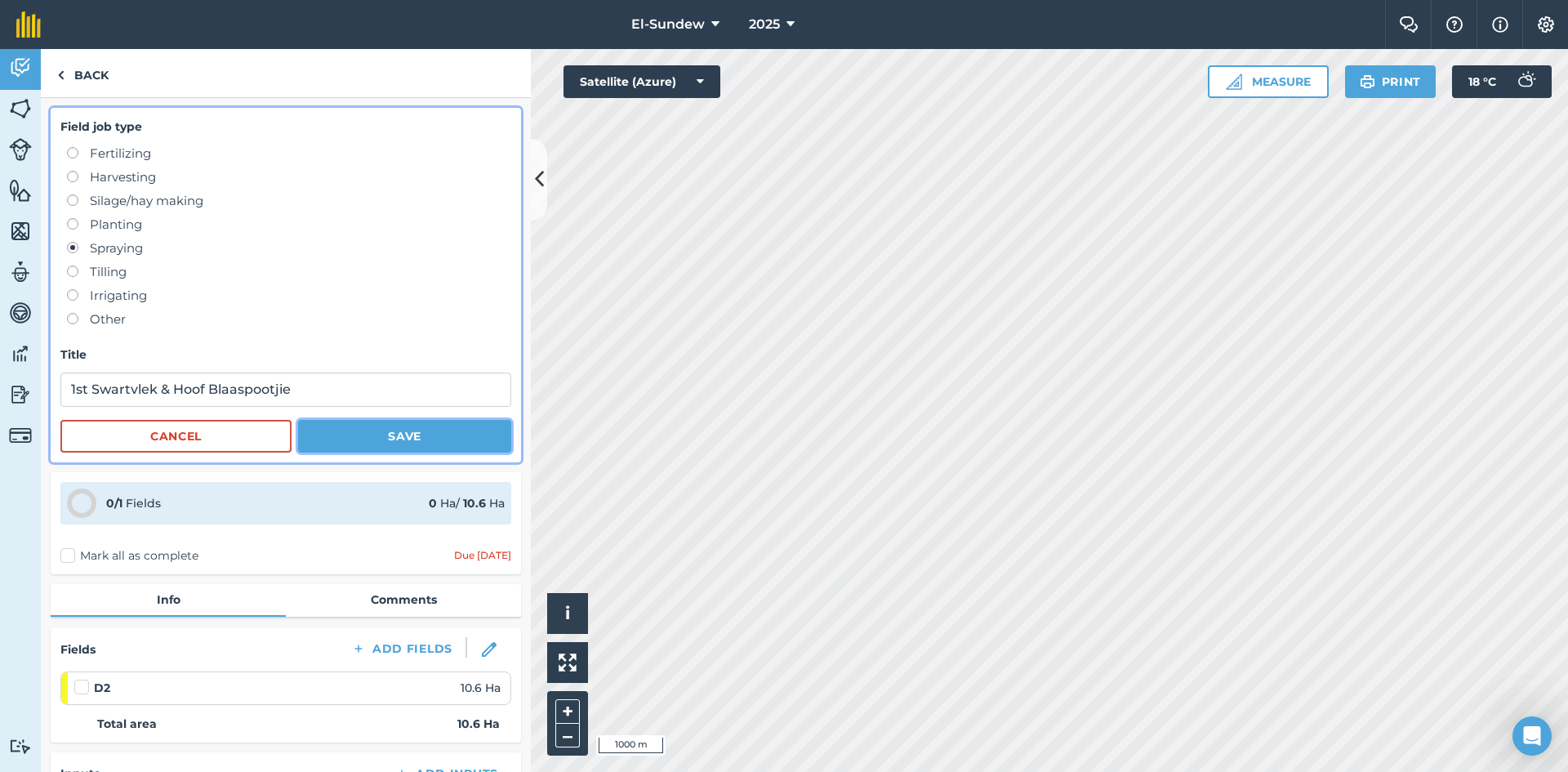
click at [405, 444] on button "Save" at bounding box center [405, 436] width 213 height 33
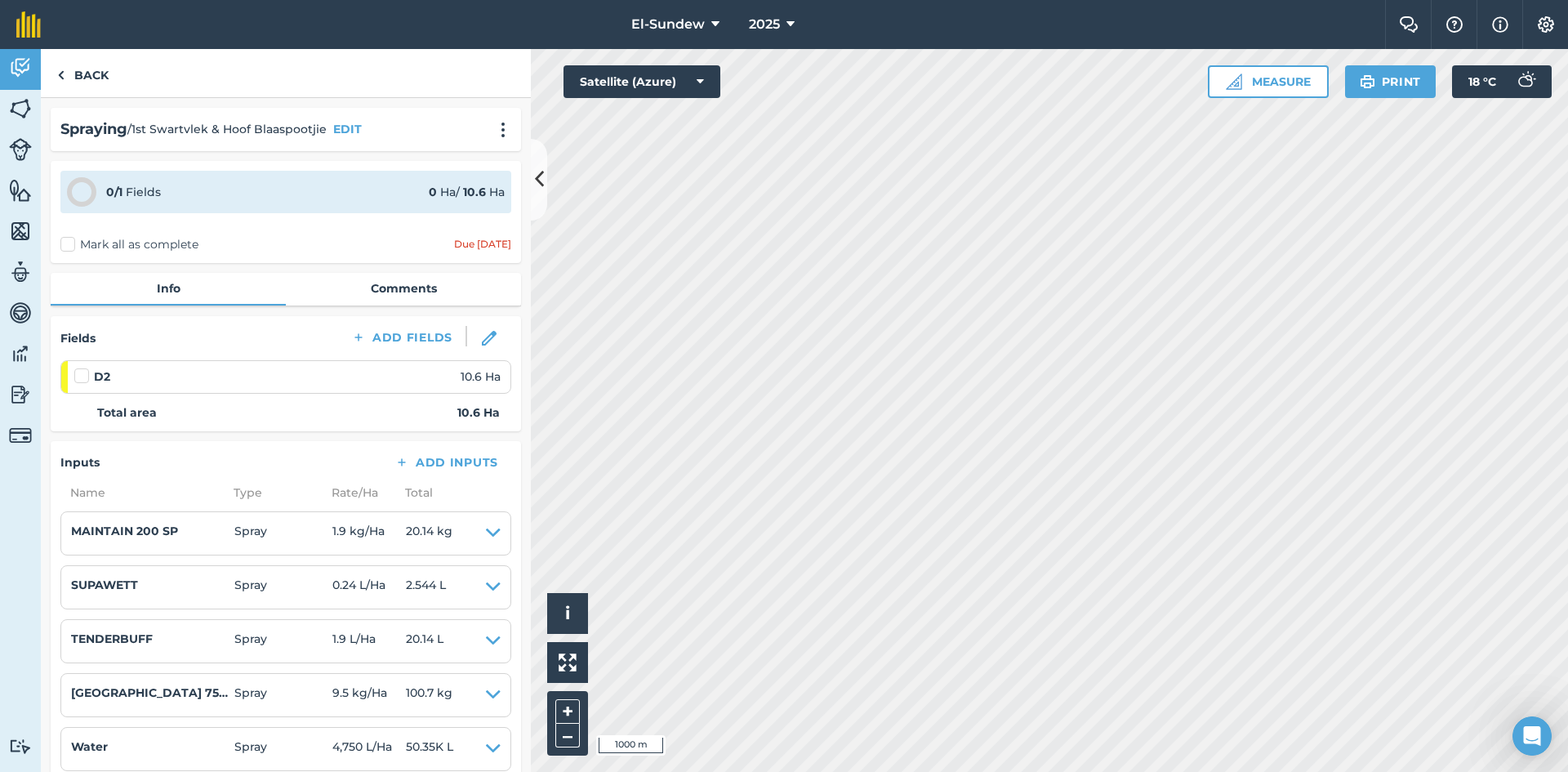
scroll to position [272, 0]
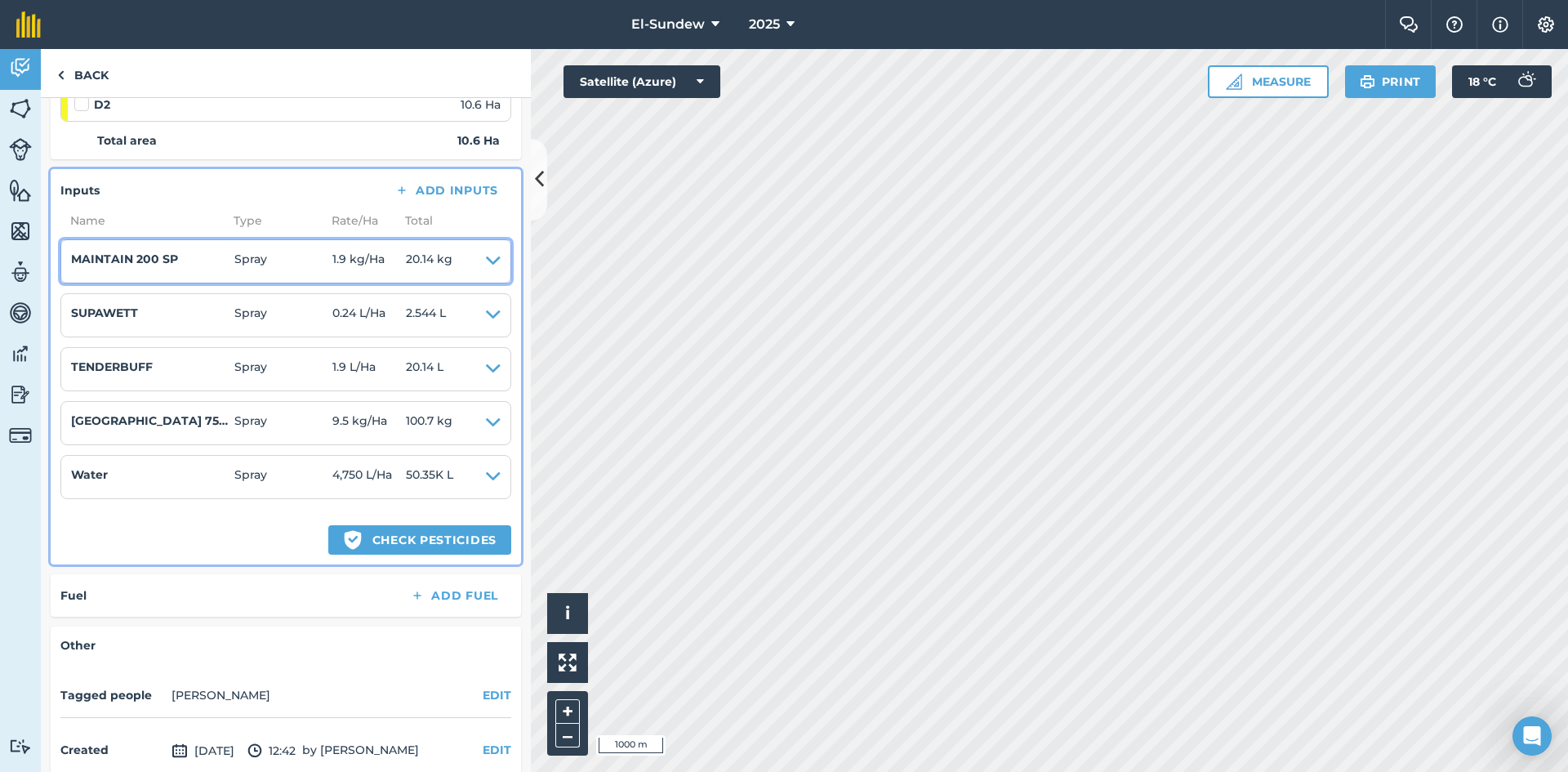
click at [485, 261] on icon at bounding box center [492, 261] width 14 height 23
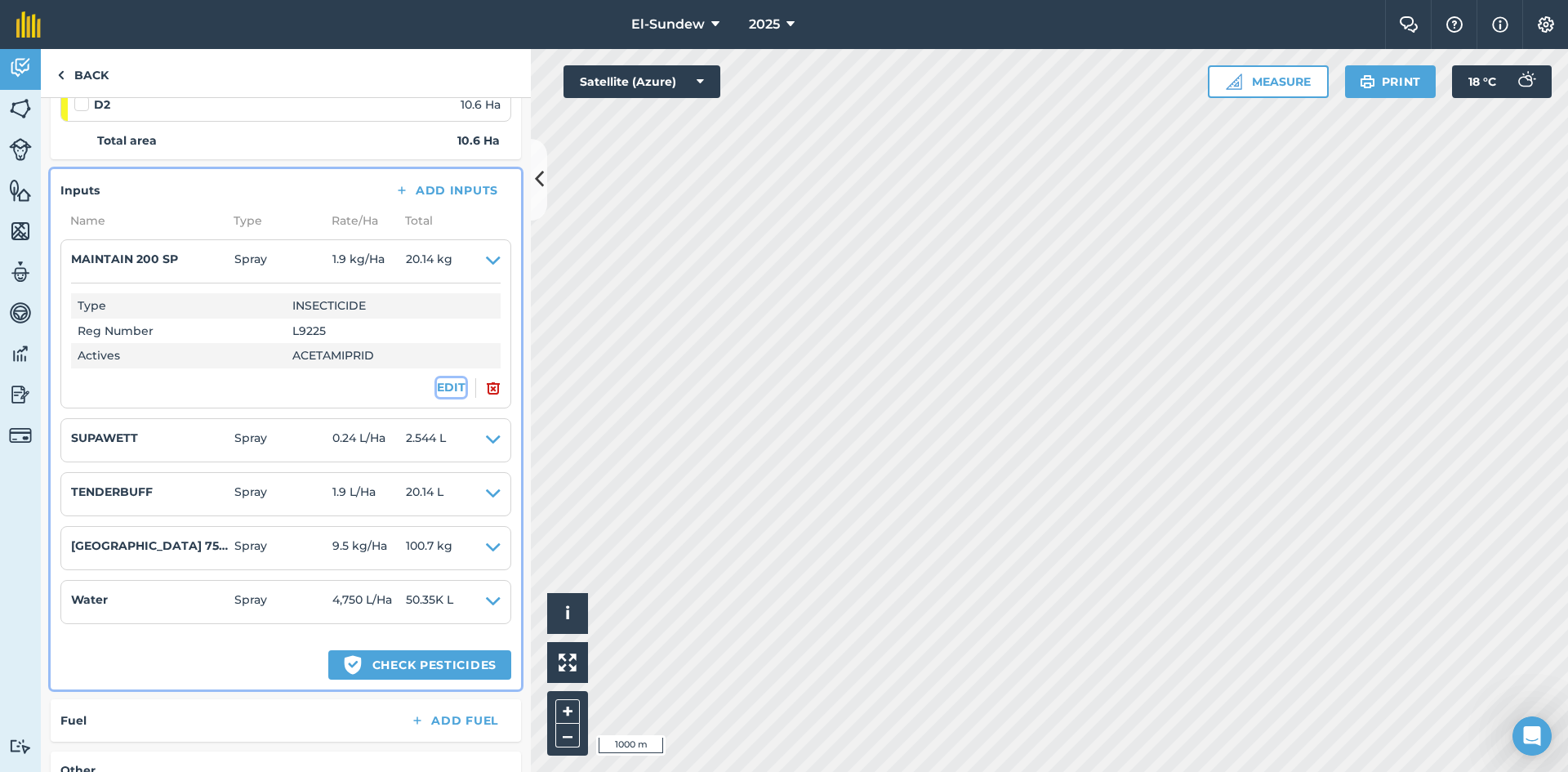
click at [444, 380] on button "EDIT" at bounding box center [451, 386] width 29 height 18
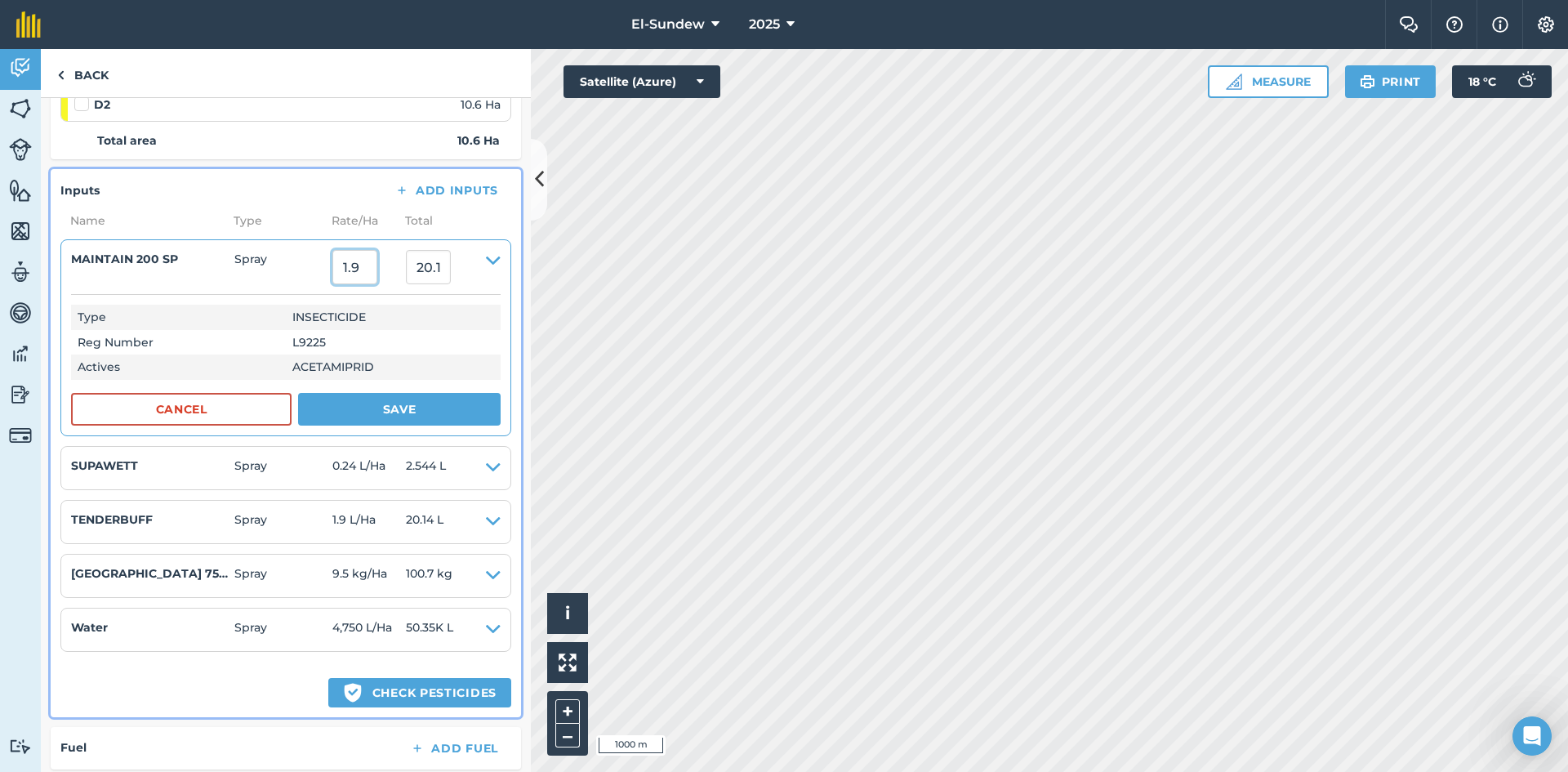
click at [377, 279] on input "1.9" at bounding box center [355, 267] width 45 height 35
type input "2.38"
type input "25.227999999999998"
click at [392, 400] on button "Save" at bounding box center [399, 410] width 203 height 33
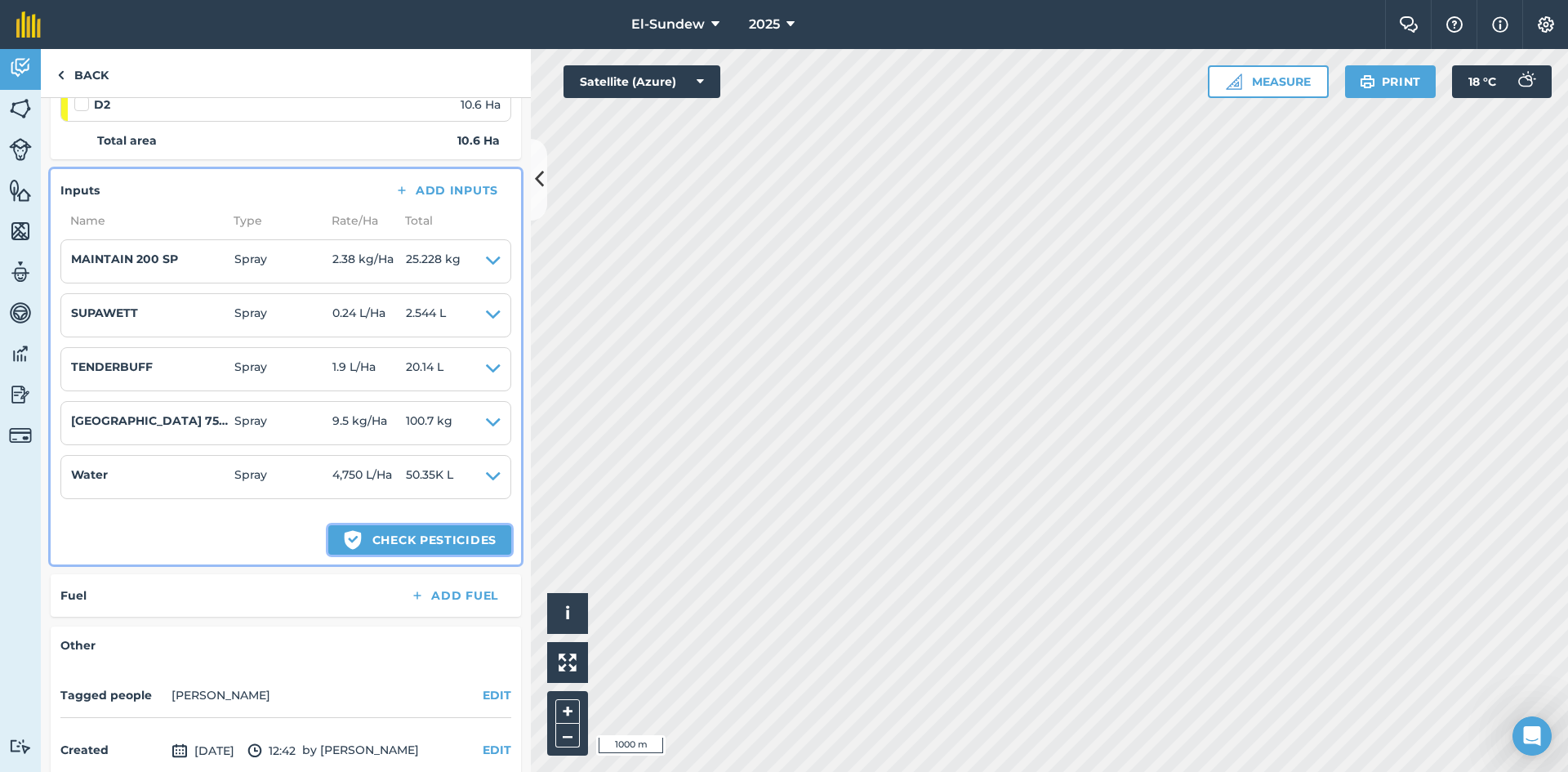
click at [387, 541] on button "Green shield with white tick Check pesticides" at bounding box center [419, 539] width 183 height 30
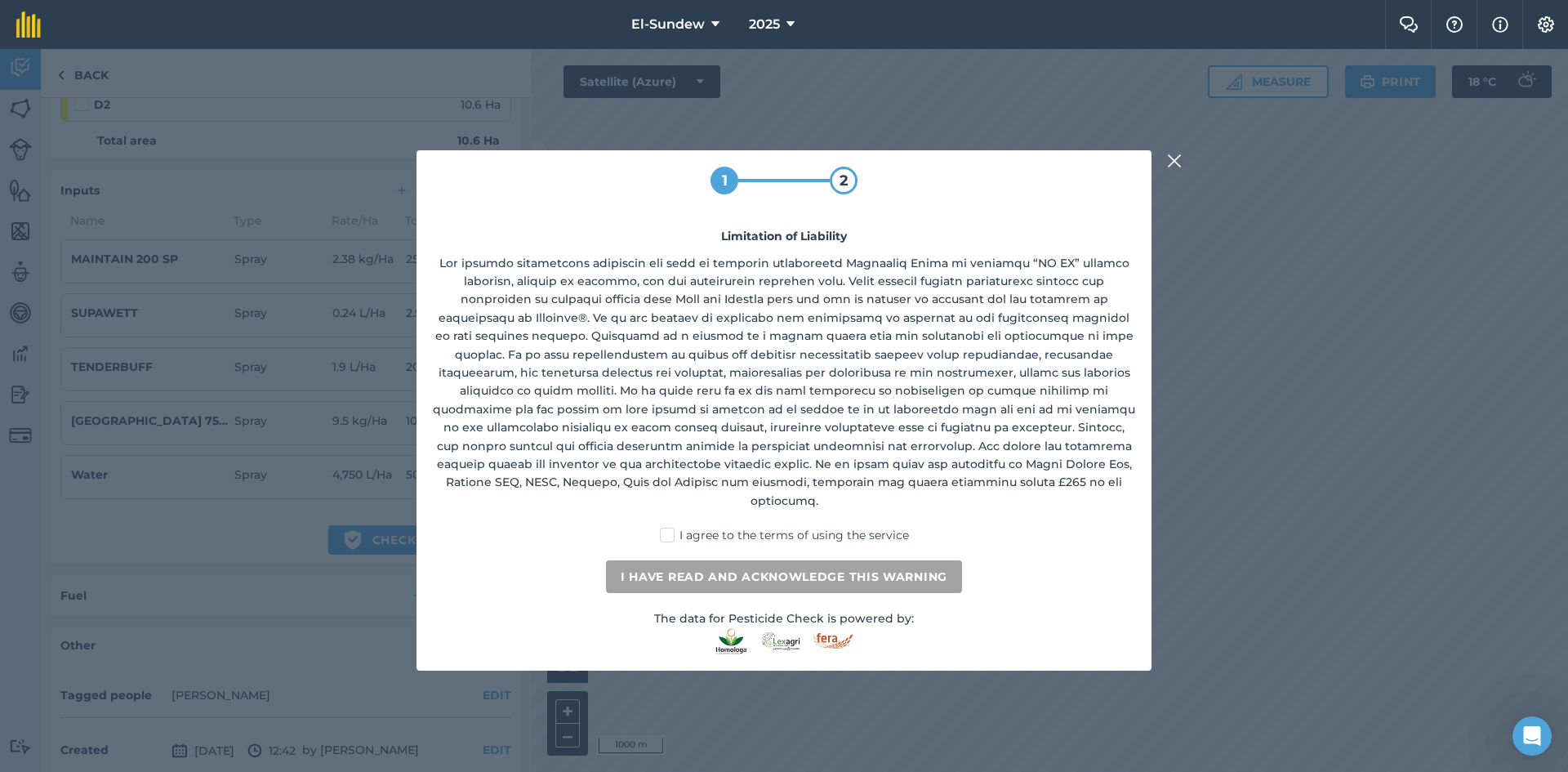
click at [677, 527] on label "I agree to the terms of using the service" at bounding box center [784, 535] width 249 height 17
click at [784, 527] on input "I agree to the terms of using the service" at bounding box center [788, 532] width 11 height 11
checkbox input "true"
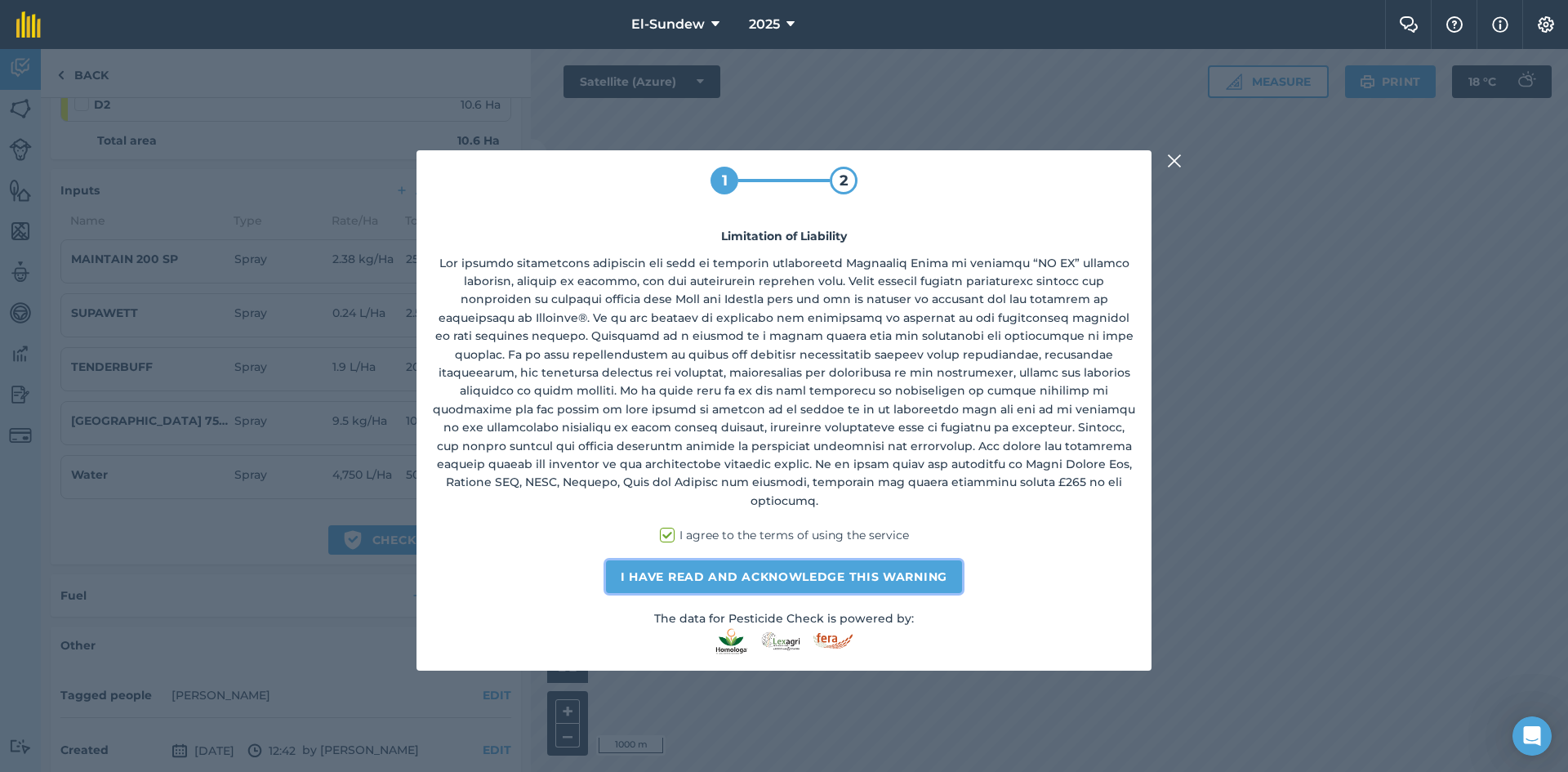
click at [679, 563] on button "I have read and acknowledge this warning" at bounding box center [784, 577] width 356 height 33
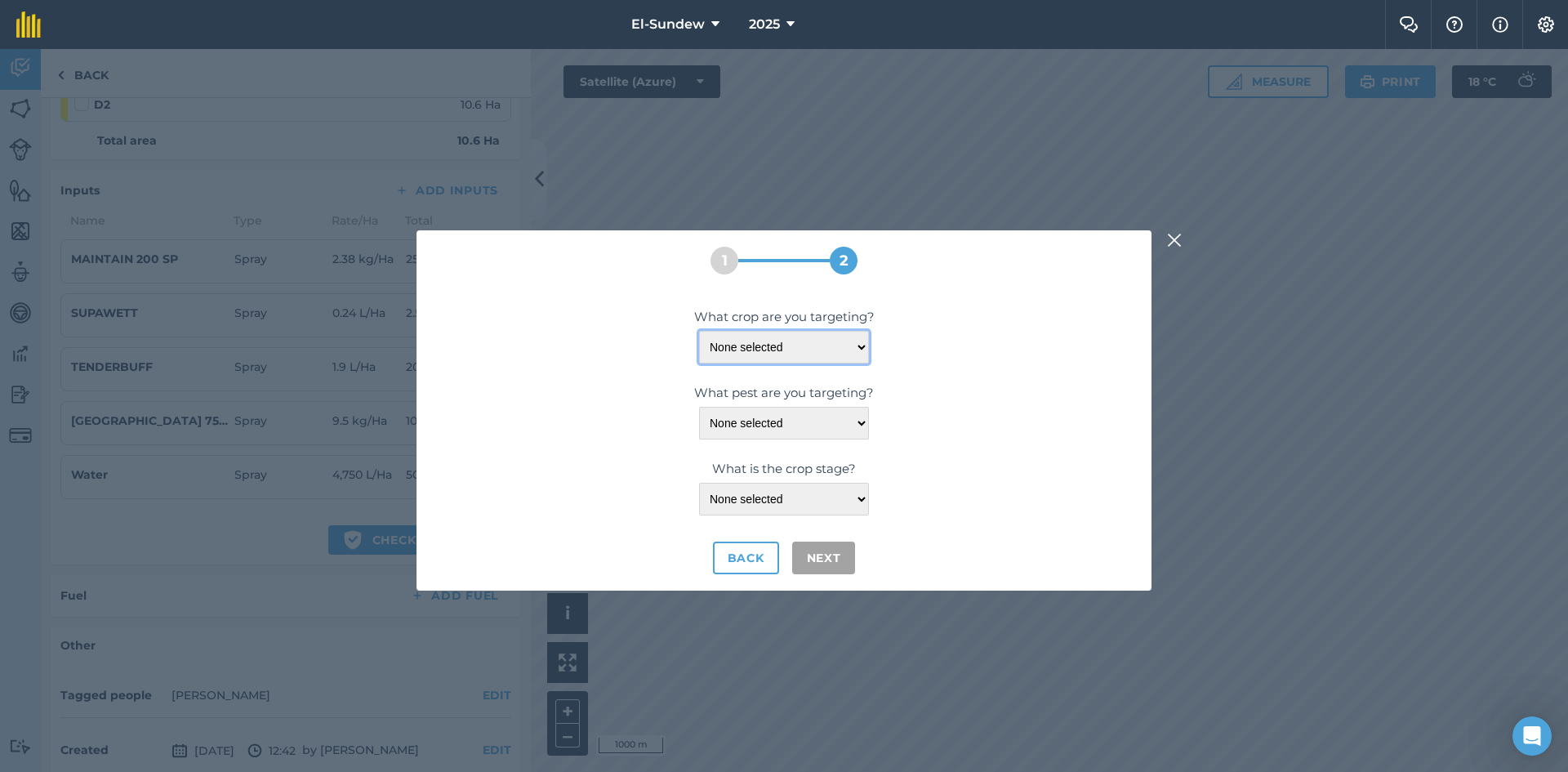
click at [862, 338] on select "None selected LEMONS LEMONS-ROUGH" at bounding box center [784, 347] width 170 height 33
select select "2117"
click at [699, 331] on select "None selected LEMONS LEMONS-ROUGH" at bounding box center [784, 347] width 170 height 33
click at [859, 419] on select "None selected APHID-BROWN: CITRUS APHID: COTTON/MELON BLACK-SPOT: CITRUS BUCKSK…" at bounding box center [784, 423] width 170 height 33
select select "10266"
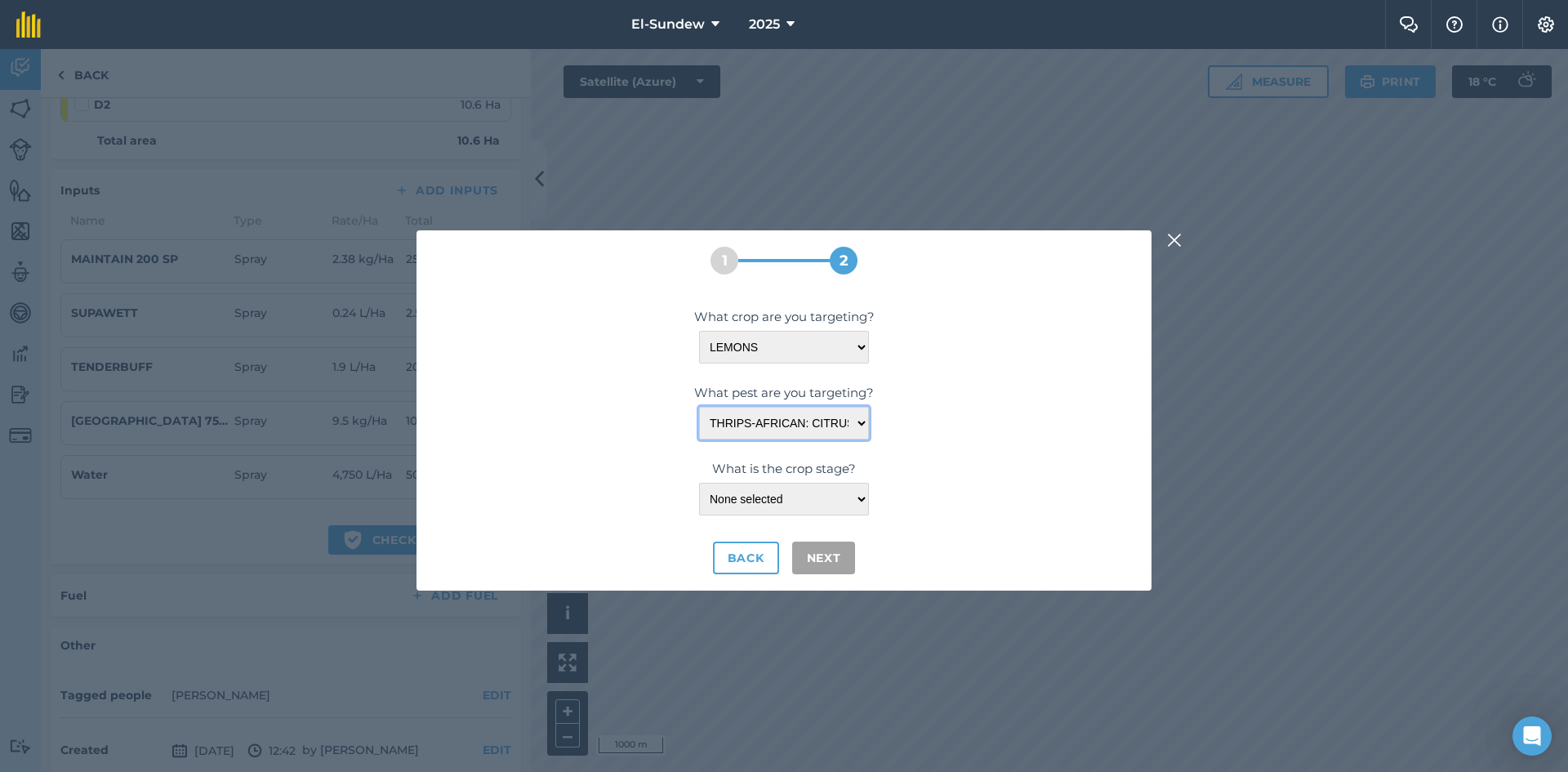
click at [699, 407] on select "None selected APHID-BROWN: CITRUS APHID: COTTON/MELON BLACK-SPOT: CITRUS BUCKSK…" at bounding box center [784, 423] width 170 height 33
click at [854, 500] on select "None selected - PRE-HARVEST" at bounding box center [784, 499] width 170 height 33
select select "999"
click at [699, 483] on select "None selected - PRE-HARVEST" at bounding box center [784, 499] width 170 height 33
click at [814, 550] on button "Next" at bounding box center [824, 558] width 63 height 33
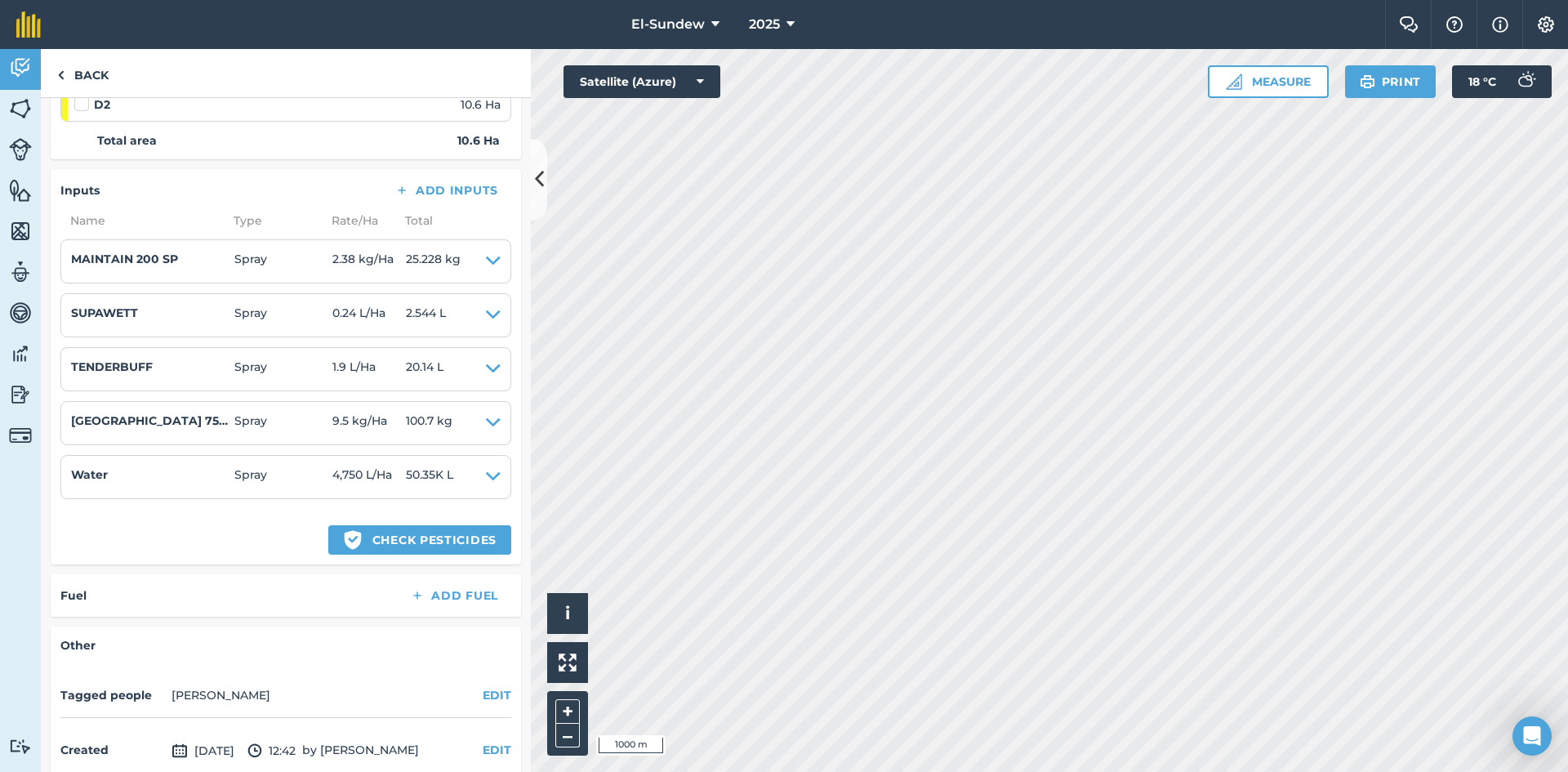
select select "10266"
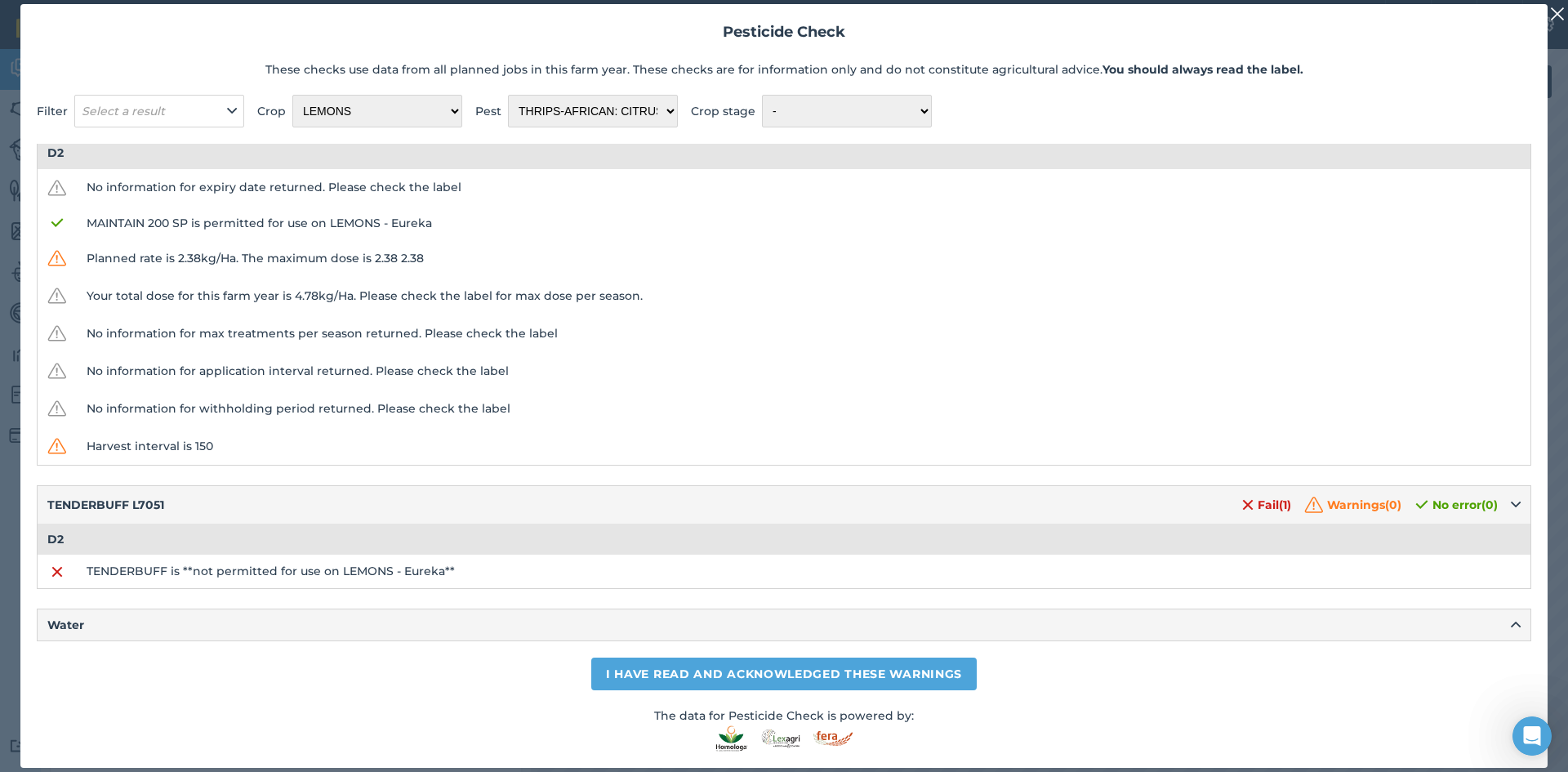
scroll to position [64, 0]
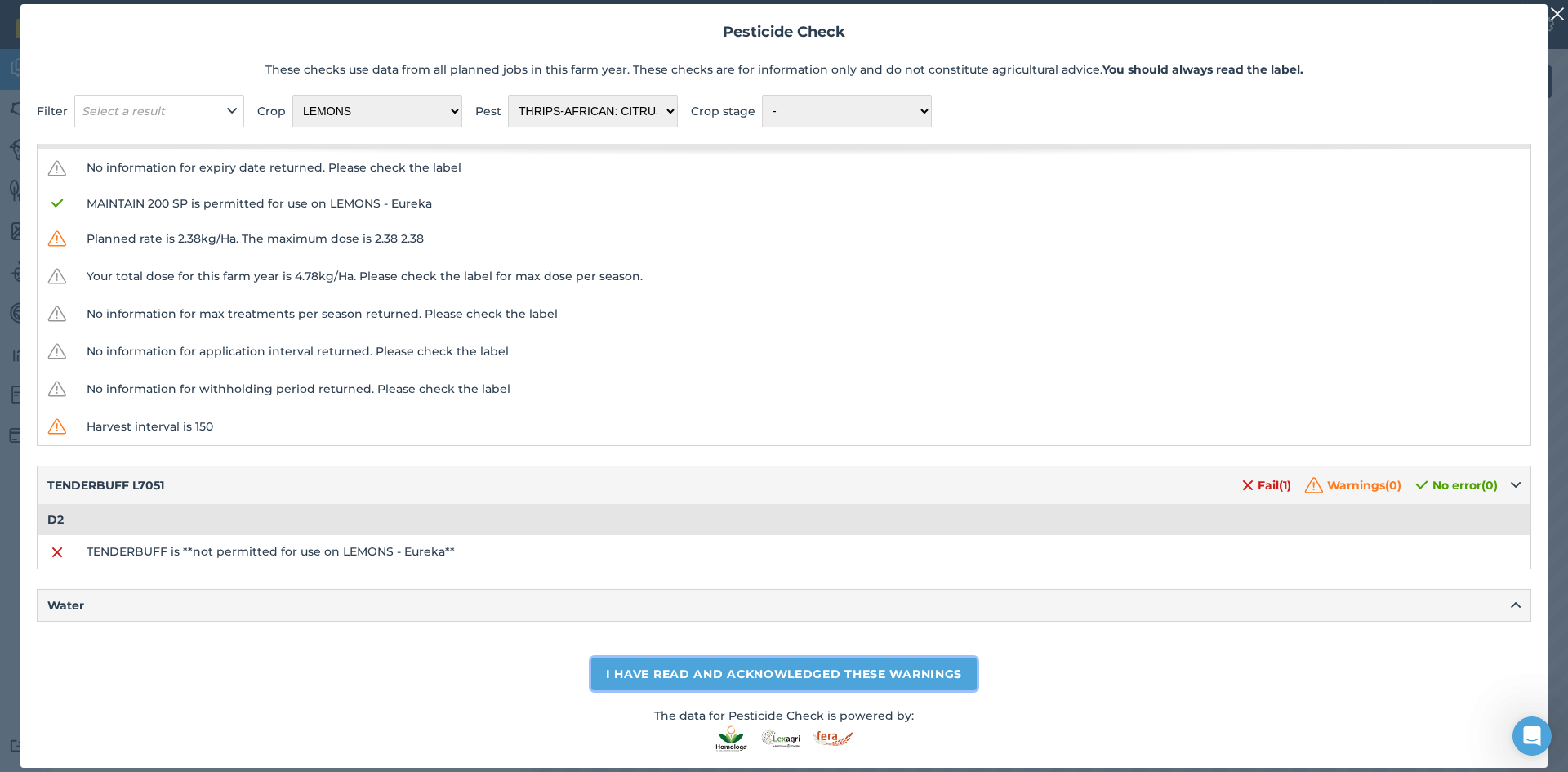
click at [660, 661] on button "I have read and acknowledged these warnings" at bounding box center [784, 674] width 386 height 33
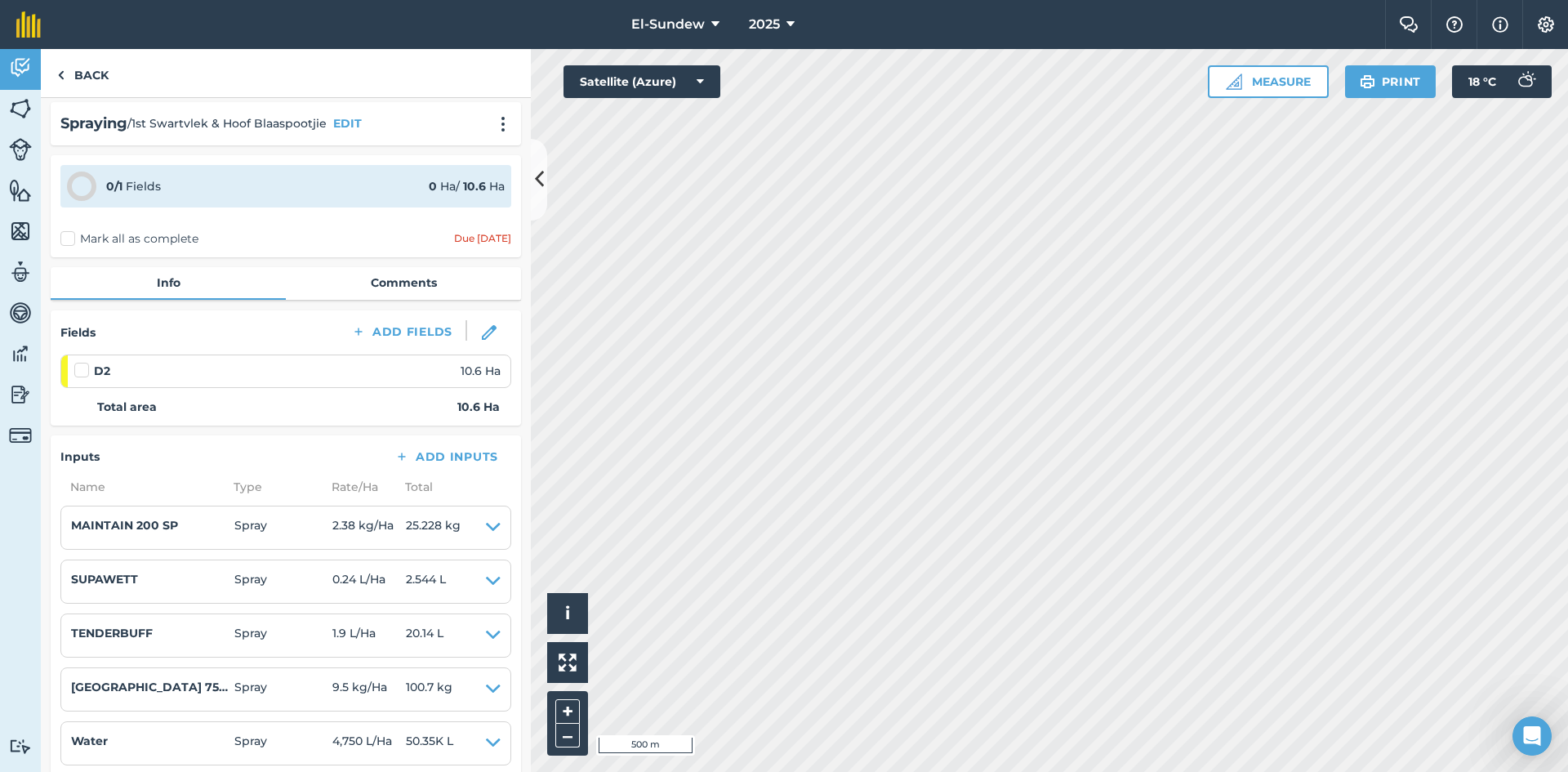
scroll to position [0, 0]
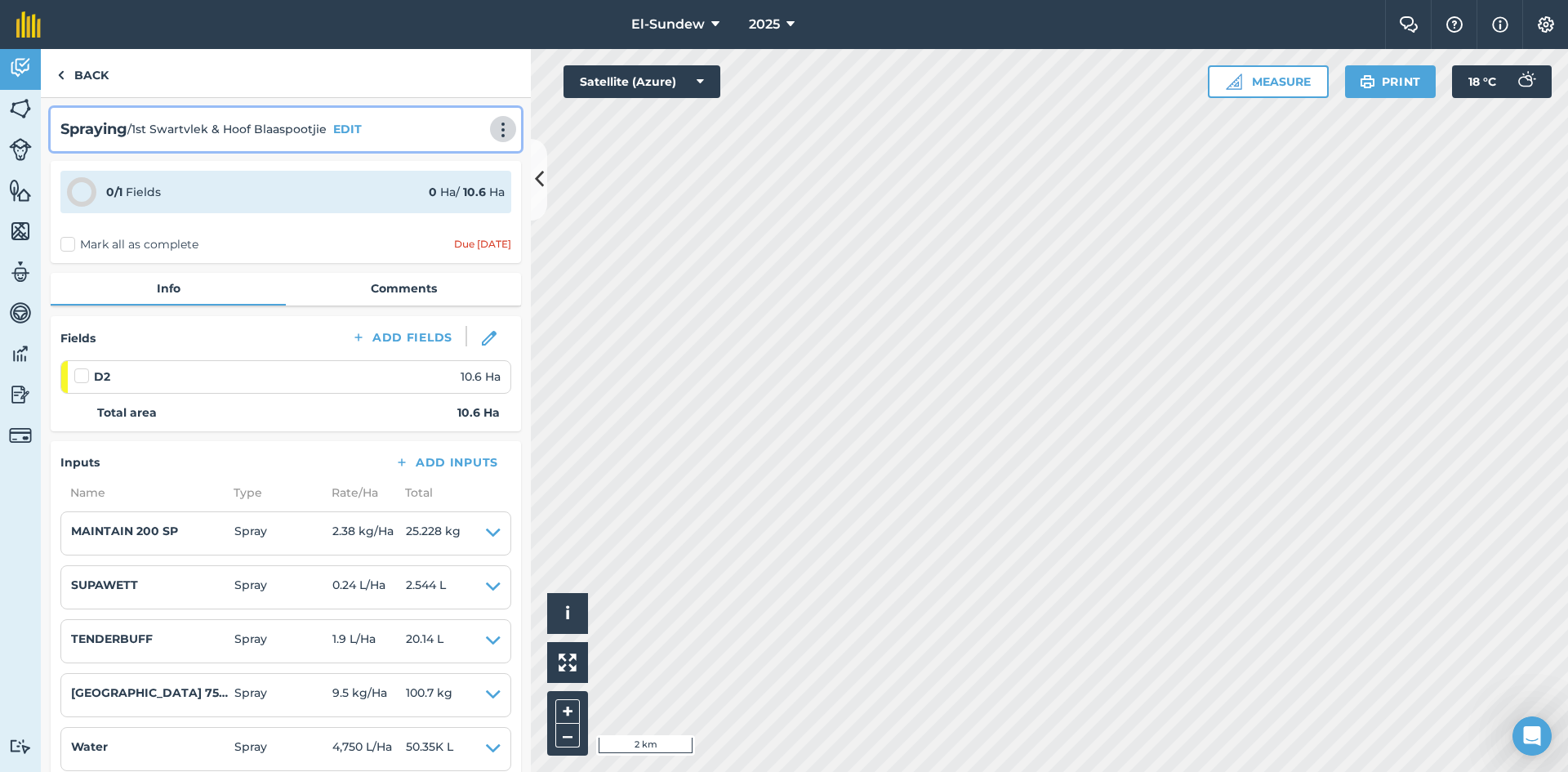
click at [493, 126] on img at bounding box center [503, 130] width 19 height 16
click at [441, 171] on link "Print" at bounding box center [468, 165] width 105 height 33
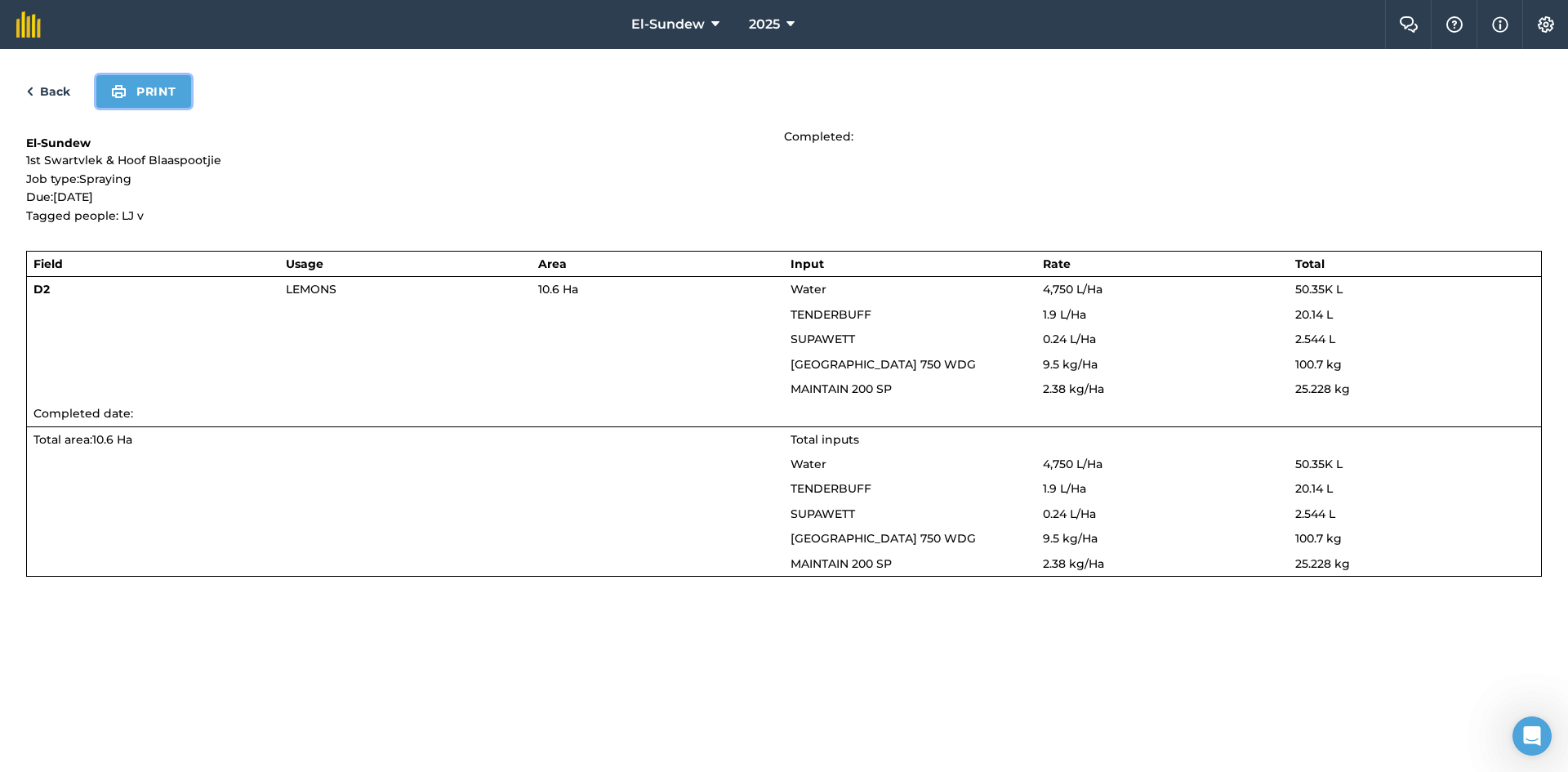
click at [178, 84] on button "Print" at bounding box center [143, 91] width 95 height 33
click at [61, 79] on div "Back Print" at bounding box center [784, 91] width 1515 height 33
click at [57, 94] on link "Back" at bounding box center [48, 91] width 44 height 19
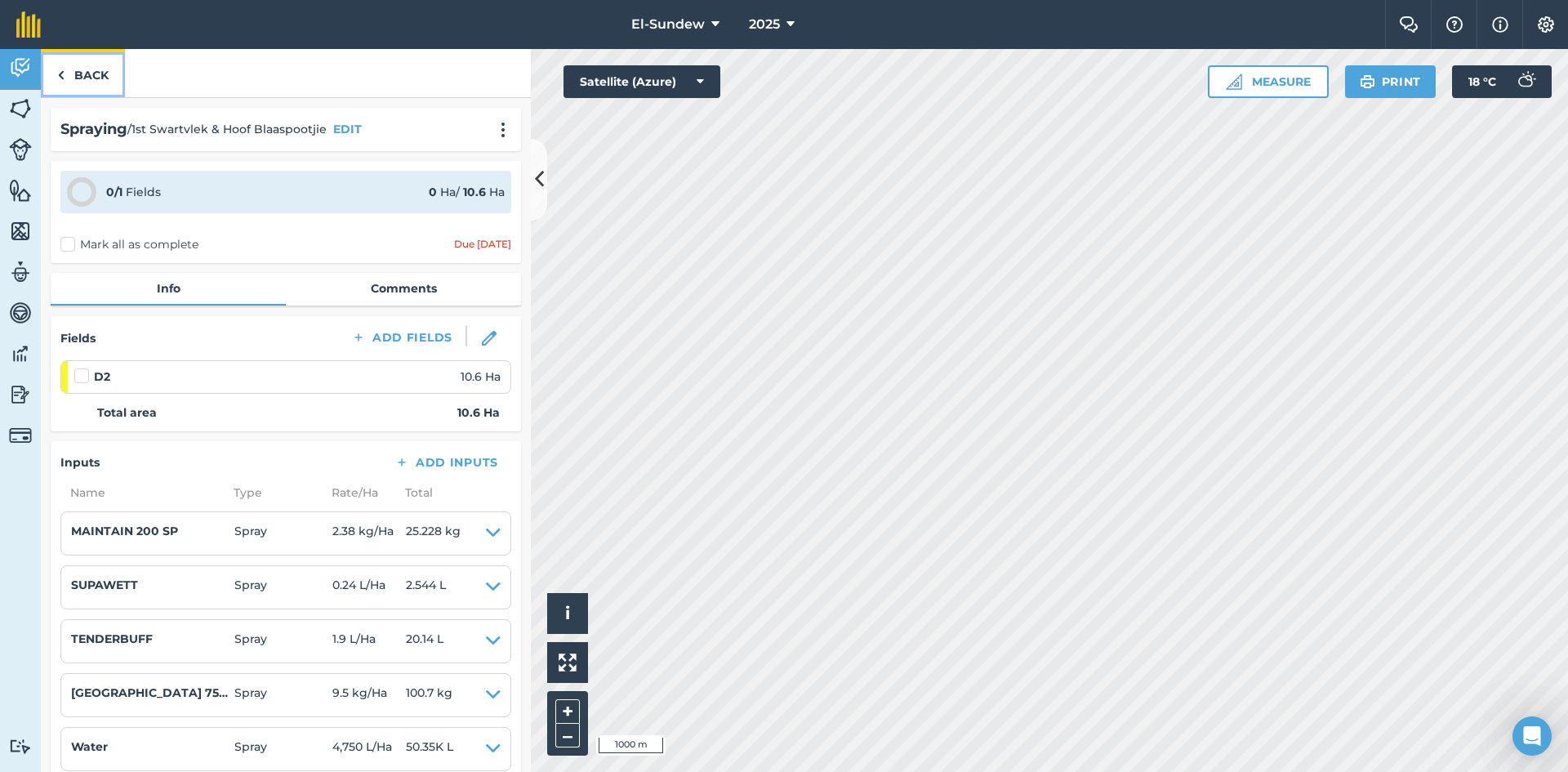
click at [66, 85] on link "Back" at bounding box center [82, 73] width 84 height 48
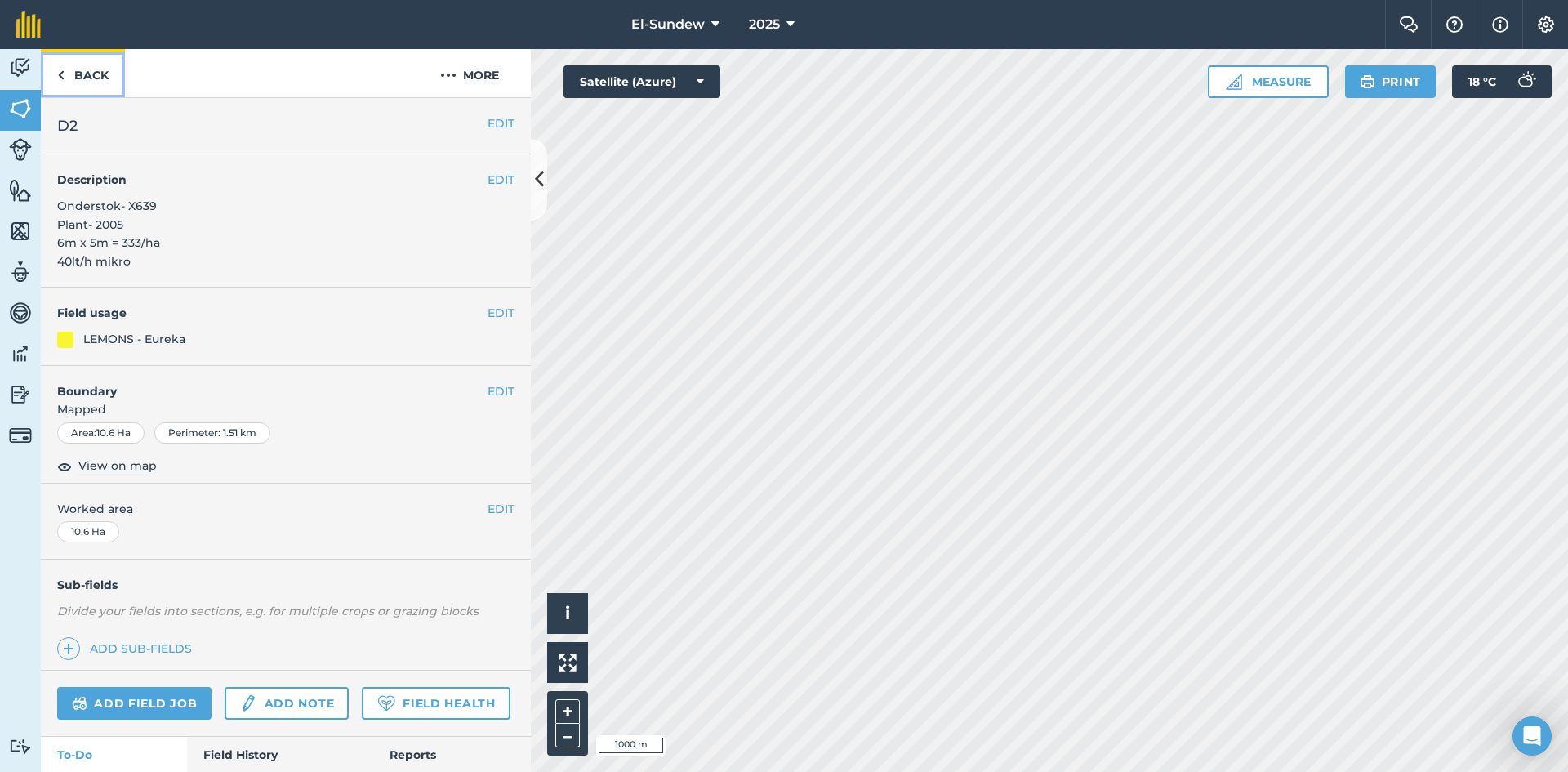
click at [101, 71] on link "Back" at bounding box center [82, 73] width 84 height 48
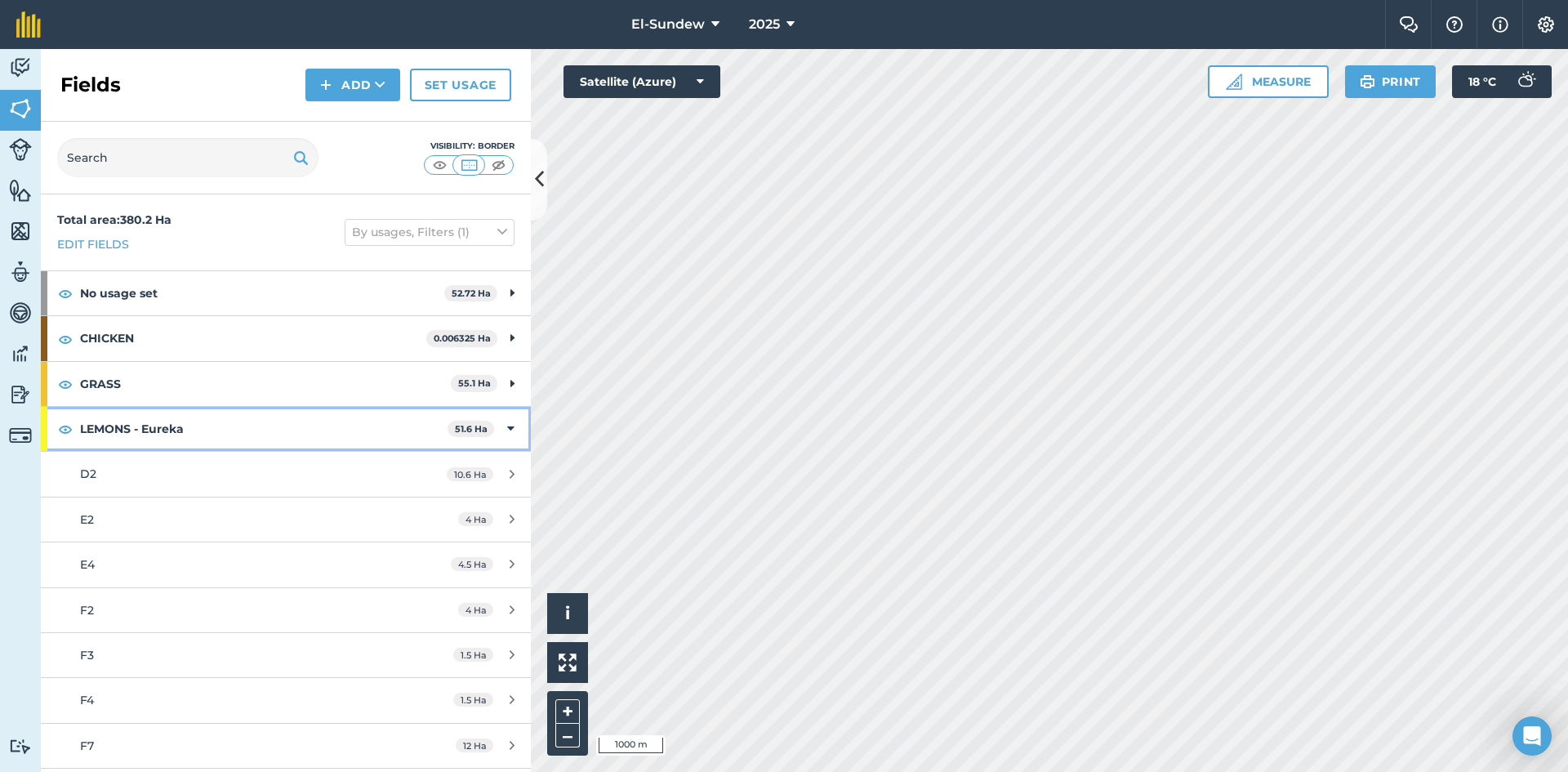
click at [255, 421] on strong "LEMONS - Eureka" at bounding box center [263, 429] width 367 height 44
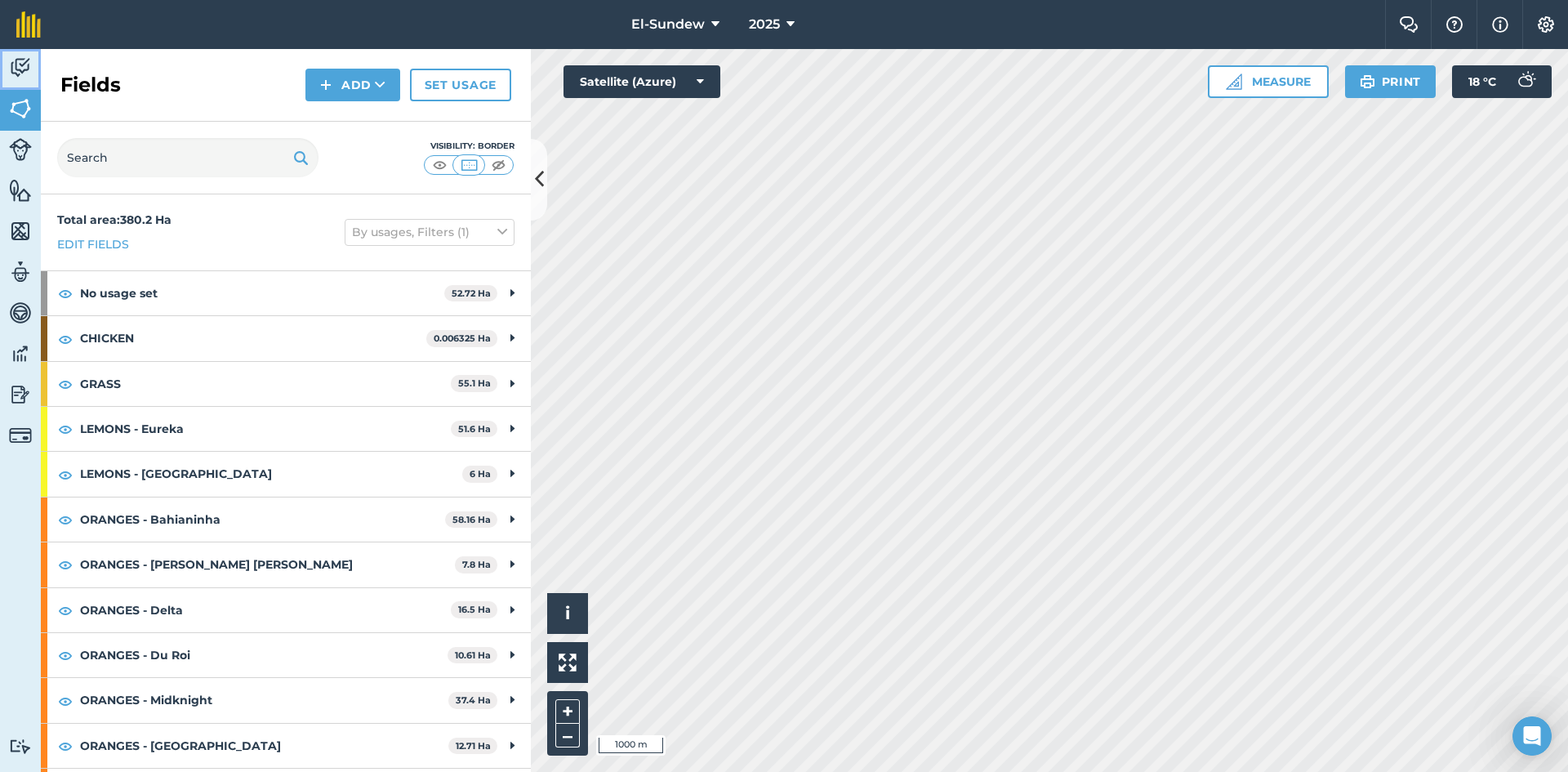
click at [26, 62] on img at bounding box center [20, 67] width 23 height 24
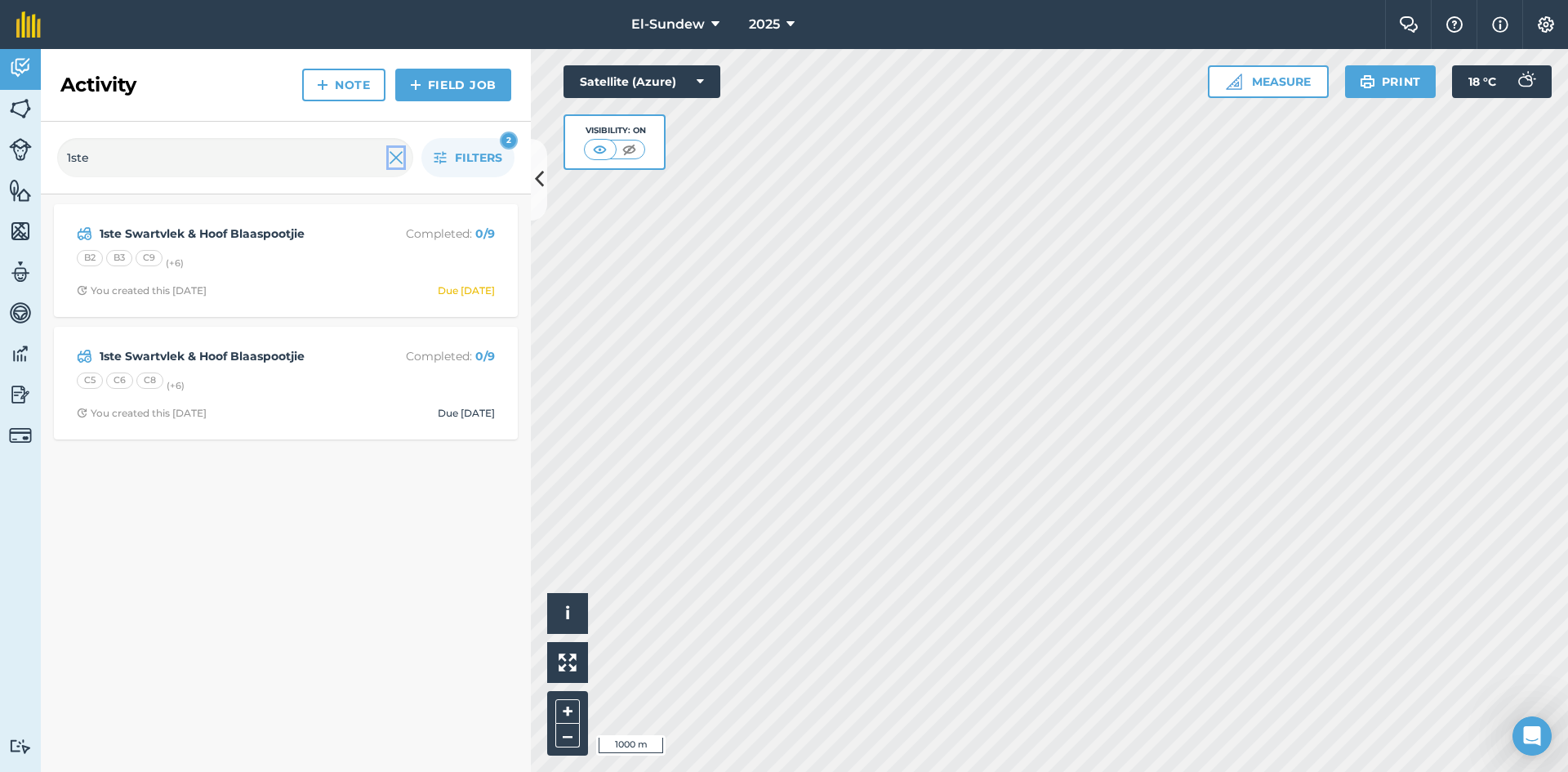
click at [397, 151] on img at bounding box center [395, 158] width 14 height 19
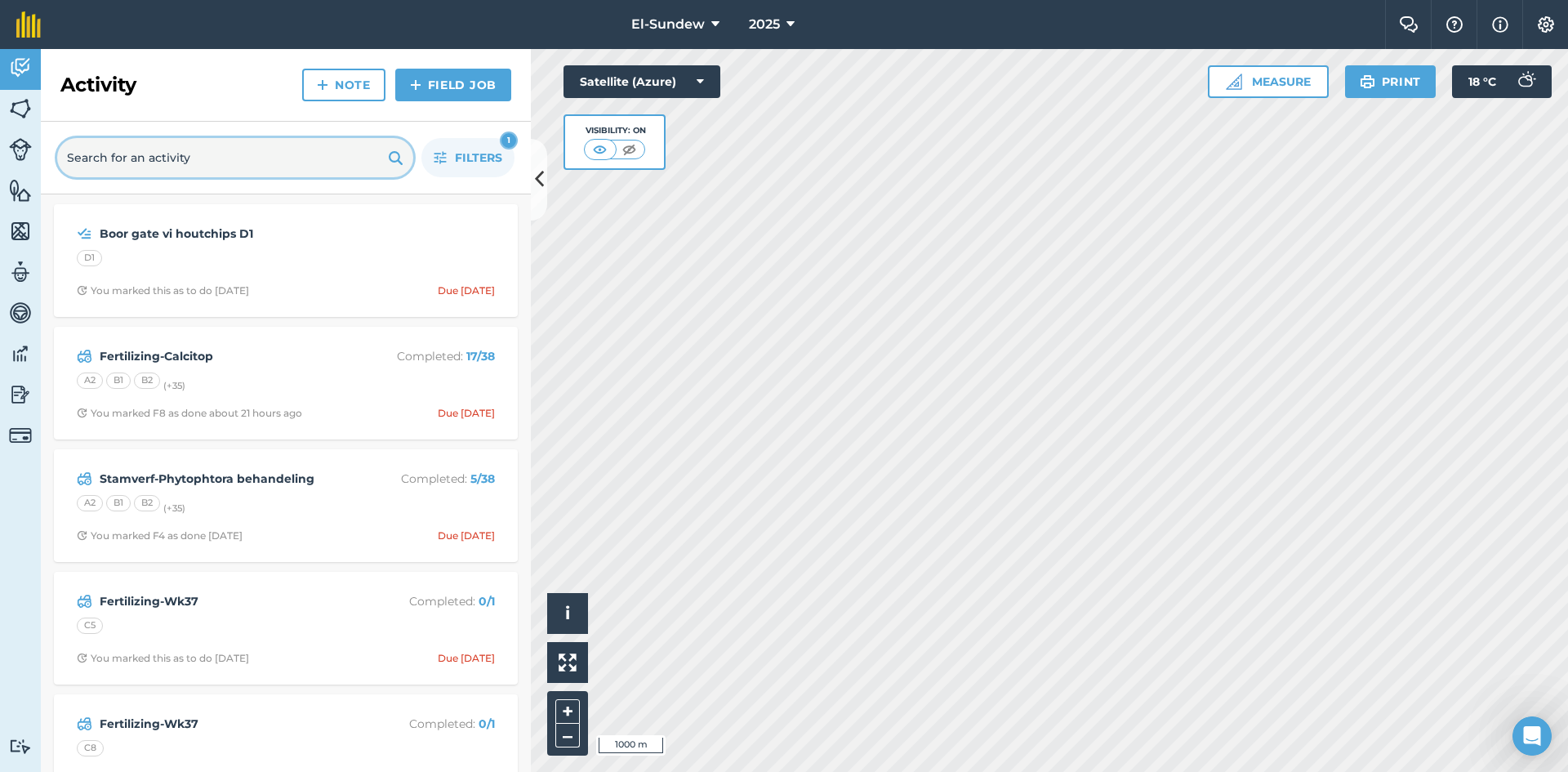
click at [292, 159] on input "text" at bounding box center [235, 158] width 356 height 39
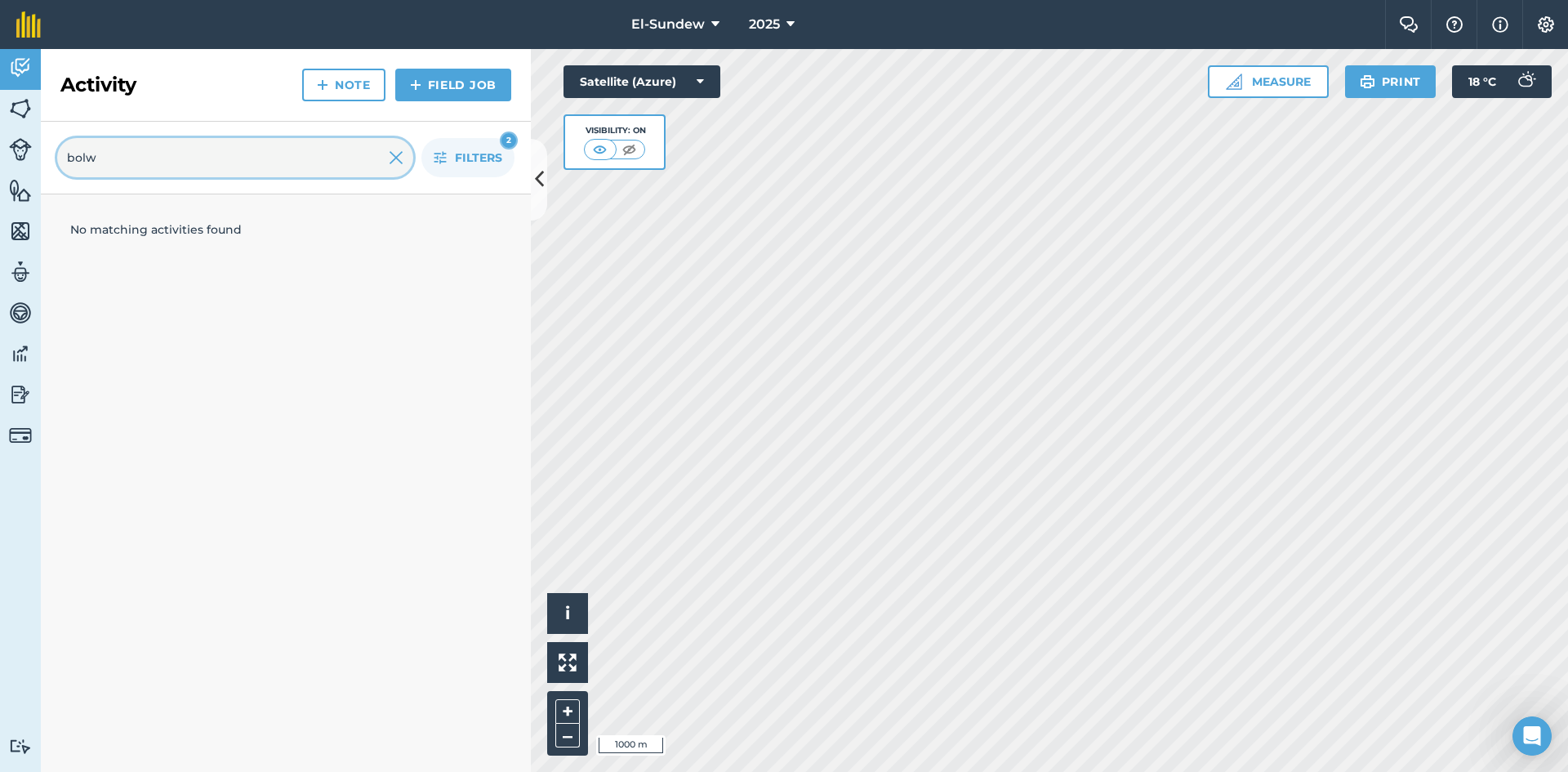
type input "bolw"
click at [440, 165] on button "Filters 2" at bounding box center [467, 158] width 93 height 39
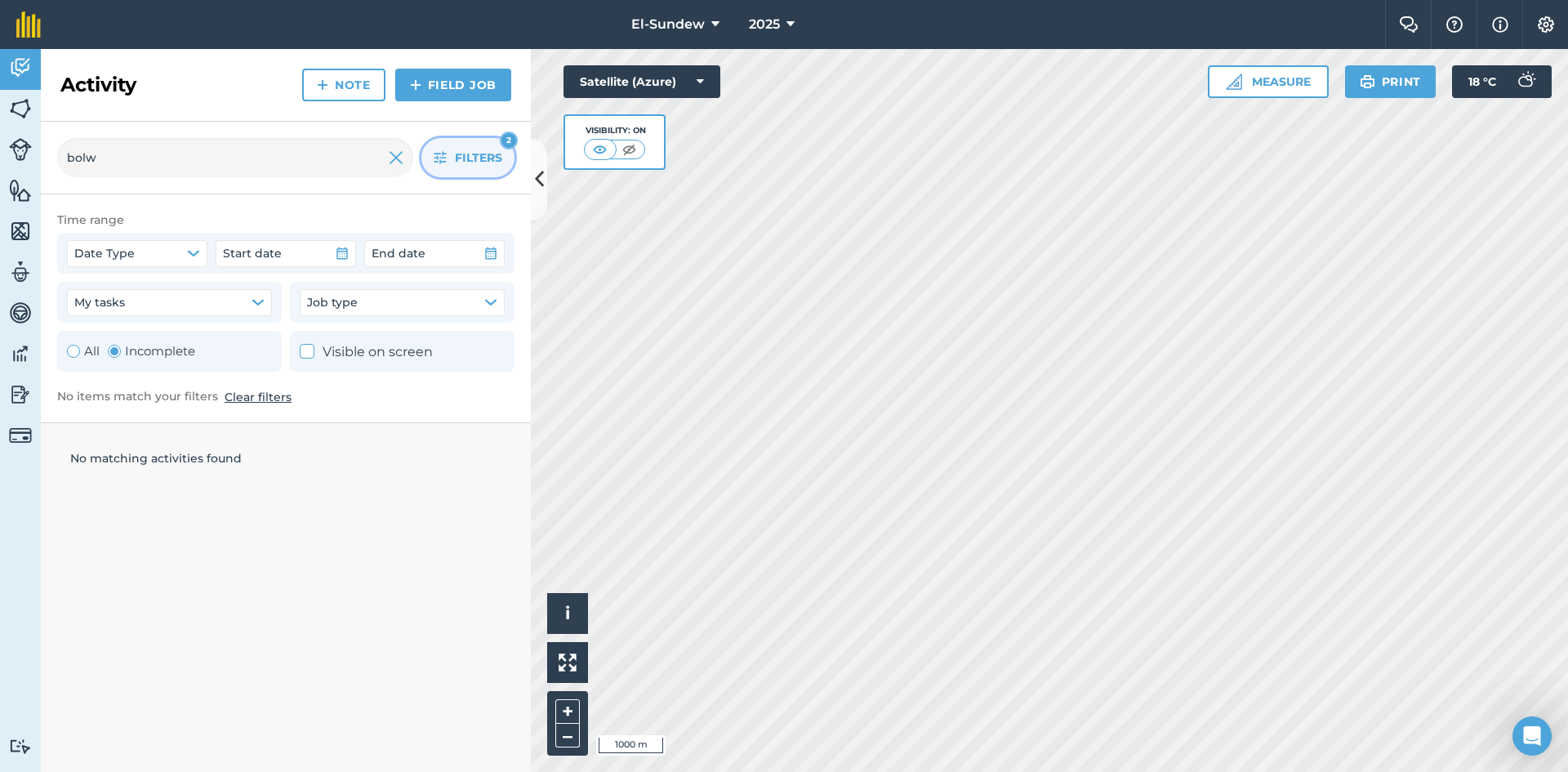
click at [81, 352] on label "All" at bounding box center [84, 351] width 33 height 19
radio input "true"
click at [436, 149] on button "Filters 1" at bounding box center [467, 158] width 93 height 39
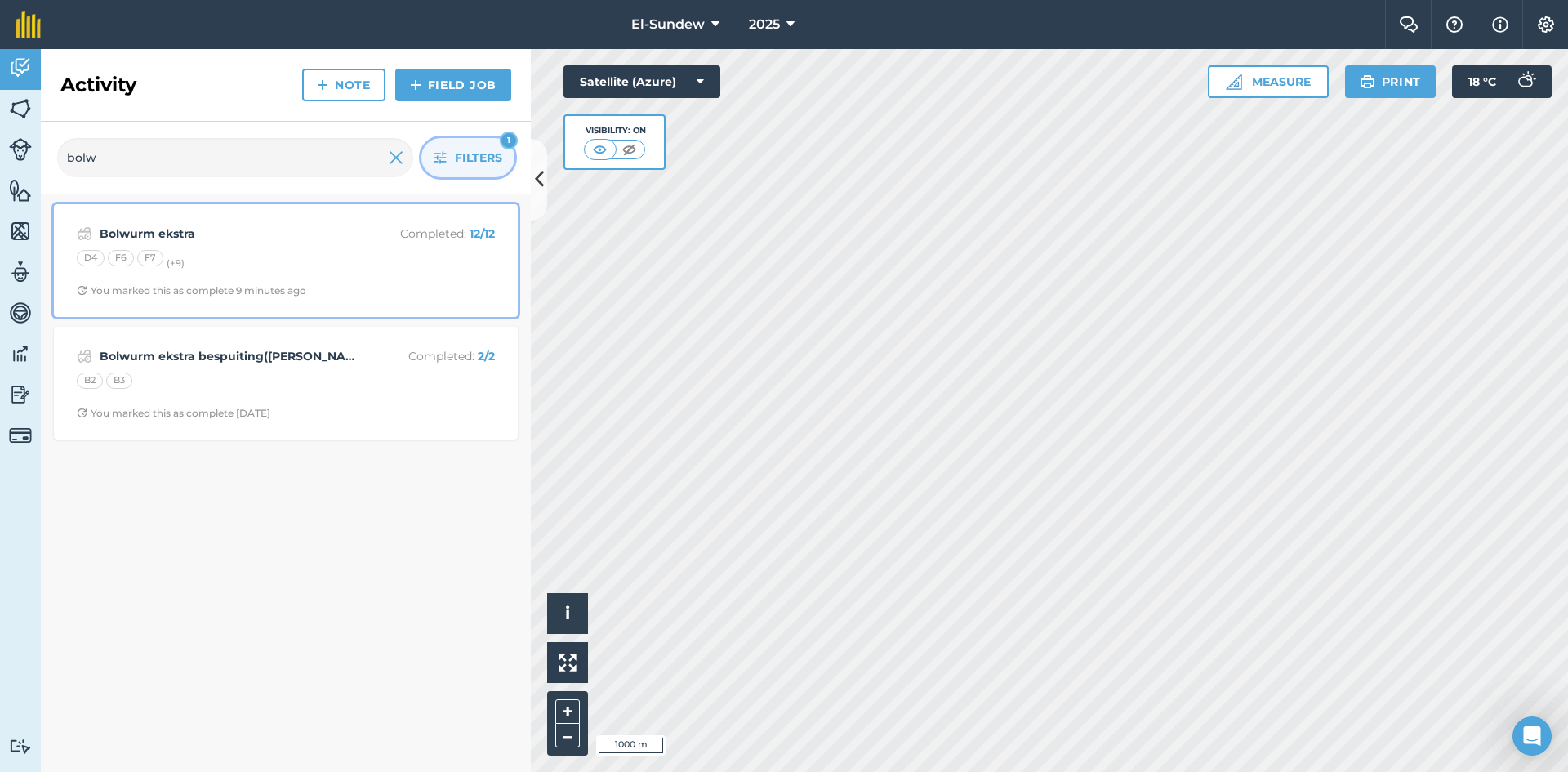
click at [322, 254] on div "D4 F6 F7 (+ 9 )" at bounding box center [286, 261] width 418 height 21
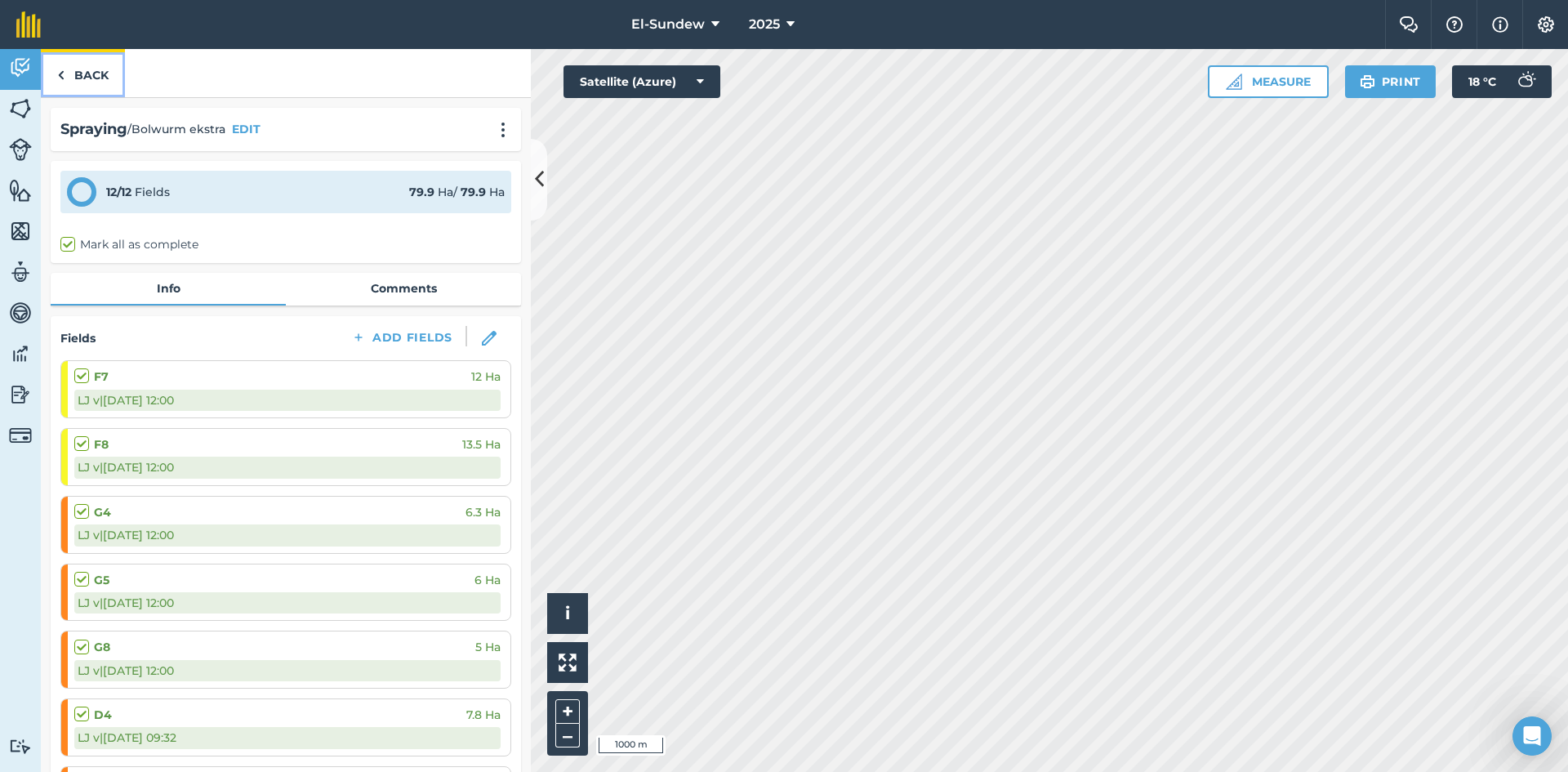
click at [100, 66] on link "Back" at bounding box center [82, 73] width 84 height 48
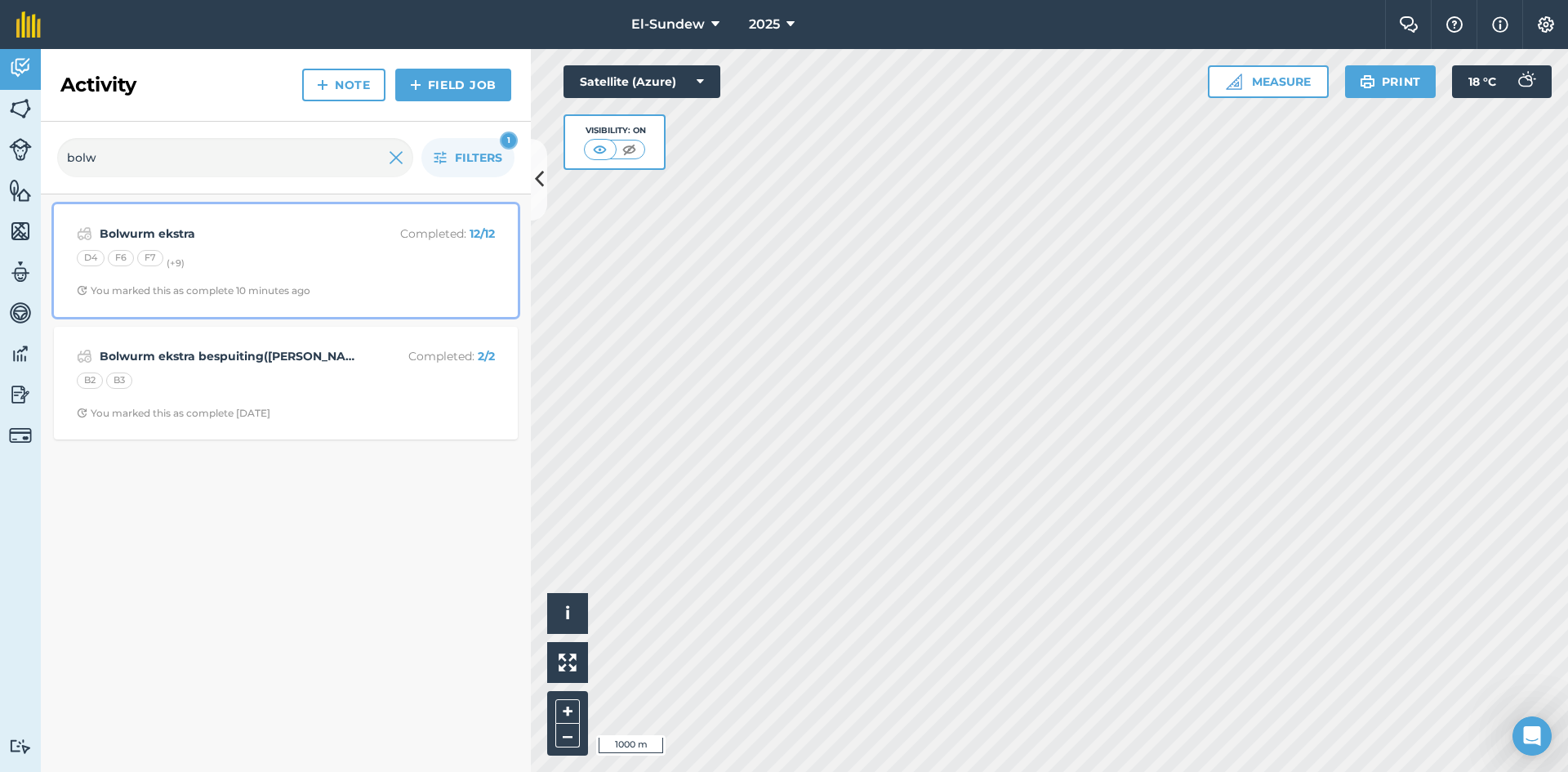
click at [286, 255] on div "D4 F6 F7 (+ 9 )" at bounding box center [286, 261] width 418 height 21
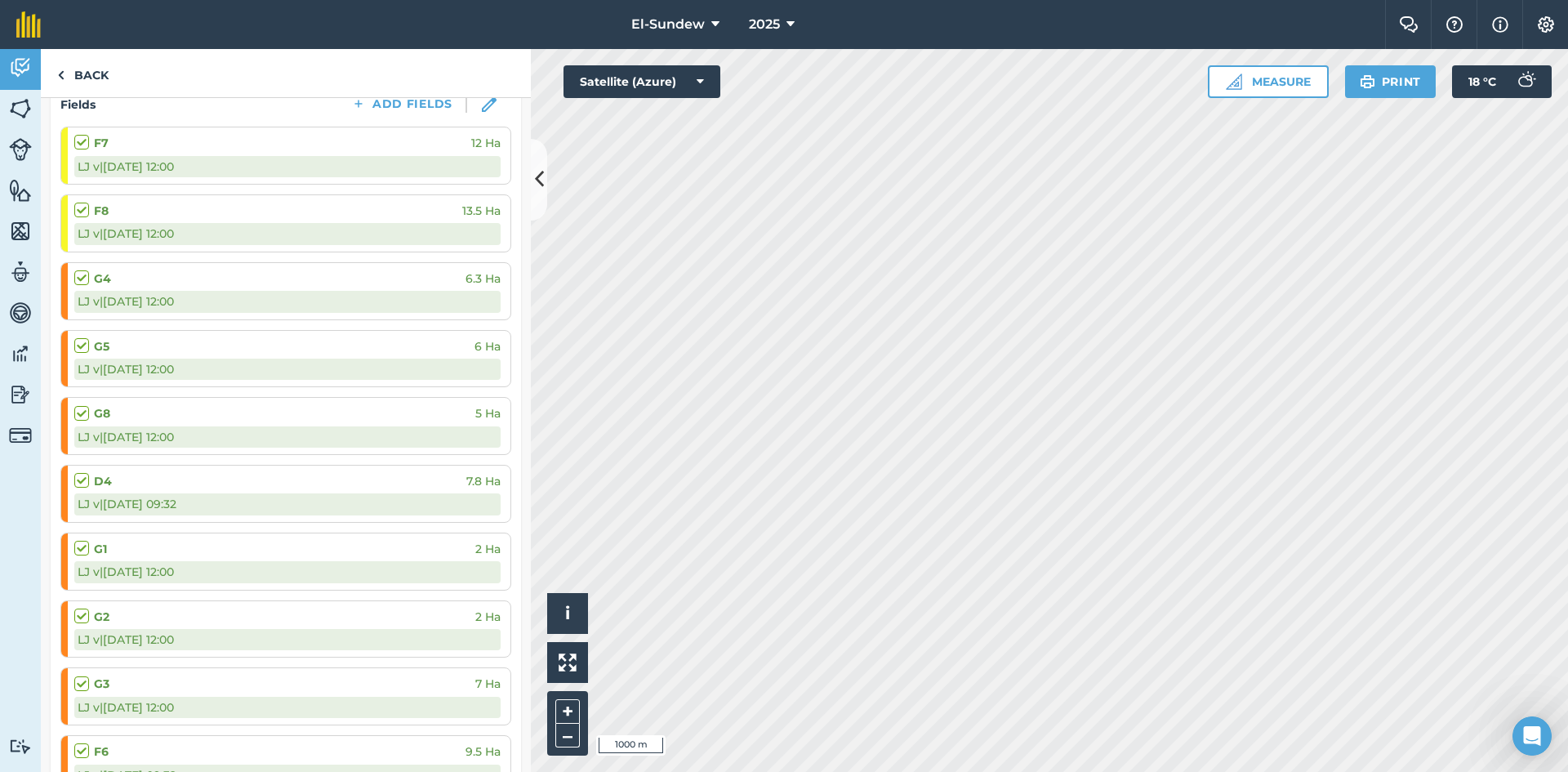
scroll to position [272, 0]
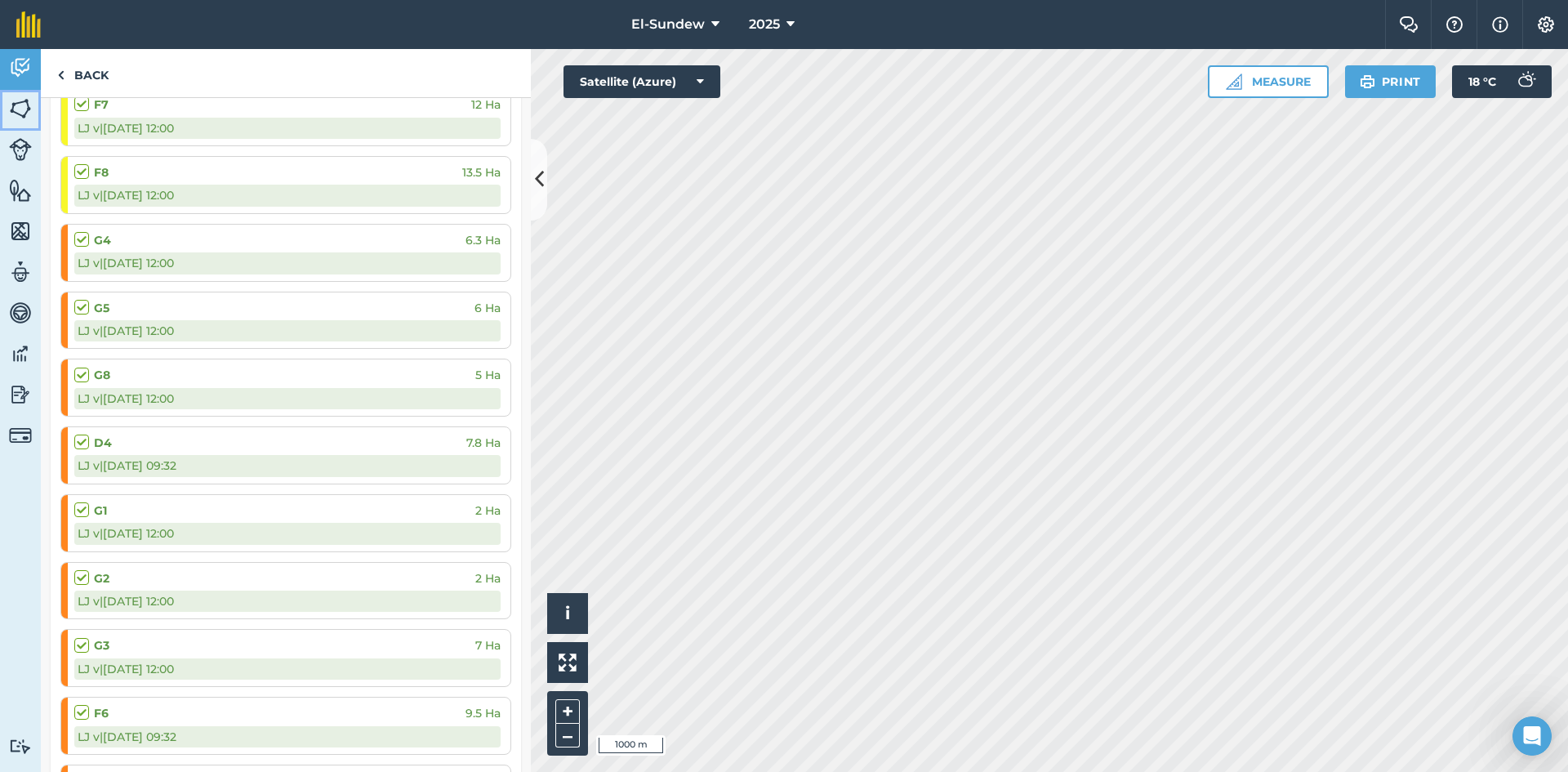
click at [19, 111] on img at bounding box center [20, 108] width 23 height 24
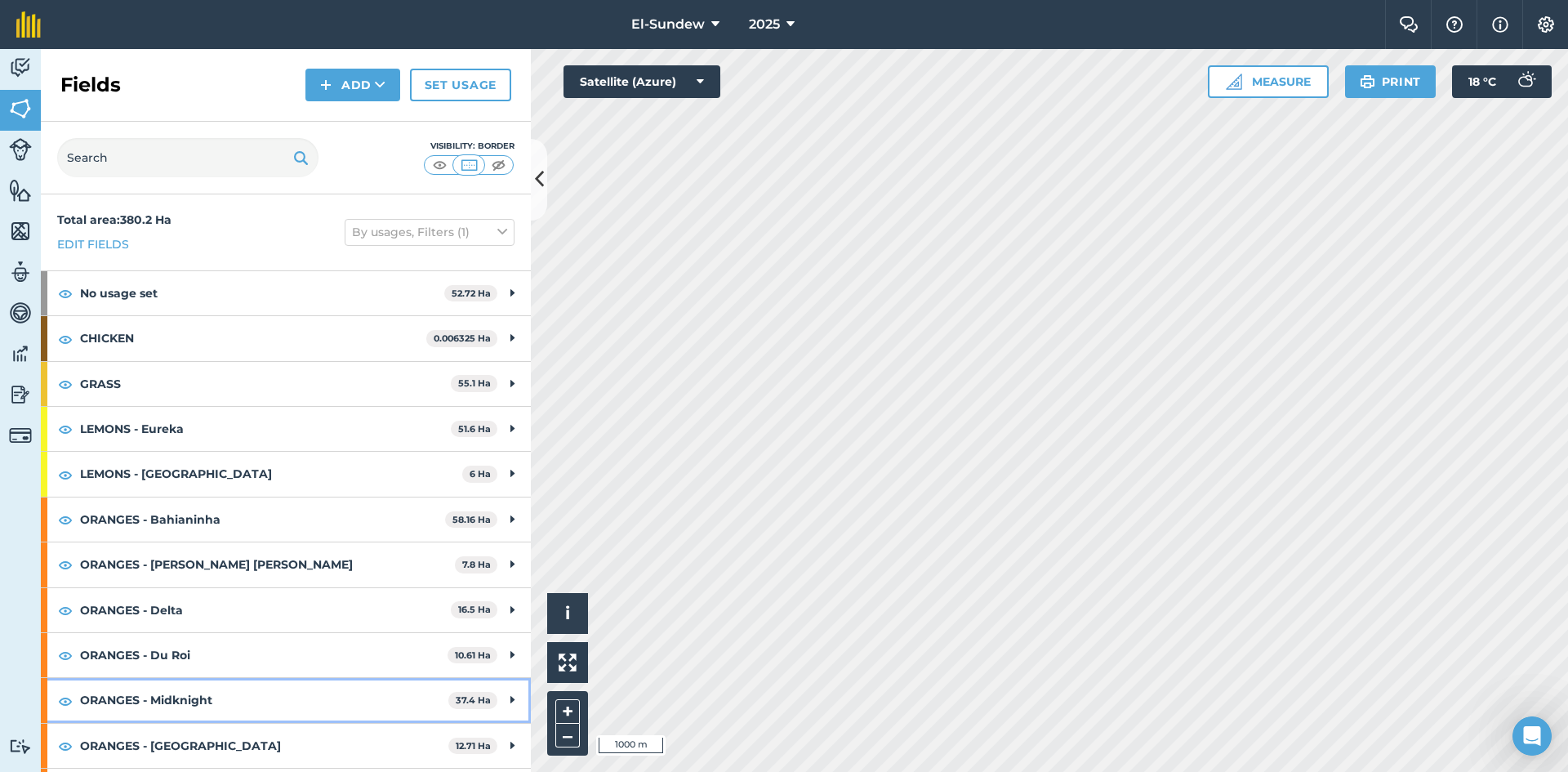
click at [256, 688] on strong "ORANGES - Midknight" at bounding box center [263, 700] width 368 height 44
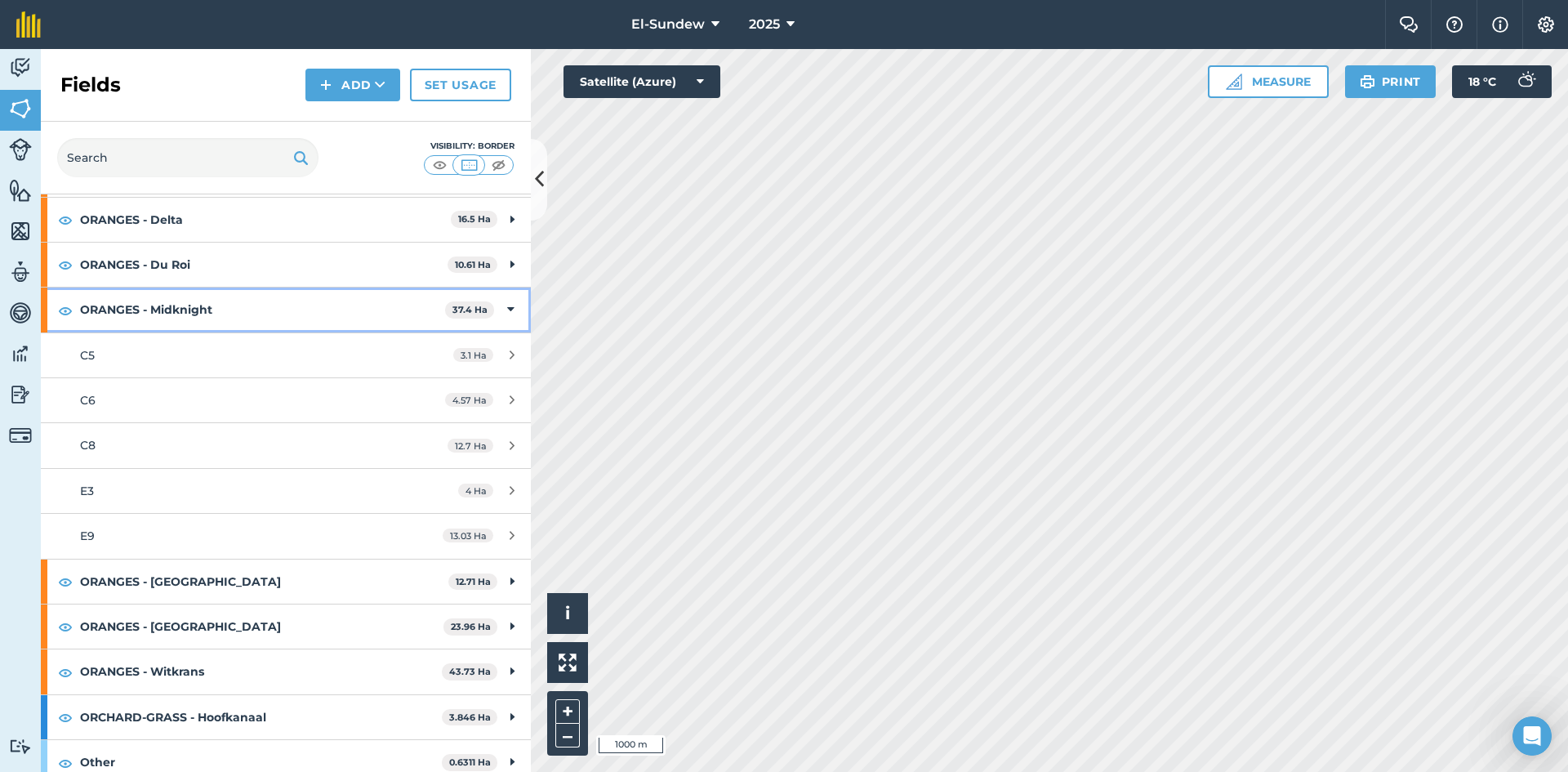
scroll to position [448, 0]
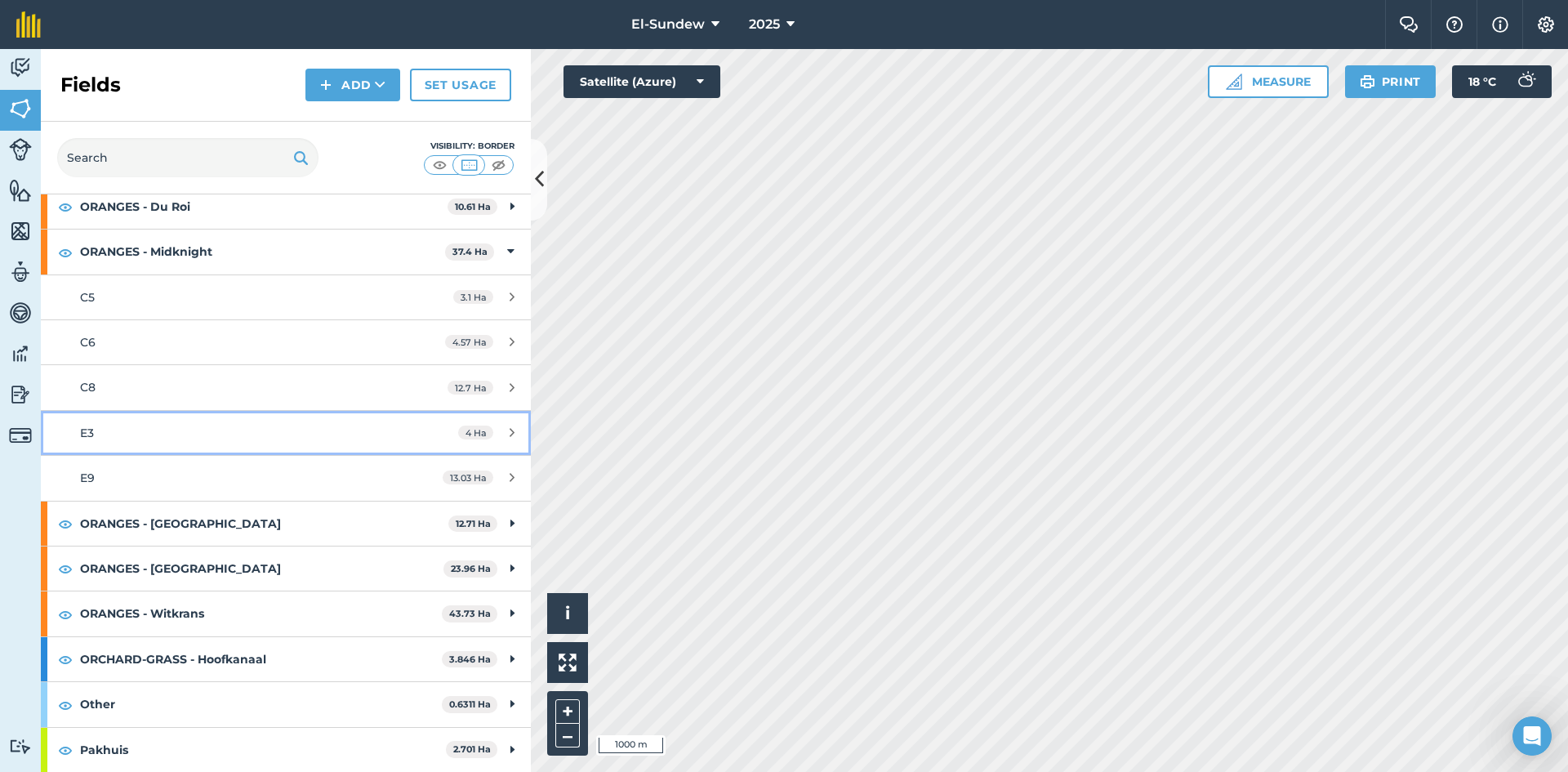
click at [214, 435] on div "E3" at bounding box center [233, 433] width 307 height 18
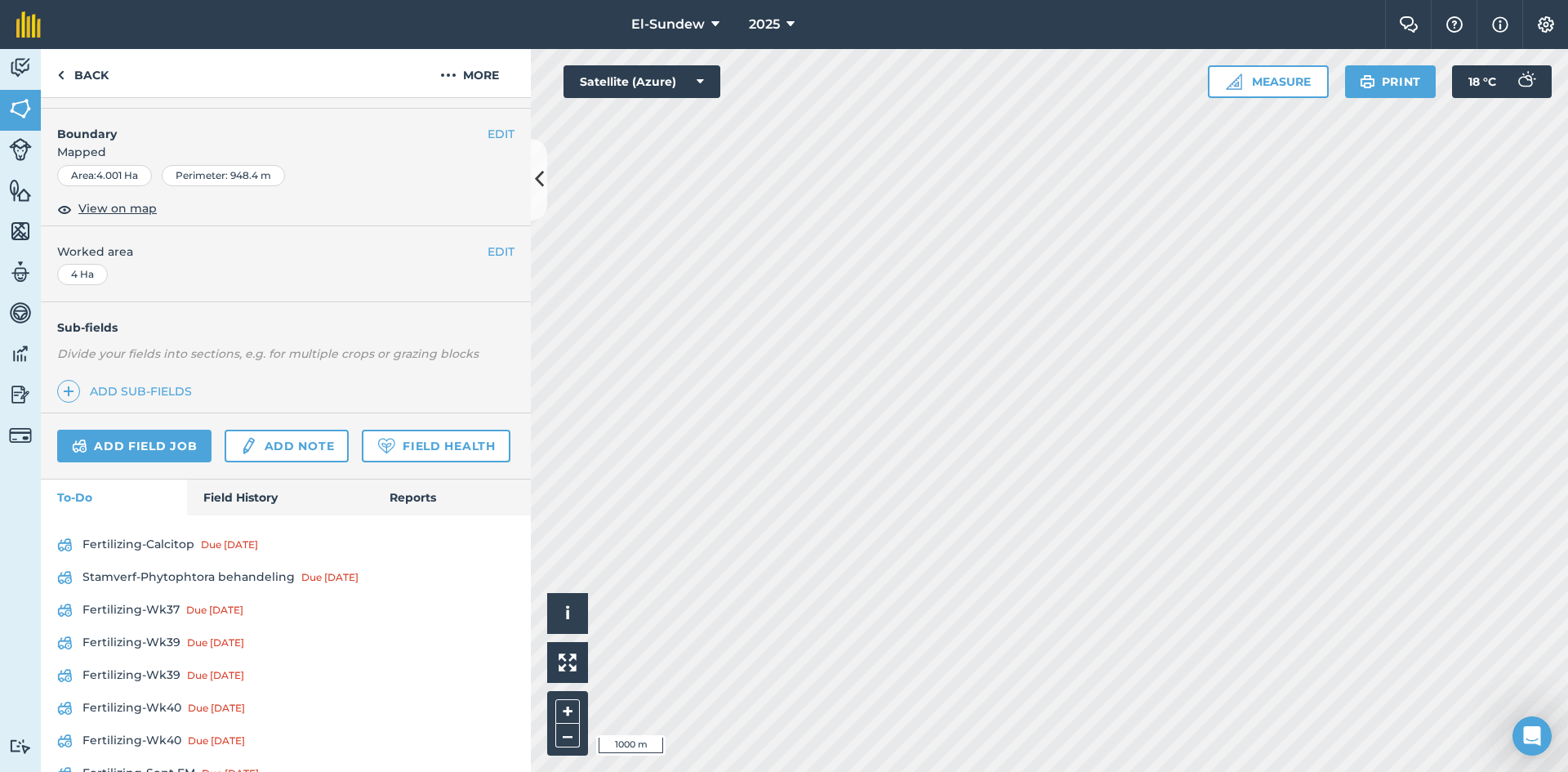
scroll to position [272, 0]
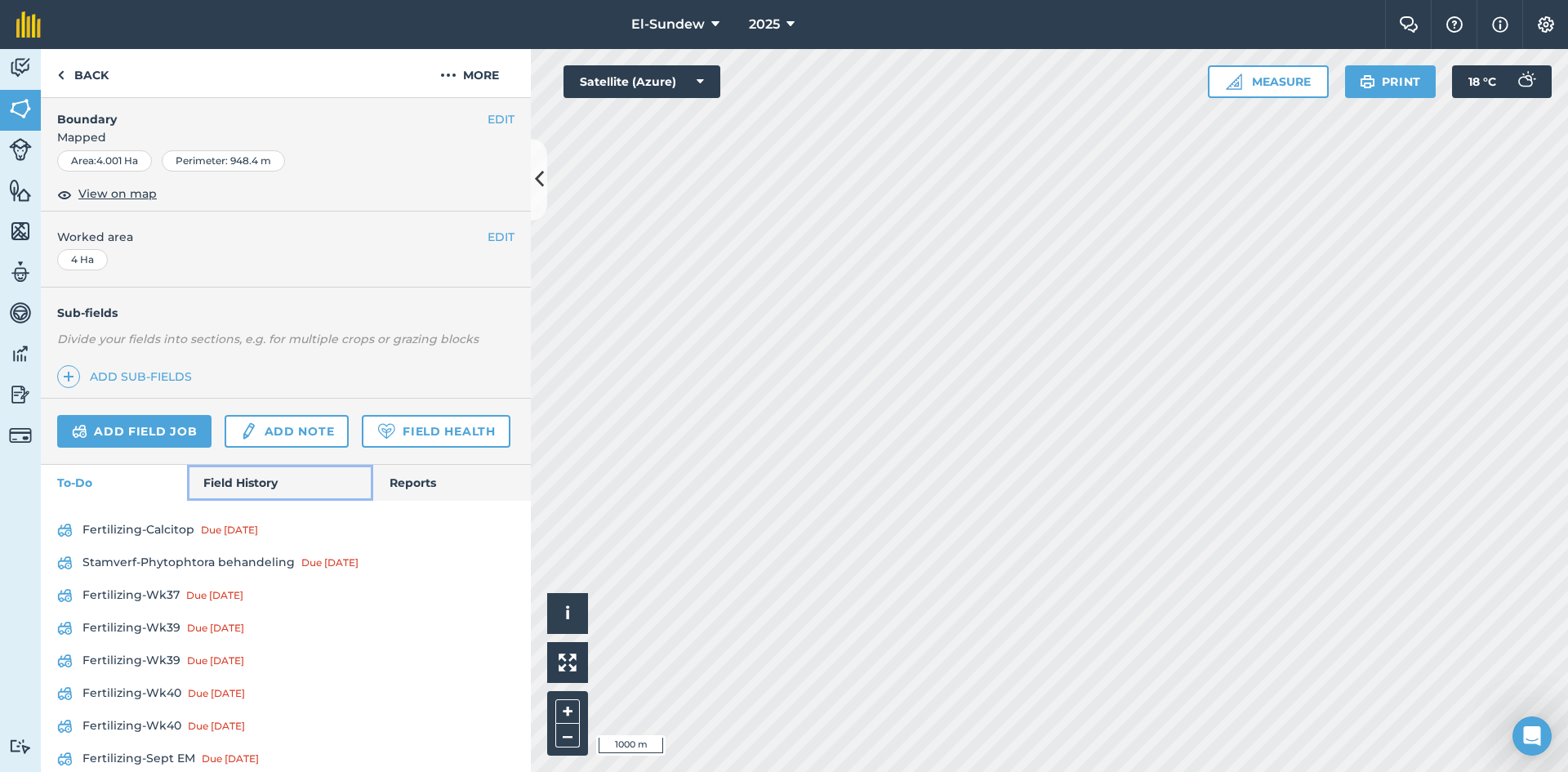
click at [227, 501] on link "Field History" at bounding box center [279, 482] width 186 height 36
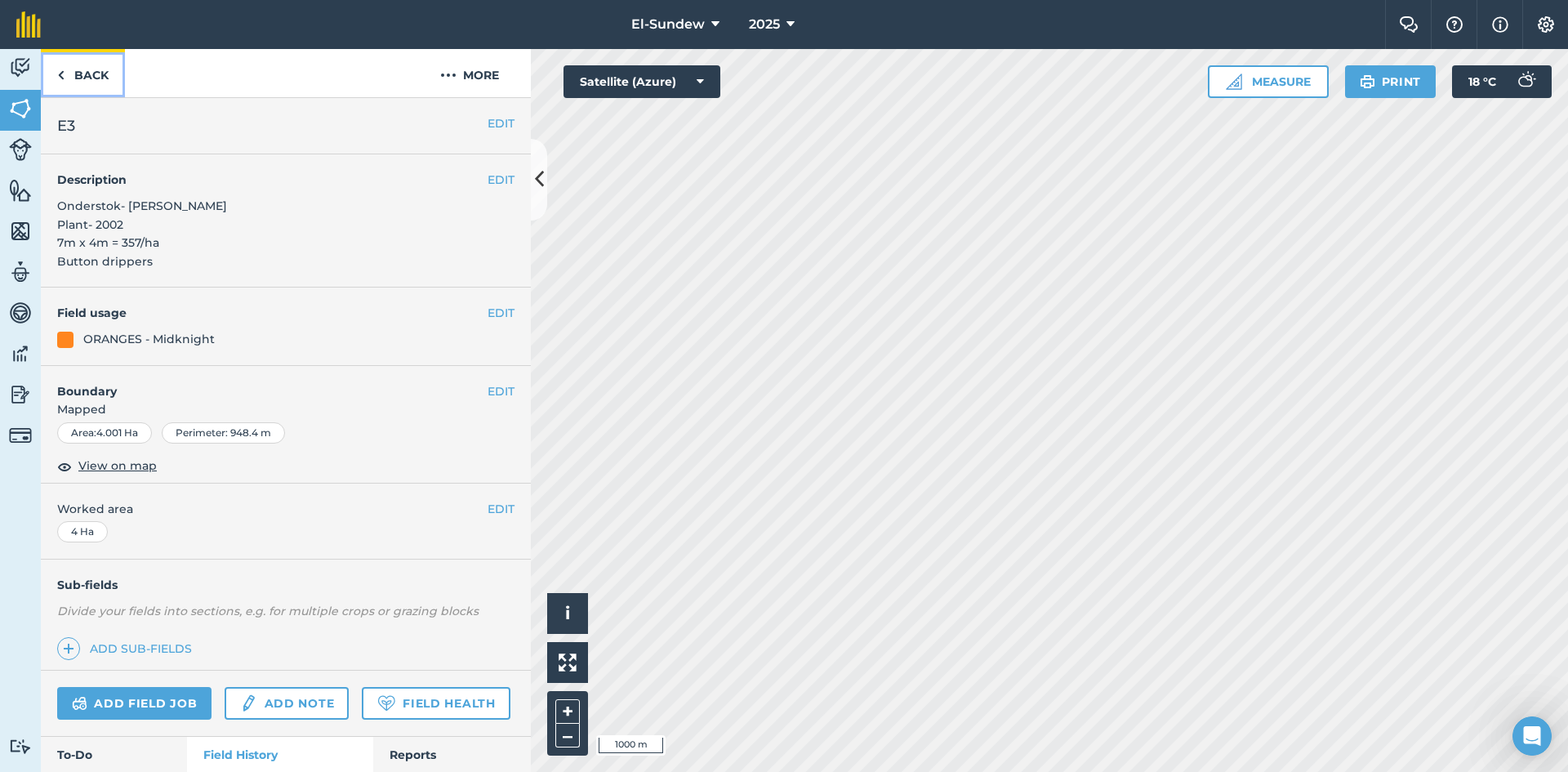
click at [70, 73] on link "Back" at bounding box center [82, 73] width 84 height 48
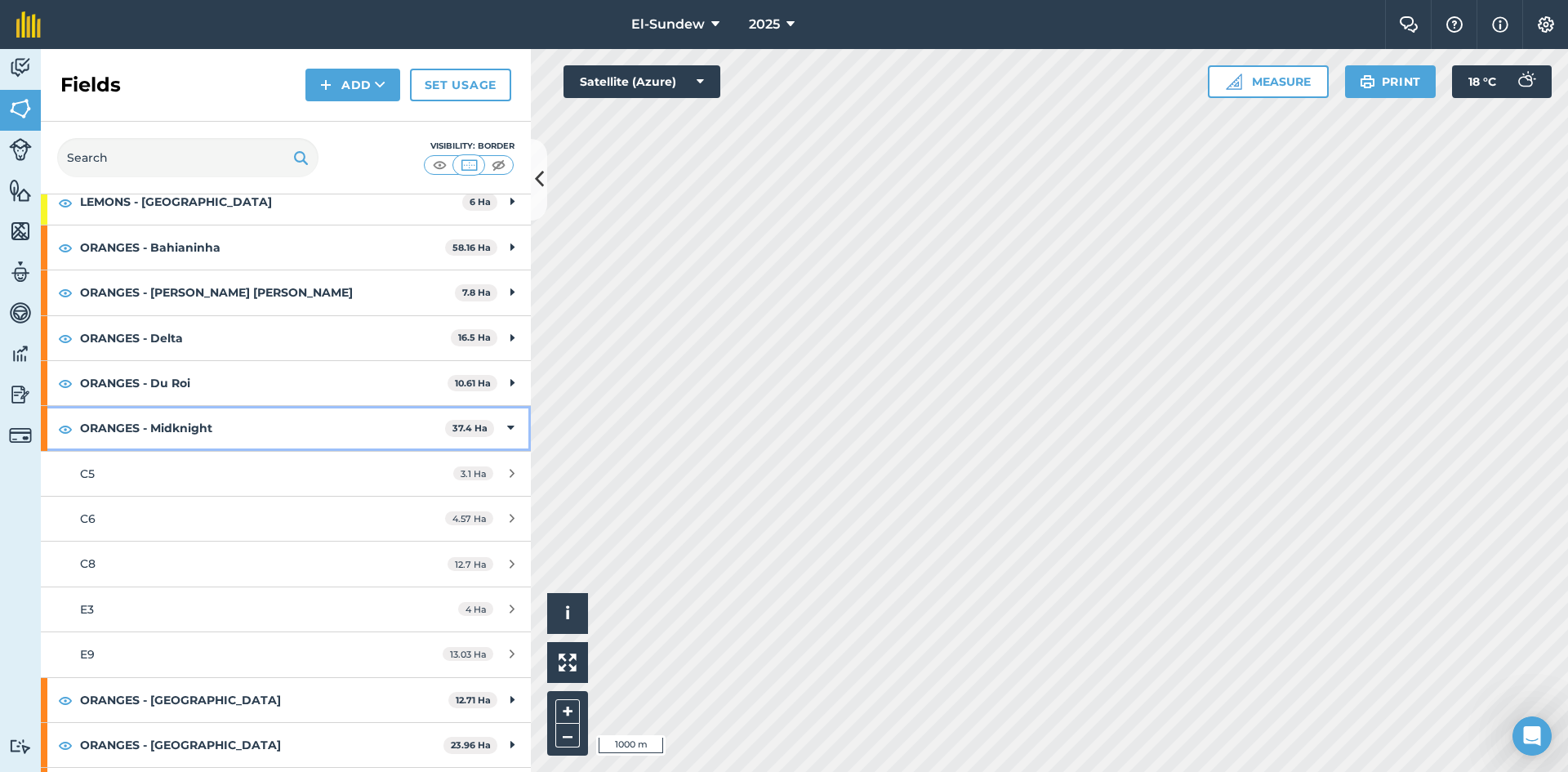
click at [288, 411] on strong "ORANGES - Midknight" at bounding box center [262, 428] width 365 height 44
